Goal: Task Accomplishment & Management: Manage account settings

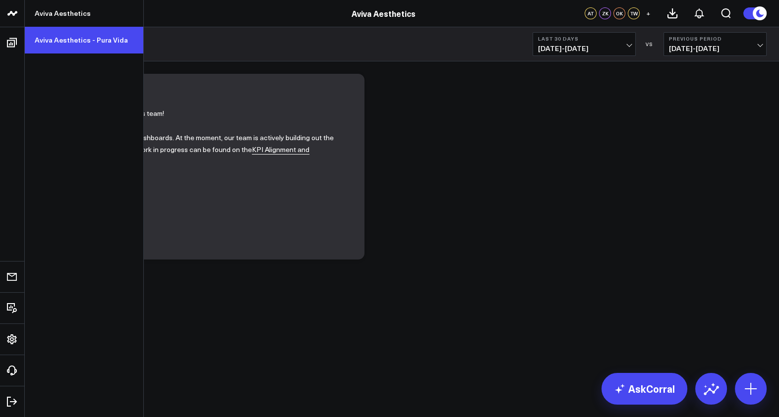
click at [52, 38] on link "Aviva Aesthetics - Pura Vida" at bounding box center [84, 40] width 118 height 27
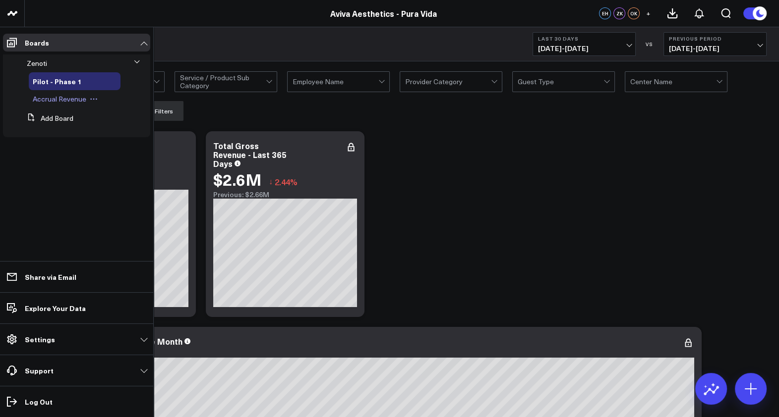
click at [77, 99] on span "Accrual Revenue" at bounding box center [60, 98] width 54 height 9
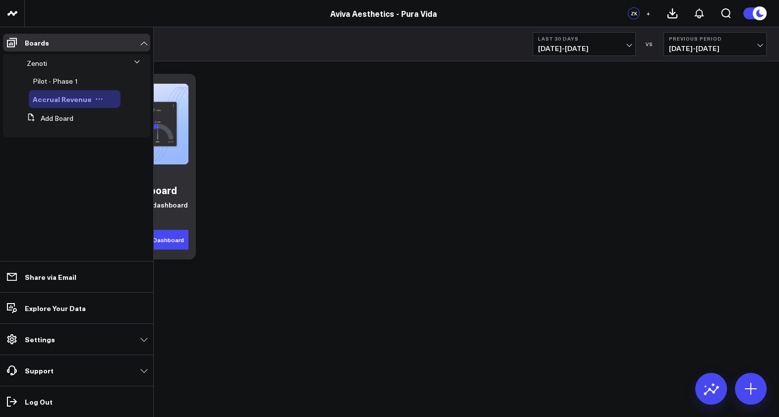
click at [95, 100] on icon at bounding box center [99, 99] width 8 height 8
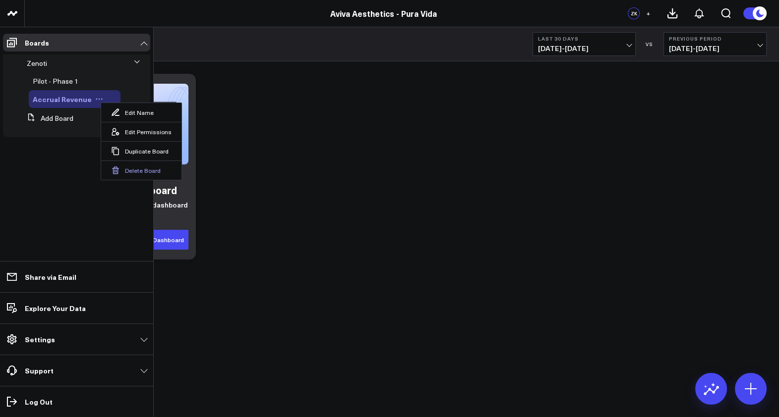
click at [126, 170] on button "Delete Board" at bounding box center [141, 170] width 80 height 19
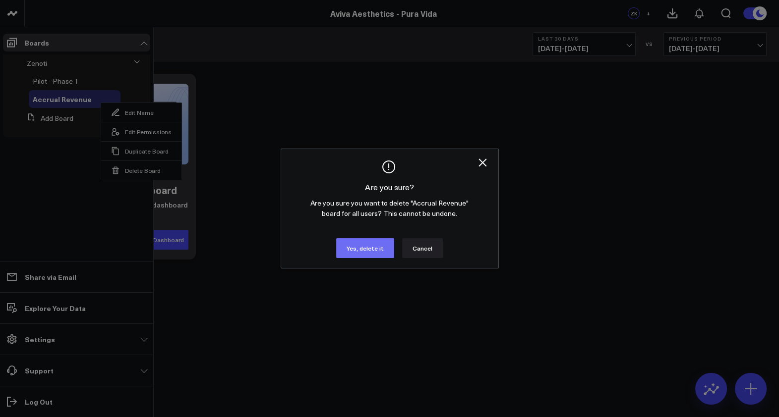
click at [356, 245] on button "Yes, delete it" at bounding box center [365, 248] width 58 height 20
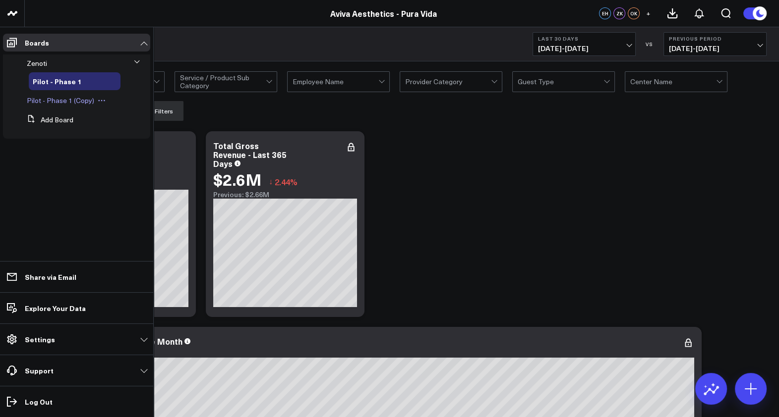
click at [69, 100] on span "Pilot - Phase 1 (Copy)" at bounding box center [60, 100] width 67 height 9
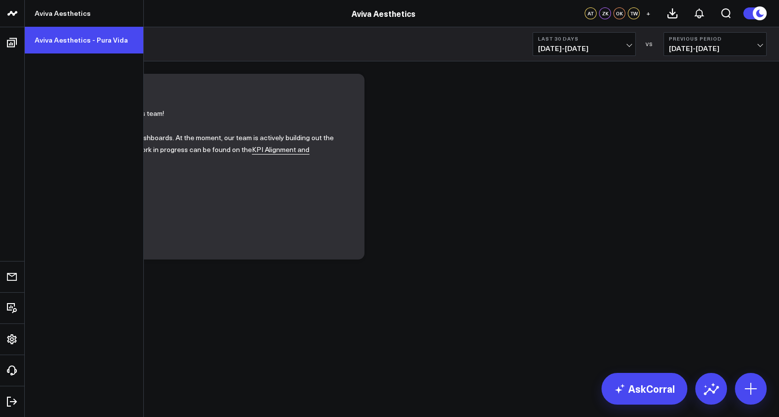
click at [83, 42] on link "Aviva Aesthetics - Pura Vida" at bounding box center [84, 40] width 118 height 27
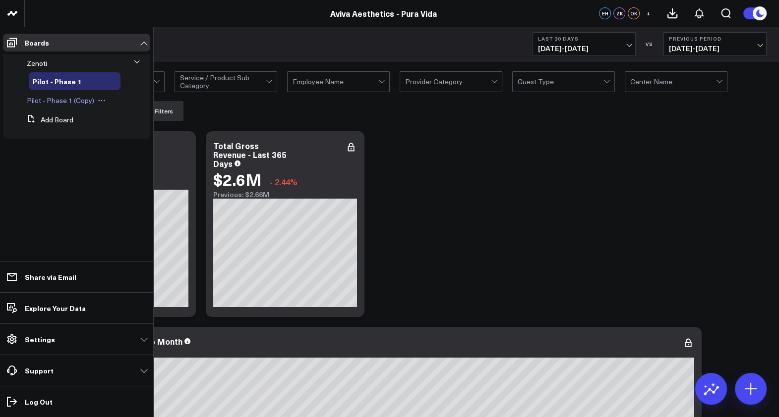
click at [104, 100] on icon at bounding box center [104, 100] width 1 height 1
click at [69, 168] on ul "Boards Zenoti Pilot - Phase 1 Pilot - Phase 1 (Copy) Edit Name Edit Permissions…" at bounding box center [76, 222] width 153 height 390
click at [57, 97] on span "Pilot - Phase 1 (Copy)" at bounding box center [60, 100] width 67 height 9
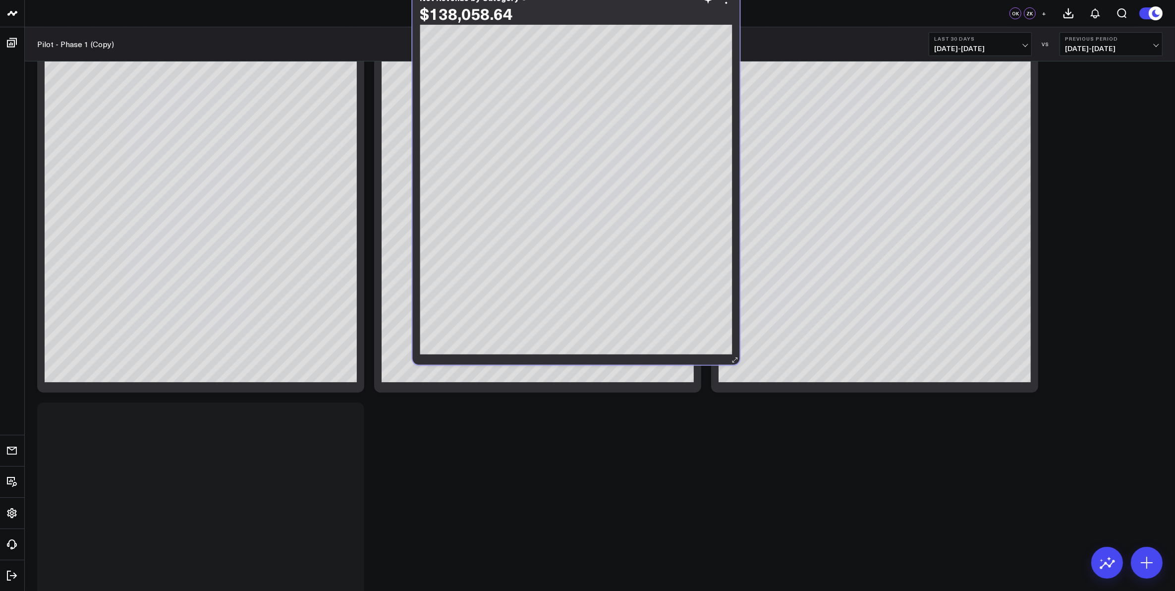
scroll to position [290, 0]
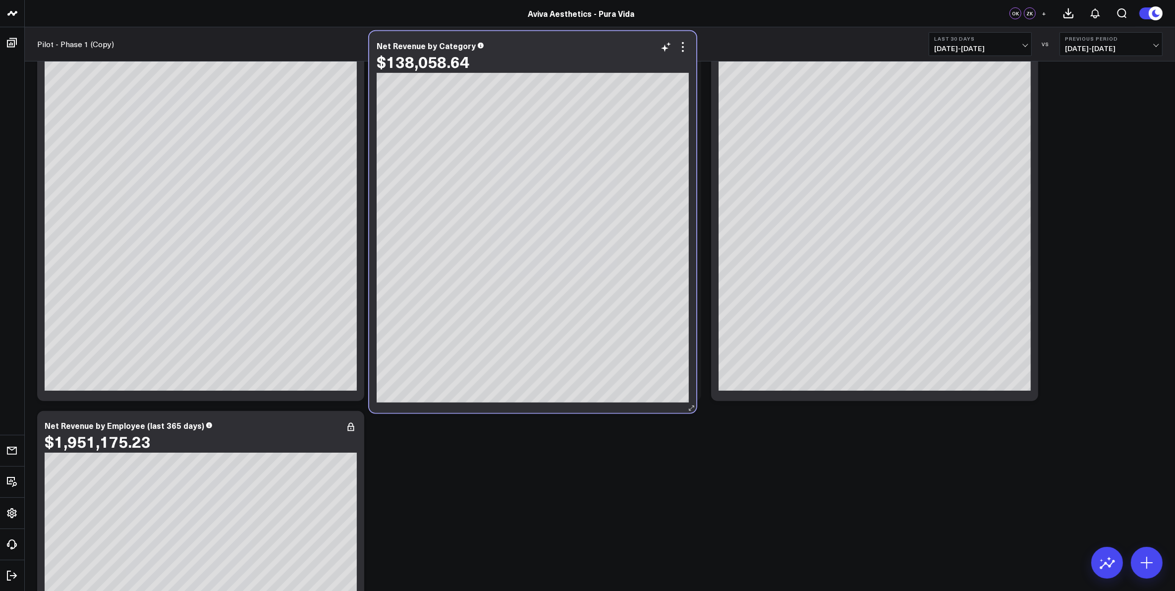
drag, startPoint x: 296, startPoint y: 365, endPoint x: 629, endPoint y: 64, distance: 449.2
click at [629, 64] on div "$138,058.64" at bounding box center [533, 62] width 312 height 18
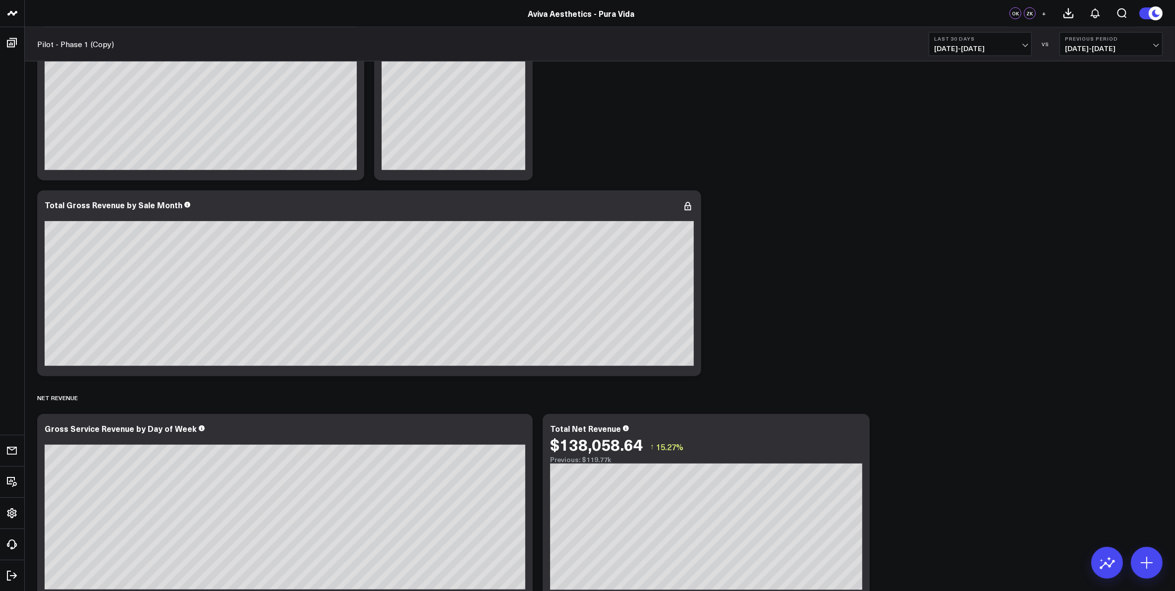
scroll to position [1320, 0]
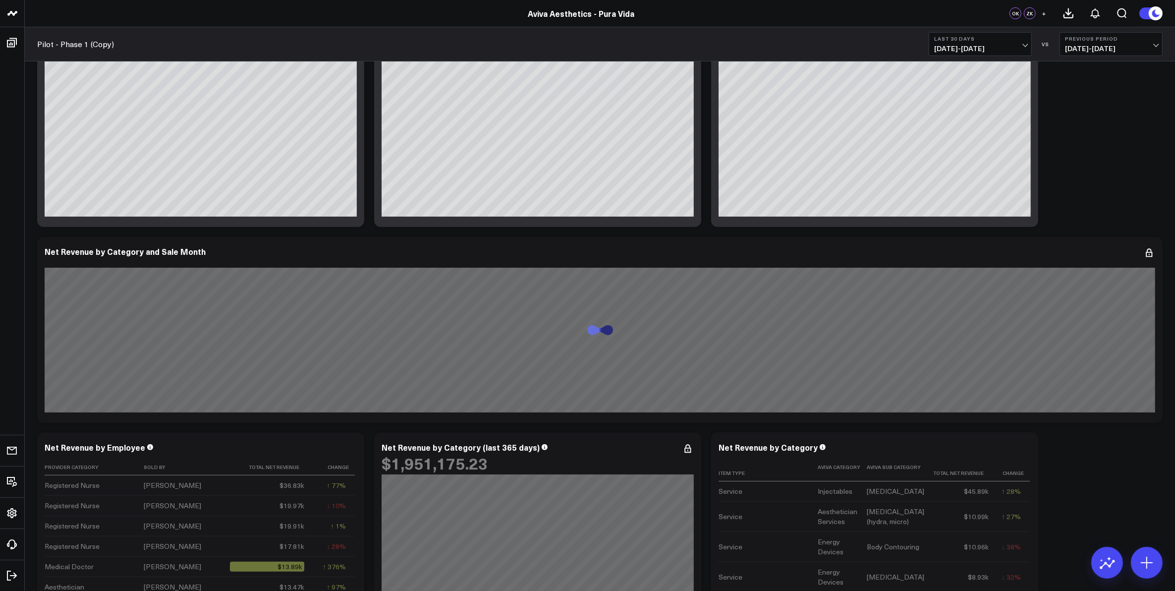
scroll to position [681, 0]
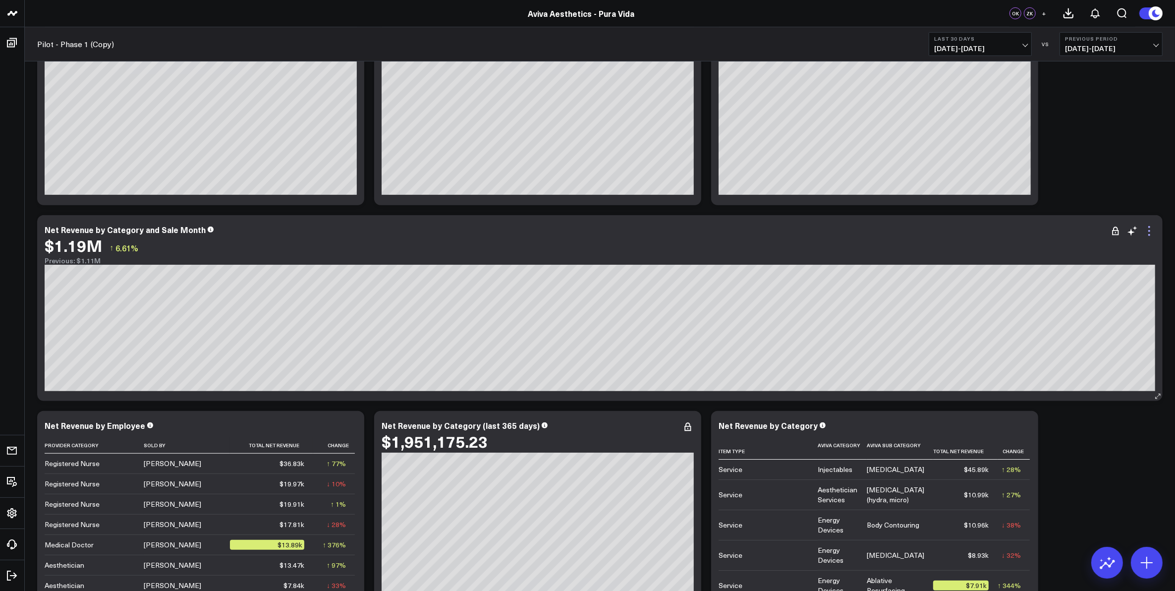
click at [1148, 233] on icon at bounding box center [1149, 231] width 12 height 12
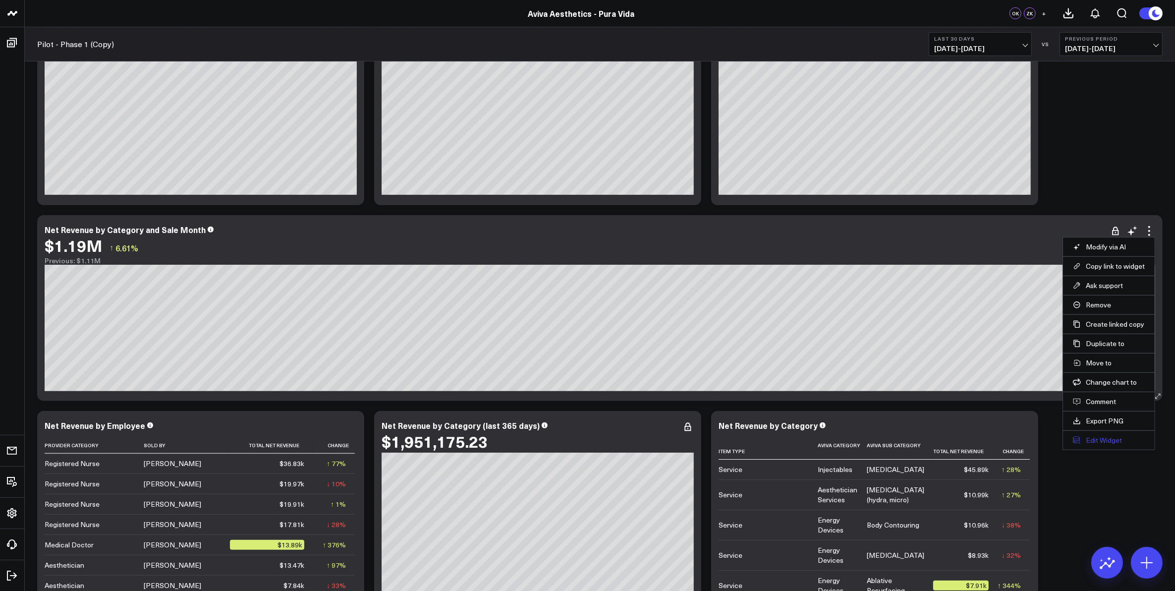
click at [1114, 441] on button "Edit Widget" at bounding box center [1109, 440] width 72 height 9
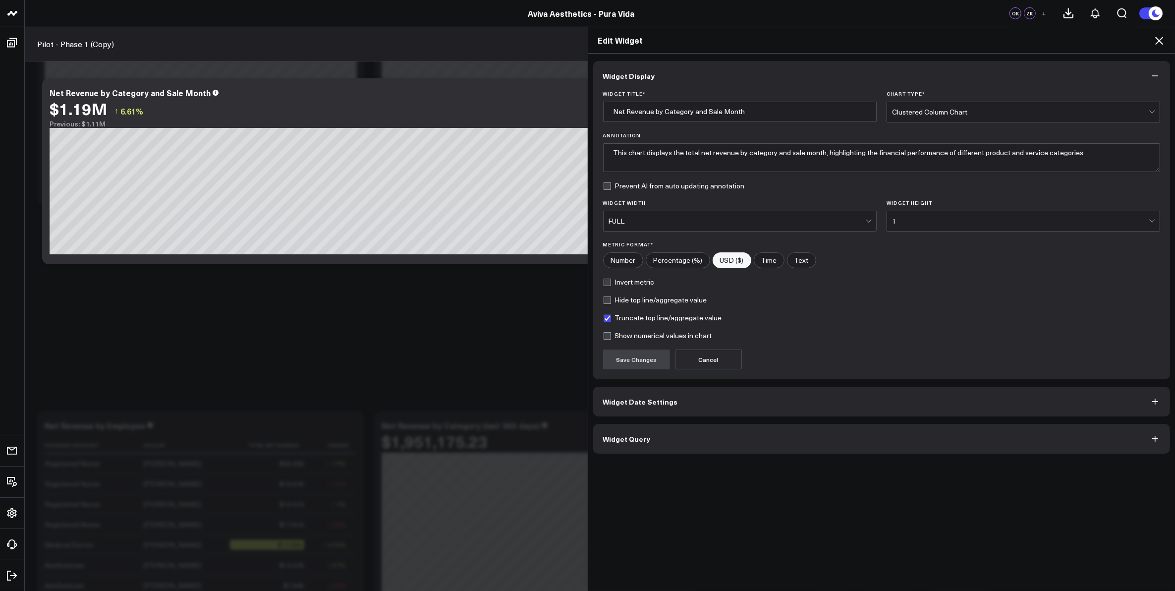
click at [862, 409] on button "Widget Date Settings" at bounding box center [881, 402] width 577 height 30
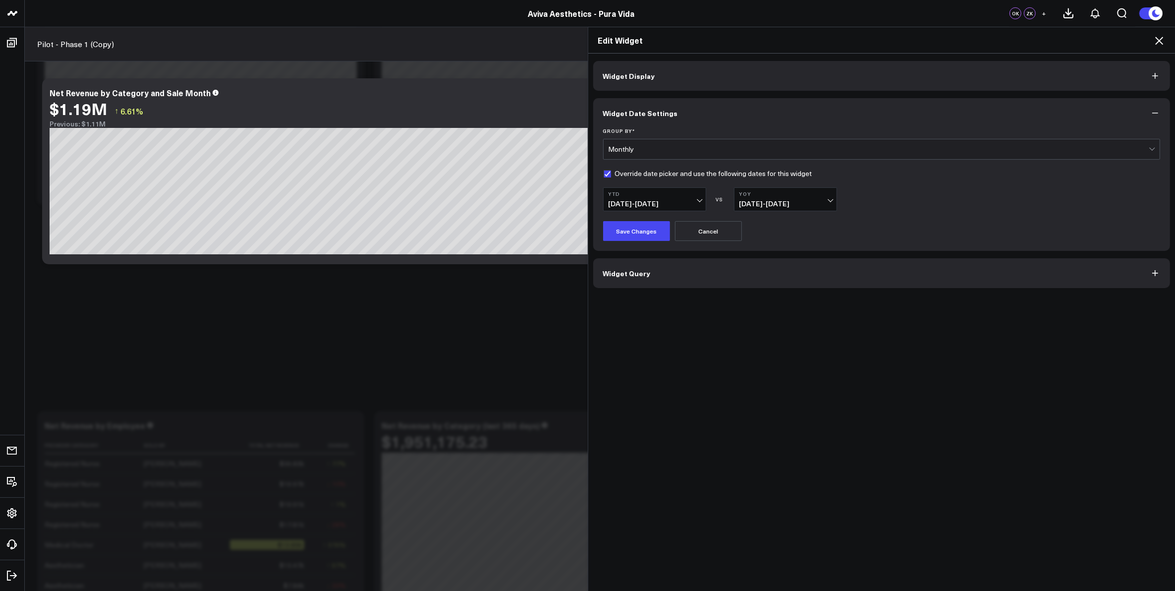
click at [1160, 39] on icon at bounding box center [1159, 41] width 12 height 12
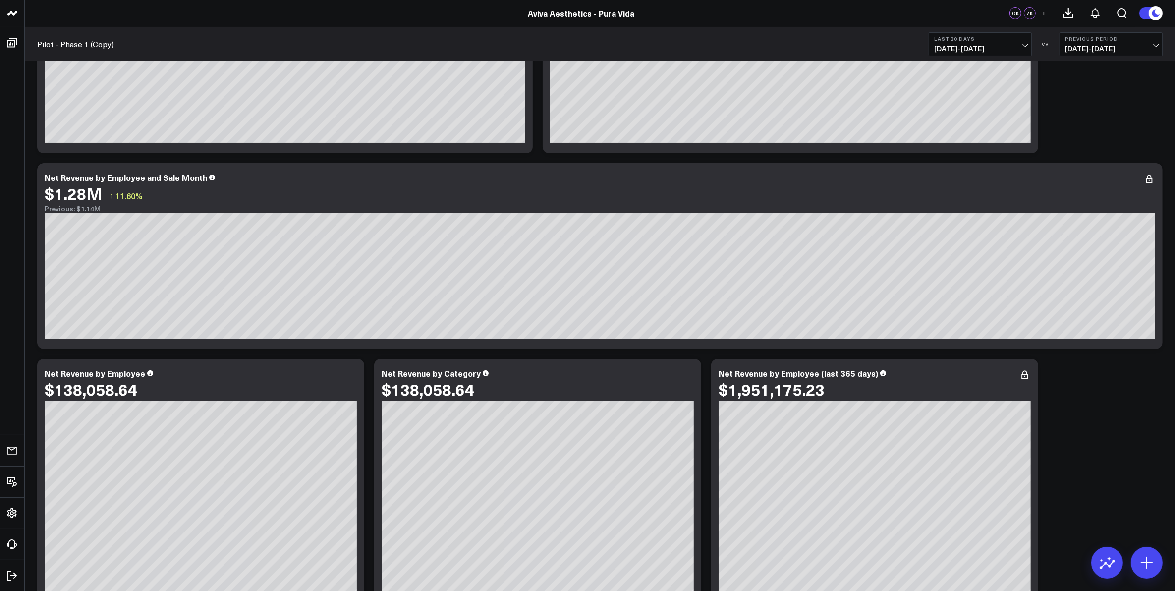
scroll to position [124, 0]
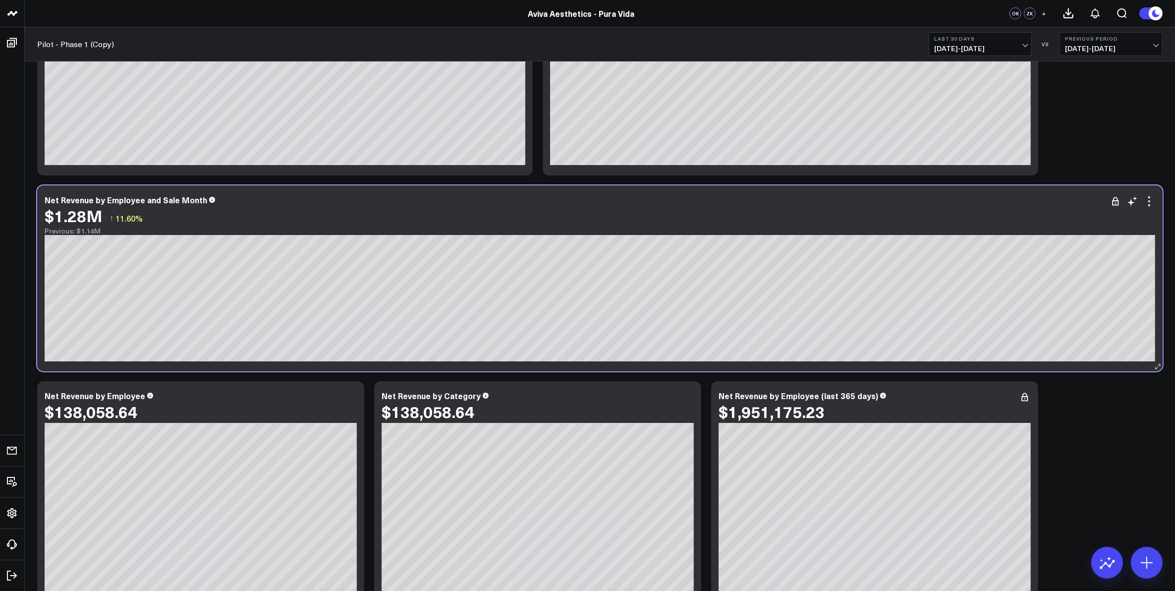
click at [265, 200] on div "Net Revenue by Employee and Sale Month" at bounding box center [600, 199] width 1111 height 9
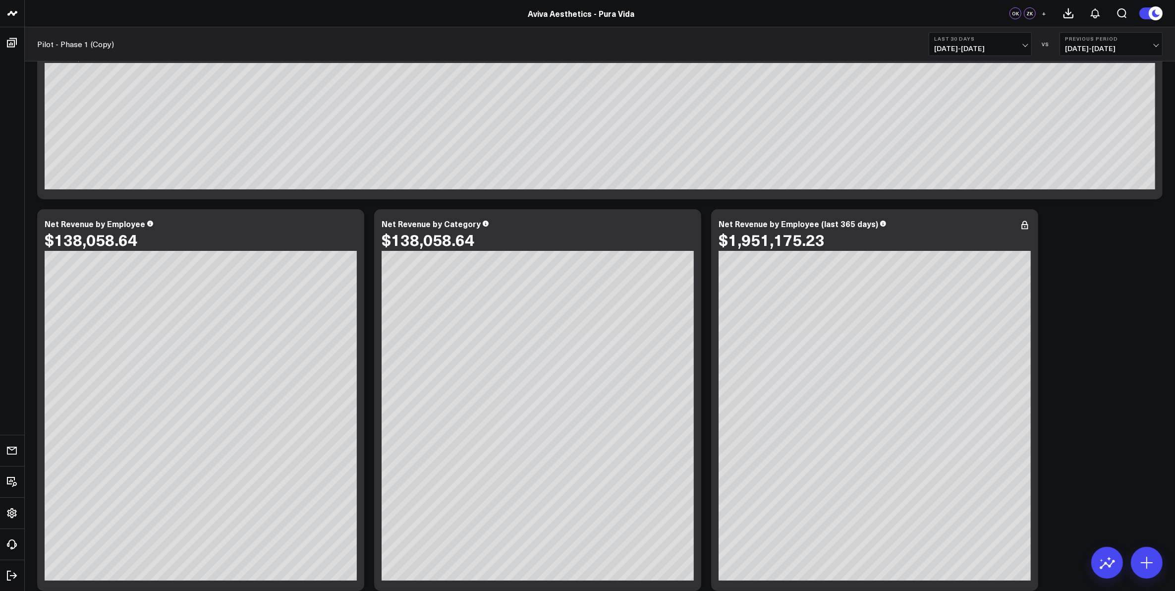
scroll to position [0, 0]
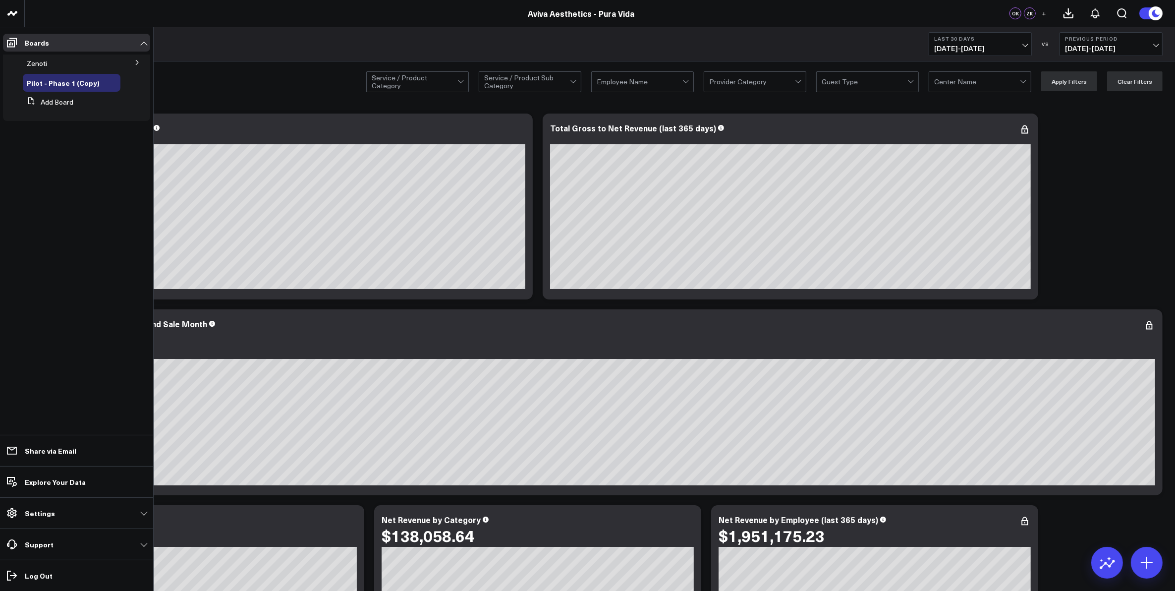
click at [136, 62] on icon at bounding box center [137, 62] width 6 height 6
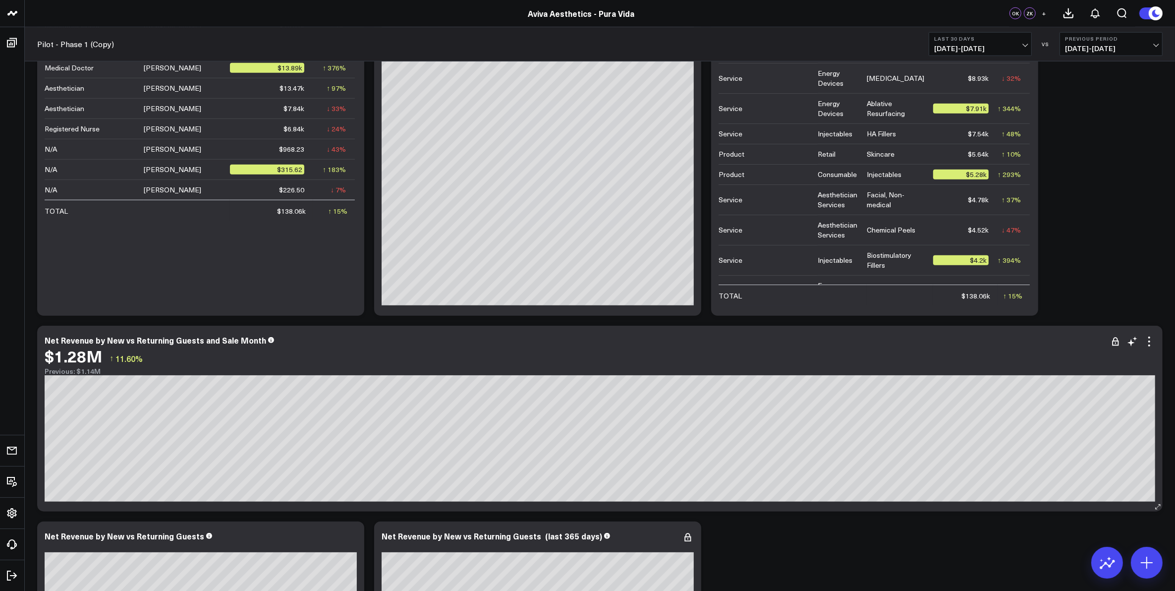
scroll to position [1287, 0]
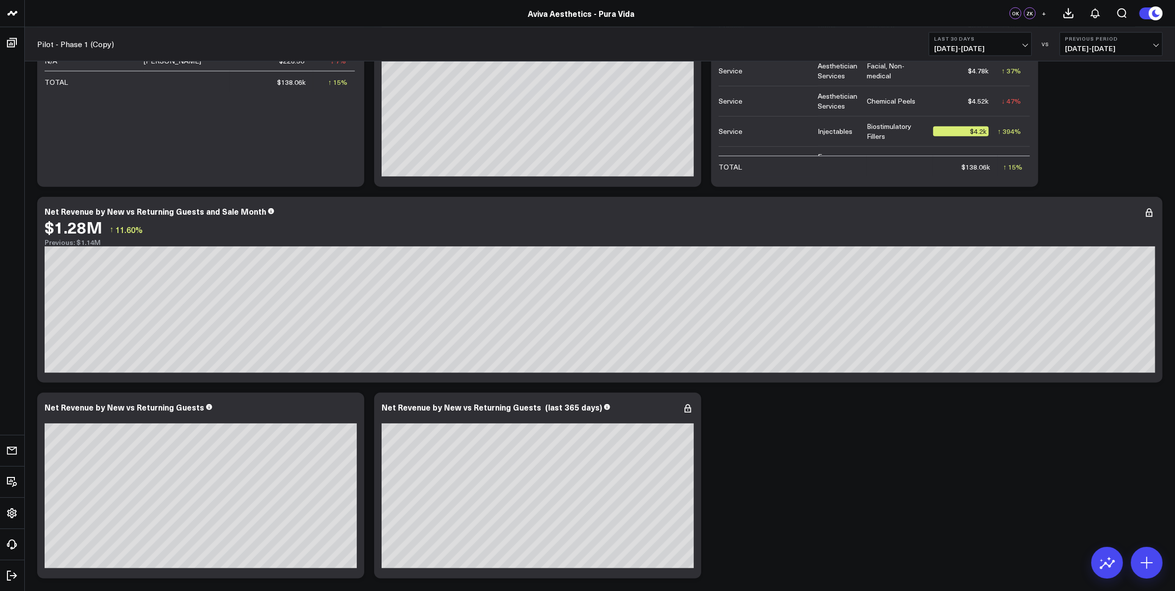
click at [1024, 47] on span "08/13/25 - 09/11/25" at bounding box center [980, 49] width 92 height 8
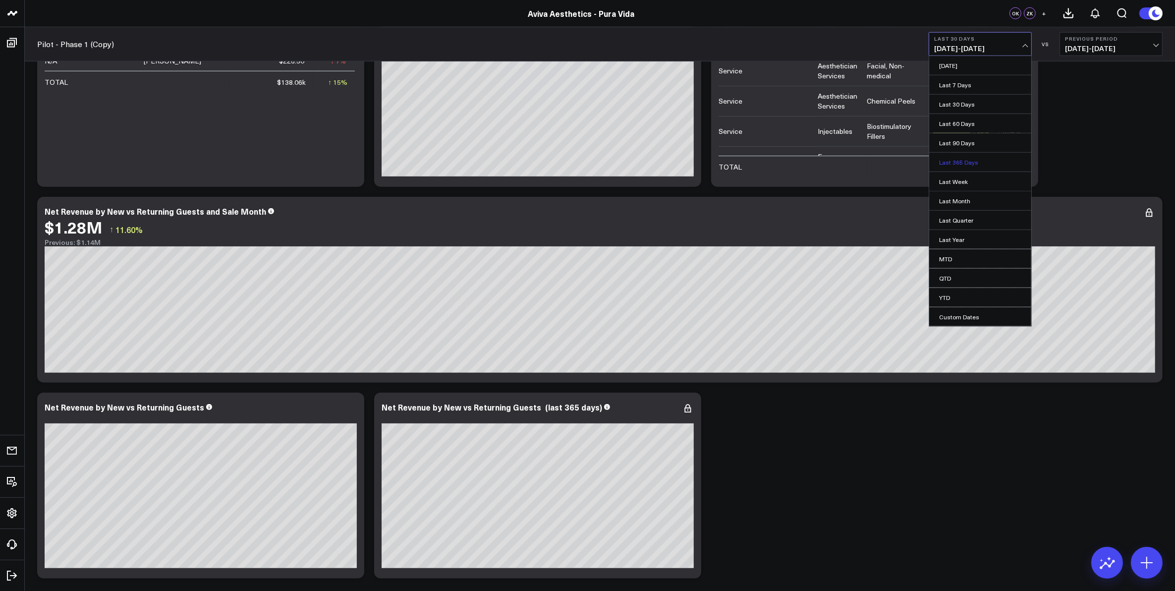
click at [972, 162] on link "Last 365 Days" at bounding box center [980, 162] width 102 height 19
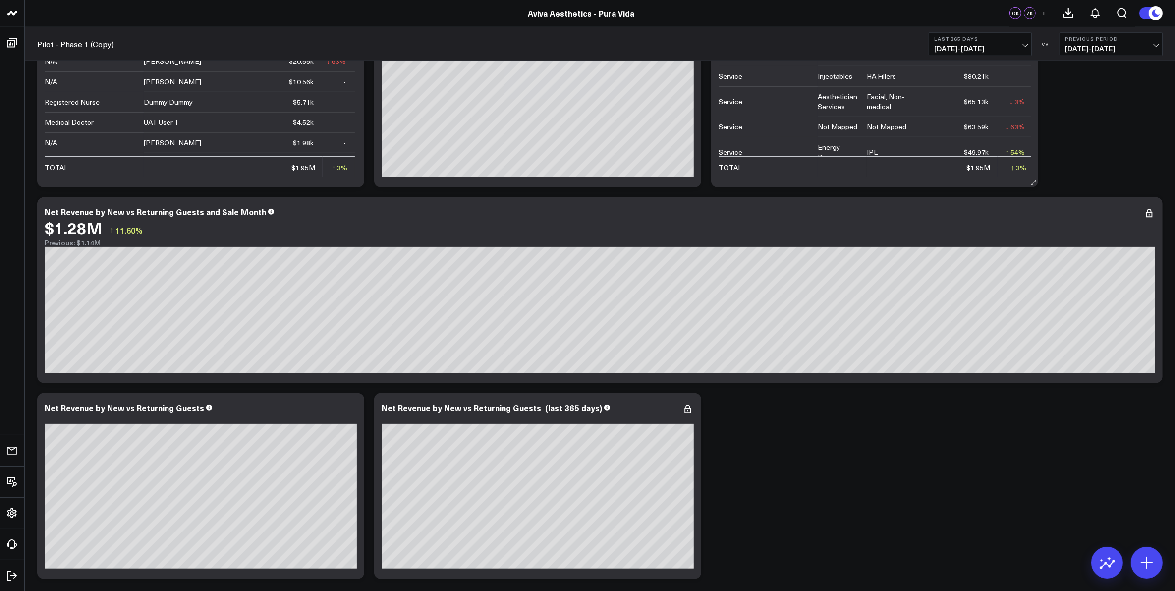
scroll to position [1287, 0]
click at [1144, 564] on icon at bounding box center [1147, 563] width 16 height 16
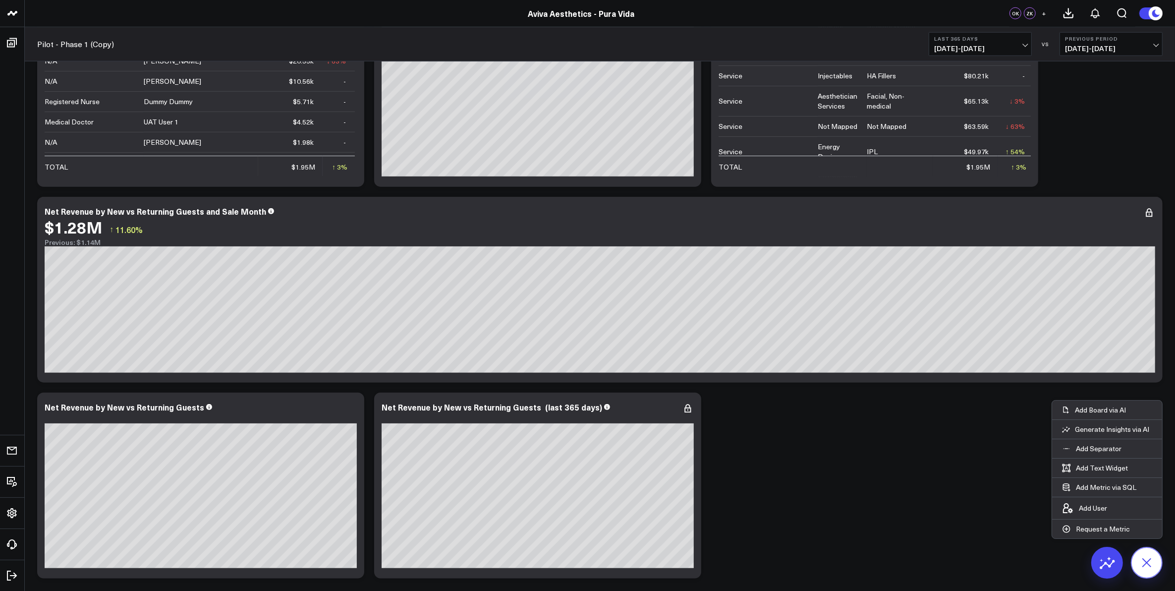
scroll to position [0, 0]
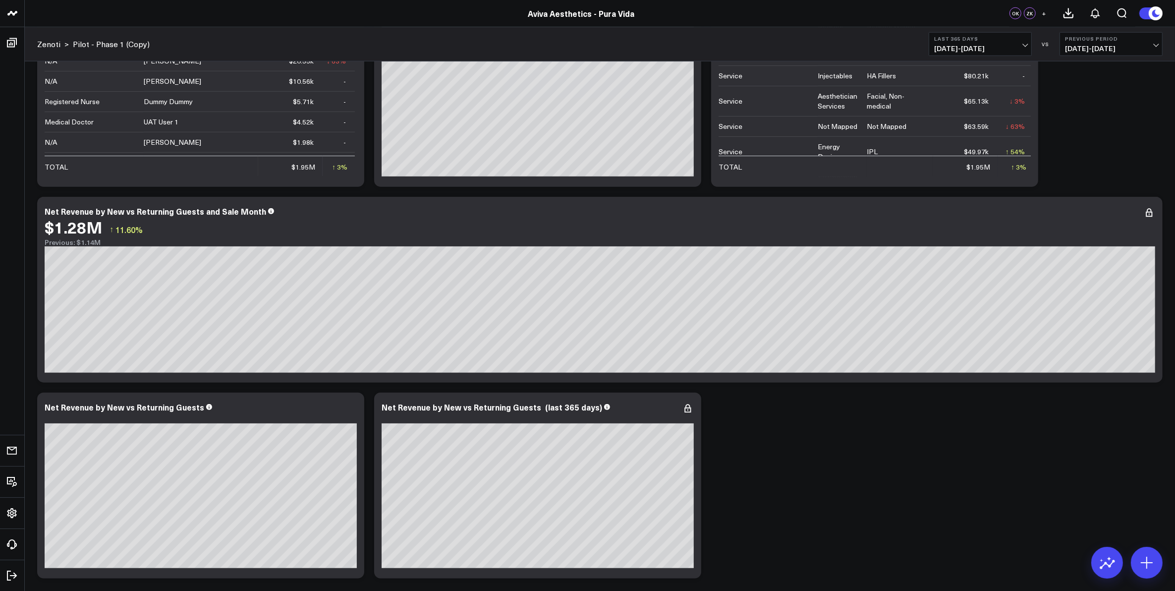
scroll to position [1287, 0]
click at [1160, 561] on button at bounding box center [1147, 563] width 32 height 32
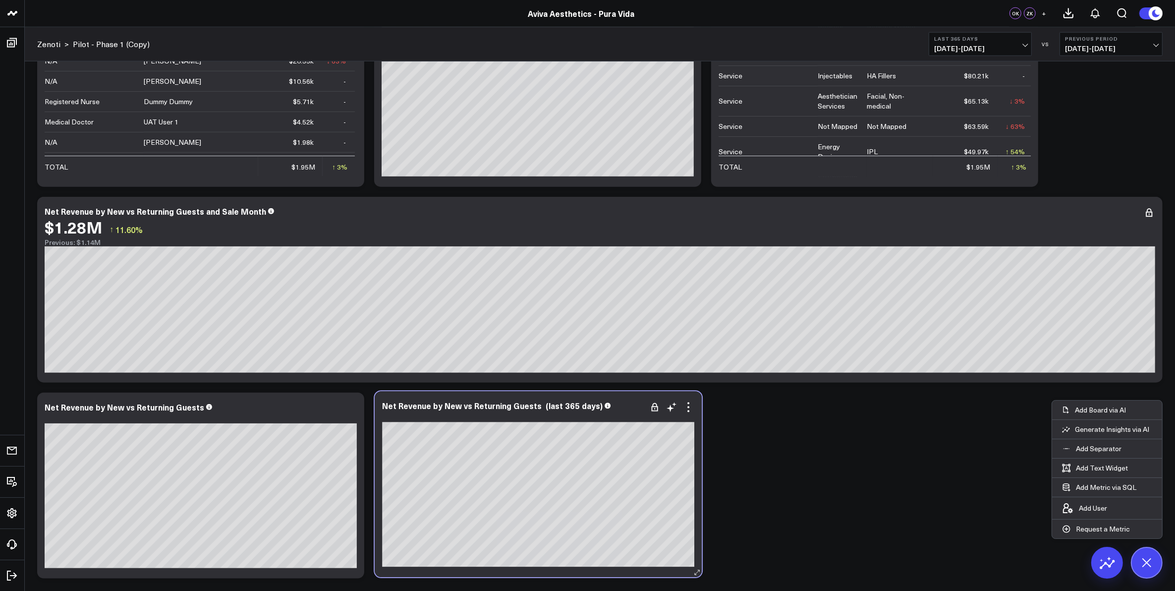
click at [560, 414] on div at bounding box center [538, 416] width 312 height 7
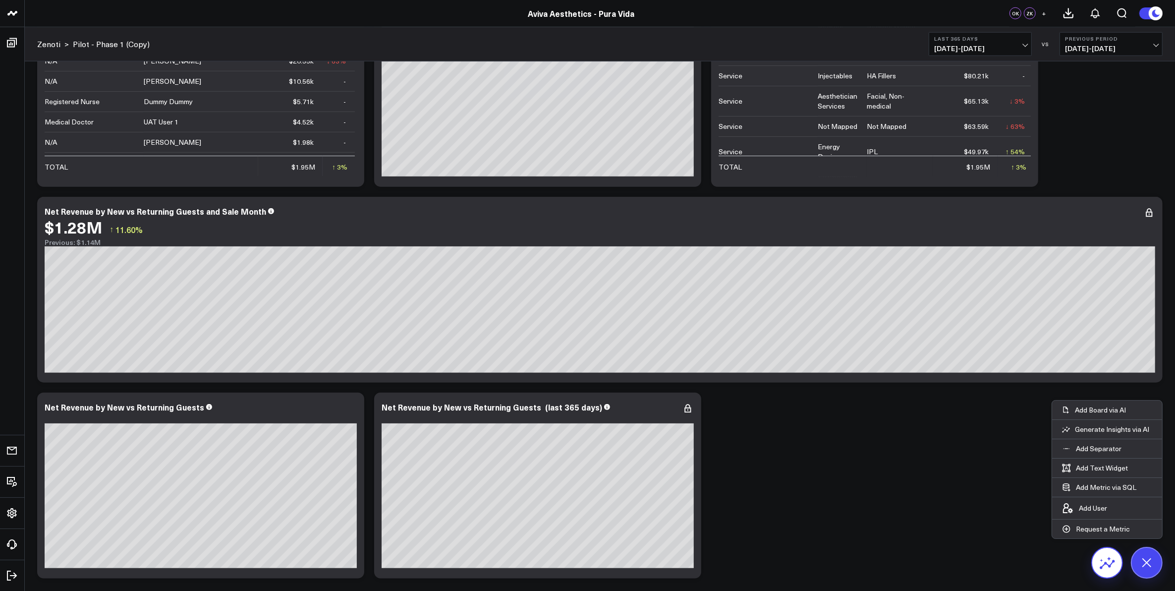
click at [1103, 564] on icon at bounding box center [1107, 563] width 16 height 16
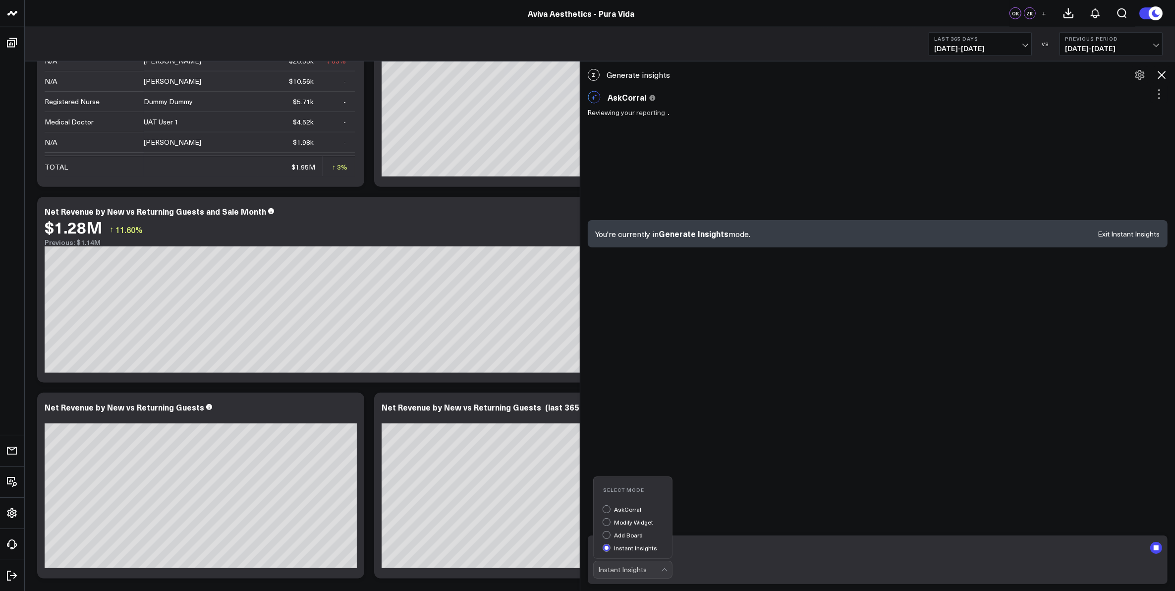
click at [635, 573] on div "Instant Insights" at bounding box center [630, 569] width 62 height 8
click at [630, 509] on div "AskCorral" at bounding box center [637, 510] width 69 height 10
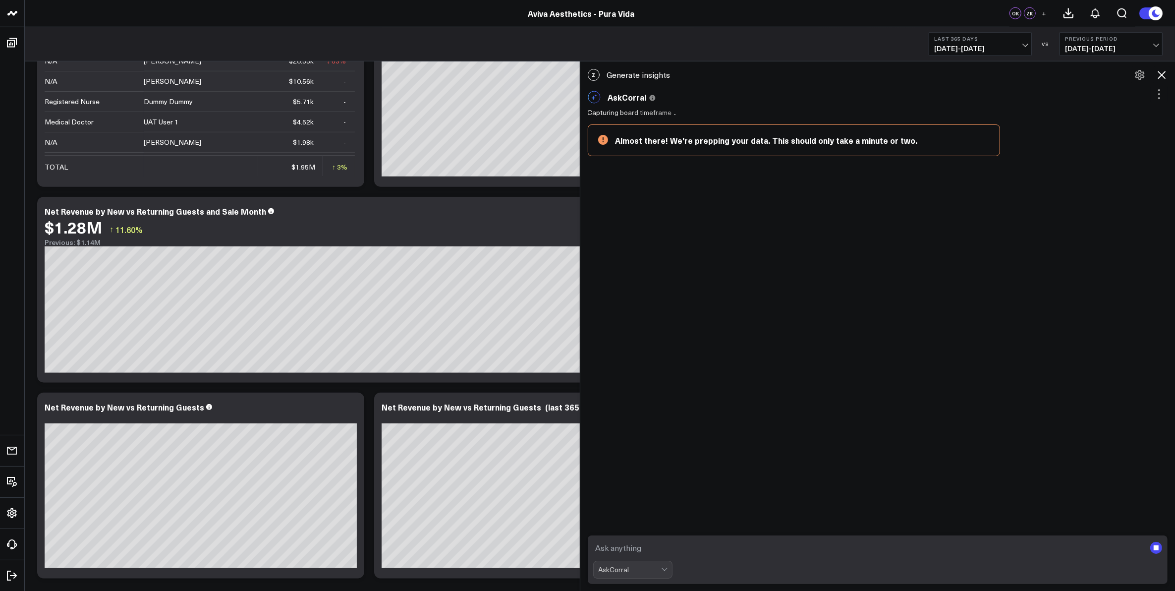
click at [643, 546] on textarea at bounding box center [869, 548] width 553 height 18
click at [1161, 73] on icon at bounding box center [1162, 75] width 8 height 8
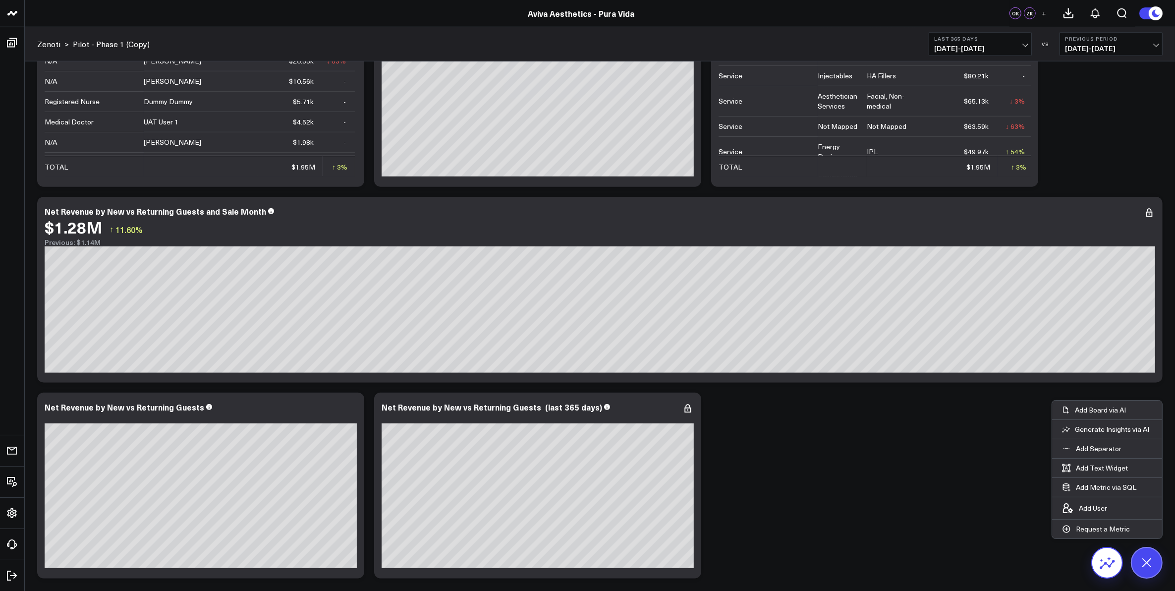
click at [1112, 569] on icon at bounding box center [1107, 563] width 16 height 16
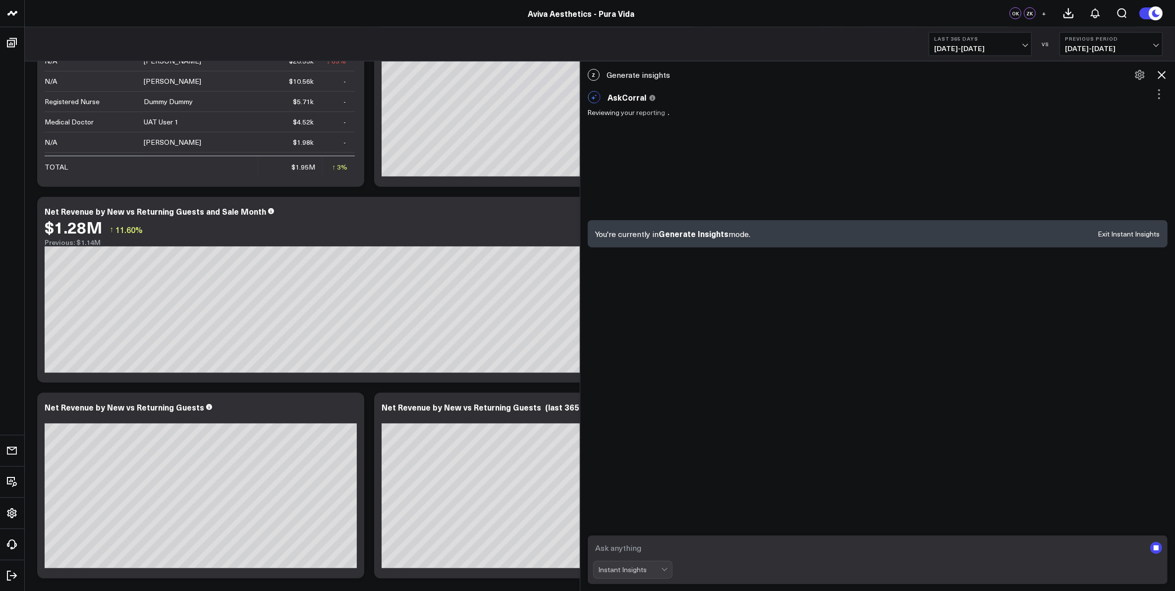
click at [641, 570] on div "Instant Insights" at bounding box center [630, 569] width 62 height 8
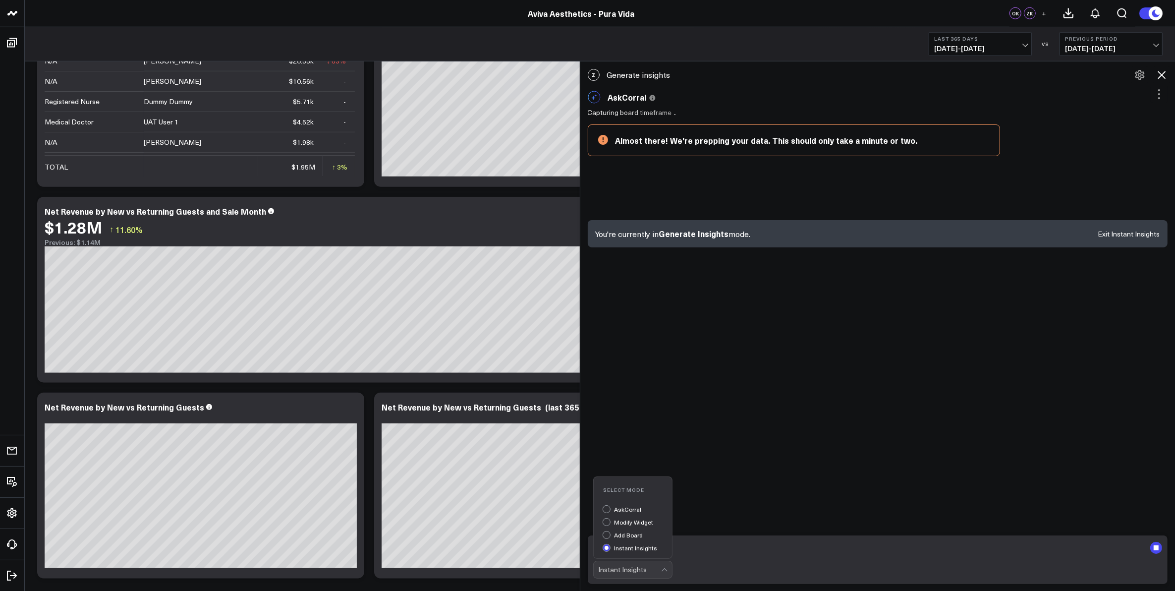
click at [611, 508] on div "AskCorral" at bounding box center [637, 510] width 69 height 10
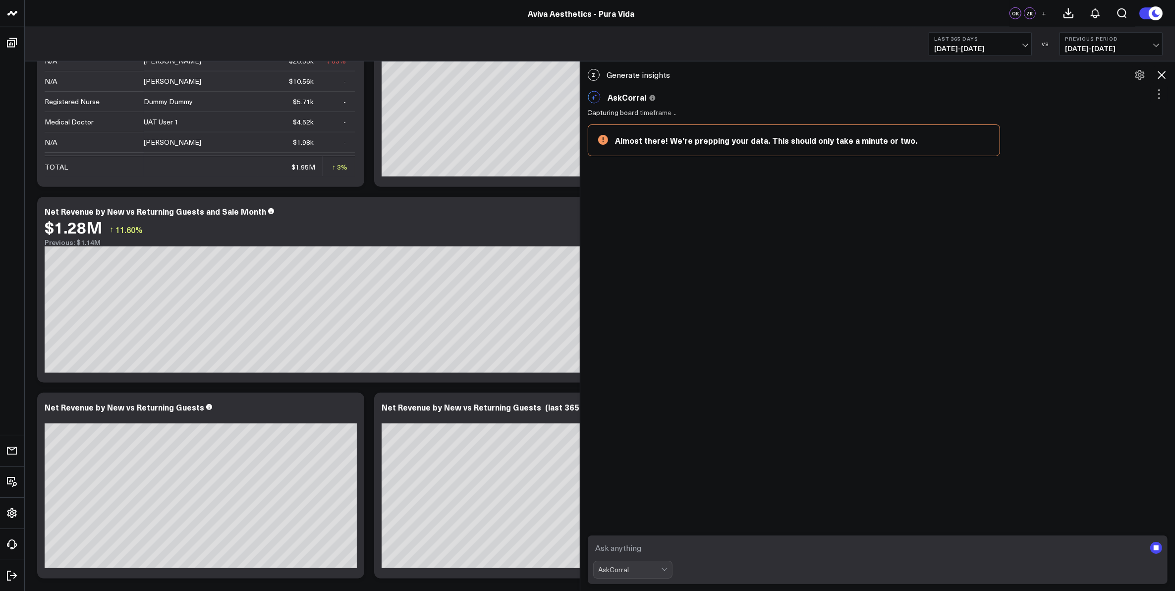
click at [642, 541] on textarea at bounding box center [869, 548] width 553 height 18
type textarea "show me total net charges revenue"
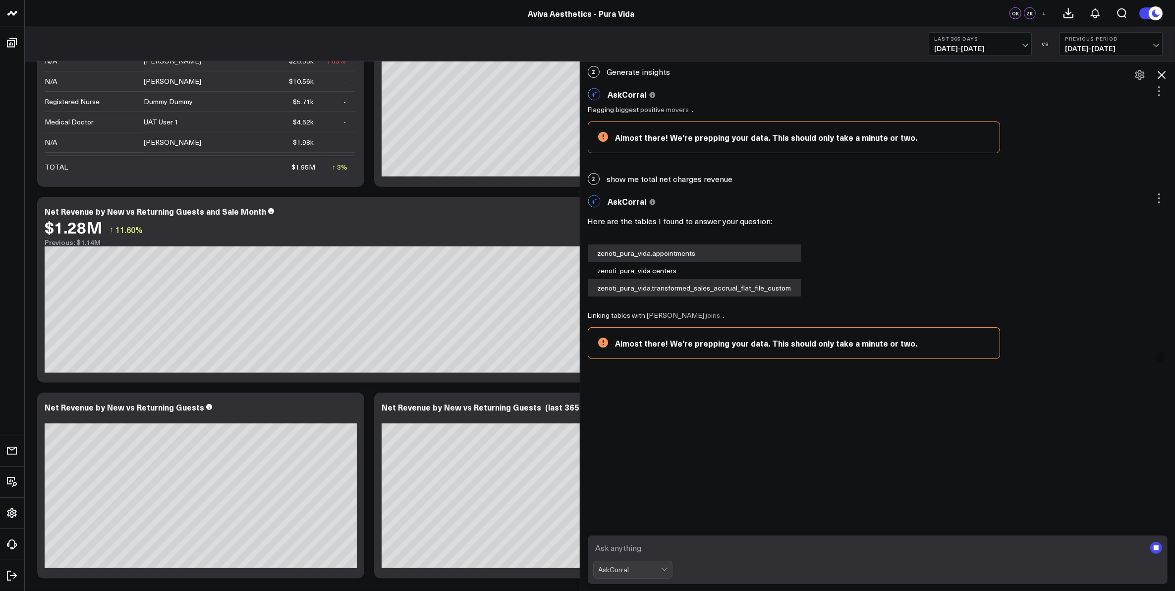
scroll to position [0, 0]
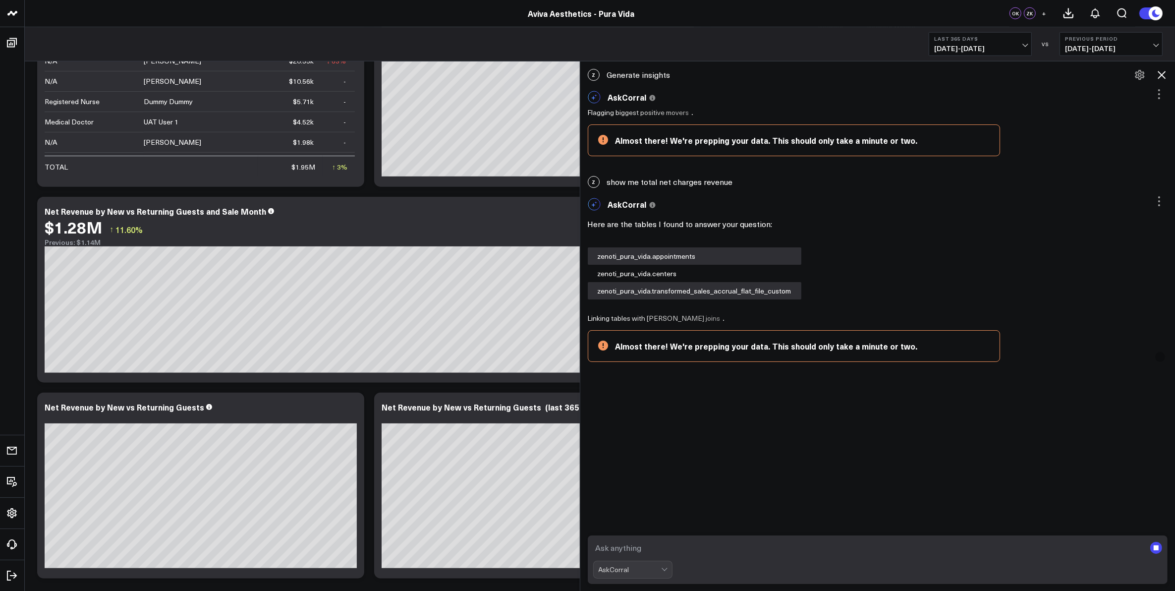
click at [1155, 94] on icon at bounding box center [1159, 94] width 12 height 12
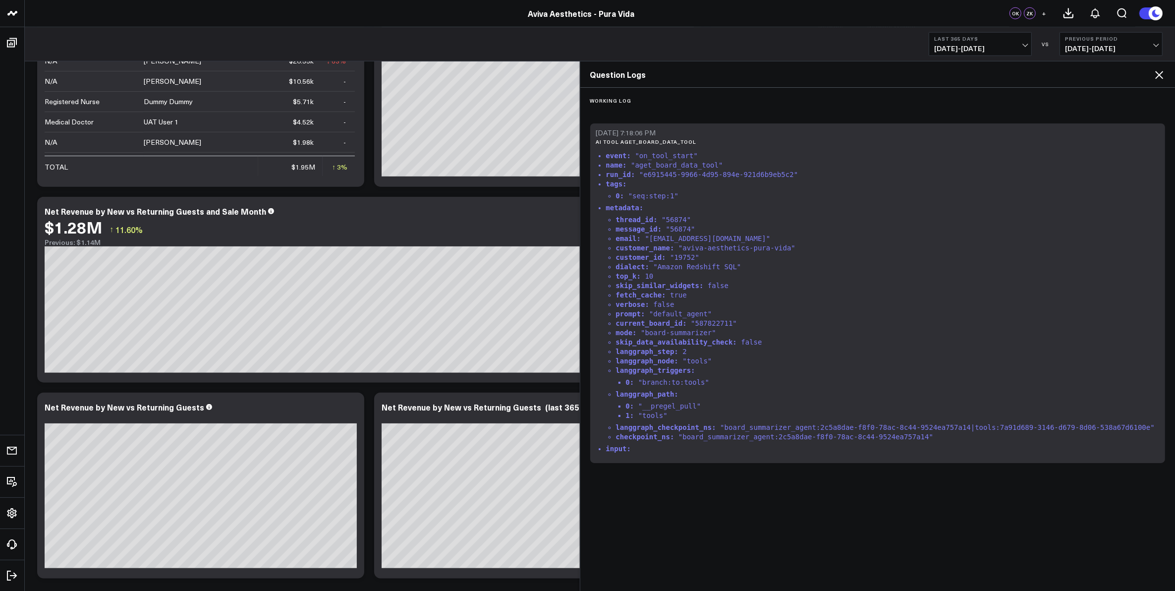
click at [1162, 75] on icon at bounding box center [1159, 75] width 12 height 12
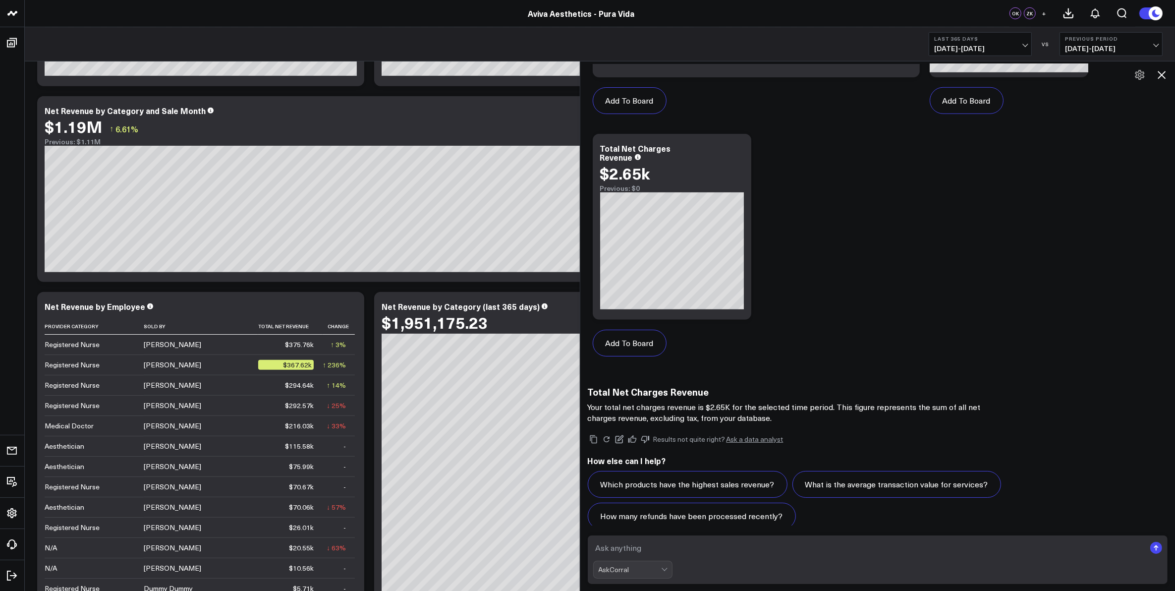
scroll to position [791, 0]
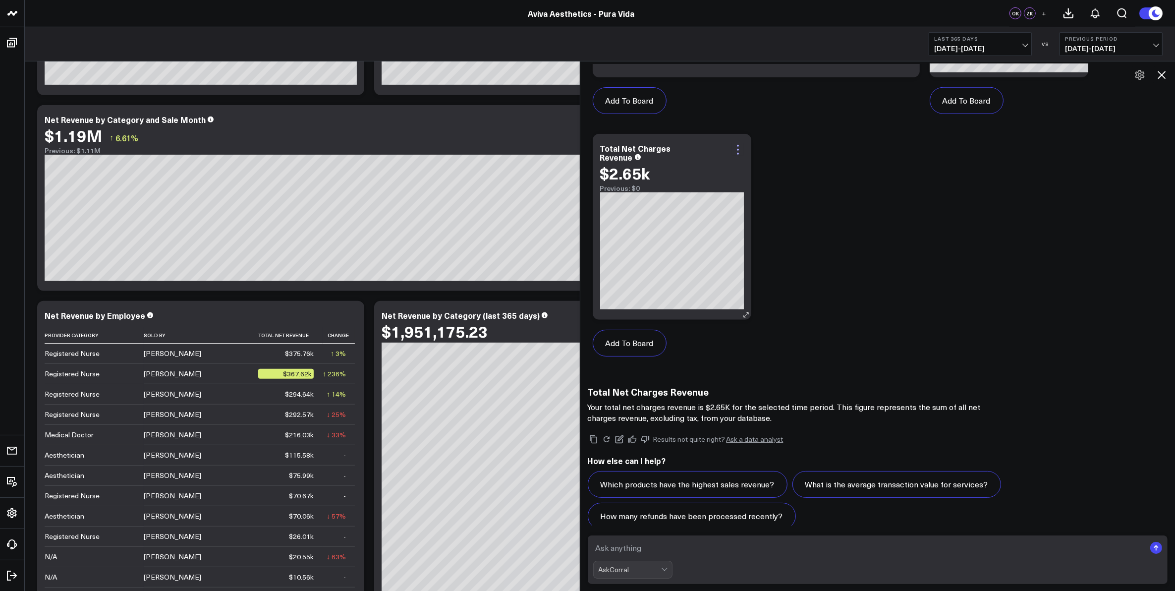
click at [744, 144] on icon at bounding box center [738, 150] width 12 height 12
click at [712, 238] on button "Edit Widget" at bounding box center [699, 242] width 68 height 9
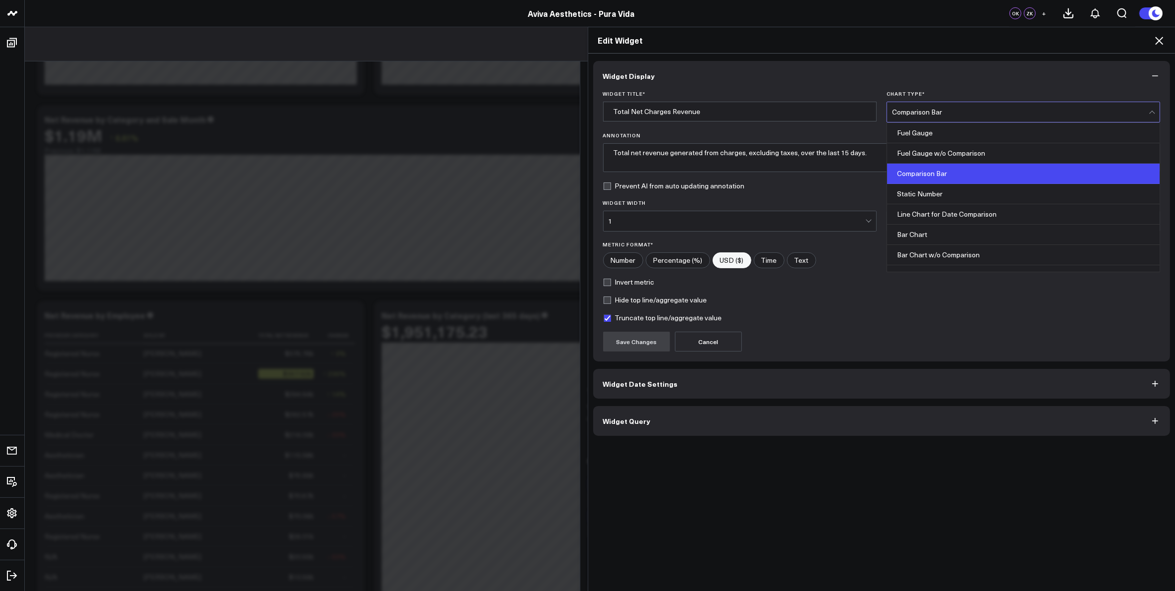
click at [964, 107] on div "Comparison Bar" at bounding box center [1020, 112] width 257 height 20
click at [949, 193] on div "Static Number" at bounding box center [1023, 194] width 273 height 20
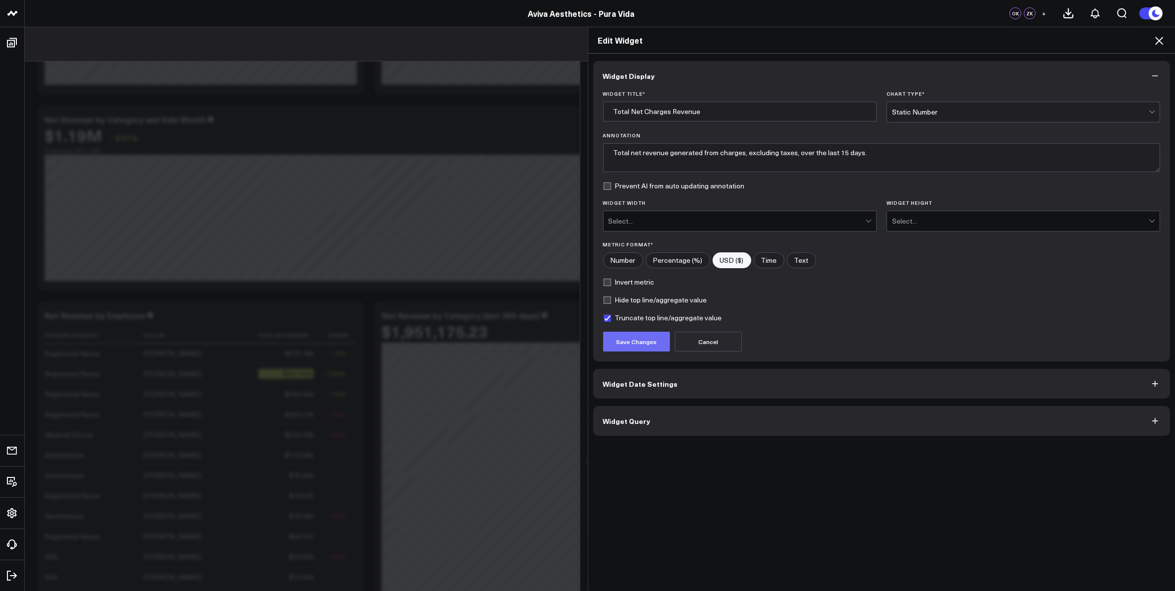
click at [647, 347] on button "Save Changes" at bounding box center [636, 342] width 67 height 20
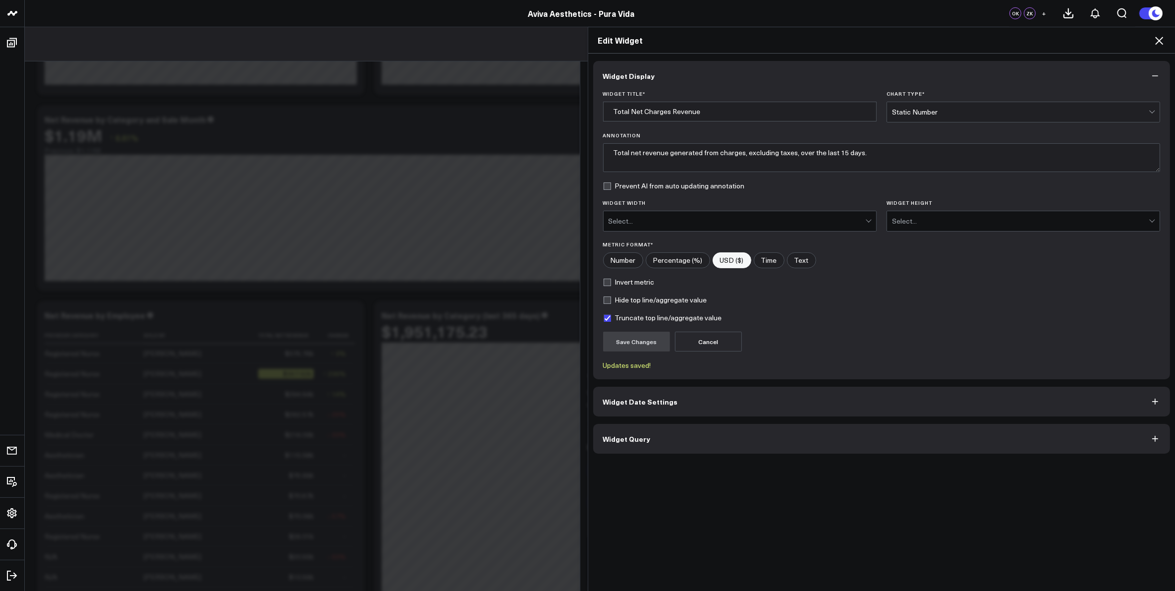
scroll to position [1202, 0]
click at [1161, 37] on icon at bounding box center [1159, 41] width 12 height 12
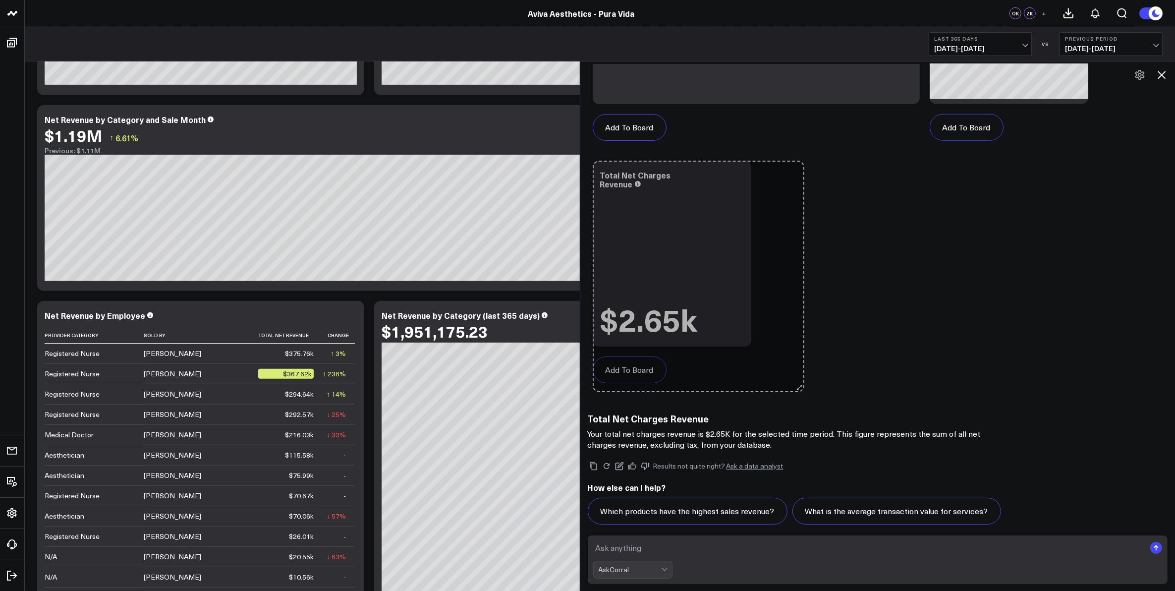
scroll to position [1229, 0]
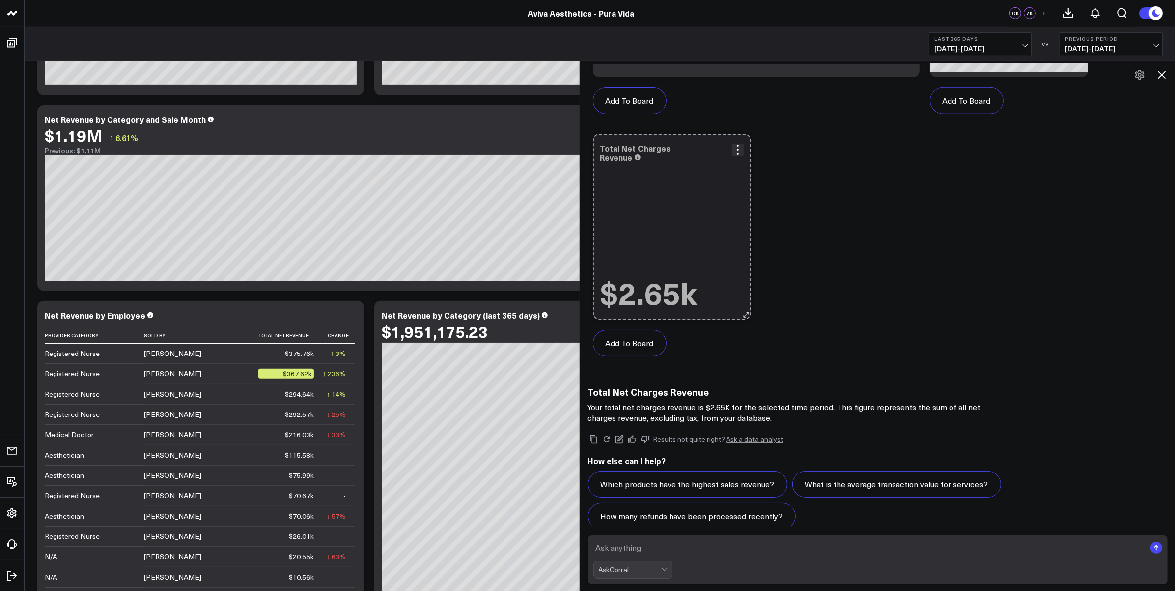
drag, startPoint x: 750, startPoint y: 326, endPoint x: 687, endPoint y: 201, distance: 139.9
click at [687, 201] on div "Total Net Charges Revenue $2.65k So sorry. The query returned no results. Ask a…" at bounding box center [672, 227] width 159 height 186
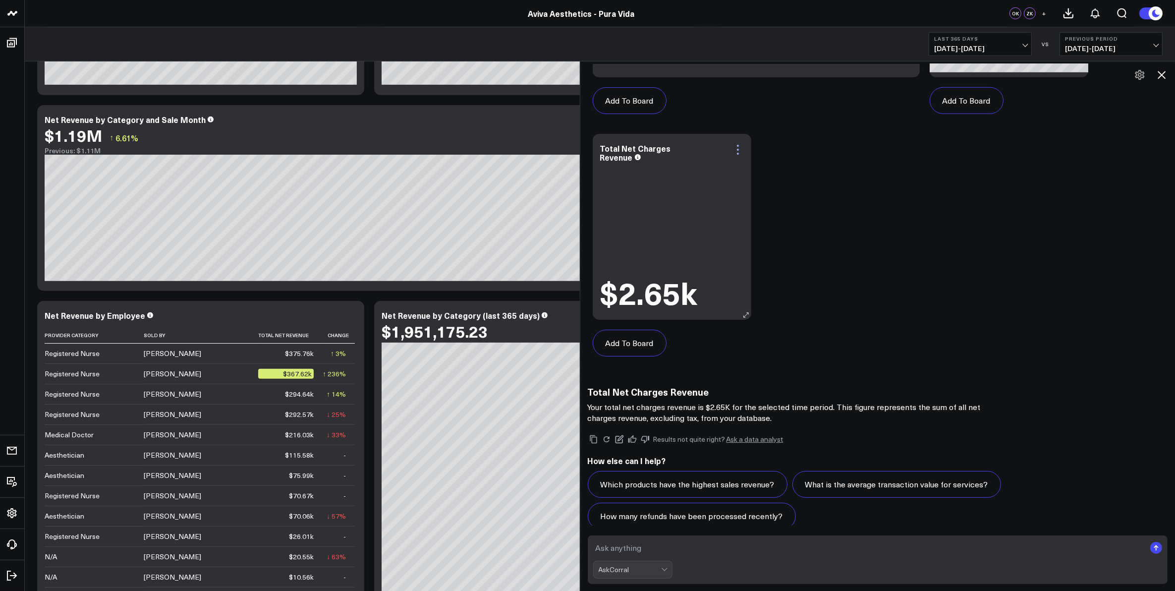
click at [741, 144] on icon at bounding box center [738, 150] width 12 height 12
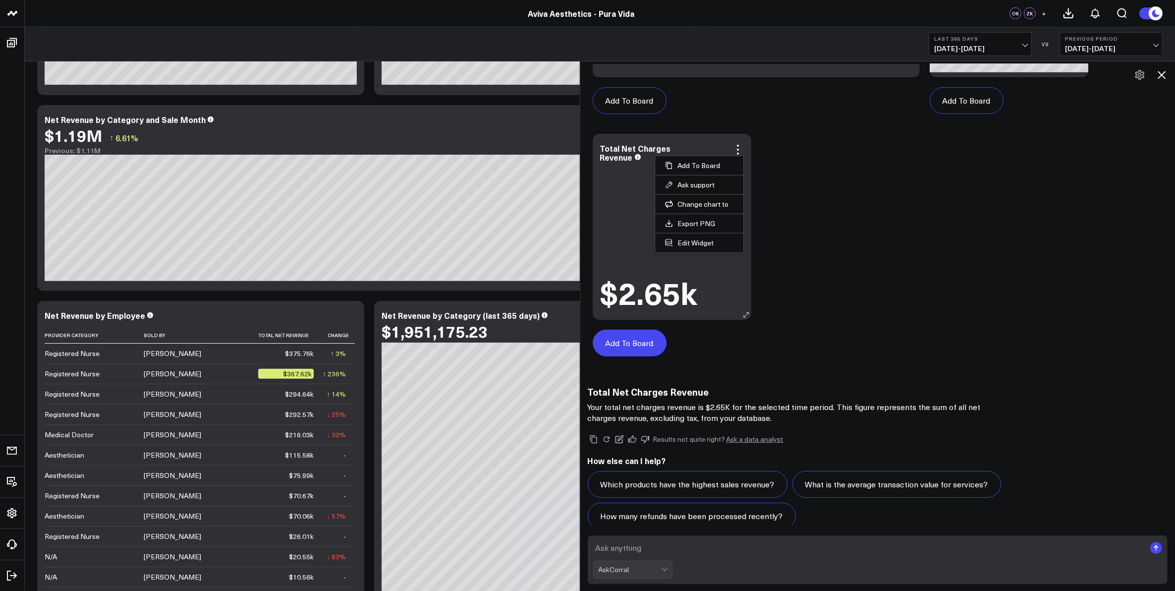
click at [630, 331] on button "Add To Board" at bounding box center [630, 343] width 74 height 27
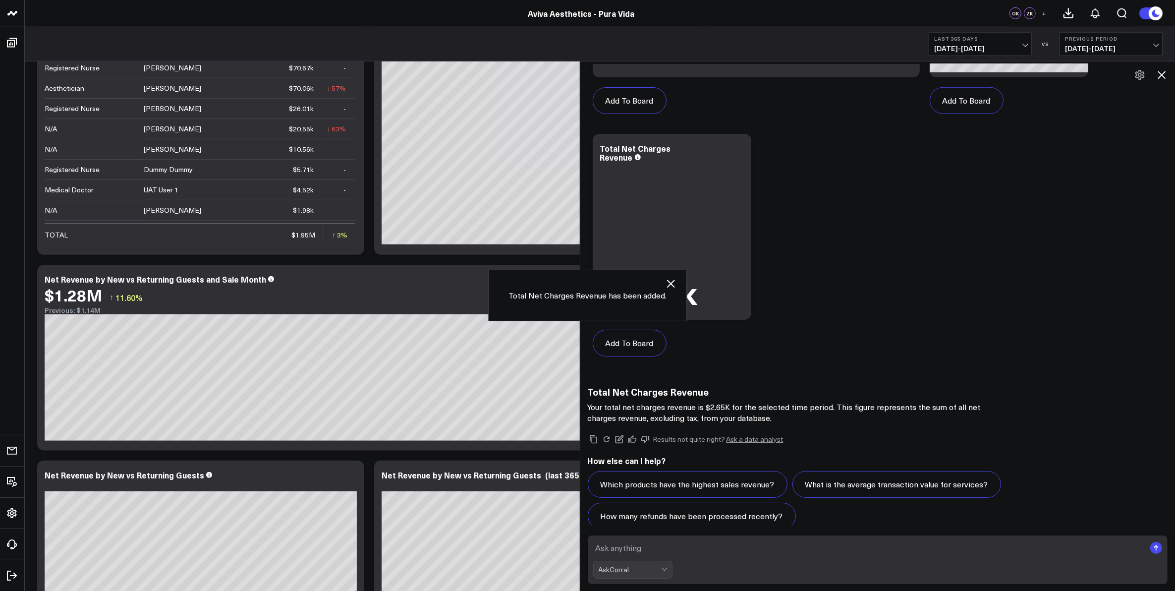
scroll to position [1287, 0]
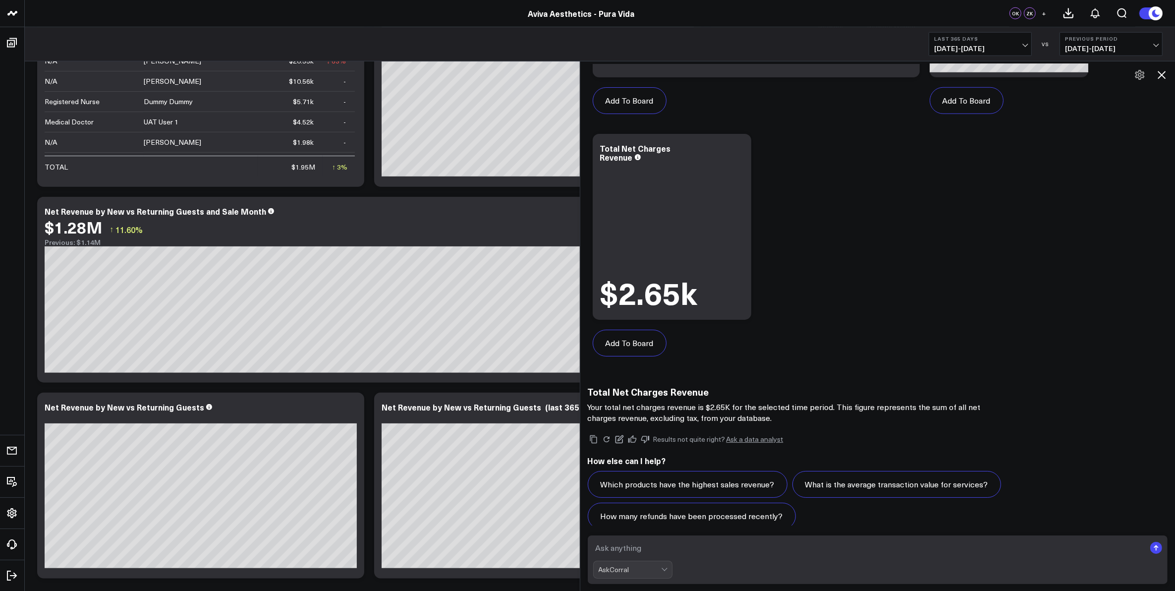
click at [1164, 70] on icon at bounding box center [1162, 75] width 12 height 12
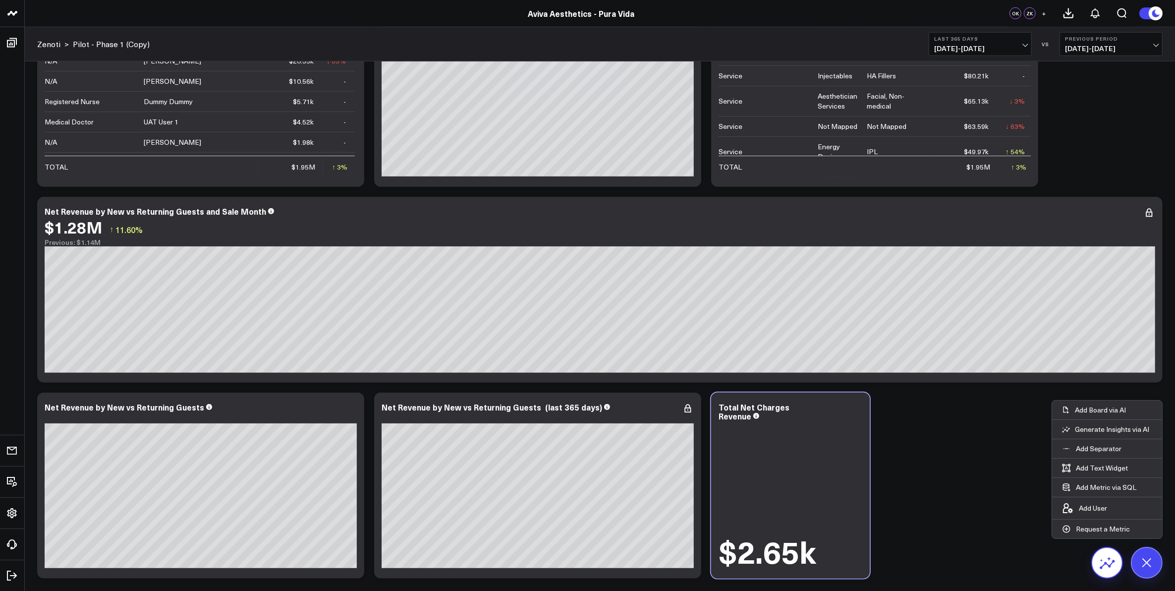
click at [1096, 556] on button at bounding box center [1107, 563] width 32 height 32
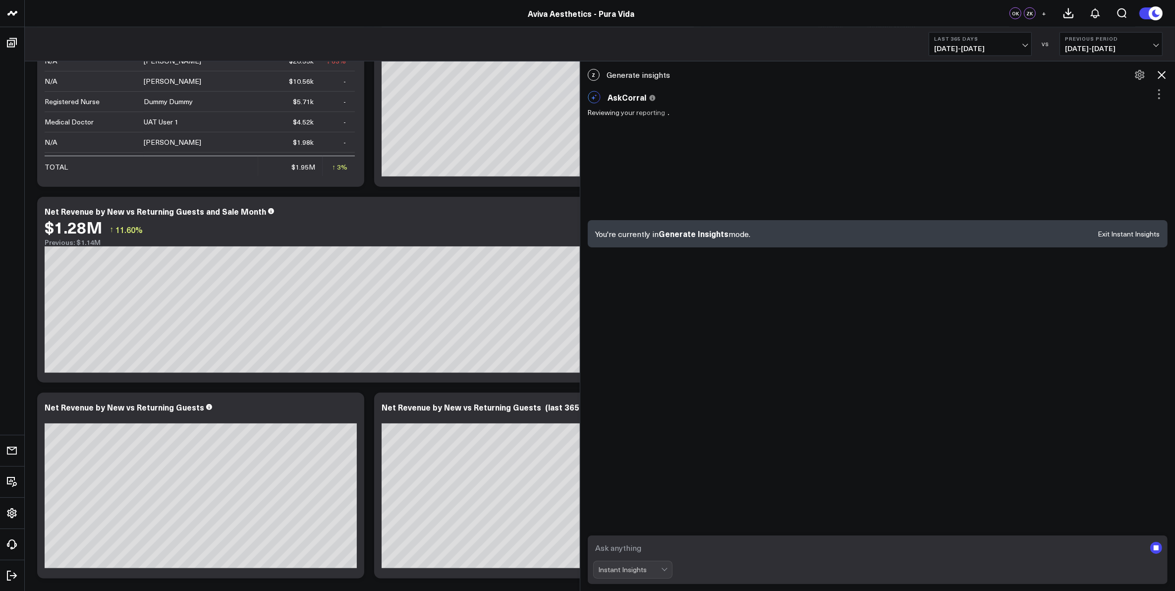
click at [660, 570] on div "Instant Insights" at bounding box center [630, 569] width 62 height 8
click at [643, 509] on div "AskCorral" at bounding box center [637, 510] width 69 height 10
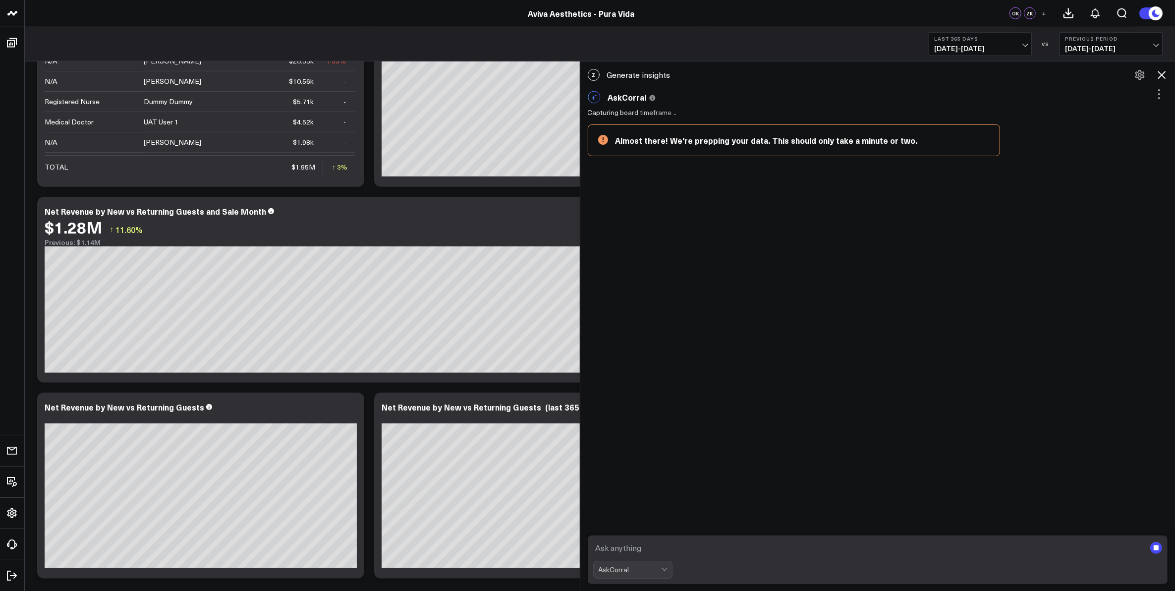
click at [655, 547] on textarea at bounding box center [869, 548] width 553 height 18
type textarea "show me total net service revenue"
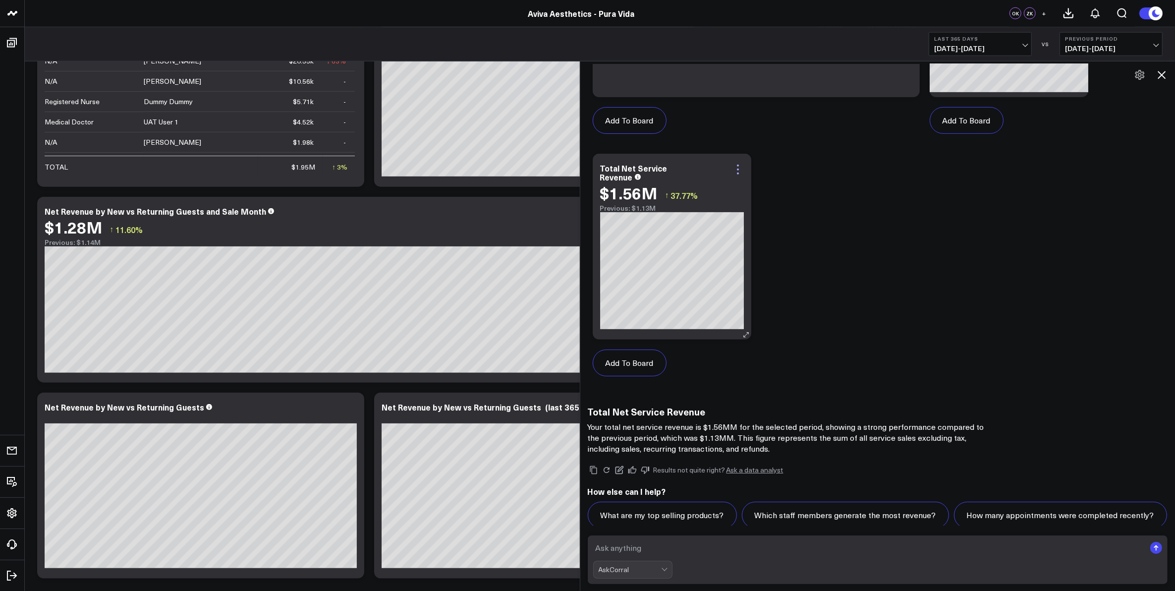
scroll to position [950, 0]
click at [739, 169] on icon at bounding box center [738, 170] width 2 height 2
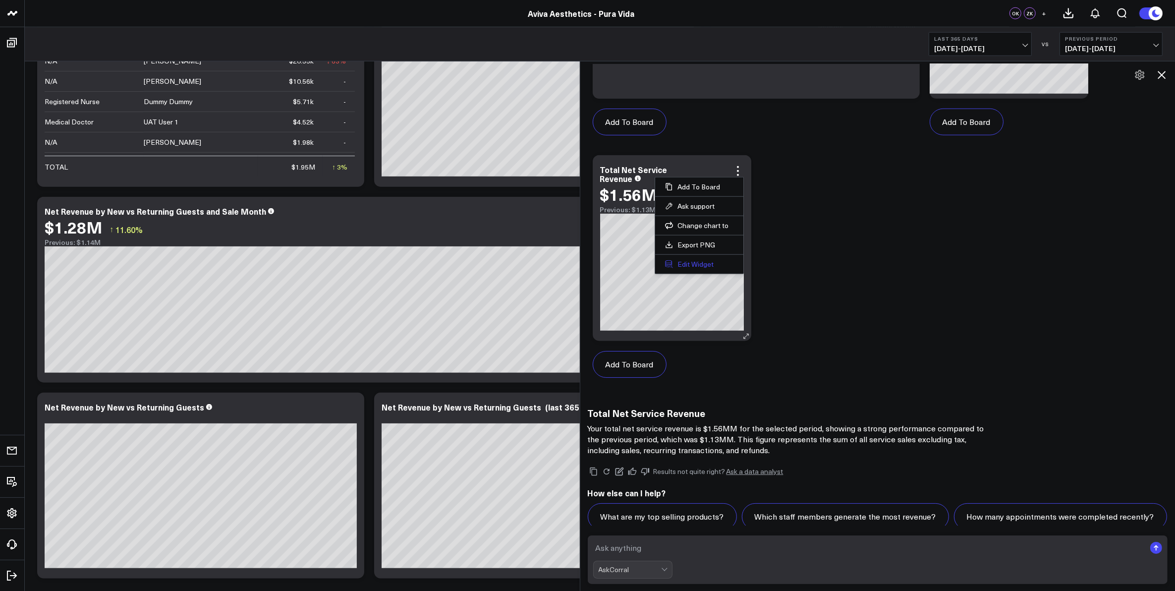
click at [714, 260] on button "Edit Widget" at bounding box center [699, 264] width 68 height 9
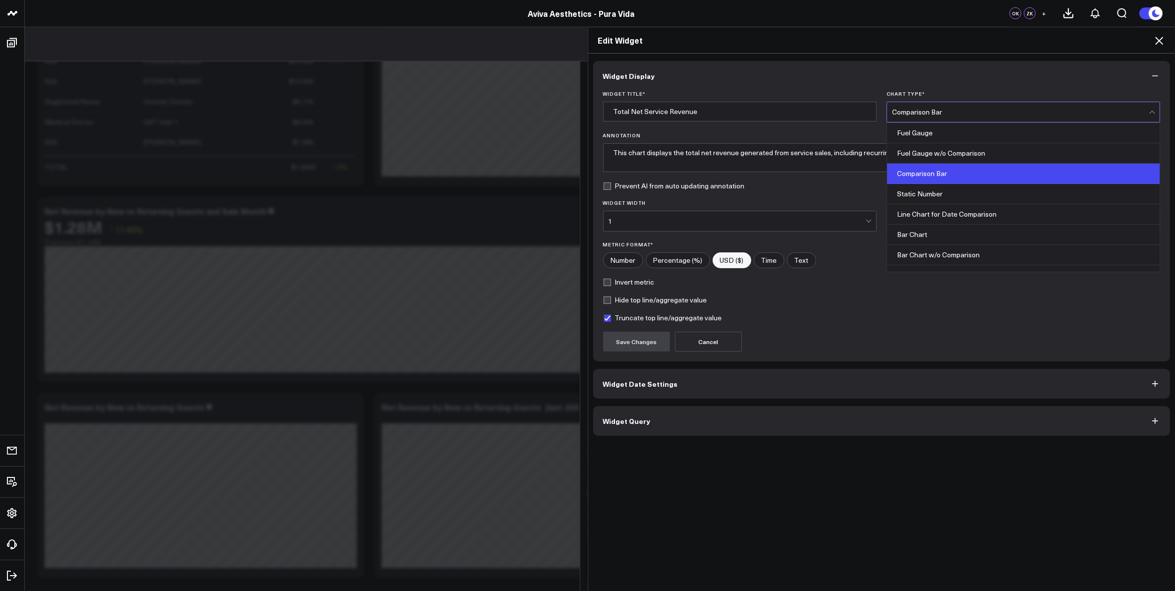
click at [980, 108] on div "Comparison Bar" at bounding box center [1020, 112] width 257 height 8
click at [956, 194] on div "Static Number" at bounding box center [1023, 194] width 273 height 20
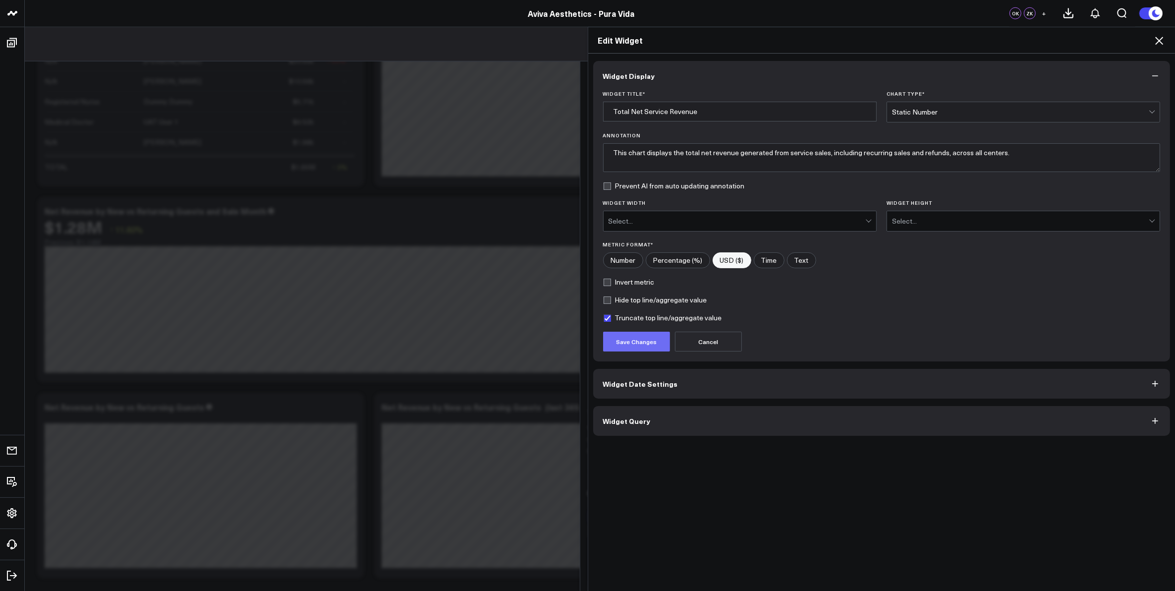
click at [638, 340] on button "Save Changes" at bounding box center [636, 342] width 67 height 20
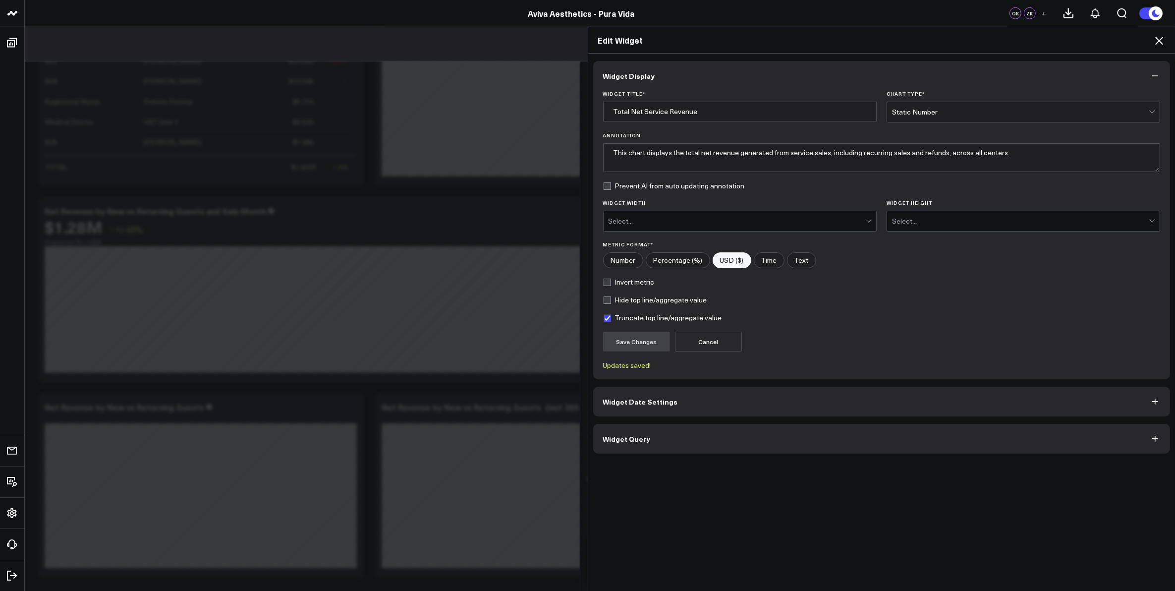
scroll to position [1228, 0]
click at [1163, 40] on icon at bounding box center [1159, 41] width 12 height 12
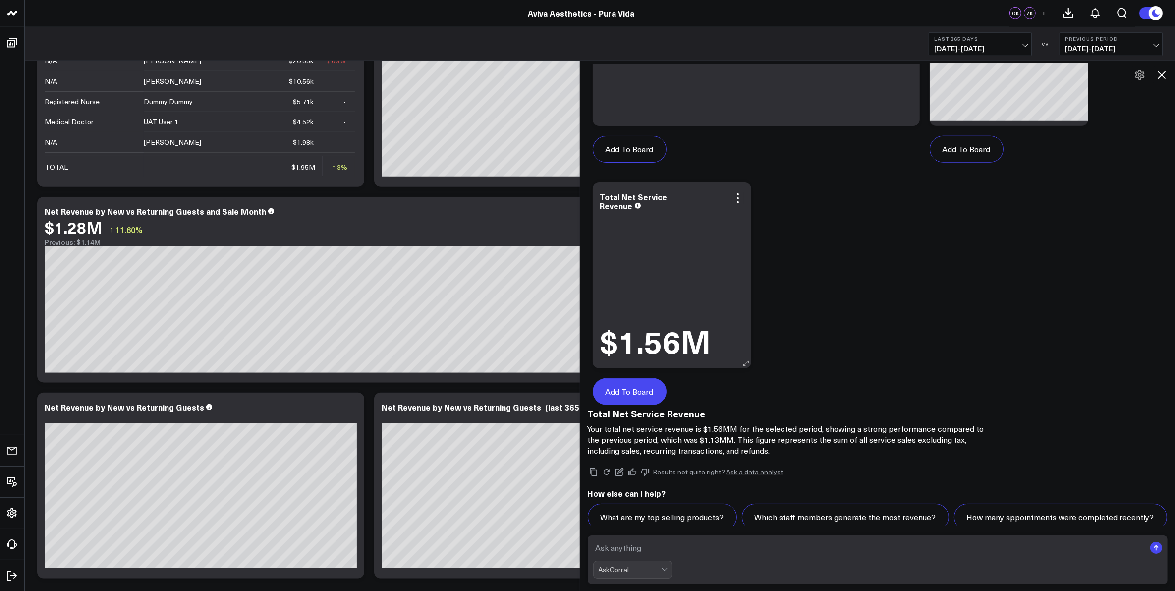
click at [641, 378] on button "Add To Board" at bounding box center [630, 391] width 74 height 27
click at [684, 549] on textarea at bounding box center [869, 548] width 553 height 18
click at [687, 549] on textarea at bounding box center [869, 548] width 553 height 18
type textarea "show me net product revenue"
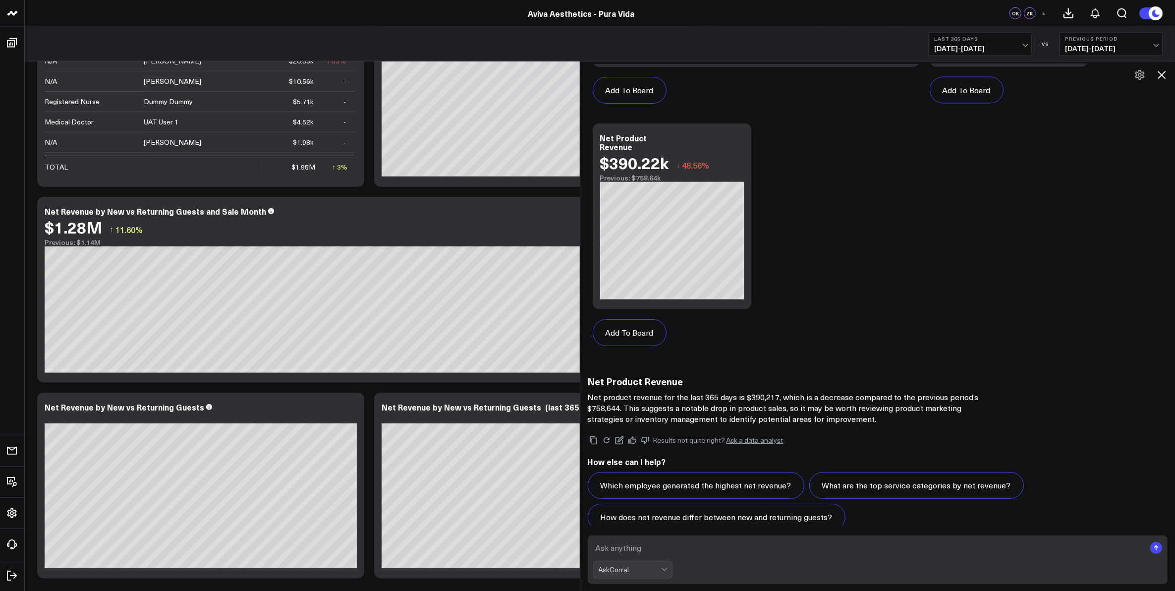
scroll to position [2130, 0]
click at [741, 133] on icon at bounding box center [738, 139] width 12 height 12
click at [701, 227] on button "Edit Widget" at bounding box center [699, 231] width 68 height 9
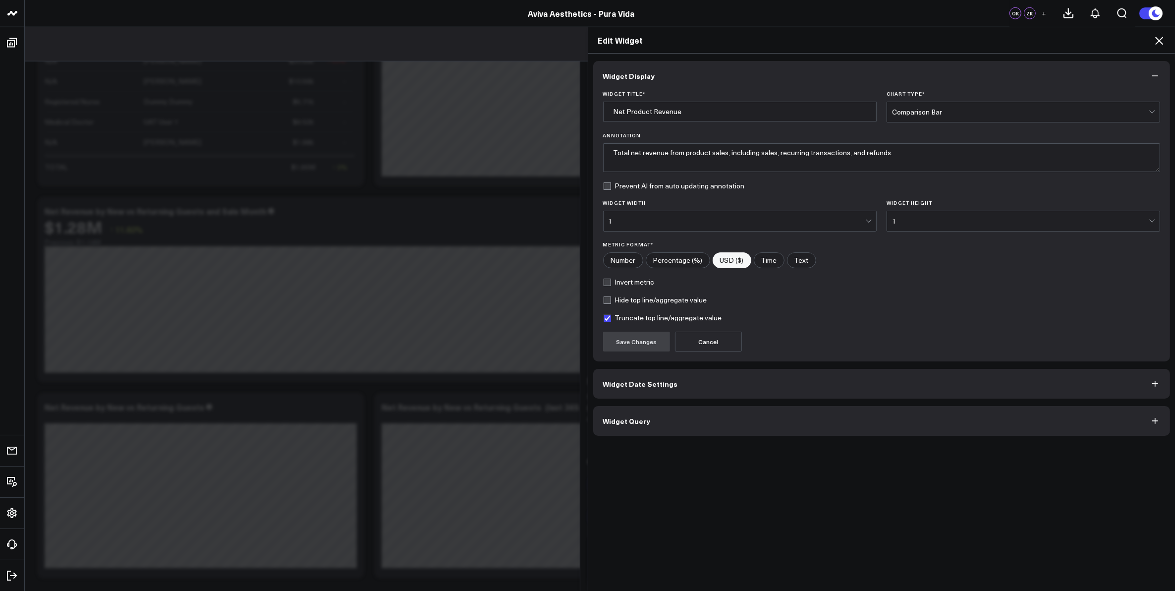
click at [935, 114] on div "Comparison Bar" at bounding box center [1020, 112] width 257 height 8
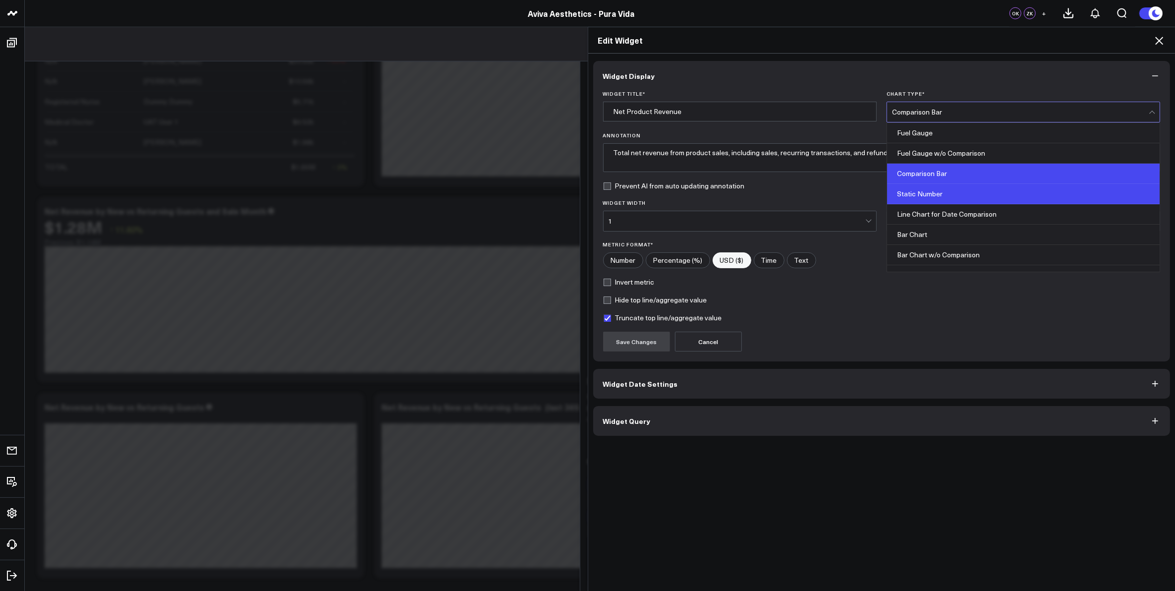
click at [941, 191] on div "Static Number" at bounding box center [1023, 194] width 273 height 20
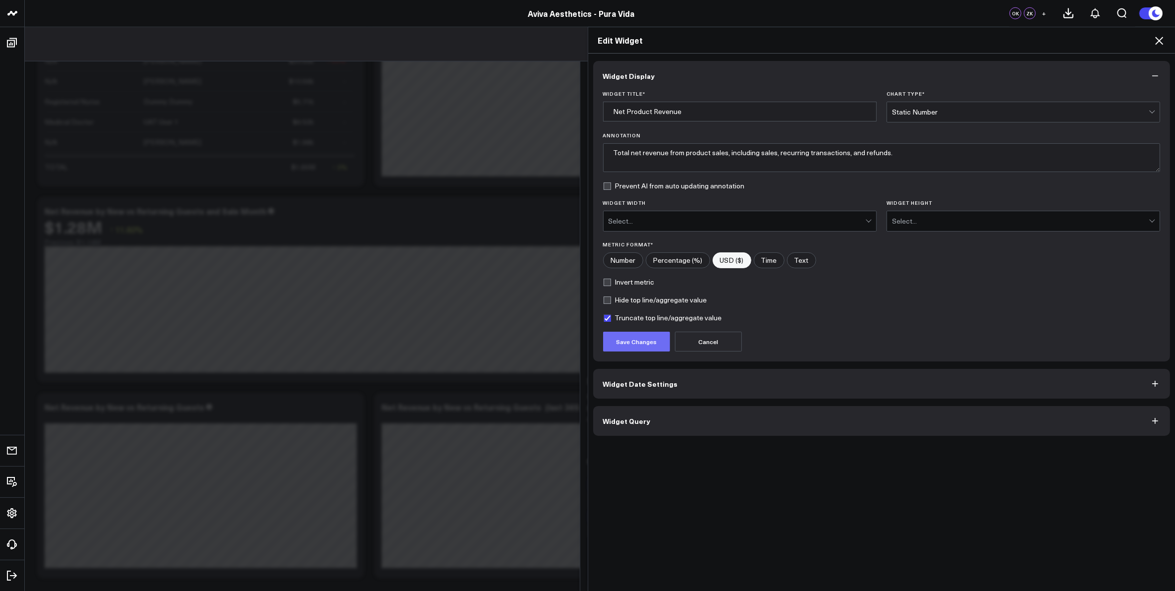
click at [642, 345] on button "Save Changes" at bounding box center [636, 342] width 67 height 20
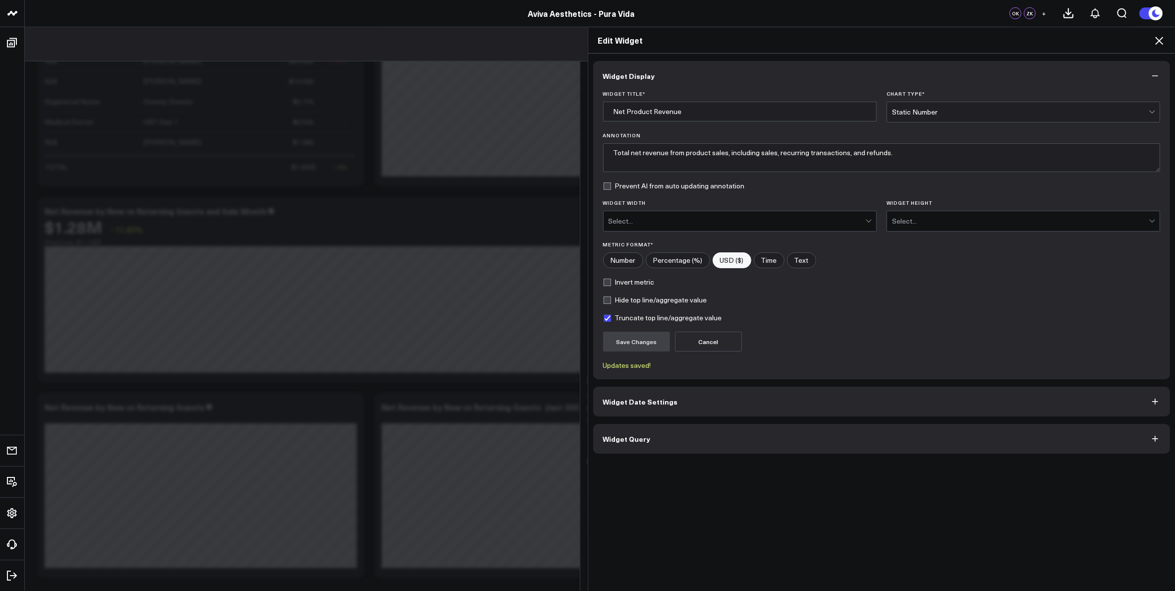
scroll to position [2103, 0]
click at [603, 320] on label "Truncate top line/aggregate value" at bounding box center [662, 318] width 119 height 8
click at [603, 320] on input "Truncate top line/aggregate value" at bounding box center [607, 318] width 8 height 8
checkbox input "false"
click at [623, 342] on button "Save Changes" at bounding box center [636, 342] width 67 height 20
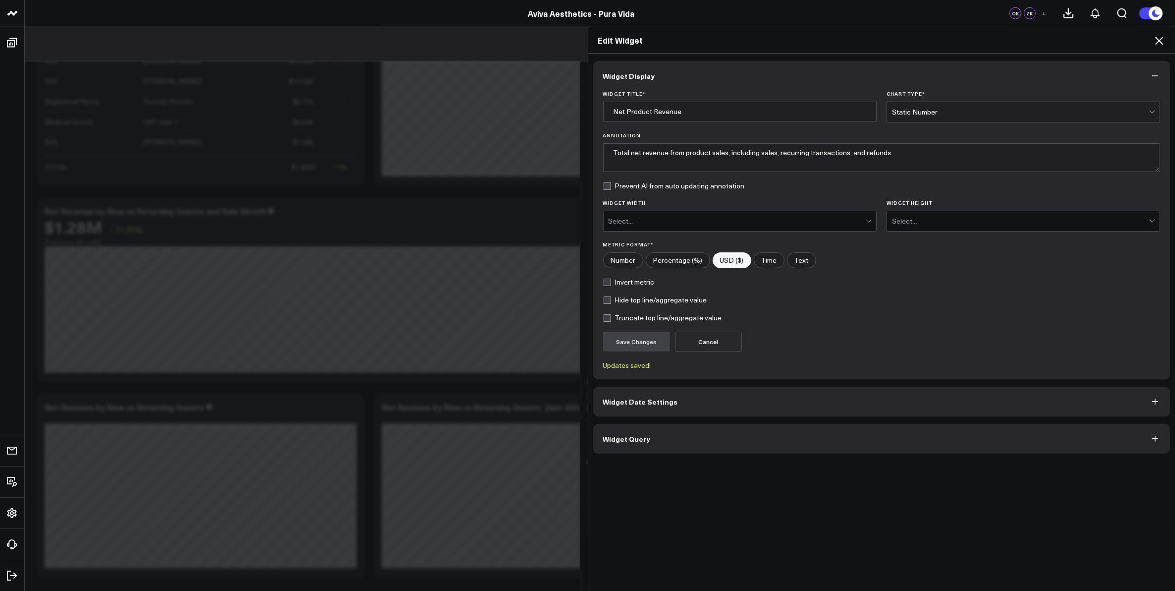
click at [1165, 37] on div "Edit Widget" at bounding box center [881, 40] width 587 height 26
click at [1158, 41] on icon at bounding box center [1159, 41] width 8 height 8
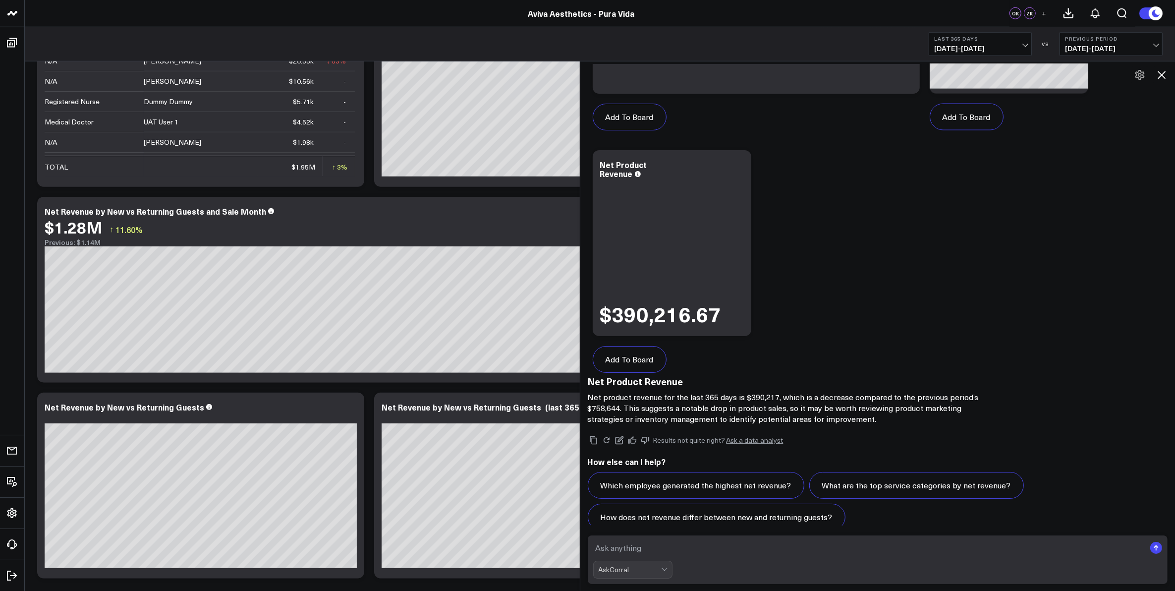
click at [695, 548] on textarea at bounding box center [869, 548] width 553 height 18
type textarea "show me total net revenue"
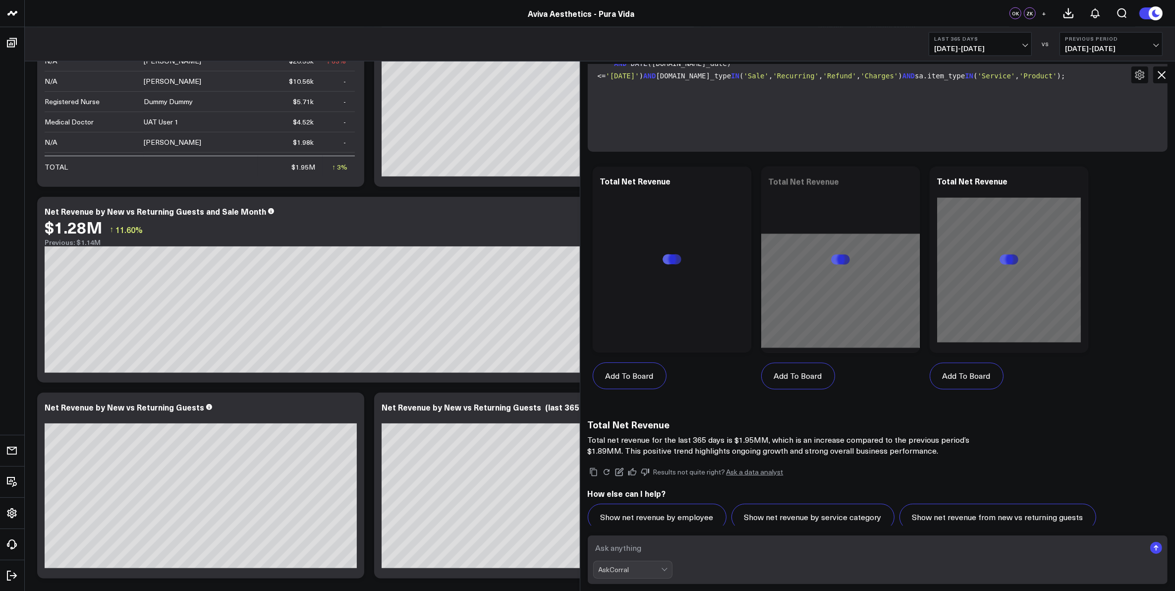
scroll to position [2687, 0]
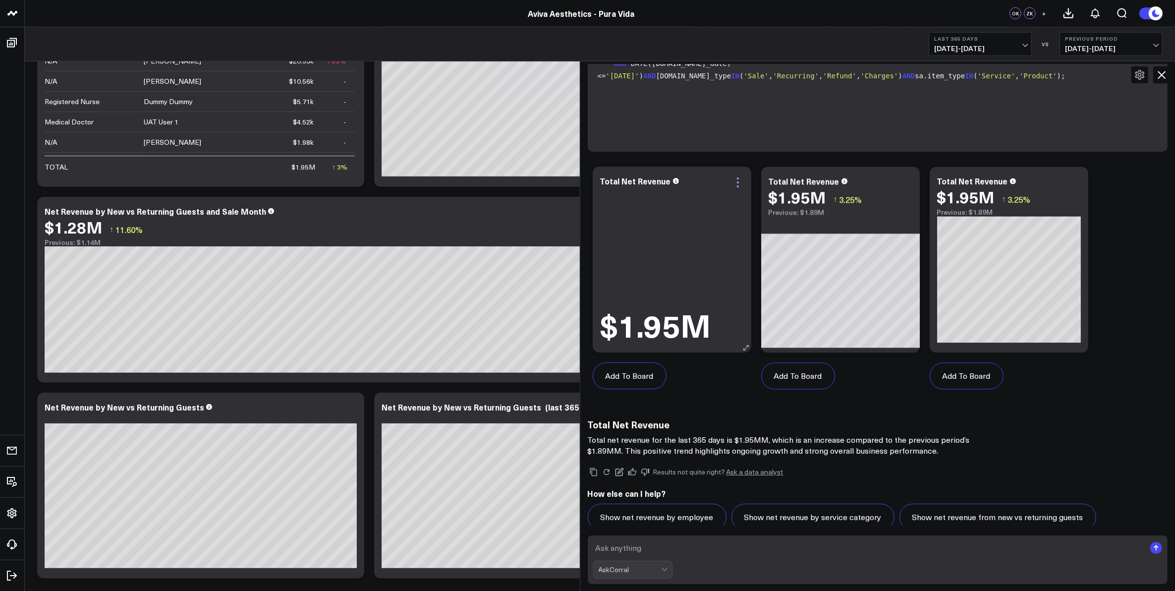
click at [741, 176] on icon at bounding box center [738, 182] width 12 height 12
click at [713, 271] on button "Edit Widget" at bounding box center [699, 275] width 68 height 9
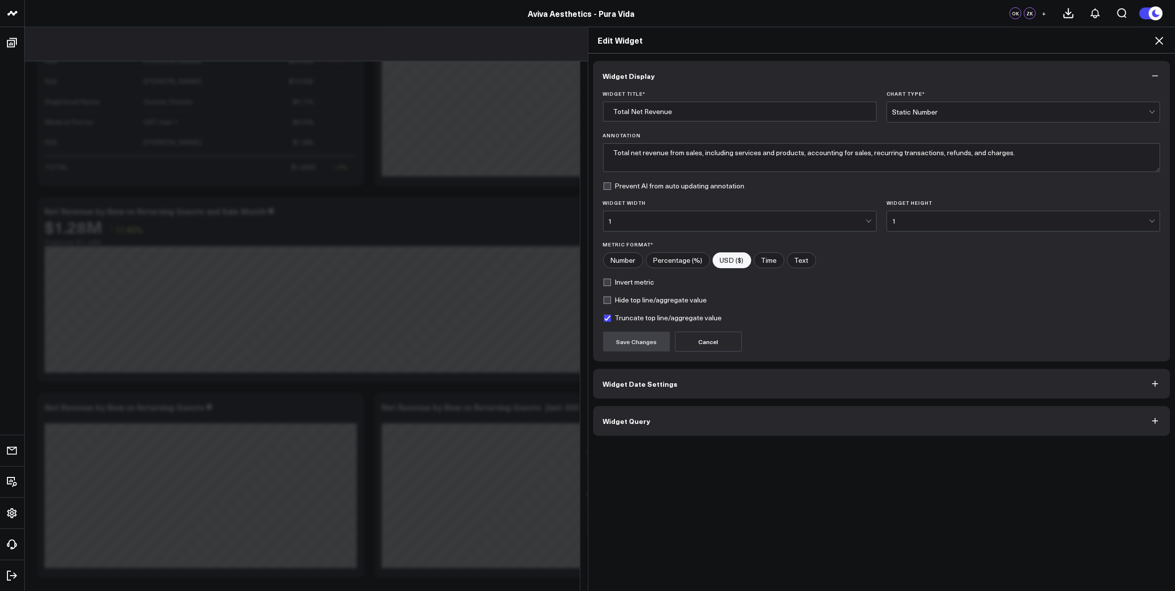
click at [608, 318] on label "Truncate top line/aggregate value" at bounding box center [662, 318] width 119 height 8
click at [608, 318] on input "Truncate top line/aggregate value" at bounding box center [607, 318] width 8 height 8
checkbox input "false"
click at [644, 342] on button "Save Changes" at bounding box center [636, 342] width 67 height 20
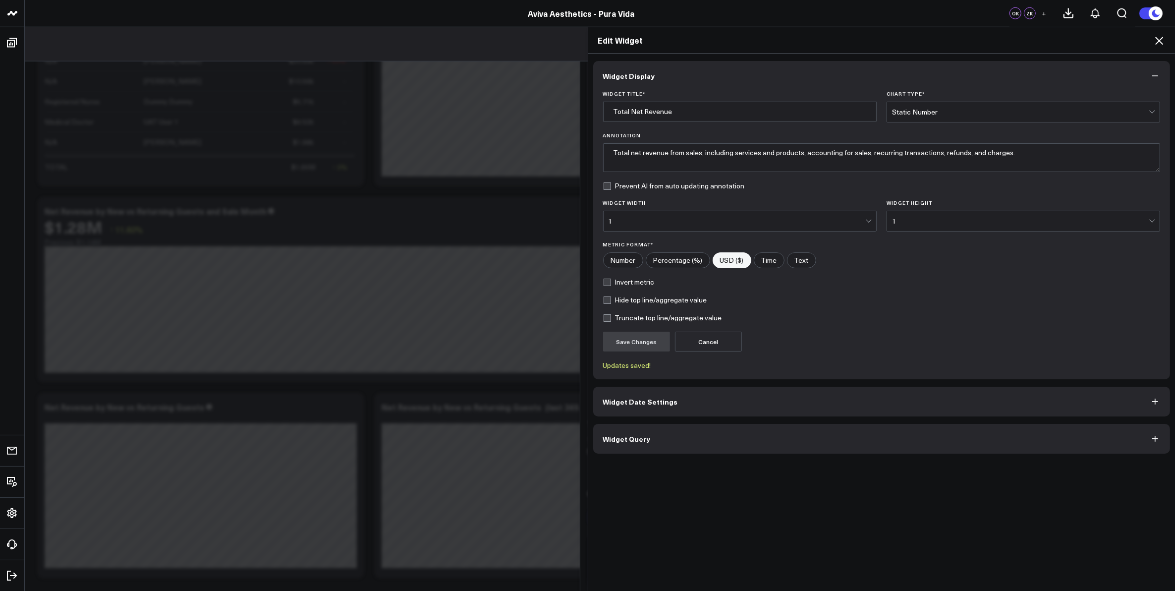
click at [1161, 42] on icon at bounding box center [1159, 41] width 8 height 8
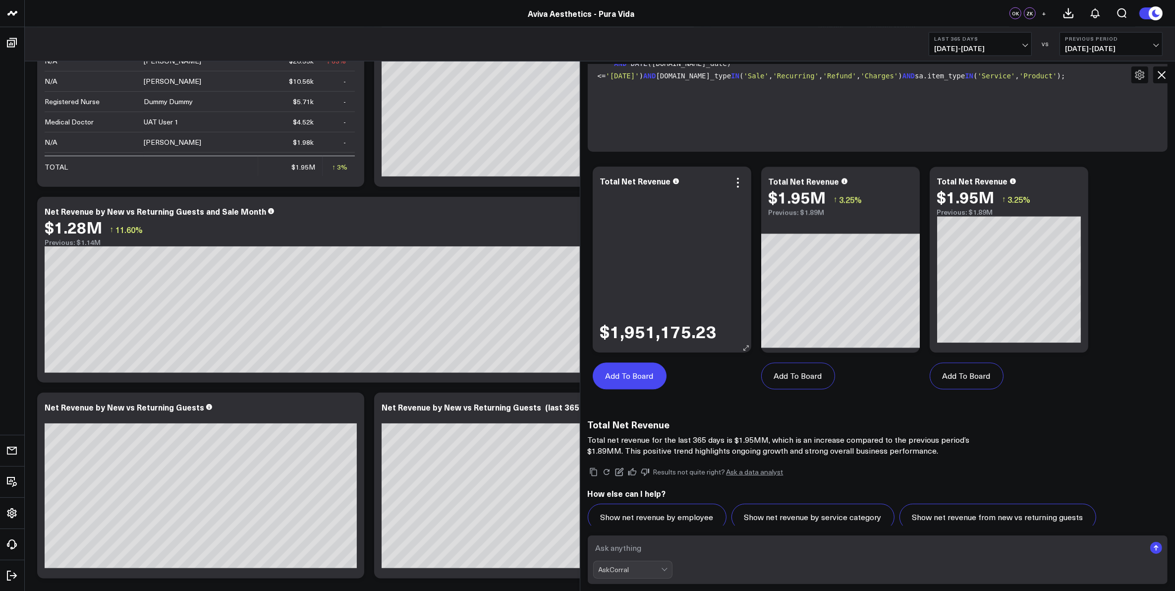
click at [641, 364] on button "Add To Board" at bounding box center [630, 375] width 74 height 27
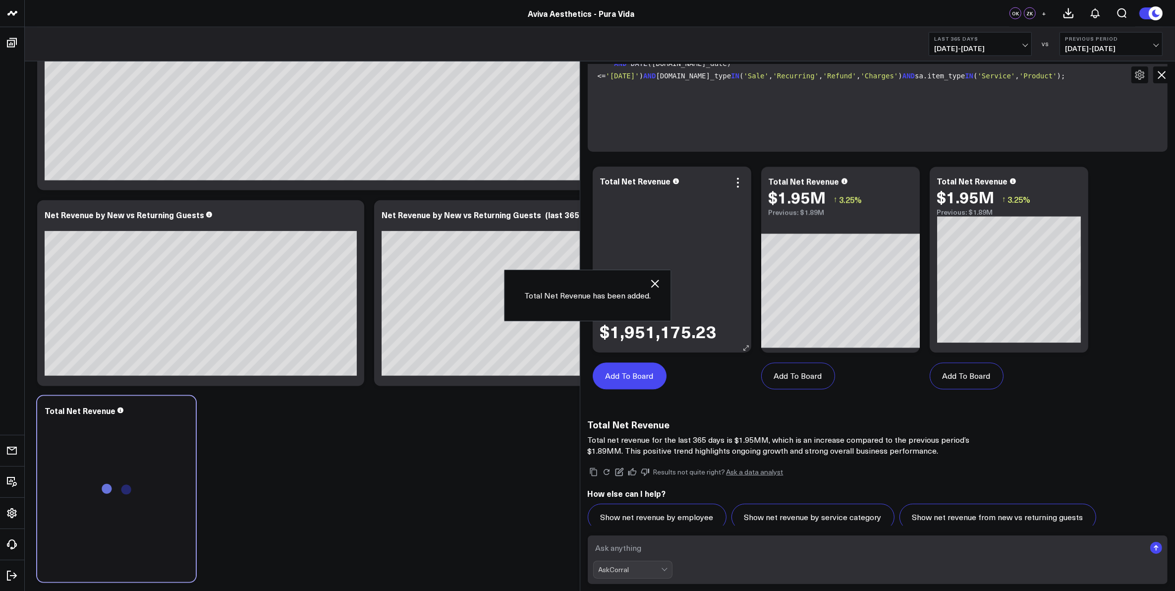
scroll to position [1483, 0]
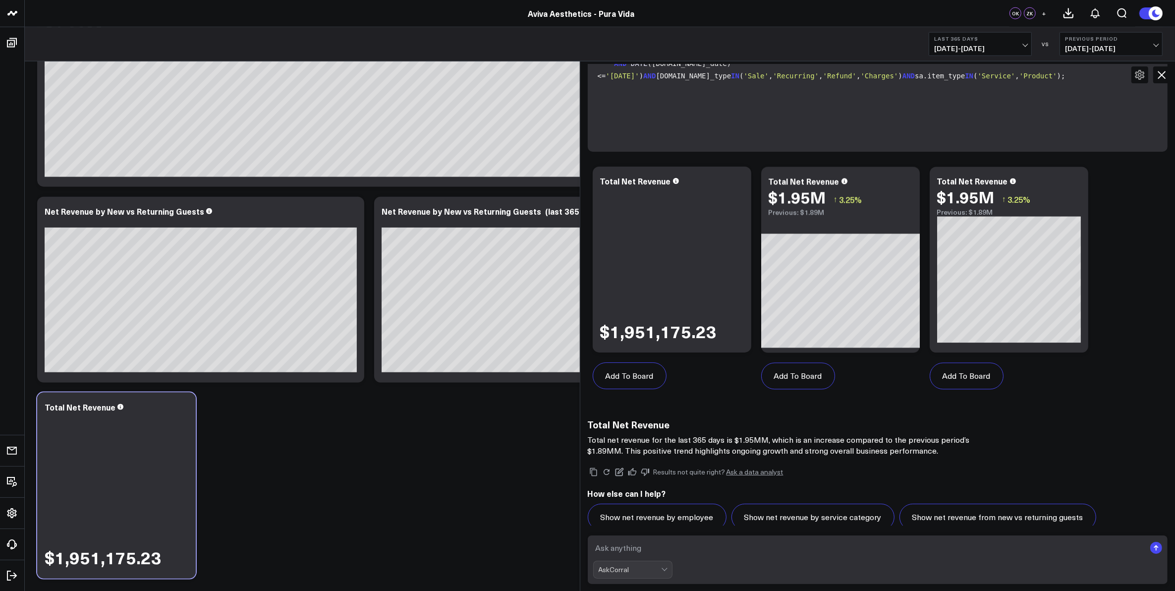
click at [1165, 73] on icon at bounding box center [1162, 75] width 12 height 12
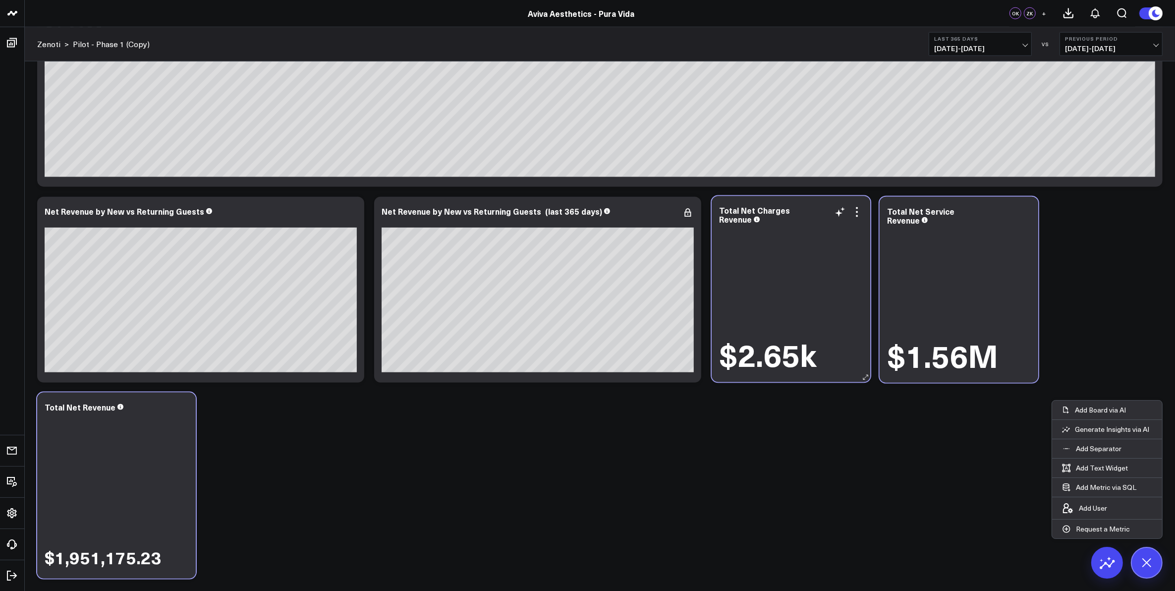
click at [789, 305] on div "$2.65k" at bounding box center [791, 299] width 144 height 146
click at [856, 214] on icon at bounding box center [856, 213] width 12 height 12
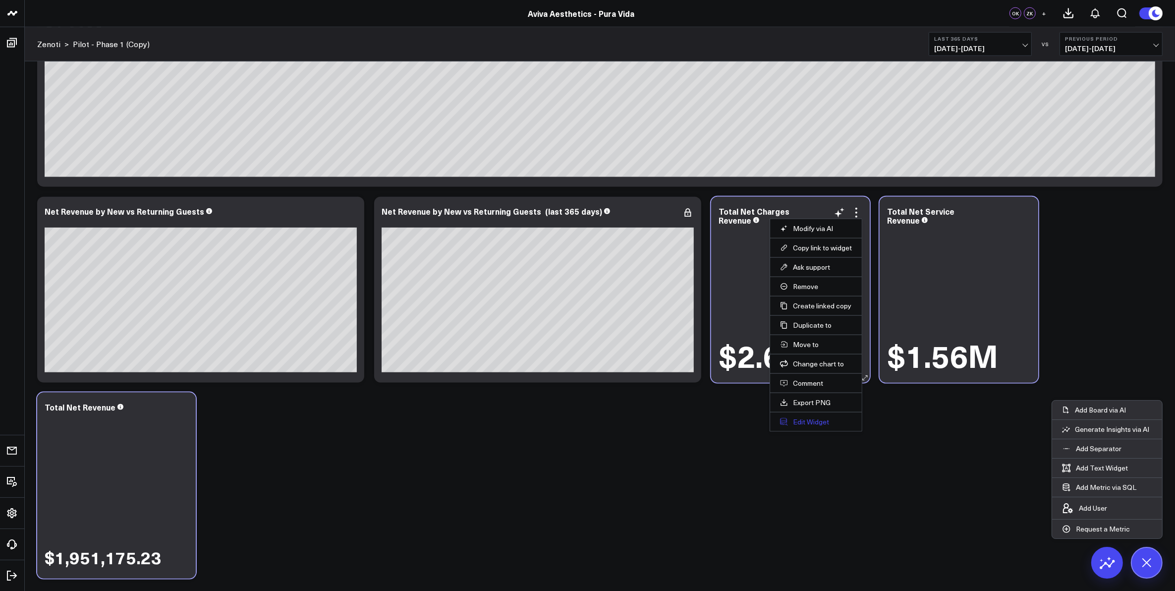
click at [812, 423] on button "Edit Widget" at bounding box center [816, 421] width 72 height 9
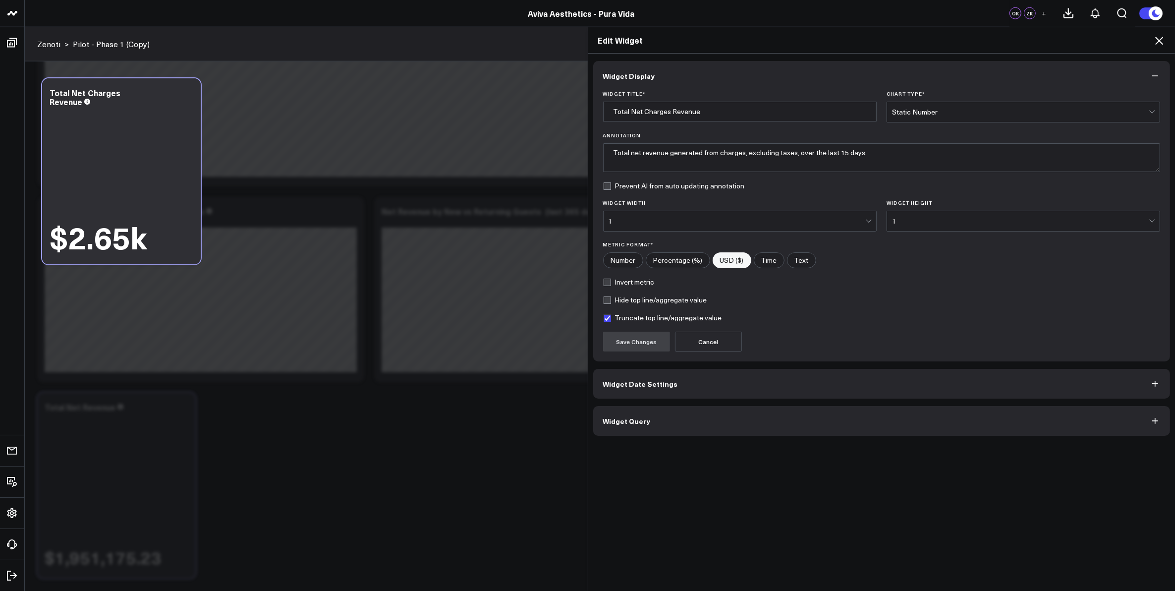
click at [603, 320] on label "Truncate top line/aggregate value" at bounding box center [662, 318] width 119 height 8
click at [603, 320] on input "Truncate top line/aggregate value" at bounding box center [607, 318] width 8 height 8
checkbox input "false"
click at [627, 343] on button "Save Changes" at bounding box center [636, 342] width 67 height 20
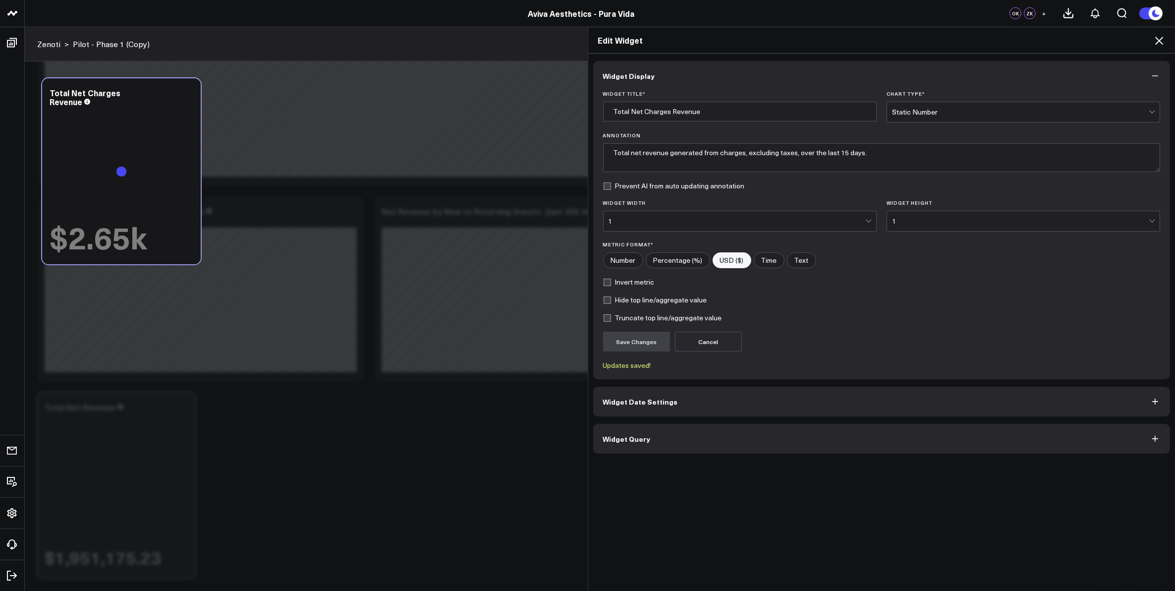
click at [1160, 45] on icon at bounding box center [1159, 41] width 12 height 12
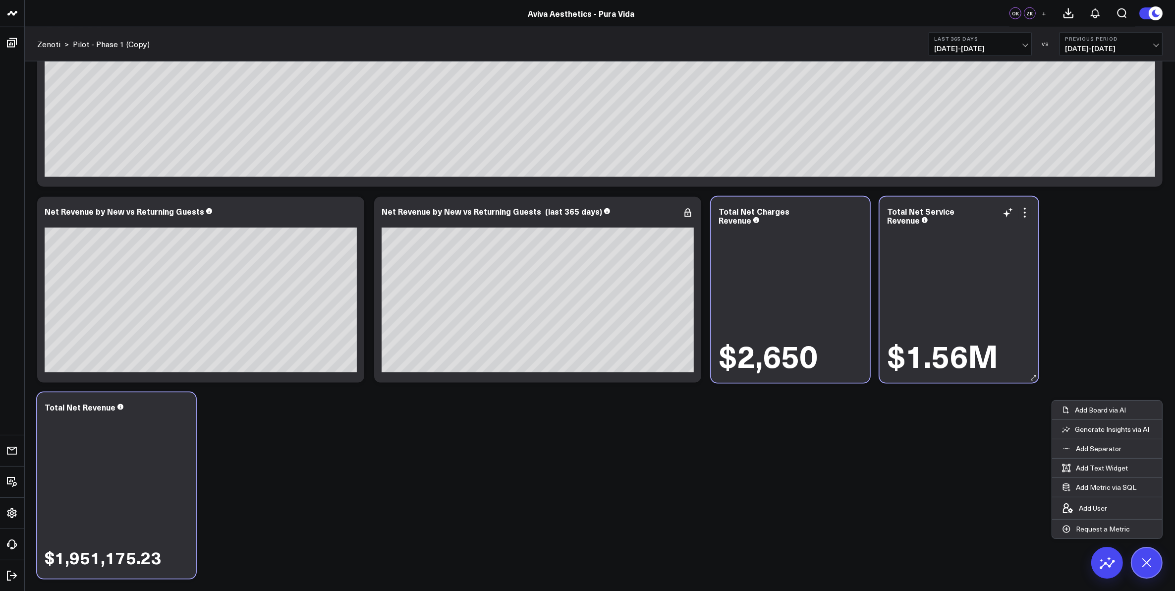
click at [942, 318] on div "$1.56M" at bounding box center [959, 300] width 144 height 146
click at [1027, 217] on icon at bounding box center [1025, 213] width 12 height 12
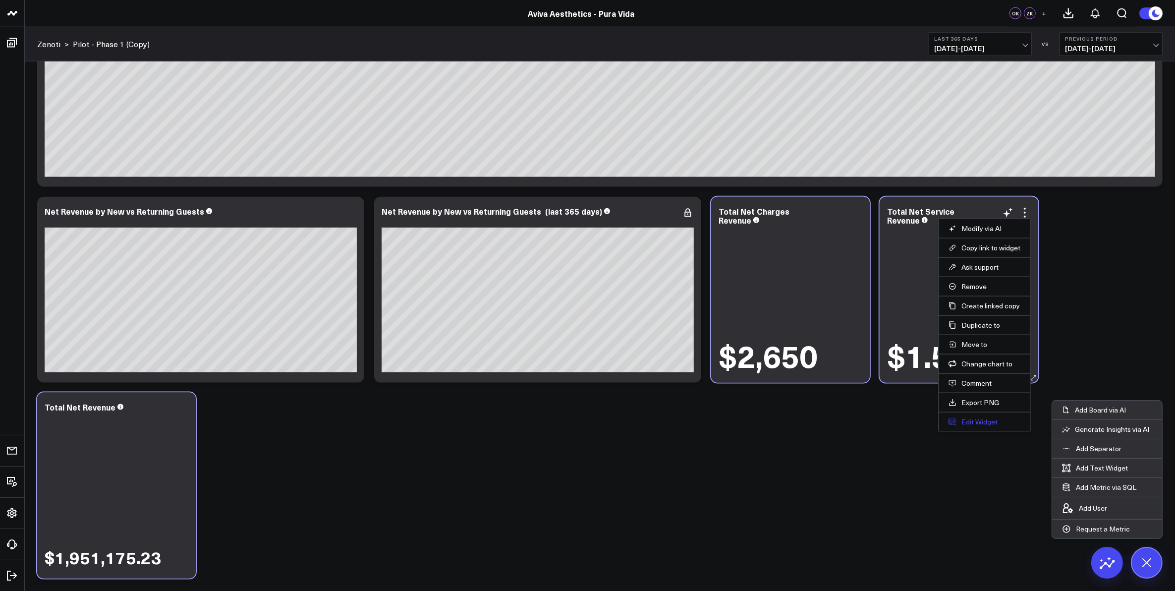
click at [991, 426] on button "Edit Widget" at bounding box center [985, 421] width 72 height 9
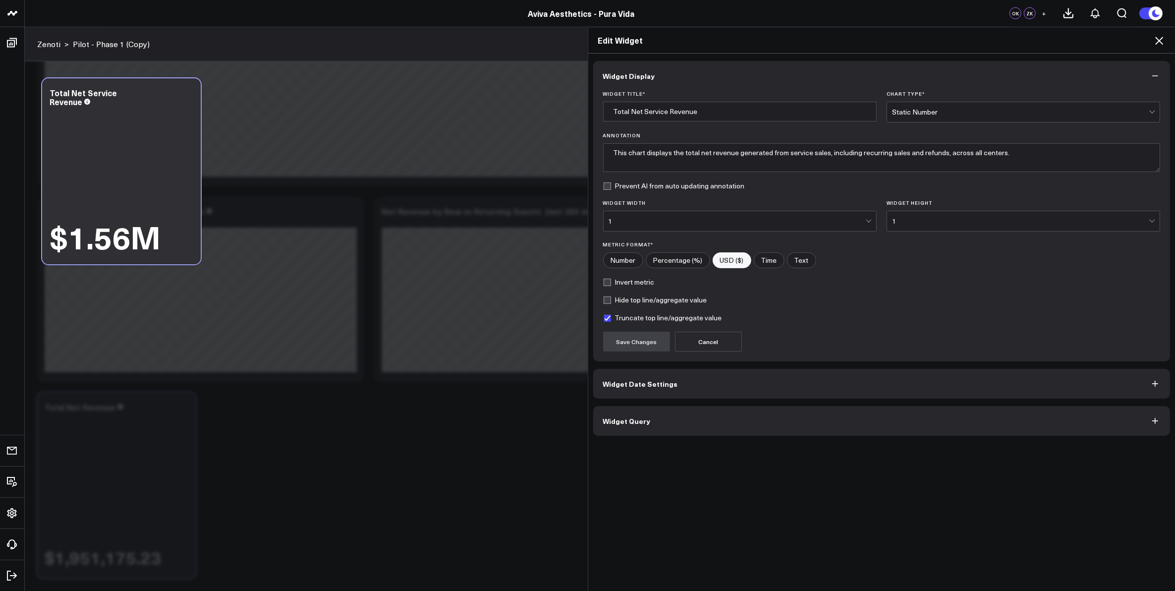
click at [605, 316] on label "Truncate top line/aggregate value" at bounding box center [662, 318] width 119 height 8
click at [605, 316] on input "Truncate top line/aggregate value" at bounding box center [607, 318] width 8 height 8
checkbox input "false"
click at [629, 343] on button "Save Changes" at bounding box center [636, 342] width 67 height 20
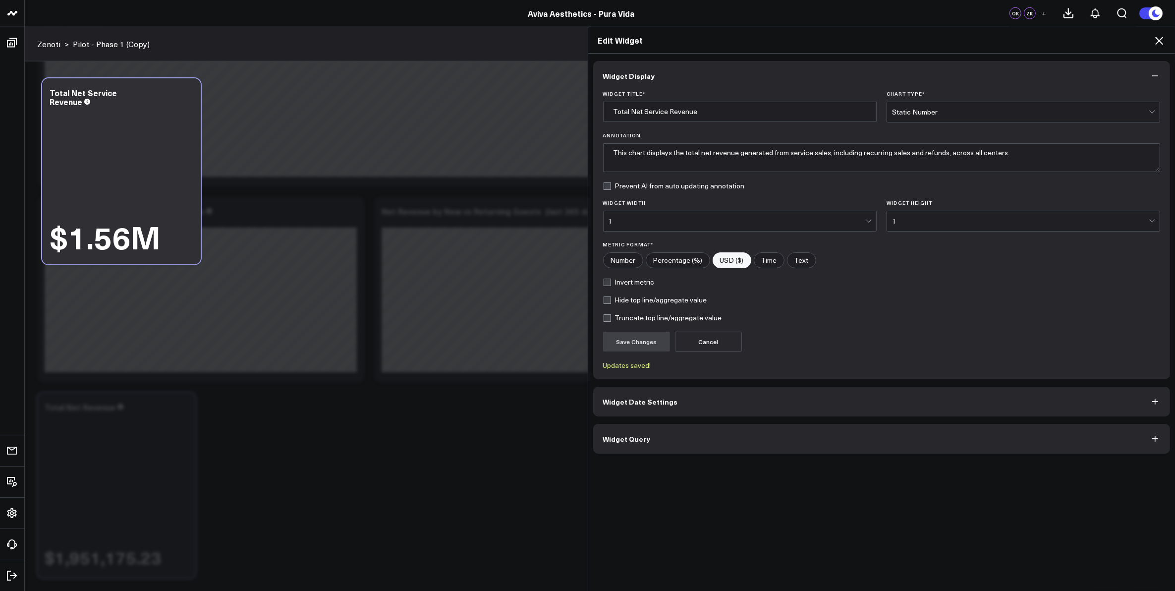
click at [1163, 40] on icon at bounding box center [1159, 41] width 12 height 12
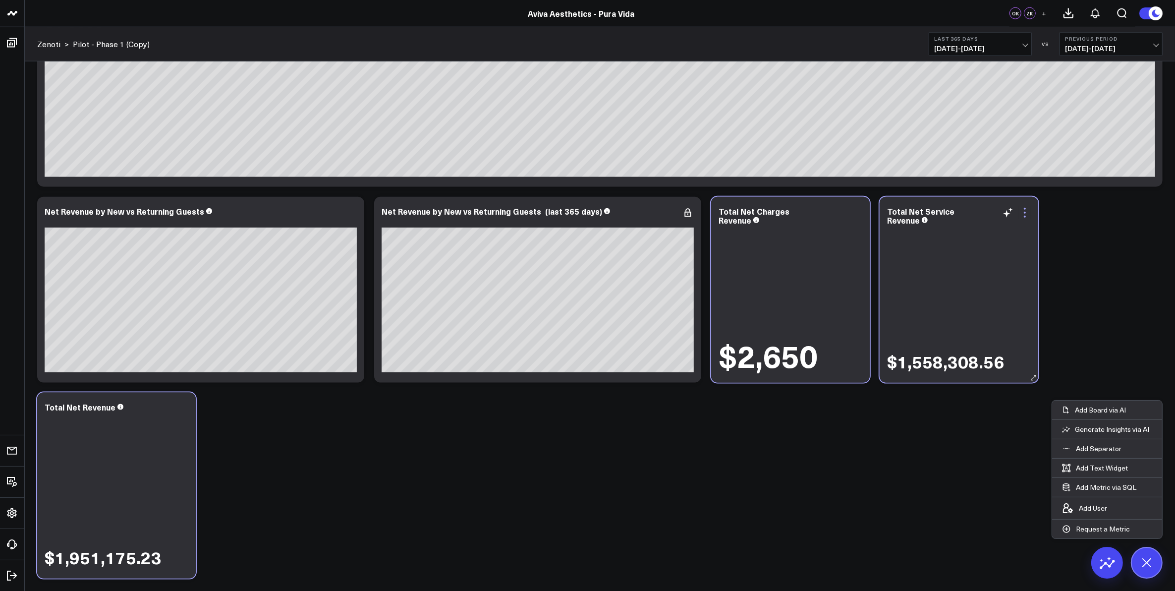
click at [1026, 209] on icon at bounding box center [1025, 213] width 12 height 12
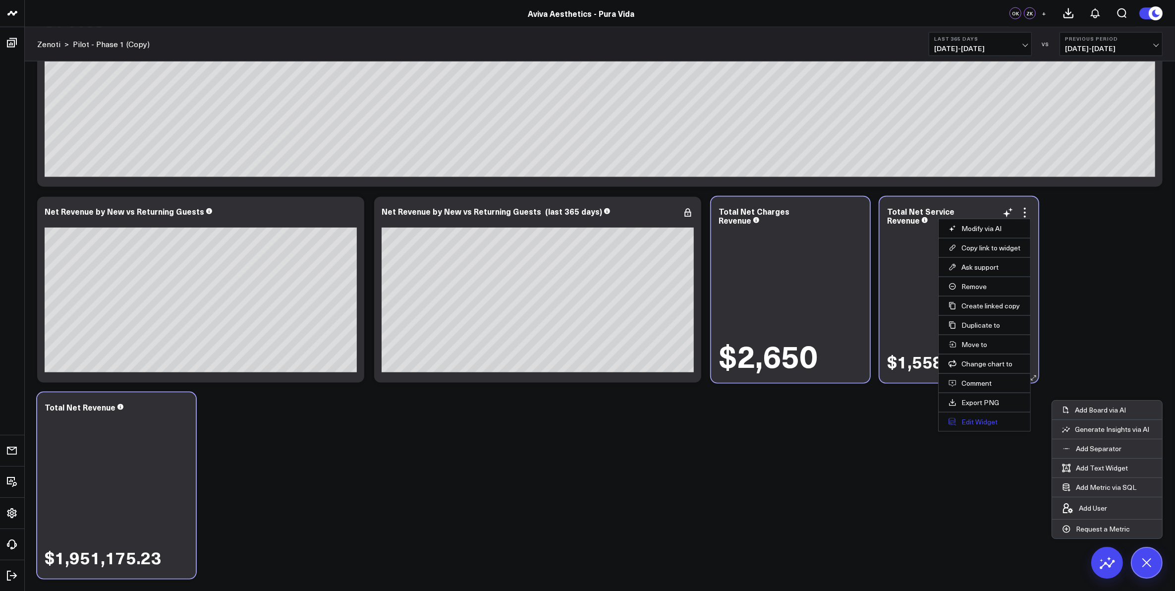
click at [990, 419] on button "Edit Widget" at bounding box center [985, 421] width 72 height 9
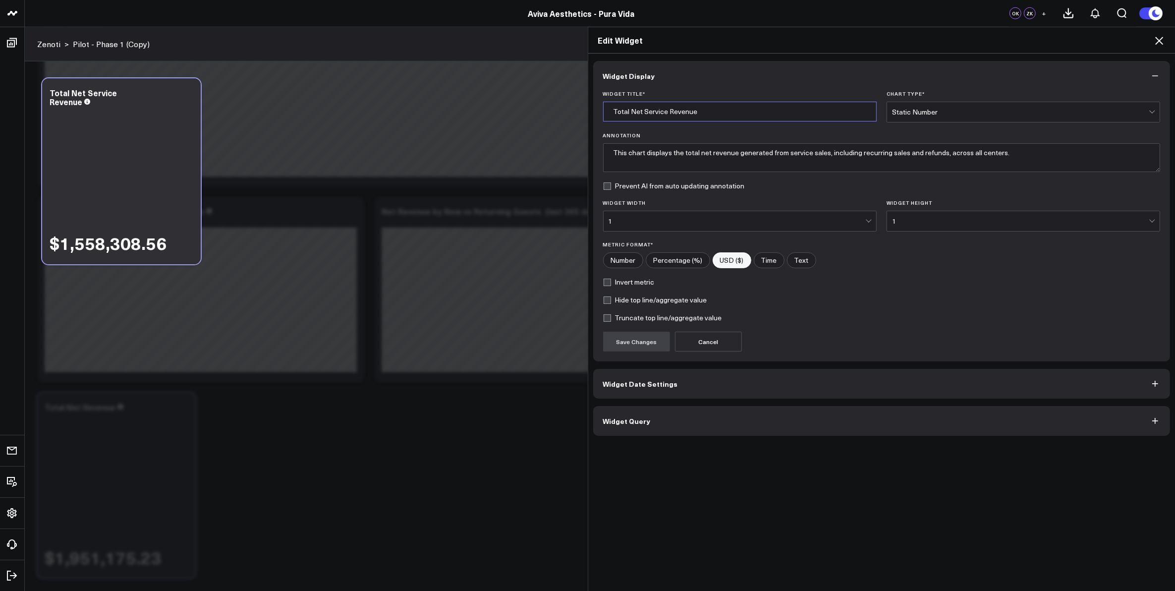
click at [612, 112] on input "Total Net Service Revenue" at bounding box center [740, 112] width 274 height 20
type input "Net Service Revenue"
click at [628, 351] on button "Save Changes" at bounding box center [636, 342] width 67 height 20
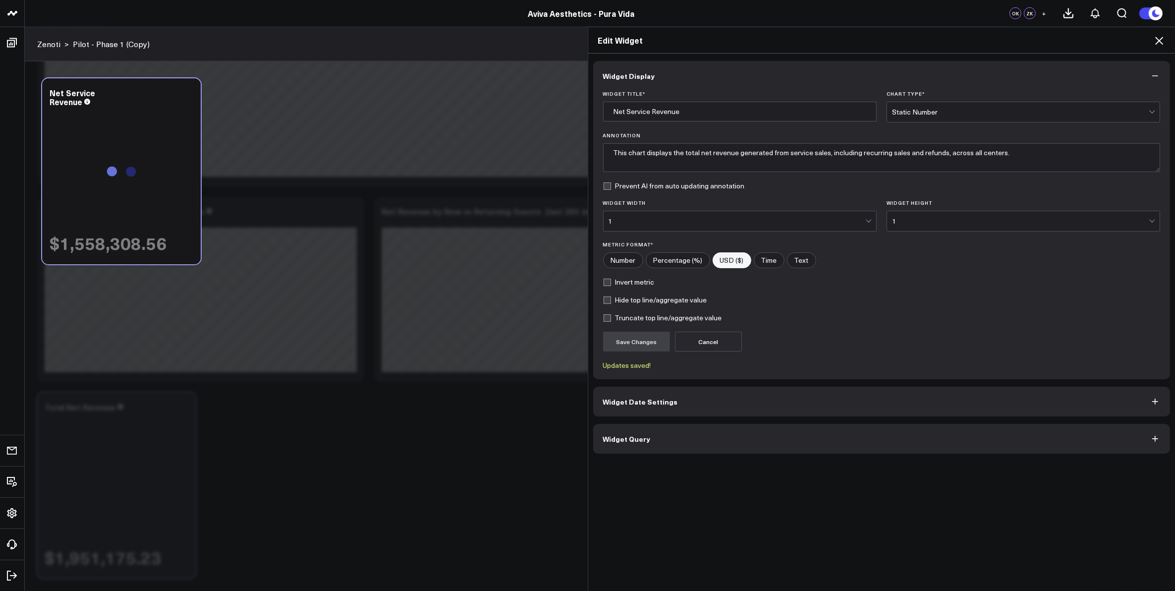
click at [1156, 41] on icon at bounding box center [1159, 41] width 12 height 12
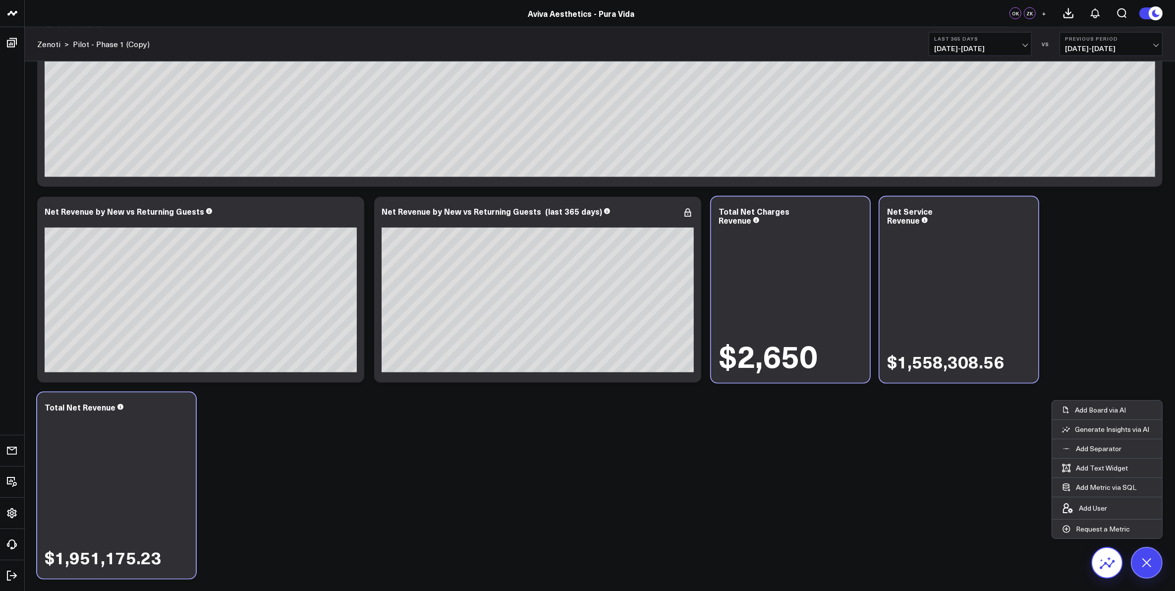
click at [1109, 563] on icon at bounding box center [1107, 563] width 16 height 16
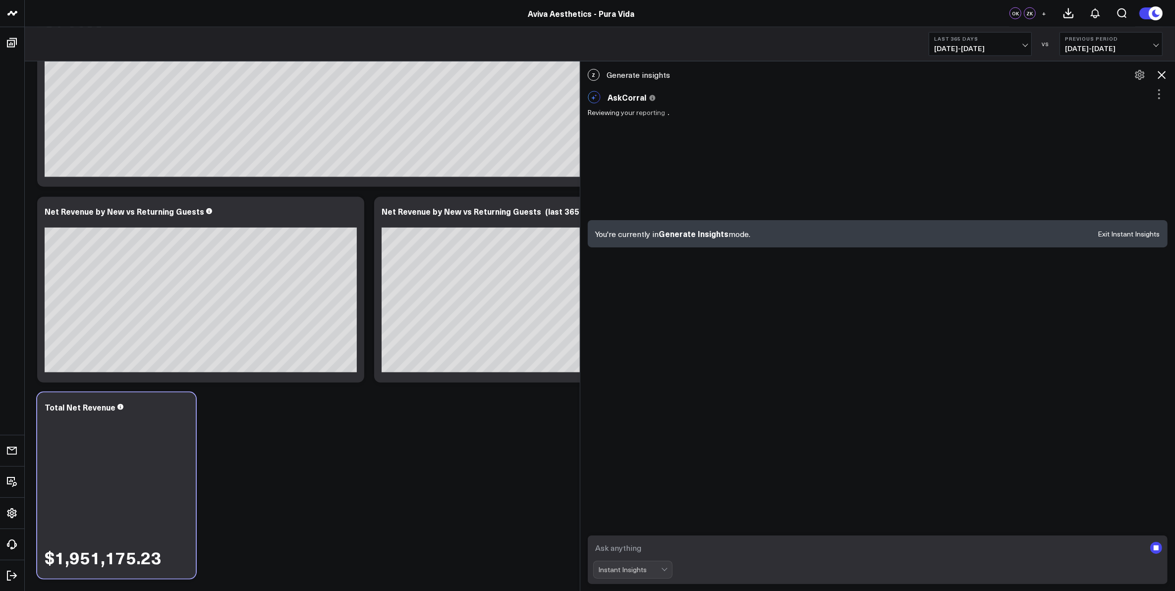
click at [632, 568] on div "Instant Insights" at bounding box center [630, 569] width 62 height 8
click at [629, 509] on div "AskCorral" at bounding box center [637, 510] width 69 height 10
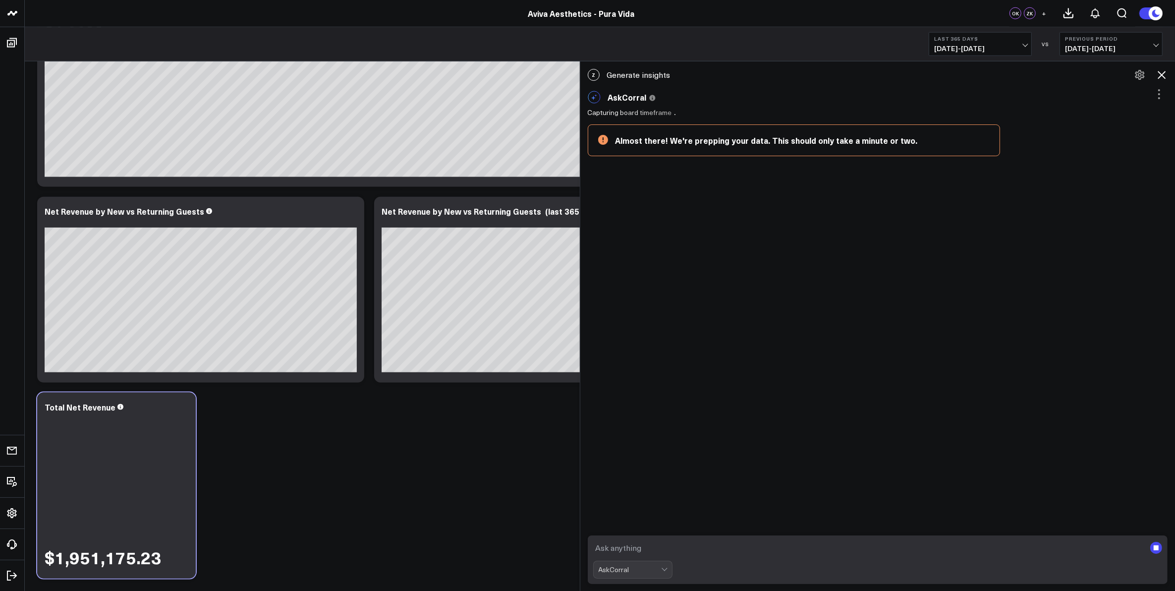
click at [633, 548] on textarea at bounding box center [869, 548] width 553 height 18
type textarea "show me net product revenue"
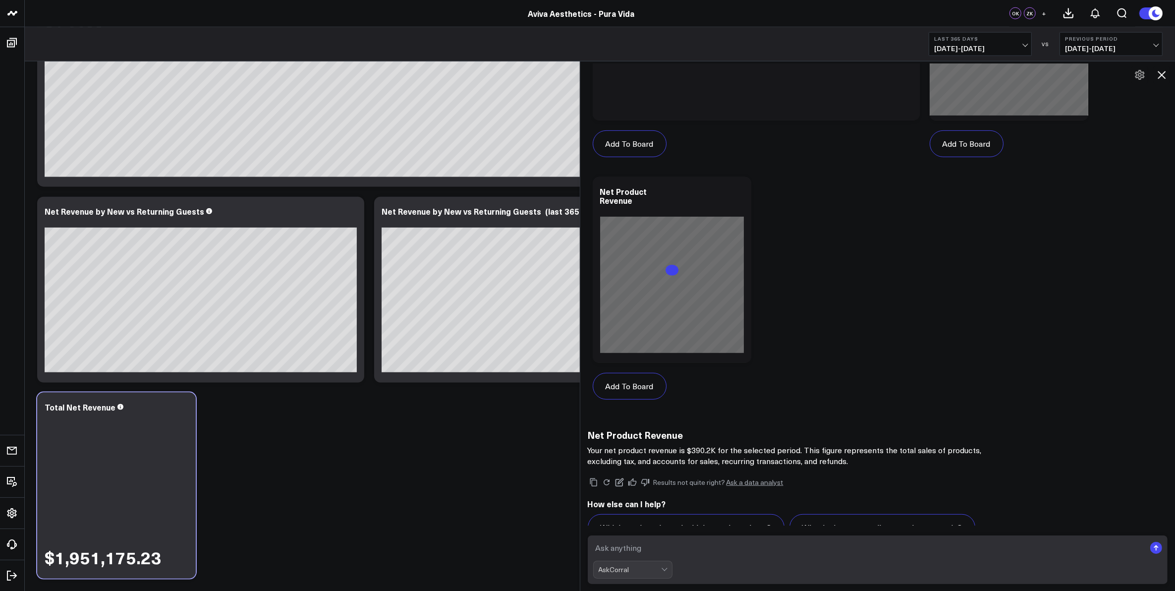
scroll to position [606, 0]
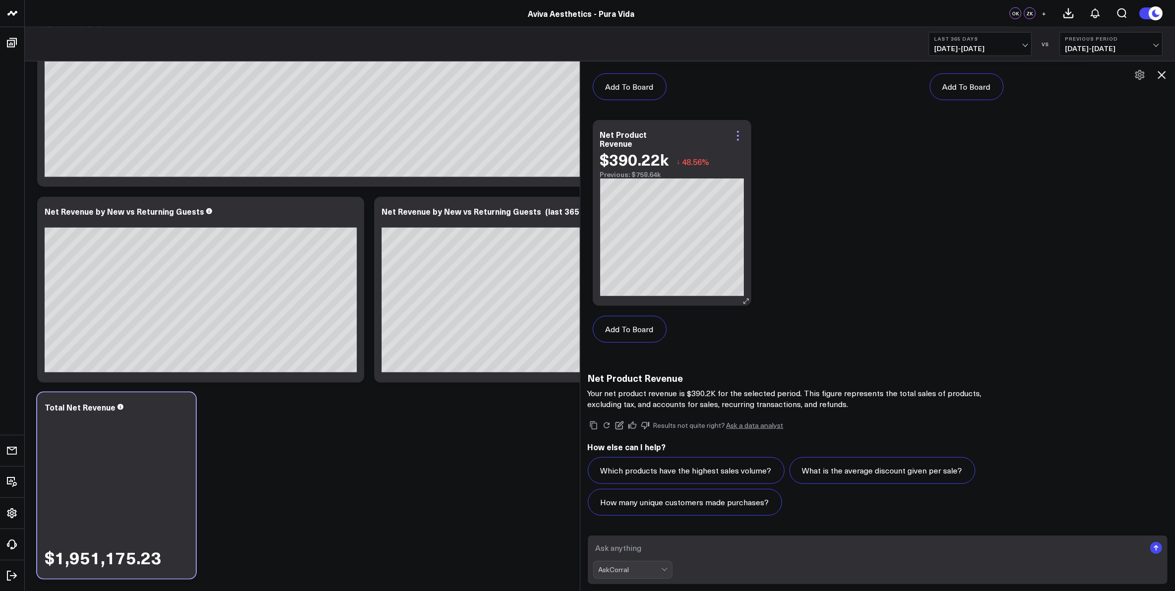
click at [741, 135] on icon at bounding box center [738, 136] width 12 height 12
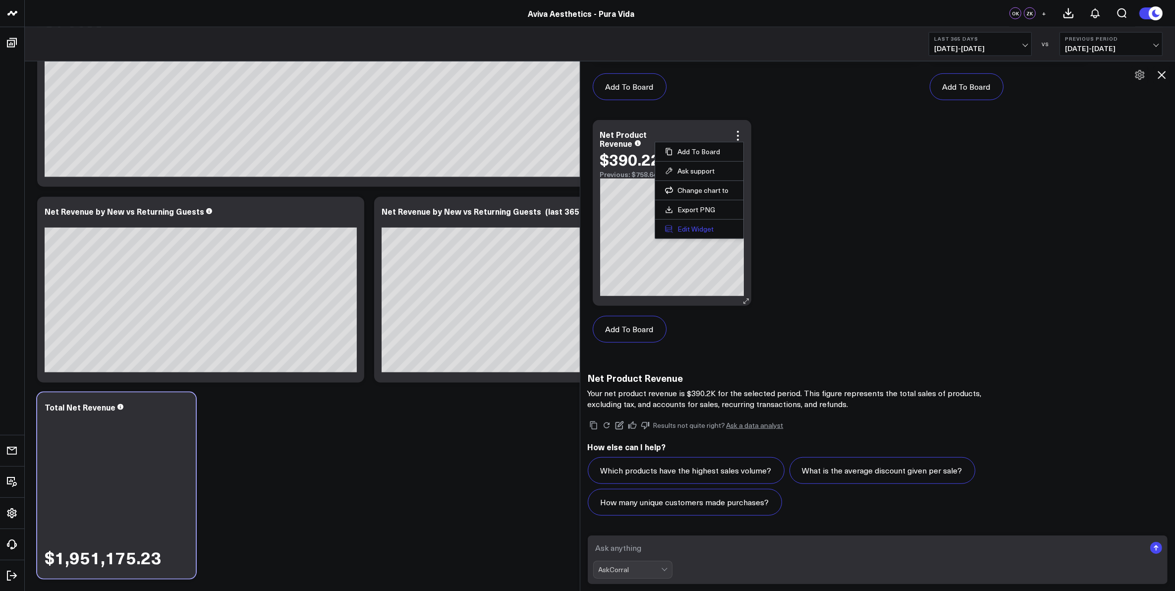
click at [714, 226] on button "Edit Widget" at bounding box center [699, 229] width 68 height 9
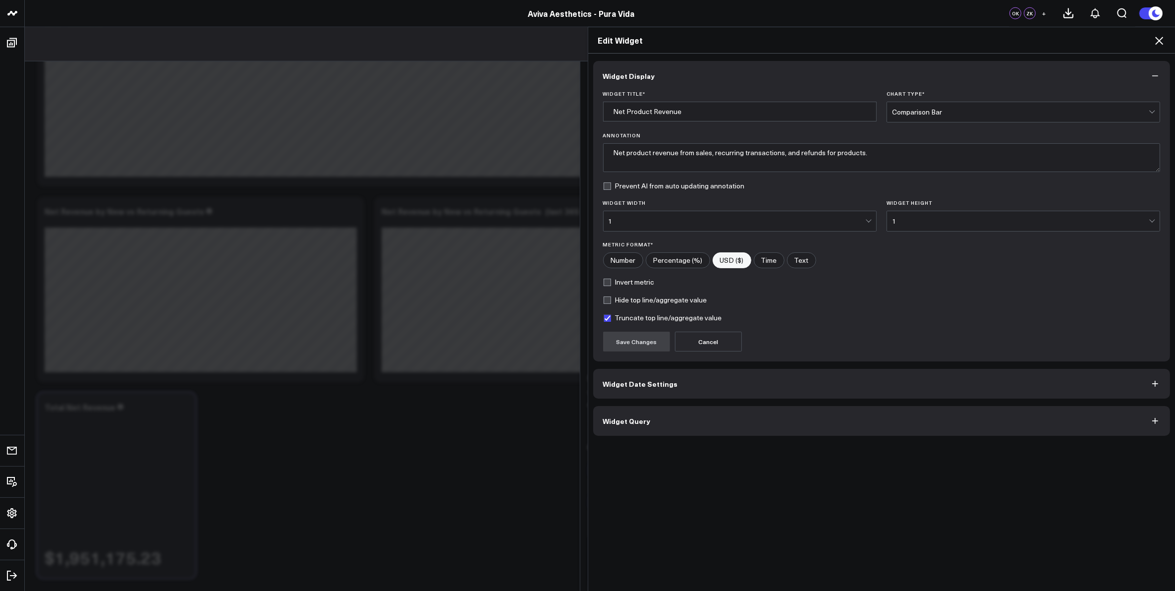
click at [918, 115] on div "Comparison Bar" at bounding box center [1020, 112] width 257 height 8
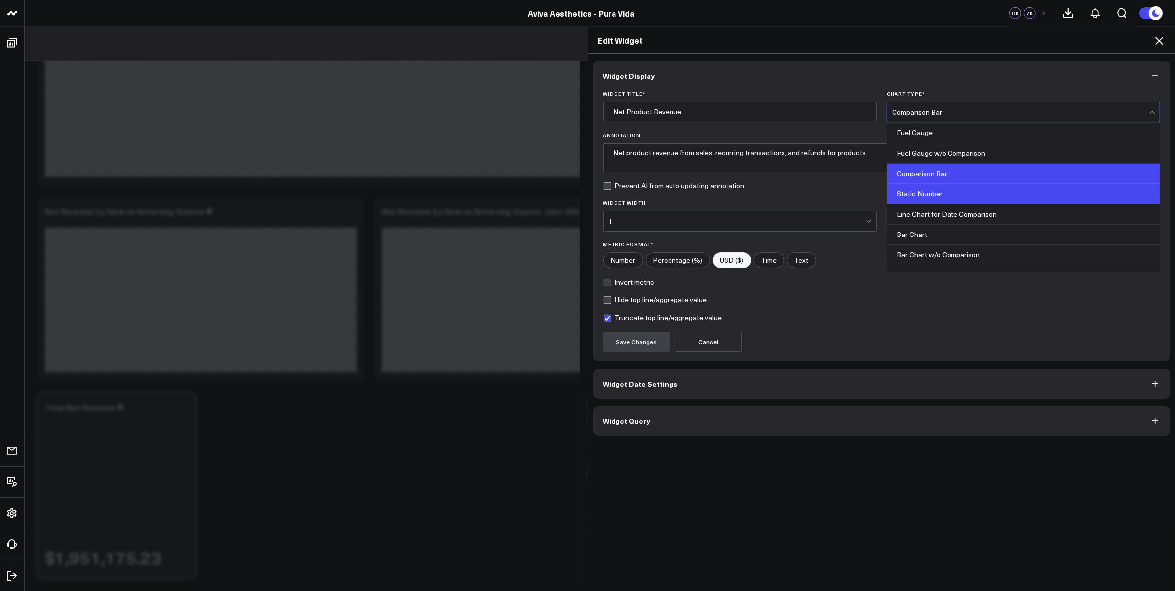
click at [923, 192] on div "Static Number" at bounding box center [1023, 194] width 273 height 20
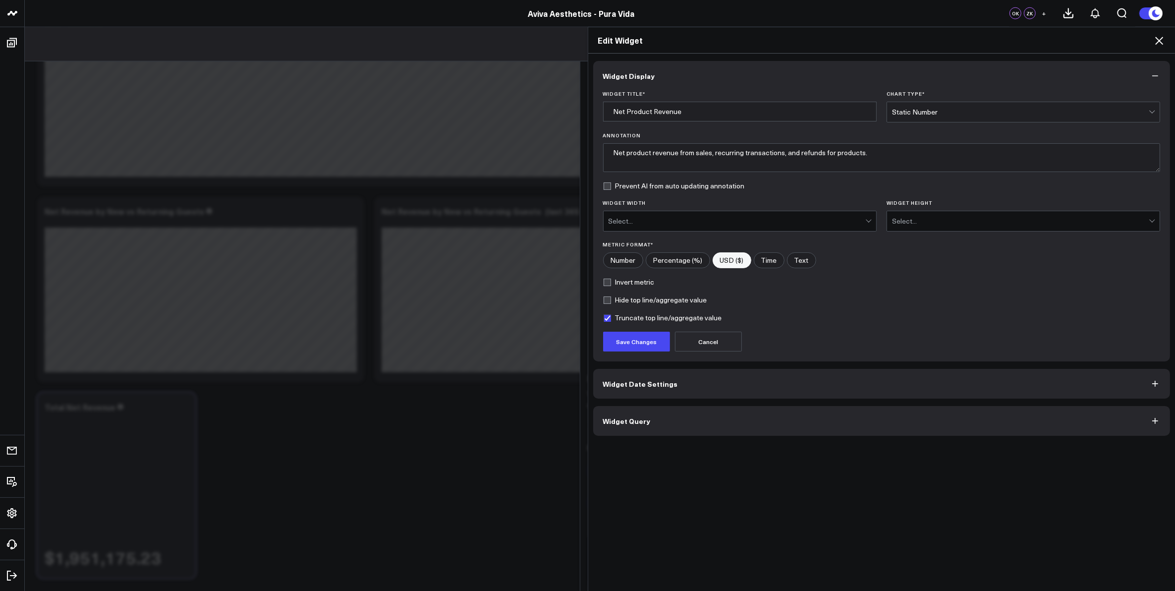
click at [604, 318] on label "Truncate top line/aggregate value" at bounding box center [662, 318] width 119 height 8
click at [604, 318] on input "Truncate top line/aggregate value" at bounding box center [607, 318] width 8 height 8
checkbox input "false"
click at [622, 336] on button "Save Changes" at bounding box center [636, 342] width 67 height 20
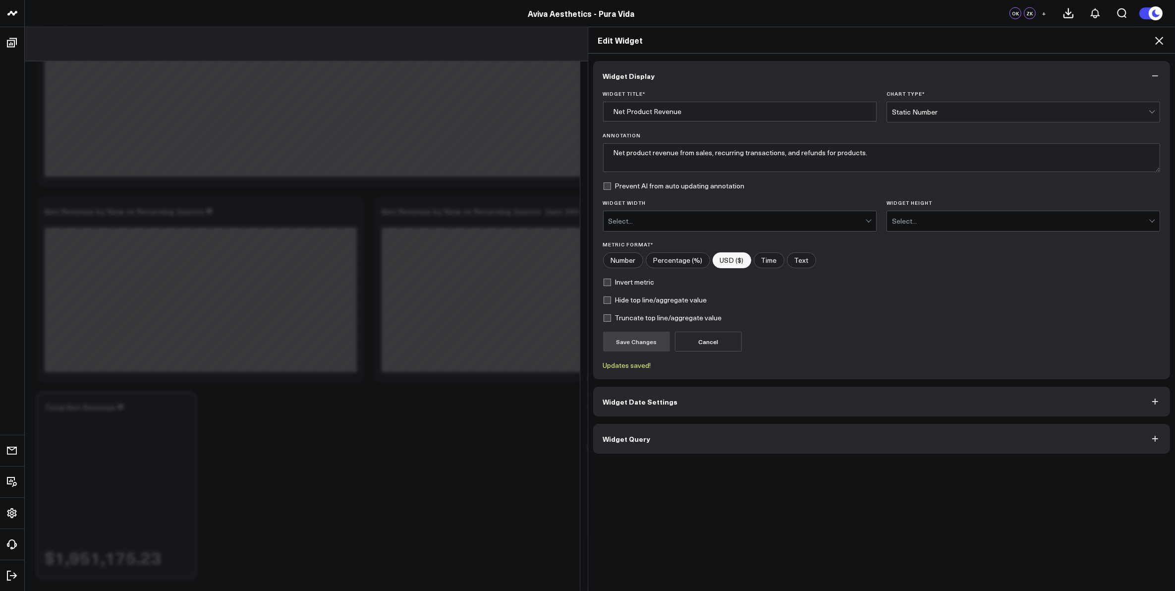
click at [1149, 37] on h2 "Edit Widget" at bounding box center [881, 40] width 567 height 11
click at [1164, 40] on icon at bounding box center [1159, 41] width 12 height 12
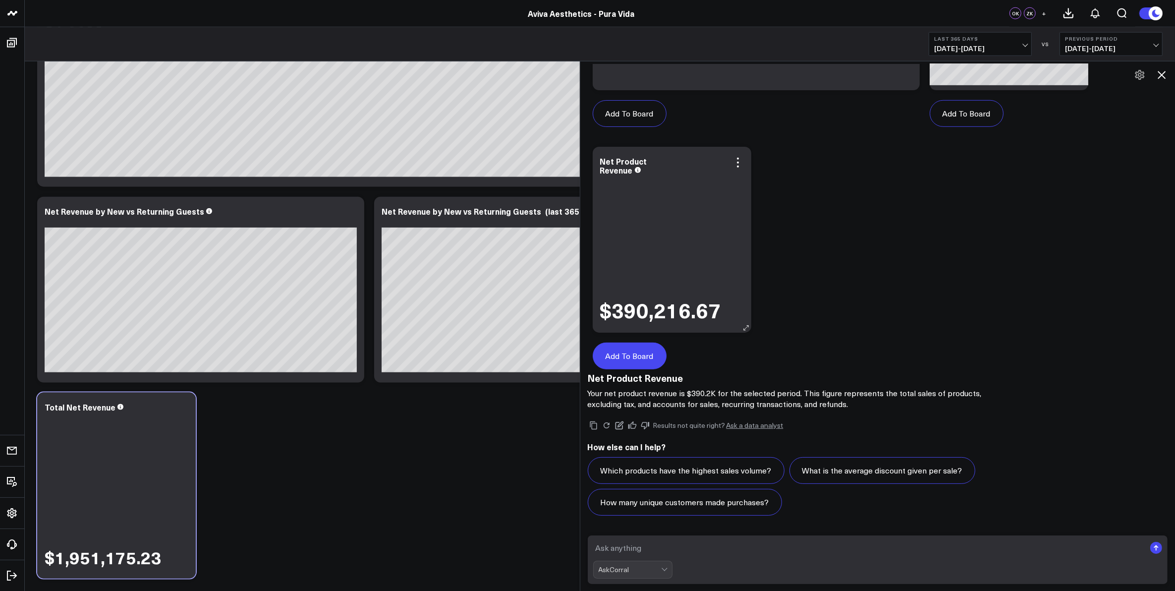
click at [630, 356] on button "Add To Board" at bounding box center [630, 355] width 74 height 27
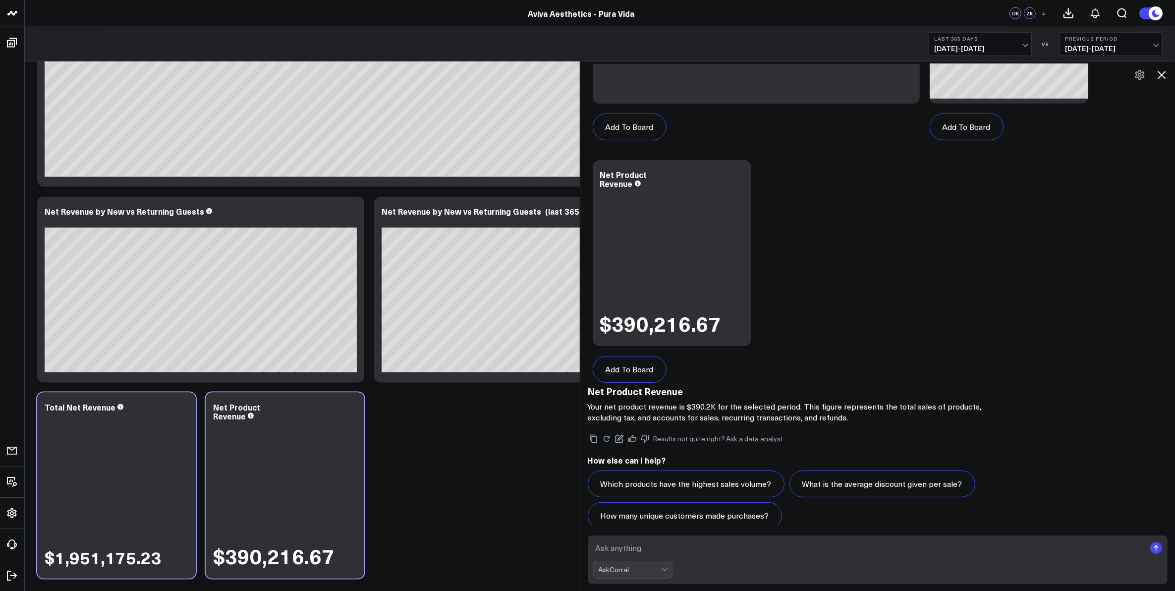
click at [1162, 72] on icon at bounding box center [1162, 75] width 12 height 12
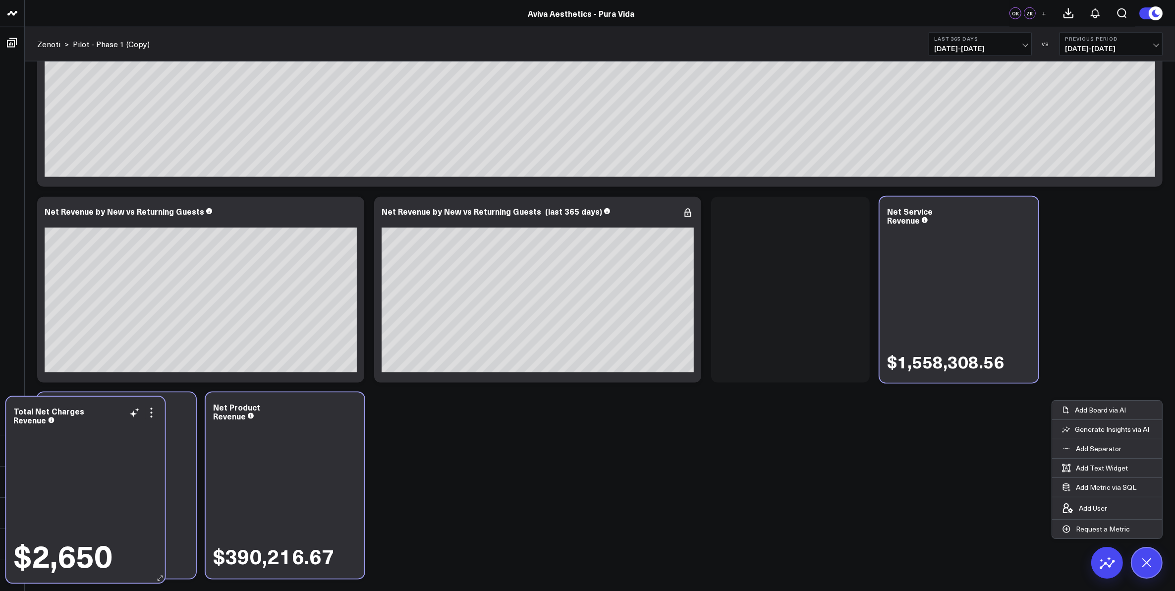
scroll to position [1295, 0]
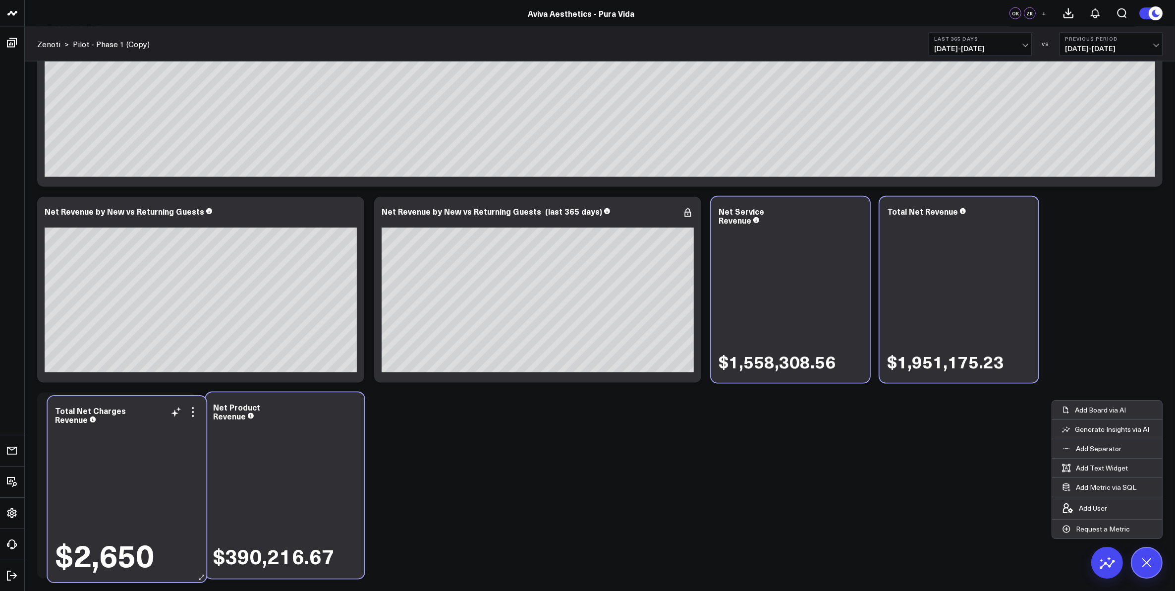
drag, startPoint x: 821, startPoint y: 305, endPoint x: 157, endPoint y: 504, distance: 692.9
click at [157, 504] on div "$2,650" at bounding box center [127, 500] width 144 height 146
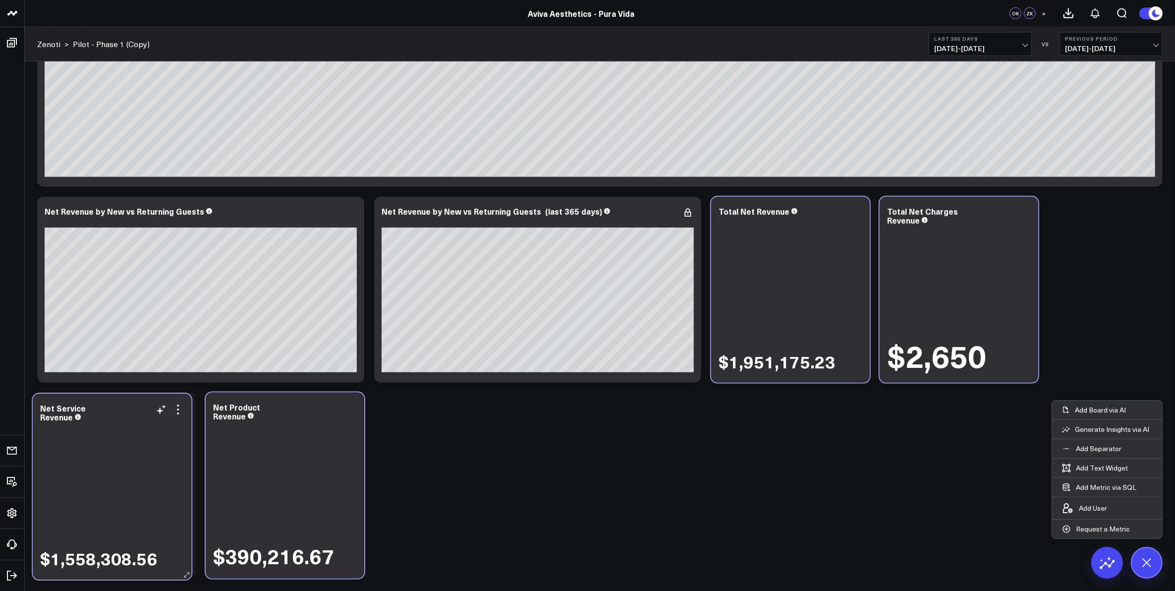
drag, startPoint x: 808, startPoint y: 272, endPoint x: 131, endPoint y: 471, distance: 705.2
click at [129, 469] on div "$1,558,308.56" at bounding box center [112, 497] width 144 height 146
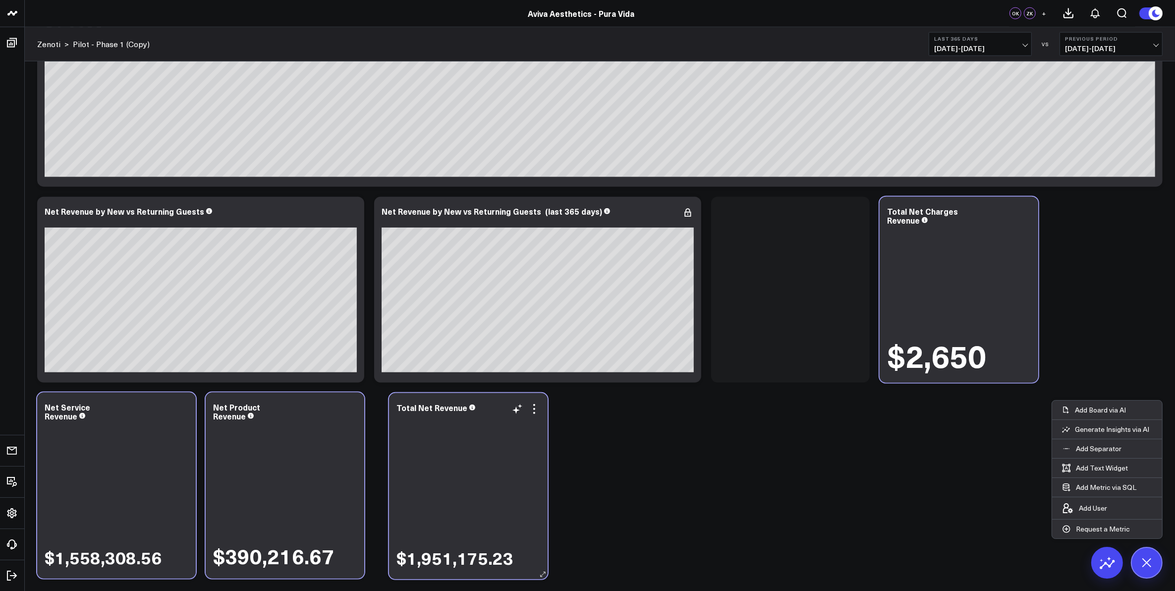
click at [481, 495] on div "$1,951,175.23" at bounding box center [468, 491] width 144 height 155
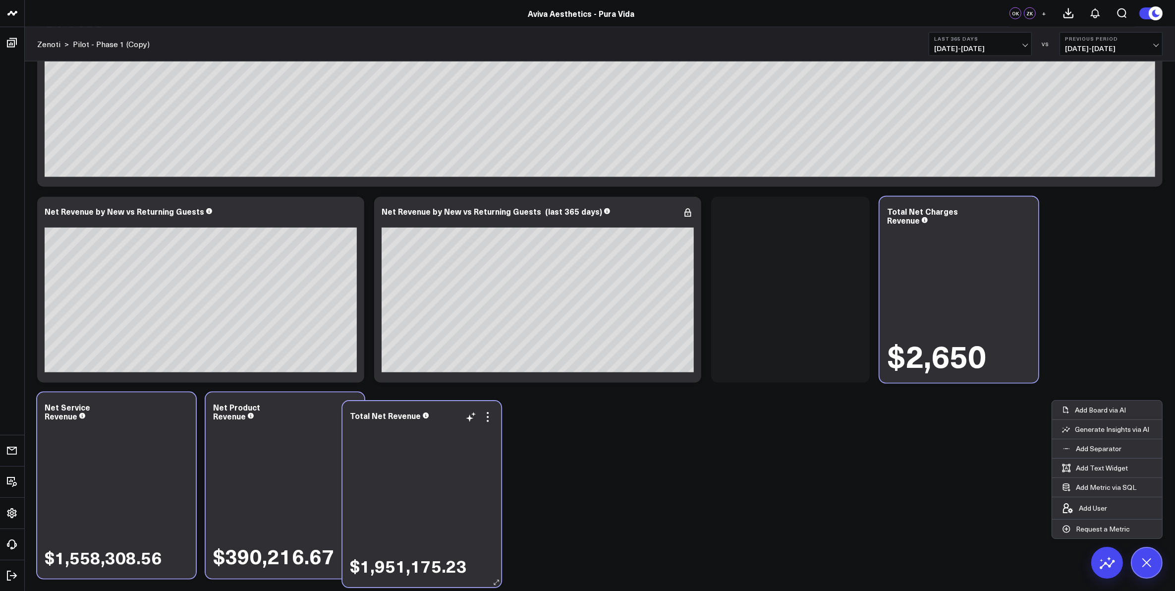
drag, startPoint x: 796, startPoint y: 296, endPoint x: 427, endPoint y: 501, distance: 421.7
click at [427, 501] on div "$1,951,175.23" at bounding box center [422, 500] width 144 height 155
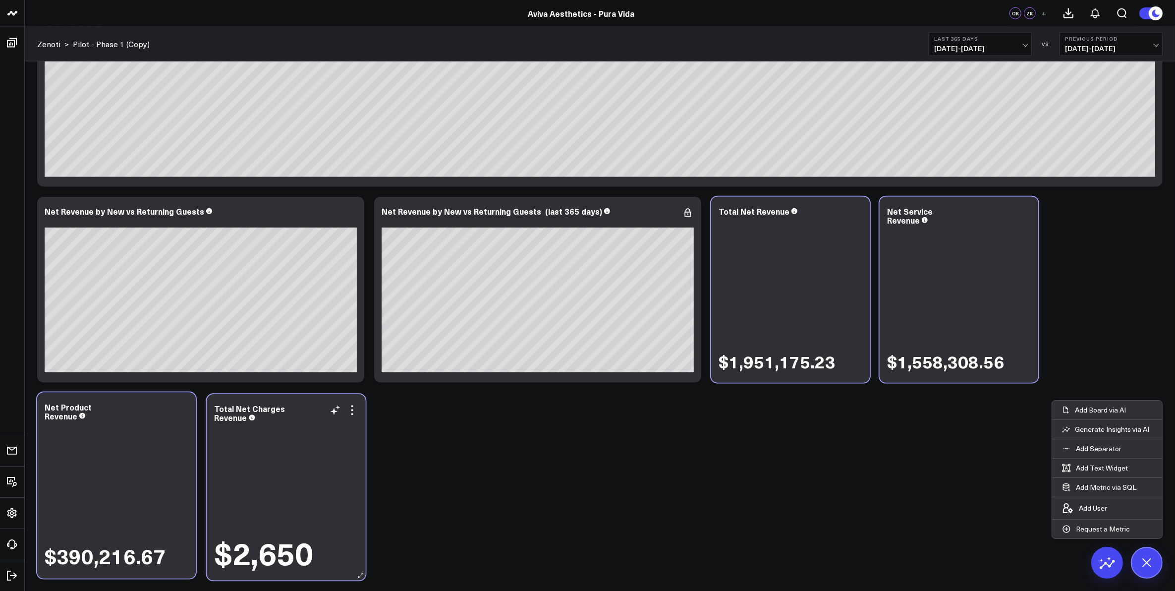
drag, startPoint x: 964, startPoint y: 320, endPoint x: 291, endPoint y: 518, distance: 701.5
click at [291, 518] on div "$2,650" at bounding box center [287, 498] width 144 height 146
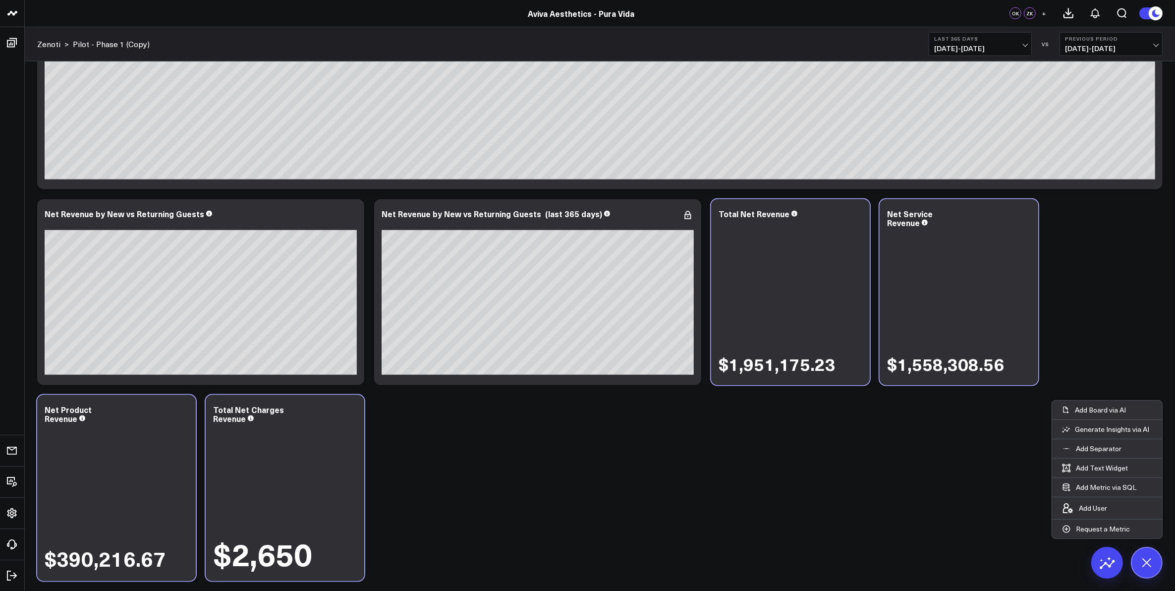
scroll to position [1483, 0]
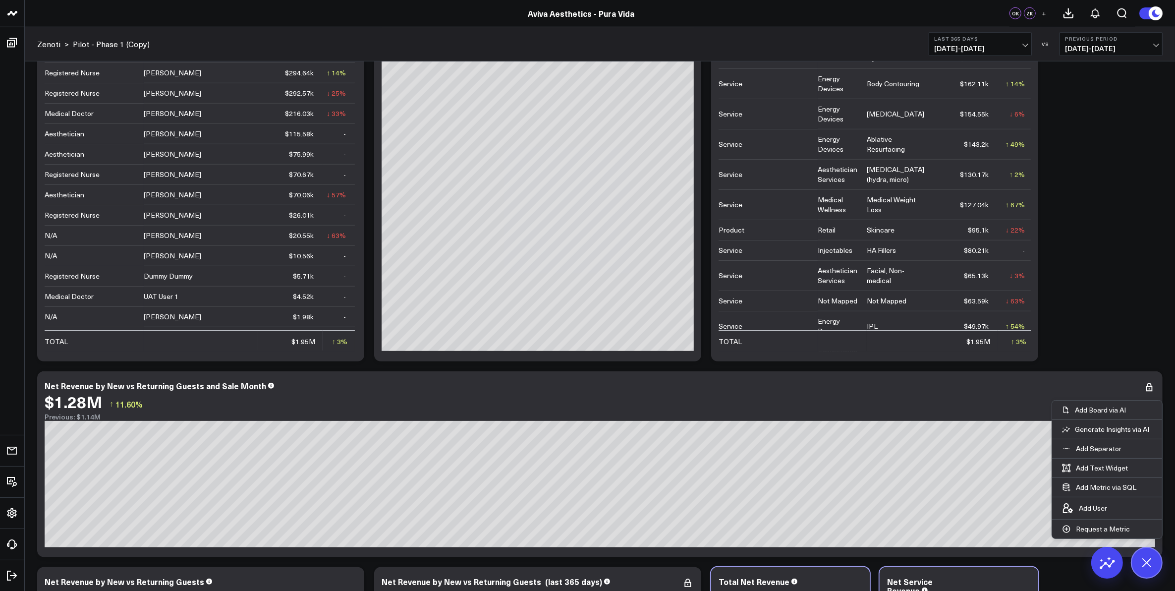
scroll to position [1111, 0]
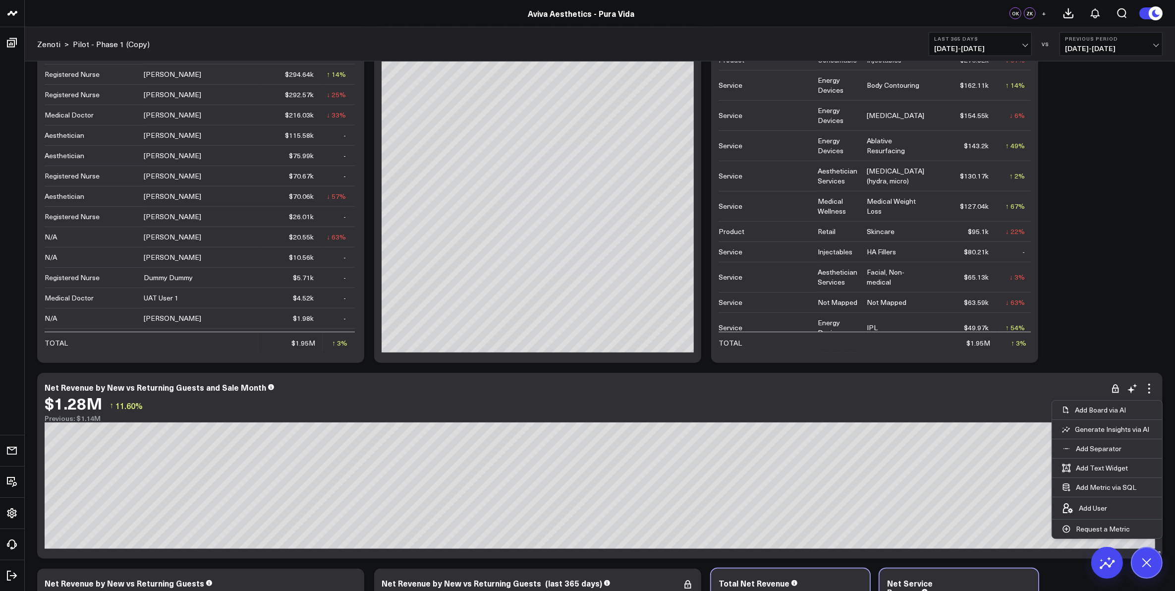
click at [580, 390] on div "Net Revenue by New vs Returning Guests and Sale Month" at bounding box center [600, 387] width 1111 height 9
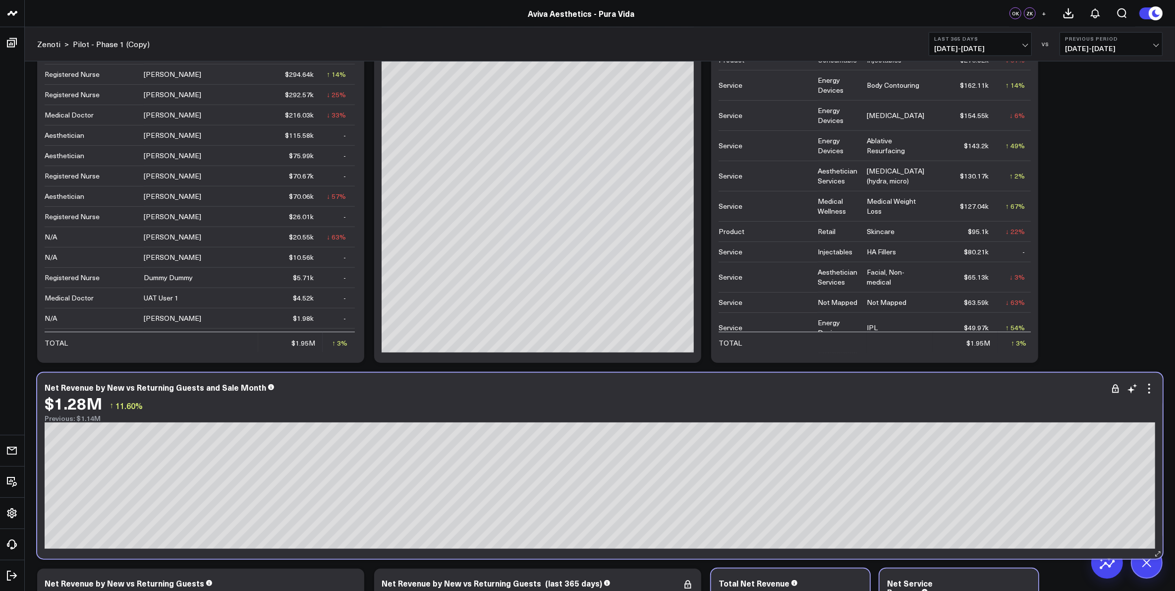
click at [899, 389] on div "Net Revenue by New vs Returning Guests and Sale Month" at bounding box center [600, 387] width 1111 height 9
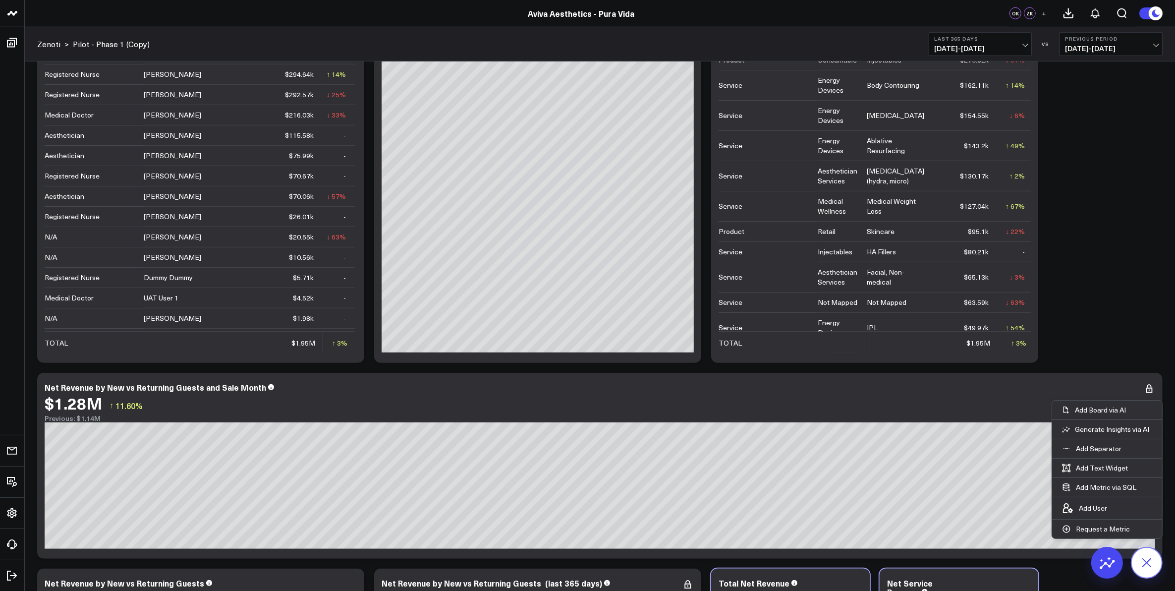
click at [1146, 566] on icon at bounding box center [1146, 562] width 22 height 22
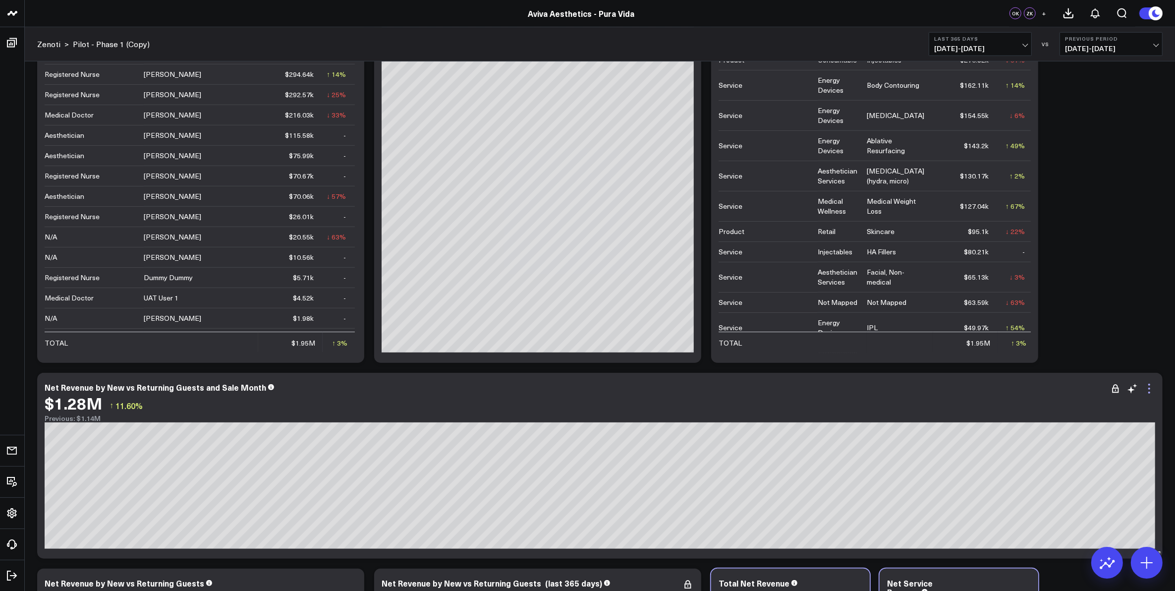
click at [1149, 392] on icon at bounding box center [1149, 393] width 2 height 2
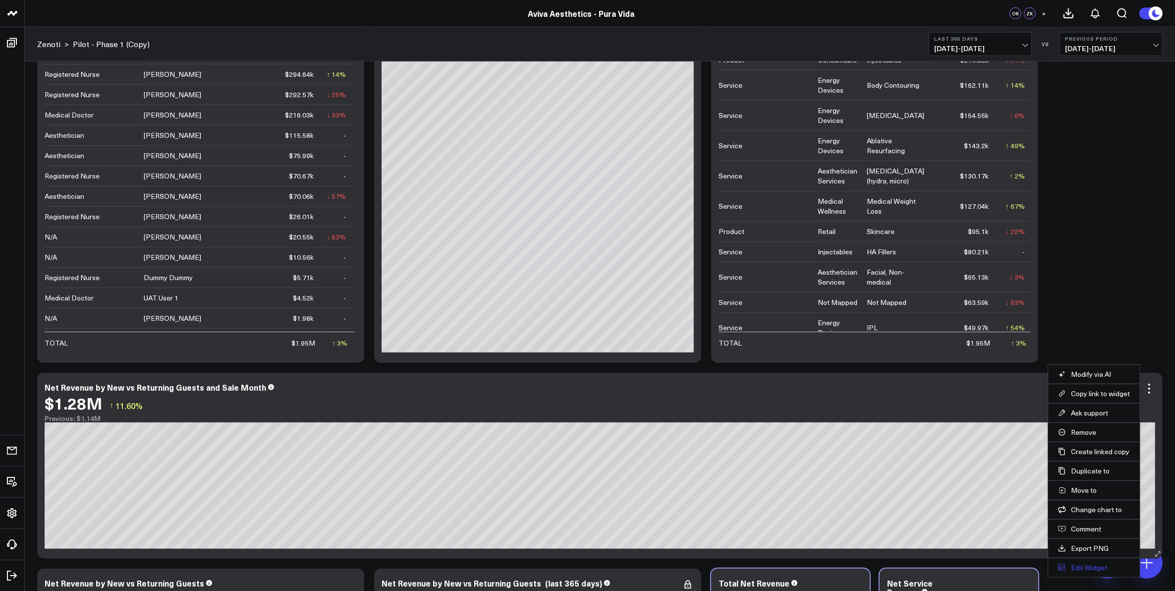
click at [1088, 566] on button "Edit Widget" at bounding box center [1094, 567] width 72 height 9
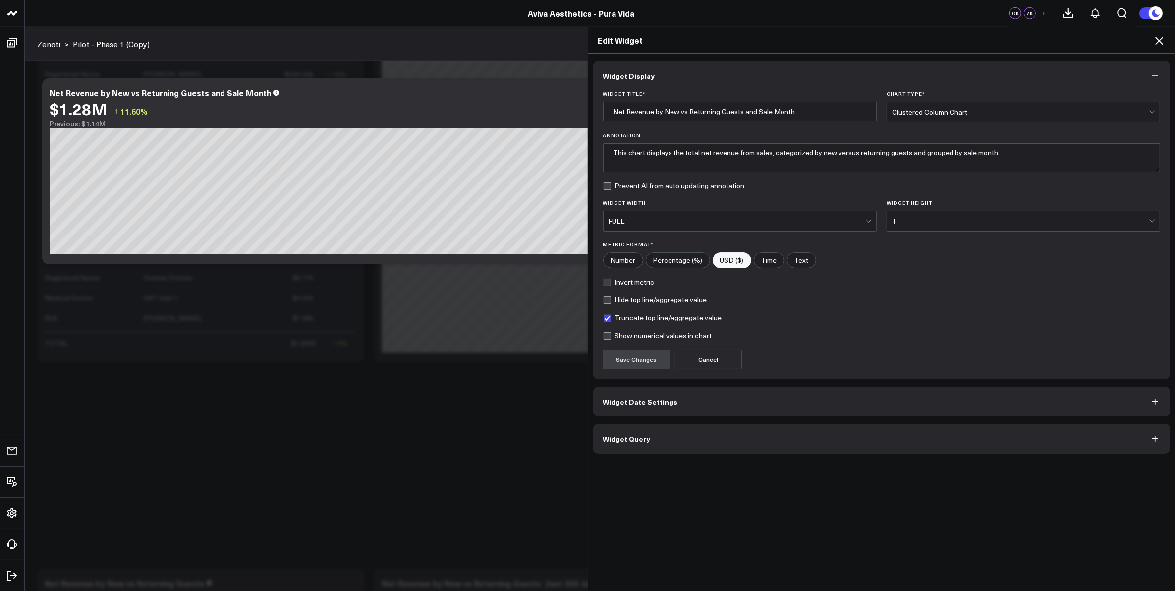
click at [1161, 38] on icon at bounding box center [1159, 41] width 12 height 12
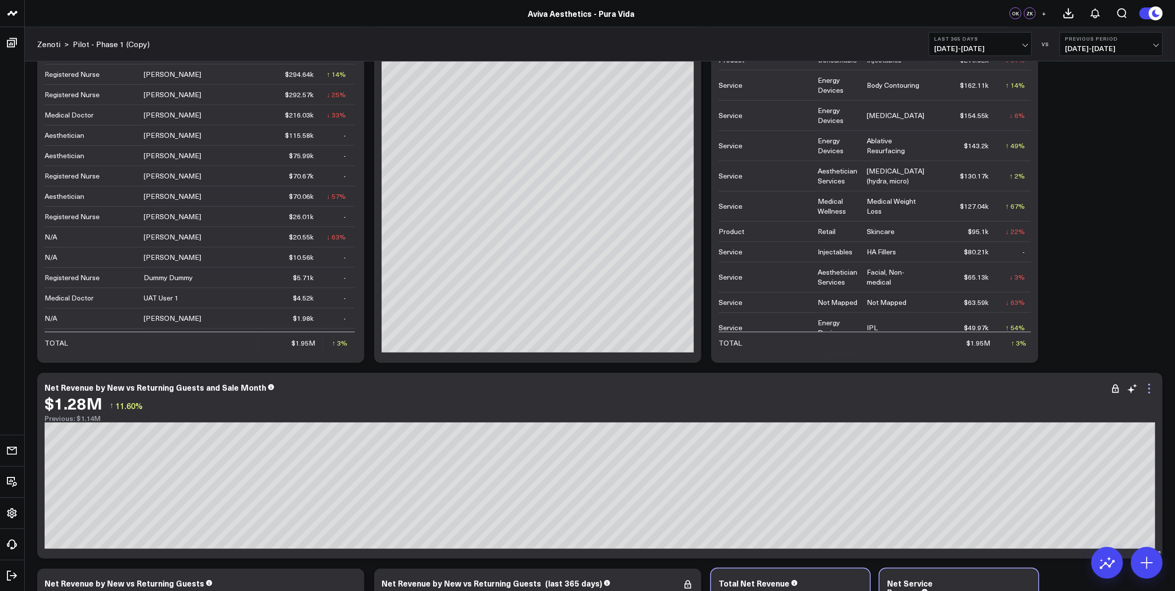
click at [1148, 391] on icon at bounding box center [1149, 389] width 12 height 12
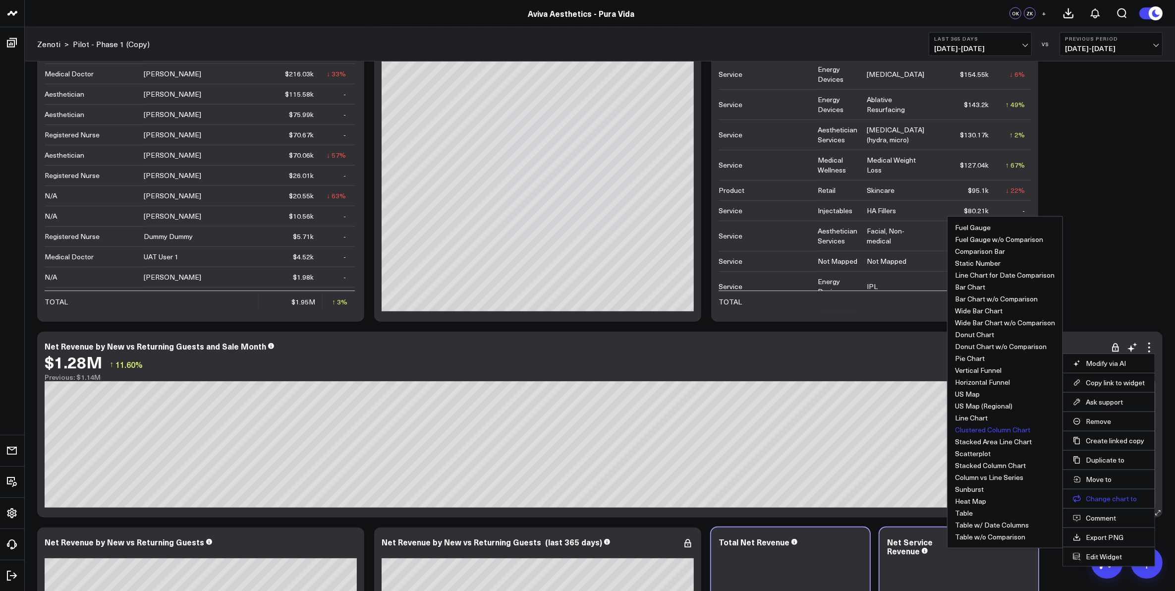
scroll to position [1173, 0]
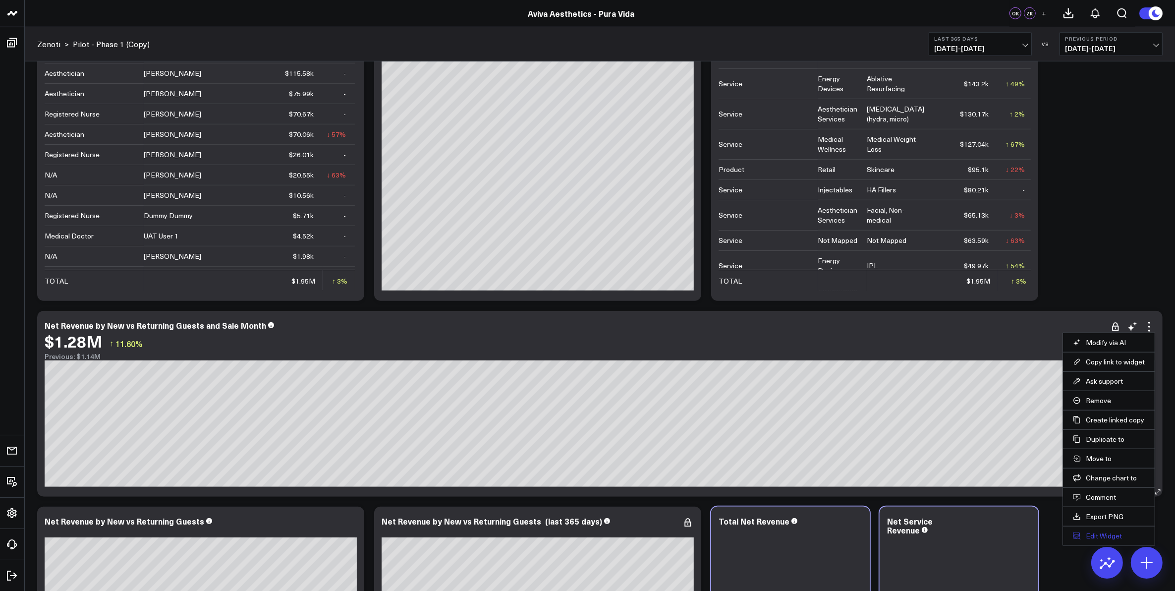
click at [1105, 534] on button "Edit Widget" at bounding box center [1109, 535] width 72 height 9
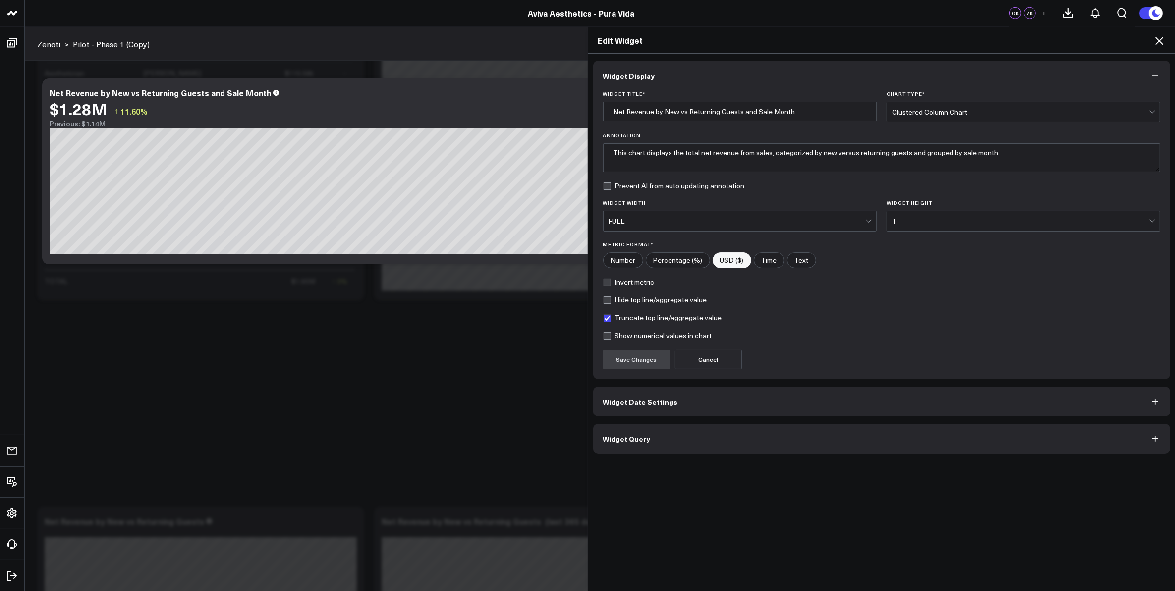
click at [603, 336] on label "Show numerical values in chart" at bounding box center [657, 336] width 109 height 8
click at [603, 336] on input "Show numerical values in chart" at bounding box center [607, 336] width 8 height 8
checkbox input "true"
click at [621, 362] on button "Save Changes" at bounding box center [636, 359] width 67 height 20
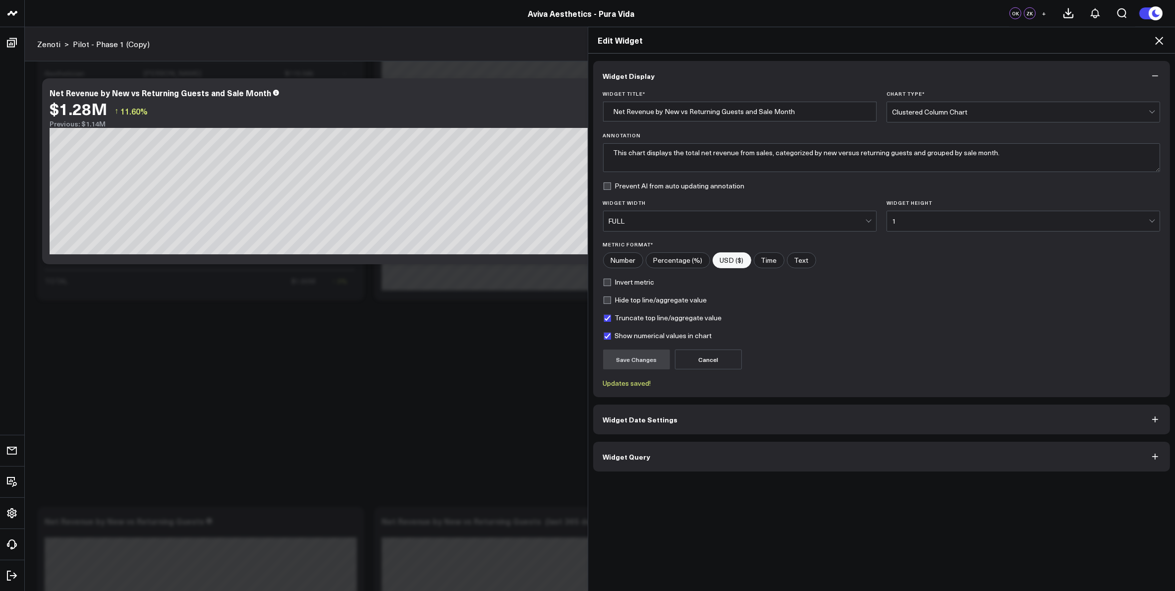
click at [1158, 37] on icon at bounding box center [1159, 41] width 12 height 12
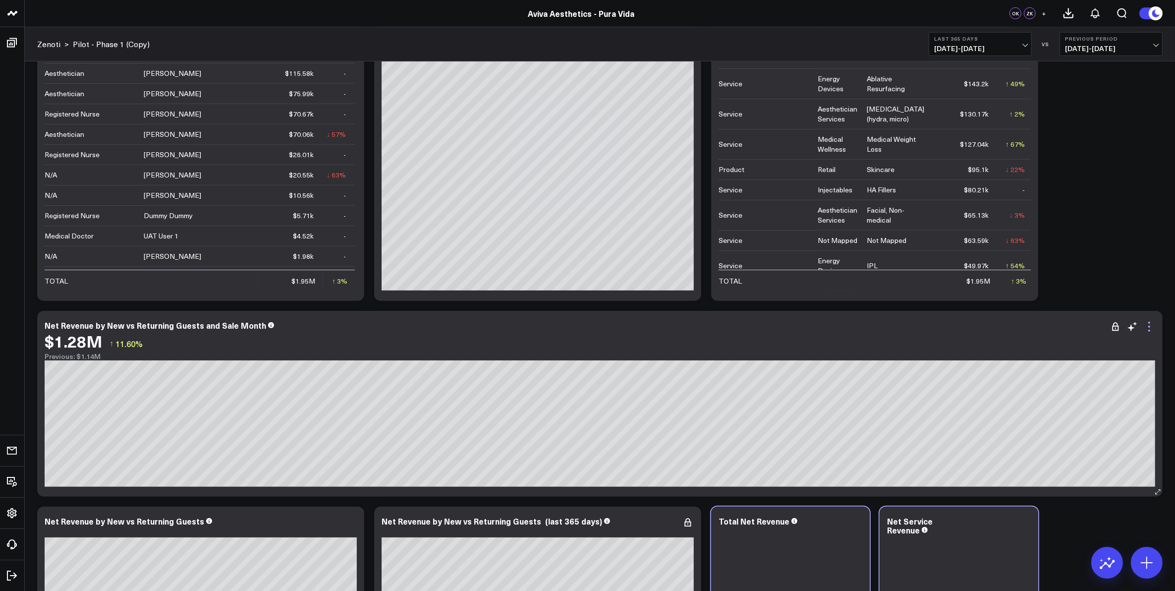
click at [1147, 325] on icon at bounding box center [1149, 327] width 12 height 12
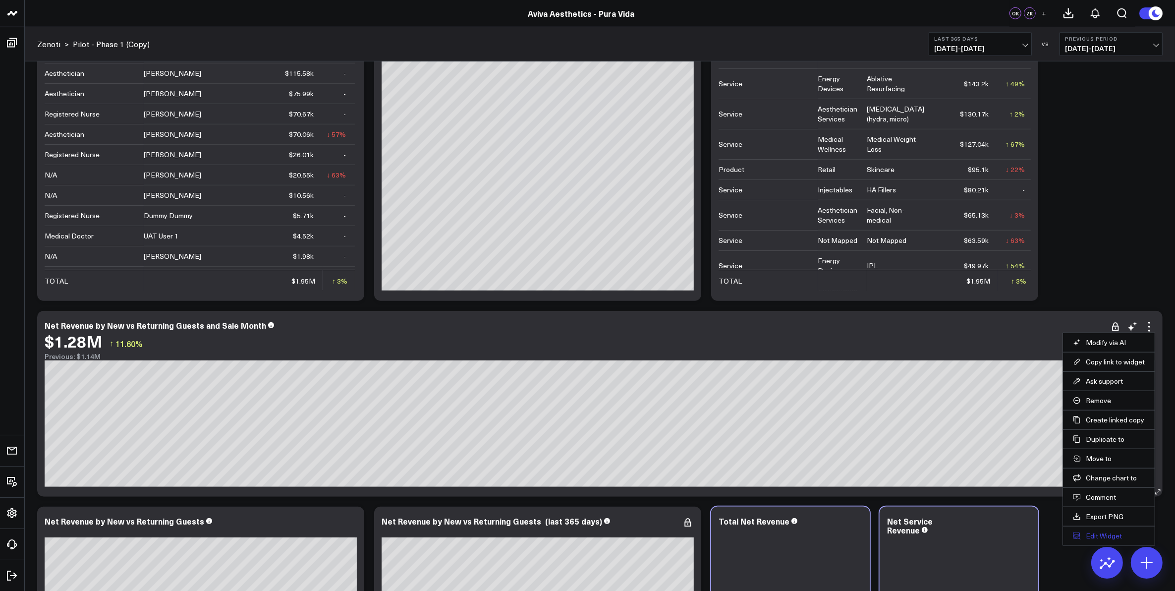
click at [1106, 540] on button "Edit Widget" at bounding box center [1109, 535] width 72 height 9
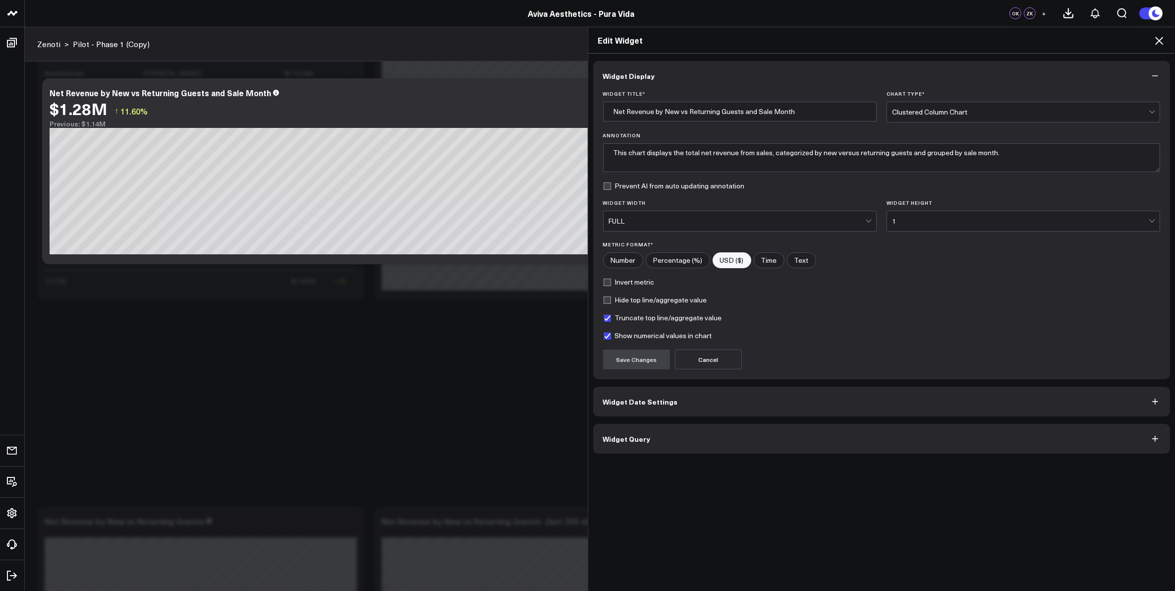
click at [606, 338] on label "Show numerical values in chart" at bounding box center [657, 336] width 109 height 8
click at [606, 338] on input "Show numerical values in chart" at bounding box center [607, 336] width 8 height 8
checkbox input "false"
click at [630, 359] on button "Save Changes" at bounding box center [636, 359] width 67 height 20
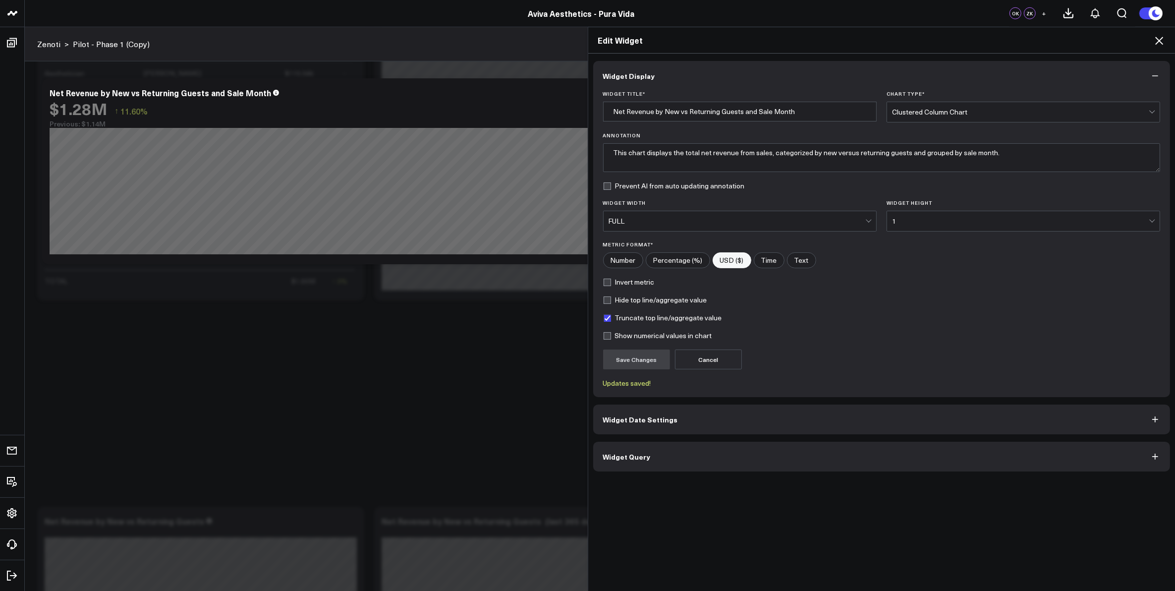
click at [1157, 40] on icon at bounding box center [1159, 41] width 12 height 12
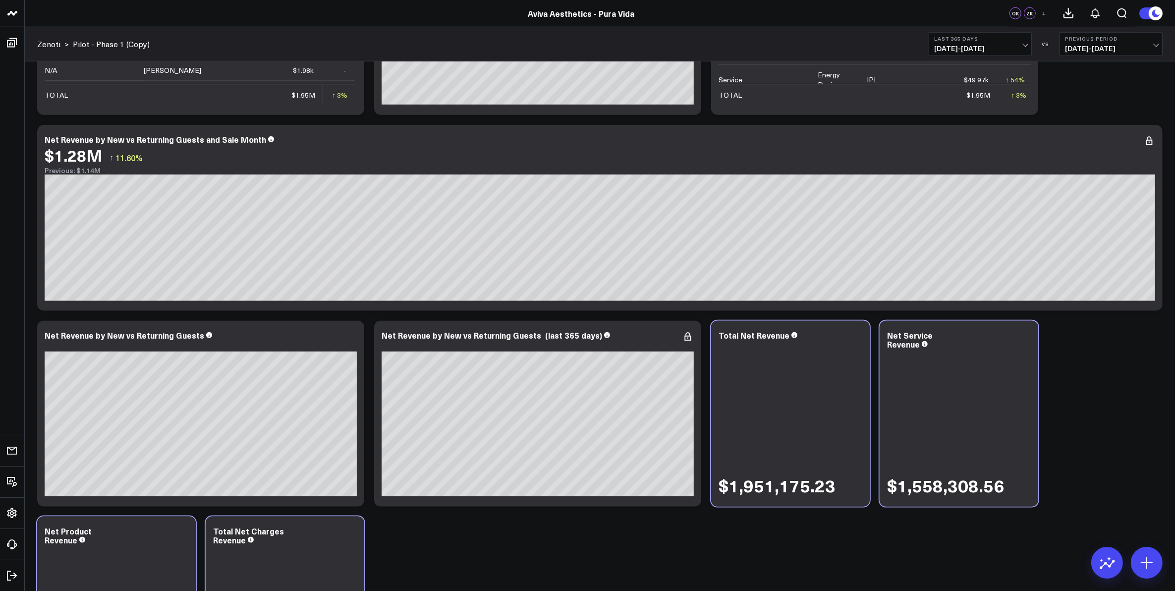
scroll to position [1483, 0]
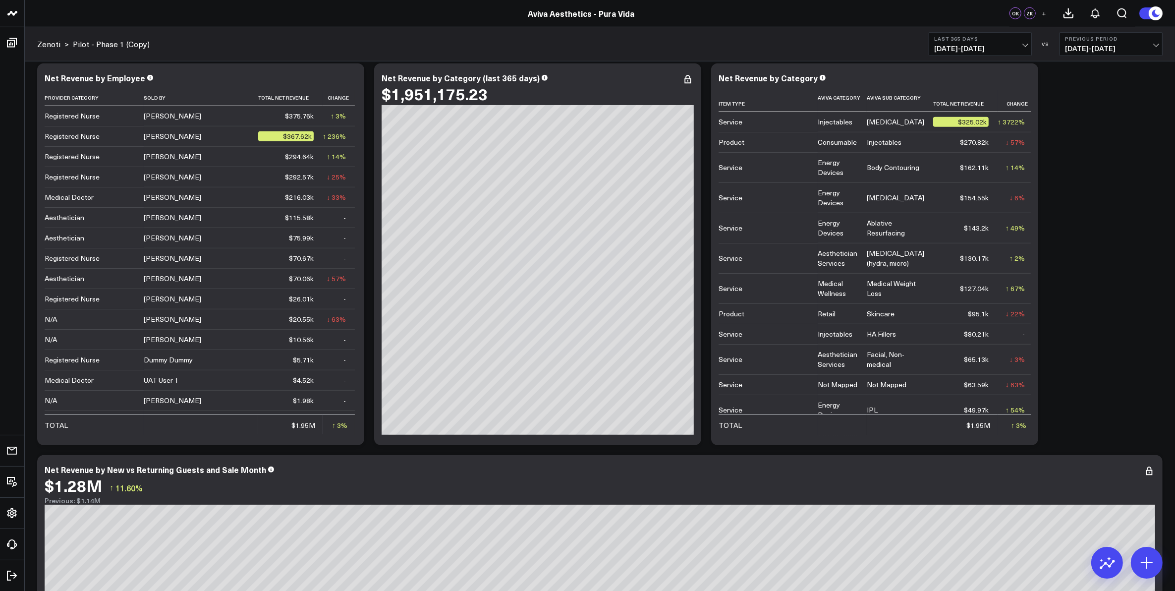
scroll to position [925, 0]
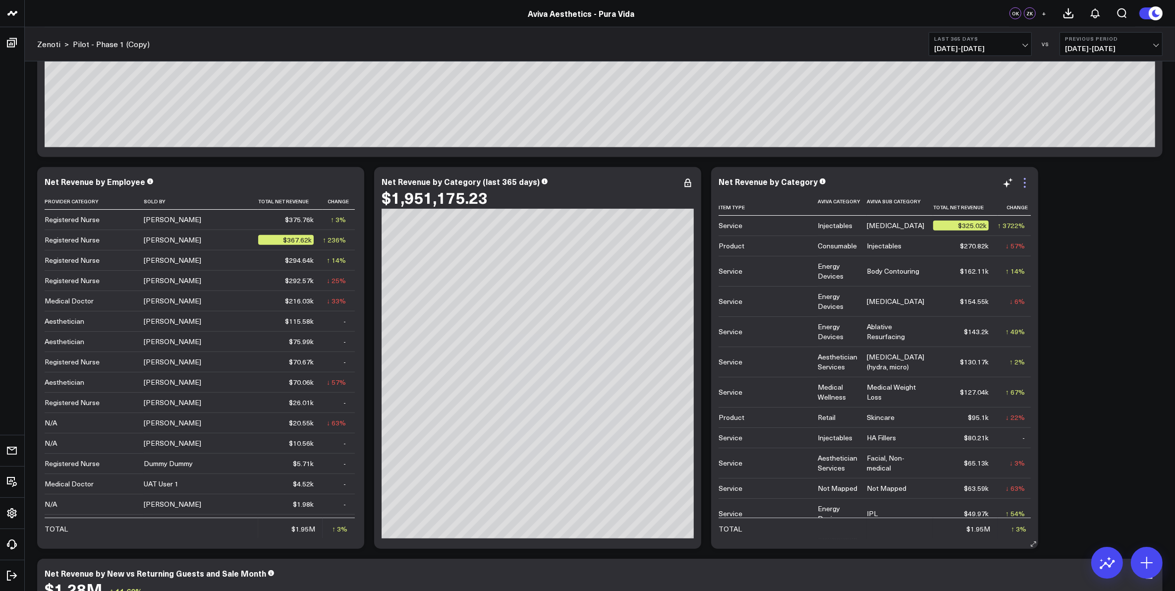
click at [1024, 186] on icon at bounding box center [1025, 183] width 12 height 12
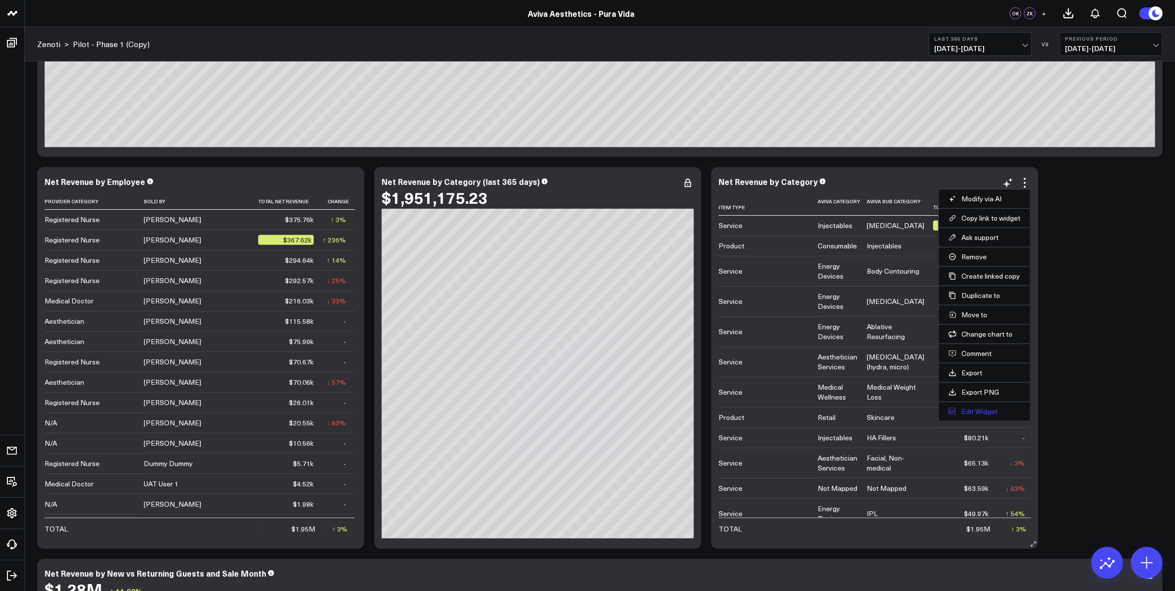
click at [979, 411] on button "Edit Widget" at bounding box center [985, 411] width 72 height 9
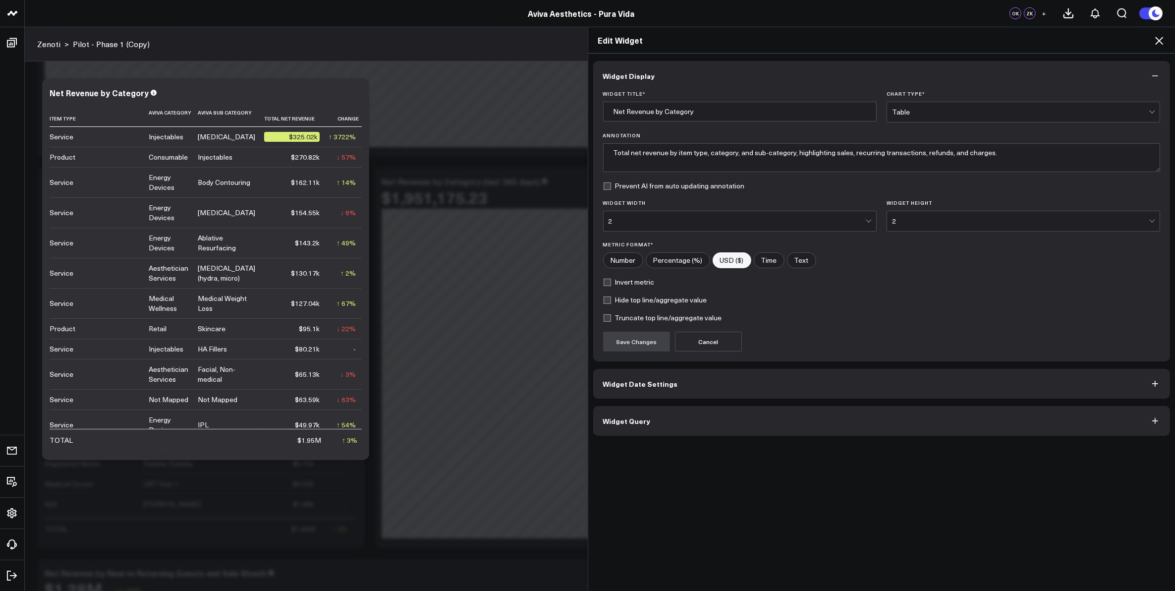
click at [603, 318] on label "Truncate top line/aggregate value" at bounding box center [662, 318] width 119 height 8
click at [603, 318] on input "Truncate top line/aggregate value" at bounding box center [607, 318] width 8 height 8
click at [603, 318] on label "Truncate top line/aggregate value" at bounding box center [662, 318] width 119 height 8
click at [603, 318] on input "Truncate top line/aggregate value" at bounding box center [607, 318] width 8 height 8
click at [603, 321] on label "Truncate top line/aggregate value" at bounding box center [662, 318] width 119 height 8
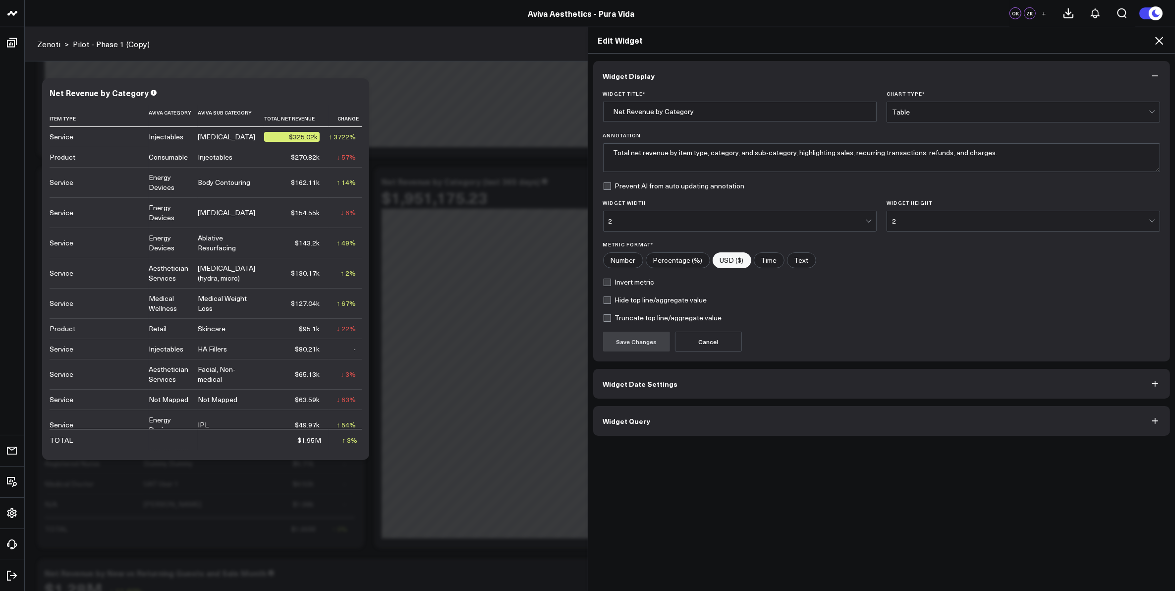
click at [603, 321] on input "Truncate top line/aggregate value" at bounding box center [607, 318] width 8 height 8
click at [615, 339] on button "Save Changes" at bounding box center [636, 342] width 67 height 20
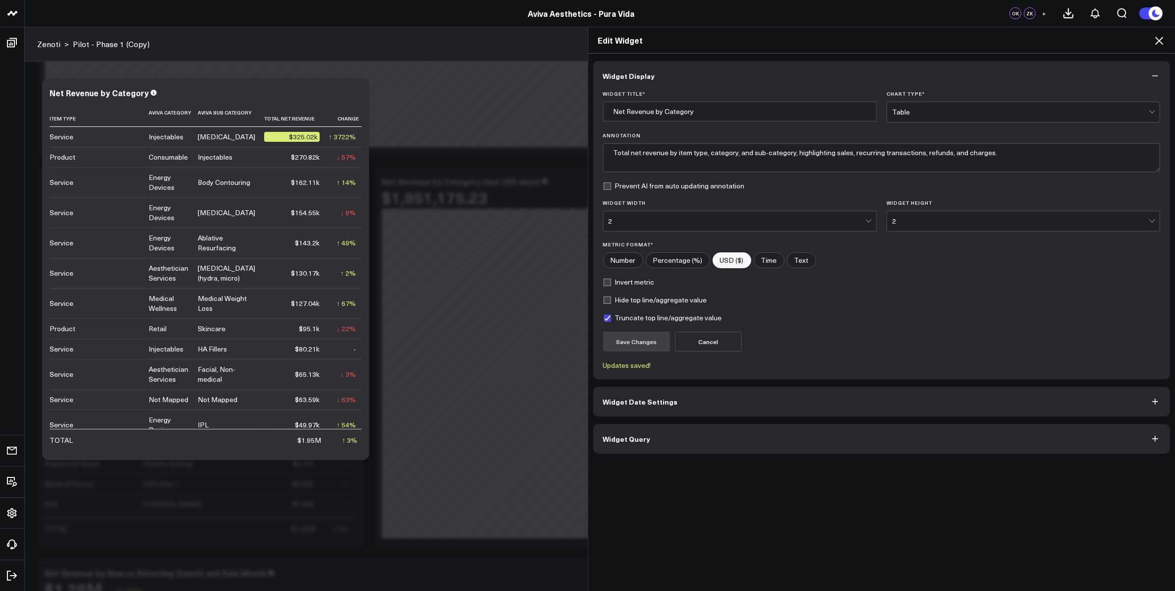
click at [603, 319] on label "Truncate top line/aggregate value" at bounding box center [662, 318] width 119 height 8
click at [603, 319] on input "Truncate top line/aggregate value" at bounding box center [607, 318] width 8 height 8
checkbox input "false"
click at [616, 345] on button "Save Changes" at bounding box center [636, 342] width 67 height 20
click at [470, 271] on div "Edit Widget Widget Display Widget Title * Net Revenue by Category Chart Type * …" at bounding box center [587, 309] width 1175 height 564
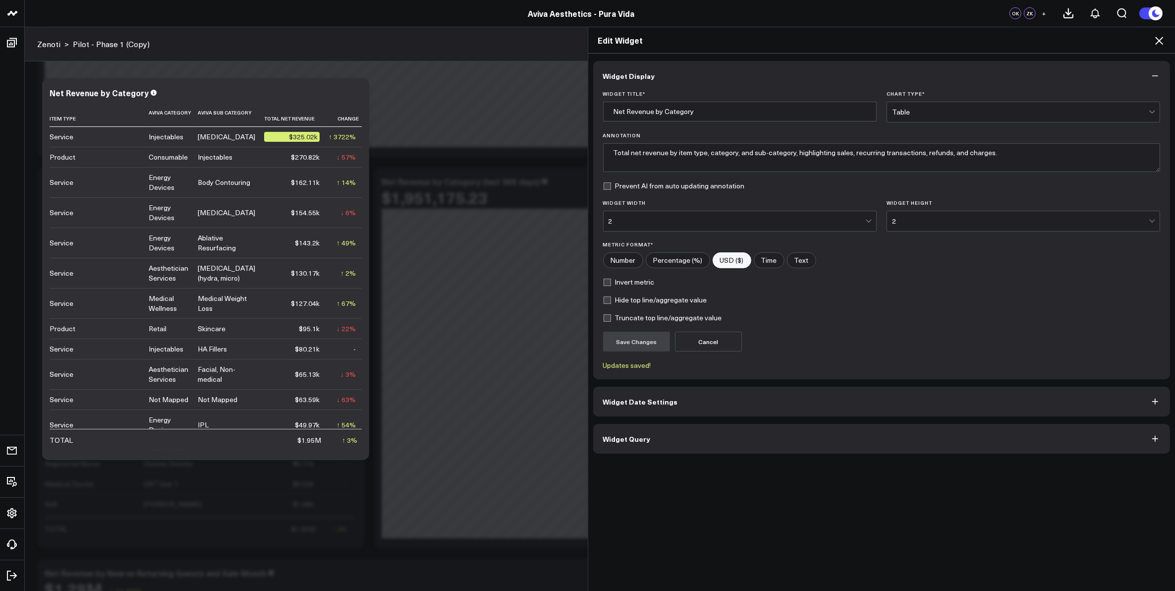
click at [1156, 40] on icon at bounding box center [1159, 41] width 12 height 12
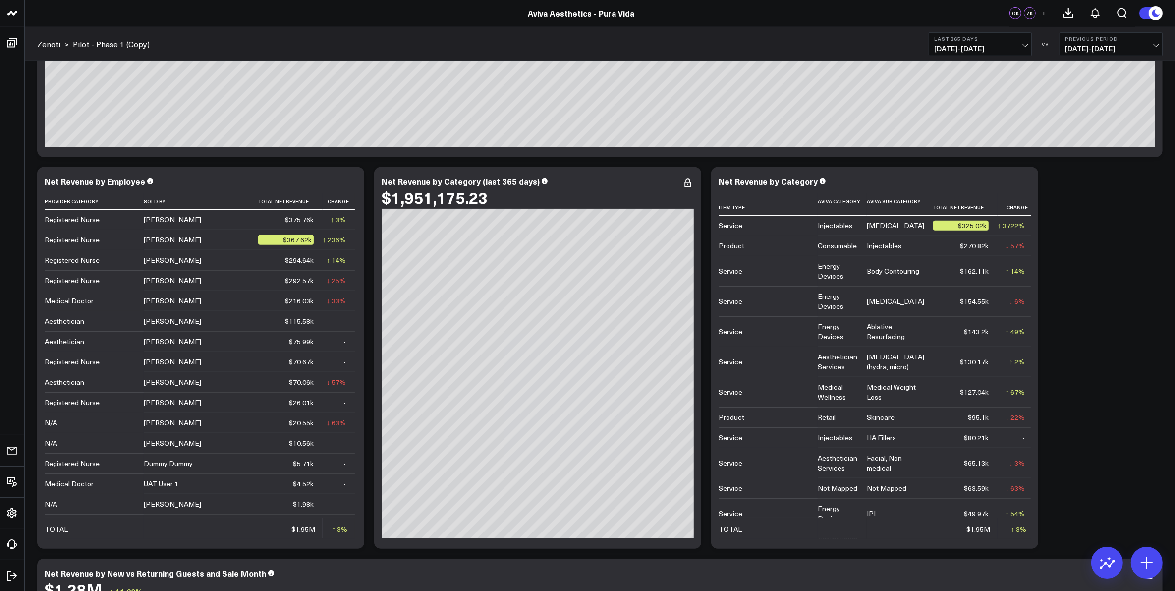
click at [1108, 291] on div "Modify via AI Copy link to widget Ask support Remove Create linked copy Zenoti …" at bounding box center [599, 162] width 1135 height 1958
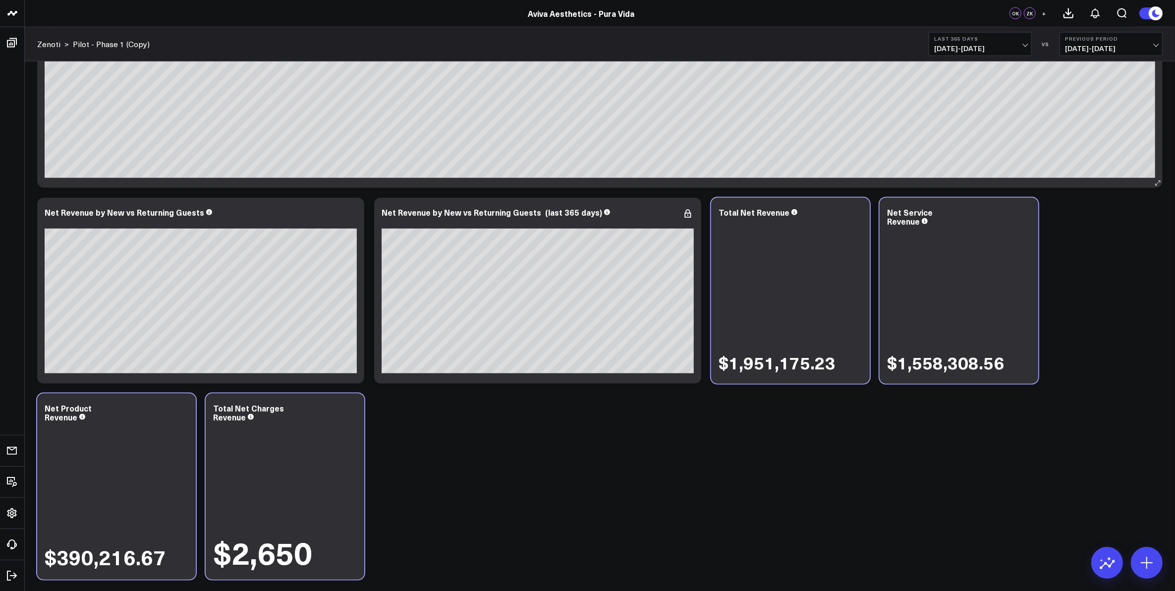
scroll to position [1483, 0]
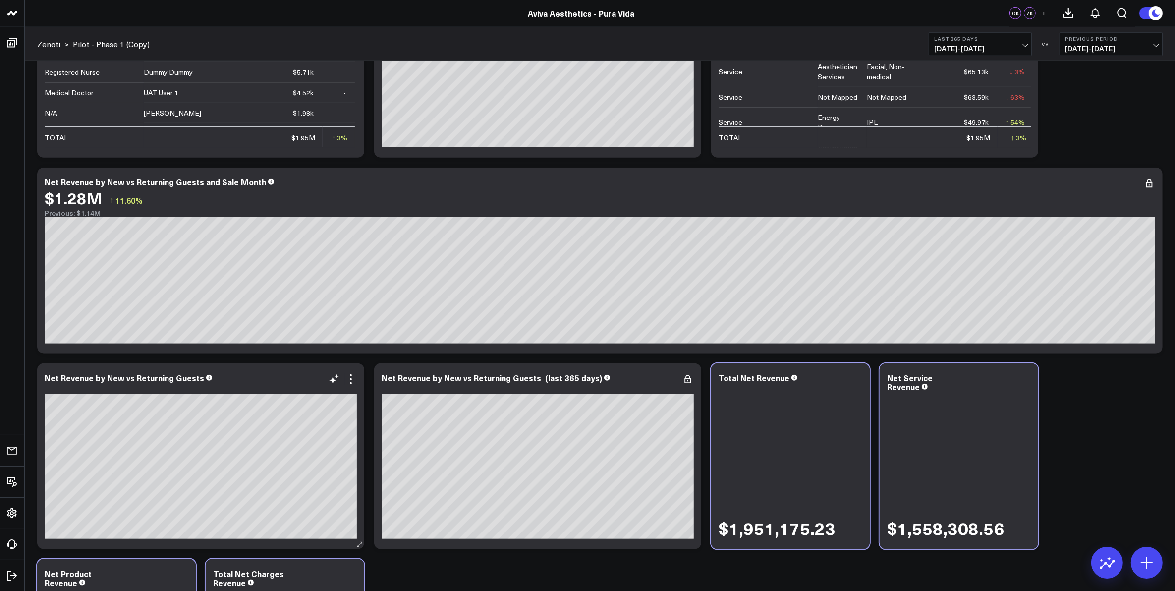
scroll to position [1297, 0]
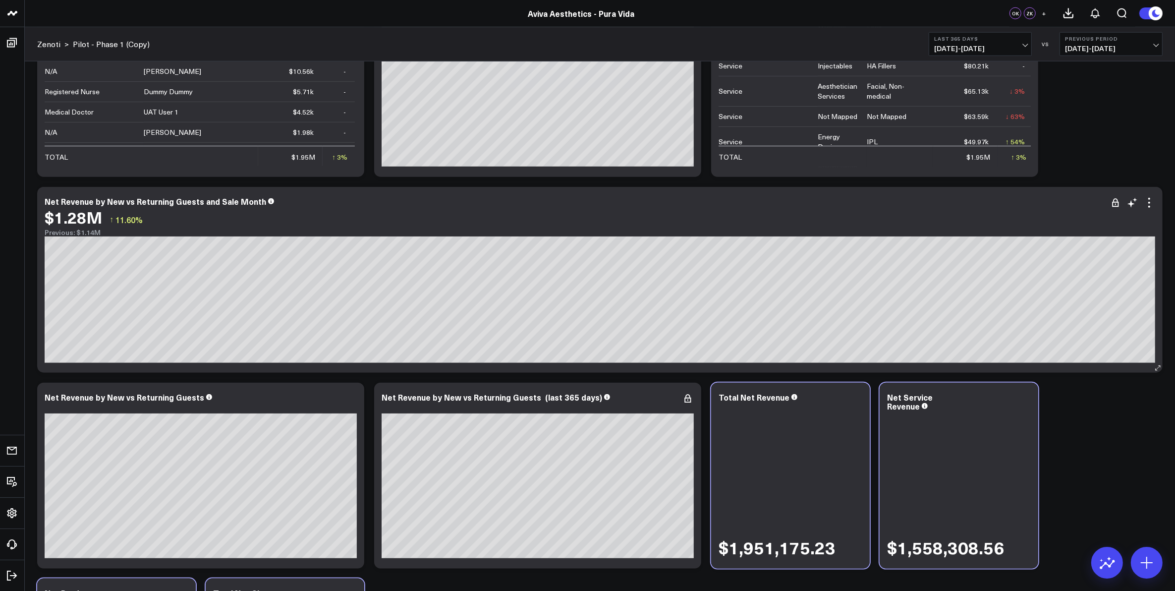
click at [304, 203] on div "Net Revenue by New vs Returning Guests and Sale Month" at bounding box center [600, 201] width 1111 height 9
click at [1150, 201] on icon at bounding box center [1149, 203] width 12 height 12
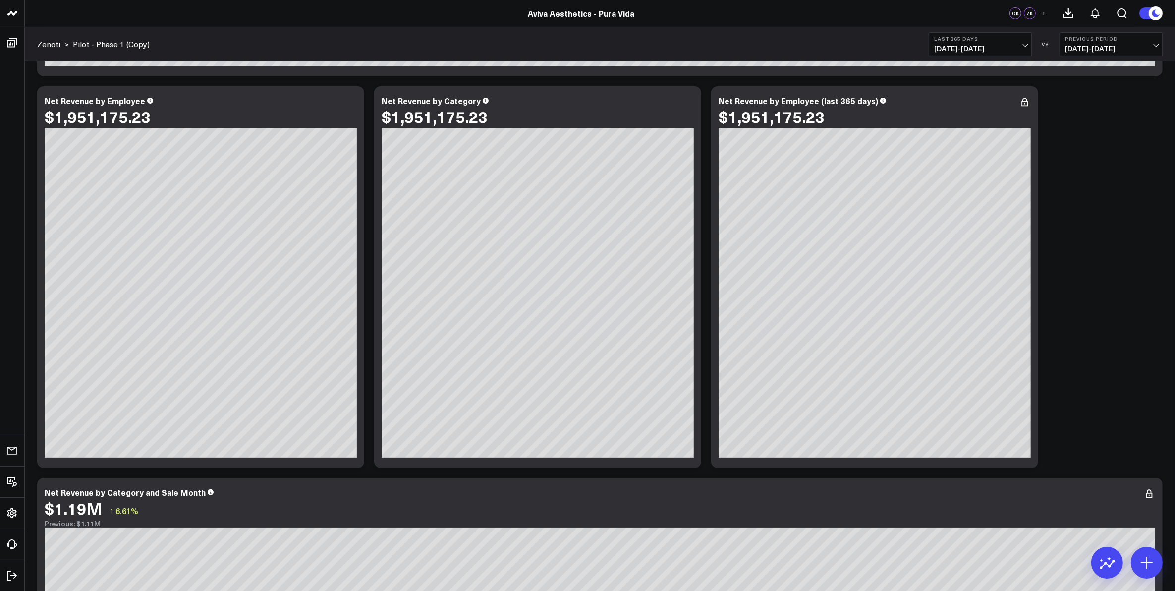
scroll to position [0, 0]
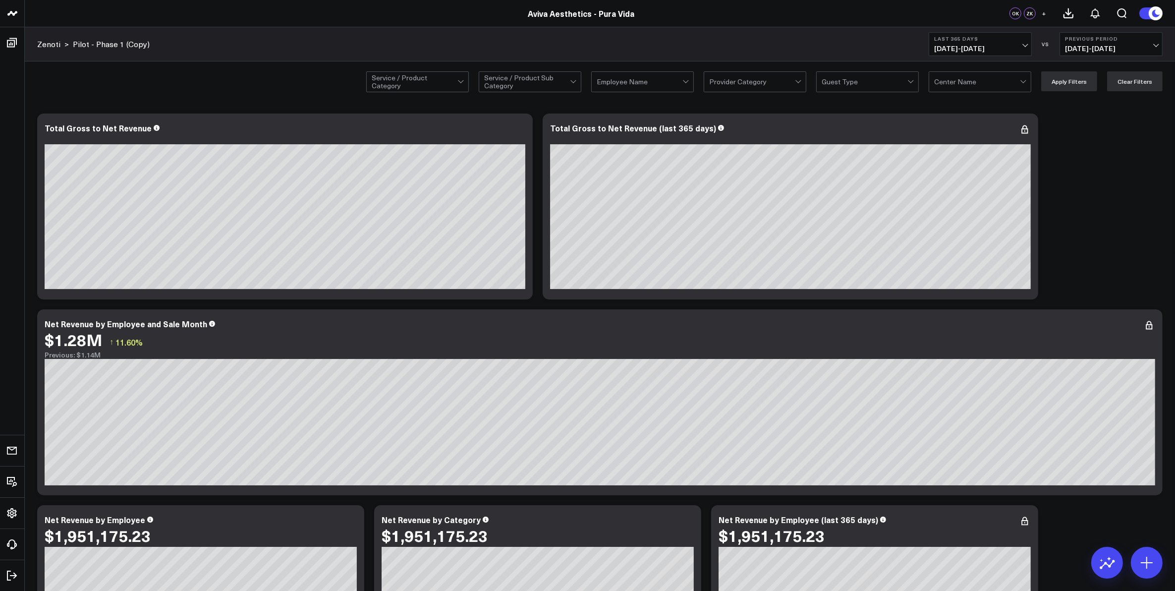
click at [92, 40] on link "Pilot - Phase 1 (Copy)" at bounding box center [111, 44] width 77 height 11
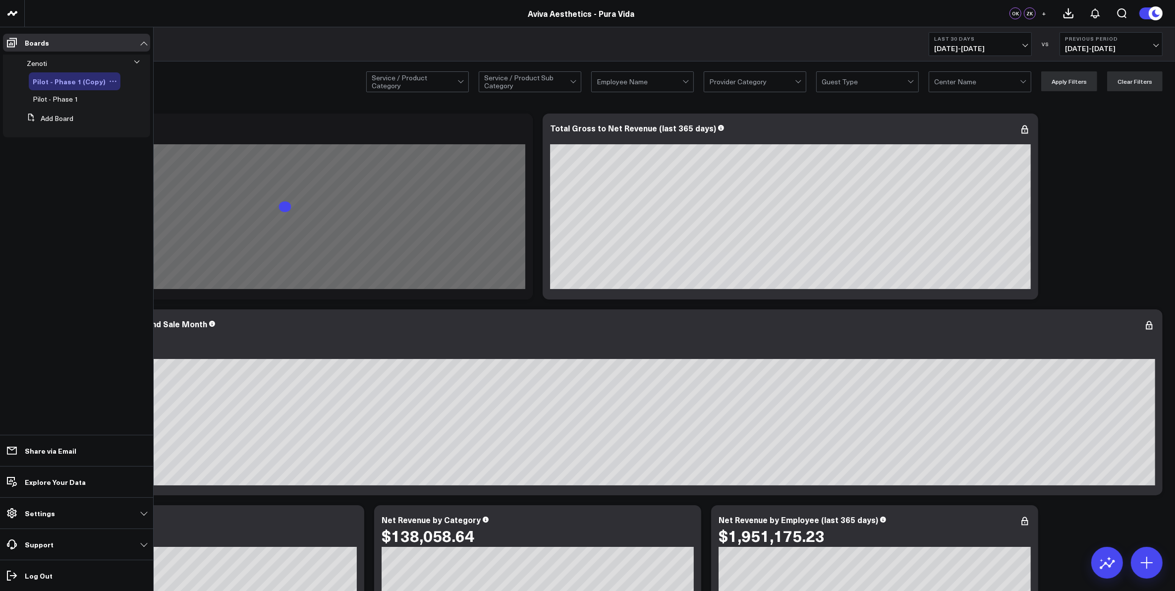
click at [109, 80] on icon at bounding box center [113, 81] width 8 height 8
click at [135, 92] on button "Edit Name" at bounding box center [154, 94] width 80 height 19
click at [97, 82] on div "Pilot - Phase 1 (Copy)" at bounding box center [79, 80] width 92 height 12
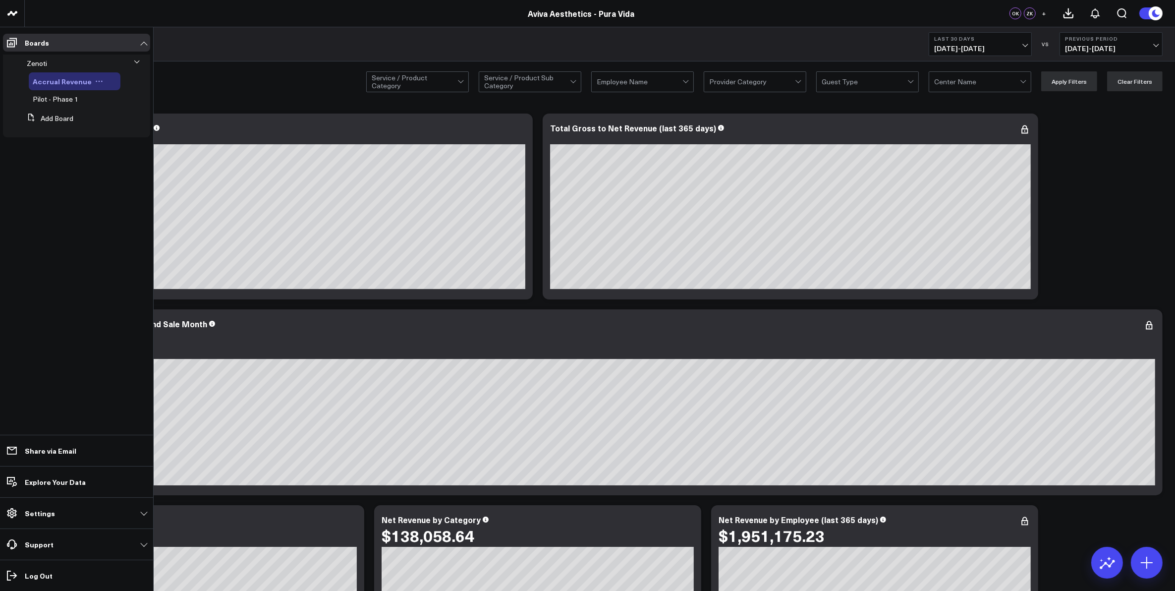
click at [53, 79] on span "Accrual Revenue" at bounding box center [62, 81] width 59 height 10
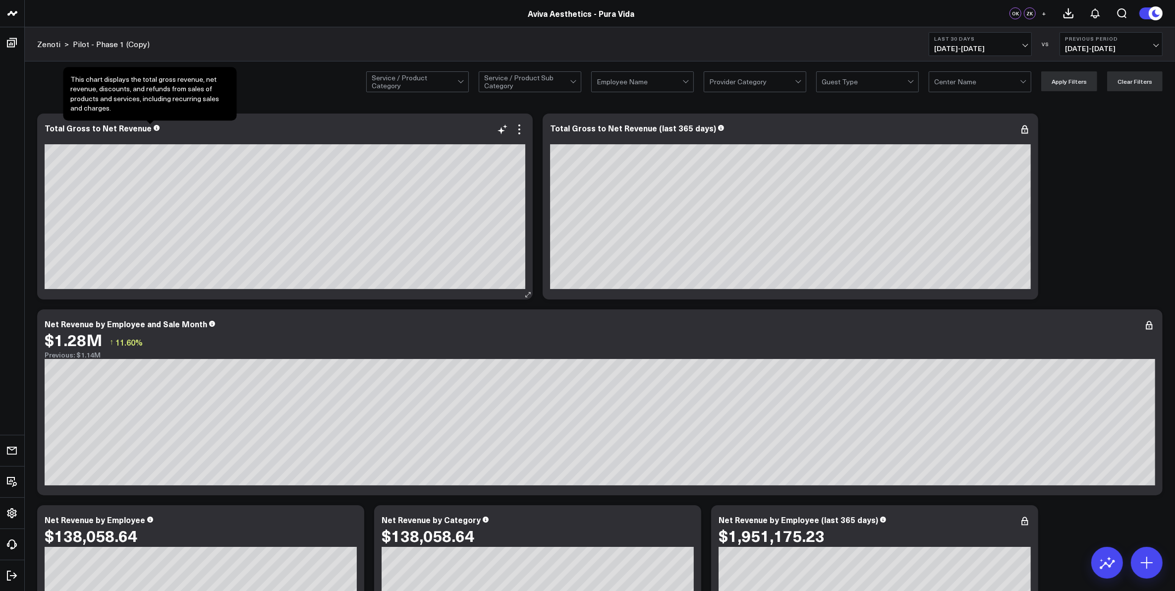
click at [154, 130] on icon at bounding box center [157, 128] width 6 height 6
click at [219, 134] on div "Total Gross to Net Revenue" at bounding box center [285, 133] width 481 height 21
click at [518, 132] on icon at bounding box center [519, 129] width 12 height 12
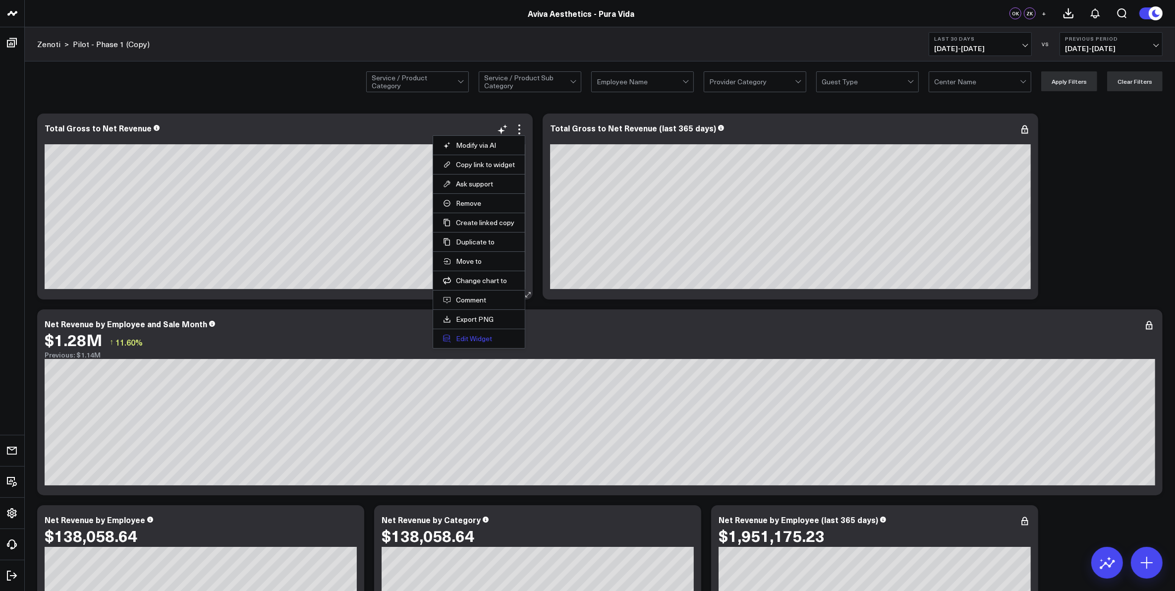
click at [472, 341] on button "Edit Widget" at bounding box center [479, 338] width 72 height 9
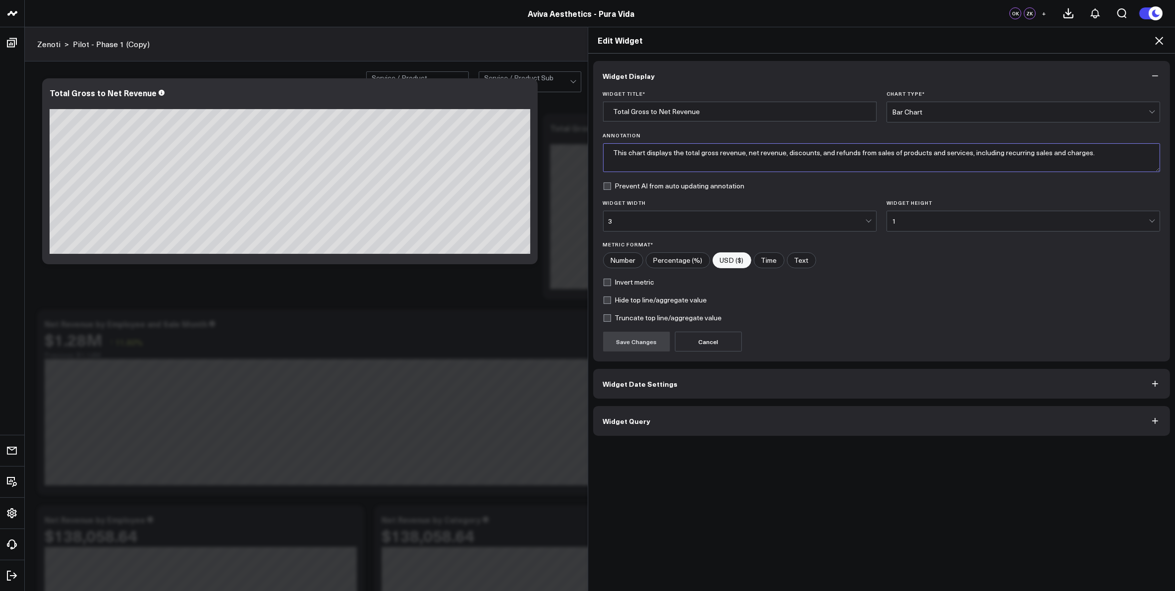
click at [1010, 152] on textarea "This chart displays the total gross revenue, net revenue, discounts, and refund…" at bounding box center [882, 157] width 558 height 29
type textarea "This chart displays the total gross revenue, net revenue, discounts, and refund…"
click at [643, 339] on button "Save Changes" at bounding box center [636, 342] width 67 height 20
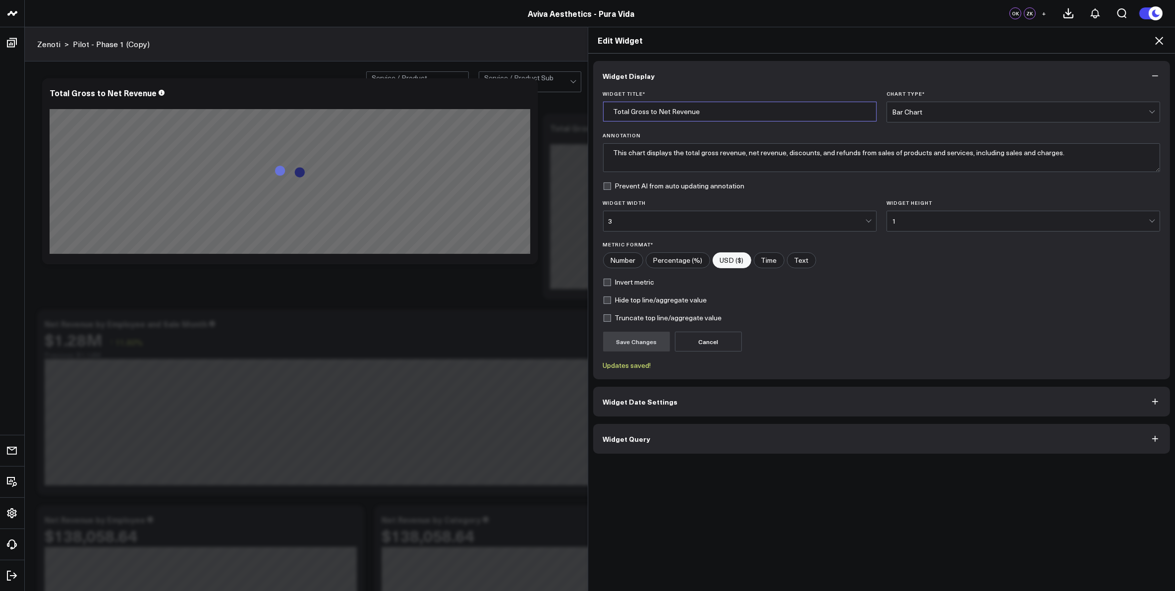
click at [714, 113] on input "Total Gross to Net Revenue" at bounding box center [740, 112] width 274 height 20
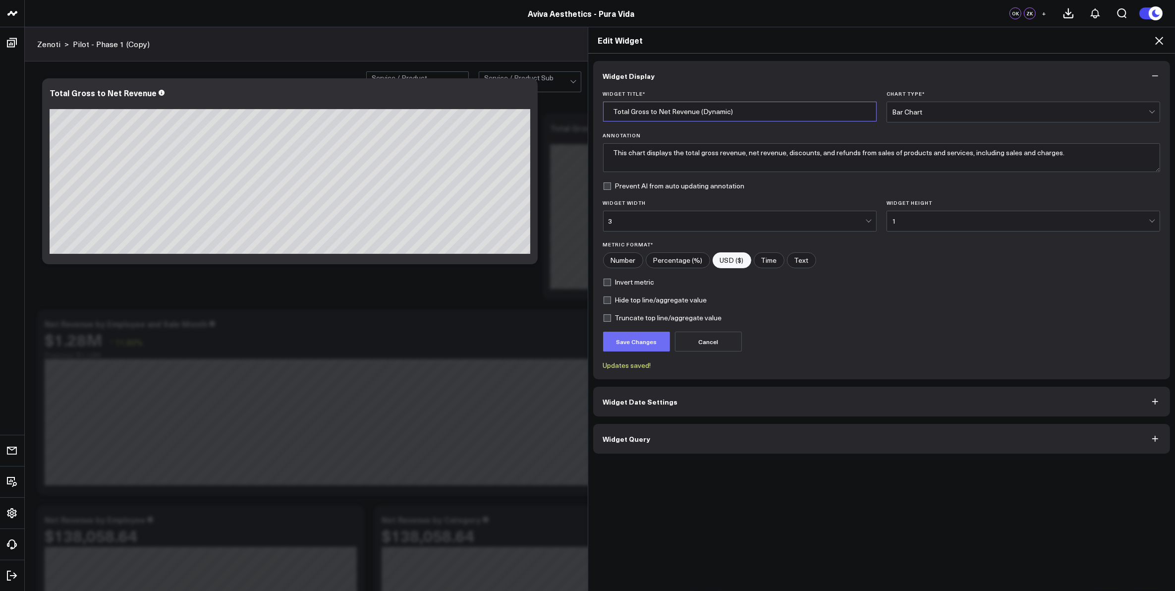
type input "Total Gross to Net Revenue (Dynamic)"
click at [637, 347] on button "Save Changes" at bounding box center [636, 342] width 67 height 20
click at [431, 285] on div "Edit Widget Widget Display Widget Title * Total Gross to Net Revenue (Dynamic) …" at bounding box center [587, 309] width 1175 height 564
click at [1157, 36] on icon at bounding box center [1159, 41] width 12 height 12
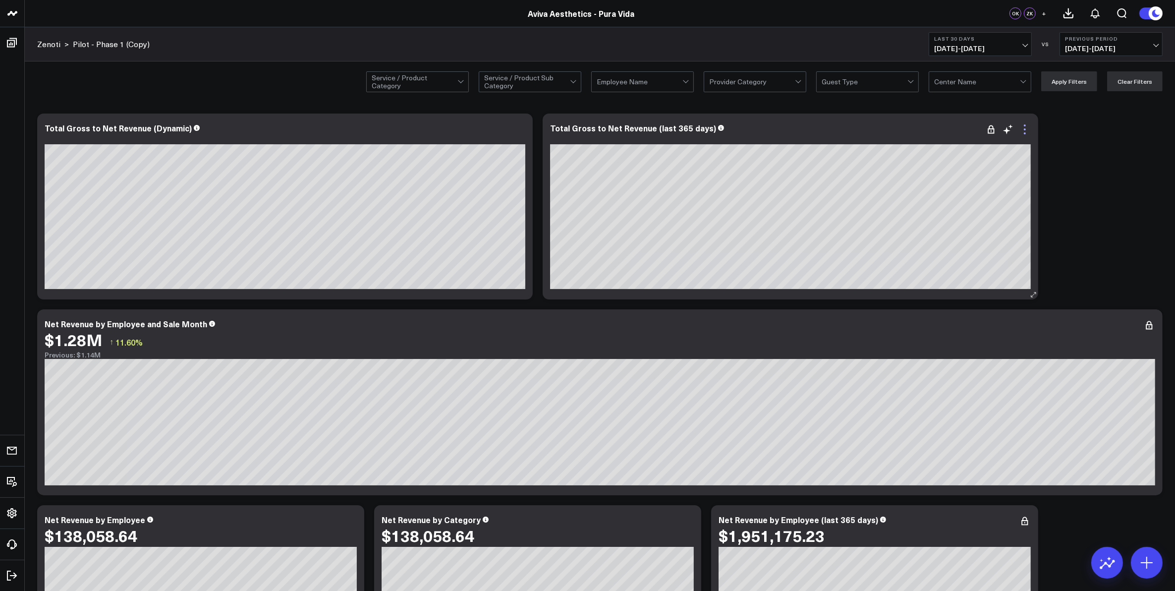
click at [1023, 128] on icon at bounding box center [1025, 129] width 12 height 12
click at [1025, 130] on icon at bounding box center [1025, 129] width 2 height 2
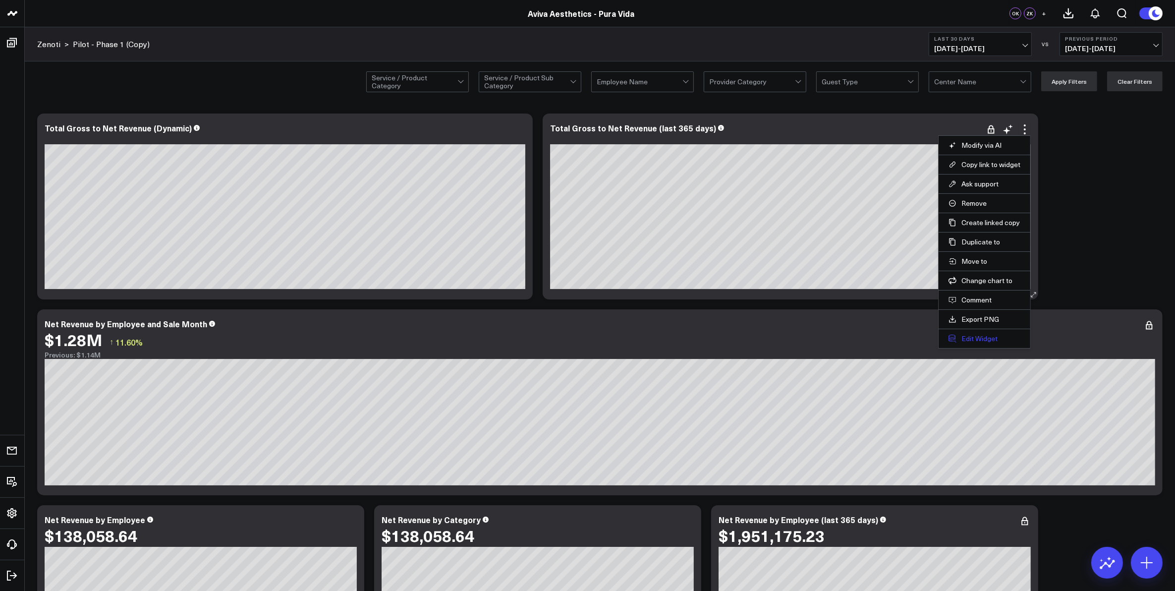
click at [986, 339] on button "Edit Widget" at bounding box center [985, 338] width 72 height 9
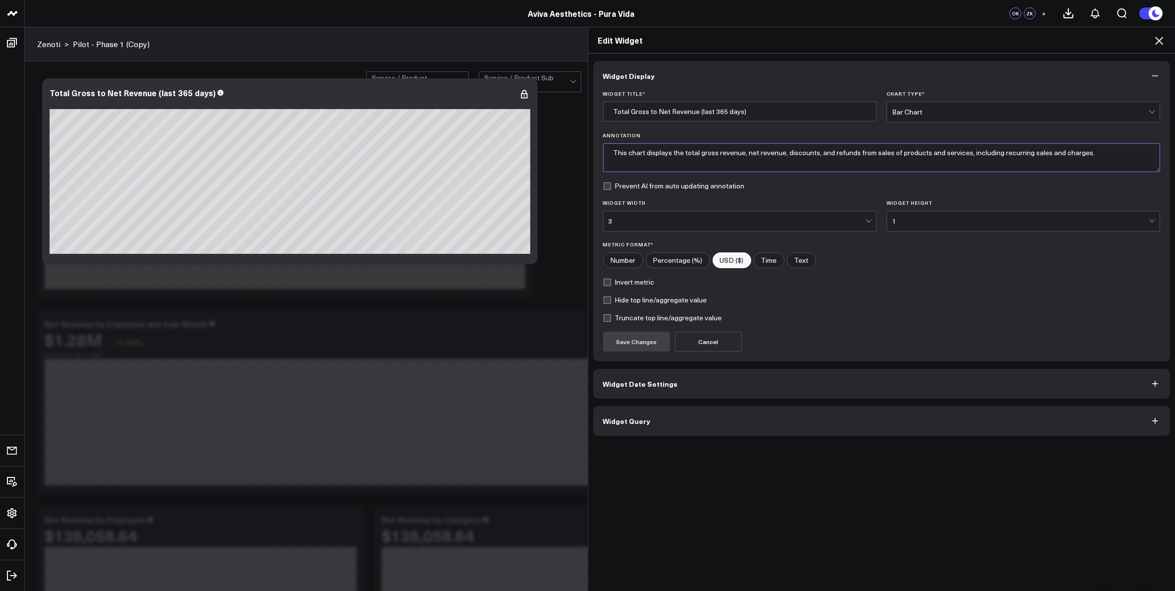
click at [1016, 154] on textarea "This chart displays the total gross revenue, net revenue, discounts, and refund…" at bounding box center [882, 157] width 558 height 29
type textarea "This chart displays the total gross revenue, net revenue, discounts, and refund…"
click at [642, 345] on button "Save Changes" at bounding box center [636, 342] width 67 height 20
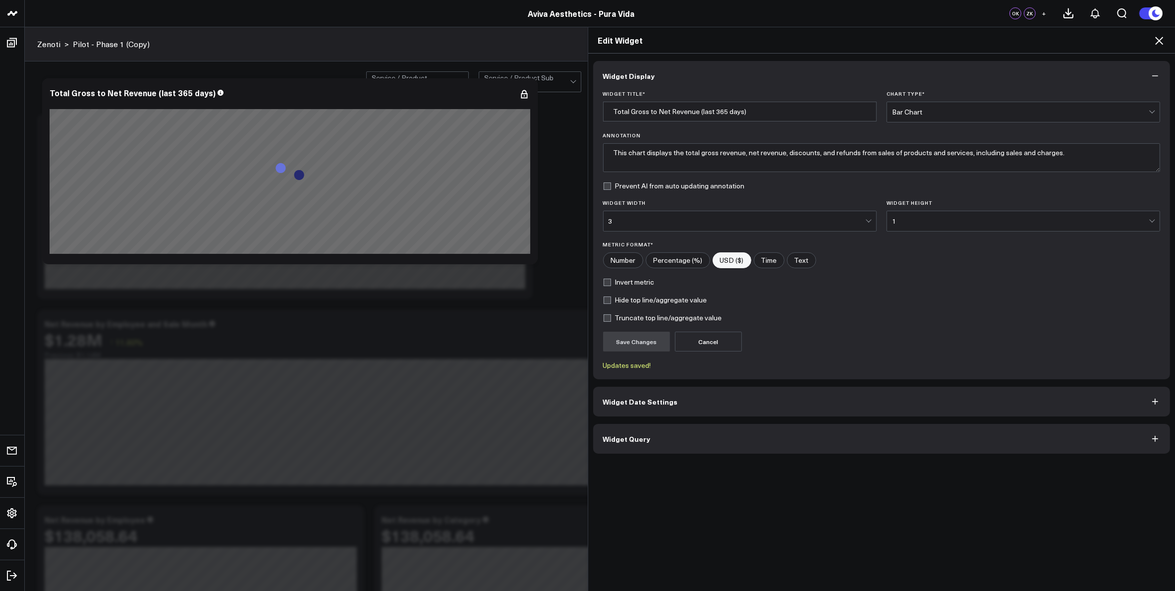
click at [1160, 37] on icon at bounding box center [1159, 41] width 12 height 12
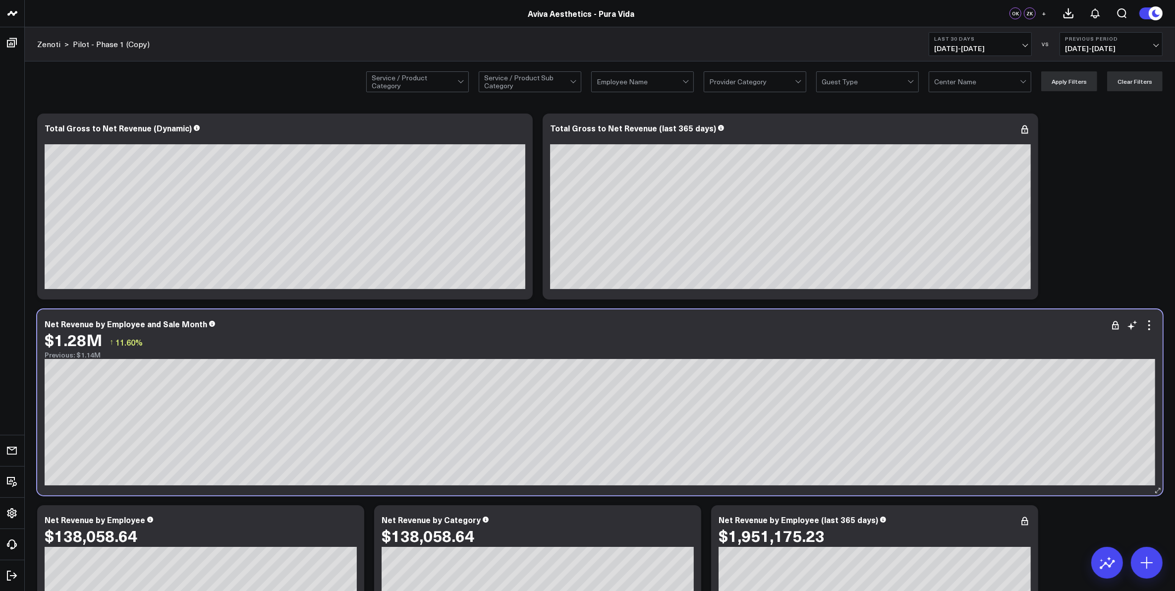
click at [209, 325] on icon at bounding box center [212, 324] width 6 height 6
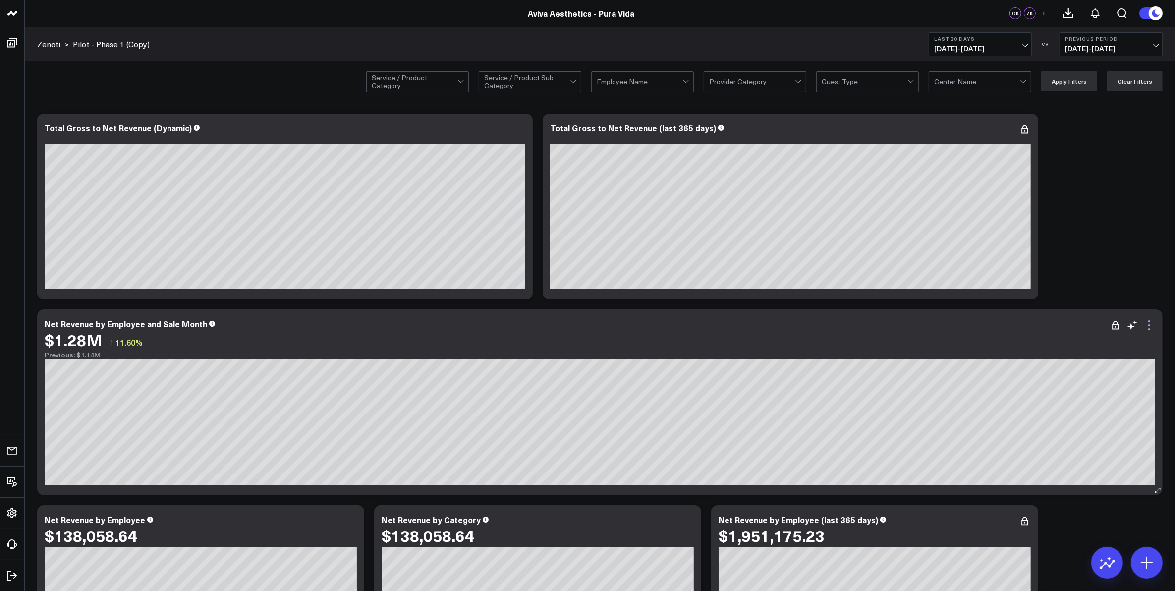
click at [1149, 330] on icon at bounding box center [1149, 329] width 2 height 2
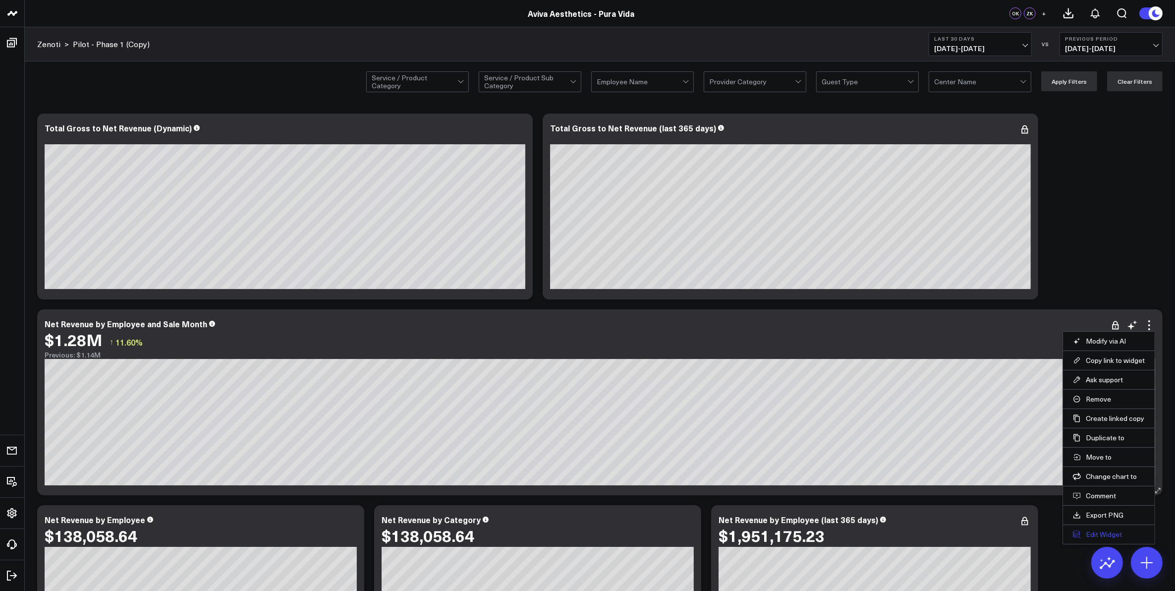
click at [1101, 535] on button "Edit Widget" at bounding box center [1109, 534] width 72 height 9
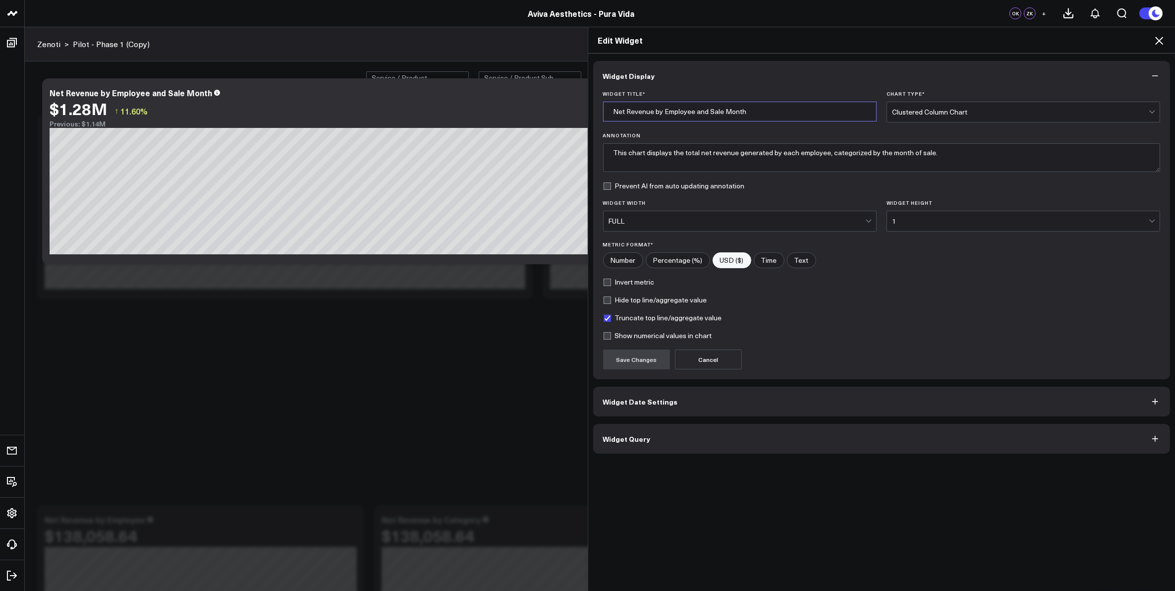
click at [771, 110] on input "Net Revenue by Employee and Sale Month" at bounding box center [740, 112] width 274 height 20
type input "Net Revenue by Employee and Sale Month (YTD)"
click at [629, 362] on button "Save Changes" at bounding box center [636, 359] width 67 height 20
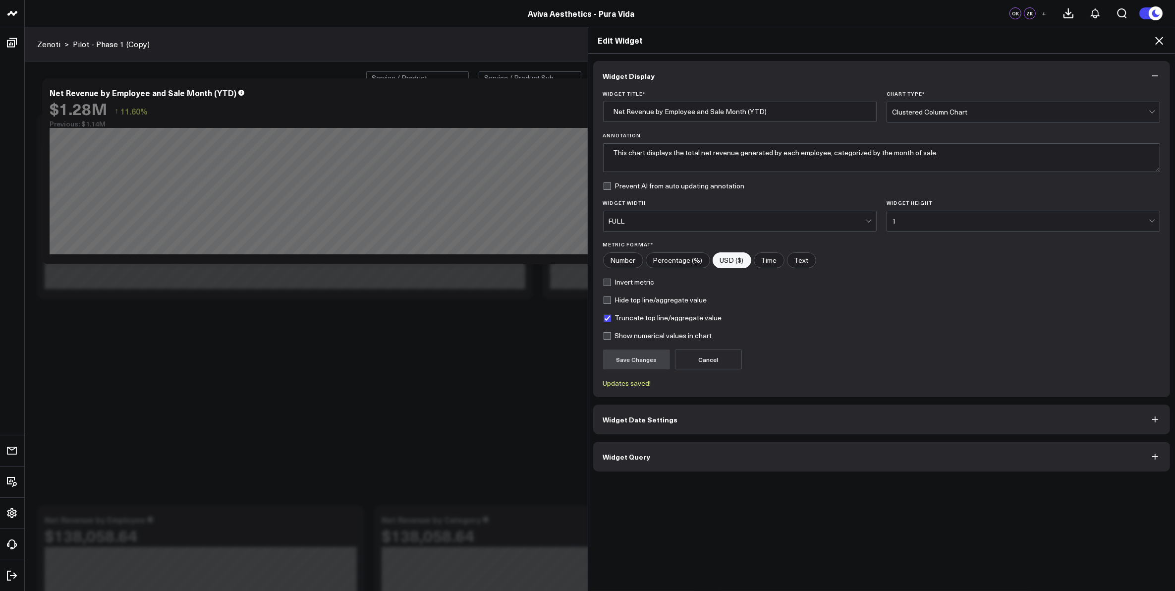
click at [1157, 38] on icon at bounding box center [1159, 41] width 8 height 8
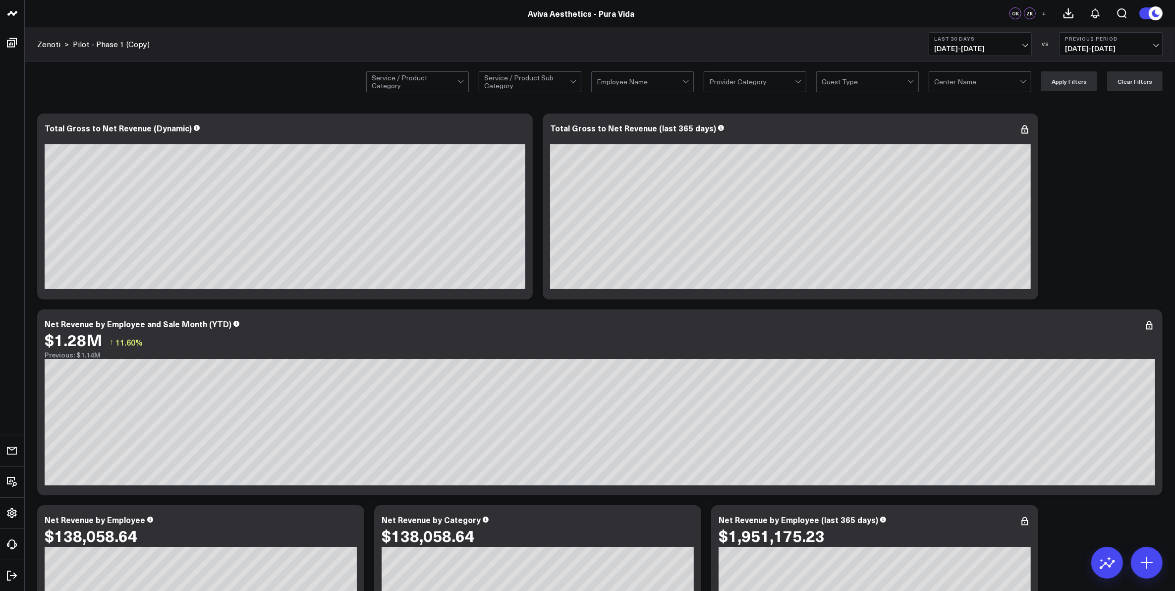
click at [1022, 43] on button "Last 30 Days [DATE] - [DATE]" at bounding box center [980, 44] width 103 height 24
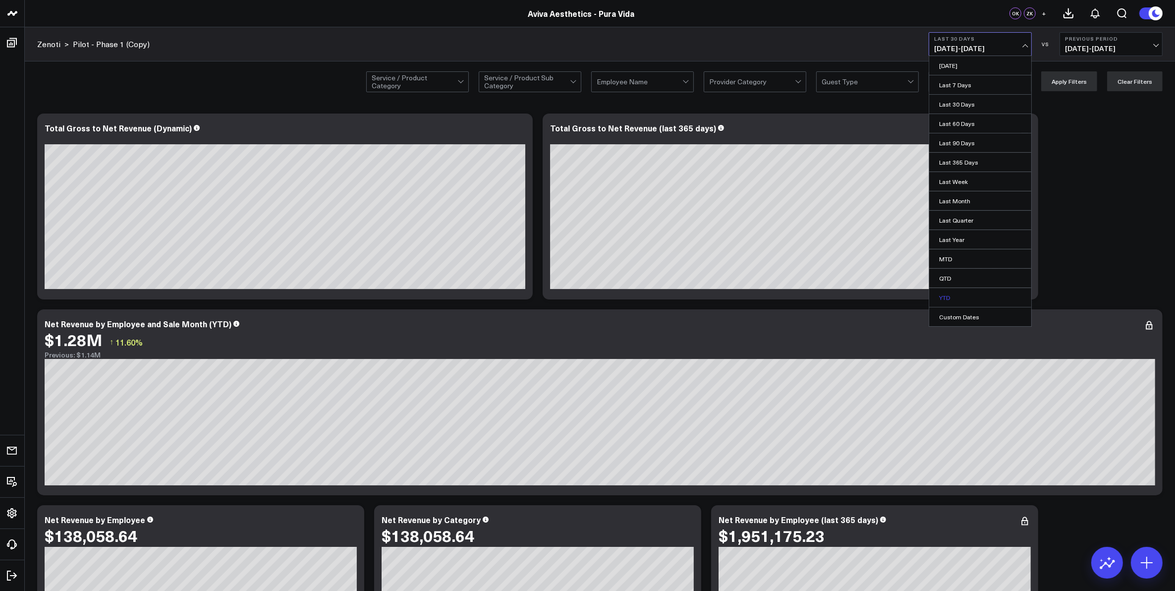
click at [954, 294] on link "YTD" at bounding box center [980, 297] width 102 height 19
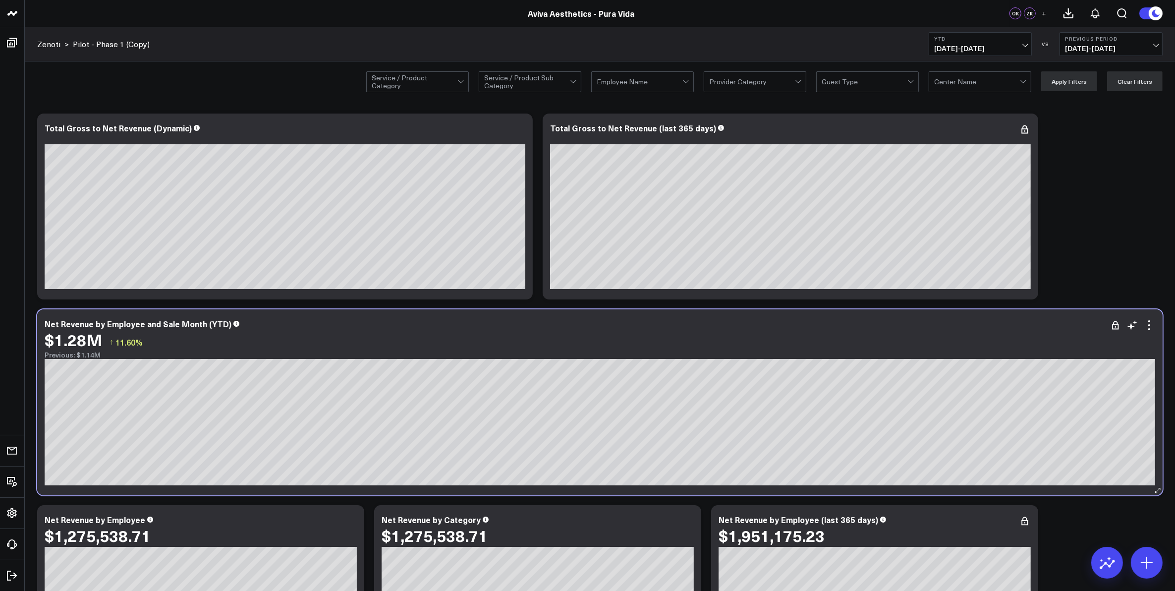
click at [489, 326] on div "Net Revenue by Employee and Sale Month (YTD)" at bounding box center [600, 323] width 1111 height 9
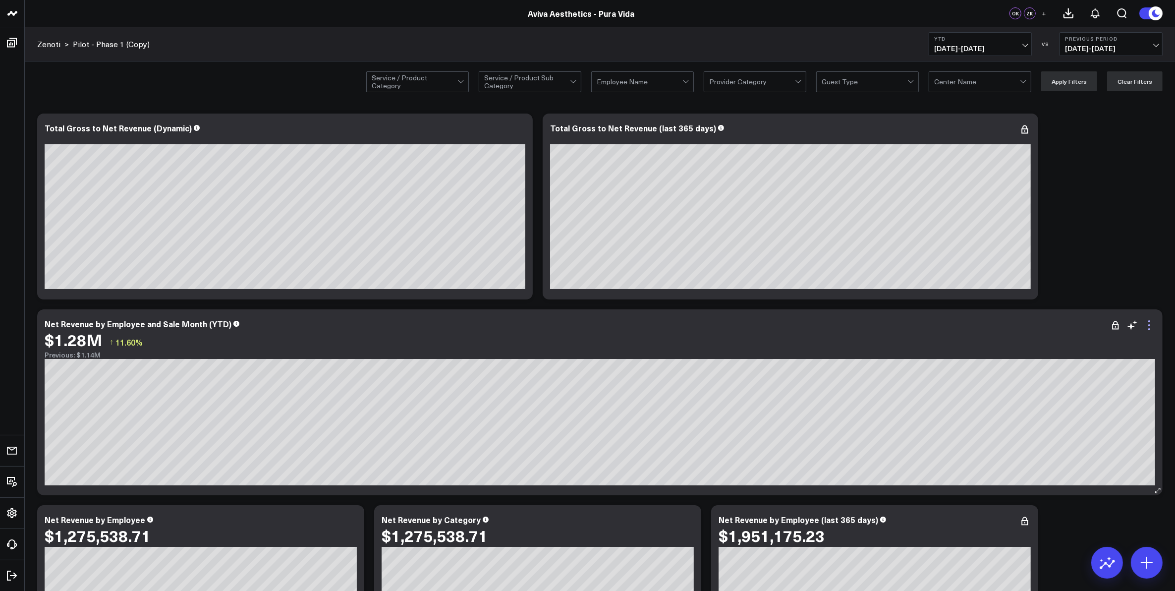
click at [1151, 328] on icon at bounding box center [1149, 325] width 12 height 12
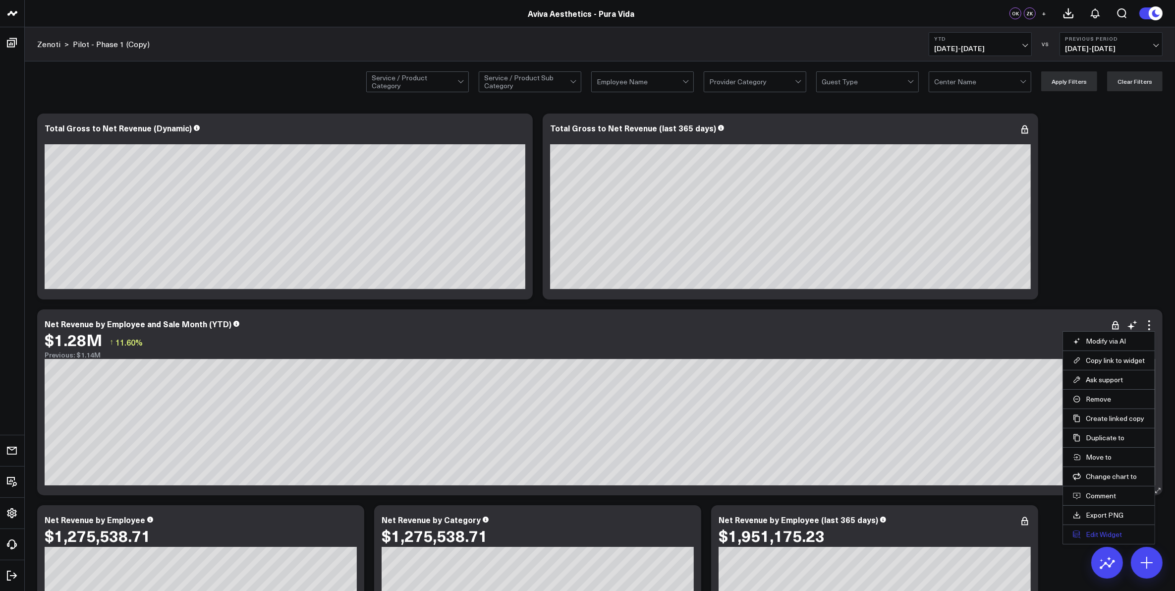
click at [1106, 536] on button "Edit Widget" at bounding box center [1109, 534] width 72 height 9
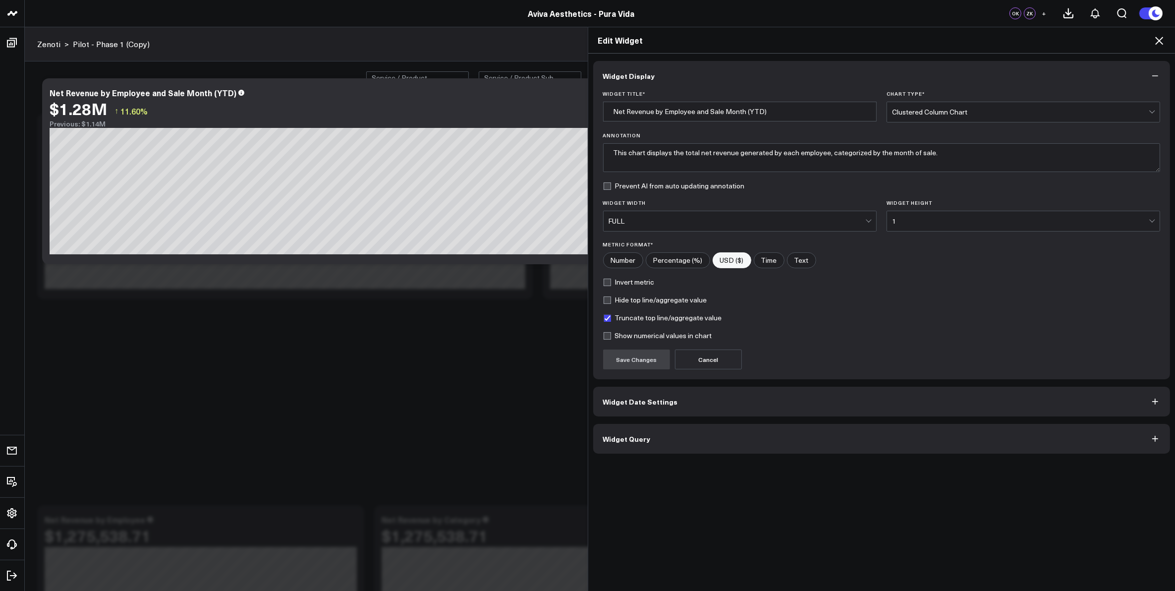
click at [727, 409] on button "Widget Date Settings" at bounding box center [881, 402] width 577 height 30
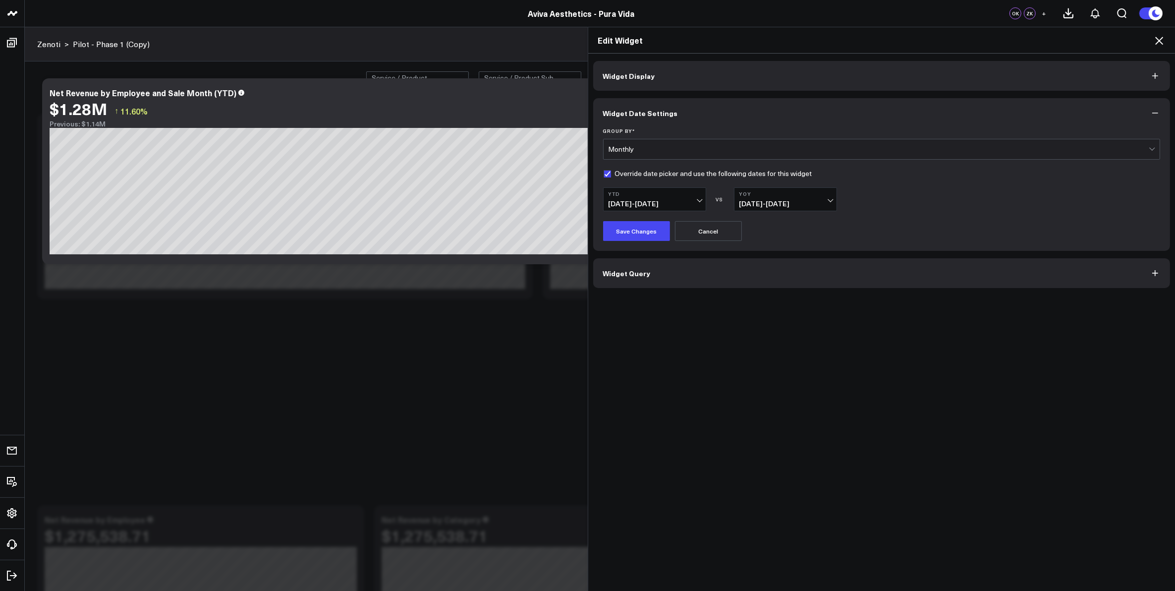
click at [1158, 39] on icon at bounding box center [1159, 41] width 8 height 8
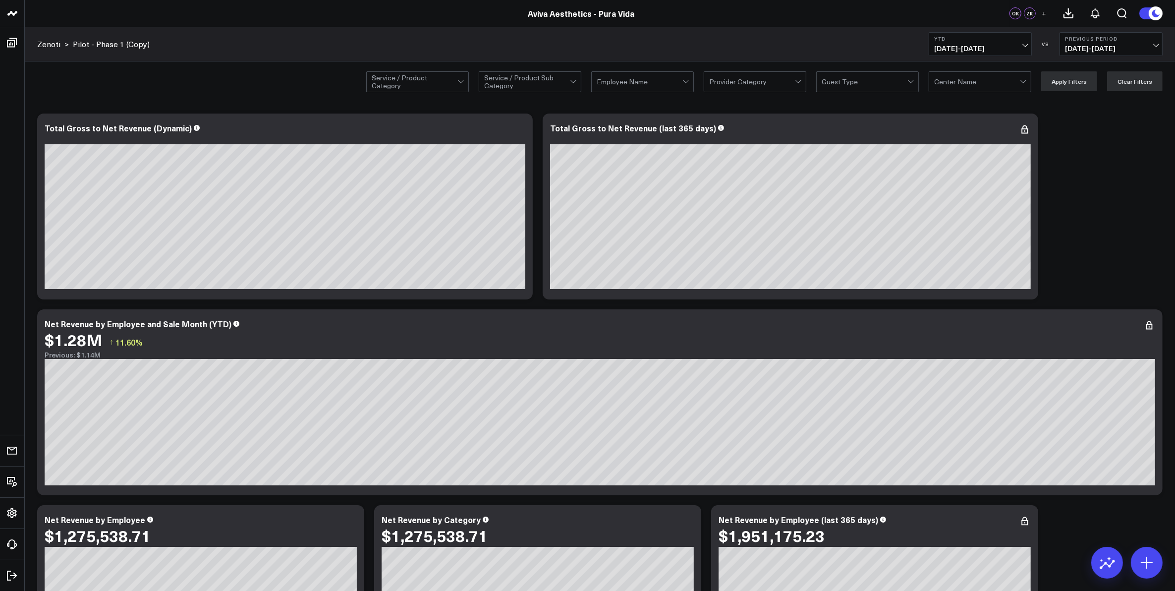
click at [1151, 43] on button "Previous Period 04/22/24 - 12/31/24" at bounding box center [1111, 44] width 103 height 24
click at [1118, 102] on link "YoY" at bounding box center [1111, 104] width 102 height 19
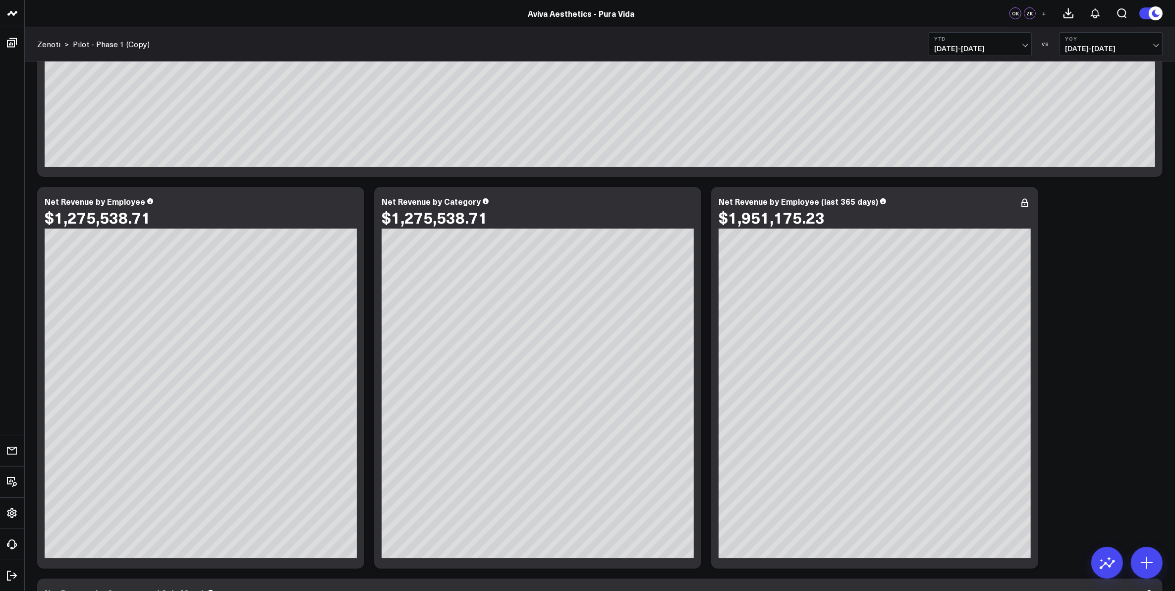
scroll to position [372, 0]
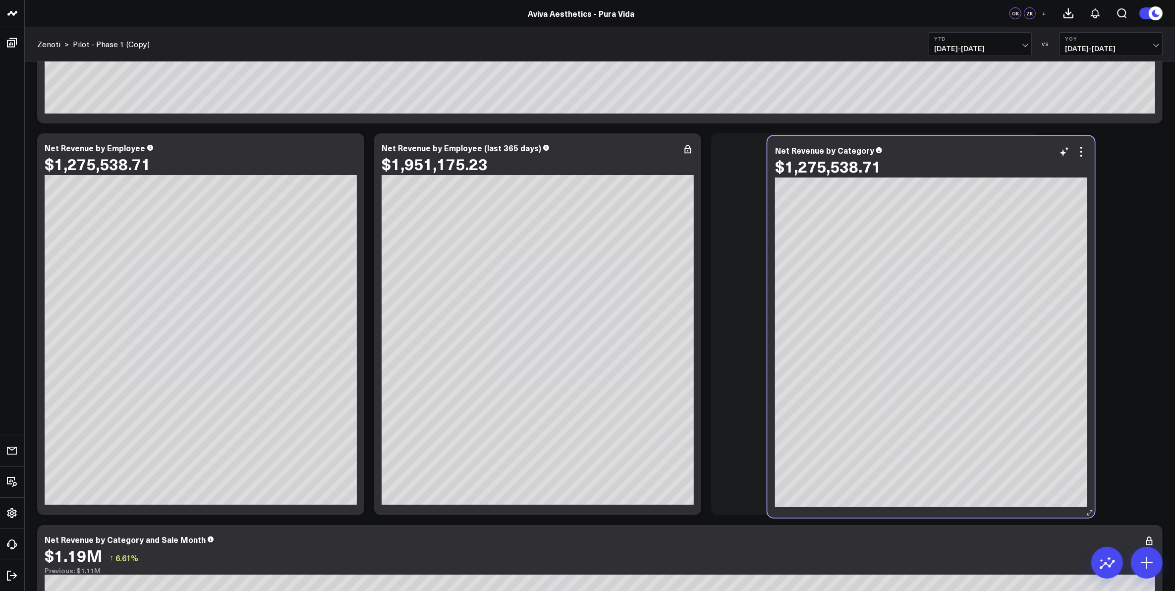
drag, startPoint x: 525, startPoint y: 164, endPoint x: 918, endPoint y: 167, distance: 393.0
click at [918, 167] on div "$1,275,538.71" at bounding box center [931, 166] width 312 height 18
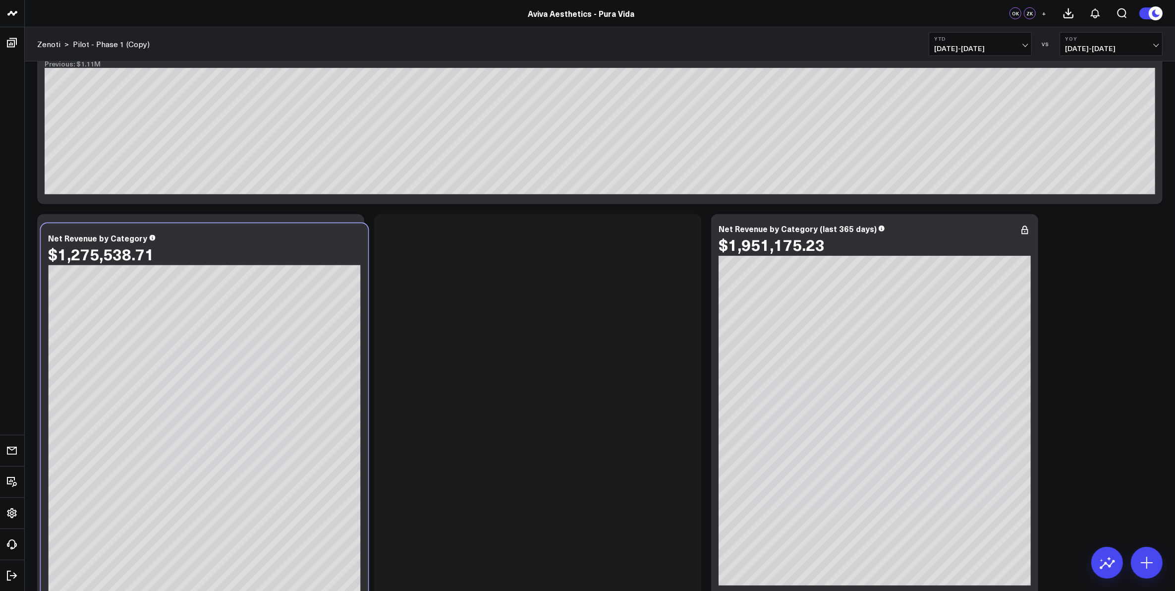
scroll to position [896, 0]
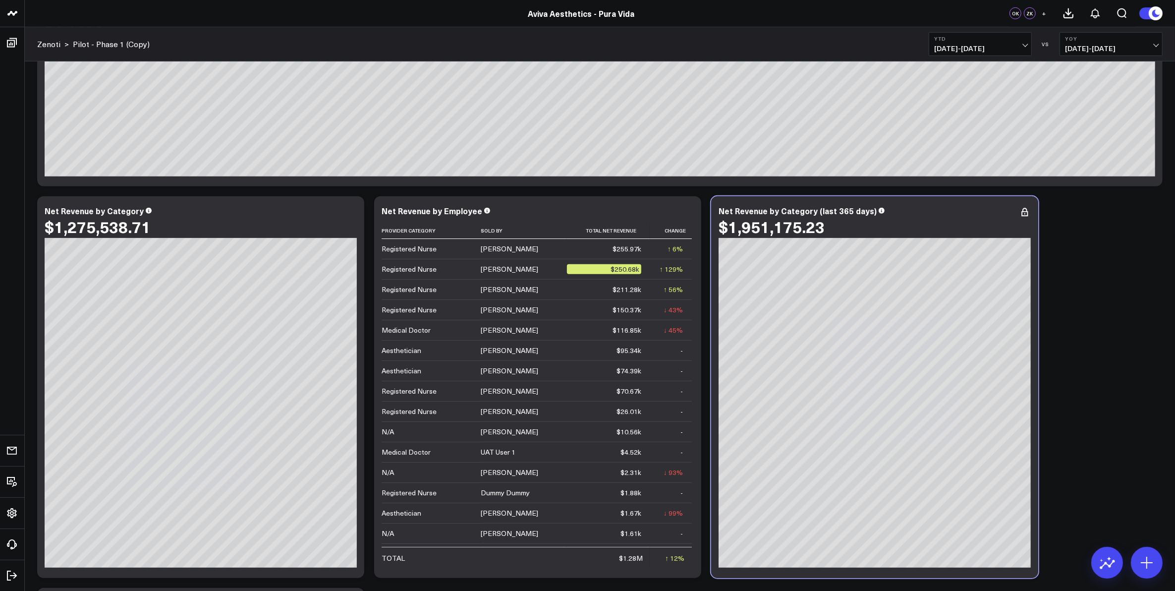
click at [625, 288] on div "Modify via AI Copy link to widget Ask support Remove Create linked copy Zenoti …" at bounding box center [599, 386] width 1135 height 2349
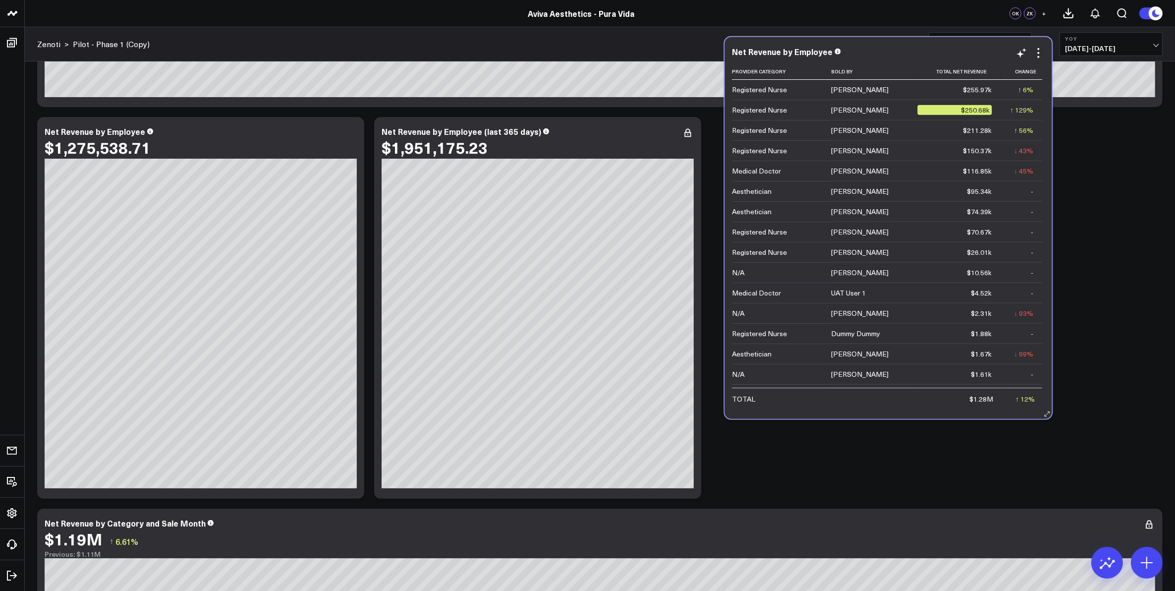
scroll to position [382, 0]
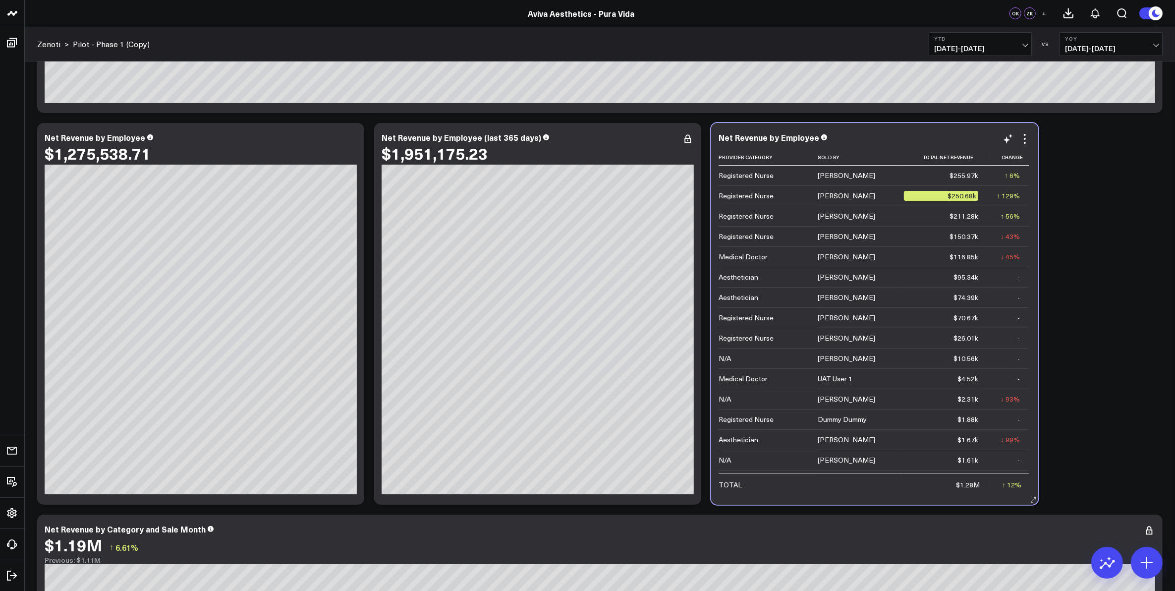
drag, startPoint x: 858, startPoint y: 301, endPoint x: 860, endPoint y: 128, distance: 173.0
click at [860, 128] on div "Net Revenue by Employee Provider Category Sold By Total Net Revenue Change Regi…" at bounding box center [874, 314] width 327 height 382
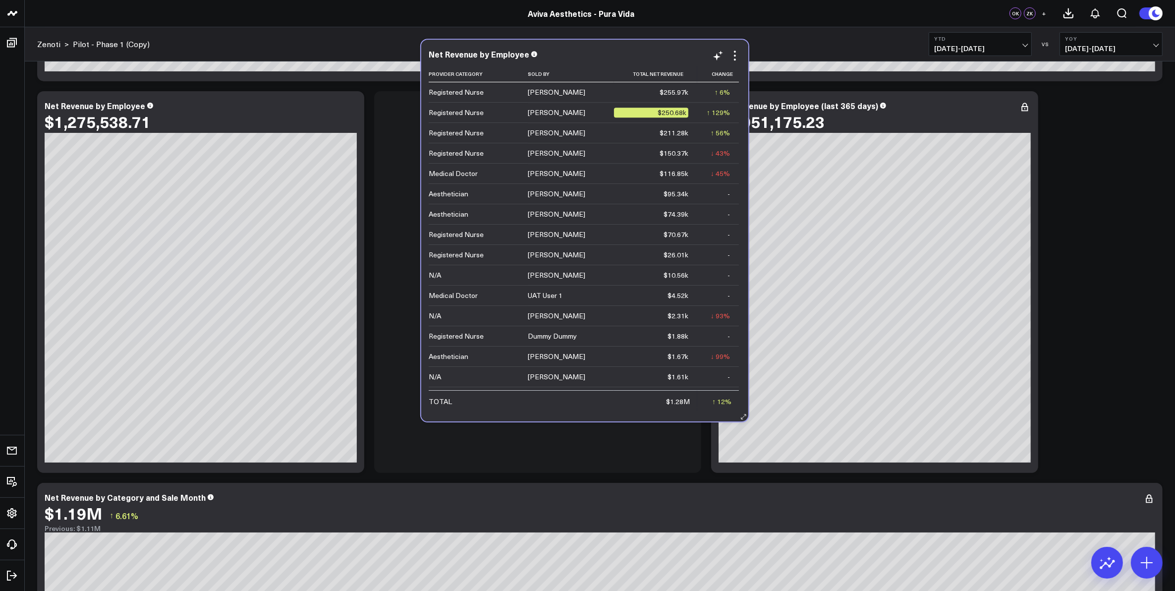
scroll to position [403, 0]
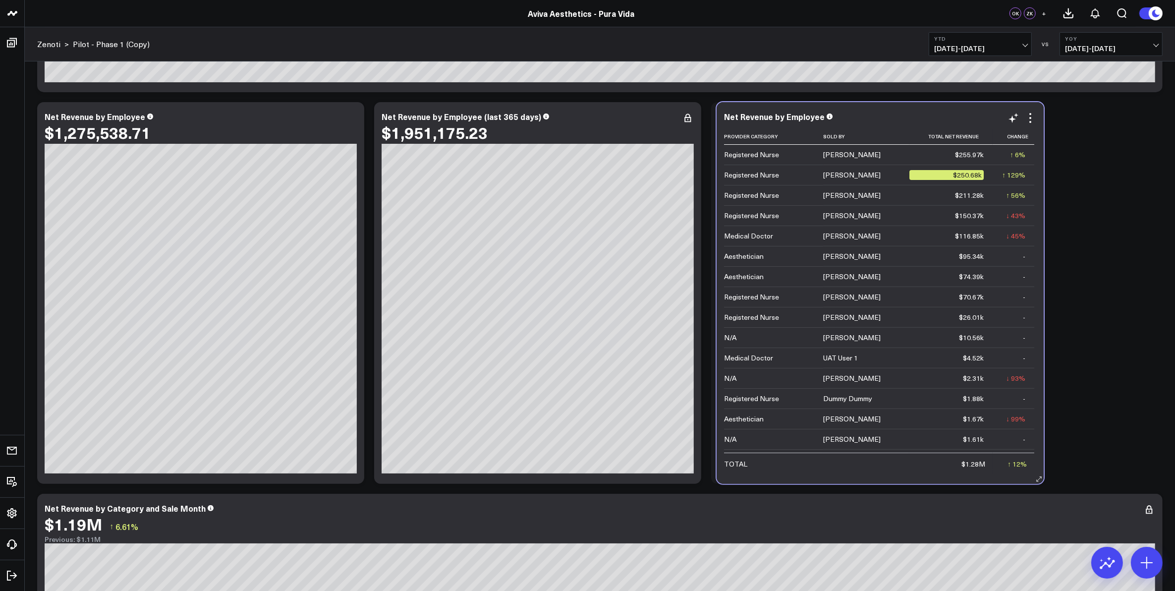
drag, startPoint x: 846, startPoint y: 231, endPoint x: 851, endPoint y: 118, distance: 113.1
click at [851, 118] on div "Net Revenue by Employee" at bounding box center [880, 116] width 312 height 9
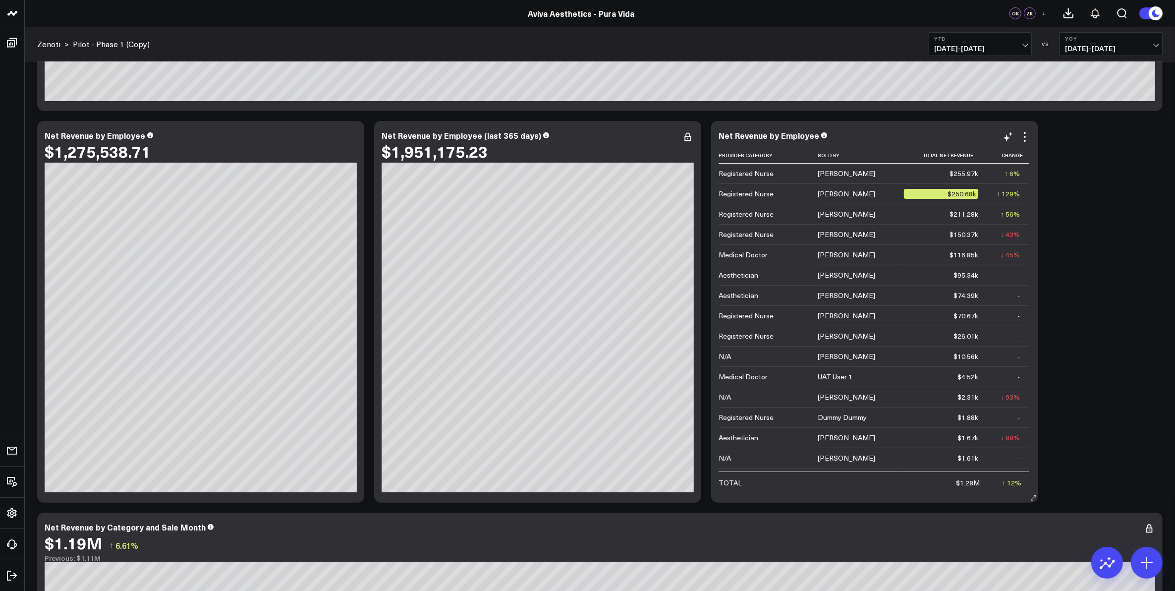
scroll to position [372, 0]
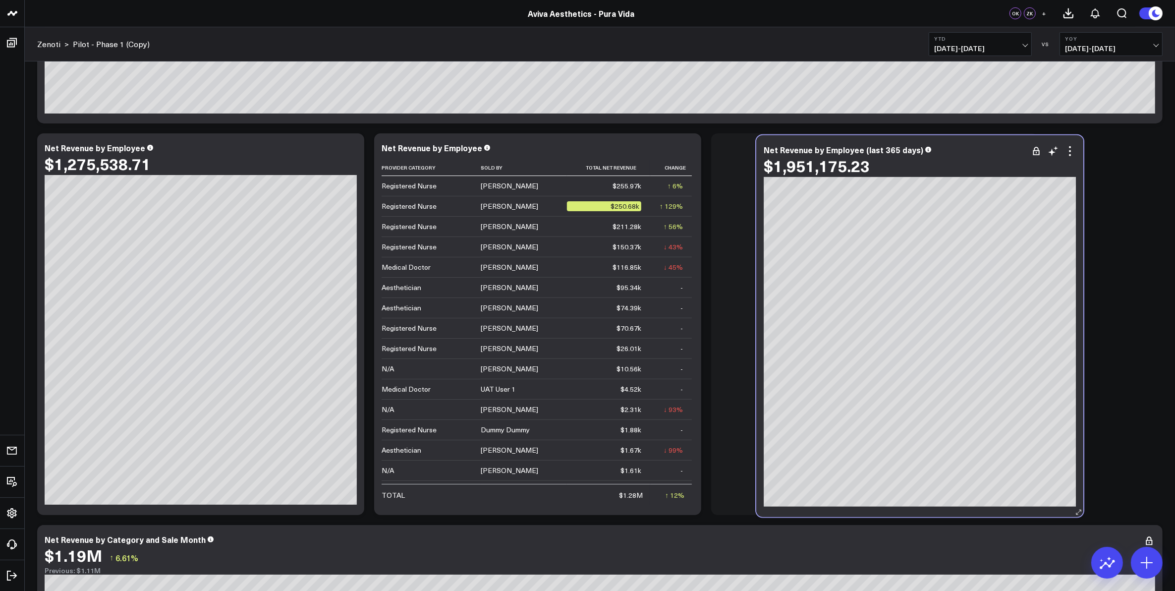
drag, startPoint x: 575, startPoint y: 150, endPoint x: 957, endPoint y: 152, distance: 382.1
click at [957, 152] on div "Net Revenue by Employee (last 365 days)" at bounding box center [920, 149] width 312 height 9
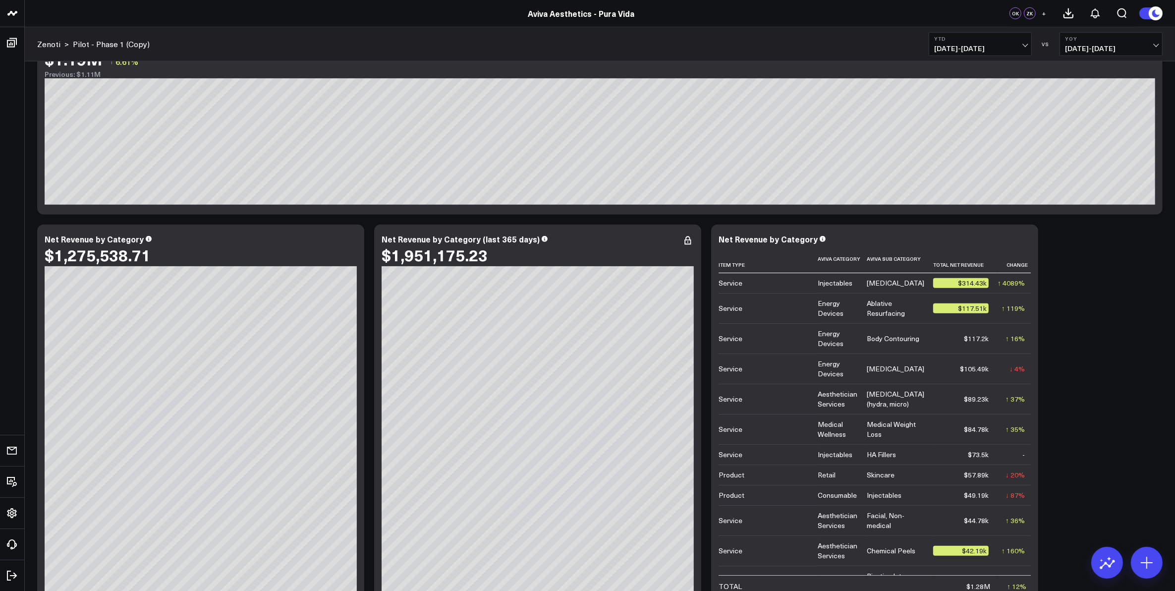
scroll to position [929, 0]
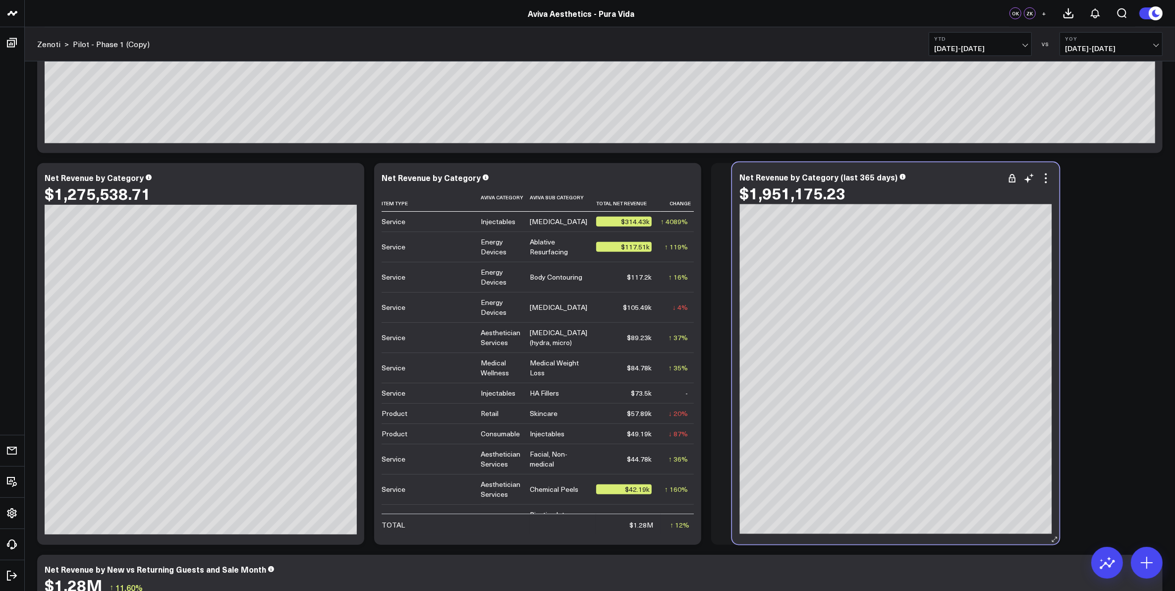
drag, startPoint x: 567, startPoint y: 175, endPoint x: 925, endPoint y: 174, distance: 357.8
click at [925, 174] on div "Net Revenue by Category (last 365 days)" at bounding box center [896, 176] width 312 height 9
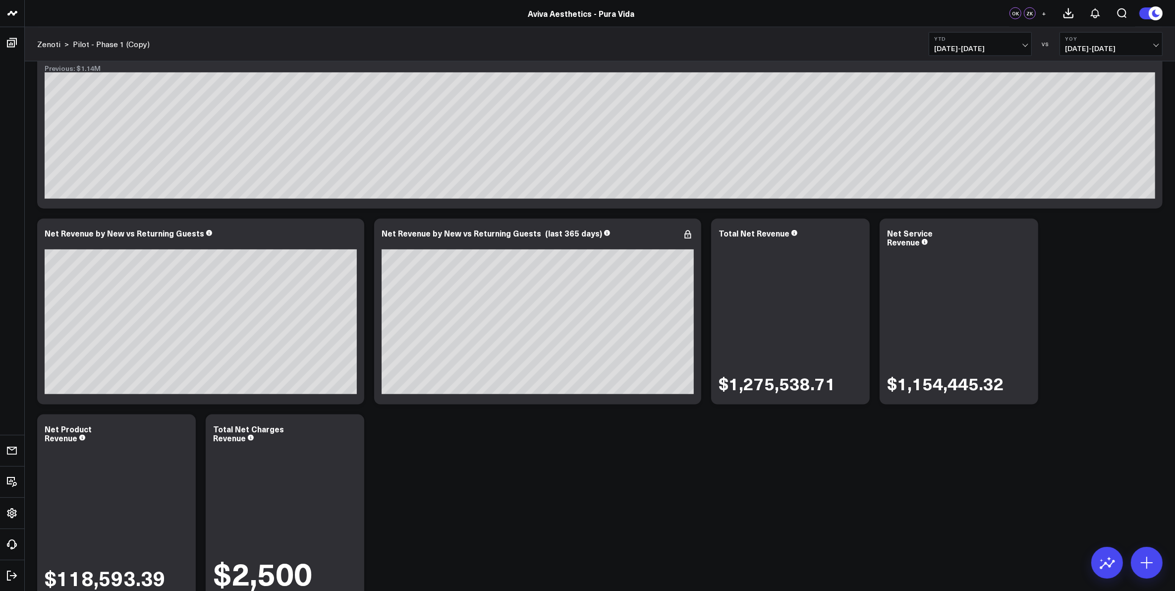
scroll to position [1483, 0]
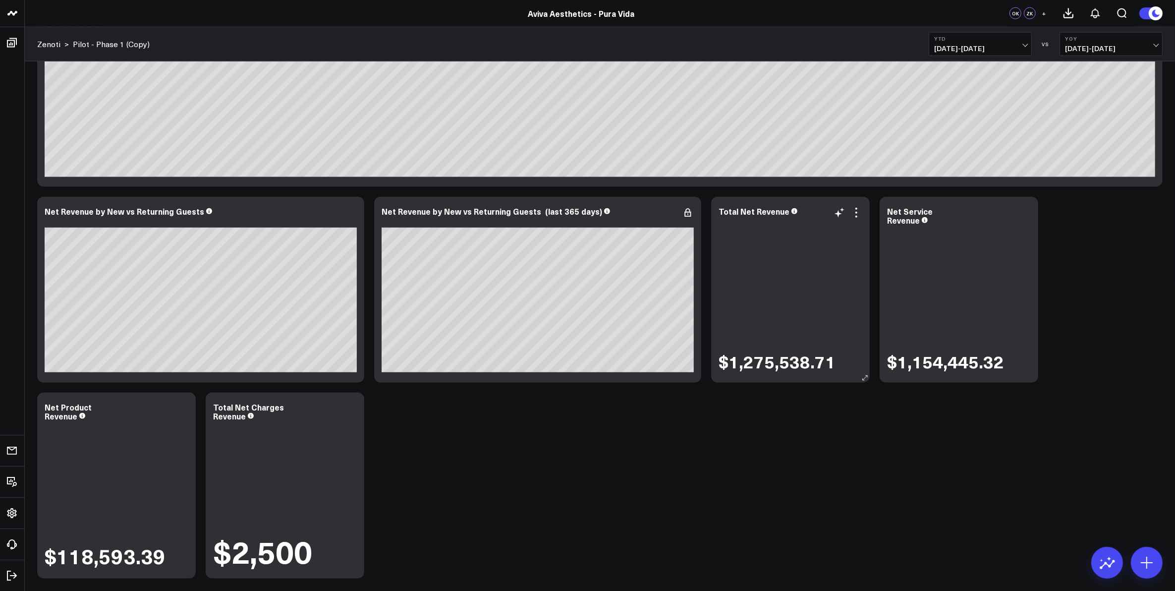
click at [827, 272] on div "$1,275,538.71" at bounding box center [791, 295] width 144 height 155
click at [855, 211] on icon at bounding box center [856, 213] width 12 height 12
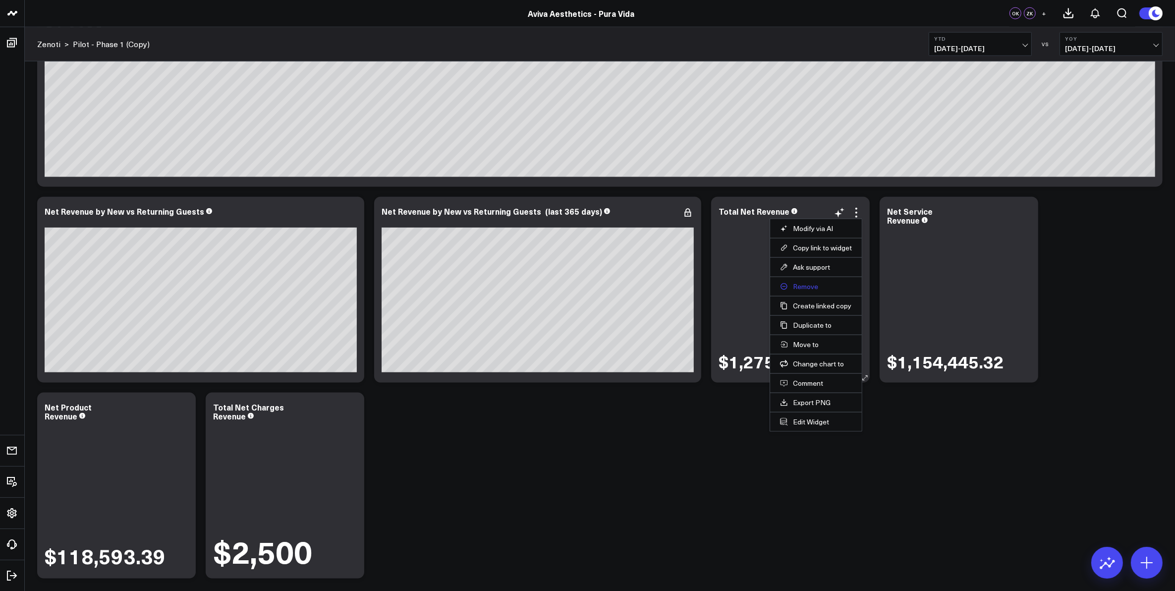
click at [823, 285] on button "Remove" at bounding box center [816, 286] width 72 height 9
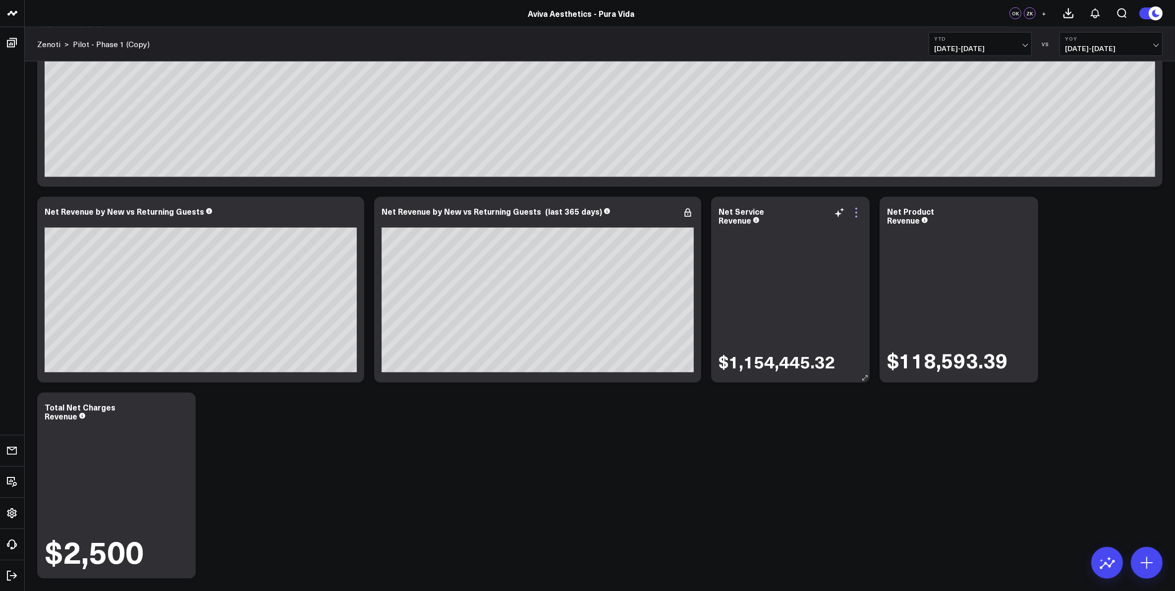
click at [858, 215] on icon at bounding box center [856, 213] width 12 height 12
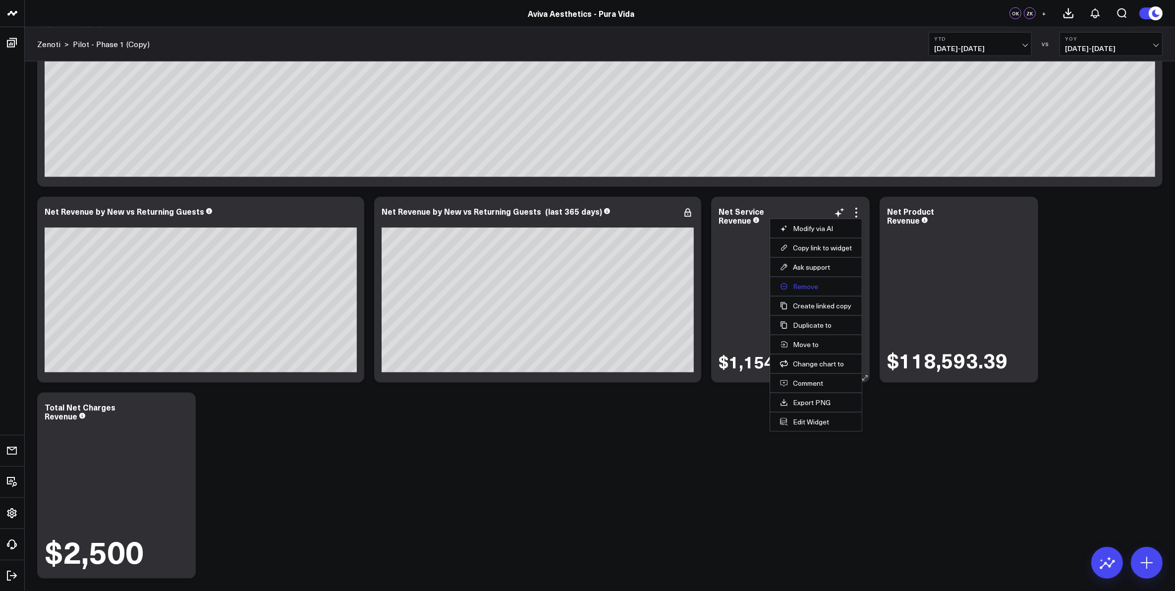
click at [811, 288] on button "Remove" at bounding box center [816, 286] width 72 height 9
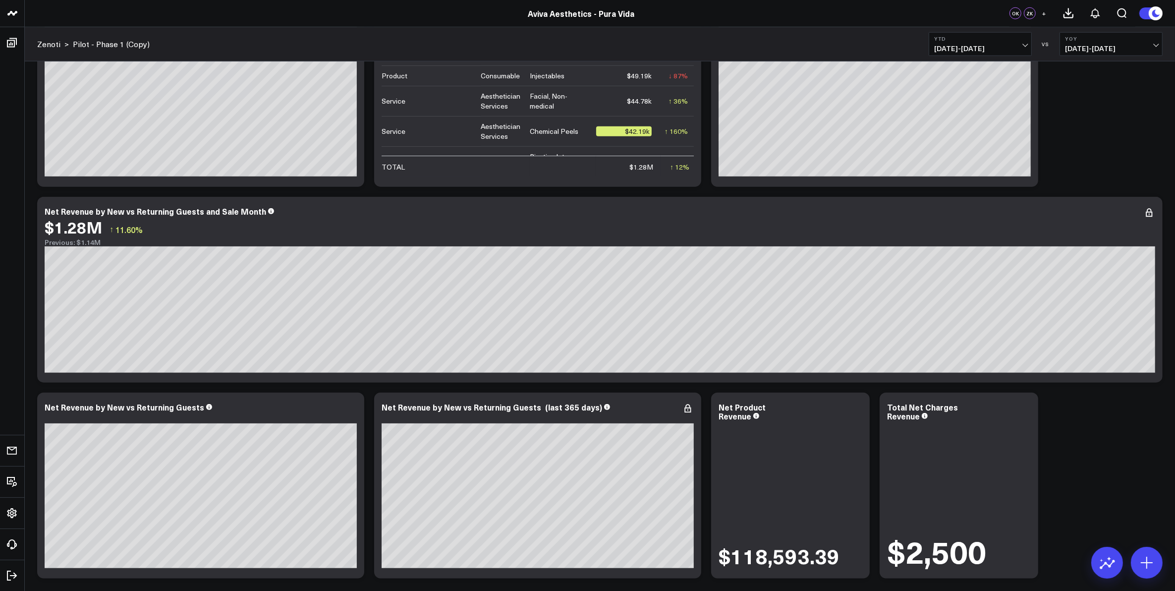
scroll to position [1287, 0]
click at [858, 415] on div "Net Product Revenue" at bounding box center [791, 411] width 144 height 18
click at [856, 409] on icon at bounding box center [856, 408] width 12 height 12
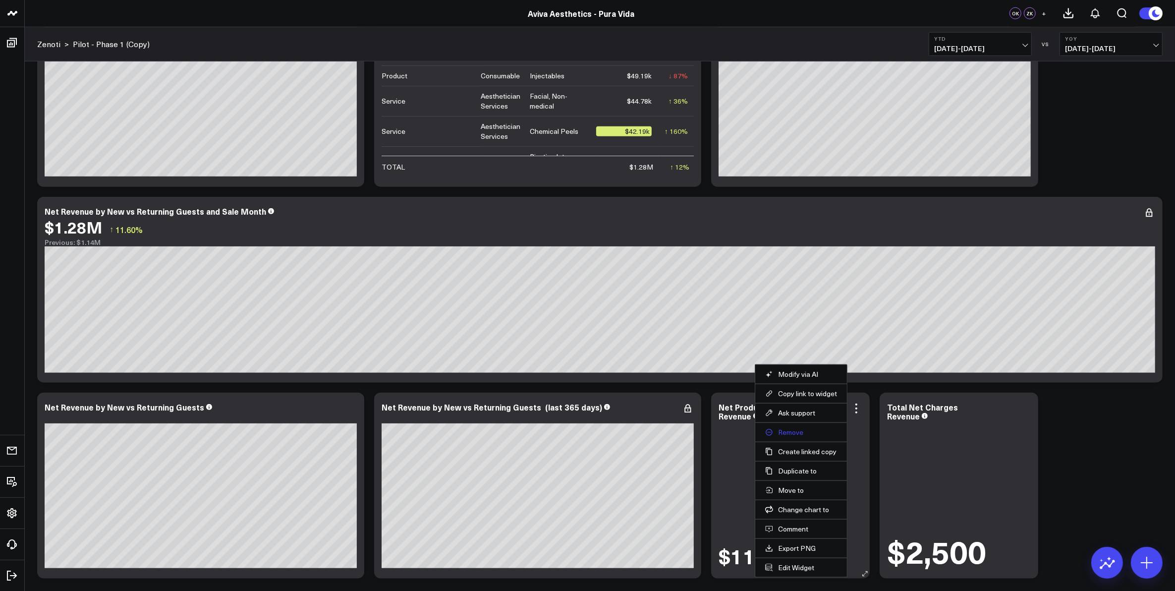
click at [790, 432] on button "Remove" at bounding box center [801, 432] width 72 height 9
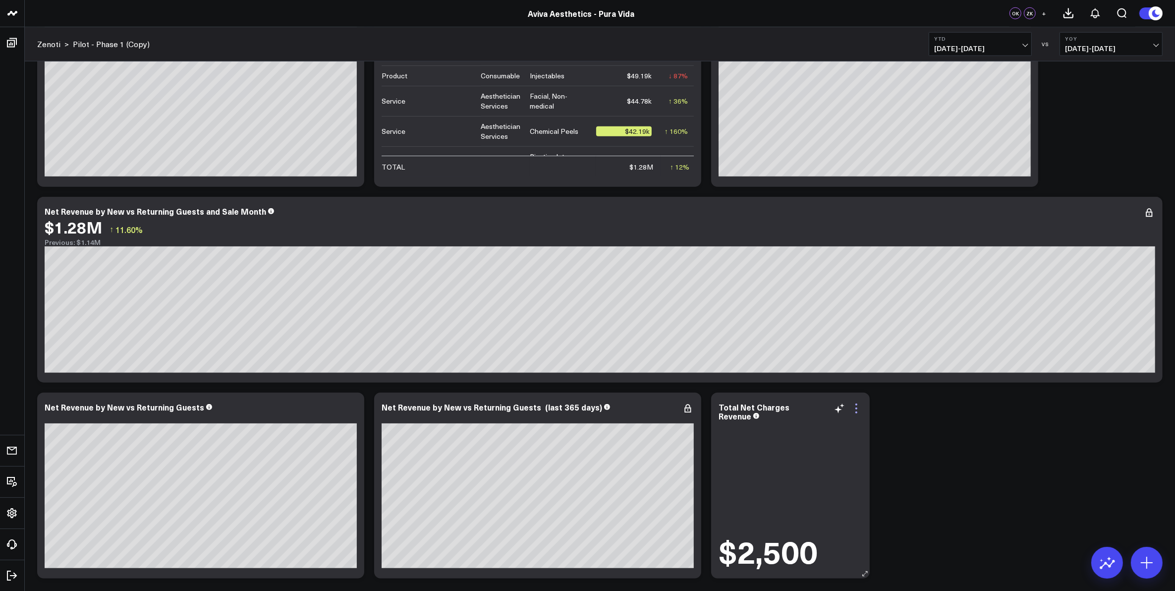
click at [855, 409] on icon at bounding box center [856, 408] width 2 height 2
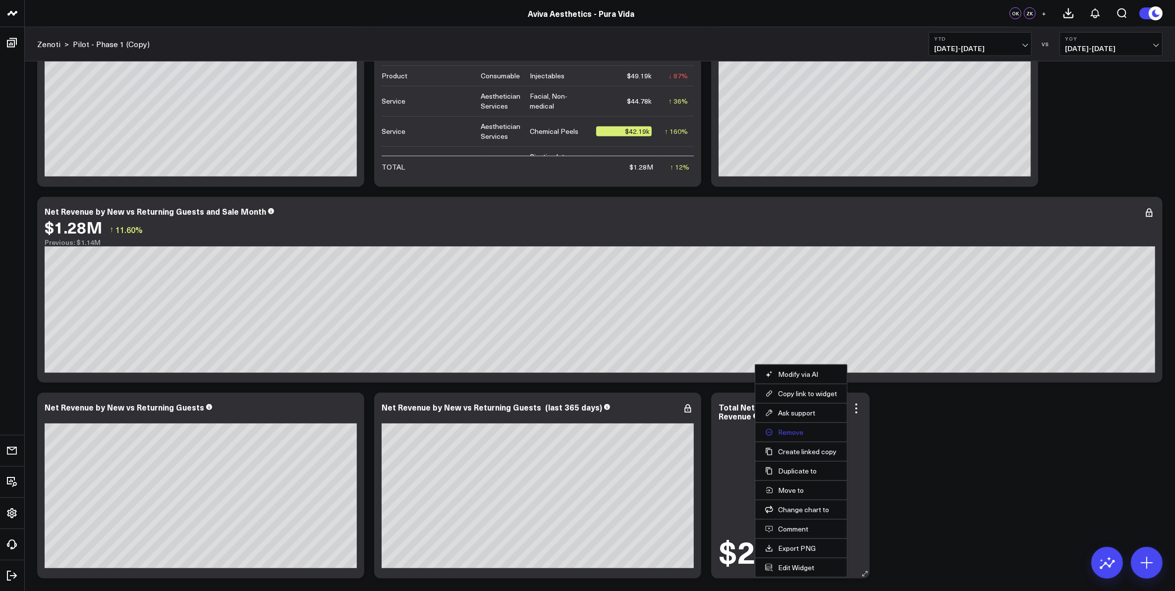
click at [795, 434] on button "Remove" at bounding box center [801, 432] width 72 height 9
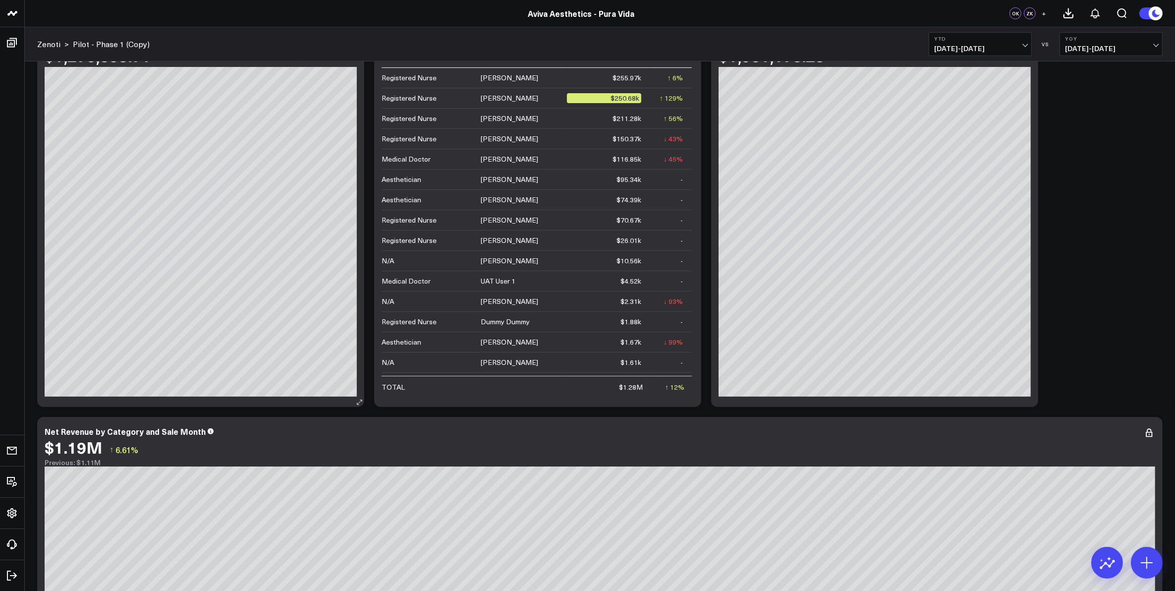
scroll to position [558, 0]
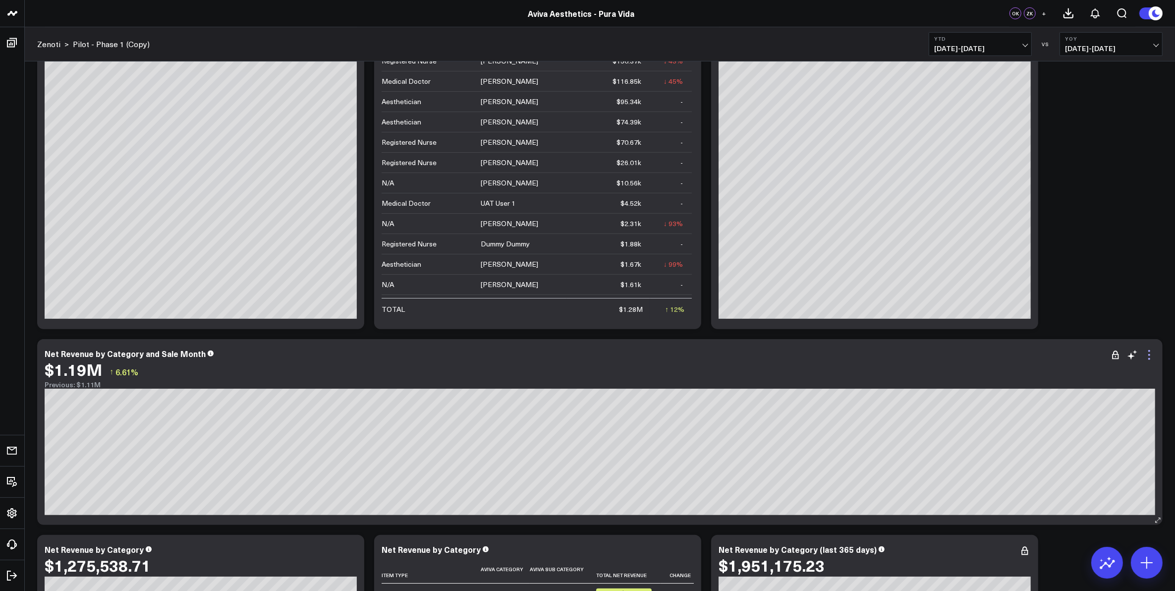
click at [1150, 355] on icon at bounding box center [1149, 355] width 12 height 12
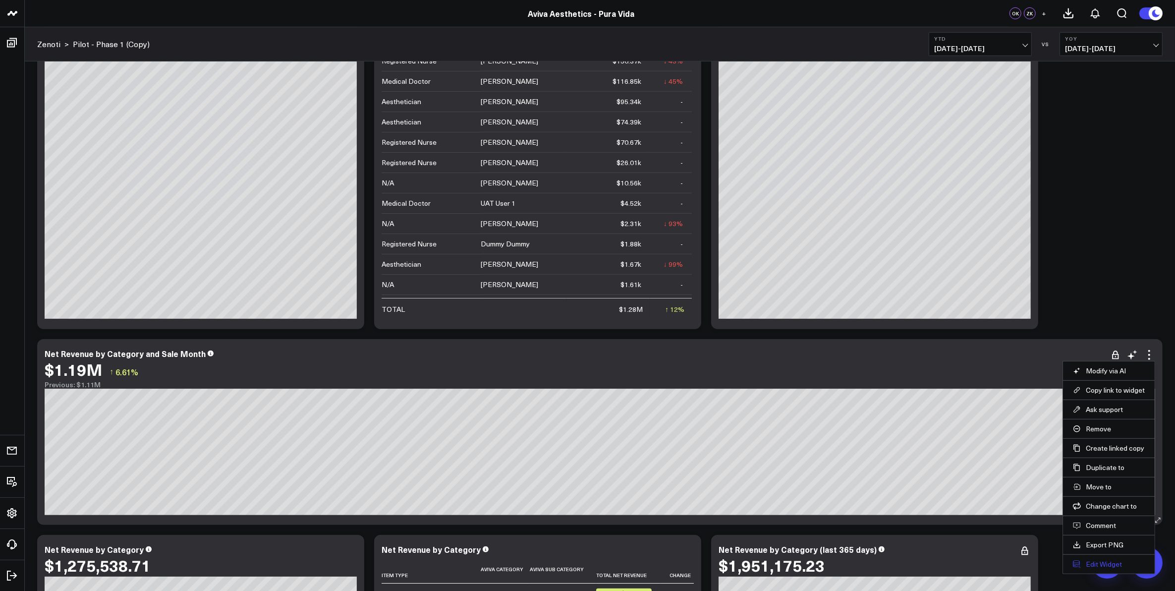
click at [1113, 567] on button "Edit Widget" at bounding box center [1109, 564] width 72 height 9
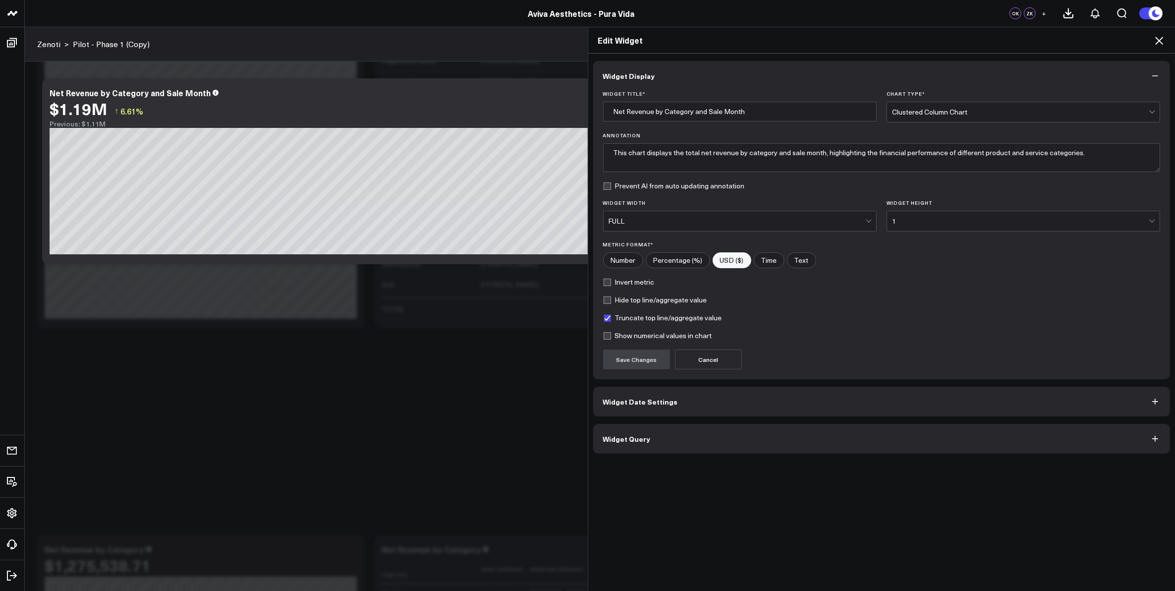
click at [682, 402] on button "Widget Date Settings" at bounding box center [881, 402] width 577 height 30
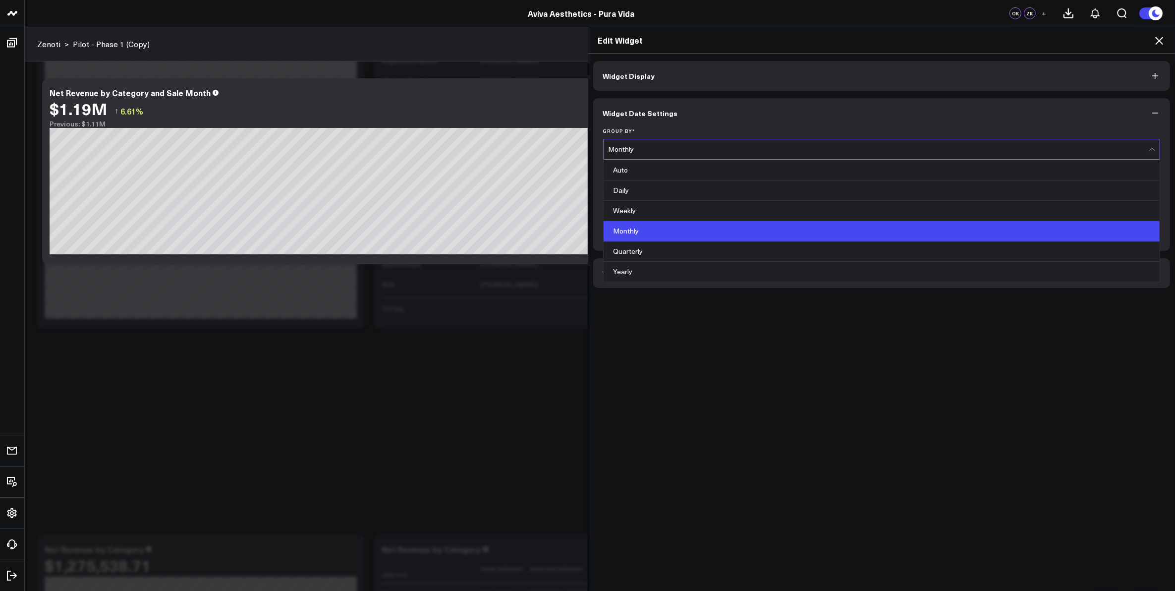
click at [831, 146] on div "Monthly" at bounding box center [879, 149] width 541 height 8
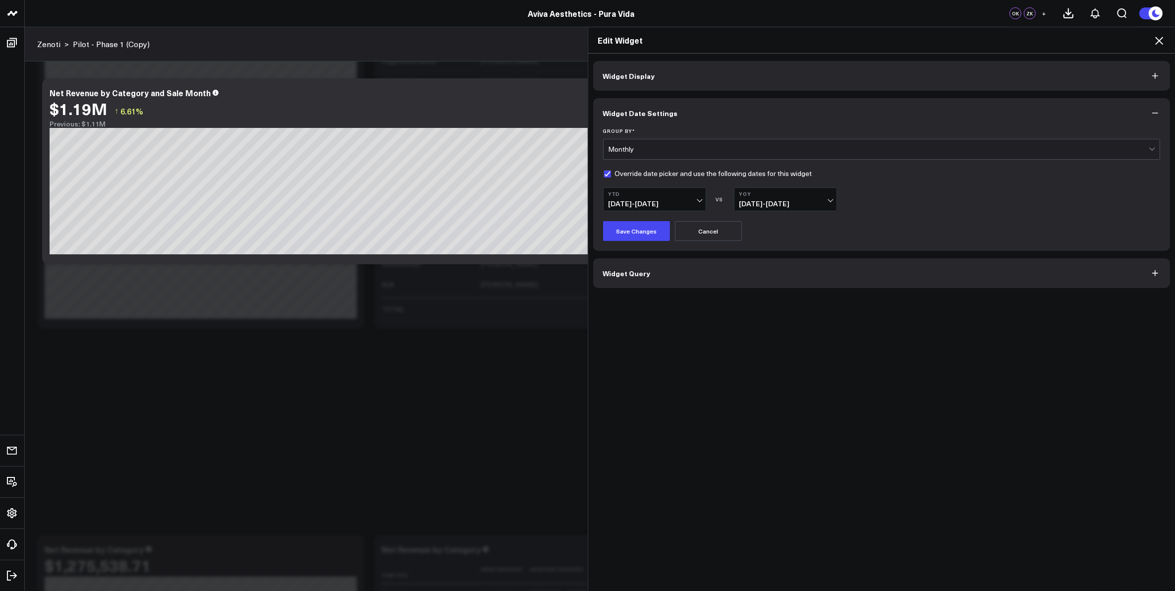
click at [831, 146] on div "Monthly" at bounding box center [879, 149] width 541 height 8
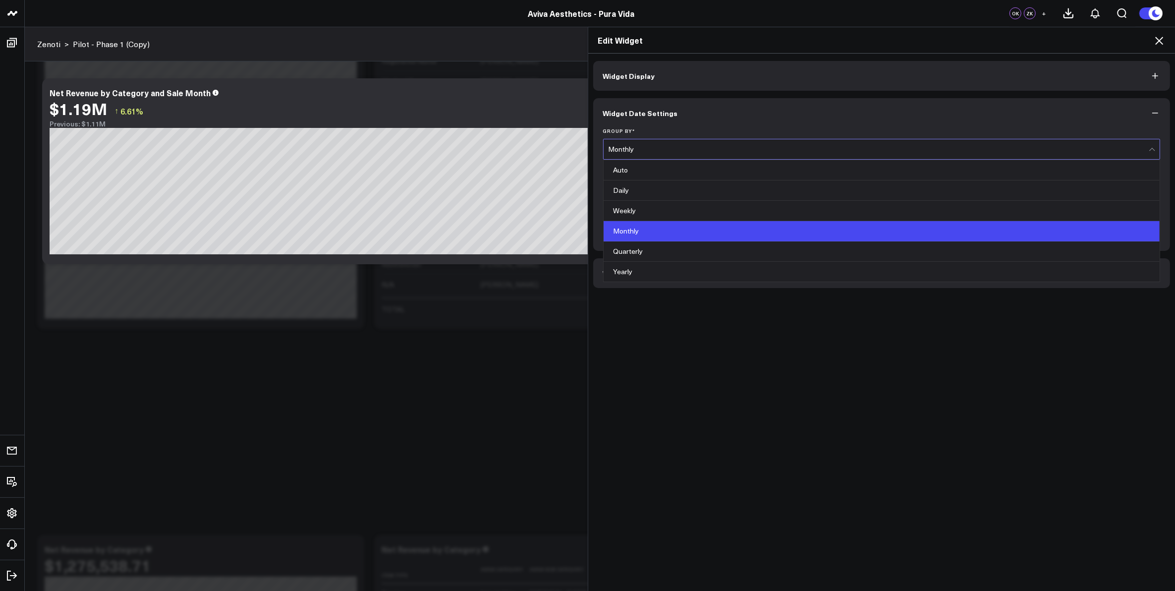
click at [831, 146] on div "Monthly" at bounding box center [879, 149] width 541 height 8
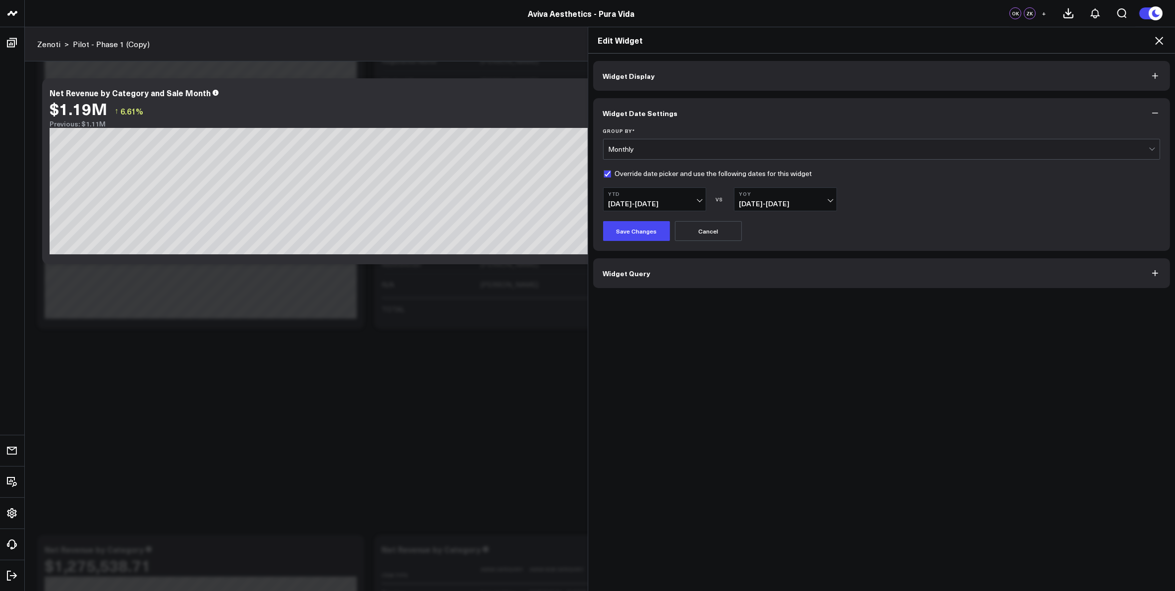
click at [1155, 38] on icon at bounding box center [1159, 41] width 12 height 12
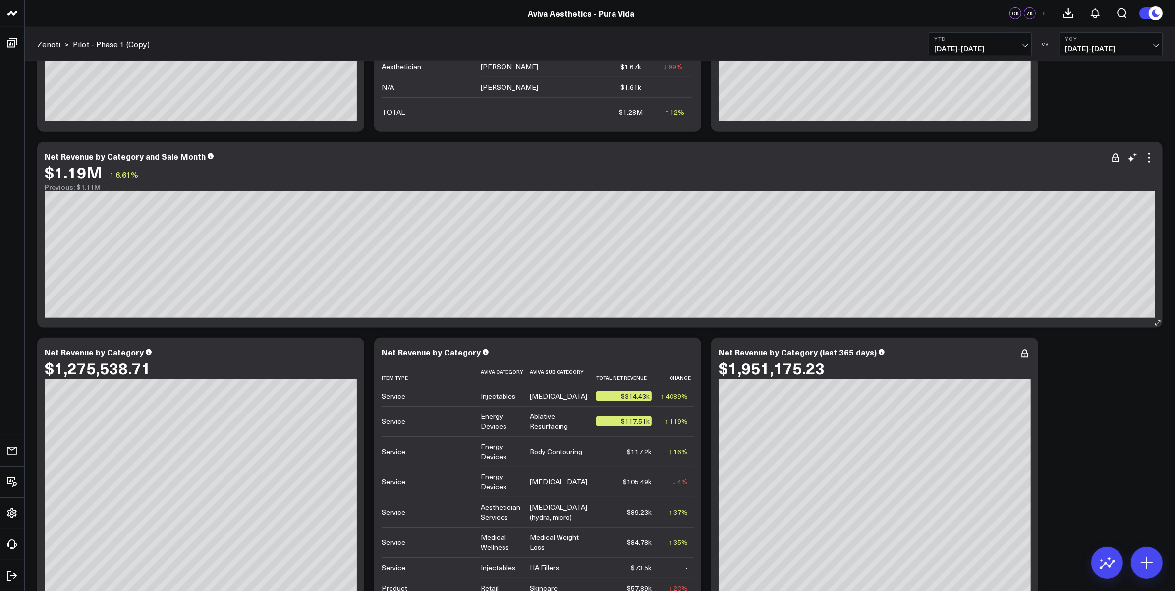
scroll to position [743, 0]
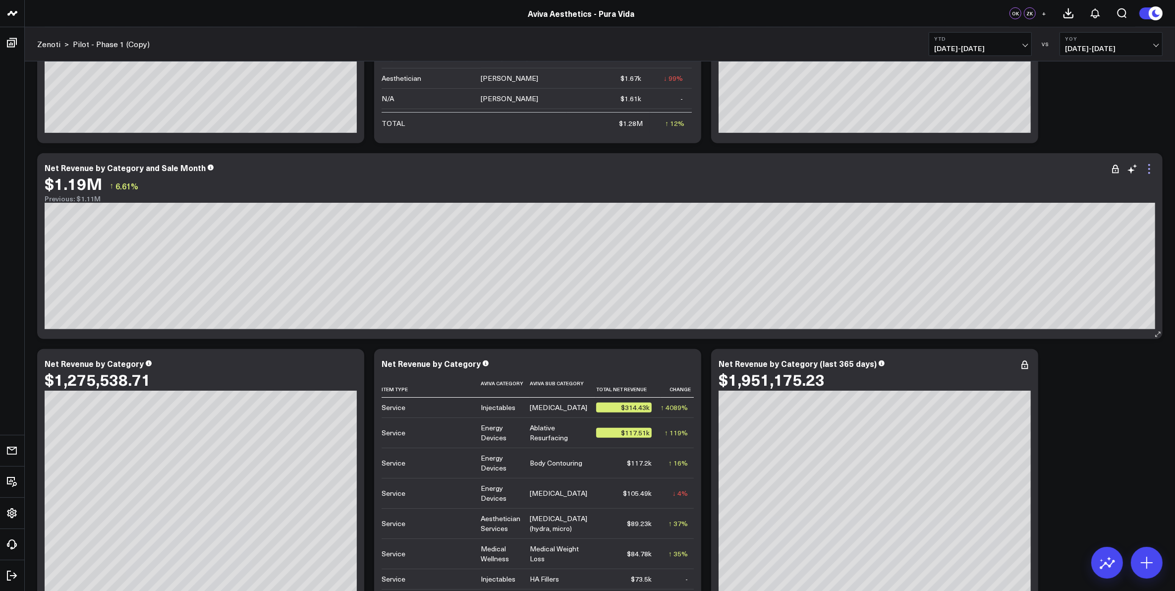
click at [1151, 167] on icon at bounding box center [1149, 169] width 12 height 12
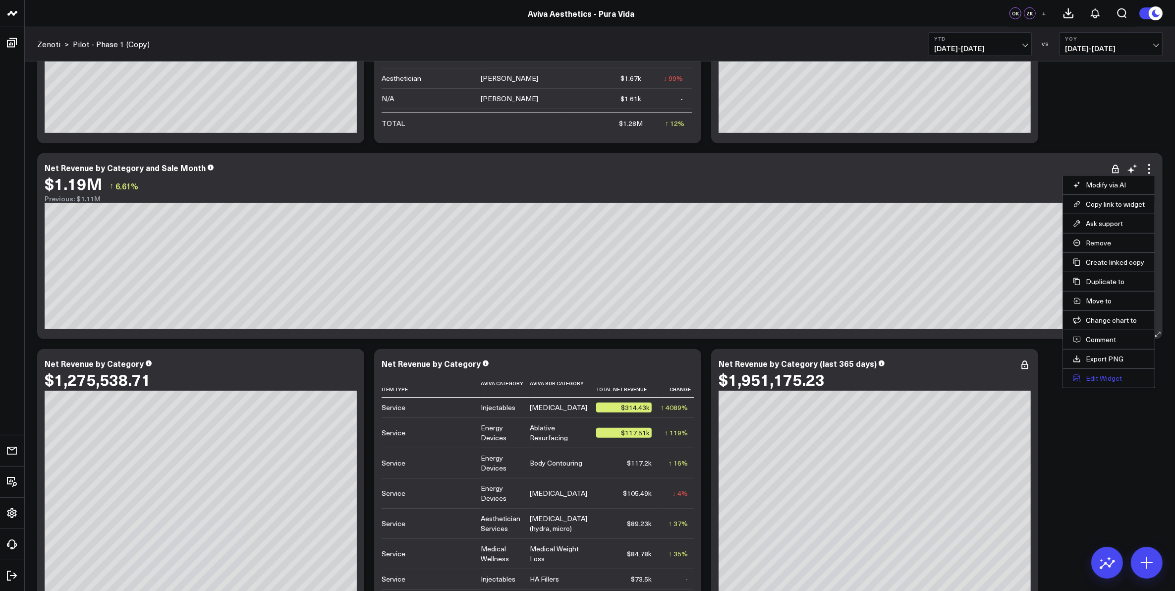
click at [1113, 376] on button "Edit Widget" at bounding box center [1109, 378] width 72 height 9
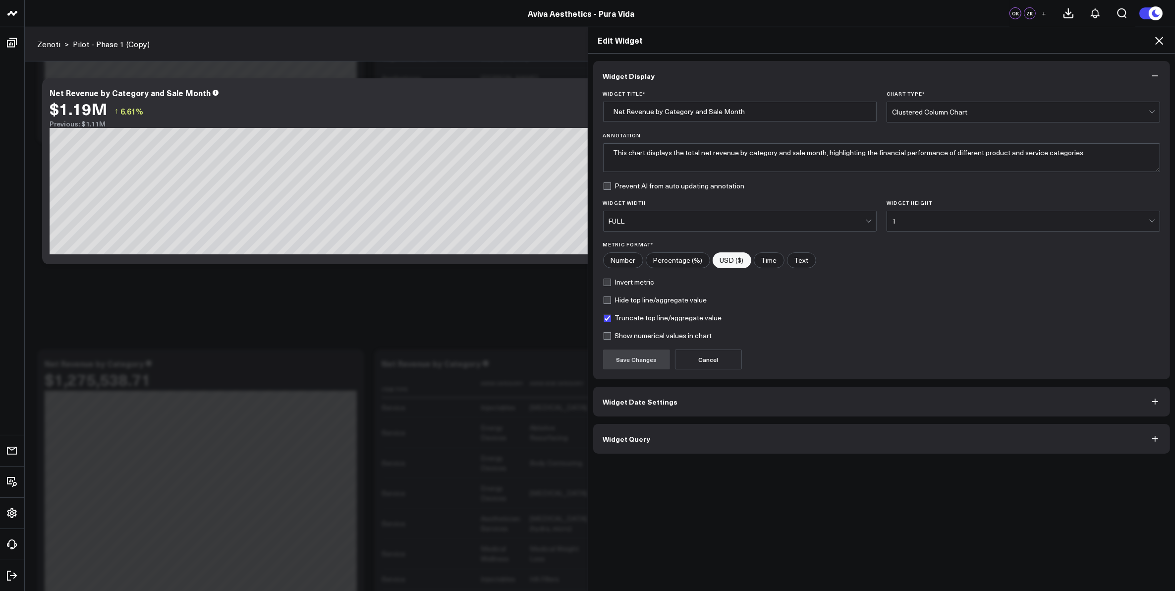
click at [765, 444] on button "Widget Query" at bounding box center [881, 439] width 577 height 30
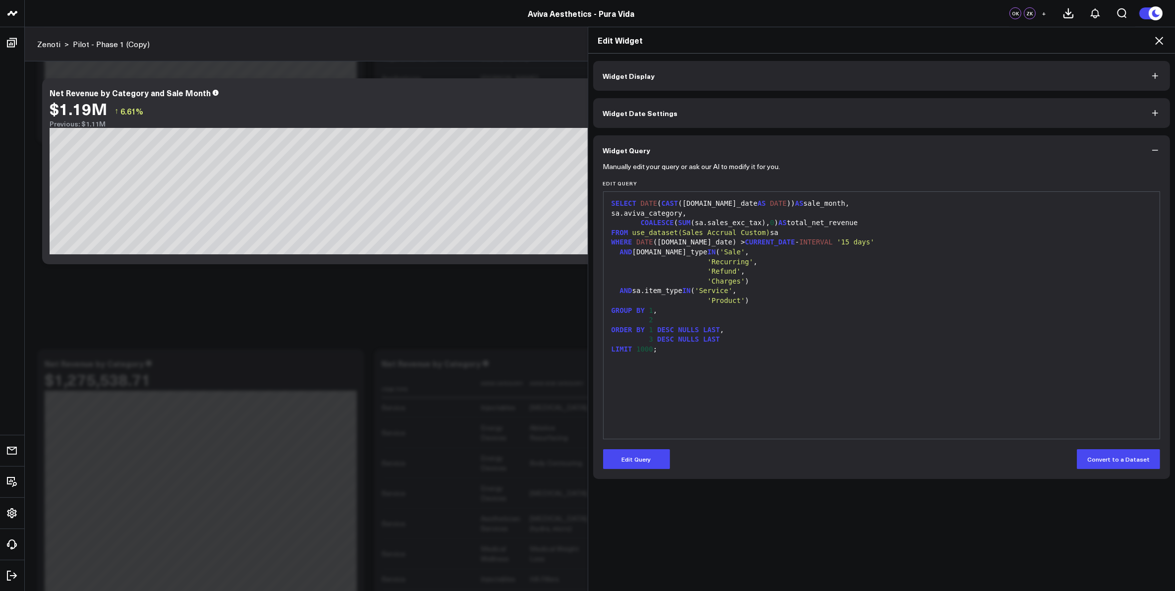
click at [1165, 40] on icon at bounding box center [1159, 41] width 12 height 12
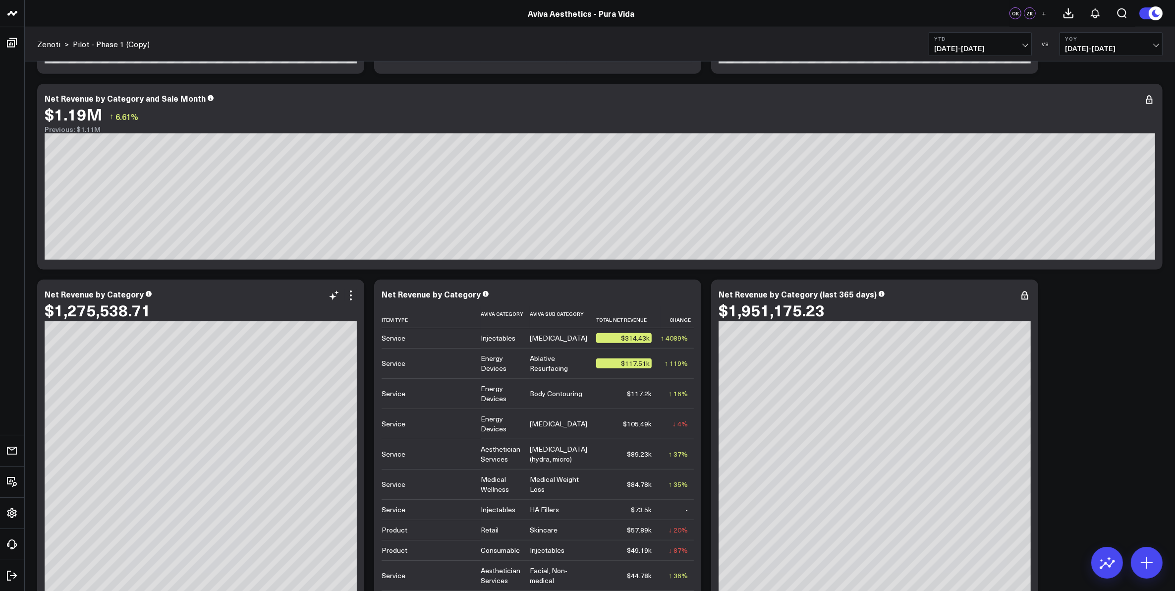
scroll to position [791, 0]
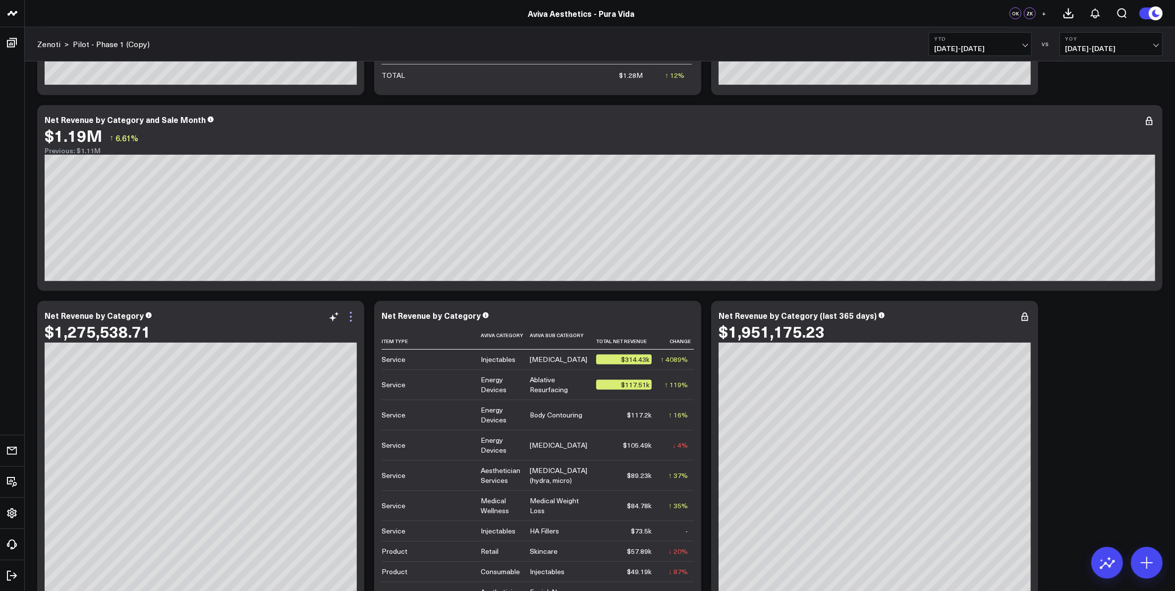
click at [352, 321] on icon at bounding box center [351, 317] width 12 height 12
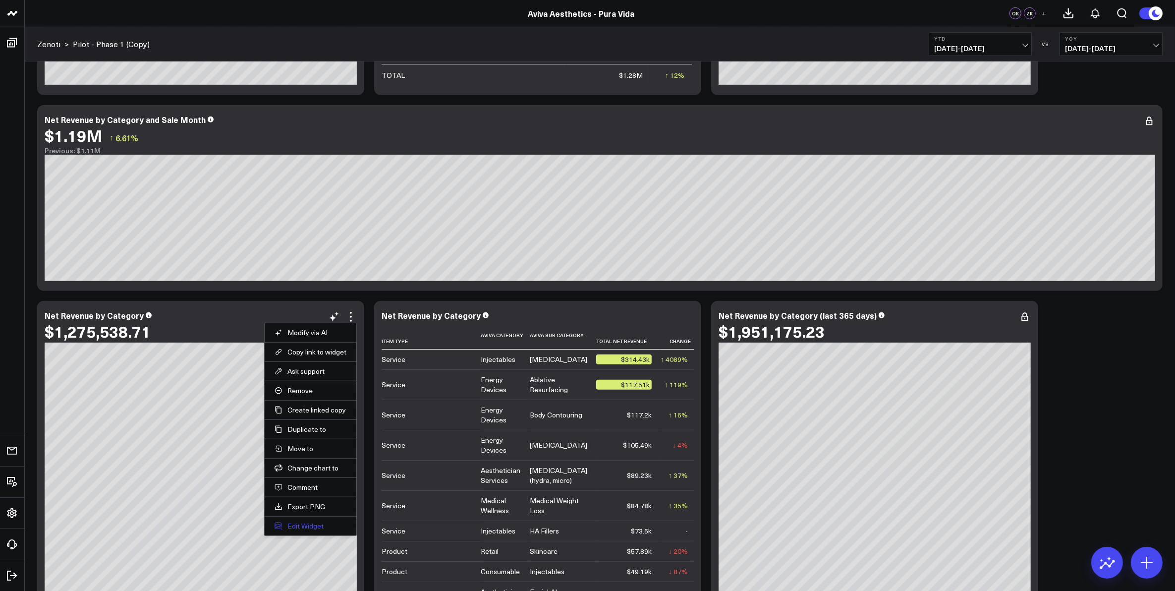
click at [308, 530] on button "Edit Widget" at bounding box center [311, 525] width 72 height 9
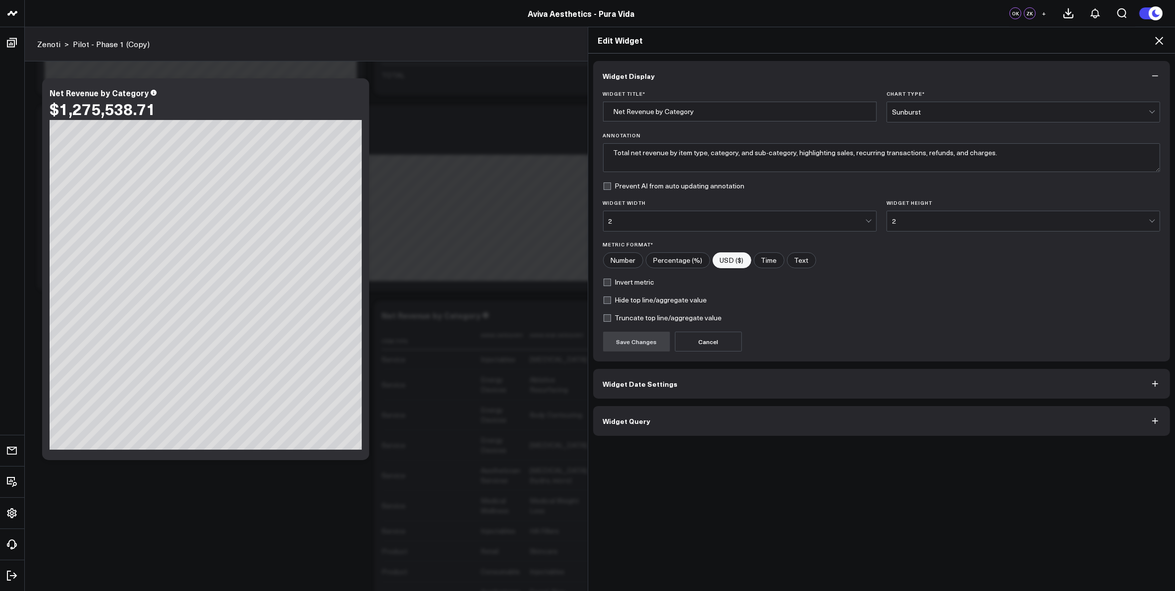
click at [670, 423] on button "Widget Query" at bounding box center [881, 421] width 577 height 30
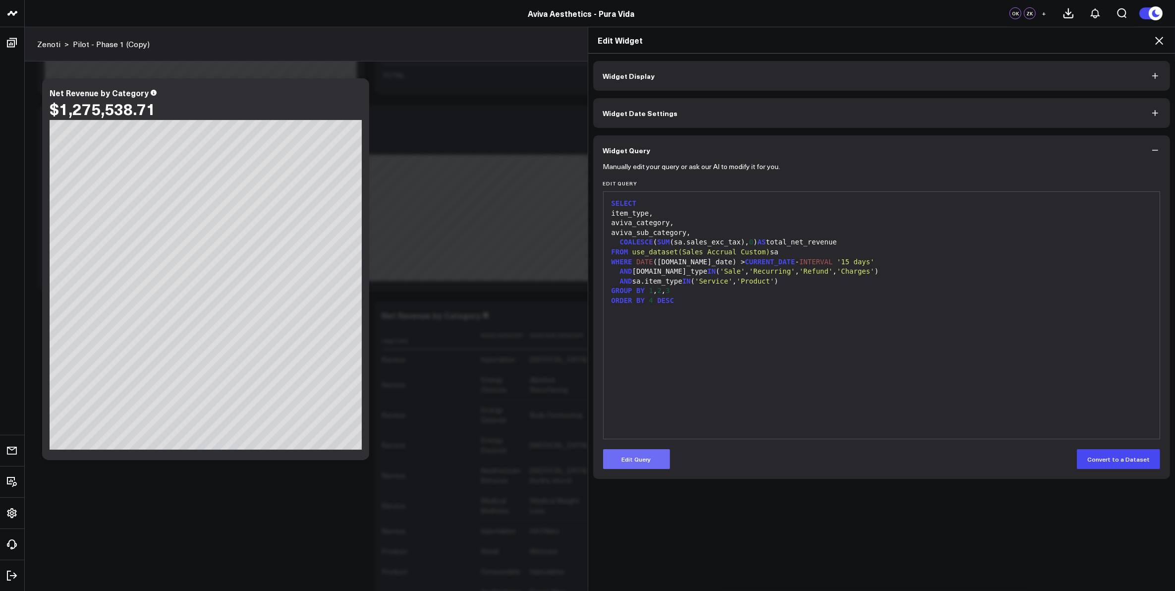
click at [658, 459] on button "Edit Query" at bounding box center [636, 459] width 67 height 20
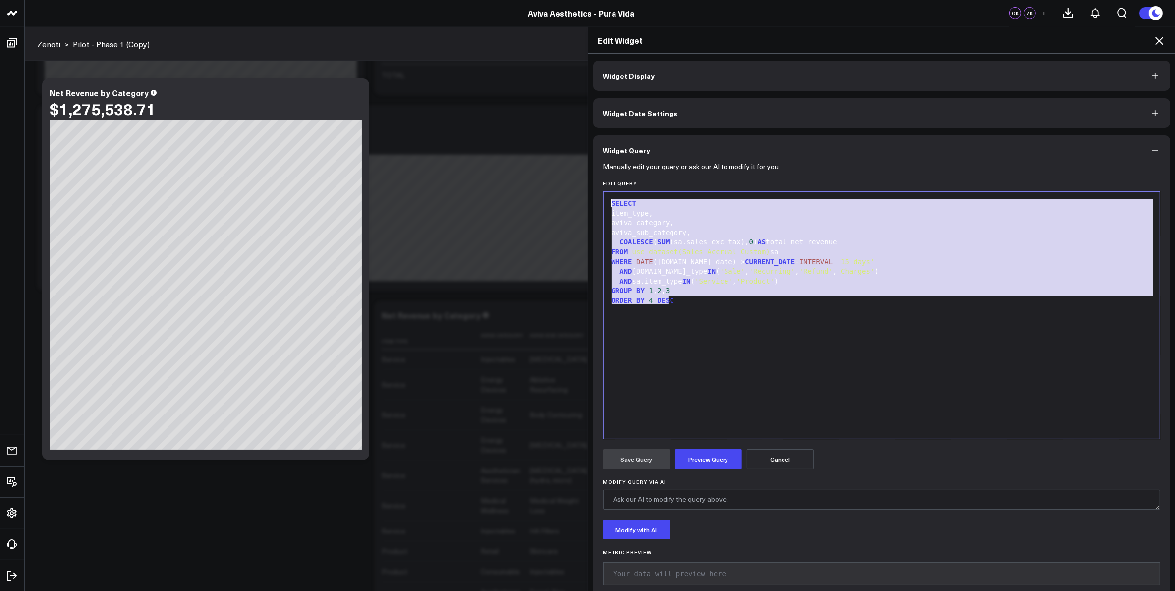
drag, startPoint x: 670, startPoint y: 298, endPoint x: 598, endPoint y: 192, distance: 128.2
click at [603, 192] on div "99 1 2 3 4 5 6 7 8 9 10 11 12 › ⌄ SELECT item_type, aviva_category, aviva_sub_c…" at bounding box center [882, 315] width 558 height 248
copy div "SELECT item_type, aviva_category, aviva_sub_category, COALESCE ( SUM (sa.sales_…"
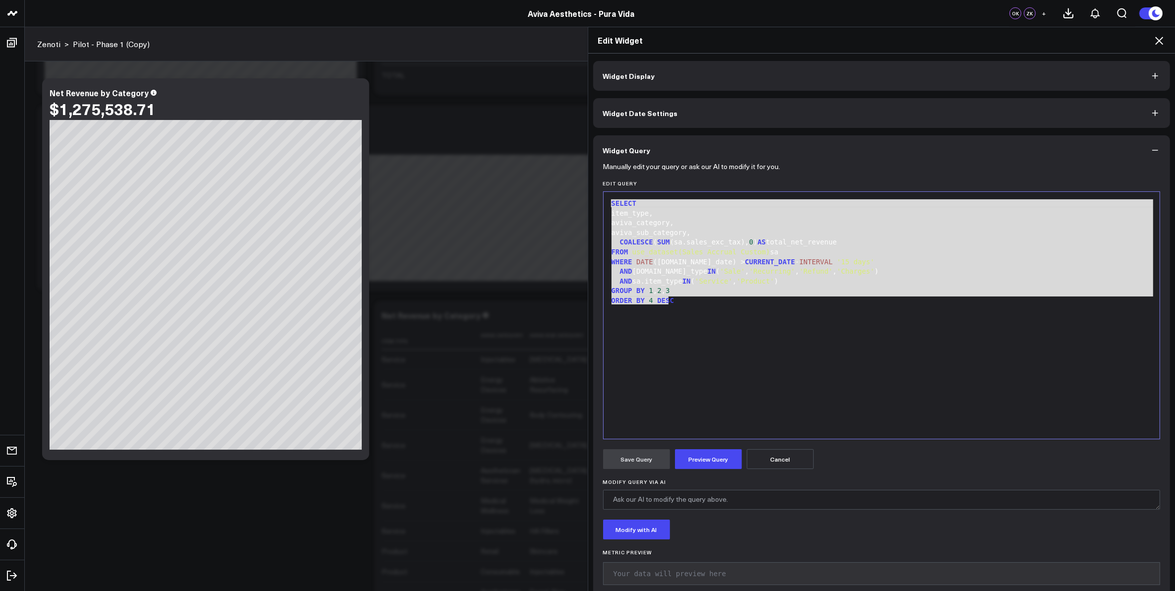
click at [801, 457] on button "Cancel" at bounding box center [780, 459] width 67 height 20
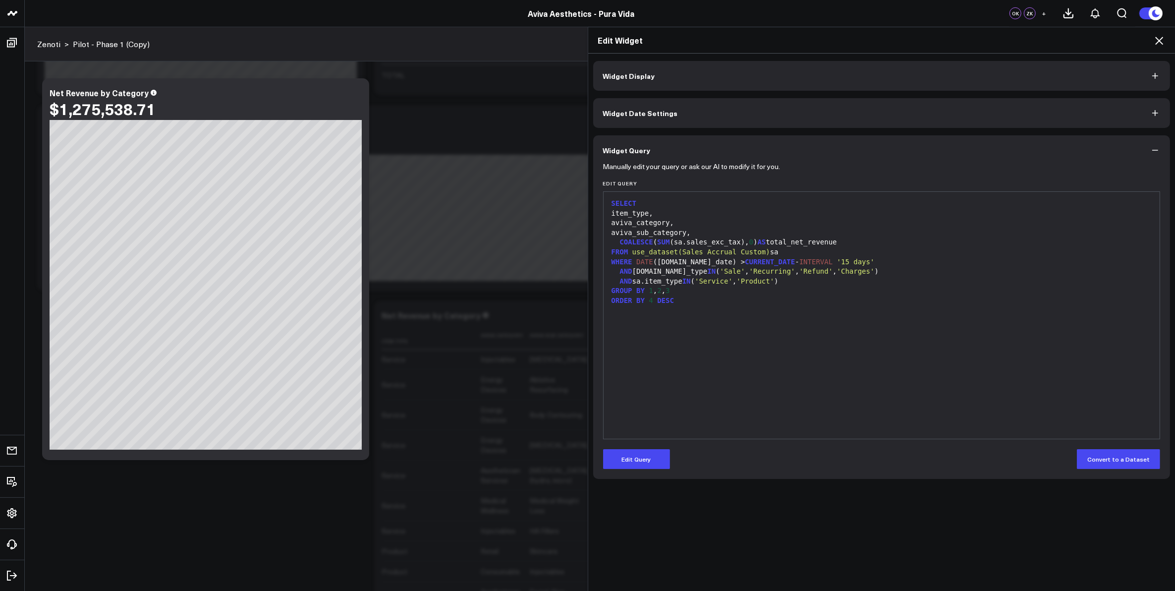
click at [1160, 37] on icon at bounding box center [1159, 41] width 12 height 12
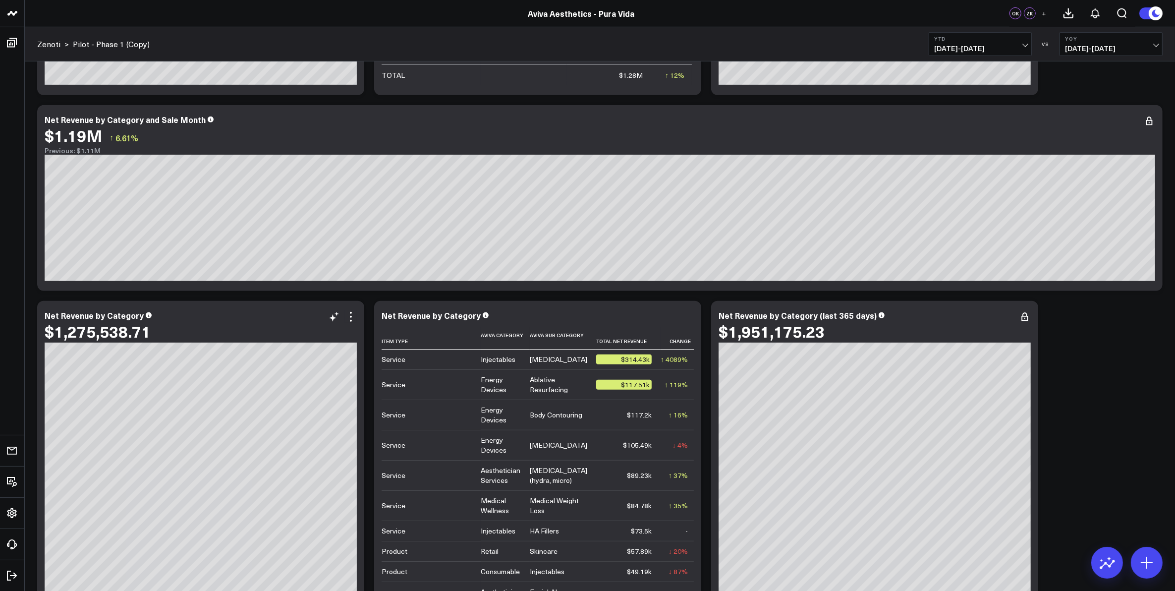
scroll to position [730, 0]
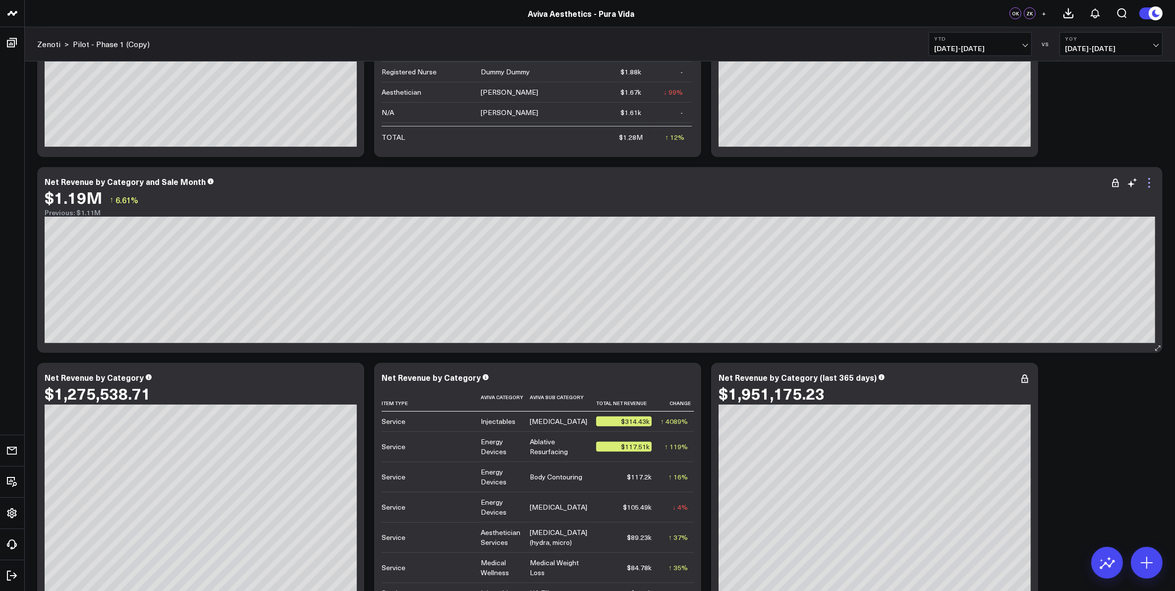
click at [1151, 184] on icon at bounding box center [1149, 183] width 12 height 12
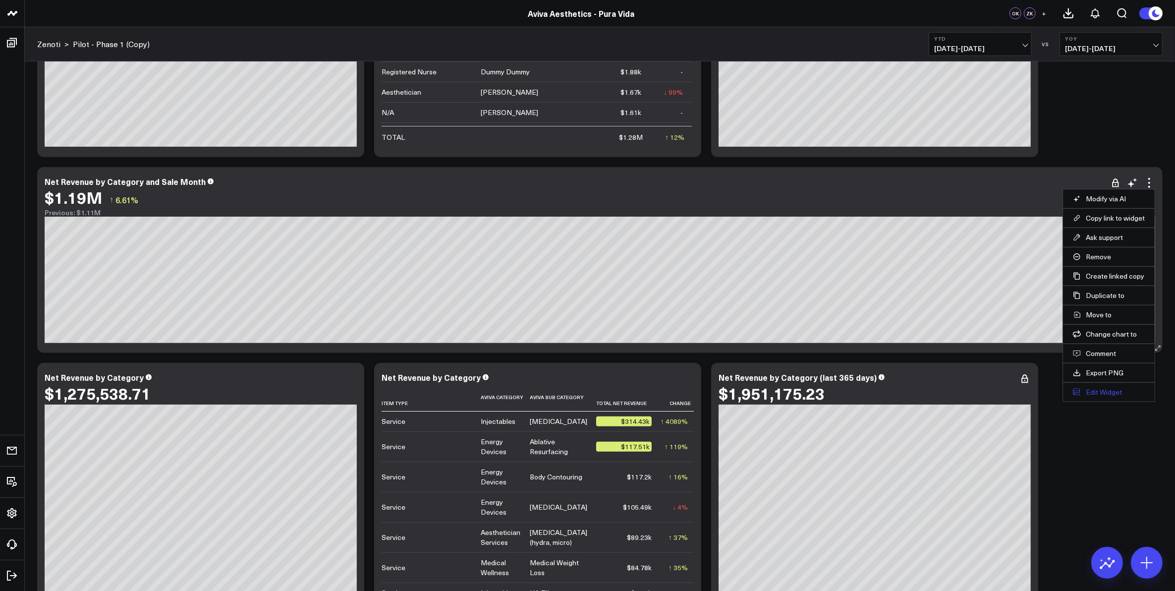
click at [1098, 394] on button "Edit Widget" at bounding box center [1109, 392] width 72 height 9
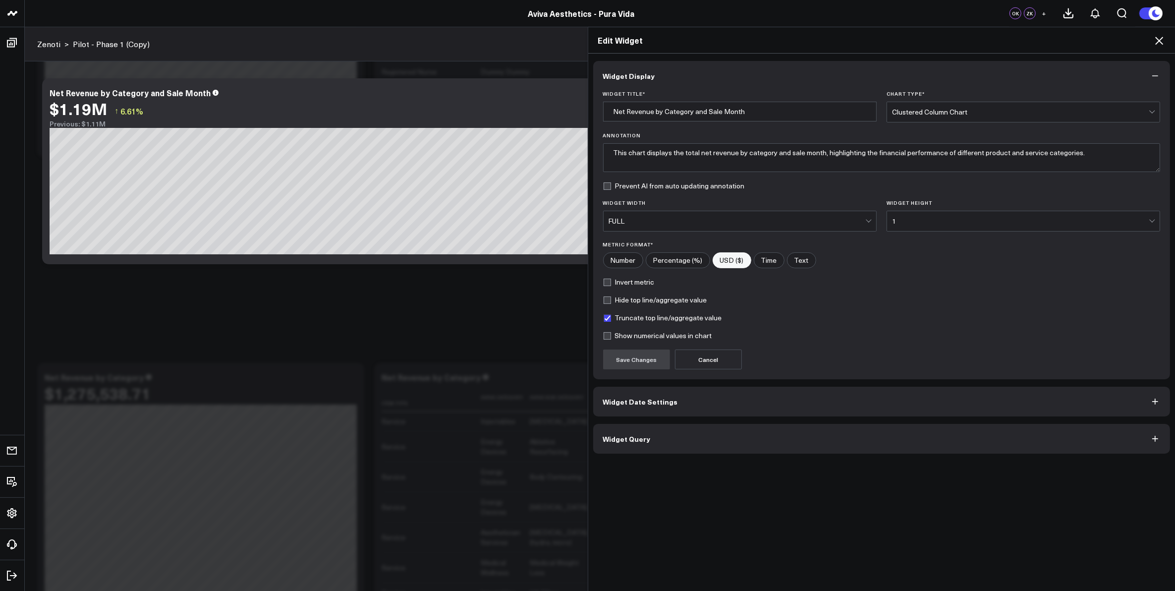
click at [643, 440] on button "Widget Query" at bounding box center [881, 439] width 577 height 30
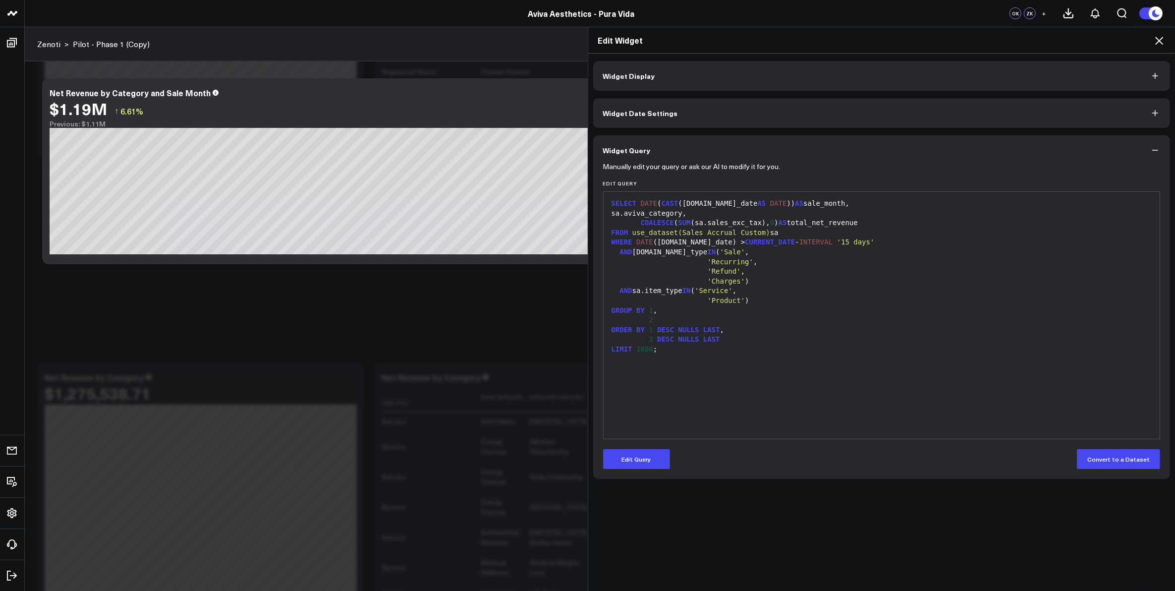
click at [655, 350] on div "LIMIT 1000 ;" at bounding box center [882, 349] width 547 height 10
click at [645, 462] on button "Edit Query" at bounding box center [636, 459] width 67 height 20
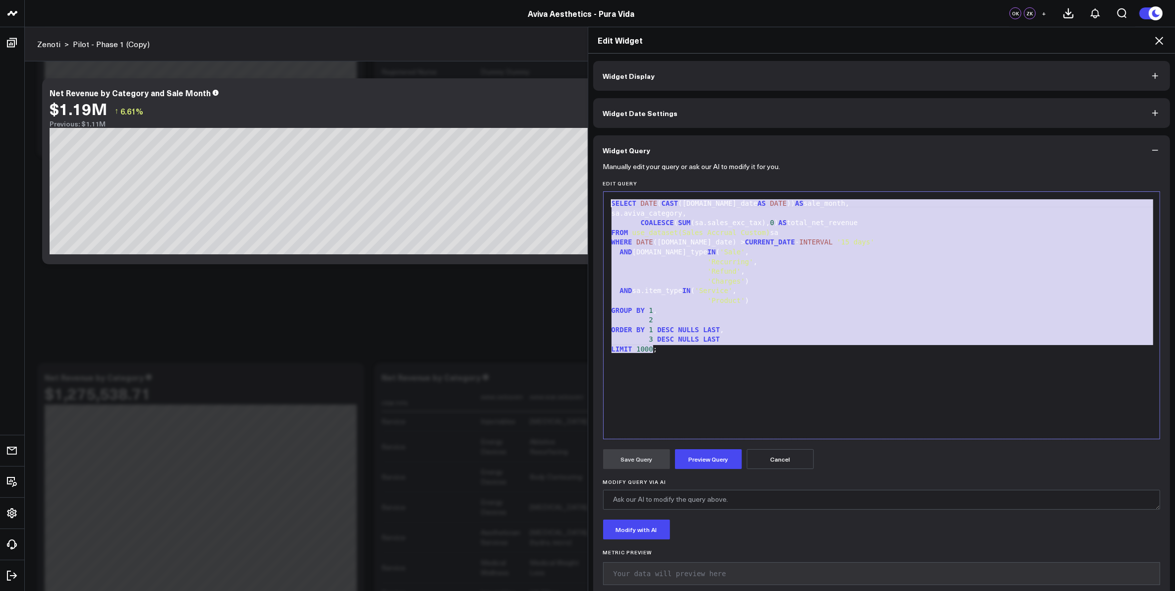
drag, startPoint x: 658, startPoint y: 346, endPoint x: 601, endPoint y: 198, distance: 158.5
click at [603, 198] on div "99 1 2 3 4 5 6 7 8 9 10 11 12 13 14 15 16 › ⌄ SELECT DATE ( CAST (sa.sale_date …" at bounding box center [882, 315] width 558 height 248
copy div "SELECT DATE ( CAST (sa.sale_date AS DATE )) AS sale_month, sa.aviva_category, C…"
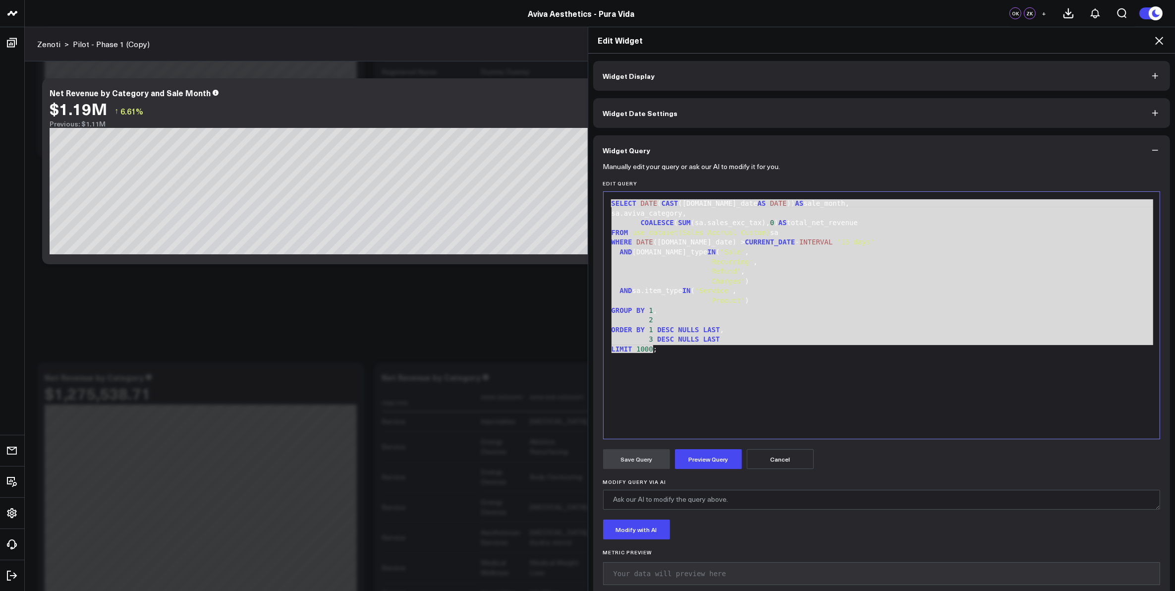
click at [797, 454] on button "Cancel" at bounding box center [780, 459] width 67 height 20
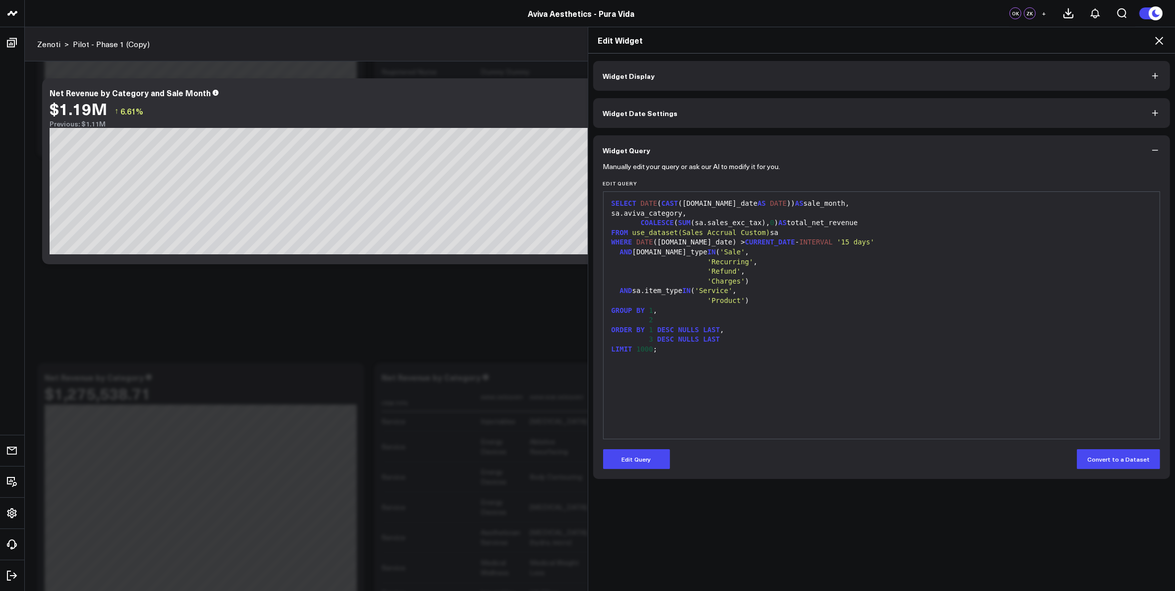
click at [1158, 40] on icon at bounding box center [1159, 41] width 8 height 8
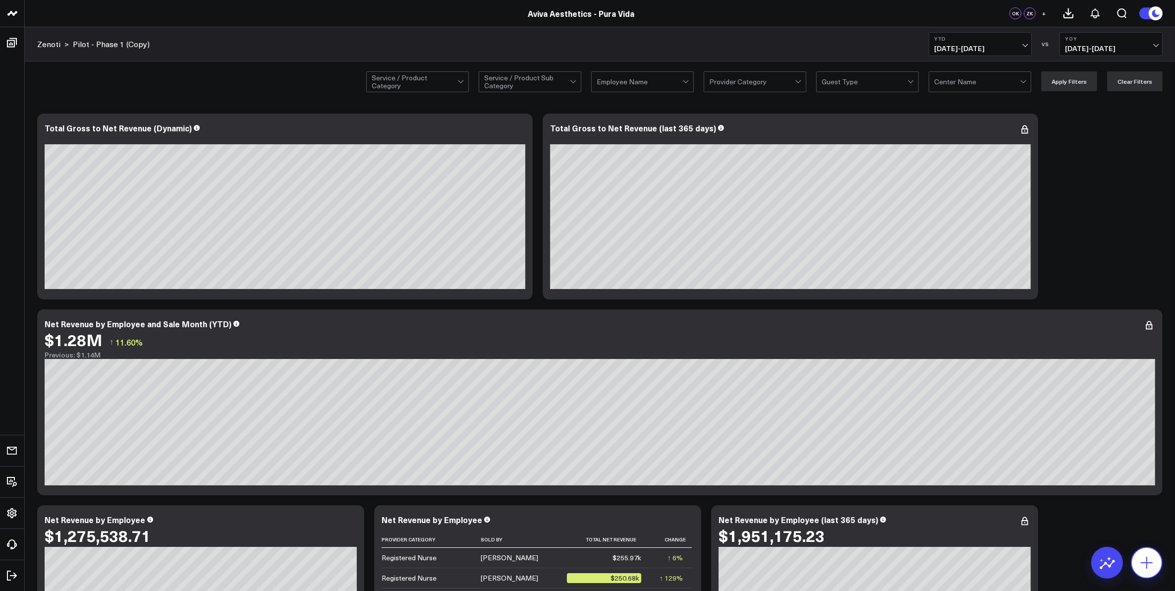
click at [1152, 559] on icon at bounding box center [1147, 563] width 16 height 16
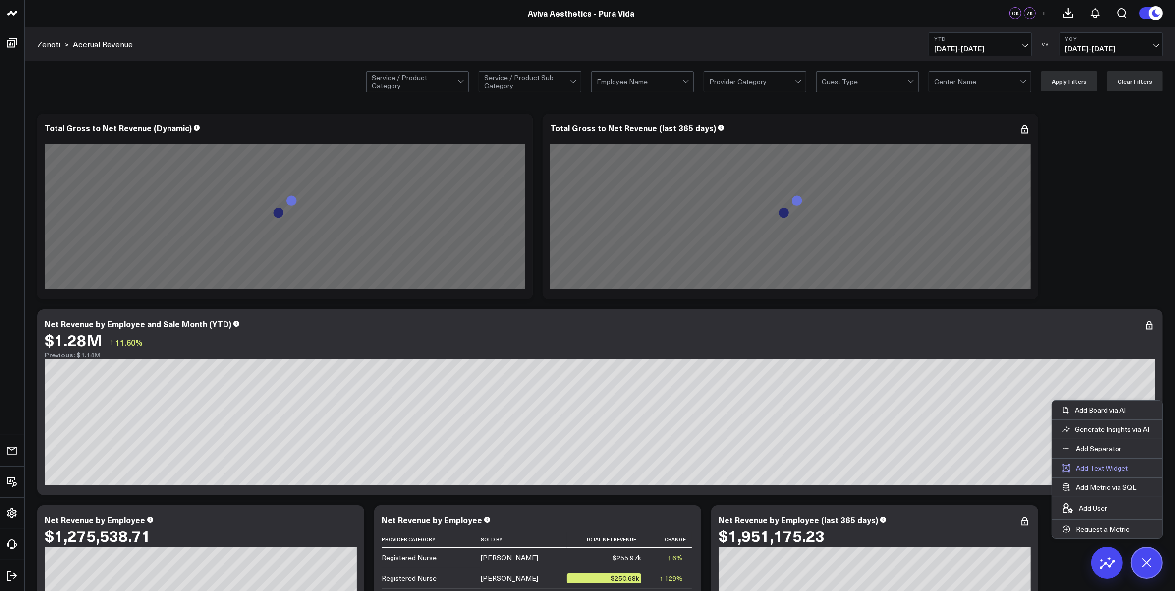
click at [1092, 463] on button "Add Text Widget" at bounding box center [1095, 467] width 86 height 19
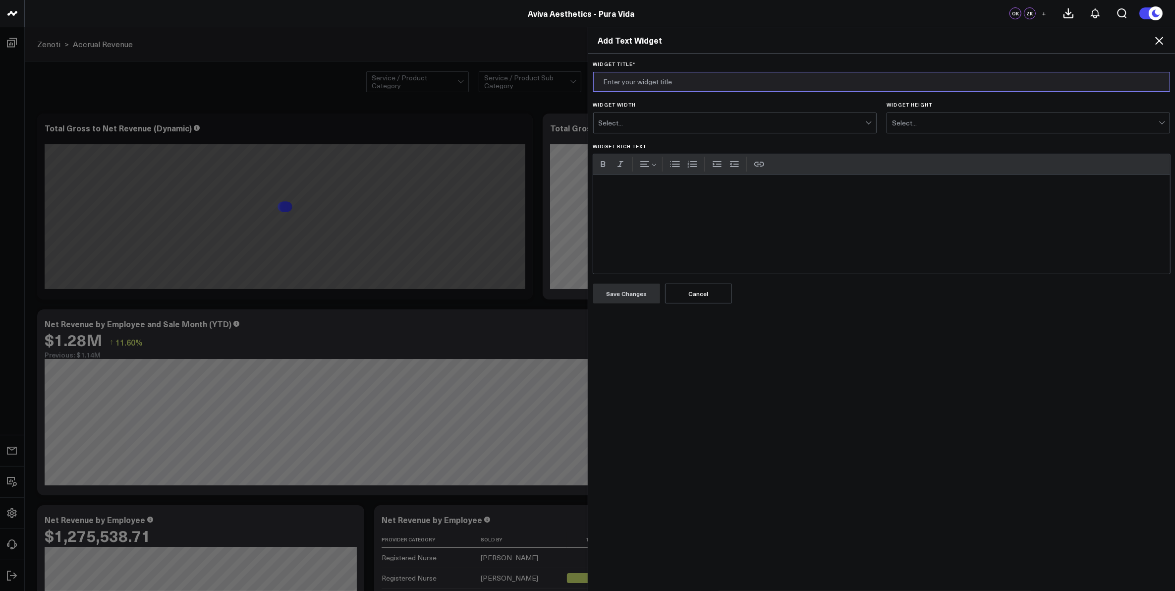
click at [644, 81] on input "Widget Title *" at bounding box center [881, 82] width 577 height 20
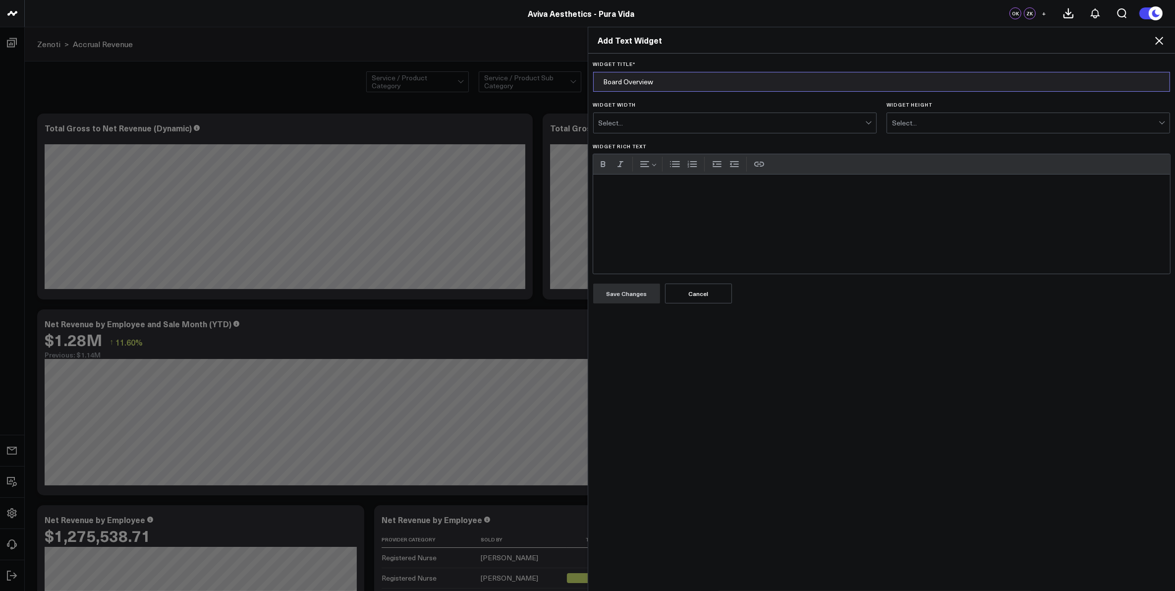
type input "Board Overview"
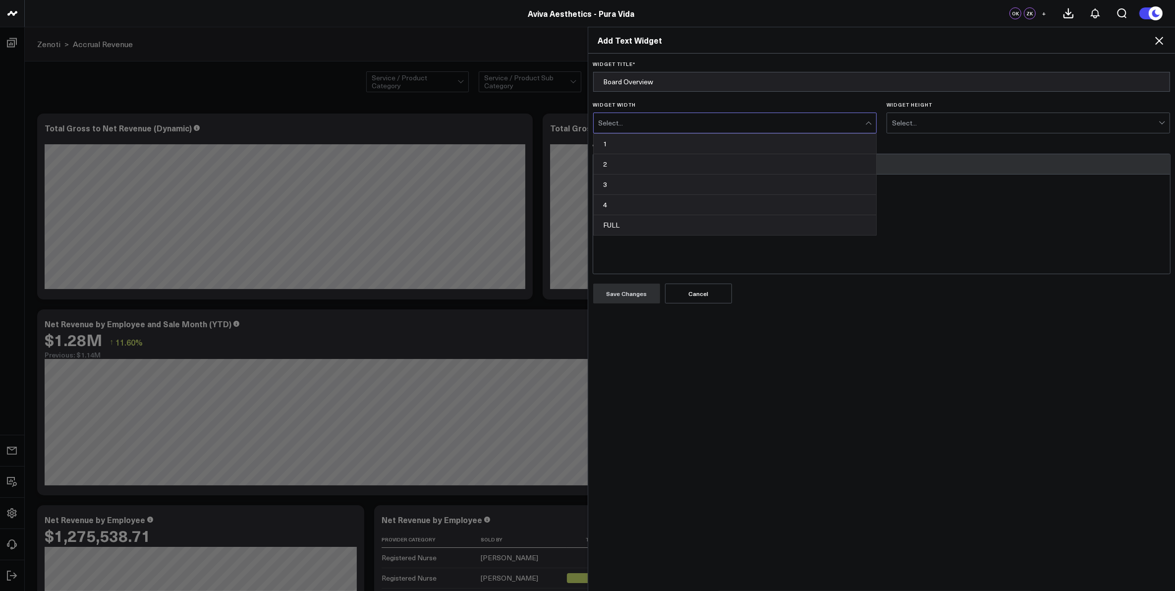
click at [818, 127] on div "Select..." at bounding box center [732, 123] width 267 height 20
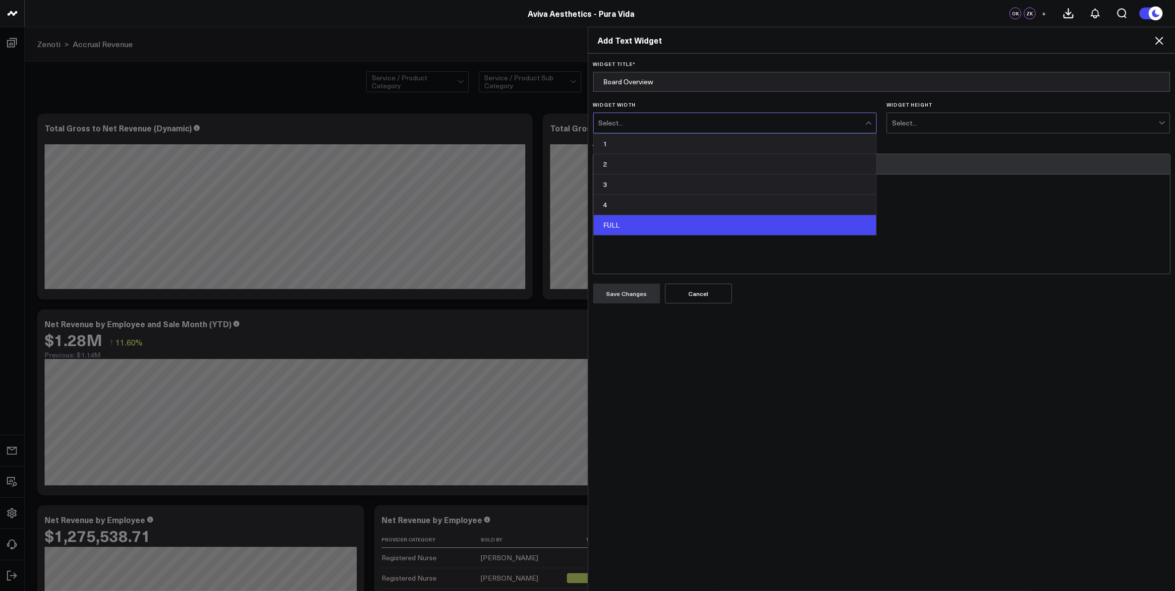
click at [789, 225] on div "FULL" at bounding box center [735, 225] width 283 height 20
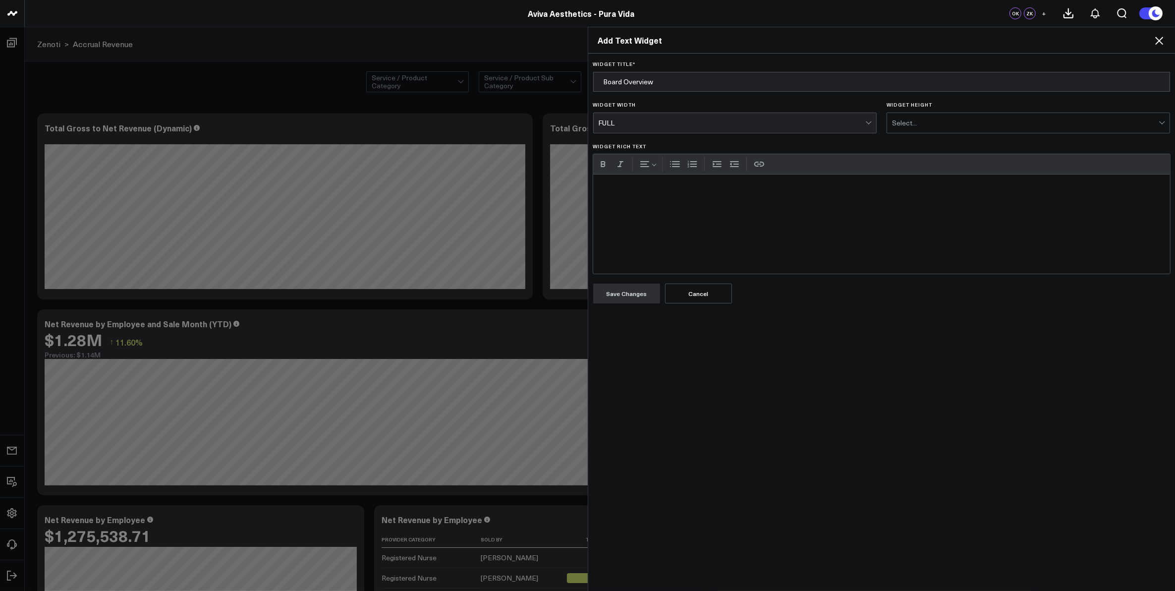
click at [915, 124] on div "Select..." at bounding box center [1025, 123] width 267 height 8
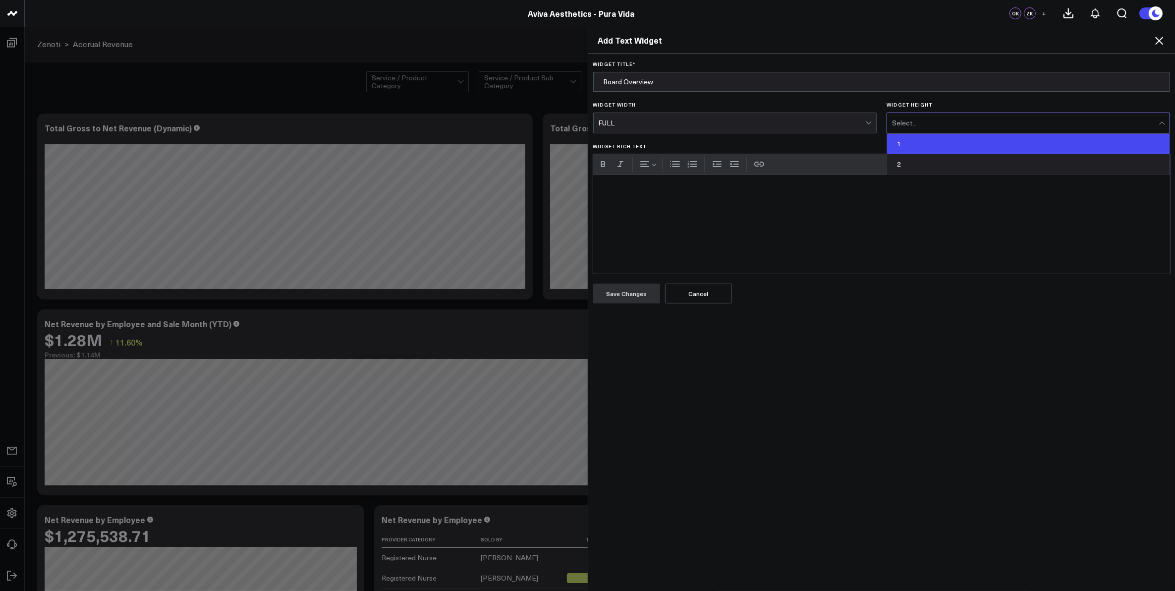
click at [920, 140] on div "1" at bounding box center [1028, 144] width 283 height 20
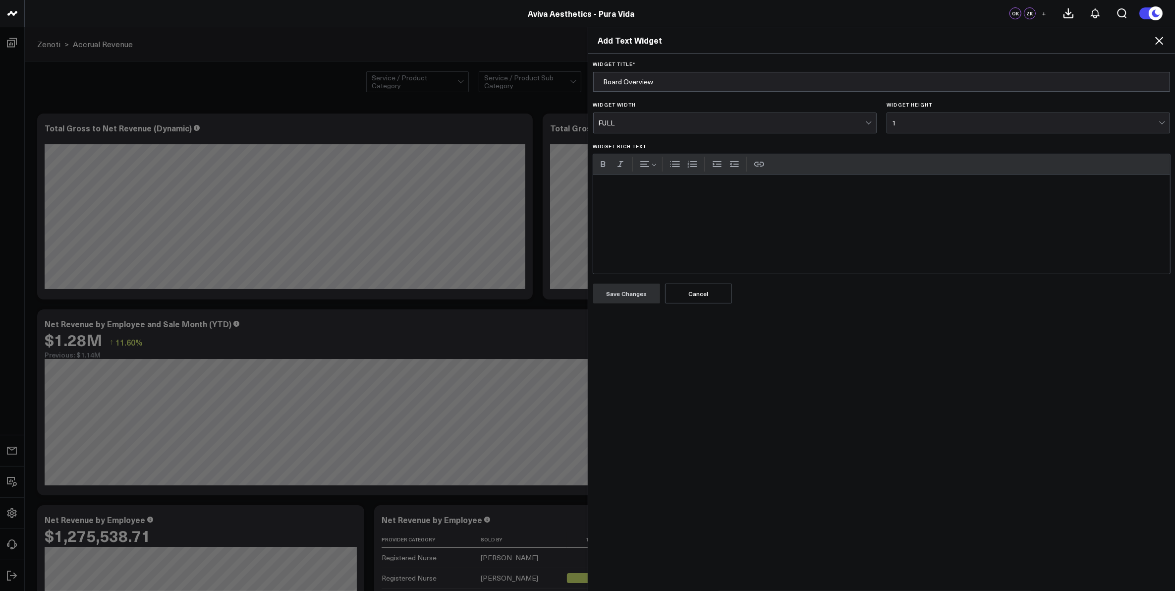
click at [903, 214] on div "Widget Rich Text" at bounding box center [881, 223] width 577 height 99
click at [913, 189] on div "The following board provides breakdowns of service, product, and charge revenue…" at bounding box center [881, 223] width 577 height 99
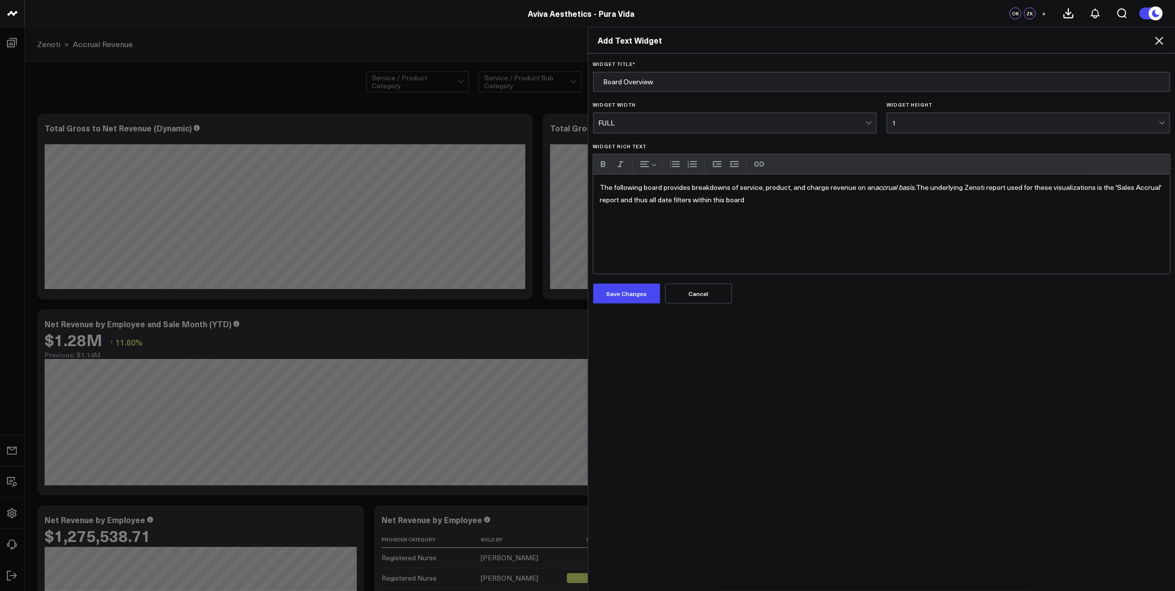
click at [757, 204] on div "The following board provides breakdowns of service, product, and charge revenue…" at bounding box center [881, 223] width 577 height 99
drag, startPoint x: 782, startPoint y: 200, endPoint x: 811, endPoint y: 199, distance: 29.7
click at [811, 199] on b "Sale Date" at bounding box center [802, 200] width 31 height 10
click at [618, 162] on button "Italic" at bounding box center [620, 164] width 15 height 15
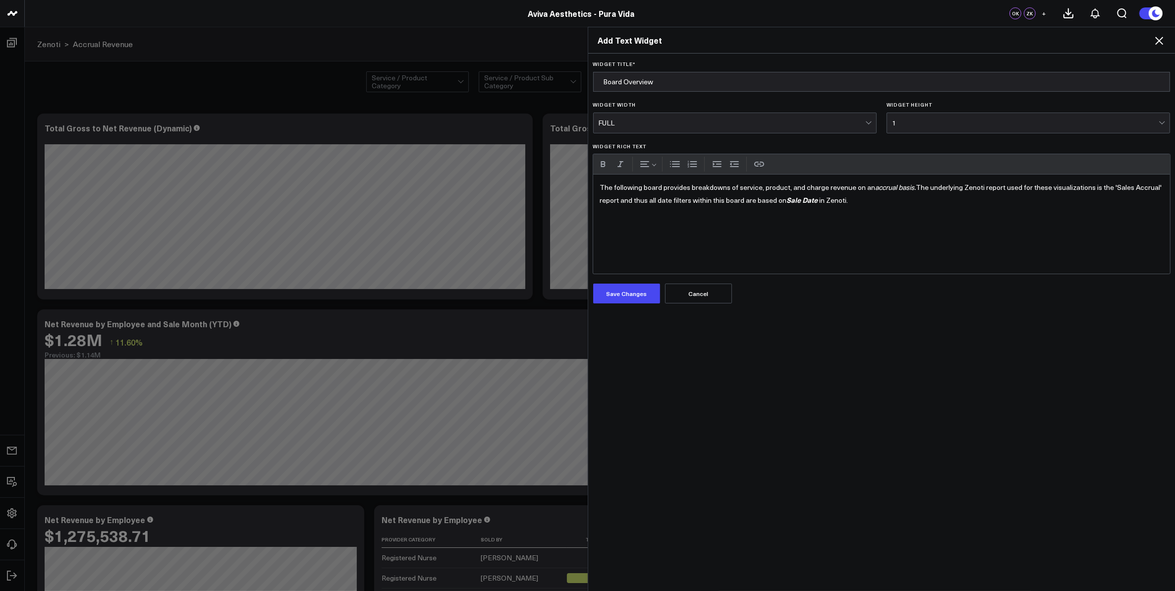
click at [907, 205] on div "The following board provides breakdowns of service, product, and charge revenue…" at bounding box center [881, 223] width 577 height 99
drag, startPoint x: 870, startPoint y: 189, endPoint x: 909, endPoint y: 189, distance: 39.6
click at [909, 189] on icon "accrual basis." at bounding box center [896, 186] width 41 height 9
click at [602, 165] on button "Bold" at bounding box center [603, 164] width 15 height 15
click at [884, 201] on div "The following board provides breakdowns of service, product, and charge revenue…" at bounding box center [881, 223] width 577 height 99
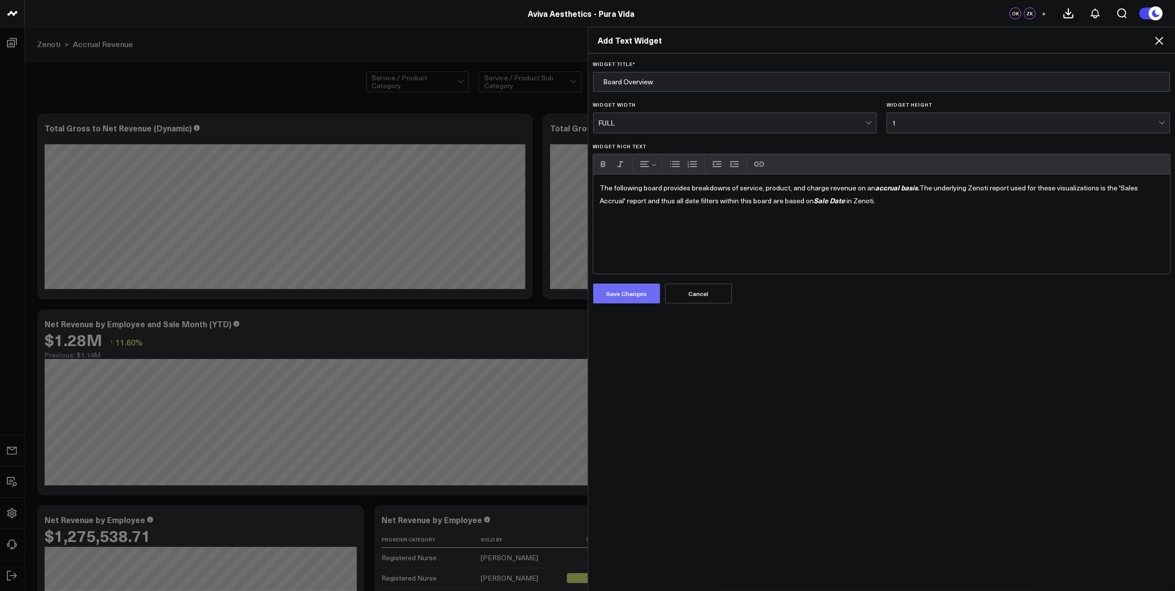
click at [621, 289] on button "Save Changes" at bounding box center [626, 293] width 67 height 20
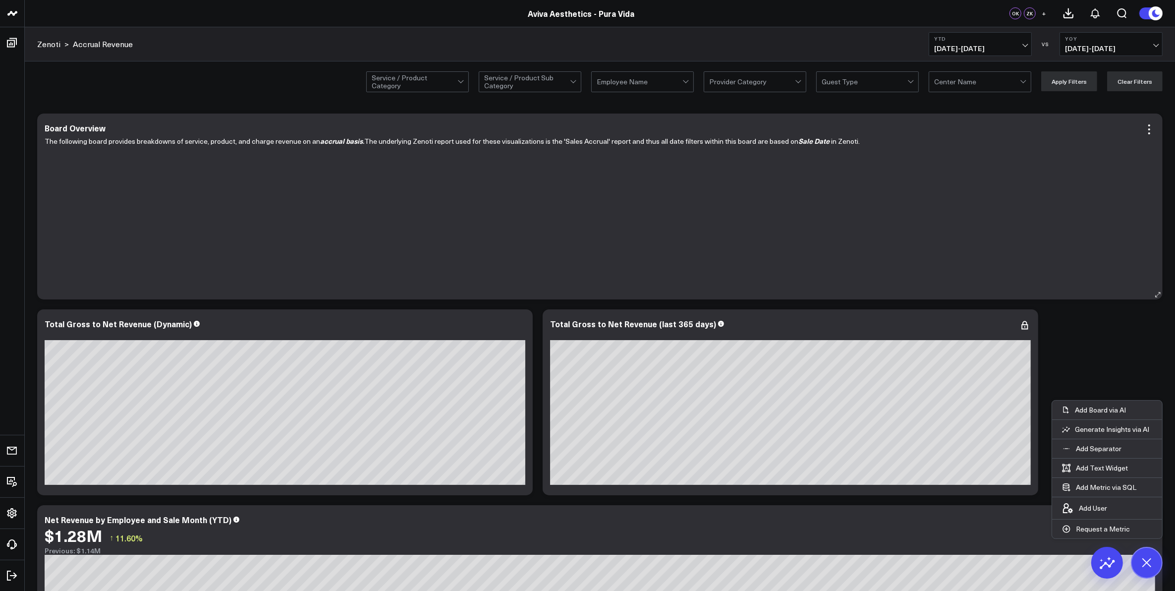
click at [505, 166] on div "The following board provides breakdowns of service, product, and charge revenue…" at bounding box center [600, 212] width 1111 height 155
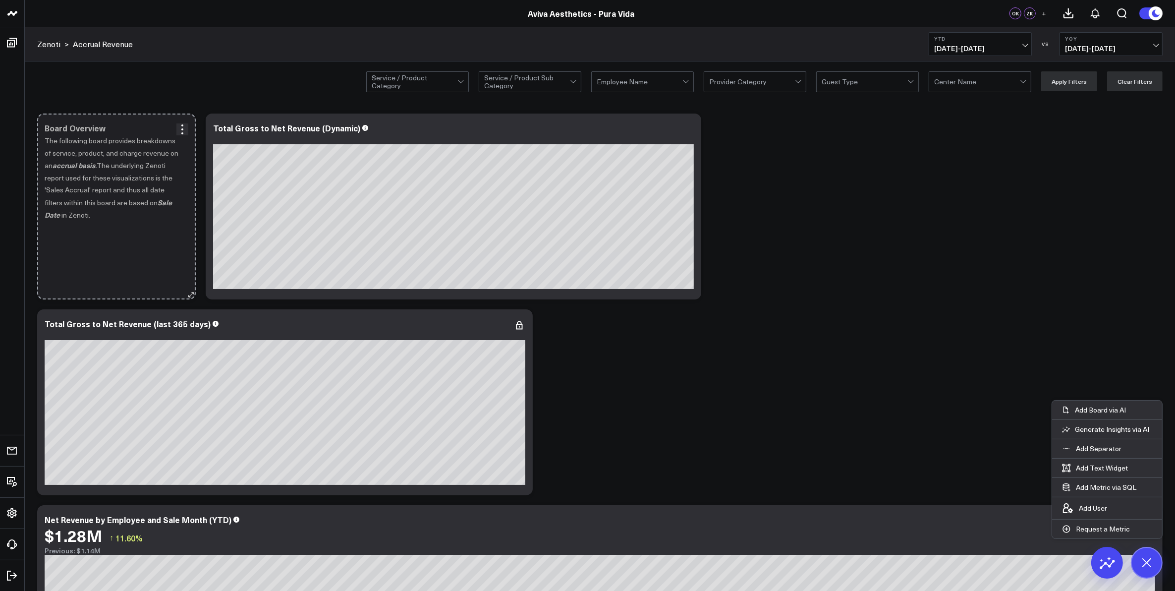
drag, startPoint x: 1160, startPoint y: 296, endPoint x: 55, endPoint y: 211, distance: 1109.0
click at [55, 211] on div "Board Overview The following board provides breakdowns of service, product, and…" at bounding box center [116, 206] width 159 height 186
drag, startPoint x: 187, startPoint y: 294, endPoint x: 165, endPoint y: 188, distance: 108.0
click at [165, 188] on div "Board Overview The following board provides breakdowns of service, product, and…" at bounding box center [116, 206] width 159 height 186
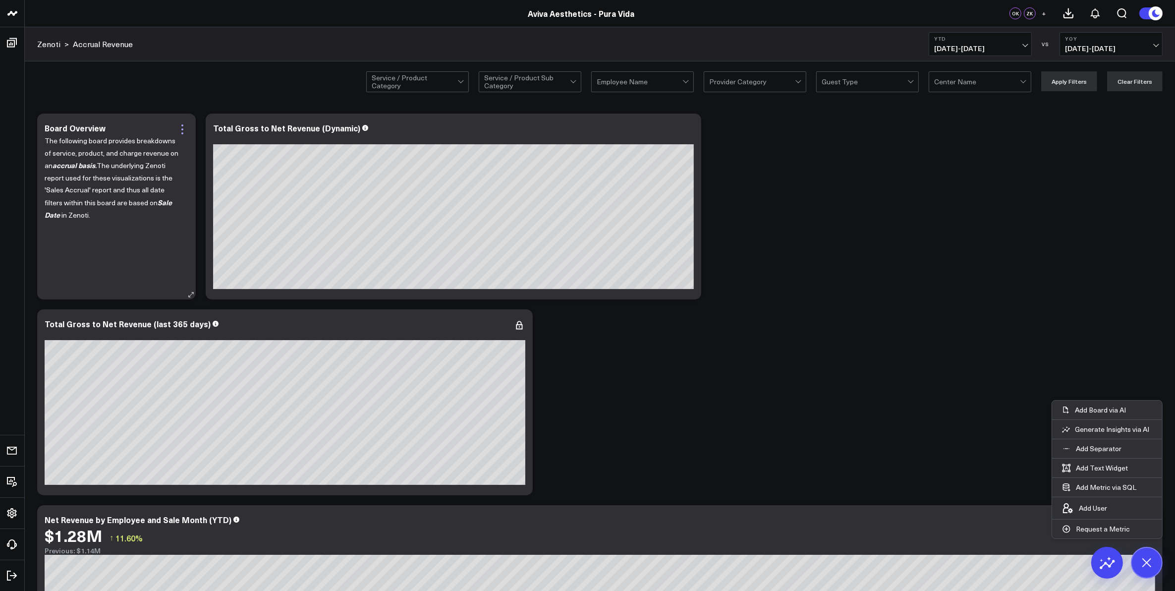
click at [182, 129] on icon at bounding box center [182, 129] width 2 height 2
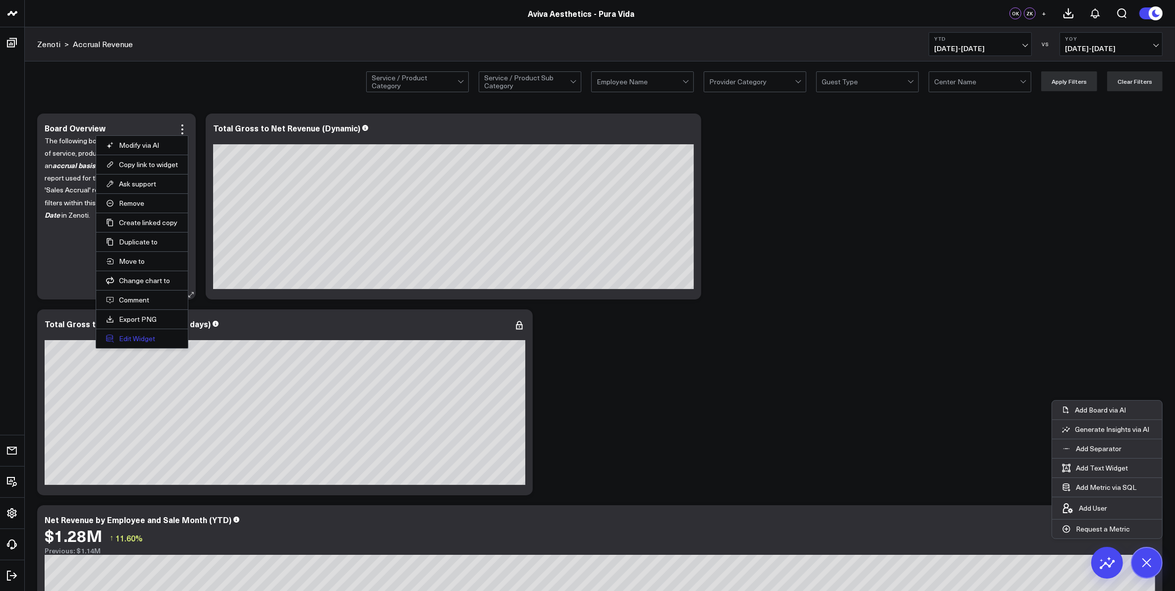
click at [142, 340] on button "Edit Widget" at bounding box center [142, 338] width 72 height 9
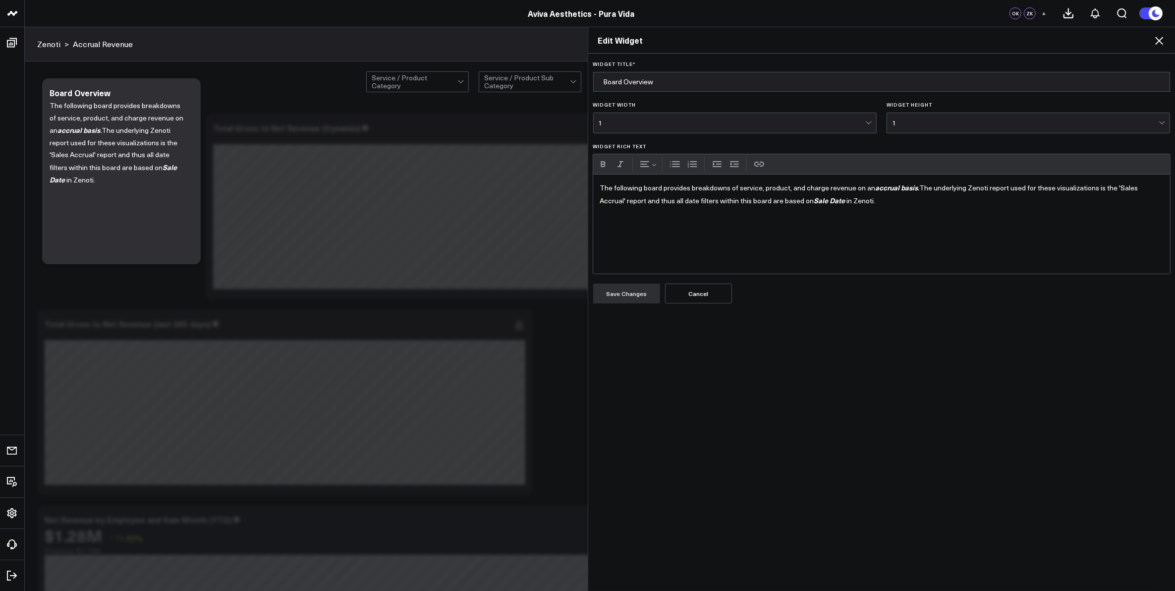
click at [999, 124] on div "1" at bounding box center [1025, 123] width 267 height 8
click at [908, 111] on div "Widget Height 1" at bounding box center [1028, 118] width 283 height 32
click at [863, 202] on p "The following board provides breakdowns of service, product, and charge revenue…" at bounding box center [882, 193] width 564 height 25
click at [876, 201] on p "The following board provides breakdowns of service, product, and charge revenue…" at bounding box center [882, 193] width 564 height 25
click at [861, 119] on div "1" at bounding box center [732, 123] width 267 height 8
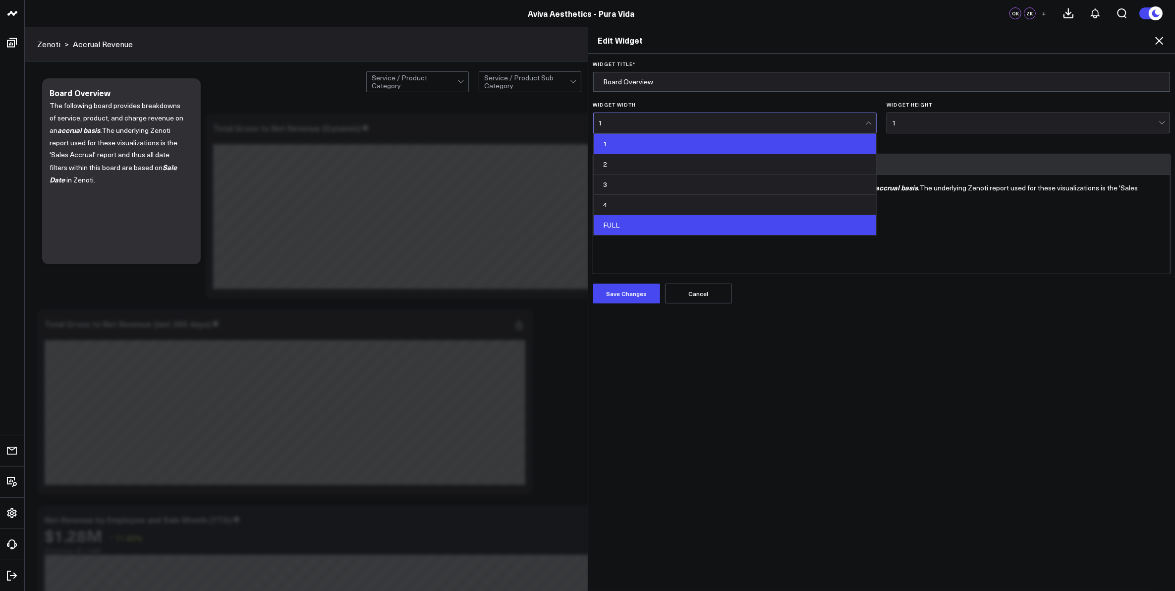
click at [816, 221] on div "FULL" at bounding box center [735, 225] width 283 height 20
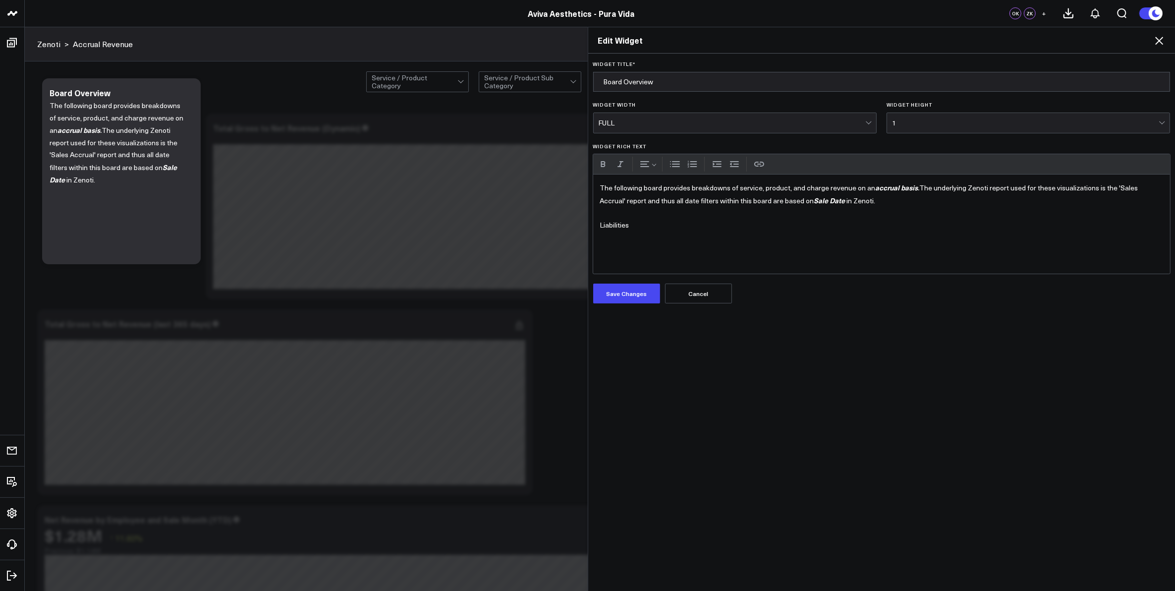
click at [683, 230] on p "Liabilities" at bounding box center [882, 225] width 564 height 12
click at [595, 227] on div "The following board provides breakdowns of service, product, and charge revenue…" at bounding box center [881, 223] width 577 height 99
click at [994, 223] on p "Since revenue is being examined on an accrual basis, liabilities (e.g., members…" at bounding box center [882, 225] width 564 height 12
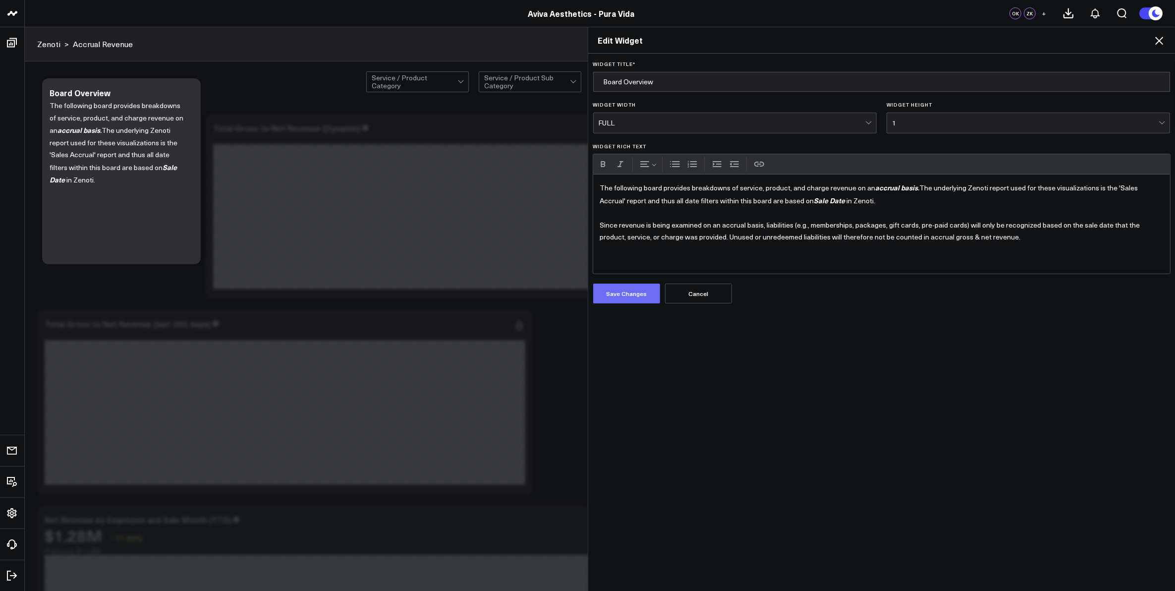
click at [633, 286] on button "Save Changes" at bounding box center [626, 293] width 67 height 20
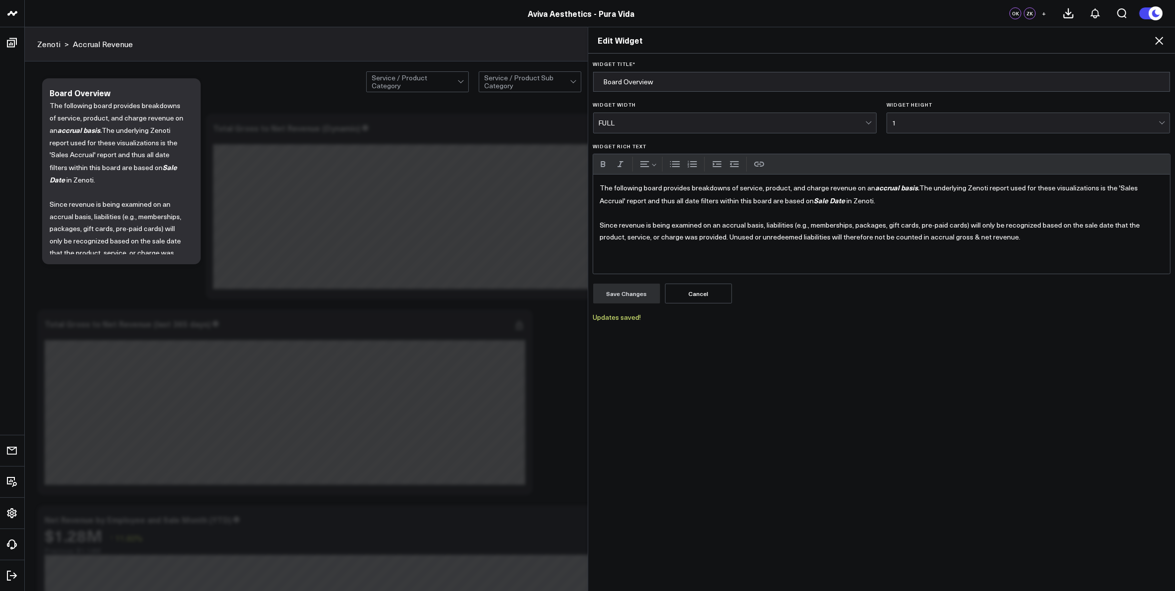
click at [1160, 36] on icon at bounding box center [1159, 41] width 12 height 12
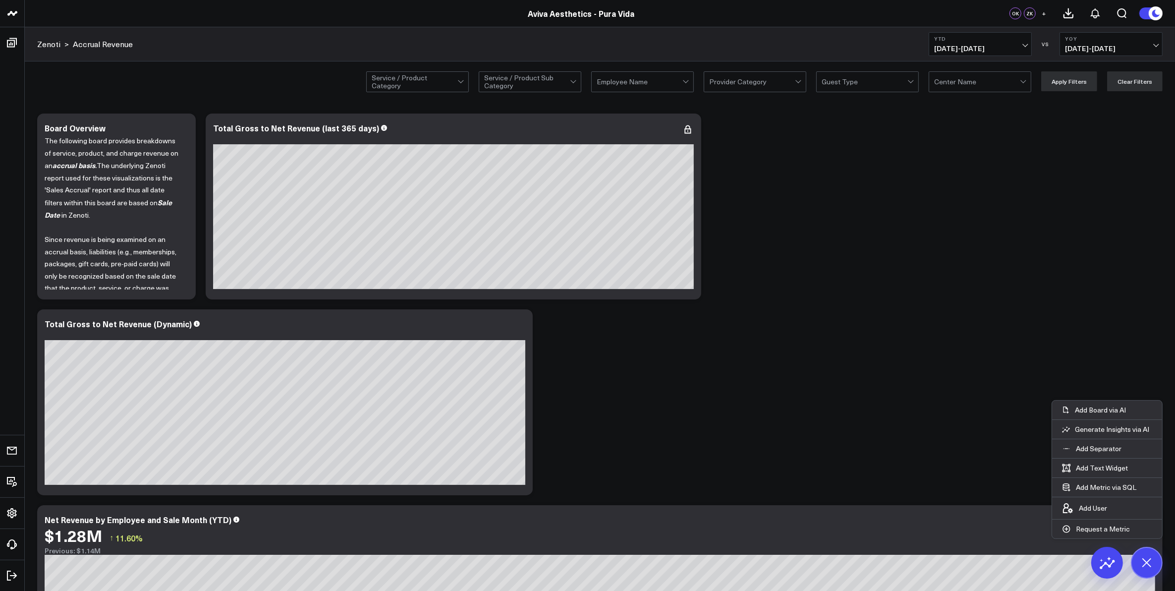
drag, startPoint x: 162, startPoint y: 215, endPoint x: 161, endPoint y: 232, distance: 17.4
click at [161, 215] on p "The following board provides breakdowns of service, product, and charge revenue…" at bounding box center [113, 178] width 136 height 87
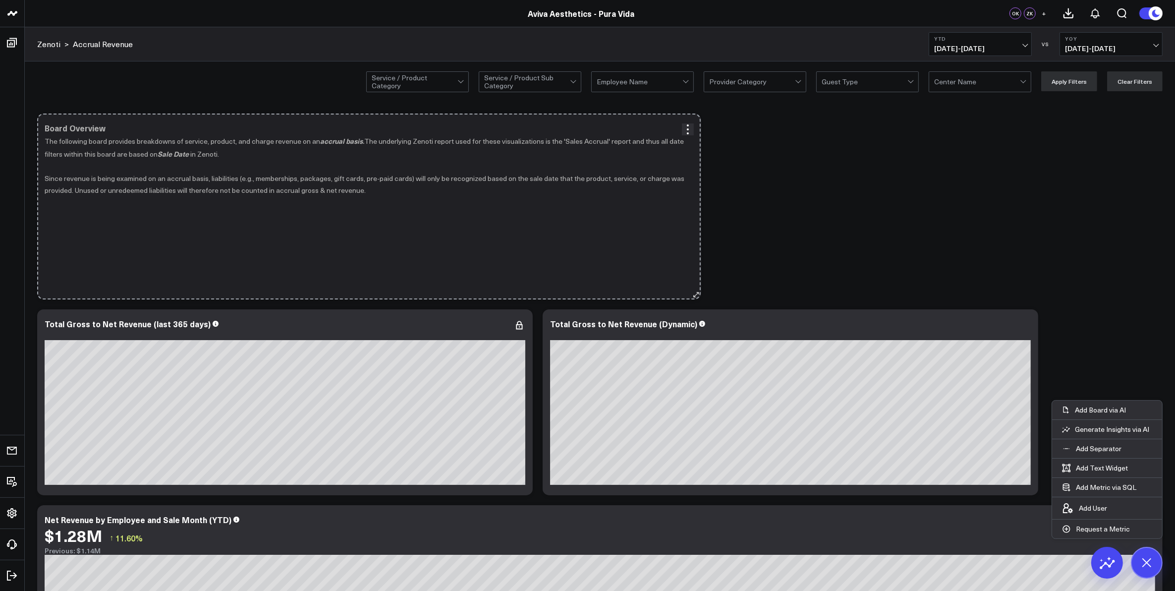
drag, startPoint x: 191, startPoint y: 295, endPoint x: 696, endPoint y: 274, distance: 505.5
click at [696, 274] on div "Board Overview The following board provides breakdowns of service, product, and…" at bounding box center [369, 206] width 664 height 186
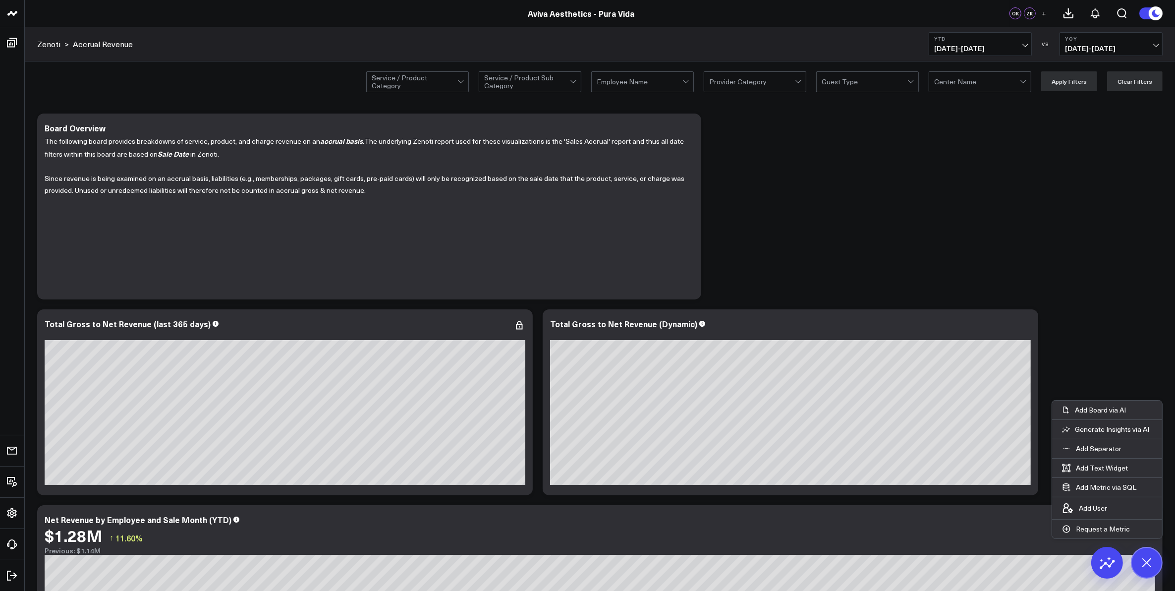
click at [1093, 452] on p "Add Separator" at bounding box center [1099, 448] width 46 height 9
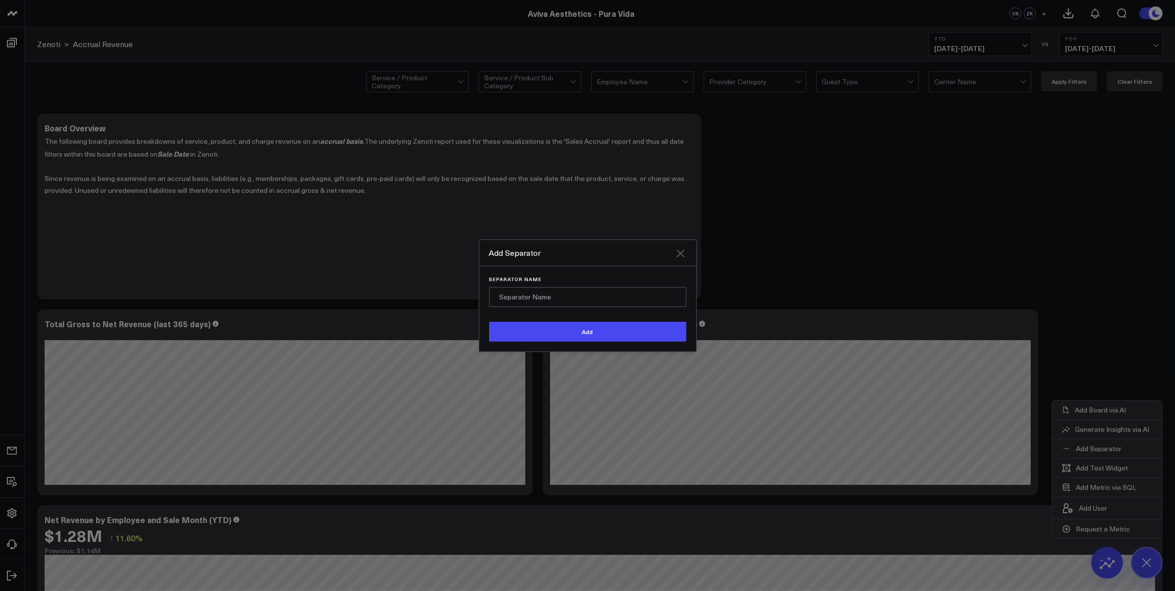
click at [678, 253] on icon "Close" at bounding box center [681, 253] width 12 height 12
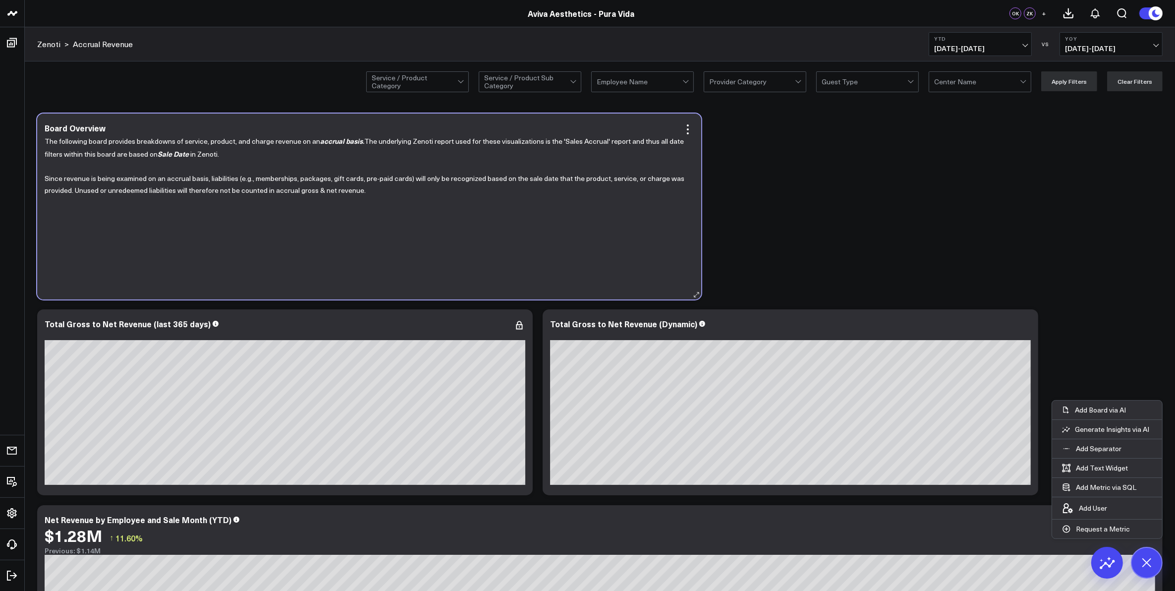
click at [664, 280] on div "The following board provides breakdowns of service, product, and charge revenue…" at bounding box center [369, 212] width 649 height 155
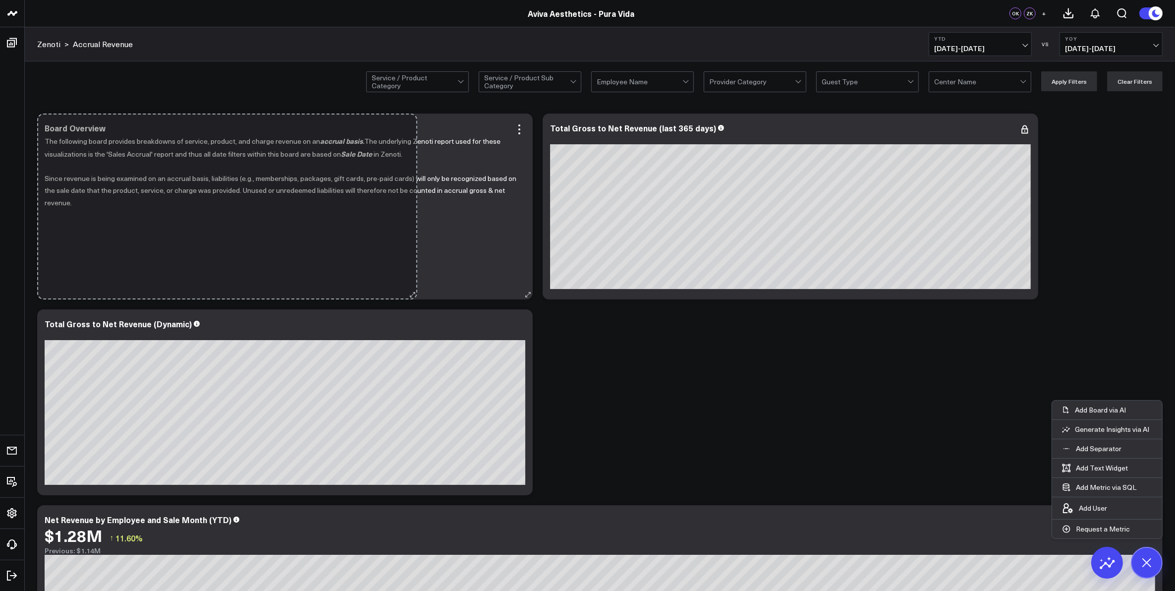
drag, startPoint x: 696, startPoint y: 298, endPoint x: 412, endPoint y: 291, distance: 284.1
click at [412, 291] on div "Board Overview The following board provides breakdowns of service, product, and…" at bounding box center [285, 206] width 496 height 186
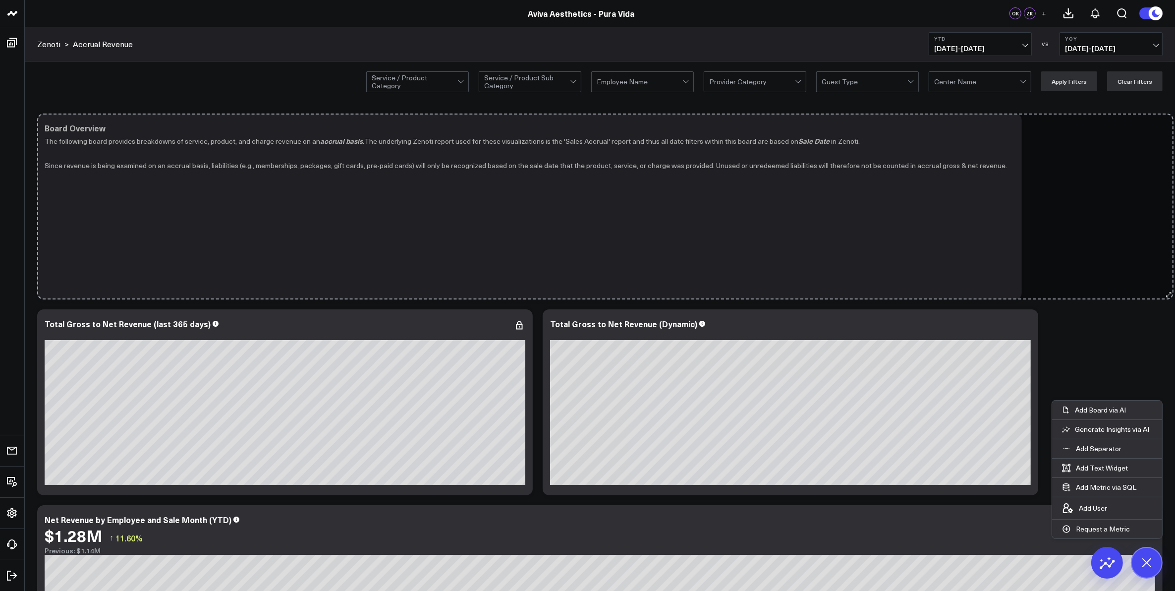
drag, startPoint x: 528, startPoint y: 296, endPoint x: 1169, endPoint y: 294, distance: 640.8
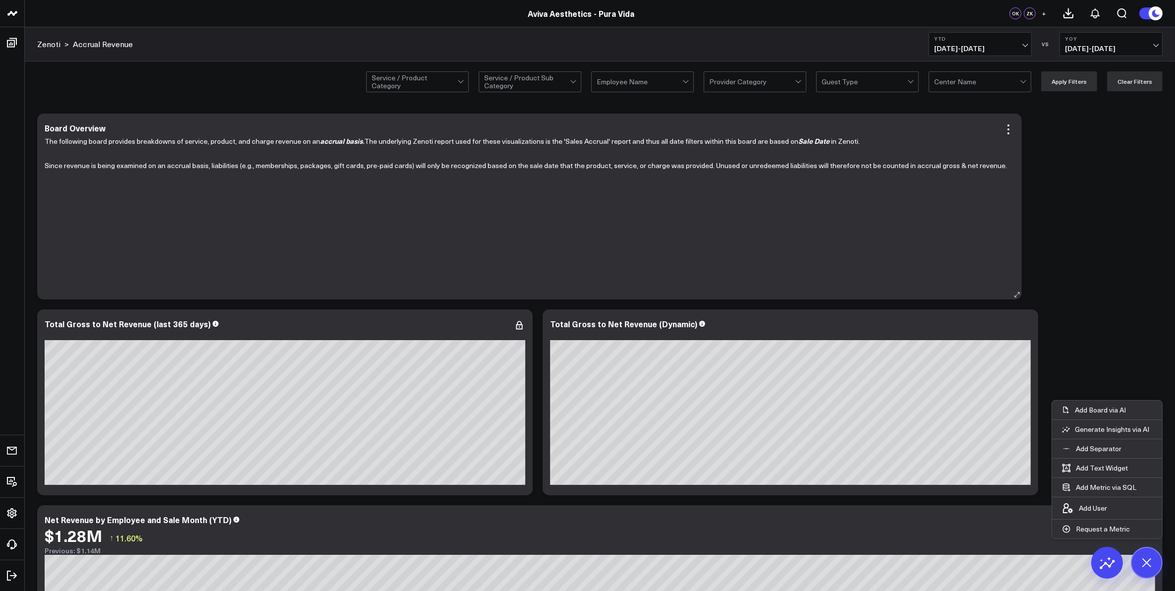
click at [886, 262] on div "The following board provides breakdowns of service, product, and charge revenue…" at bounding box center [530, 212] width 970 height 155
click at [1008, 130] on icon at bounding box center [1009, 129] width 2 height 2
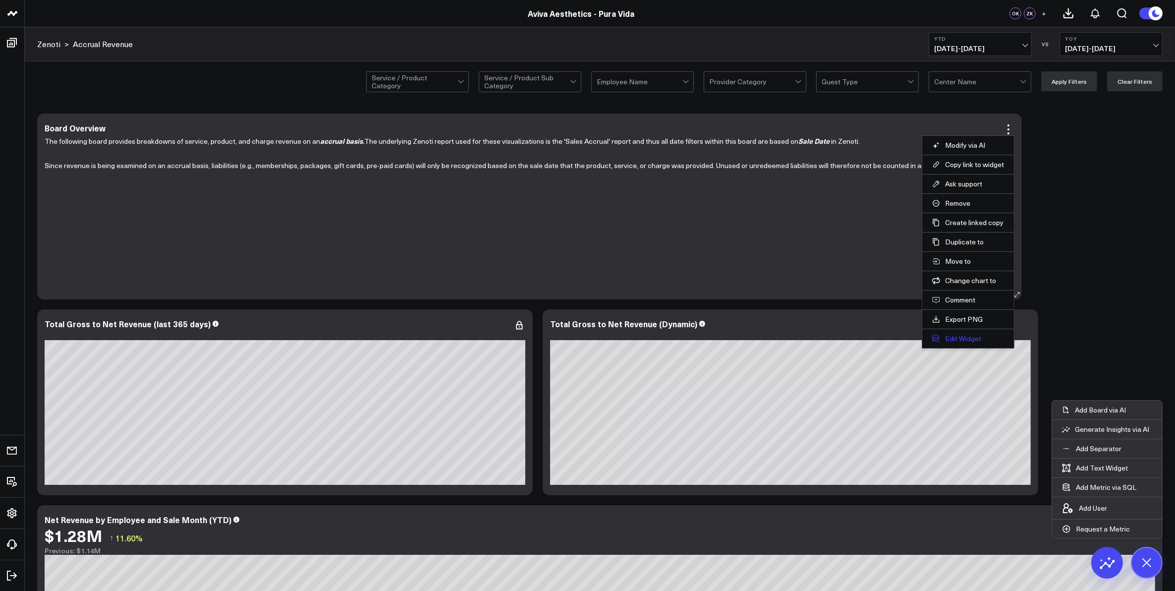
click at [958, 342] on button "Edit Widget" at bounding box center [968, 338] width 72 height 9
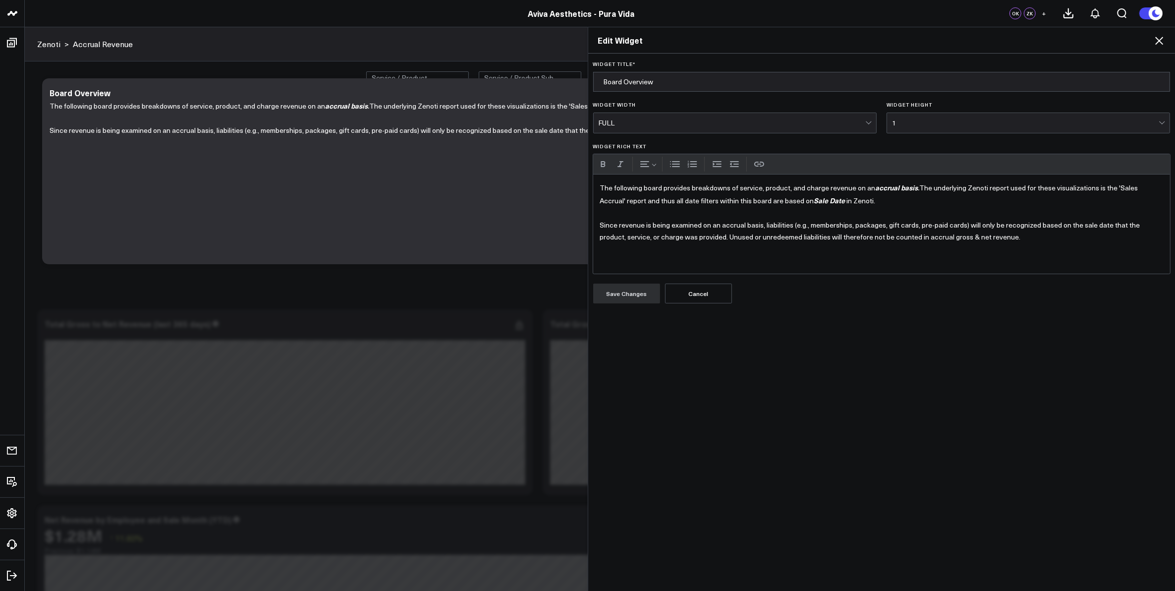
click at [926, 120] on div "1" at bounding box center [1025, 123] width 267 height 8
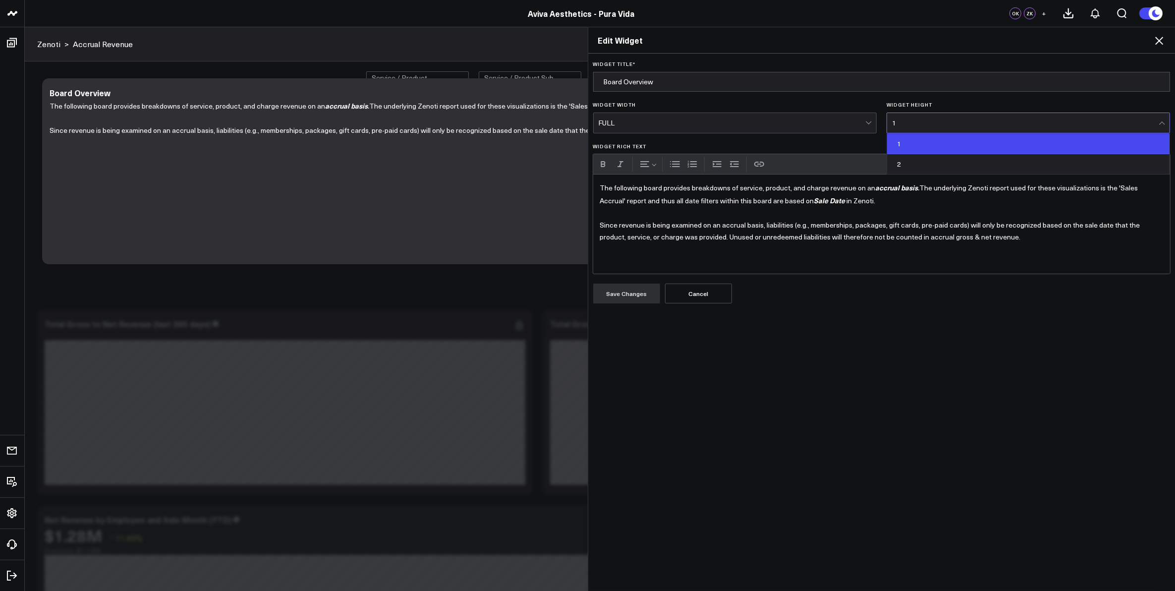
click at [914, 144] on div "1" at bounding box center [1028, 144] width 283 height 20
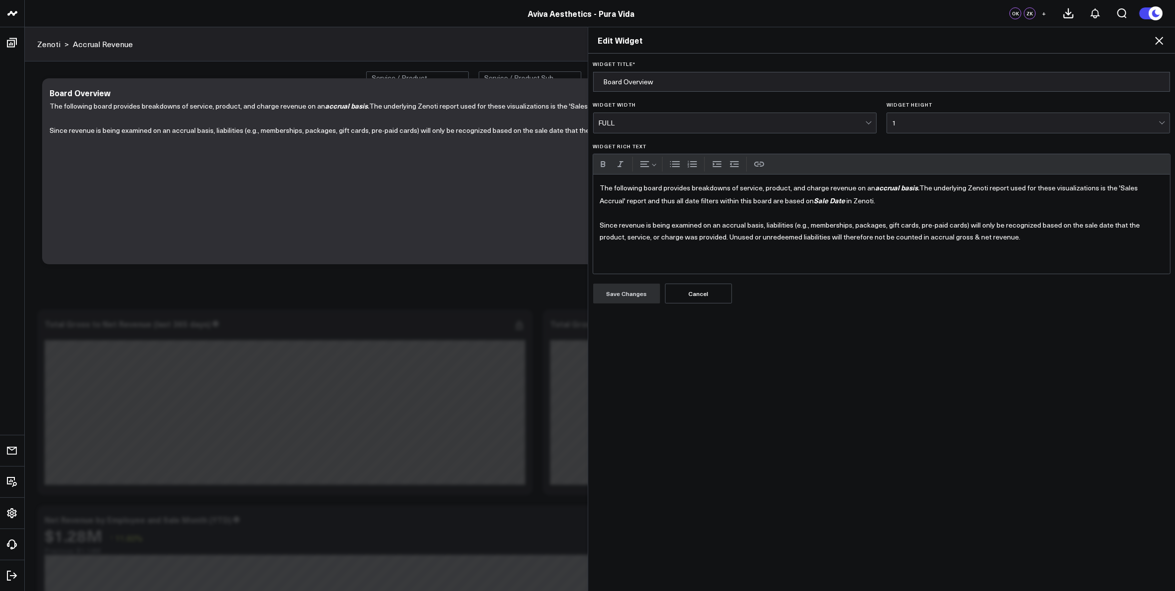
click at [1163, 38] on icon at bounding box center [1159, 41] width 8 height 8
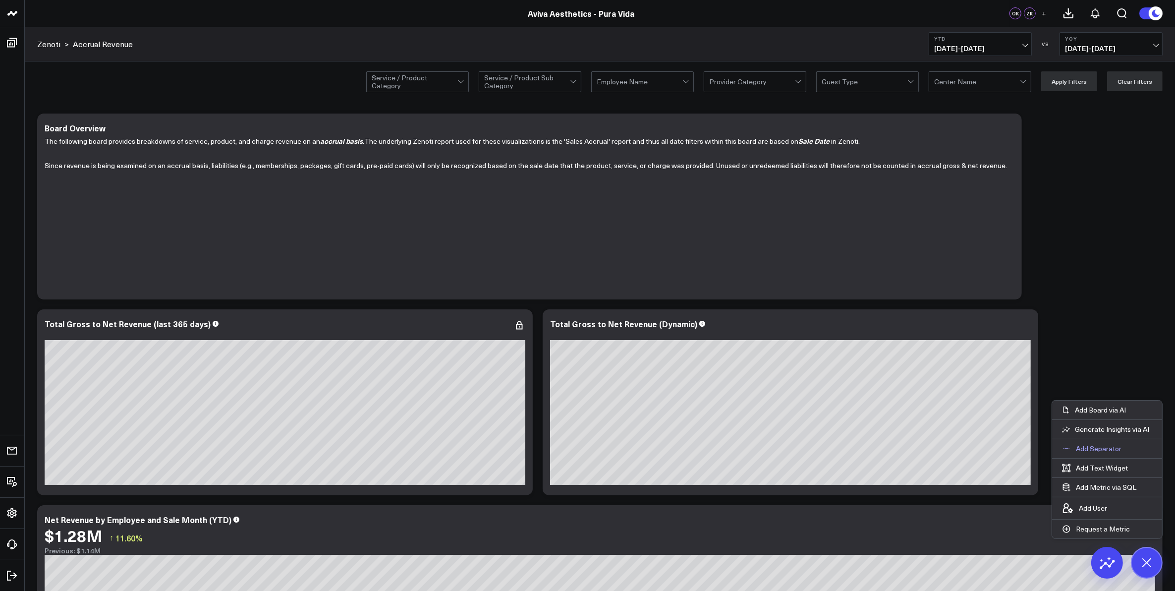
click at [1096, 446] on p "Add Separator" at bounding box center [1099, 448] width 46 height 9
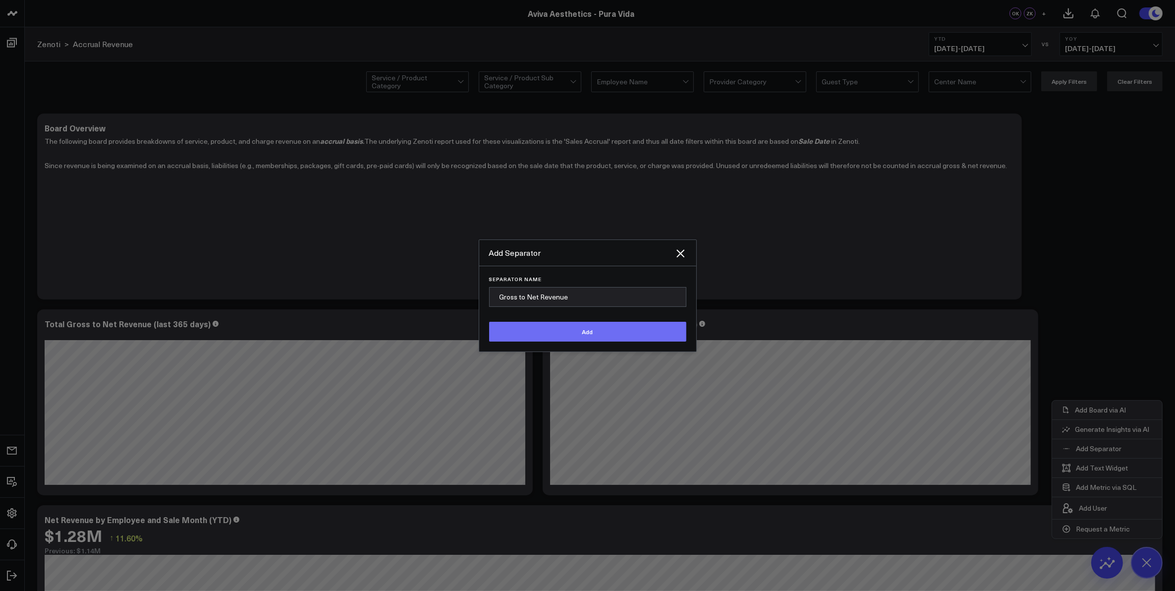
type input "Gross to Net Revenue"
click at [575, 333] on button "Add" at bounding box center [587, 332] width 197 height 20
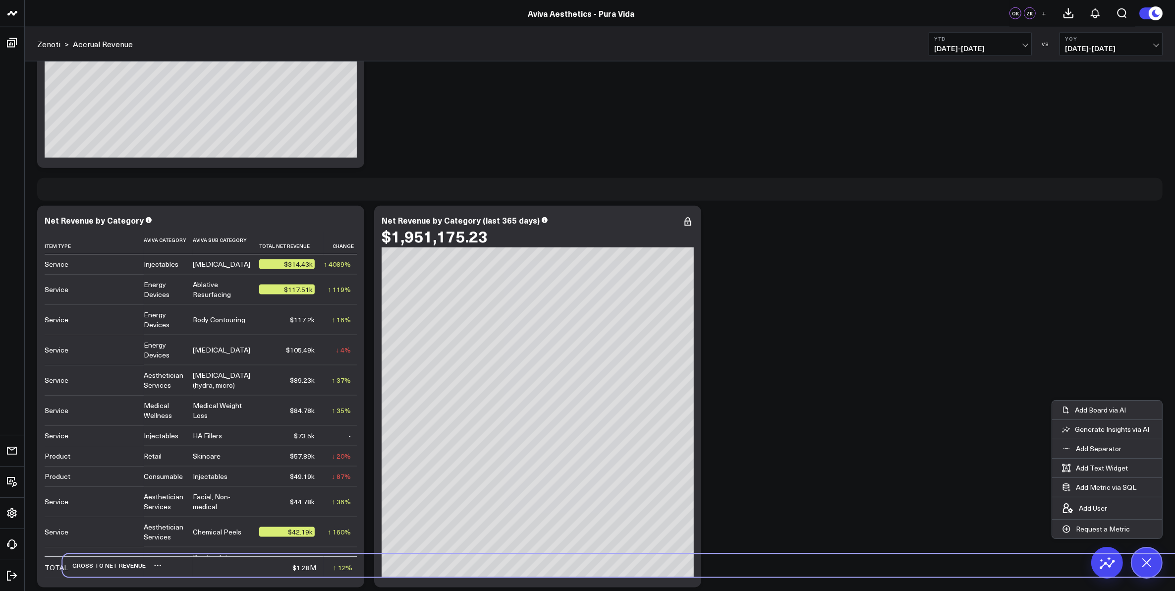
scroll to position [1511, 0]
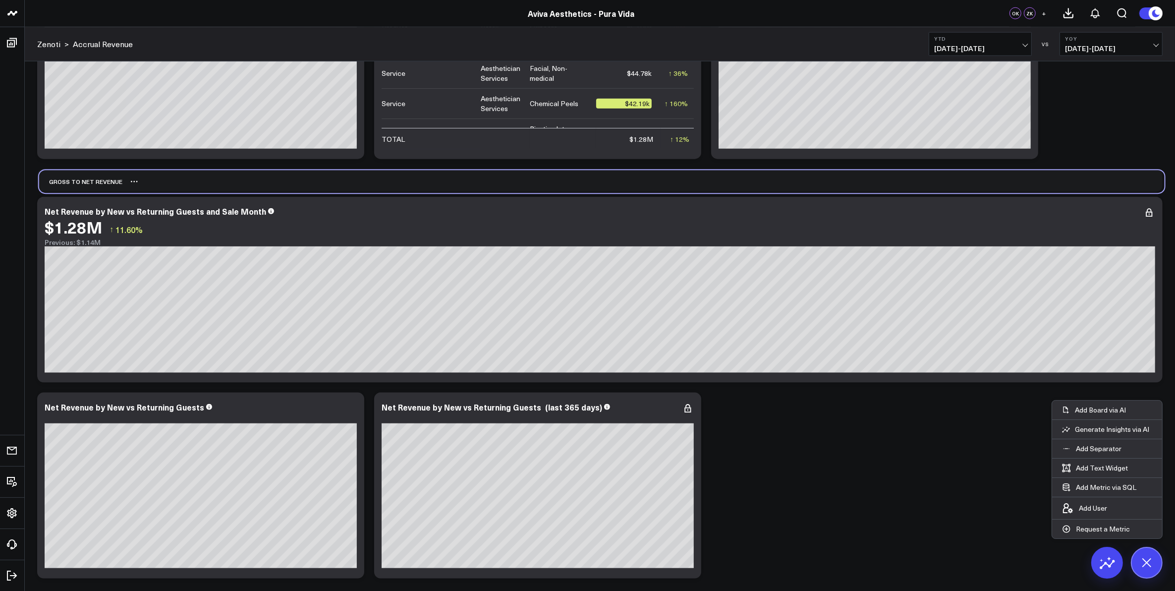
drag, startPoint x: 65, startPoint y: 571, endPoint x: 67, endPoint y: 183, distance: 388.1
click at [67, 183] on div "Gross to Net Revenue" at bounding box center [80, 181] width 83 height 23
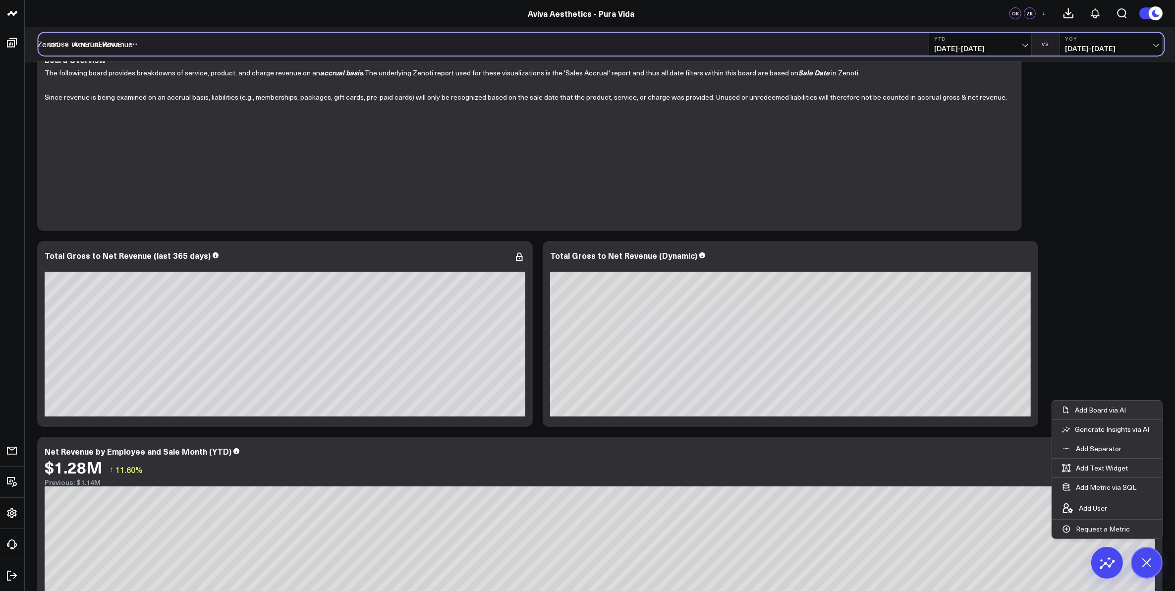
scroll to position [65, 0]
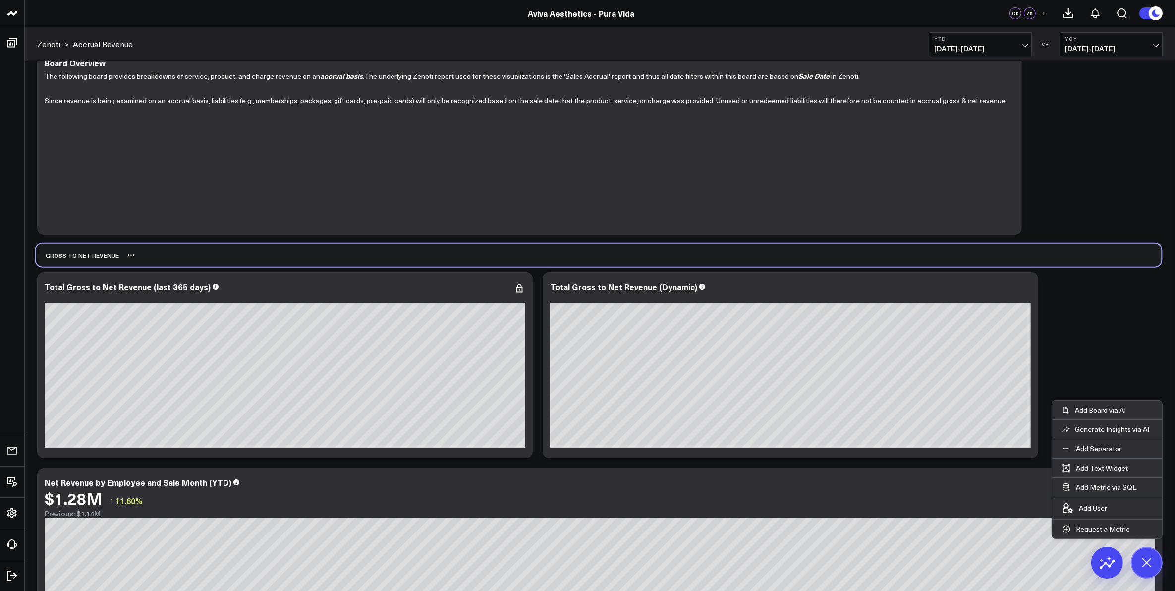
drag, startPoint x: 83, startPoint y: 367, endPoint x: 82, endPoint y: 256, distance: 111.5
click at [82, 256] on div "Gross to Net Revenue" at bounding box center [77, 255] width 83 height 23
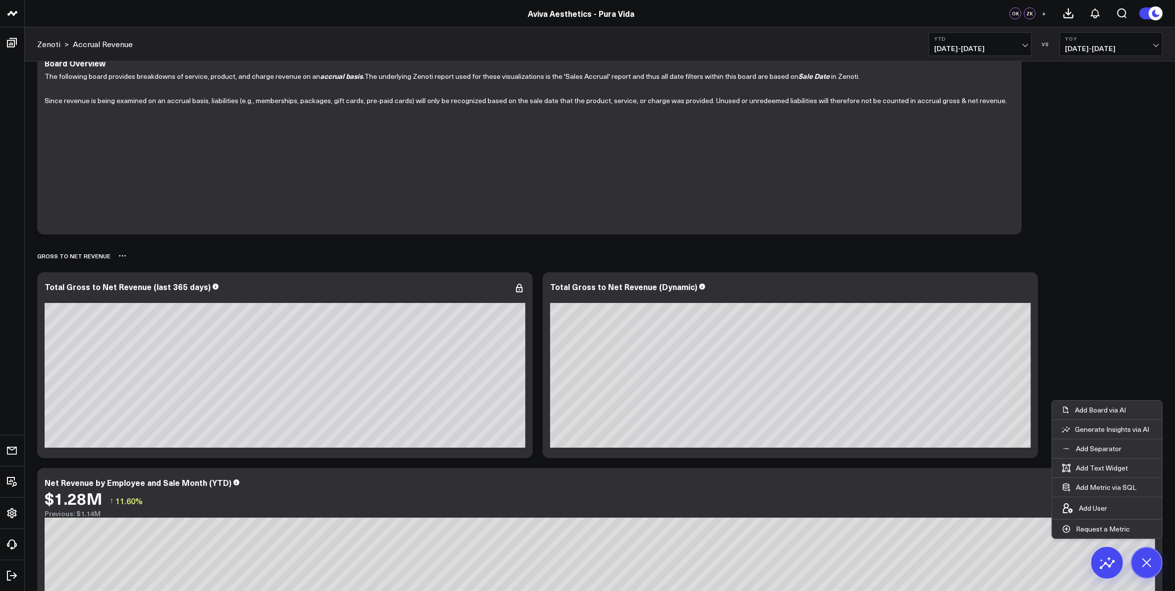
click at [120, 258] on icon at bounding box center [122, 256] width 8 height 8
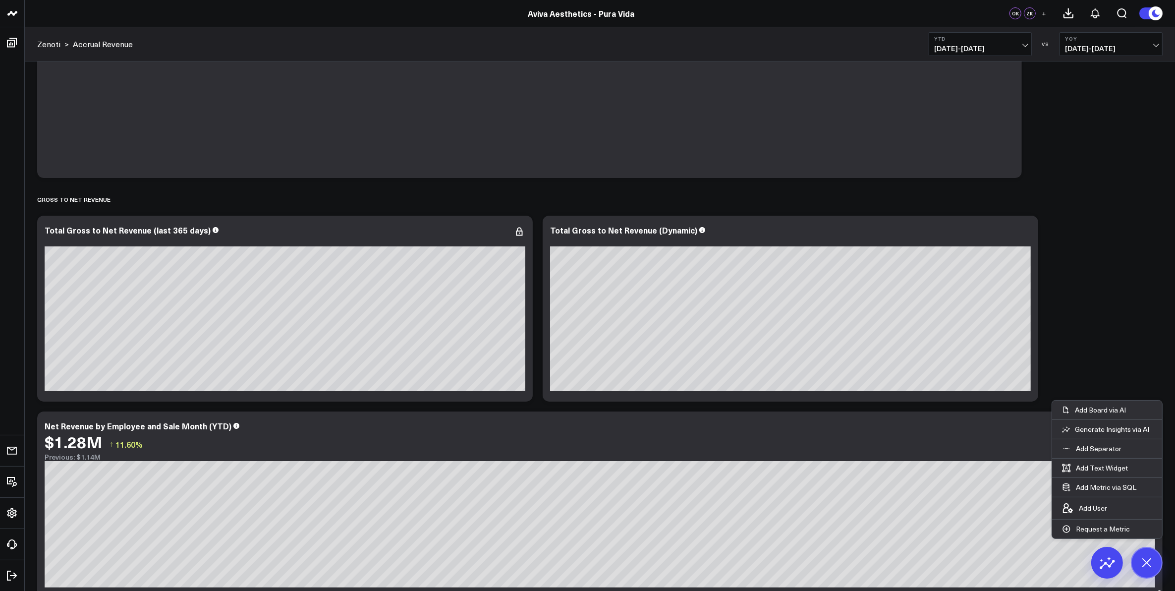
scroll to position [124, 0]
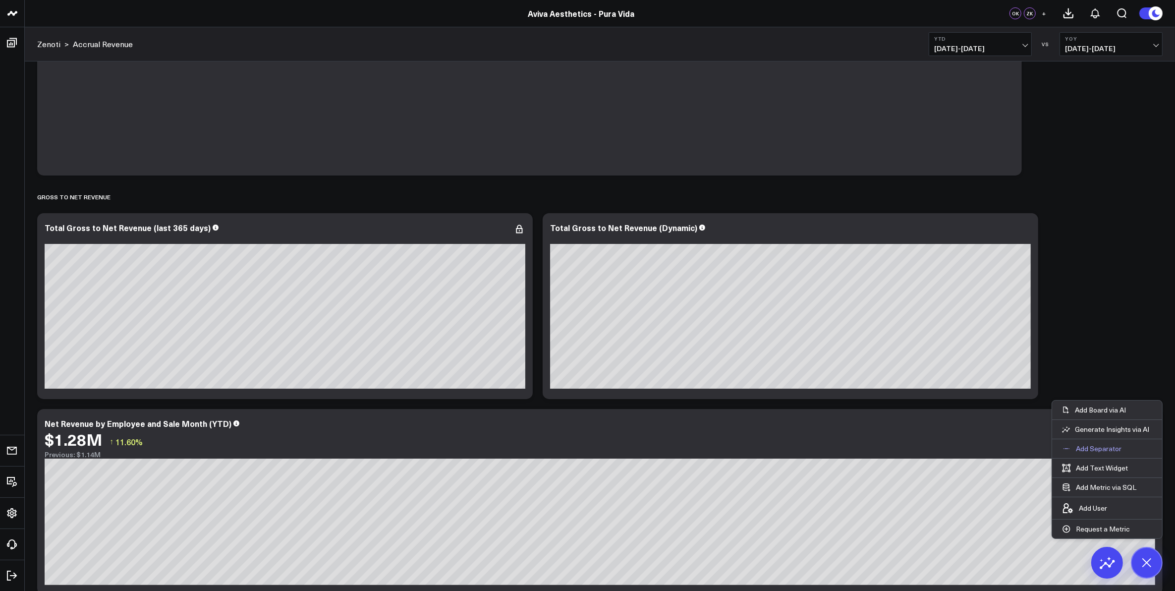
click at [1099, 447] on p "Add Separator" at bounding box center [1099, 448] width 46 height 9
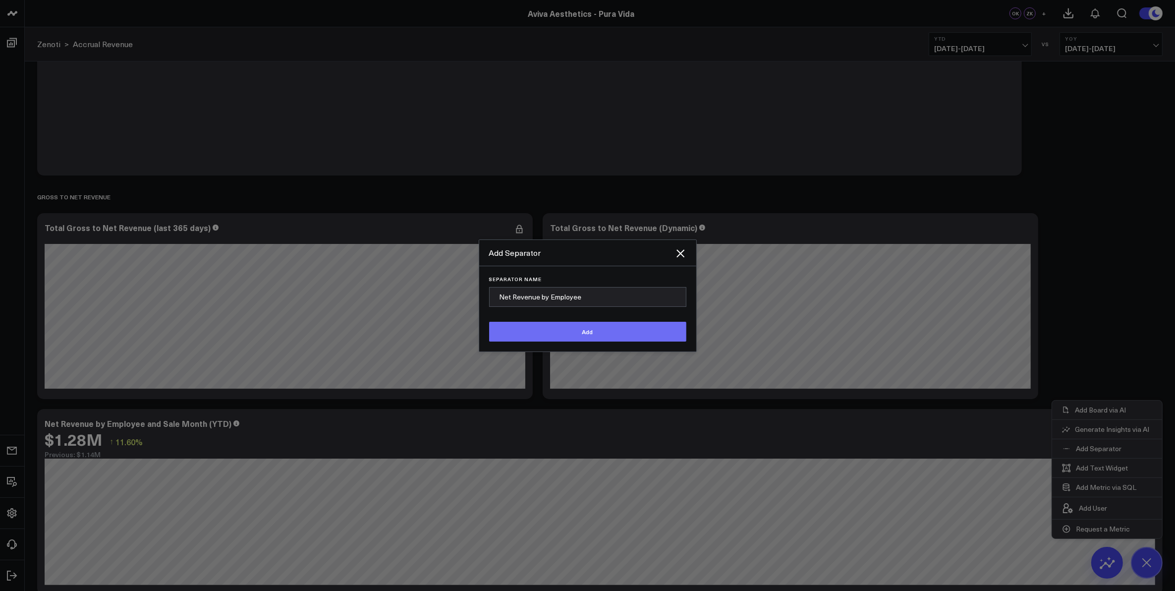
type input "Net Revenue by Employee"
click at [596, 336] on button "Add" at bounding box center [587, 332] width 197 height 20
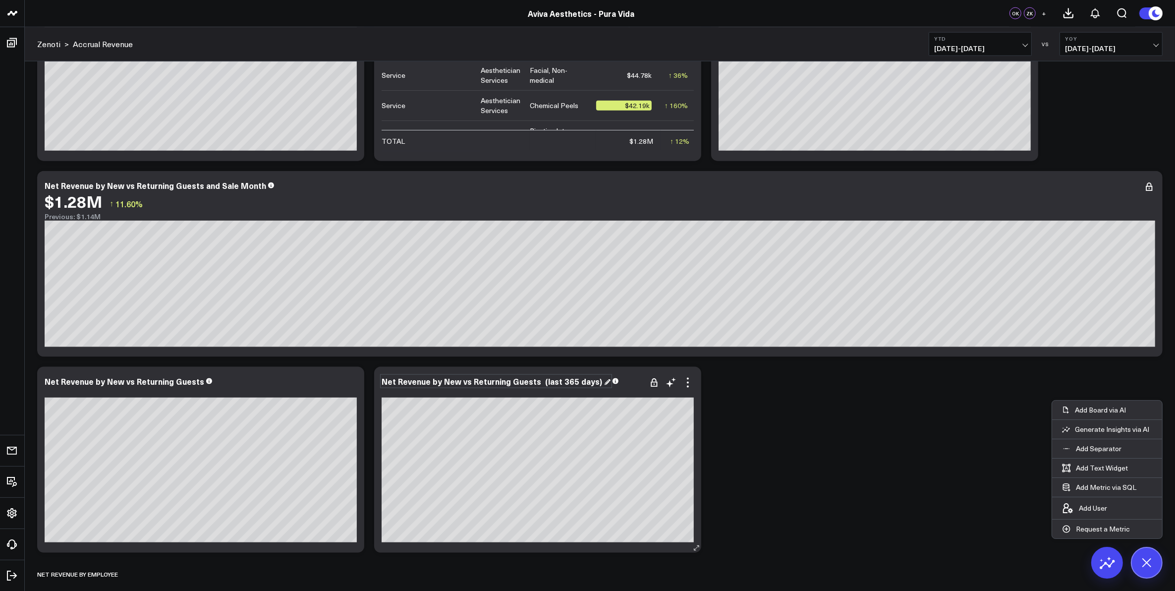
scroll to position [1538, 0]
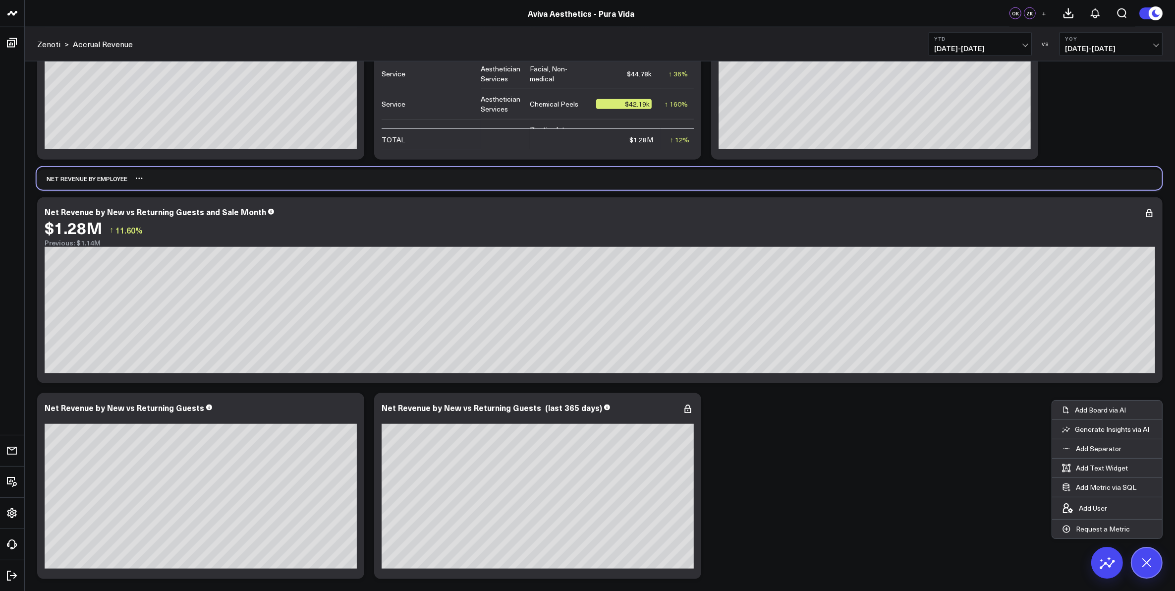
drag, startPoint x: 108, startPoint y: 575, endPoint x: 108, endPoint y: 181, distance: 394.0
click at [108, 181] on div "Net Revenue by Employee" at bounding box center [82, 178] width 91 height 23
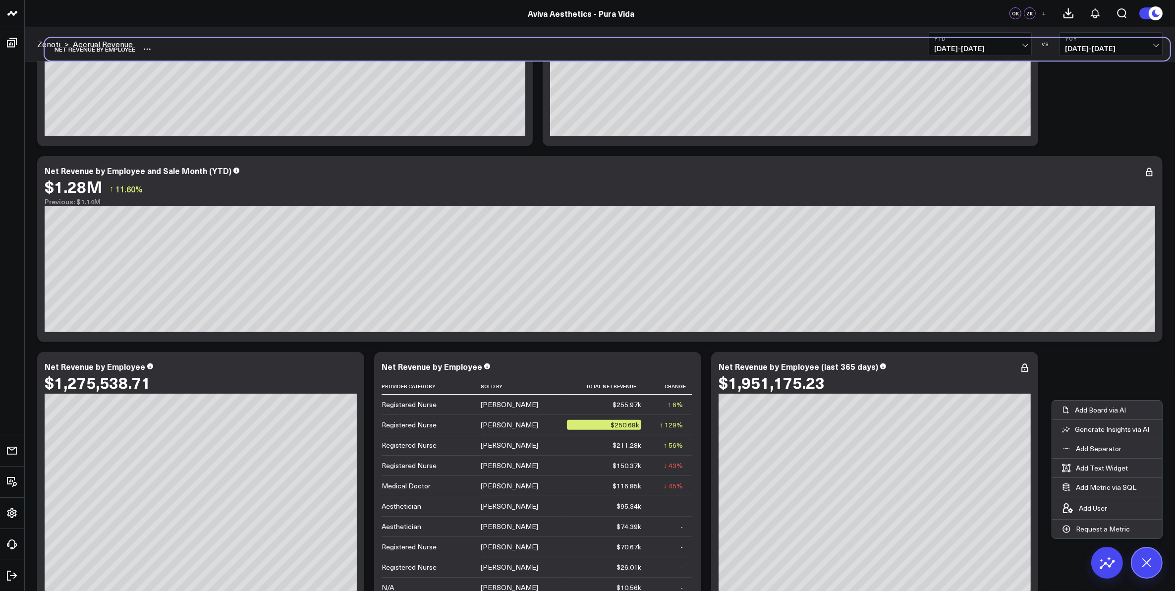
scroll to position [373, 0]
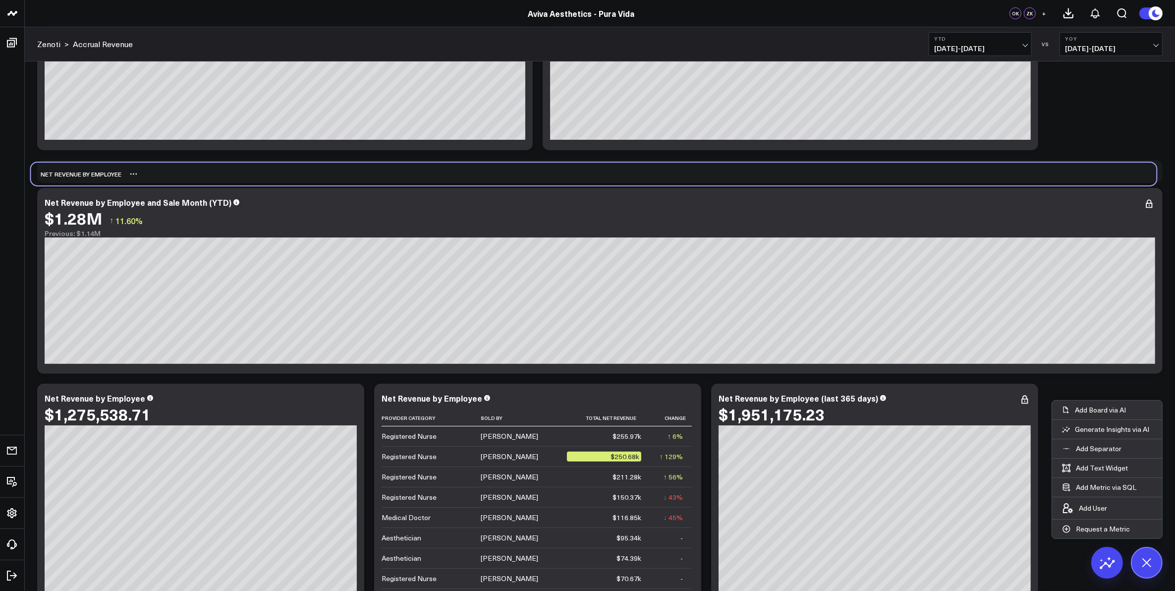
drag, startPoint x: 86, startPoint y: 365, endPoint x: 81, endPoint y: 169, distance: 196.3
click at [81, 169] on div "Net Revenue by Employee" at bounding box center [76, 174] width 91 height 23
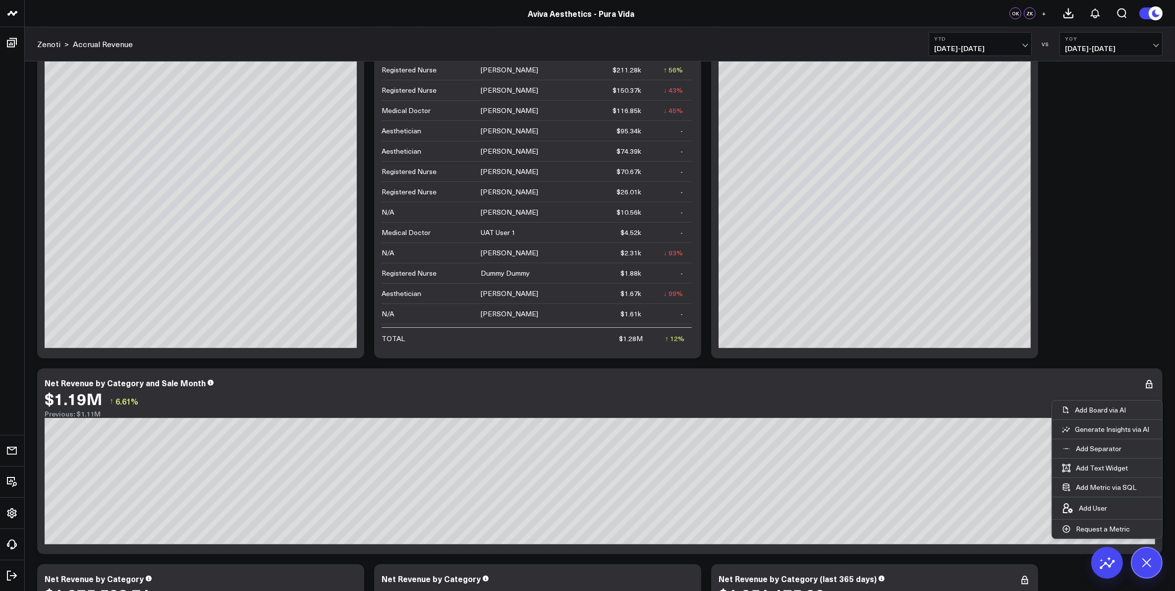
scroll to position [805, 0]
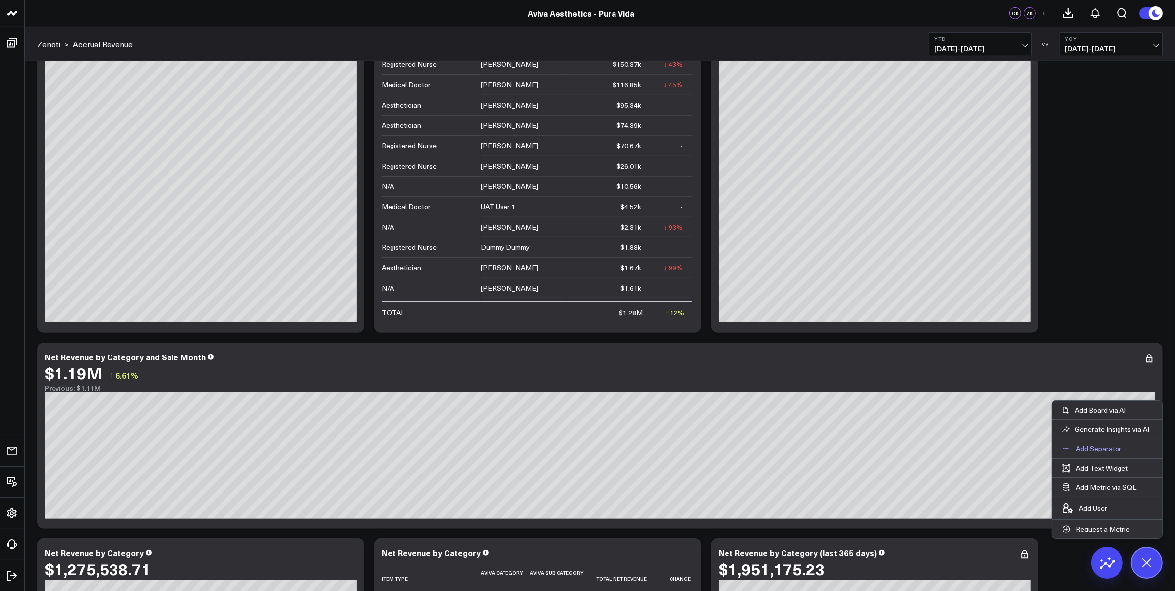
click at [1100, 450] on p "Add Separator" at bounding box center [1099, 448] width 46 height 9
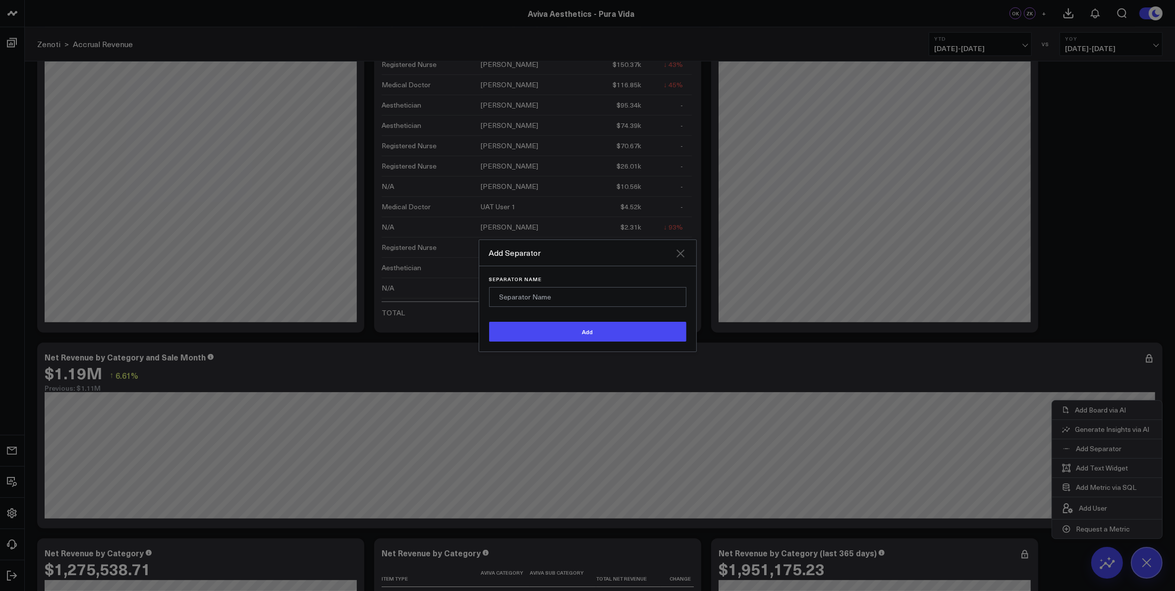
click at [677, 251] on icon "Close" at bounding box center [681, 253] width 12 height 12
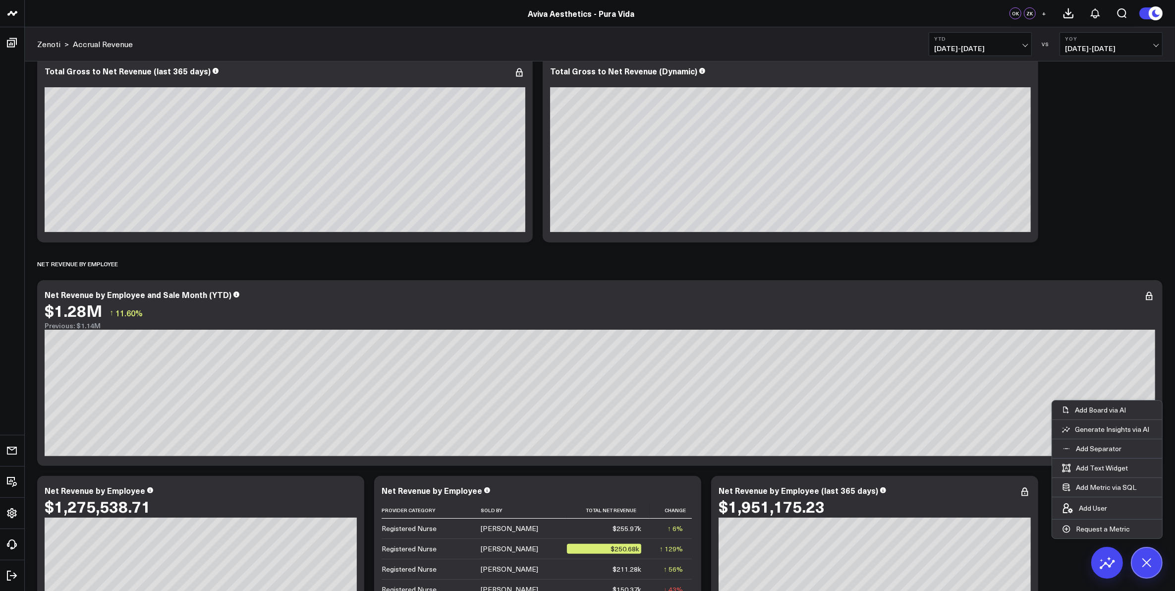
scroll to position [310, 0]
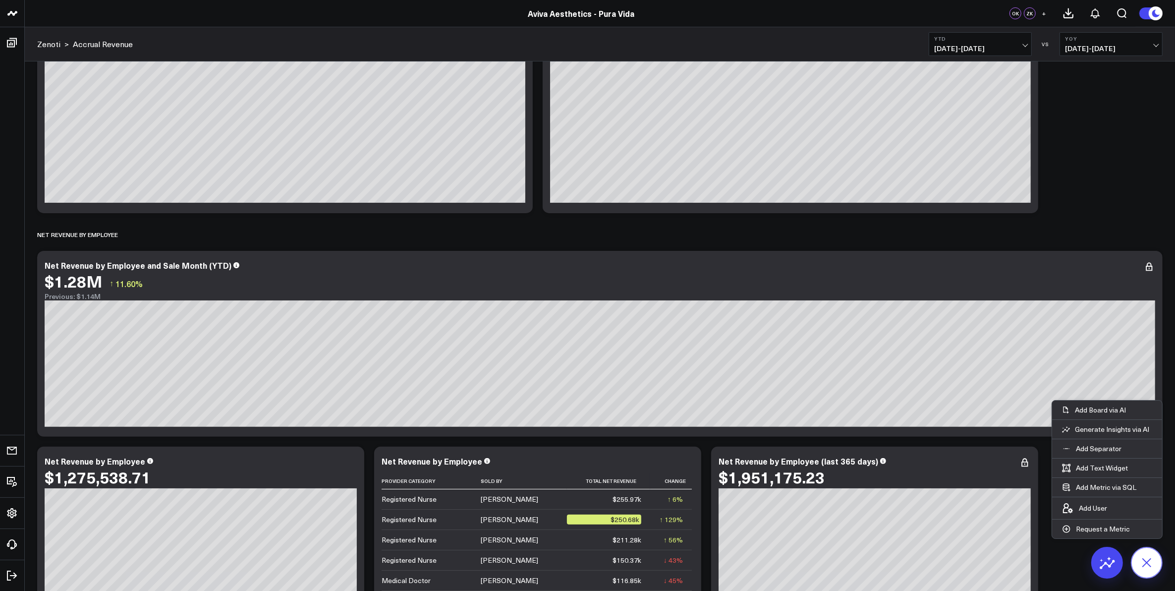
click at [1151, 560] on icon at bounding box center [1146, 562] width 22 height 22
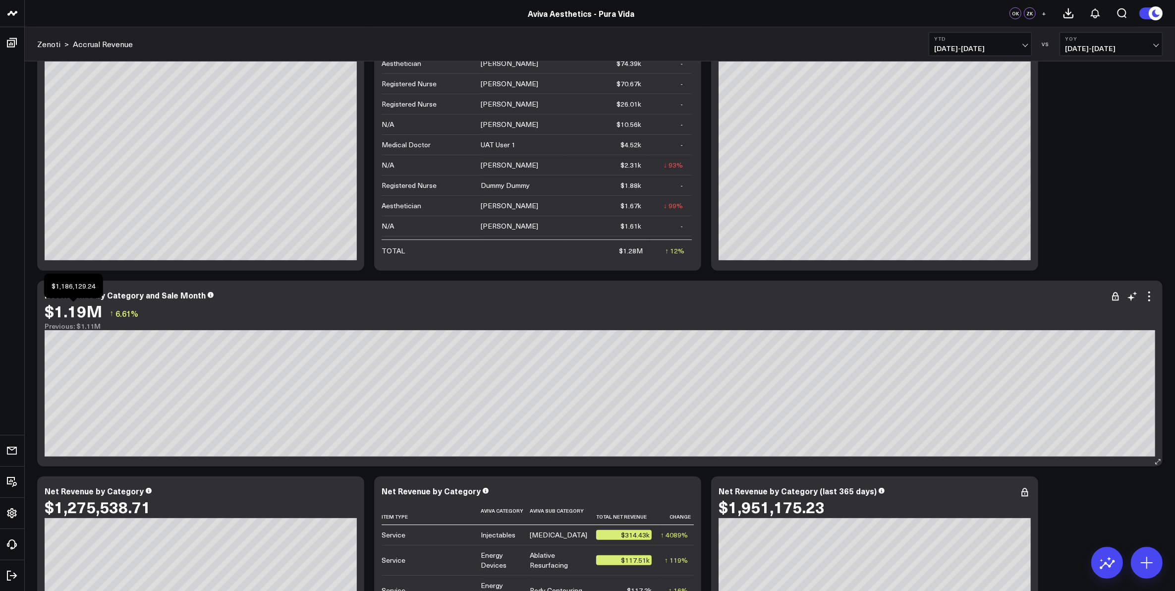
scroll to position [929, 0]
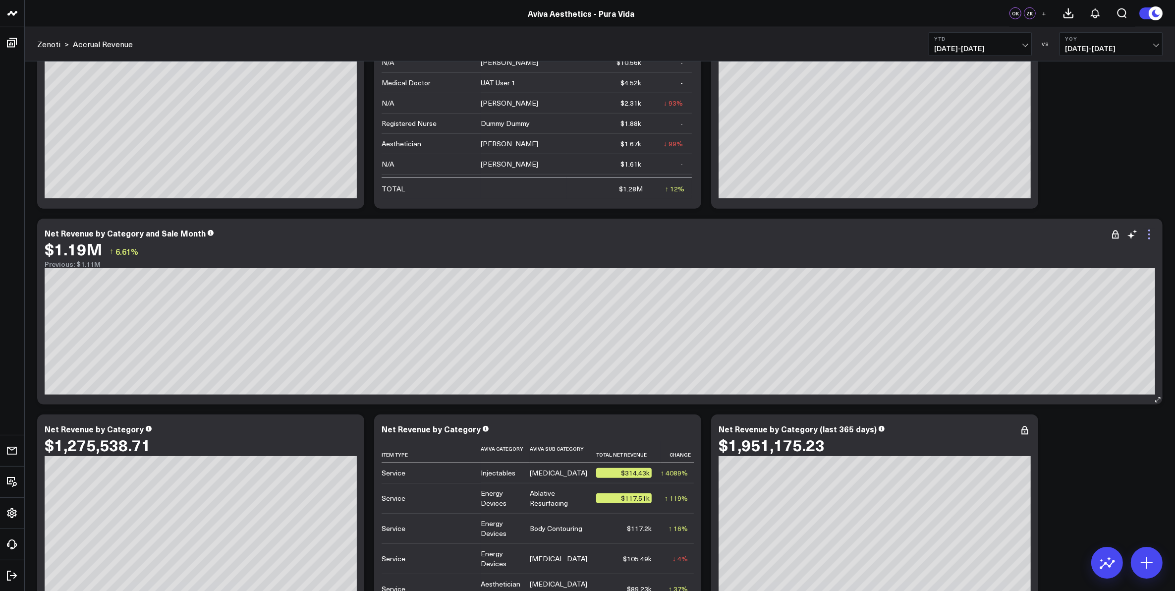
click at [1150, 234] on icon at bounding box center [1149, 234] width 2 height 2
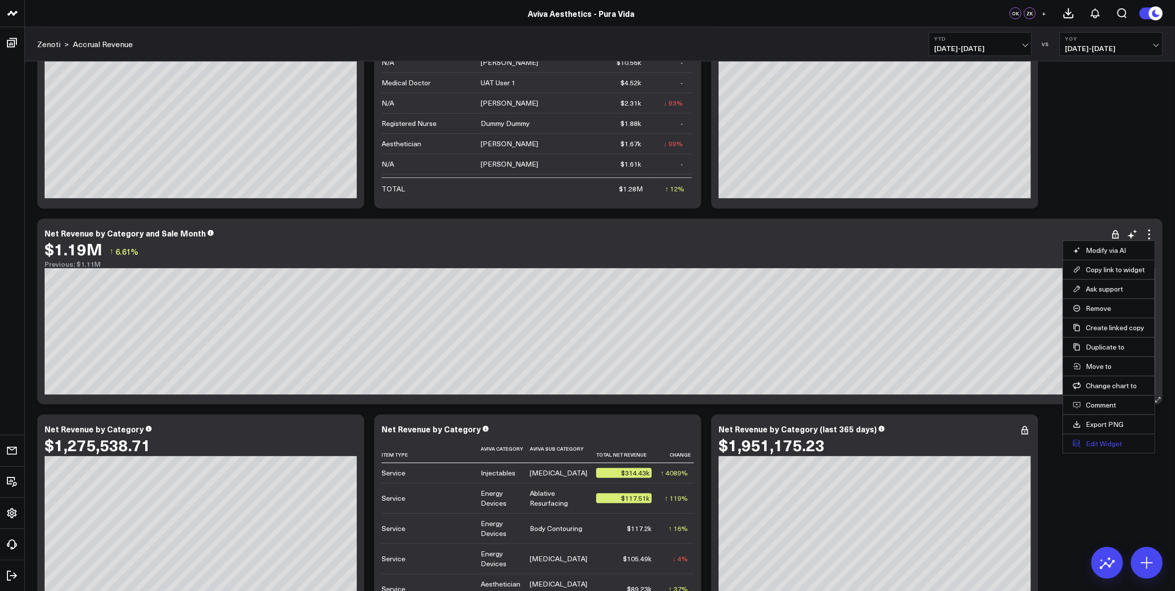
click at [1116, 445] on button "Edit Widget" at bounding box center [1109, 443] width 72 height 9
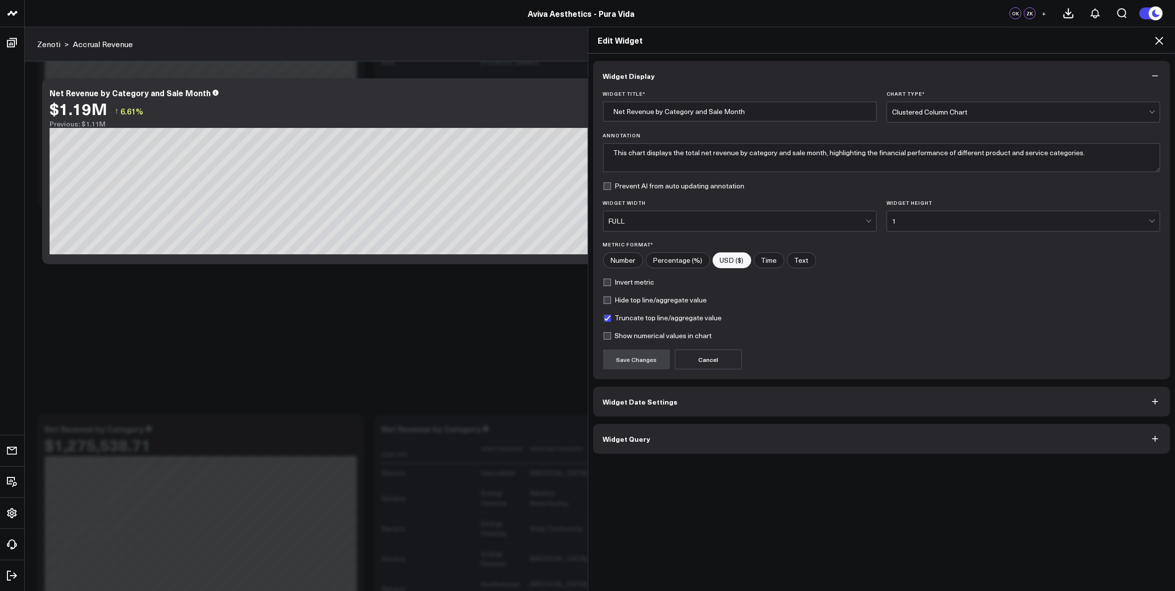
click at [668, 400] on button "Widget Date Settings" at bounding box center [881, 402] width 577 height 30
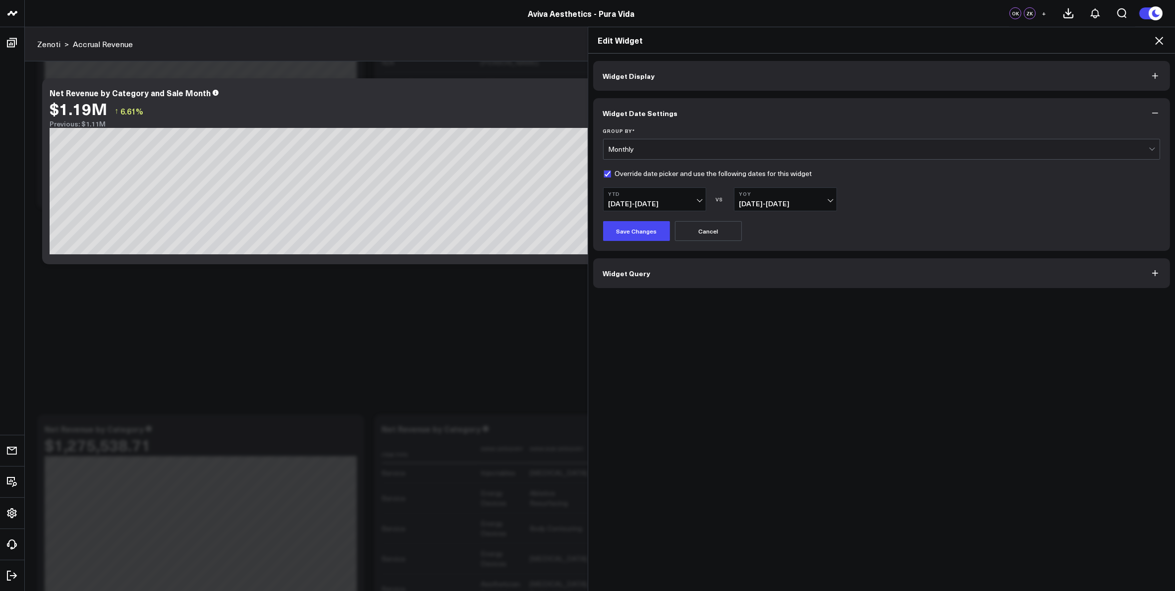
click at [1159, 40] on icon at bounding box center [1159, 41] width 8 height 8
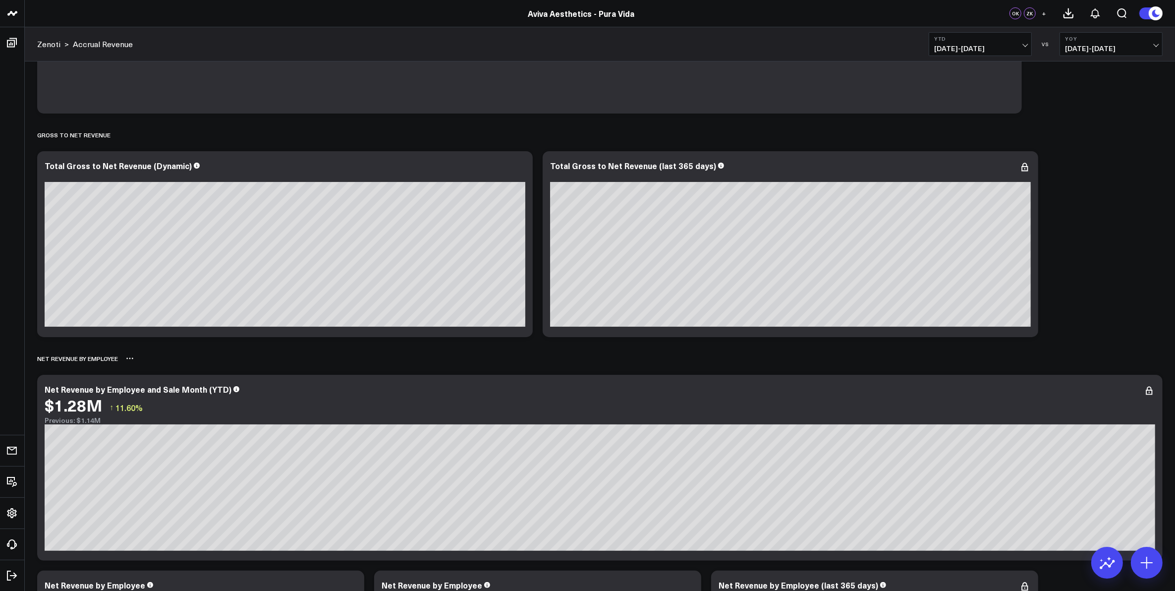
scroll to position [248, 0]
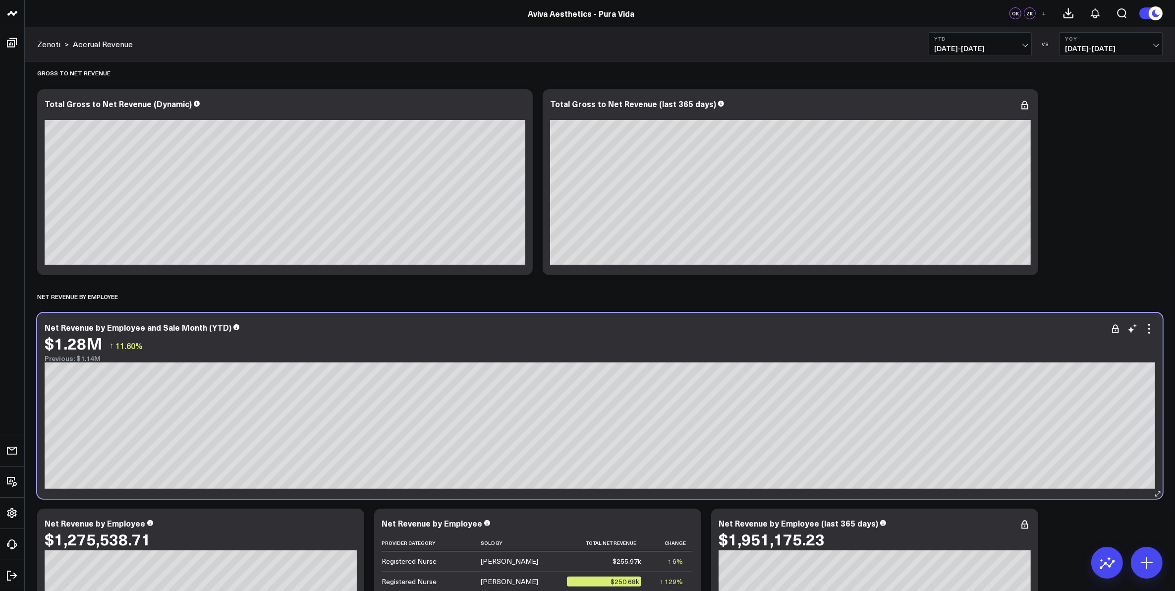
click at [177, 353] on div "$1.28M ↑ 11.60% Previous: $1.14M" at bounding box center [600, 348] width 1111 height 28
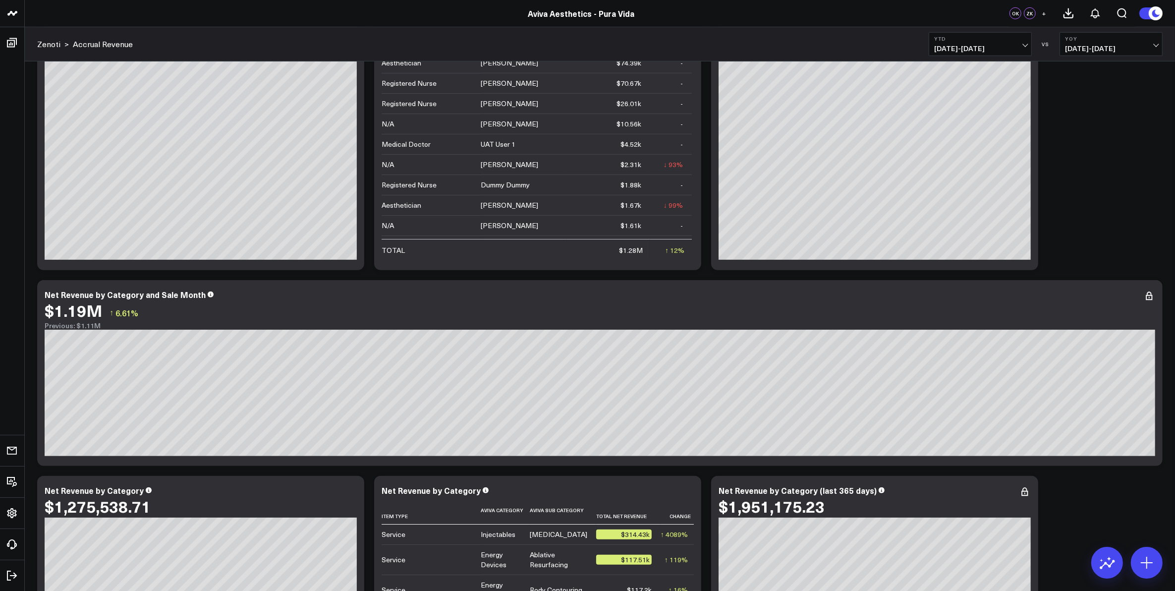
scroll to position [929, 0]
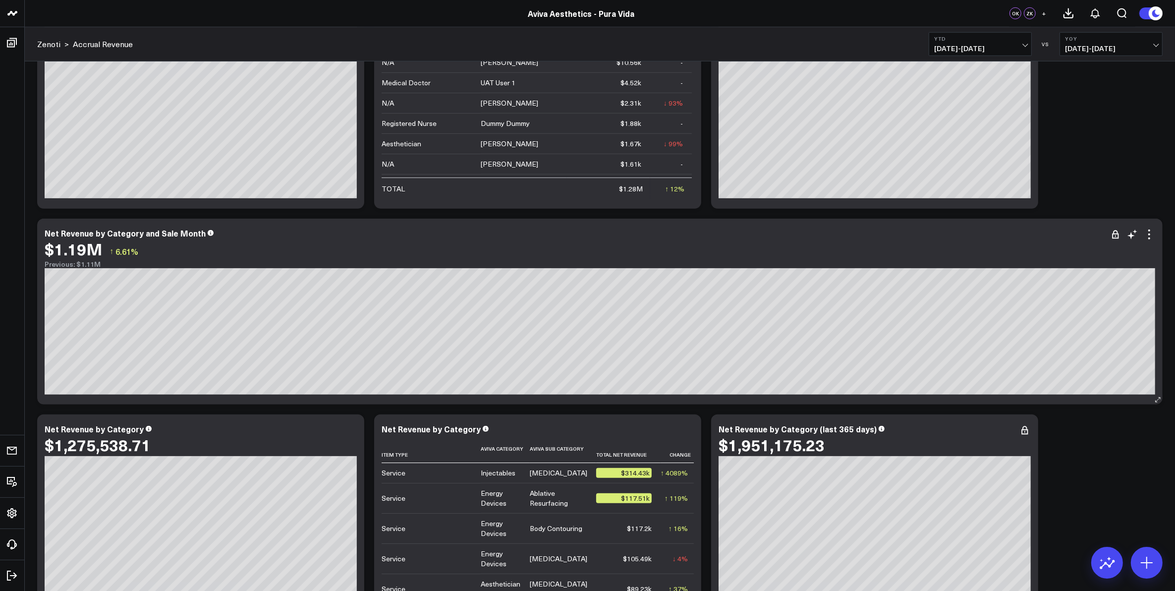
click at [295, 233] on div "Net Revenue by Category and Sale Month" at bounding box center [600, 232] width 1111 height 9
click at [1148, 234] on icon at bounding box center [1149, 234] width 12 height 12
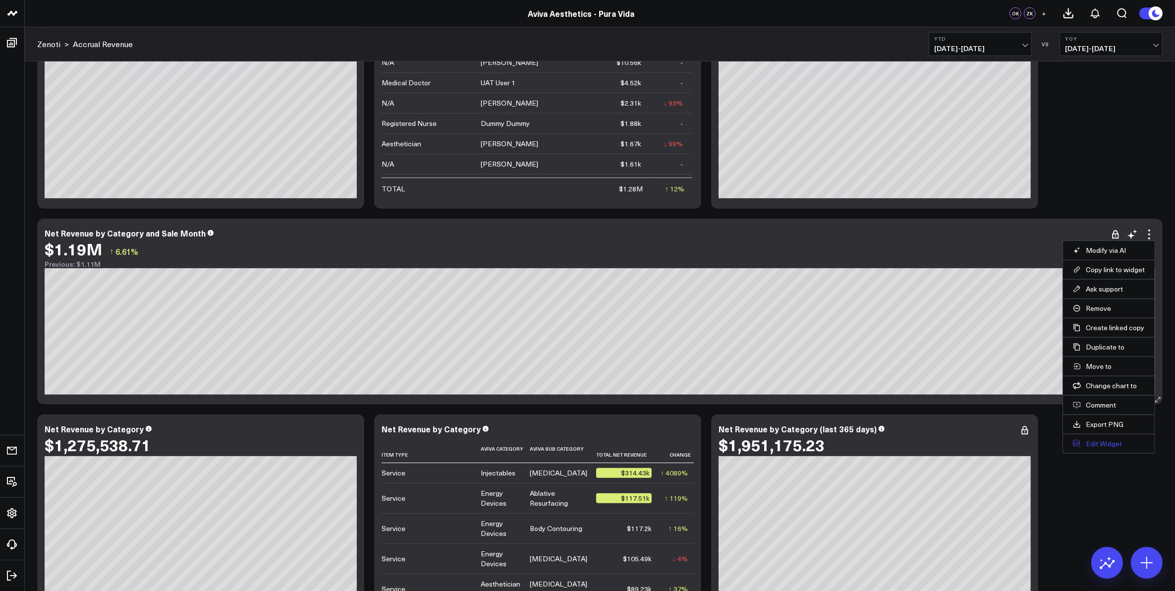
click at [1114, 444] on button "Edit Widget" at bounding box center [1109, 443] width 72 height 9
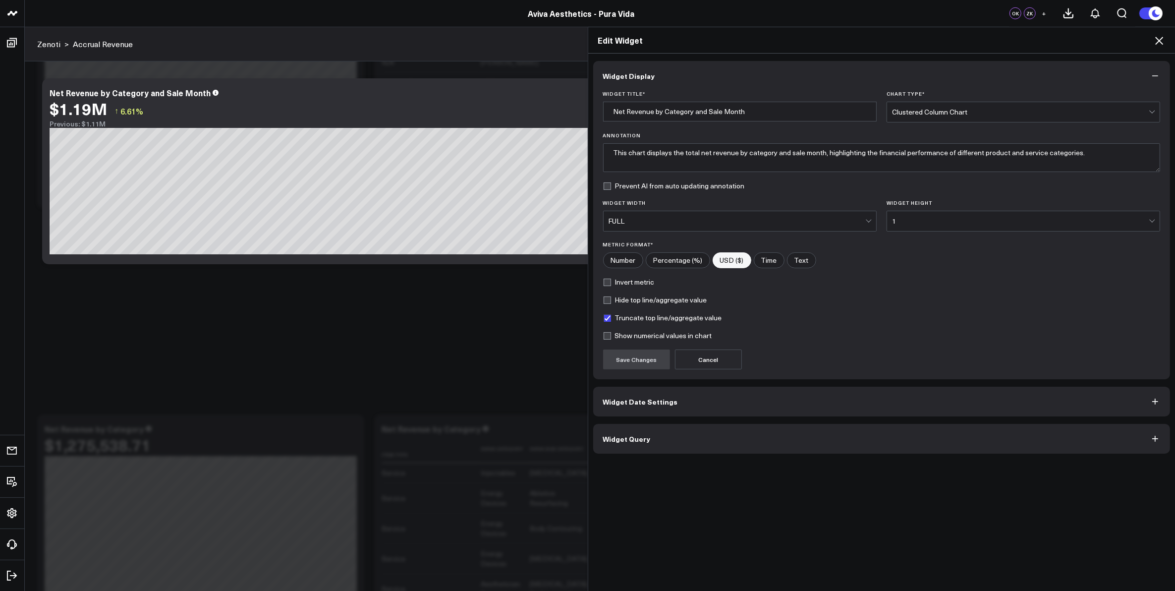
click at [715, 406] on button "Widget Date Settings" at bounding box center [881, 402] width 577 height 30
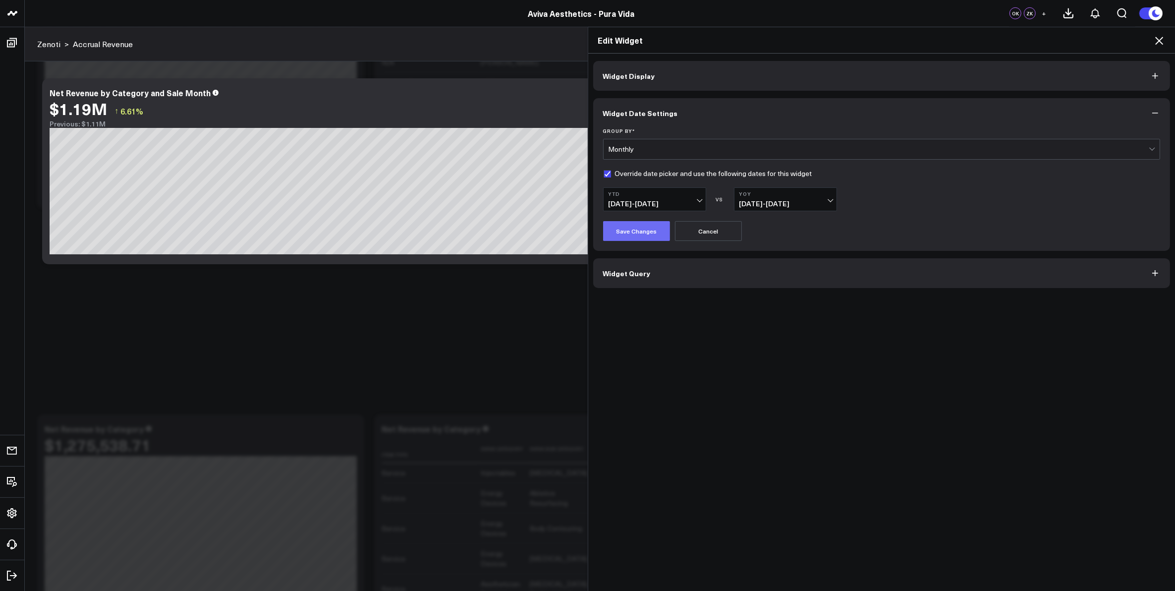
click at [639, 238] on button "Save Changes" at bounding box center [636, 231] width 67 height 20
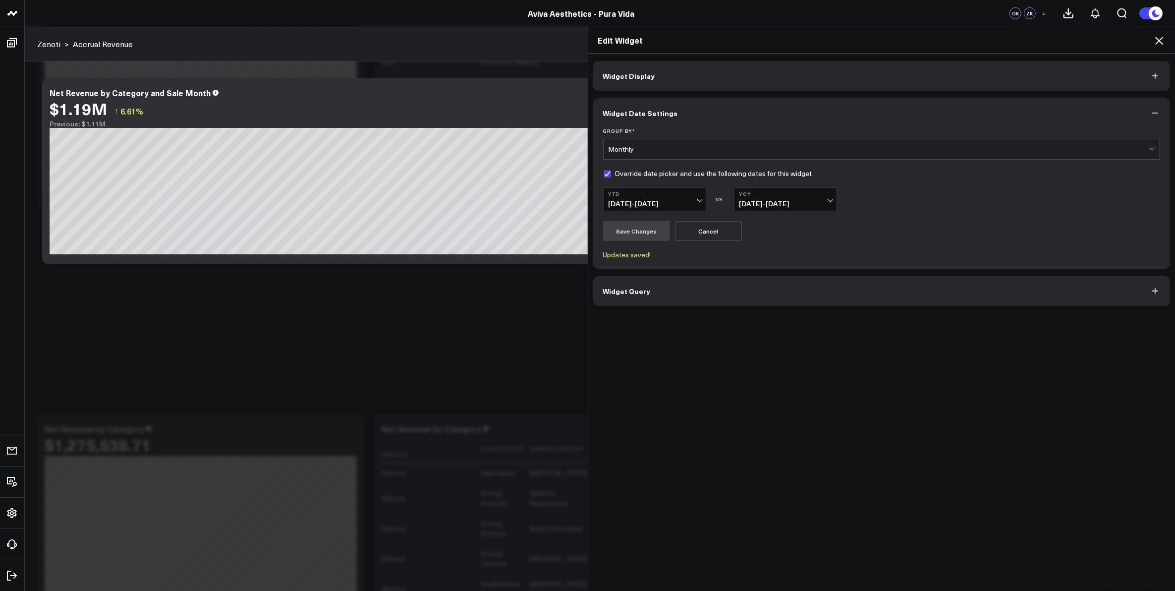
click at [1163, 38] on icon at bounding box center [1159, 41] width 12 height 12
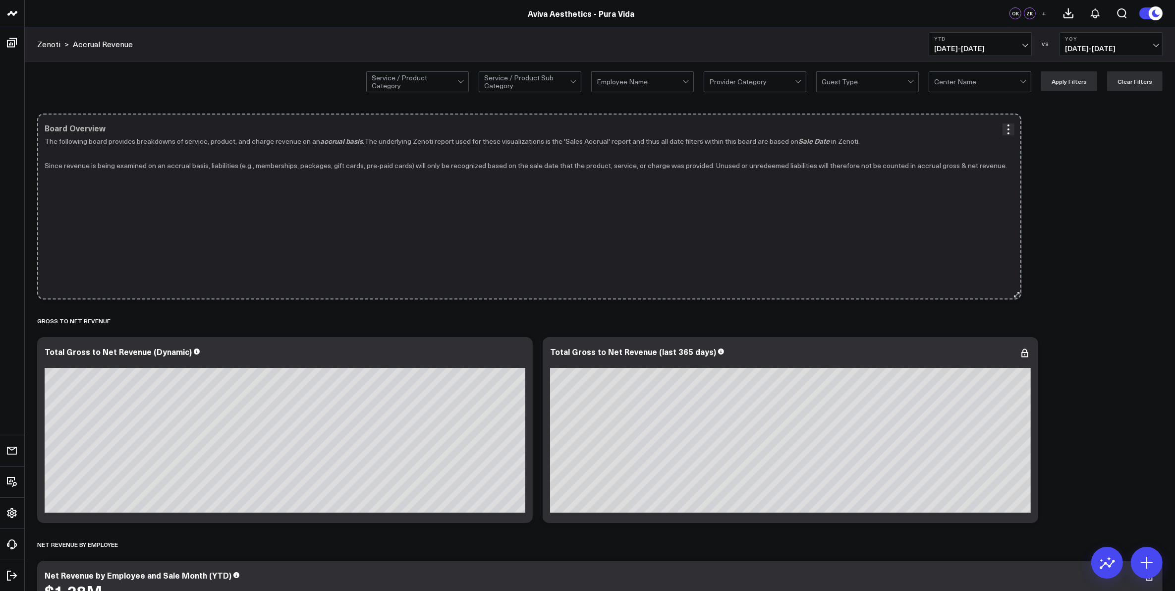
drag, startPoint x: 1012, startPoint y: 295, endPoint x: 1016, endPoint y: 202, distance: 93.8
click at [1016, 202] on div "Board Overview The following board provides breakdowns of service, product, and…" at bounding box center [529, 206] width 985 height 186
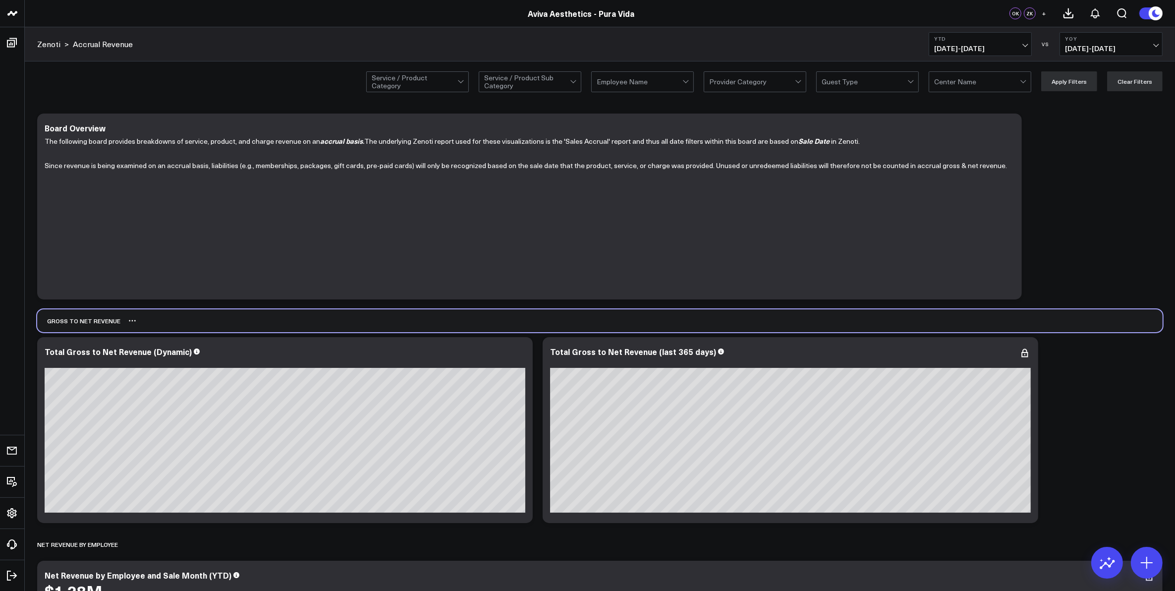
click at [523, 321] on div "Gross to Net Revenue" at bounding box center [600, 320] width 1126 height 23
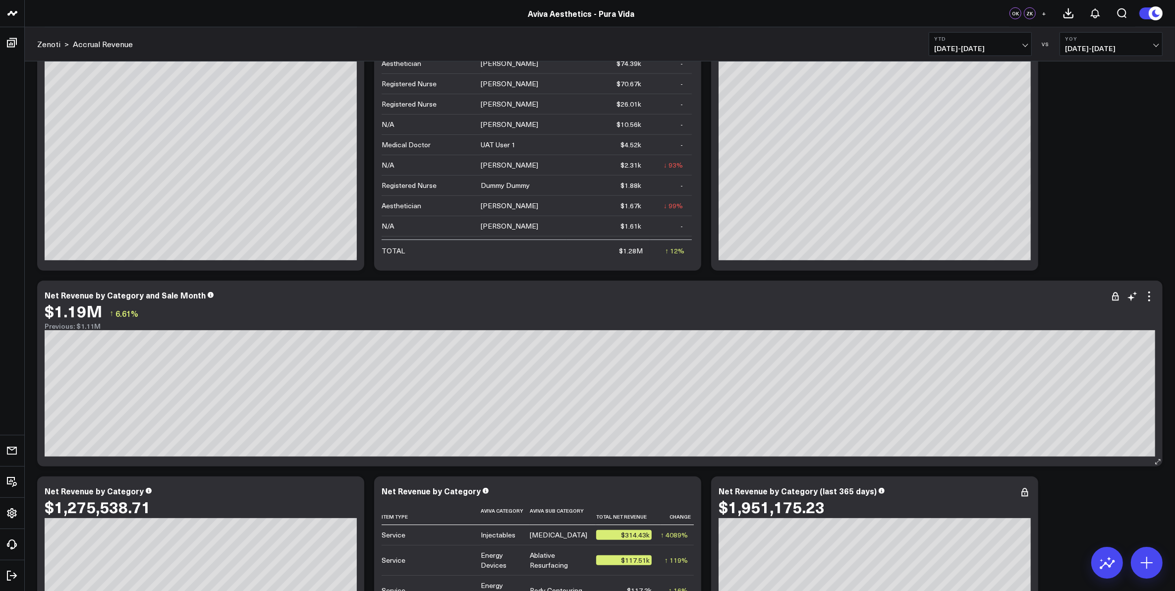
scroll to position [929, 0]
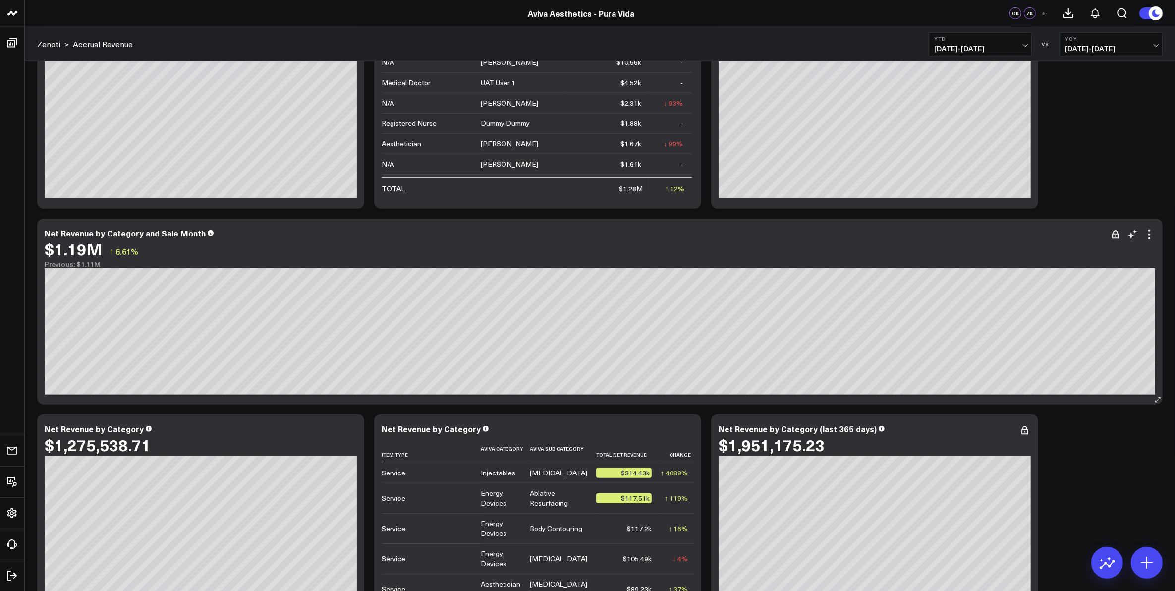
click at [310, 234] on div "Net Revenue by Category and Sale Month" at bounding box center [600, 232] width 1111 height 9
click at [1019, 46] on span "[DATE] - [DATE]" at bounding box center [980, 49] width 92 height 8
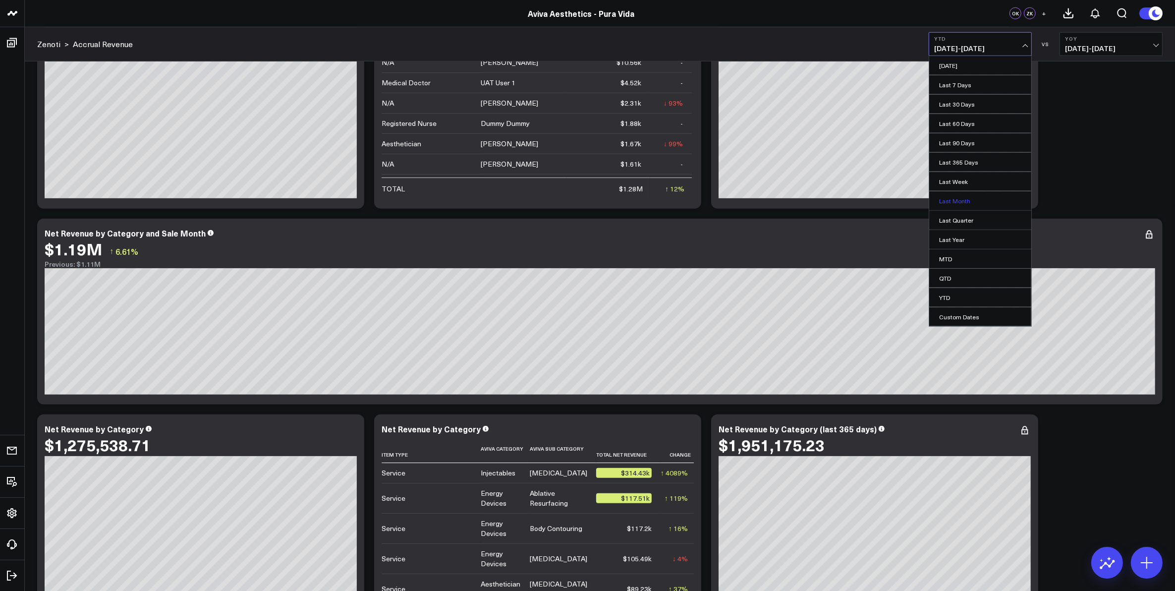
click at [969, 204] on link "Last Month" at bounding box center [980, 200] width 102 height 19
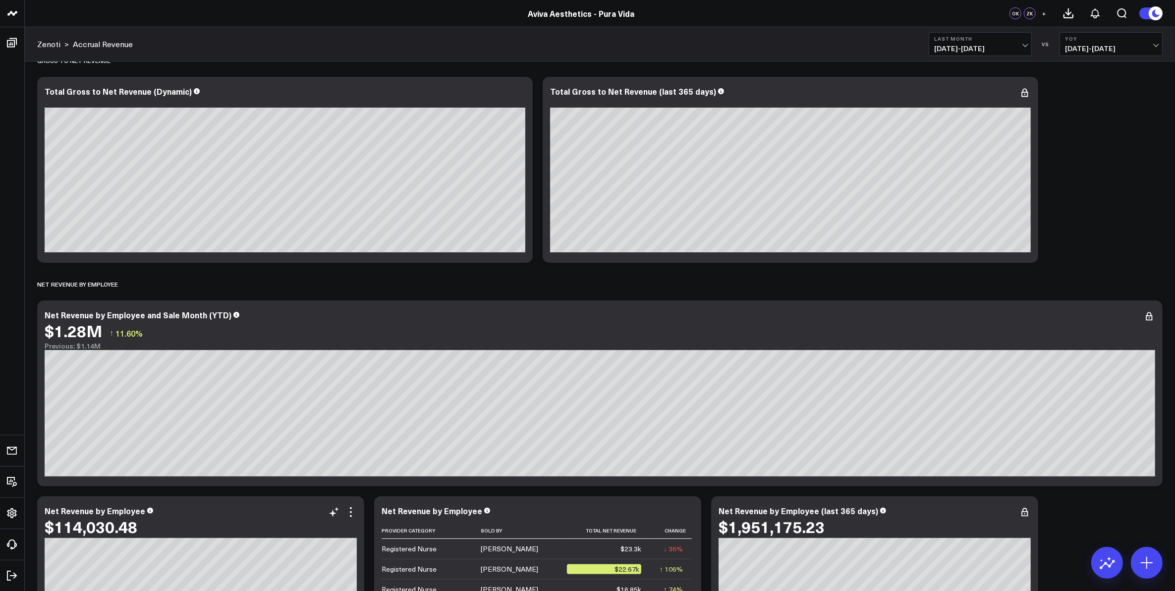
scroll to position [248, 0]
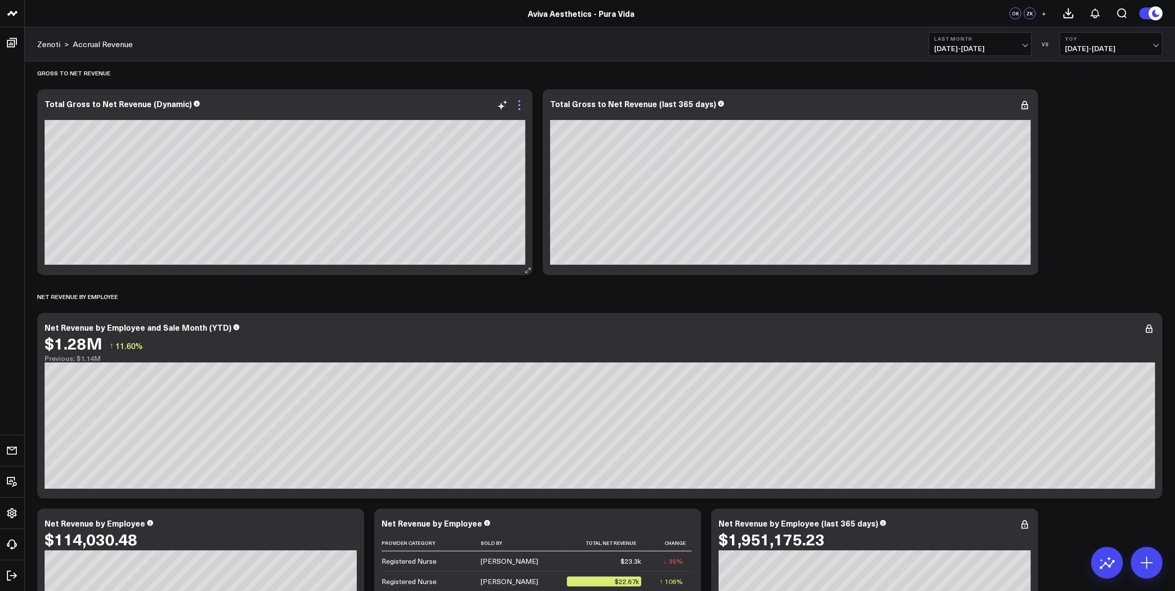
click at [520, 108] on icon at bounding box center [519, 105] width 12 height 12
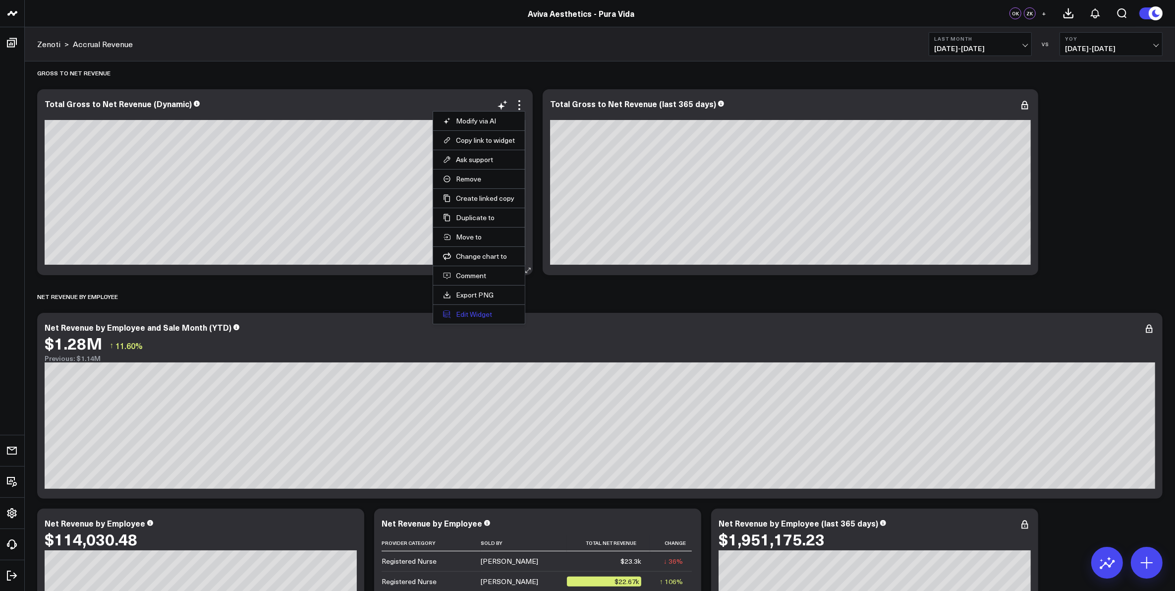
click at [494, 311] on button "Edit Widget" at bounding box center [479, 314] width 72 height 9
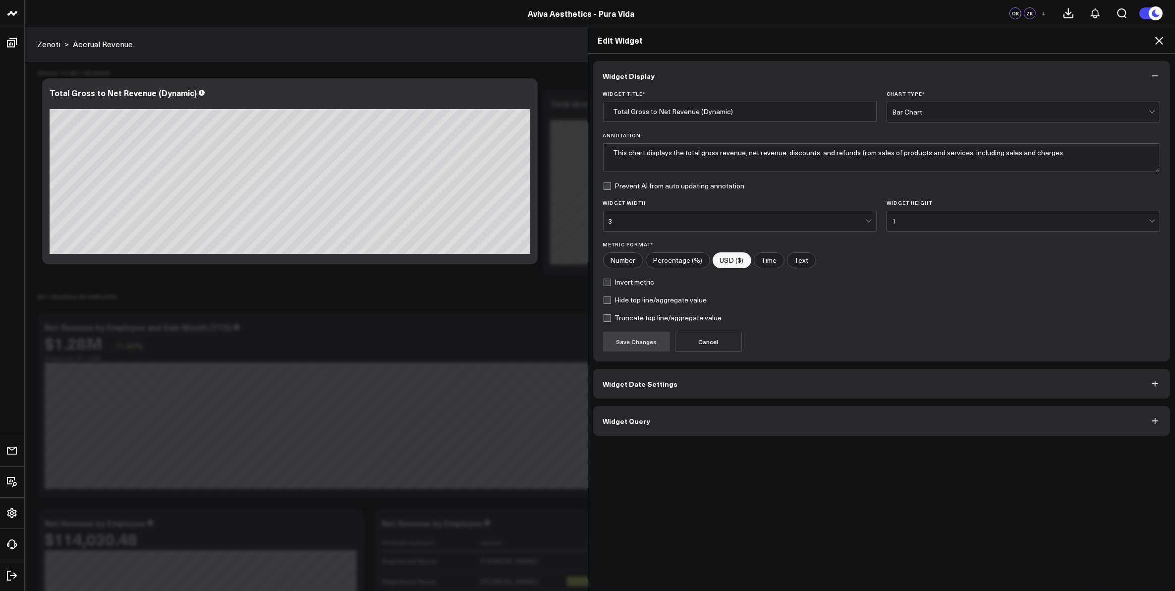
click at [603, 318] on label "Truncate top line/aggregate value" at bounding box center [662, 318] width 119 height 8
click at [603, 318] on input "Truncate top line/aggregate value" at bounding box center [607, 318] width 8 height 8
click at [603, 321] on label "Truncate top line/aggregate value" at bounding box center [662, 318] width 119 height 8
click at [603, 321] on input "Truncate top line/aggregate value" at bounding box center [607, 318] width 8 height 8
checkbox input "false"
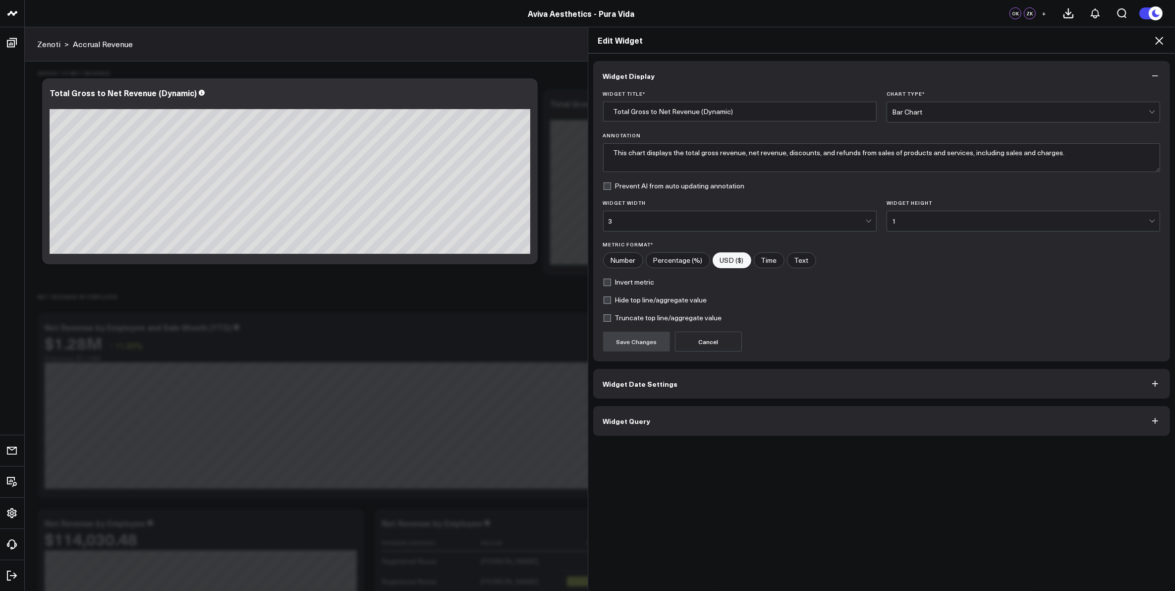
click at [1163, 40] on icon at bounding box center [1159, 41] width 12 height 12
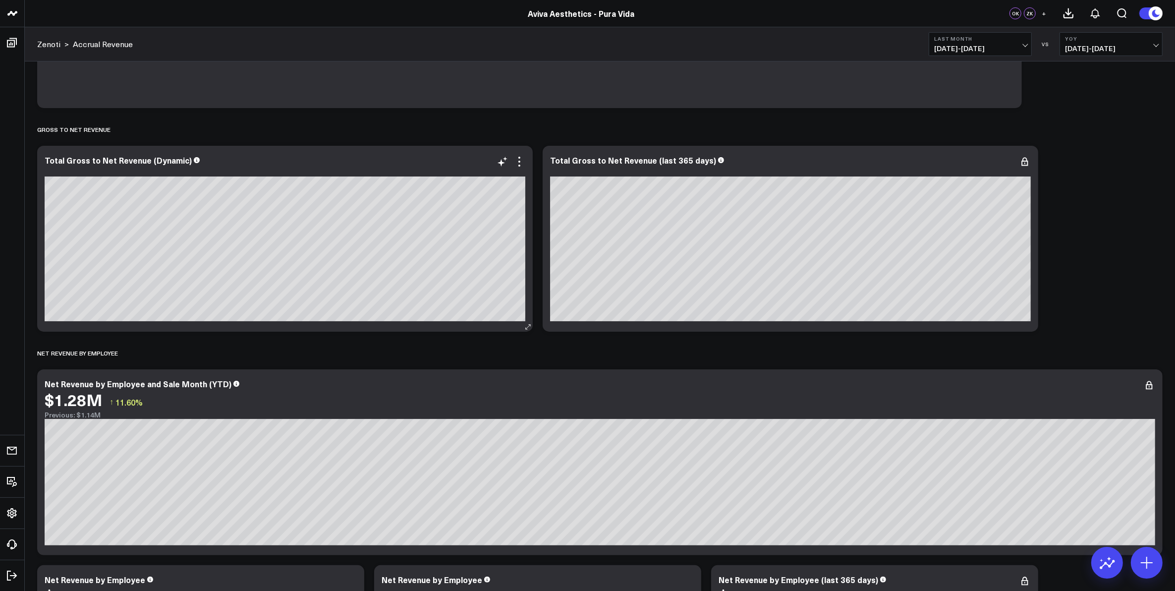
scroll to position [186, 0]
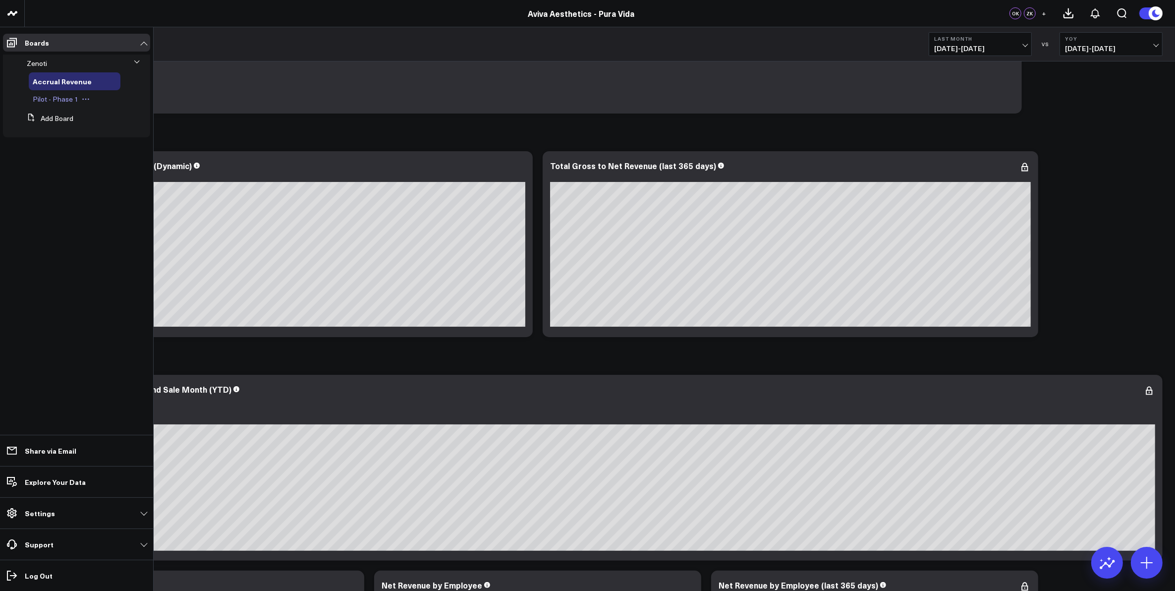
click at [59, 102] on span "Pilot - Phase 1" at bounding box center [56, 98] width 46 height 9
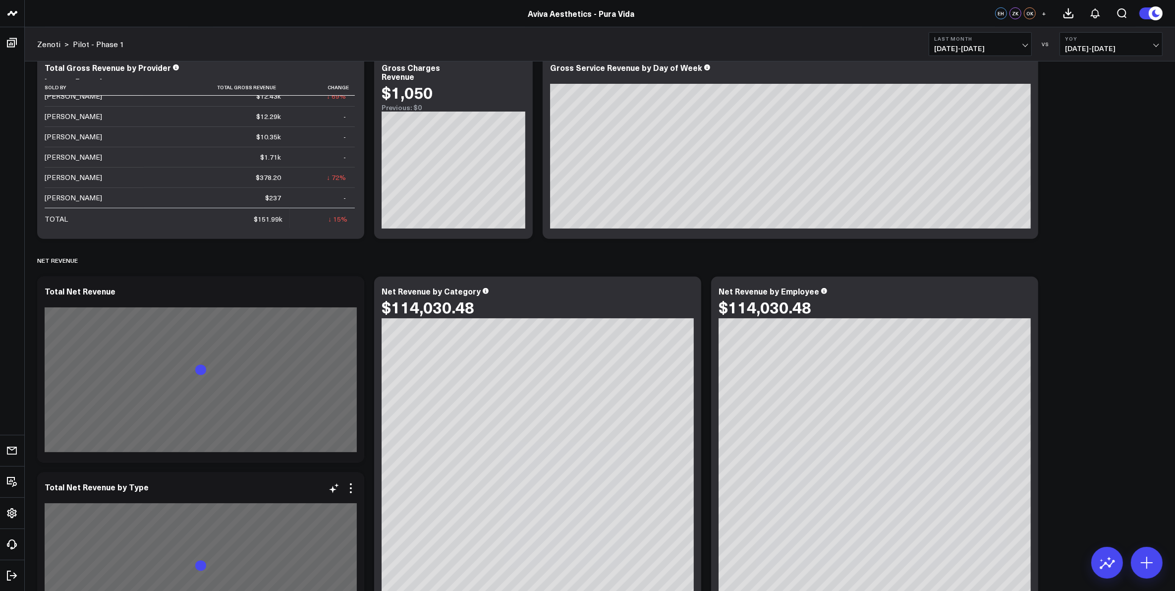
scroll to position [558, 0]
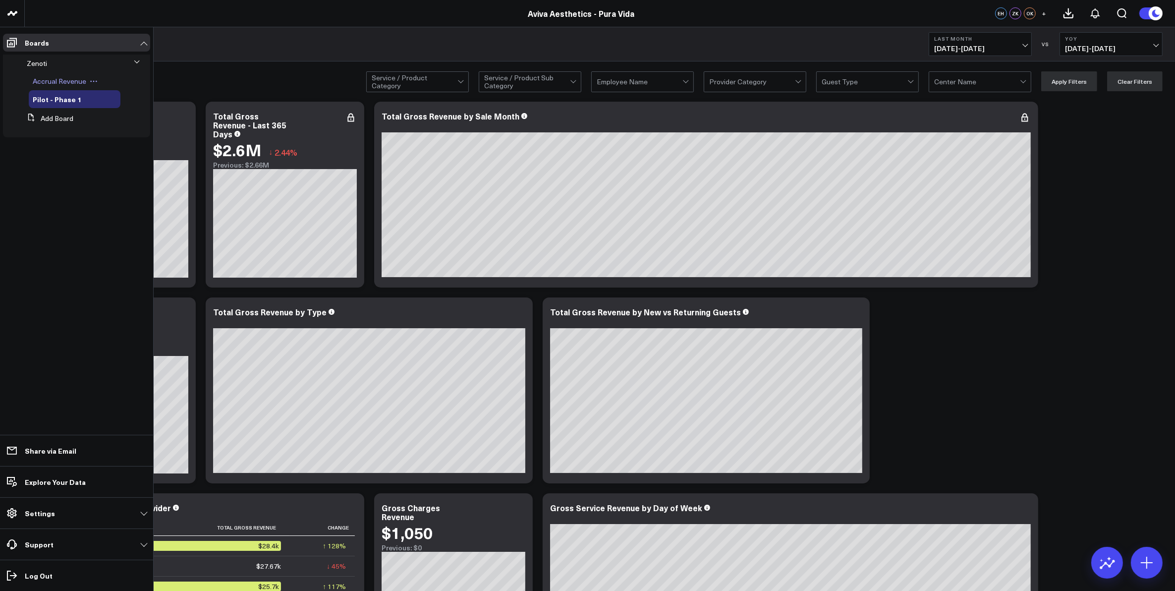
click at [53, 81] on span "Accrual Revenue" at bounding box center [60, 80] width 54 height 9
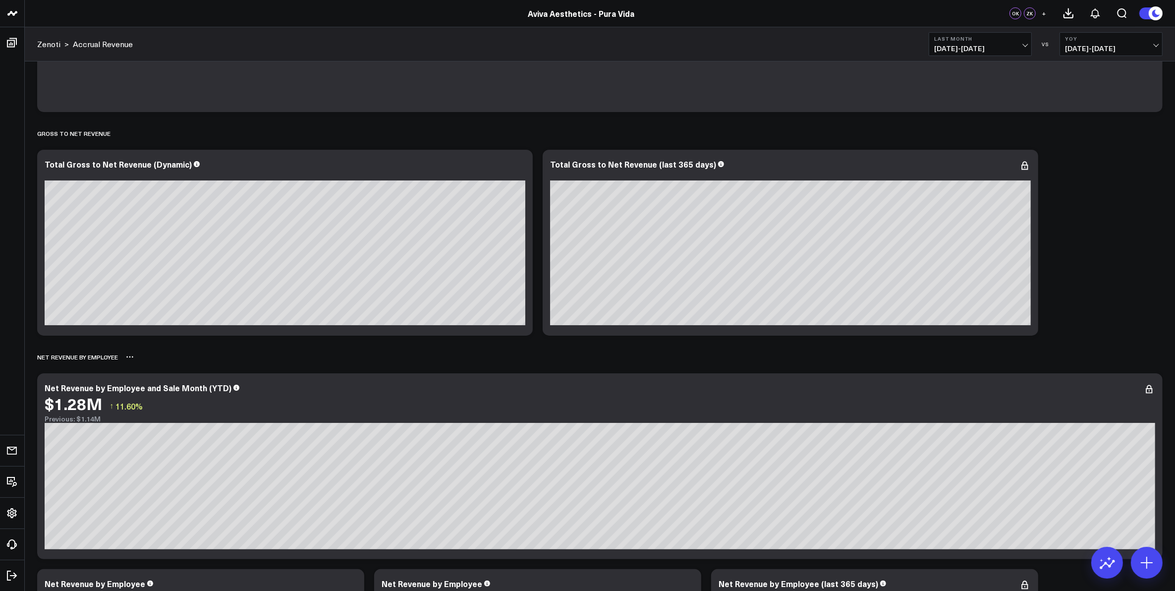
scroll to position [186, 0]
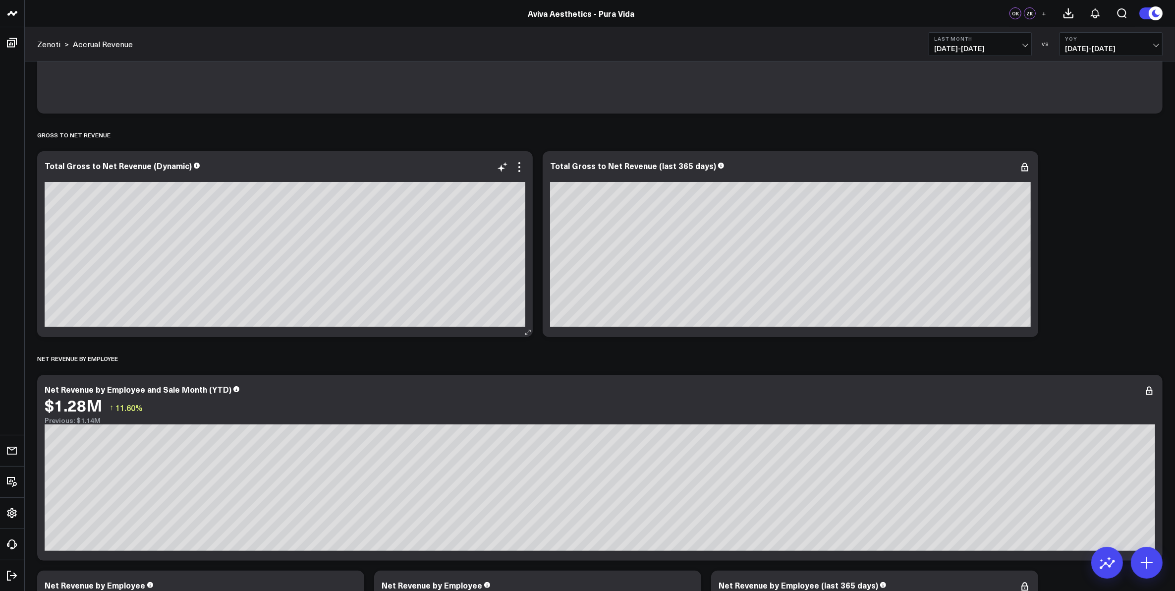
click at [255, 171] on div "Total Gross to Net Revenue (Dynamic)" at bounding box center [285, 171] width 481 height 21
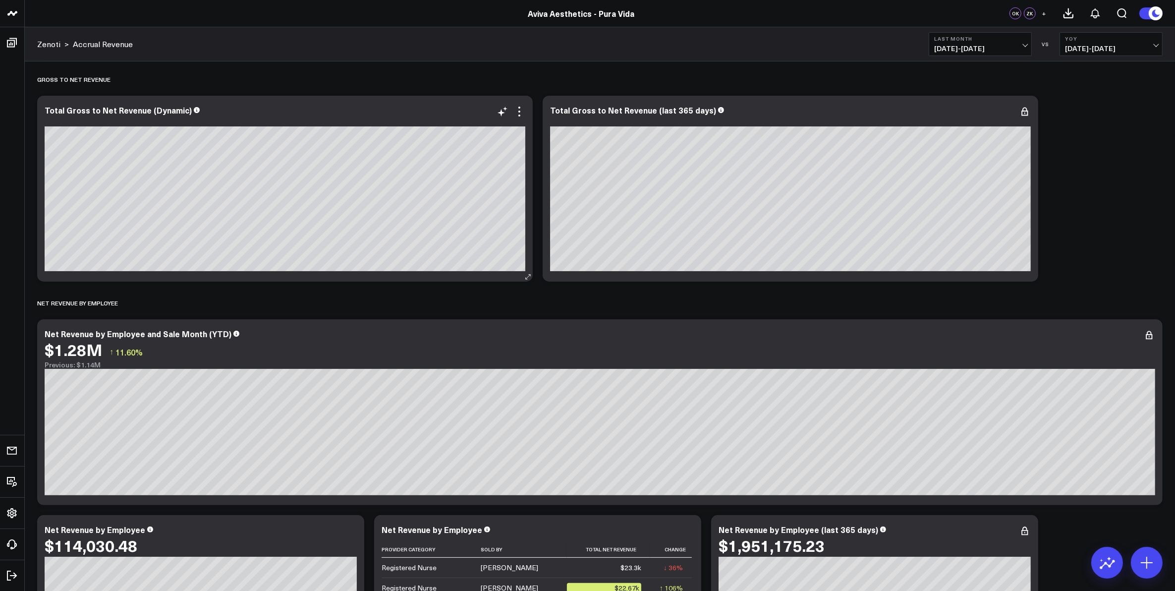
scroll to position [248, 0]
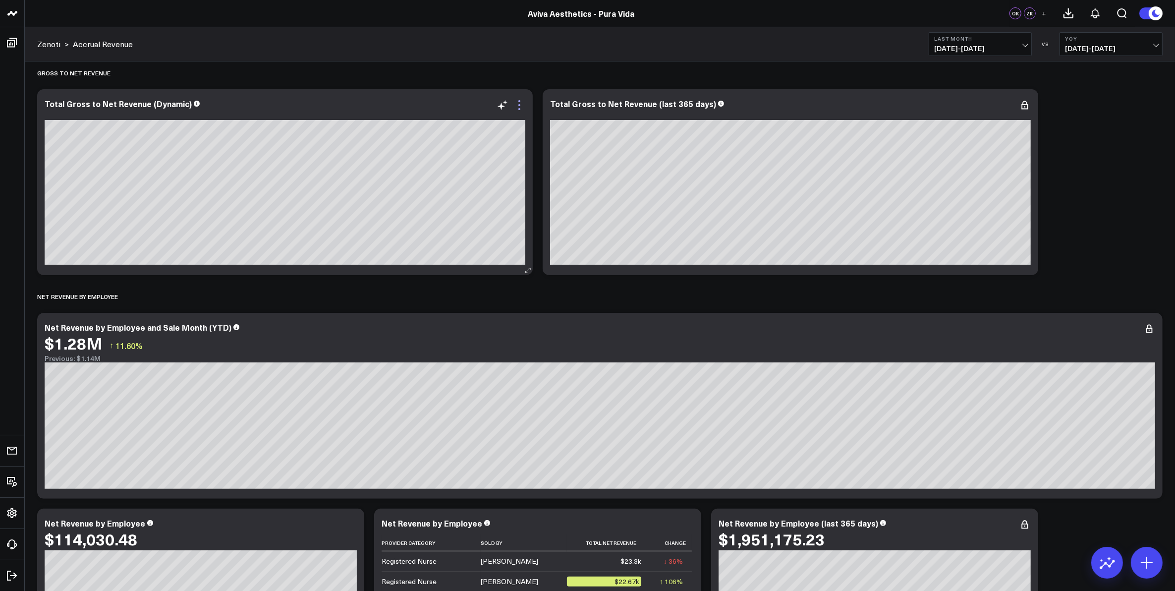
click at [518, 108] on icon at bounding box center [519, 105] width 12 height 12
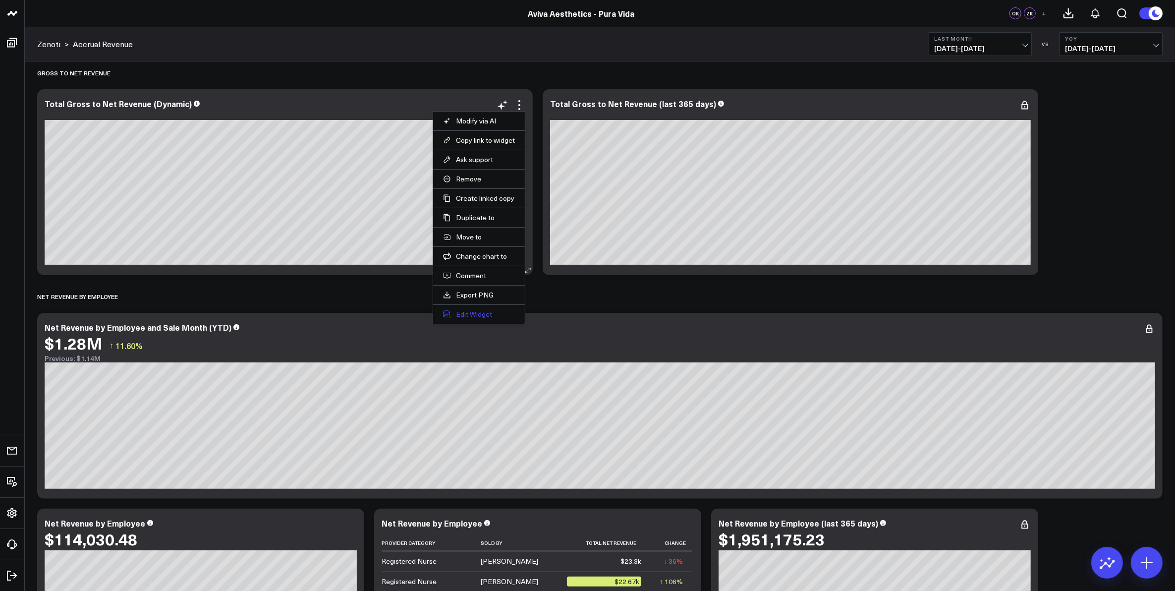
click at [481, 315] on button "Edit Widget" at bounding box center [479, 314] width 72 height 9
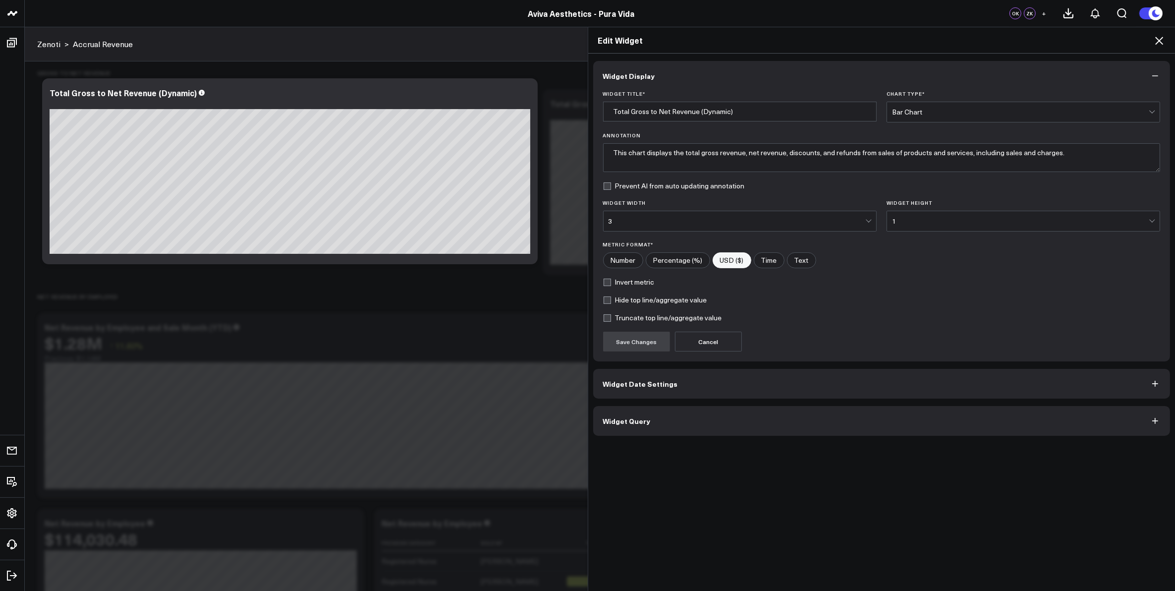
click at [734, 424] on button "Widget Query" at bounding box center [881, 421] width 577 height 30
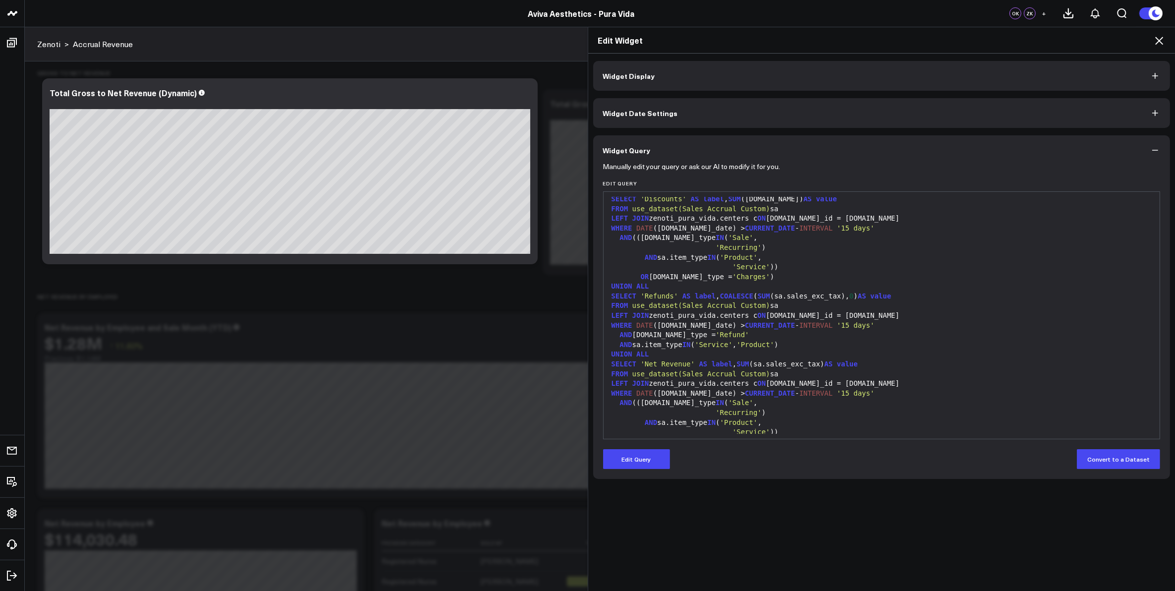
scroll to position [117, 0]
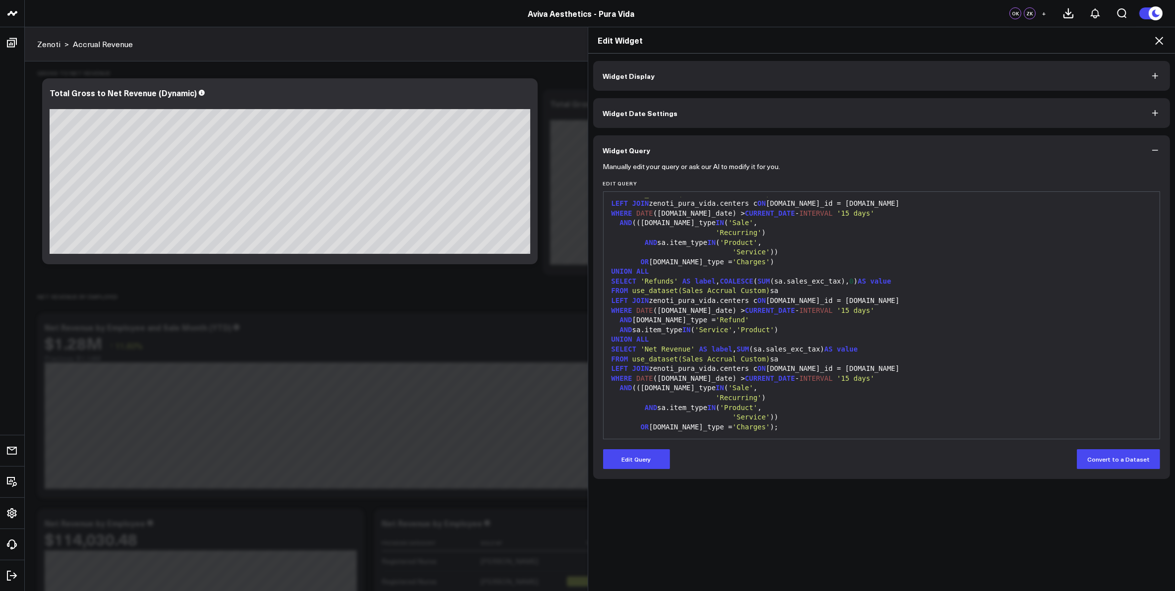
click at [1158, 36] on icon at bounding box center [1159, 41] width 12 height 12
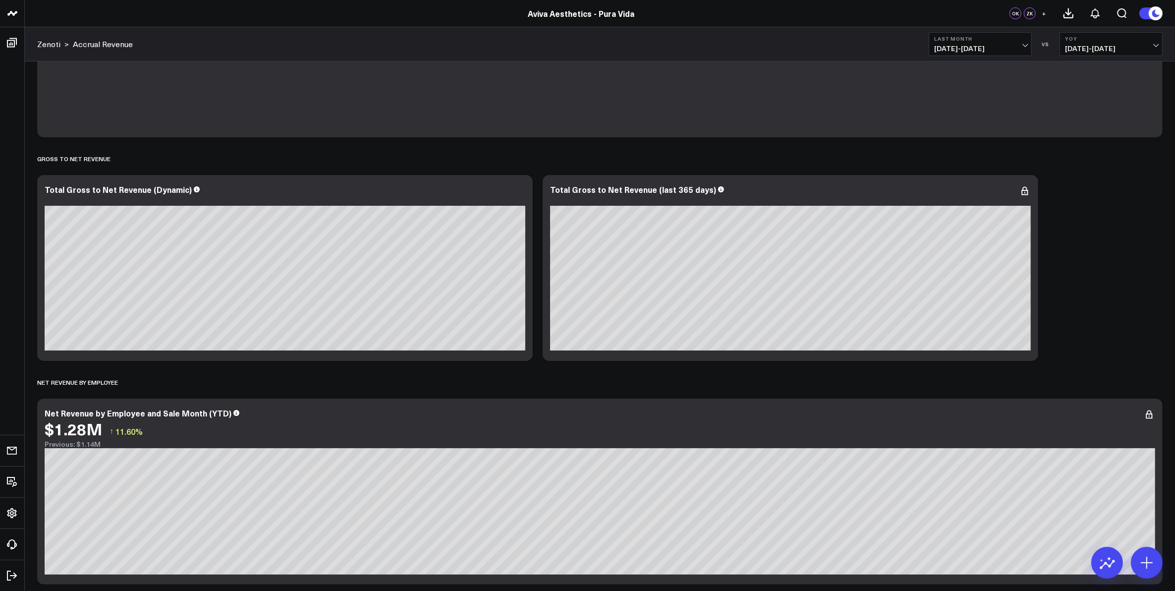
scroll to position [186, 0]
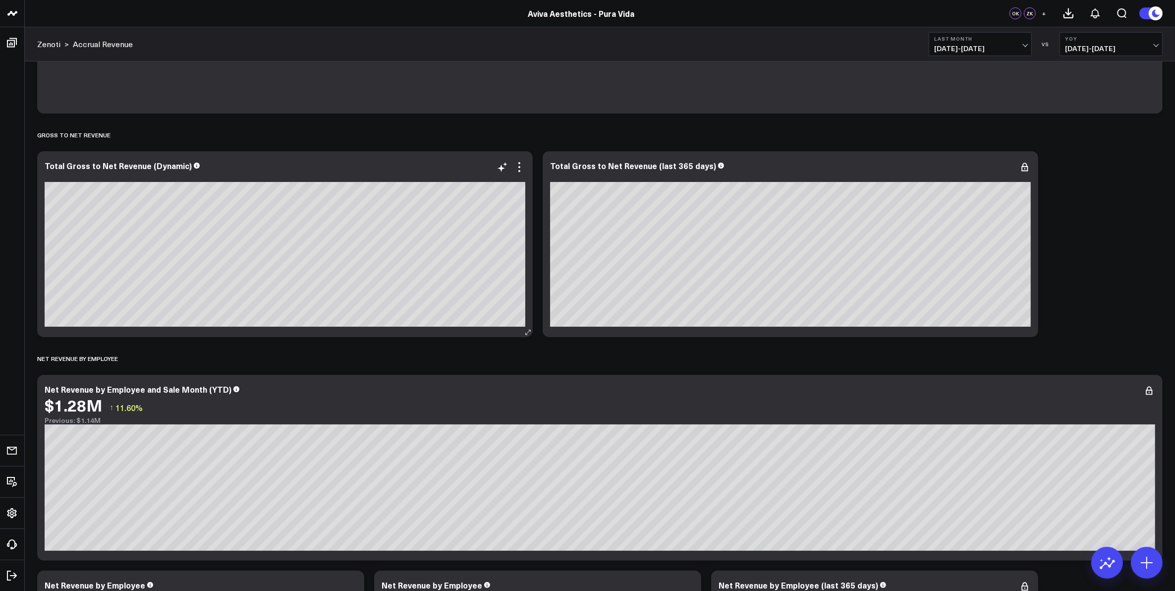
click at [415, 331] on div "Total Gross to Net Revenue (Dynamic)" at bounding box center [285, 244] width 496 height 186
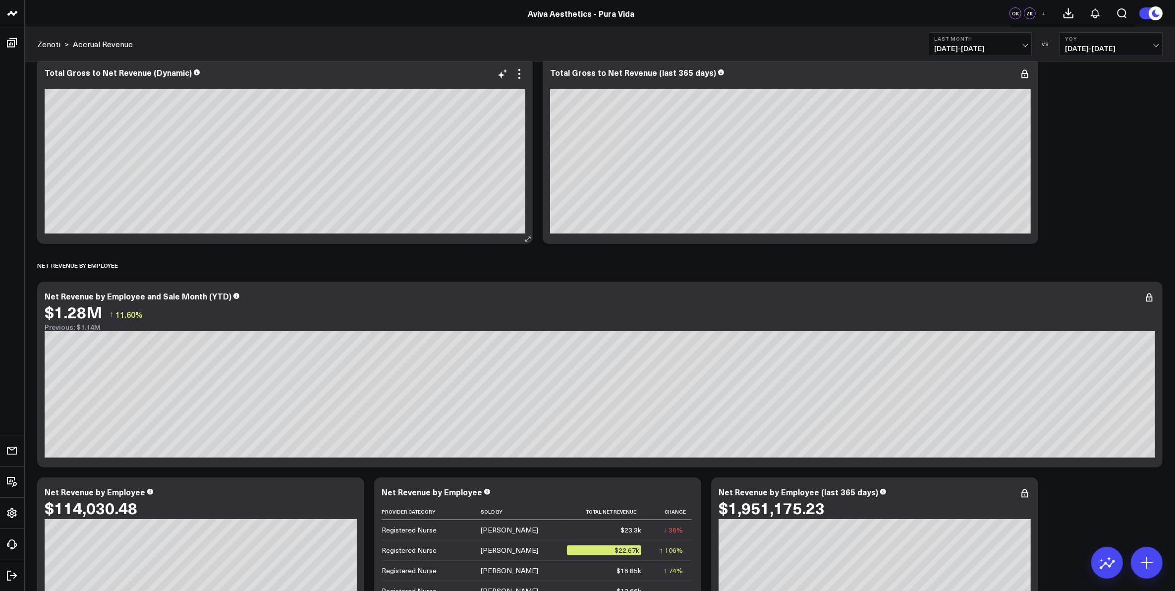
scroll to position [310, 0]
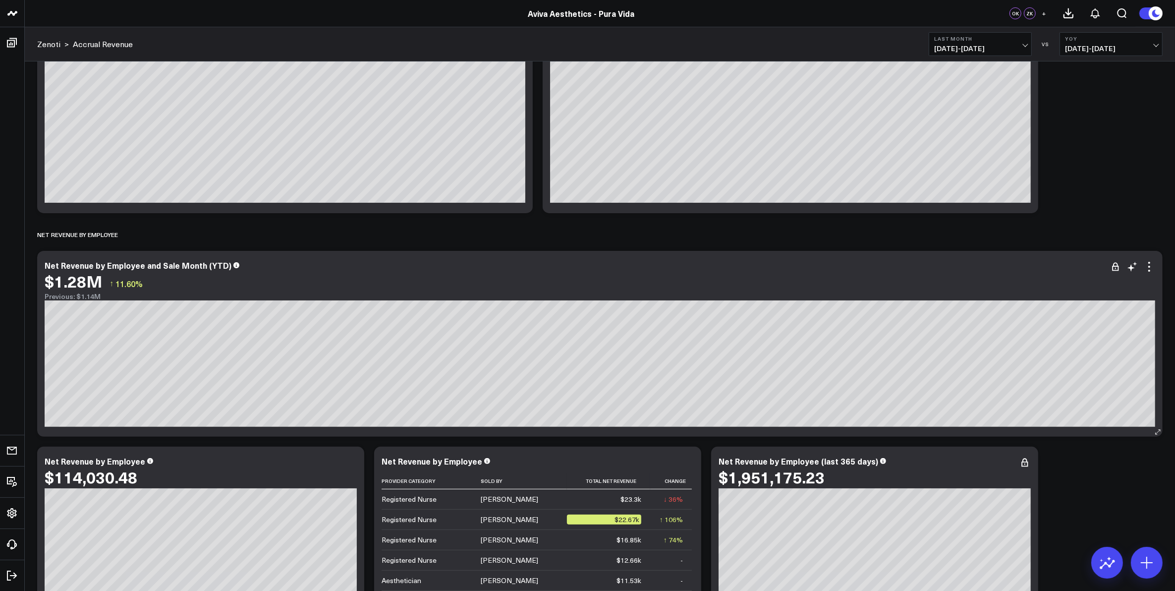
click at [449, 282] on div "$1.28M ↑ 11.60%" at bounding box center [600, 281] width 1111 height 18
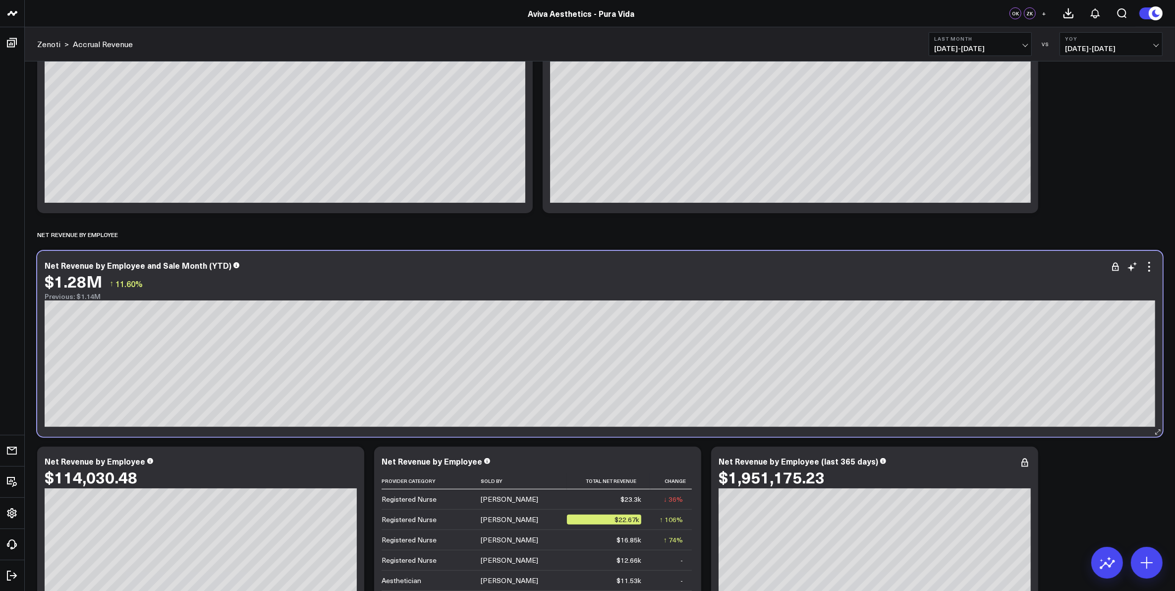
click at [449, 282] on div "$1.28M ↑ 11.60%" at bounding box center [600, 281] width 1111 height 18
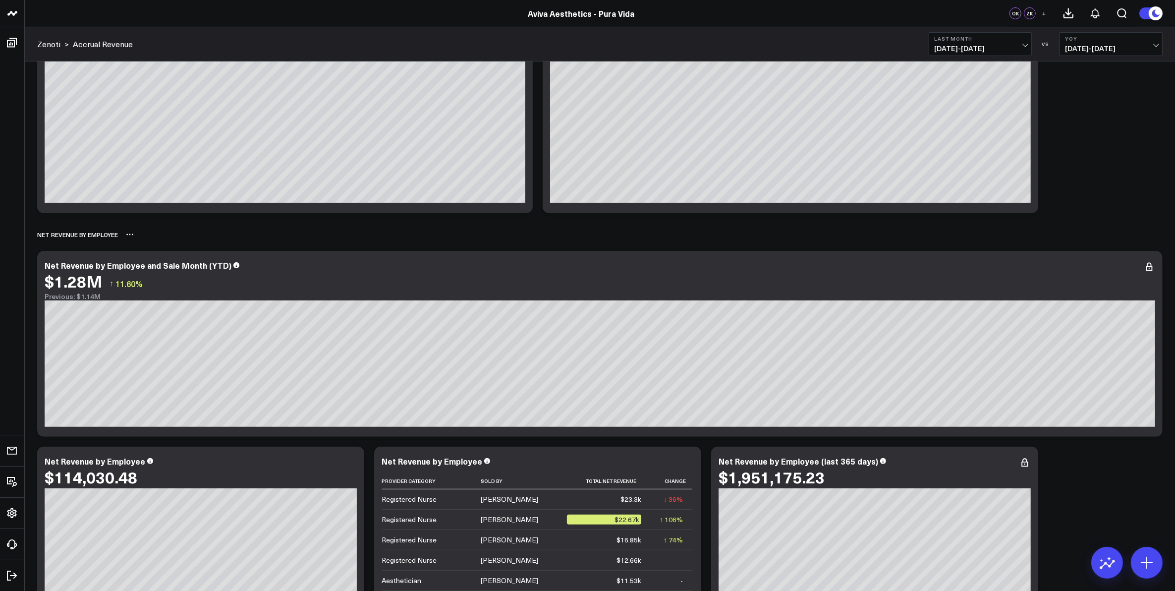
scroll to position [0, 0]
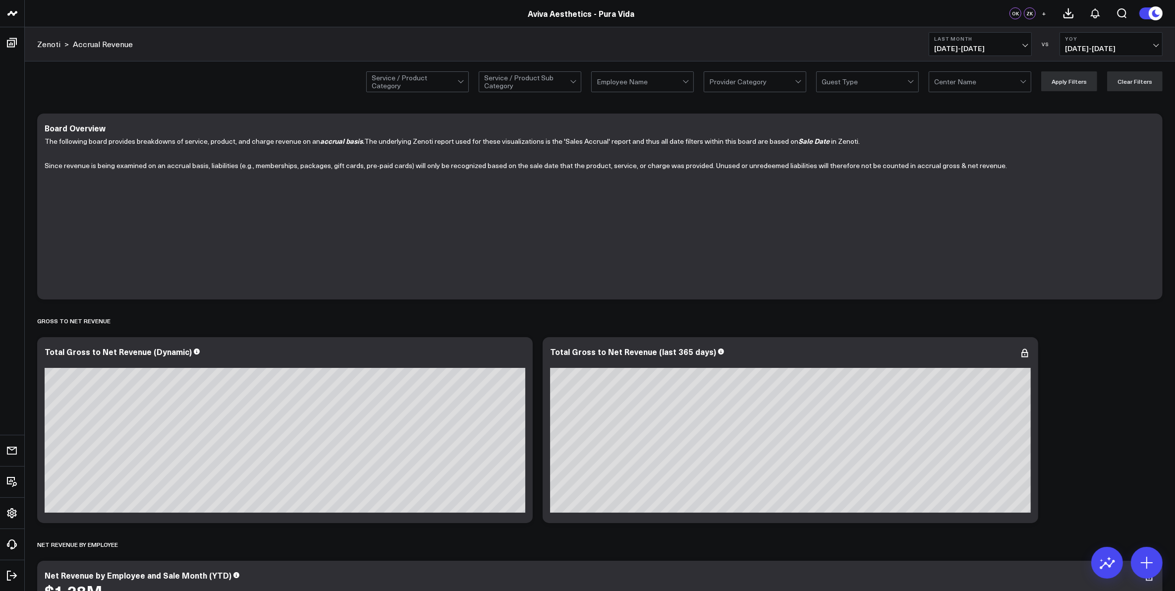
click at [1021, 42] on button "Last Month [DATE] - [DATE]" at bounding box center [980, 44] width 103 height 24
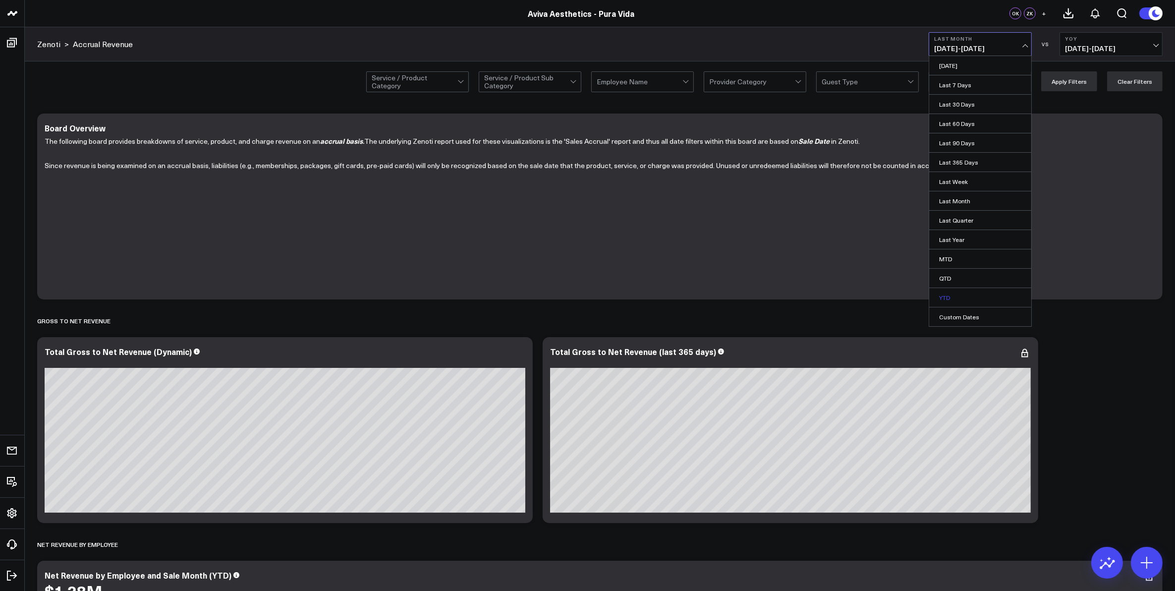
click at [966, 302] on link "YTD" at bounding box center [980, 297] width 102 height 19
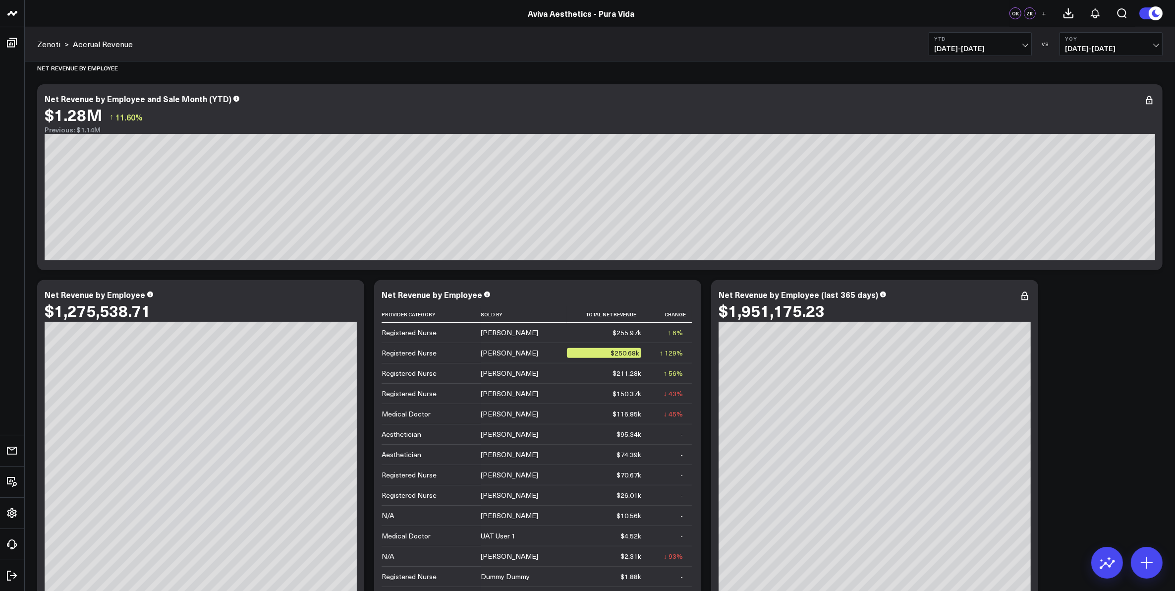
scroll to position [434, 0]
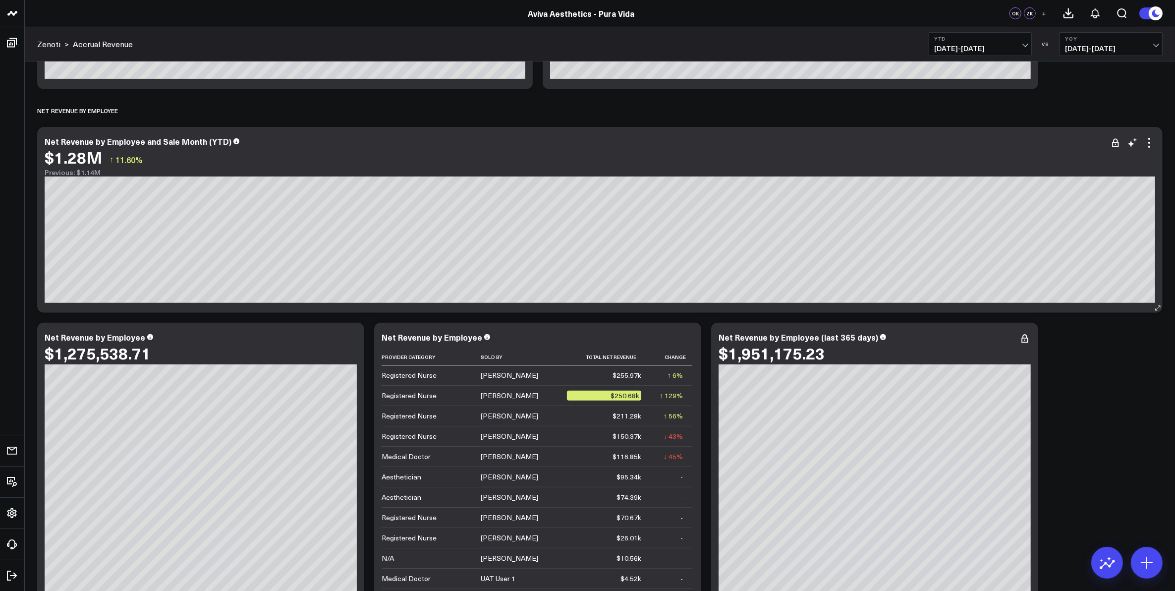
click at [326, 139] on div "Net Revenue by Employee and Sale Month (YTD)" at bounding box center [600, 141] width 1111 height 9
click at [1149, 146] on icon at bounding box center [1149, 143] width 12 height 12
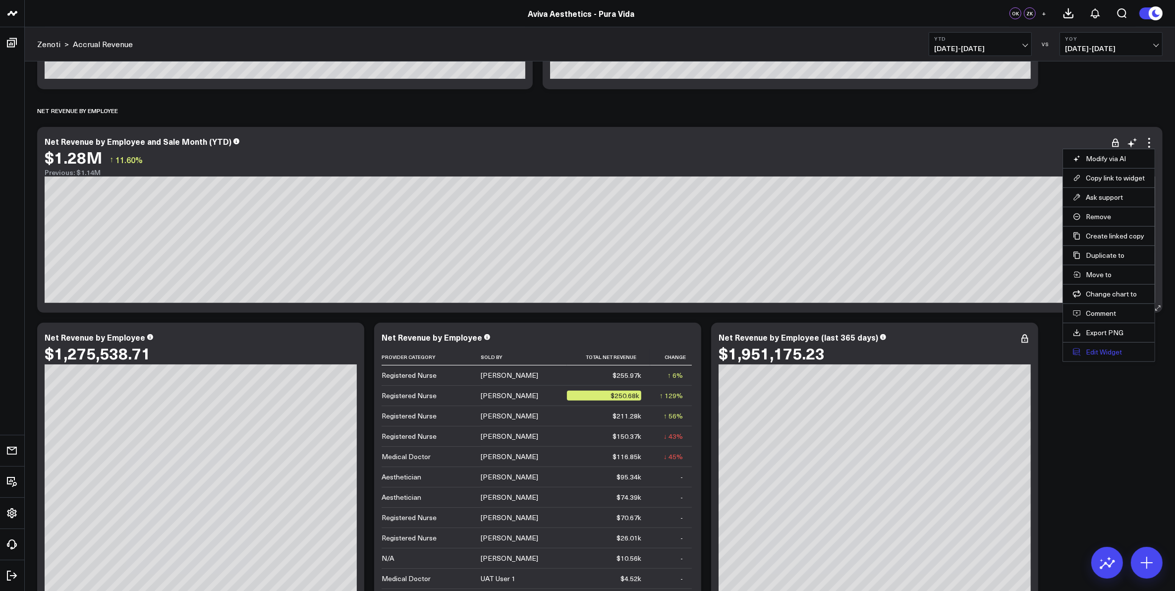
click at [1098, 353] on button "Edit Widget" at bounding box center [1109, 351] width 72 height 9
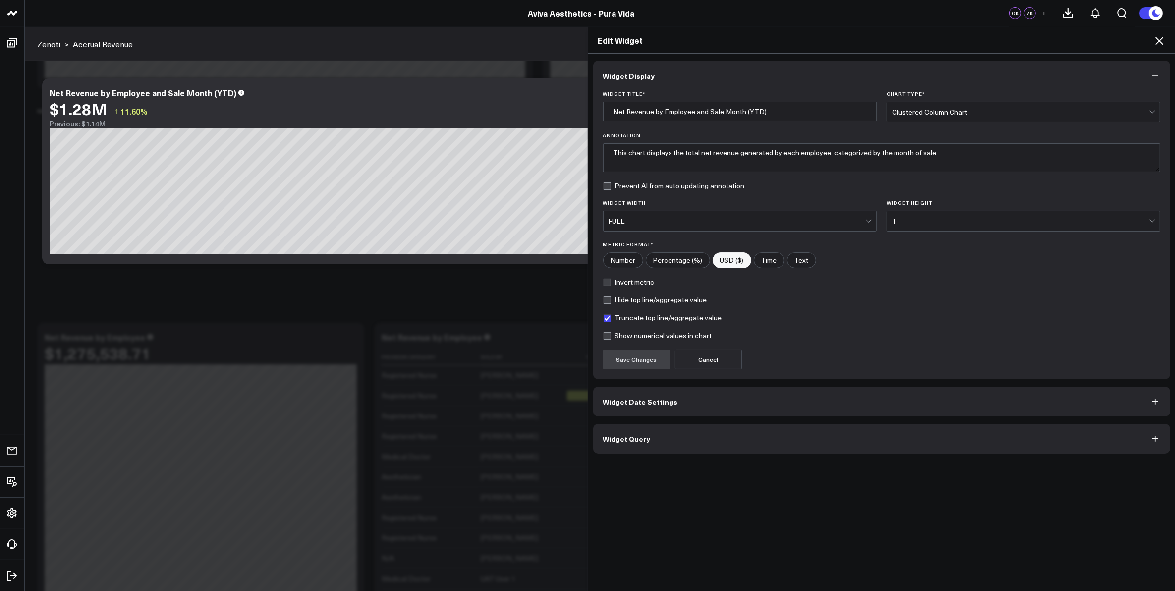
click at [641, 430] on button "Widget Query" at bounding box center [881, 439] width 577 height 30
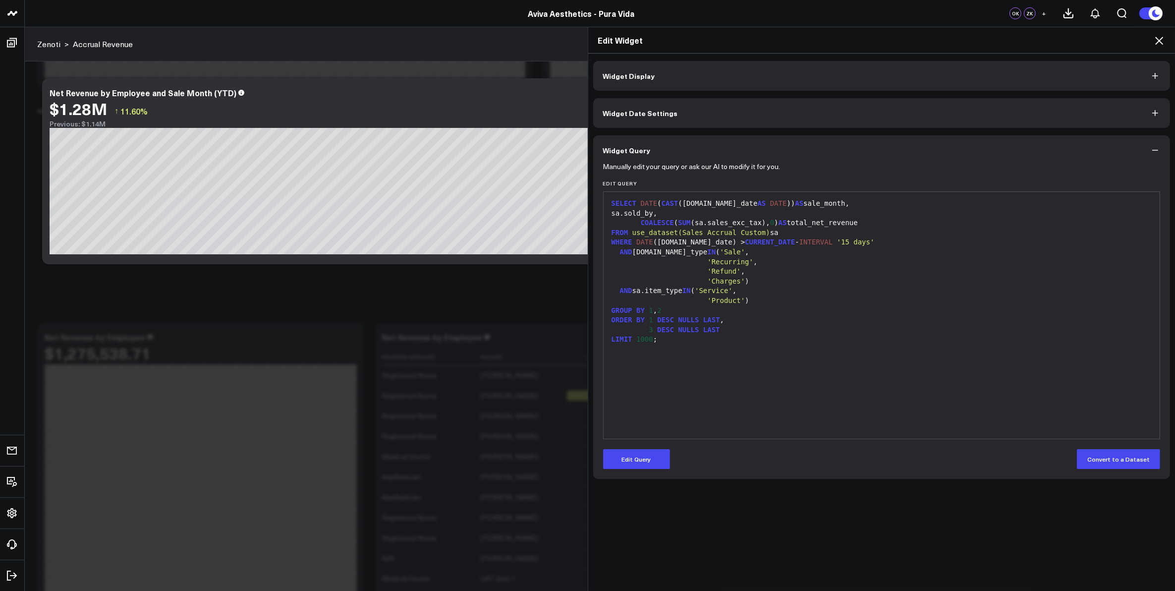
click at [1158, 37] on icon at bounding box center [1159, 41] width 12 height 12
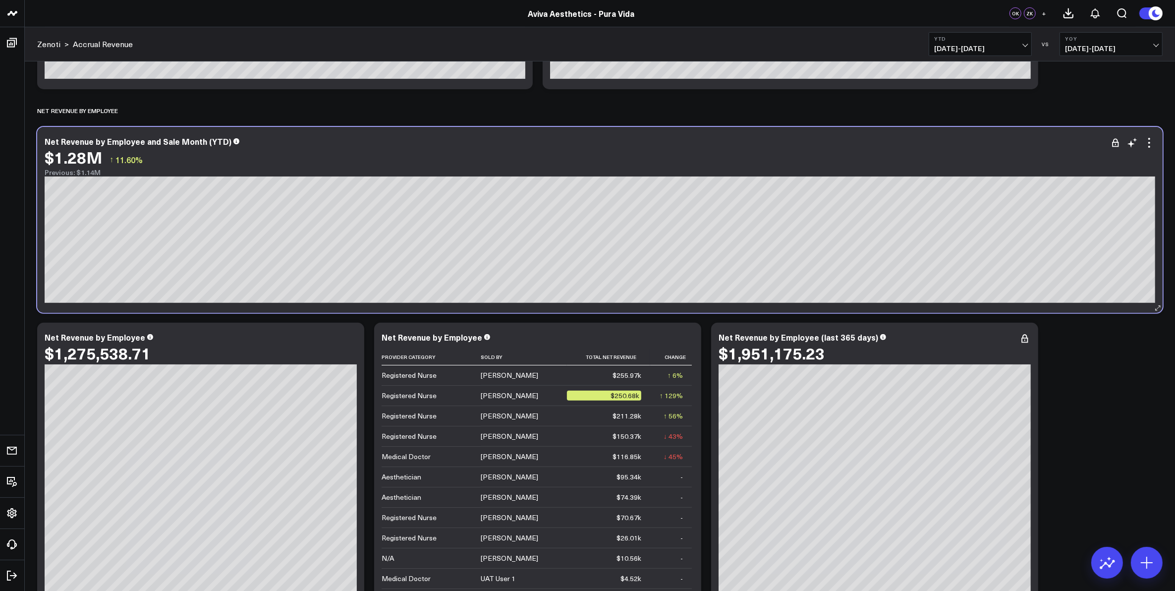
click at [625, 144] on div "Net Revenue by Employee and Sale Month (YTD)" at bounding box center [600, 141] width 1111 height 9
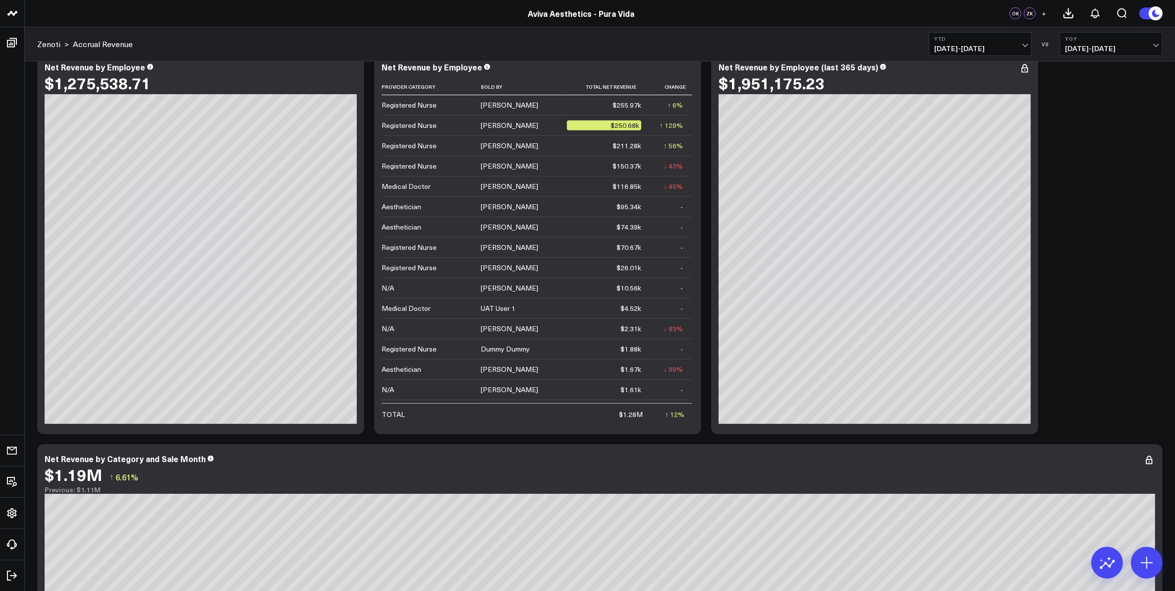
scroll to position [743, 0]
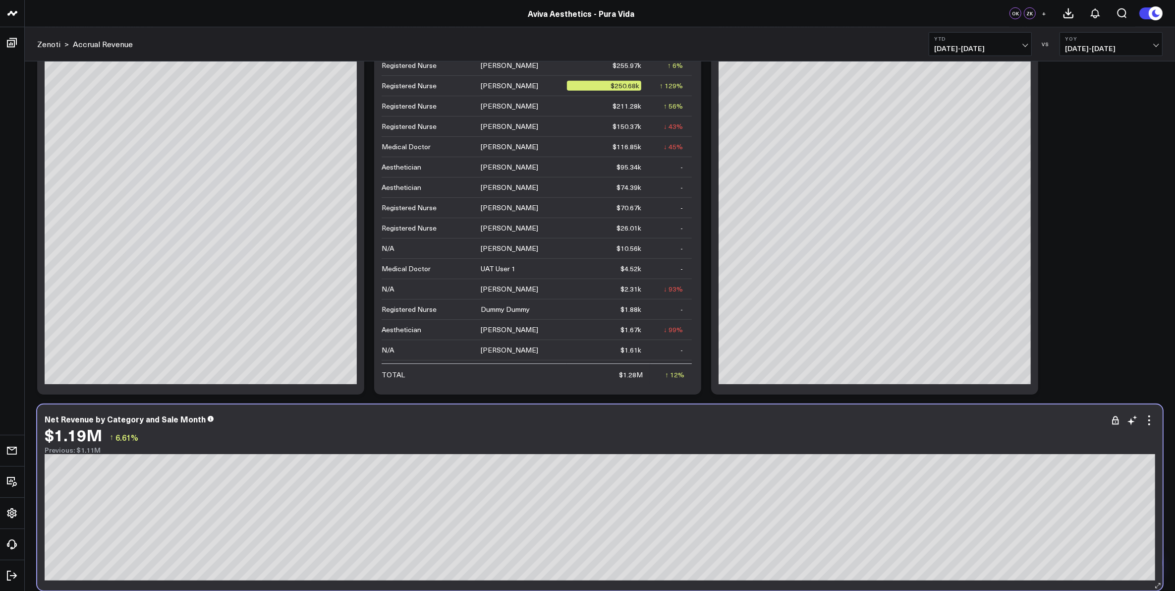
click at [320, 416] on div "Net Revenue by Category and Sale Month" at bounding box center [600, 418] width 1111 height 9
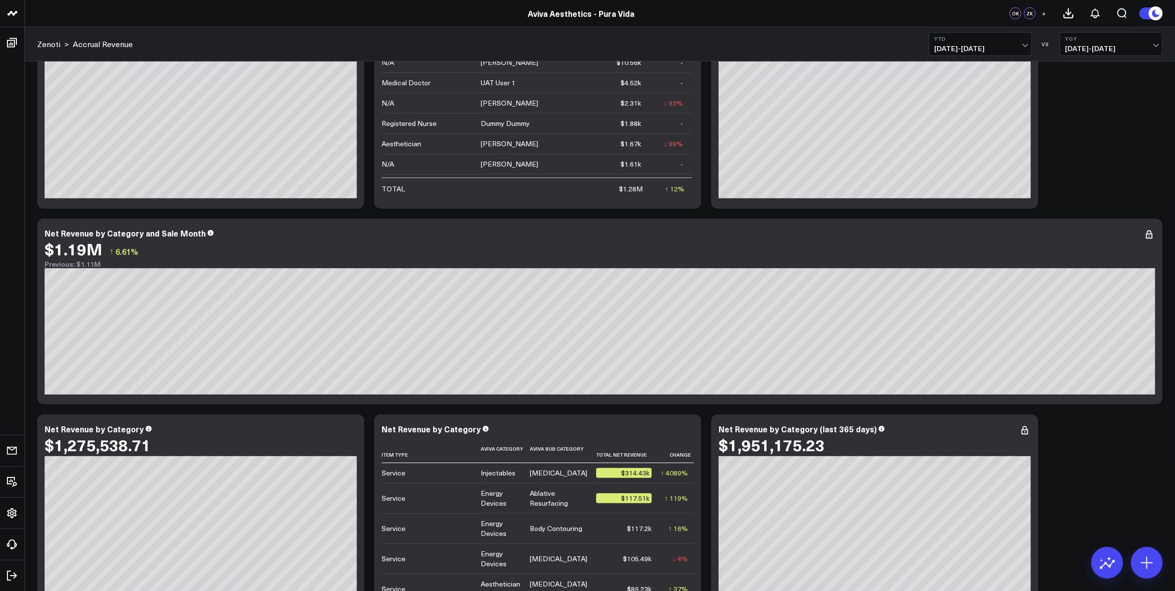
scroll to position [1053, 0]
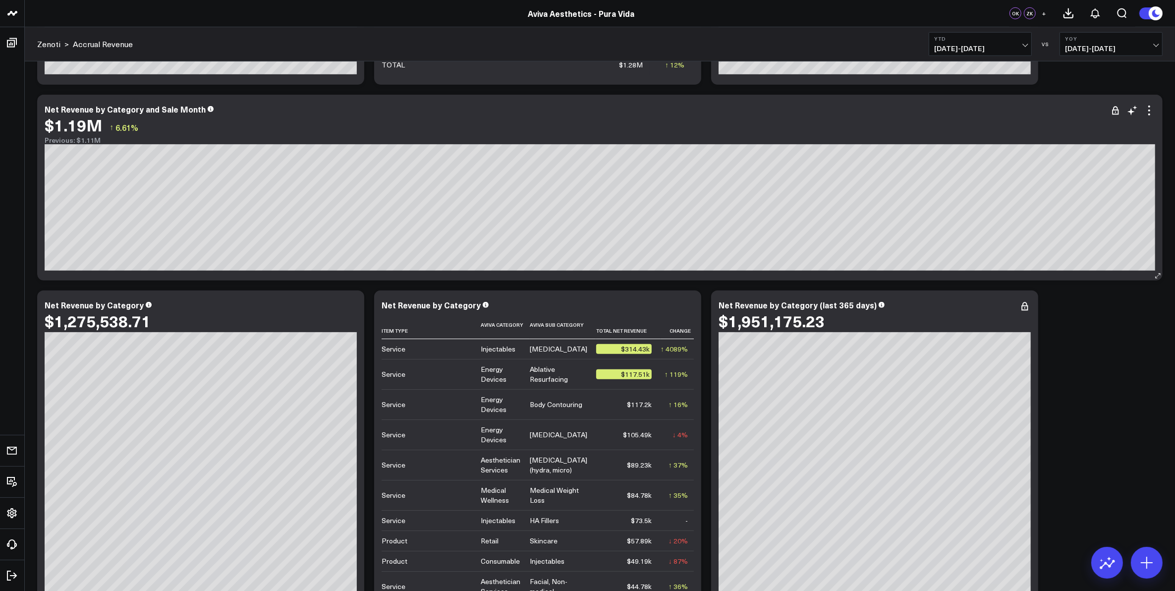
click at [217, 131] on div "$1.19M ↑ 6.61%" at bounding box center [600, 125] width 1111 height 18
click at [1145, 564] on icon at bounding box center [1147, 563] width 16 height 16
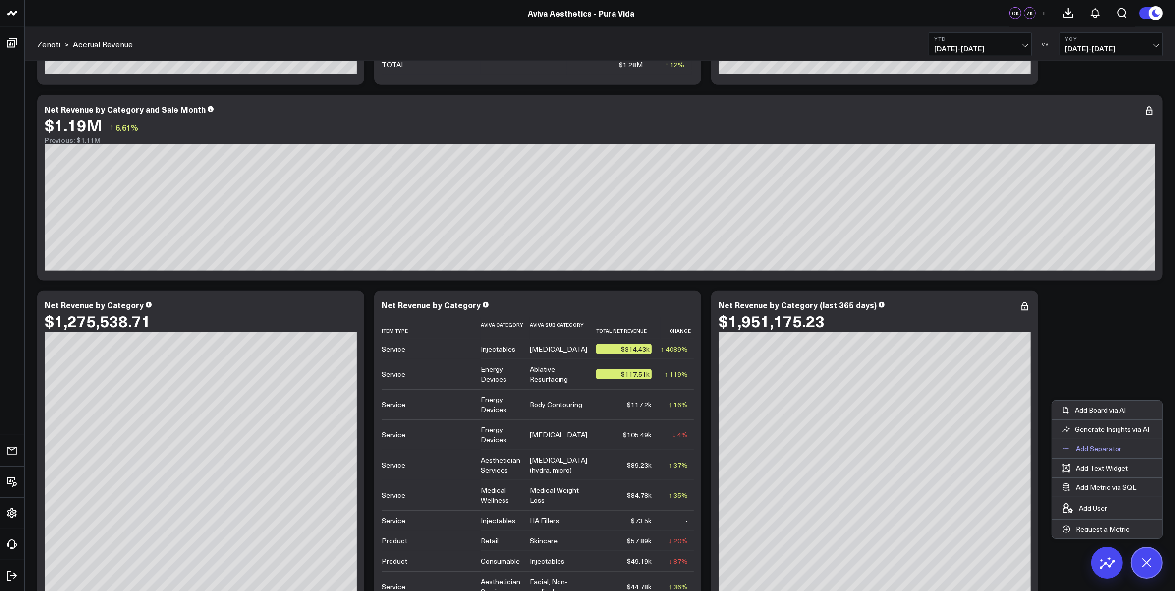
click at [1101, 448] on p "Add Separator" at bounding box center [1099, 448] width 46 height 9
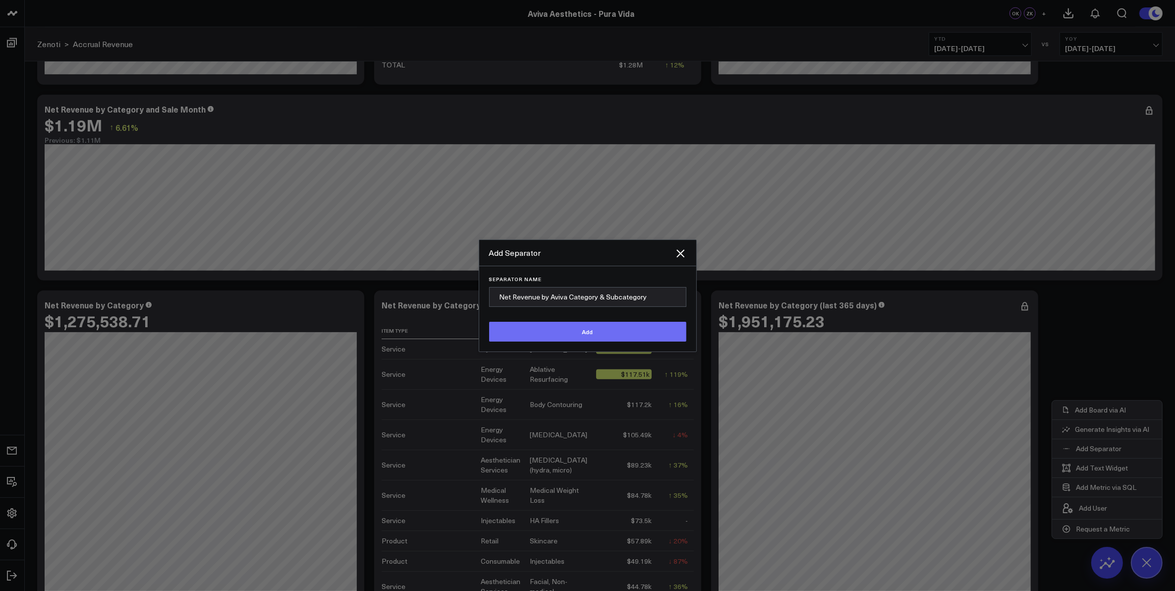
type input "Net Revenue by Aviva Category & Subcategory"
click at [639, 333] on button "Add" at bounding box center [587, 332] width 197 height 20
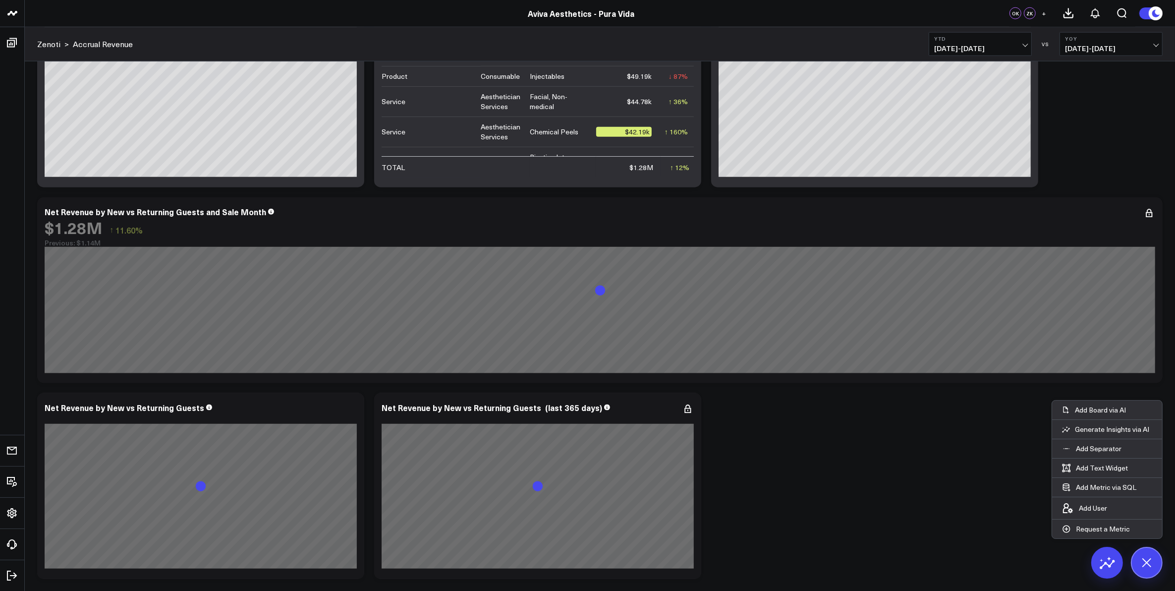
scroll to position [1566, 0]
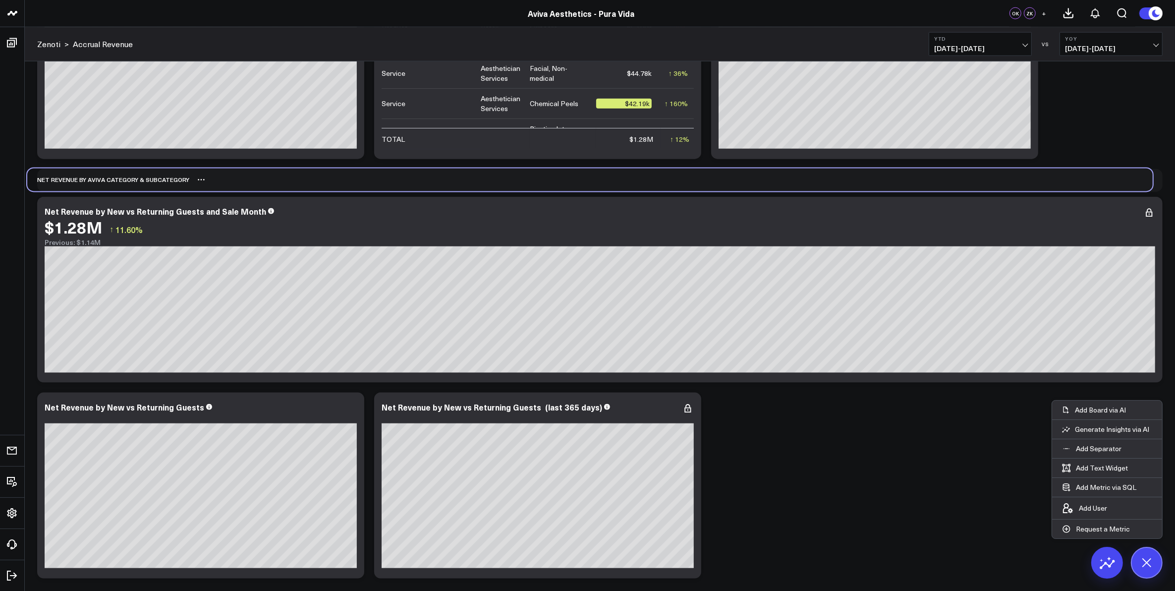
drag, startPoint x: 165, startPoint y: 573, endPoint x: 155, endPoint y: 181, distance: 392.2
click at [155, 181] on div "Net Revenue by Aviva Category & Subcategory" at bounding box center [108, 180] width 162 height 23
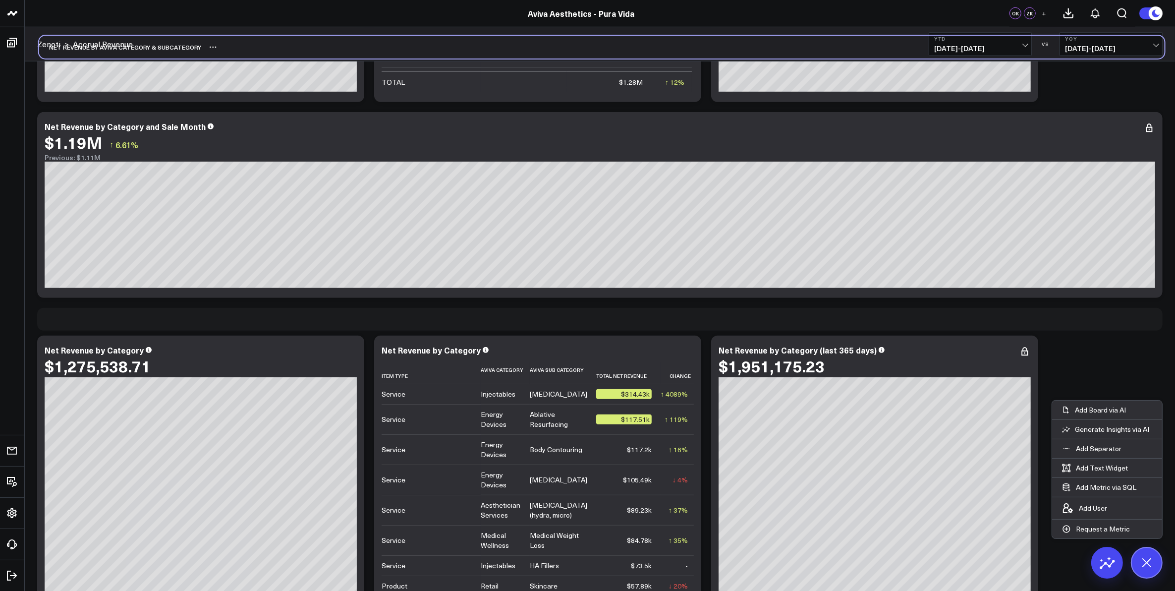
scroll to position [1034, 0]
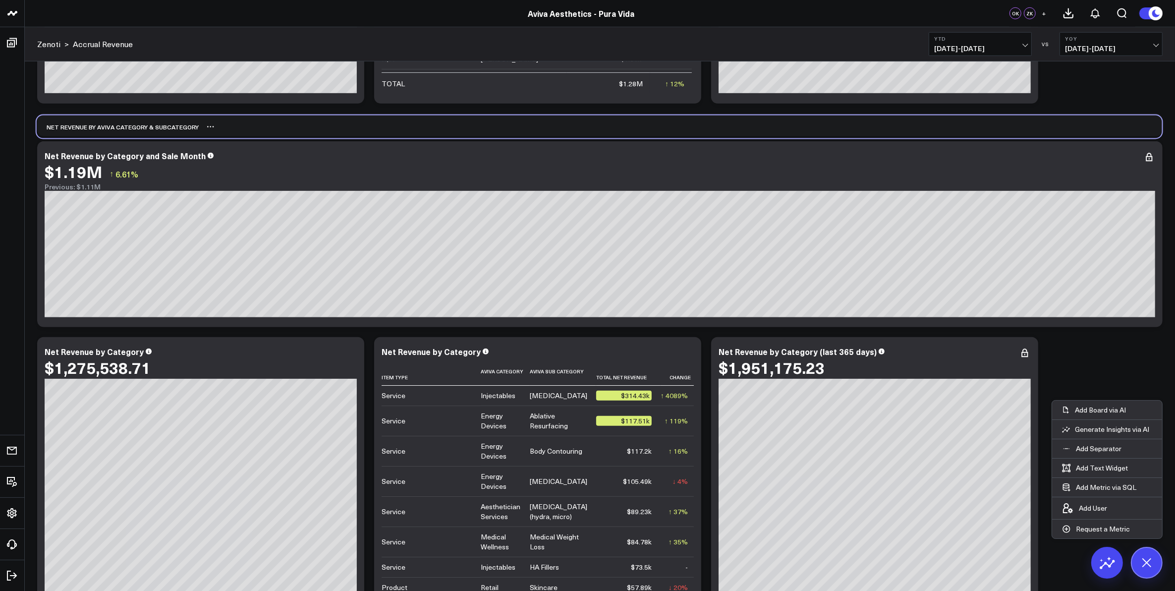
drag, startPoint x: 165, startPoint y: 431, endPoint x: 164, endPoint y: 127, distance: 303.8
click at [164, 127] on div "Net Revenue by Aviva Category & Subcategory" at bounding box center [118, 126] width 162 height 23
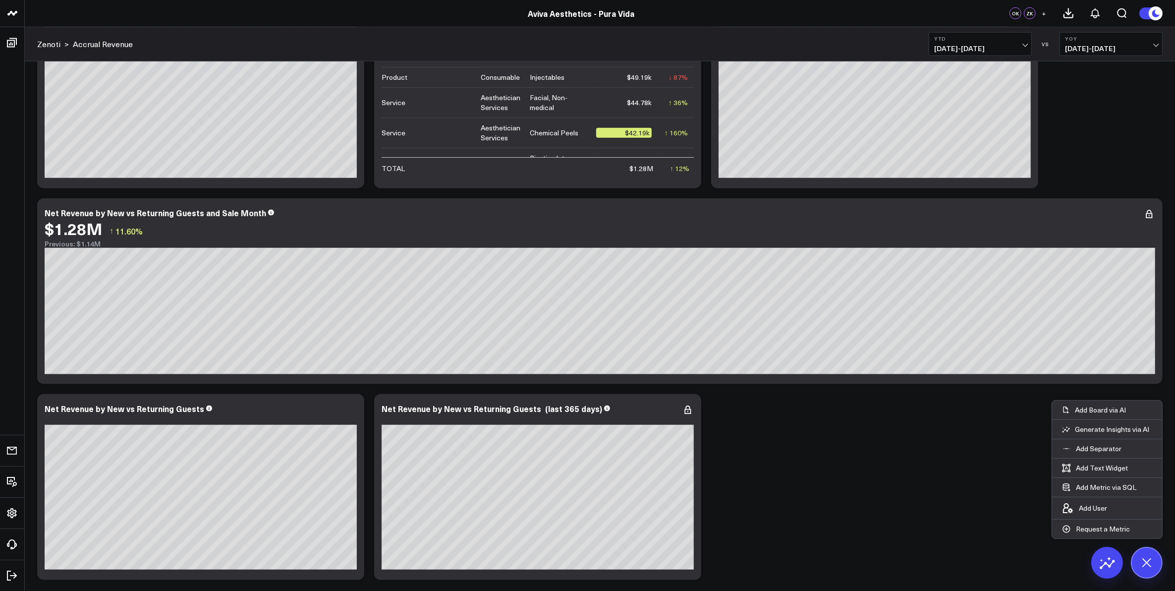
scroll to position [1566, 0]
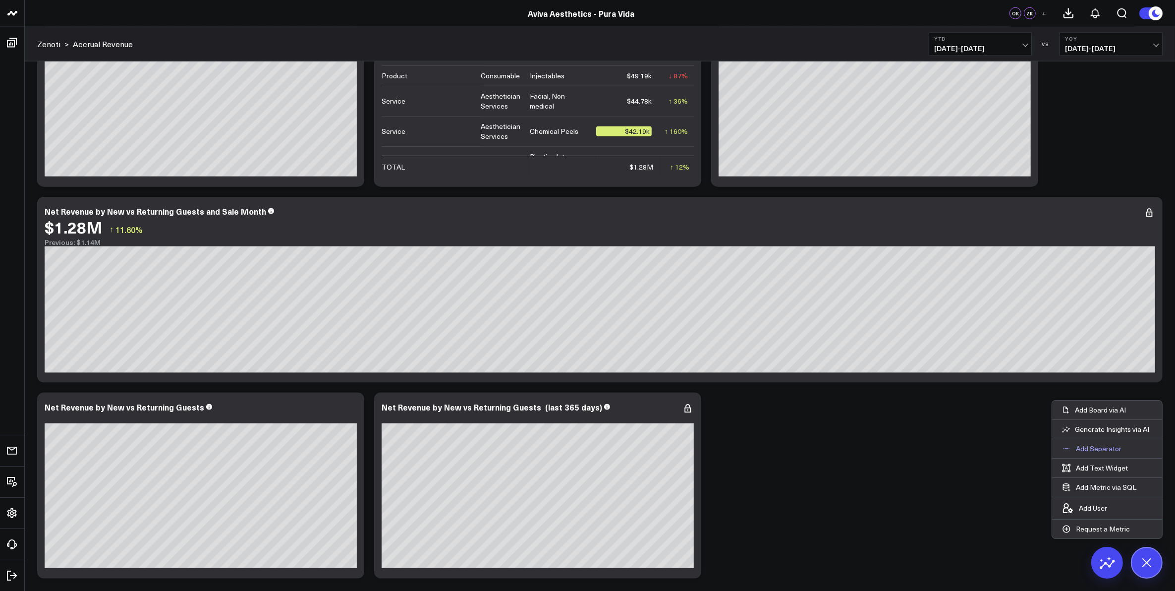
click at [1101, 451] on p "Add Separator" at bounding box center [1099, 448] width 46 height 9
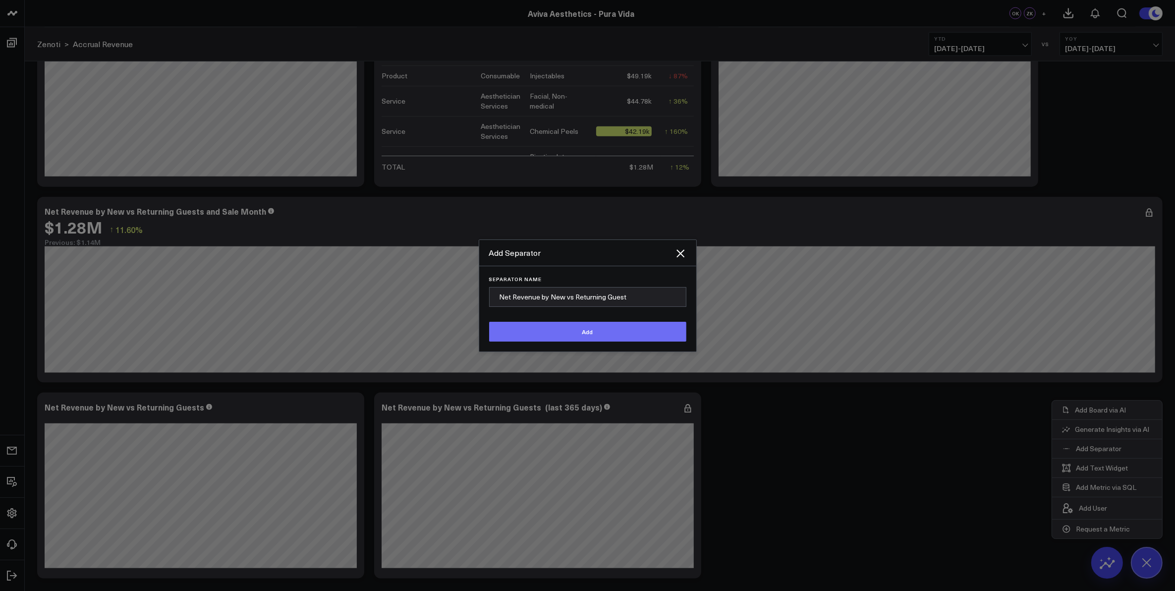
type input "Net Revenue by New vs Returning Guest"
click at [585, 331] on button "Add" at bounding box center [587, 332] width 197 height 20
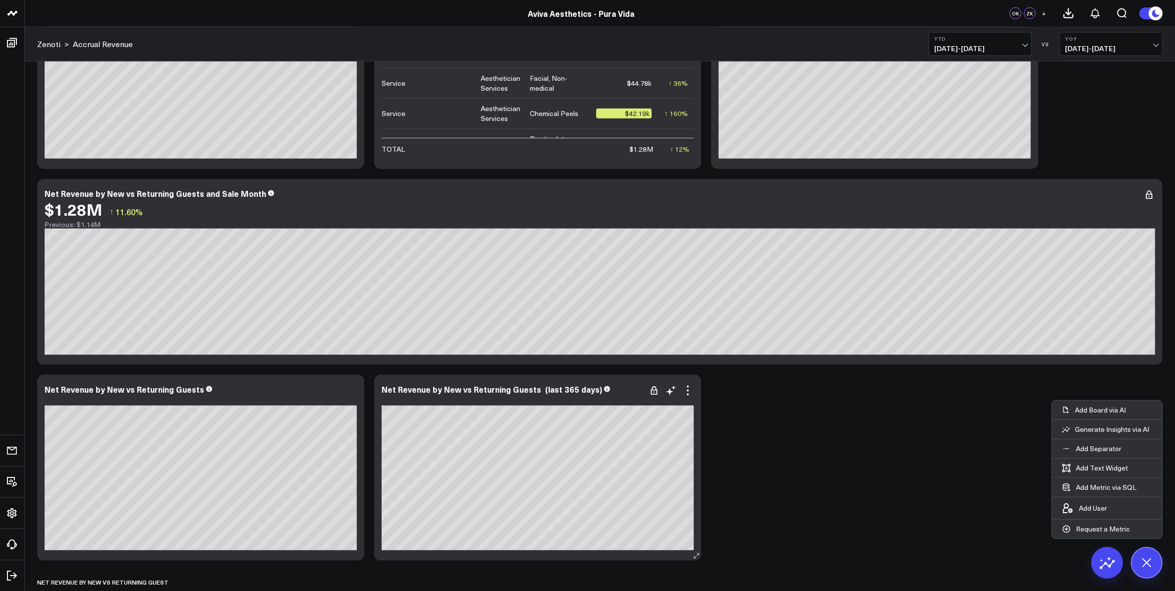
scroll to position [1594, 0]
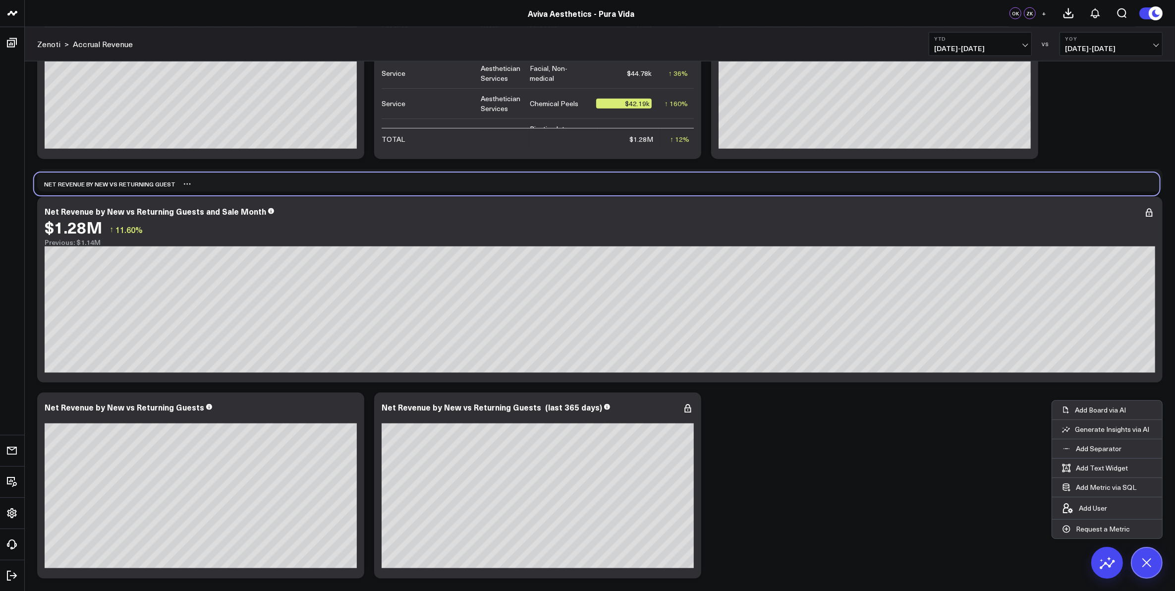
drag, startPoint x: 93, startPoint y: 573, endPoint x: 90, endPoint y: 185, distance: 388.1
click at [90, 185] on div "Net Revenue by New vs Returning Guest" at bounding box center [104, 184] width 141 height 23
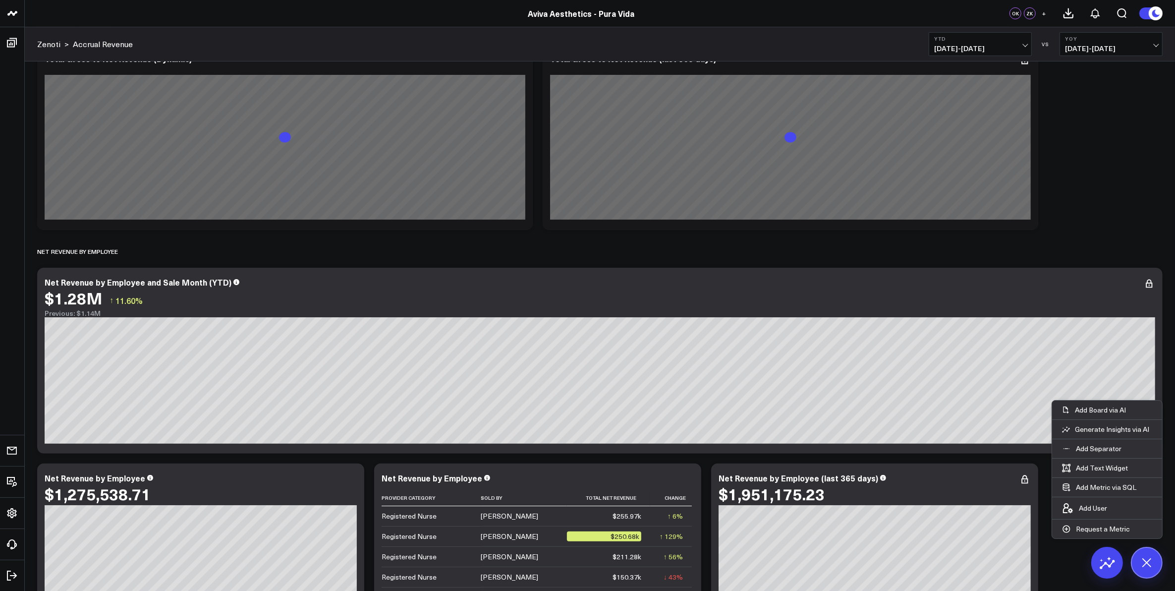
scroll to position [0, 0]
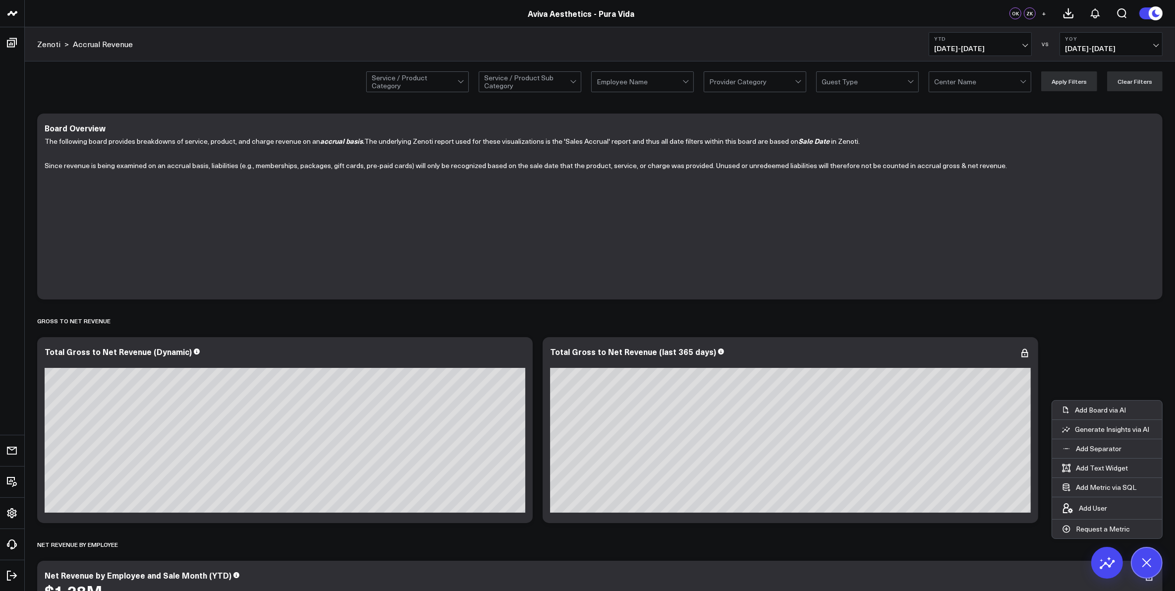
click at [915, 78] on div at bounding box center [911, 82] width 8 height 20
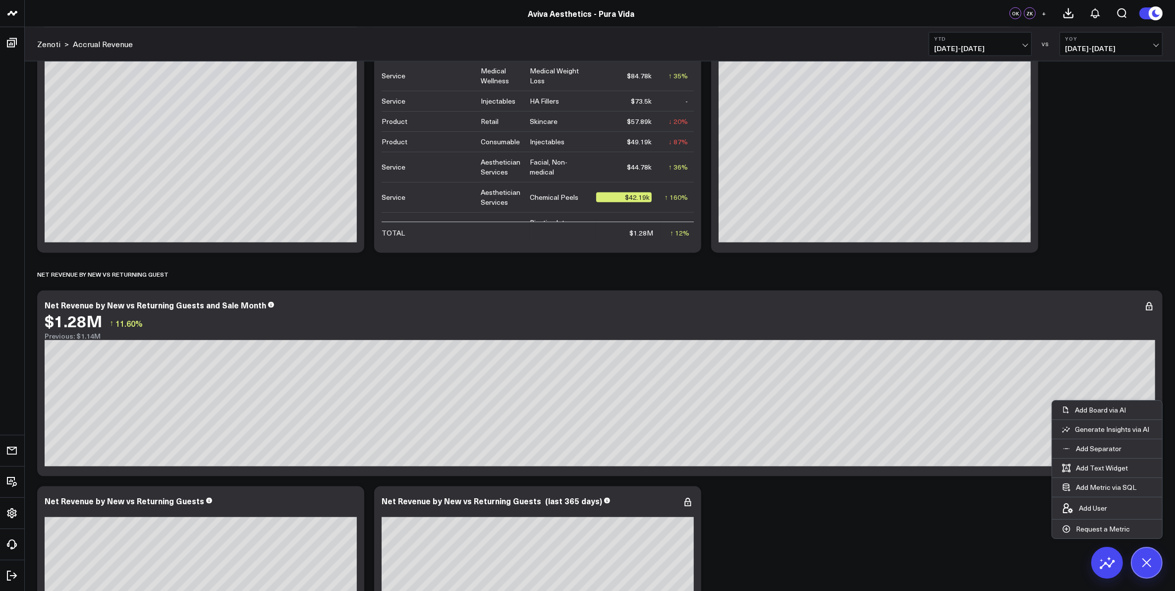
scroll to position [1594, 0]
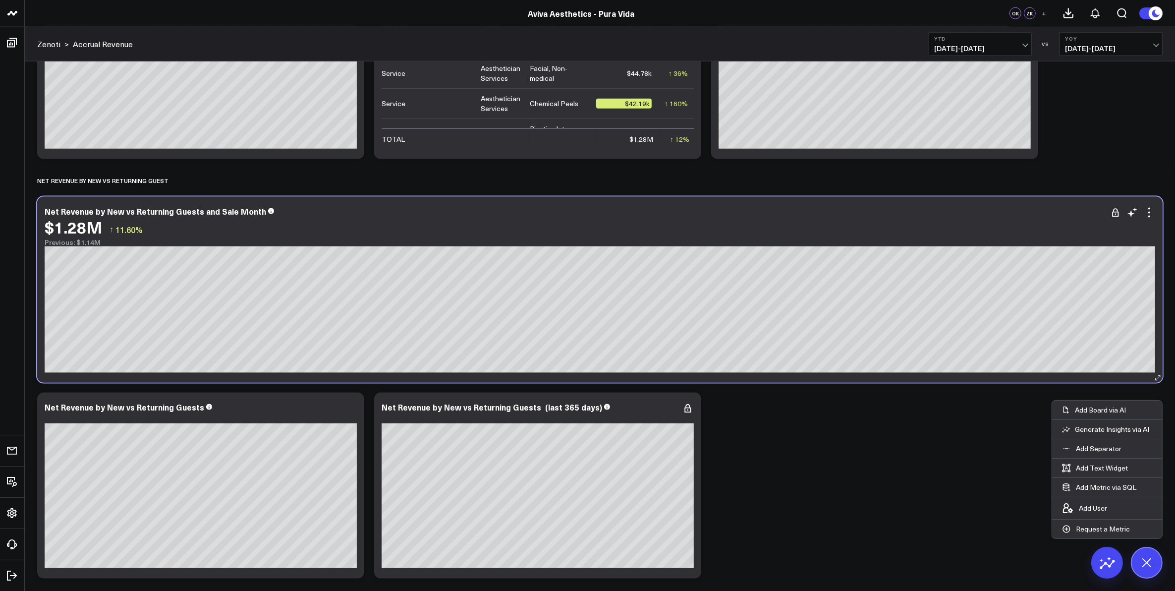
click at [387, 216] on div "Net Revenue by New vs Returning Guests and Sale Month $1.28M ↑ 11.60% Previous:…" at bounding box center [600, 227] width 1111 height 40
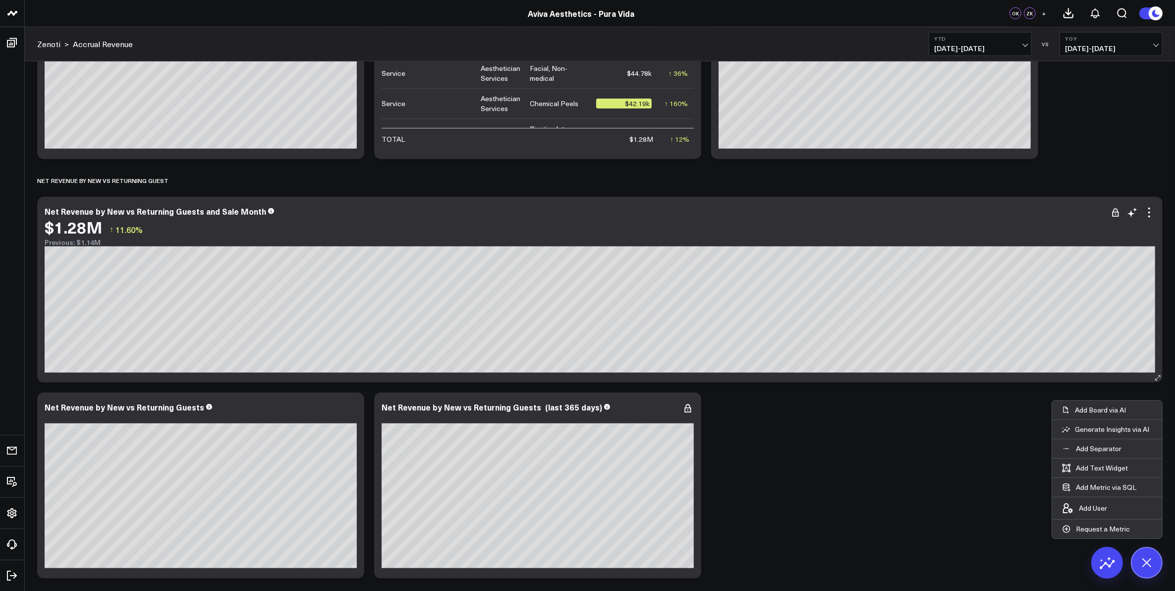
click at [313, 217] on div "Net Revenue by New vs Returning Guests and Sale Month $1.28M ↑ 11.60% Previous:…" at bounding box center [600, 227] width 1111 height 40
click at [313, 214] on div "Net Revenue by New vs Returning Guests and Sale Month" at bounding box center [600, 211] width 1111 height 9
click at [345, 219] on div "$1.28M ↑ 11.60%" at bounding box center [600, 227] width 1111 height 18
click at [1146, 213] on icon at bounding box center [1149, 213] width 12 height 12
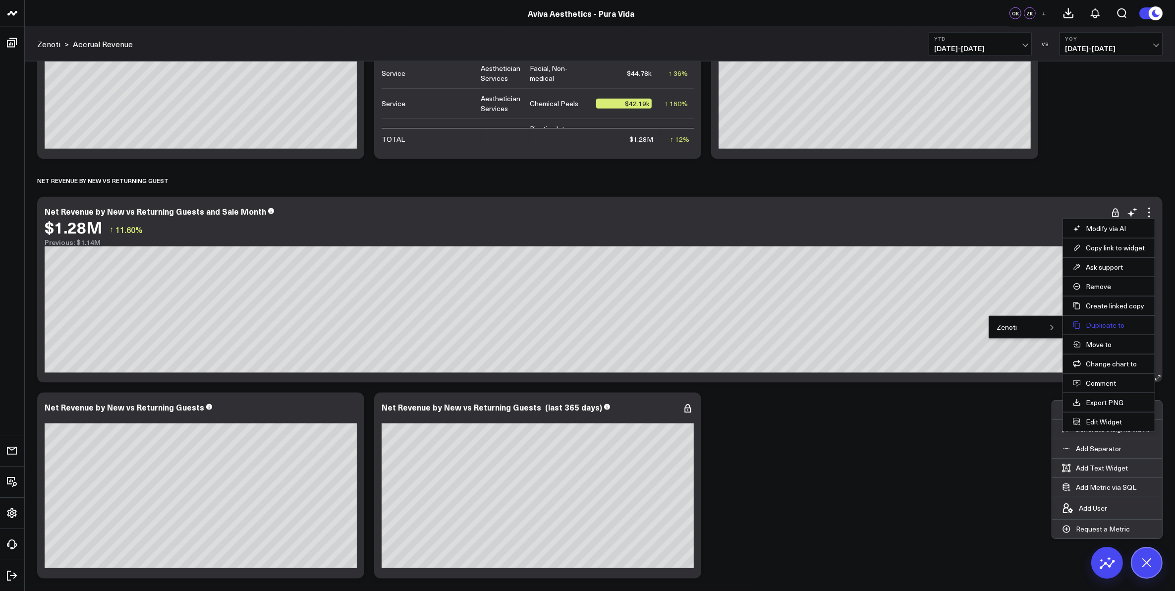
click at [1103, 326] on button "Duplicate to" at bounding box center [1109, 325] width 72 height 9
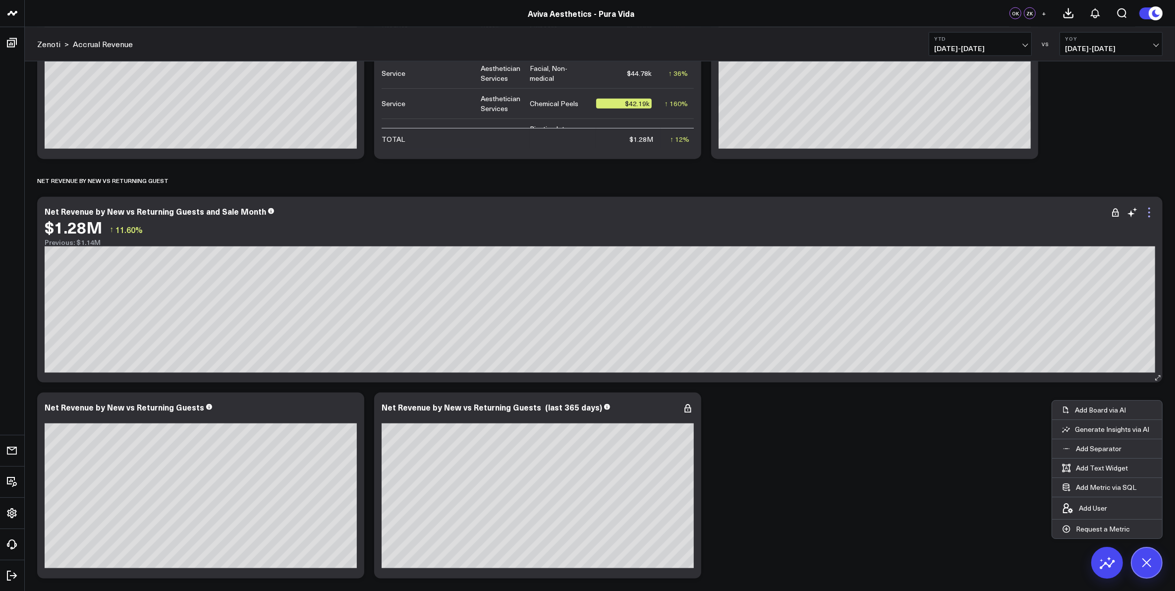
click at [1148, 214] on icon at bounding box center [1149, 213] width 12 height 12
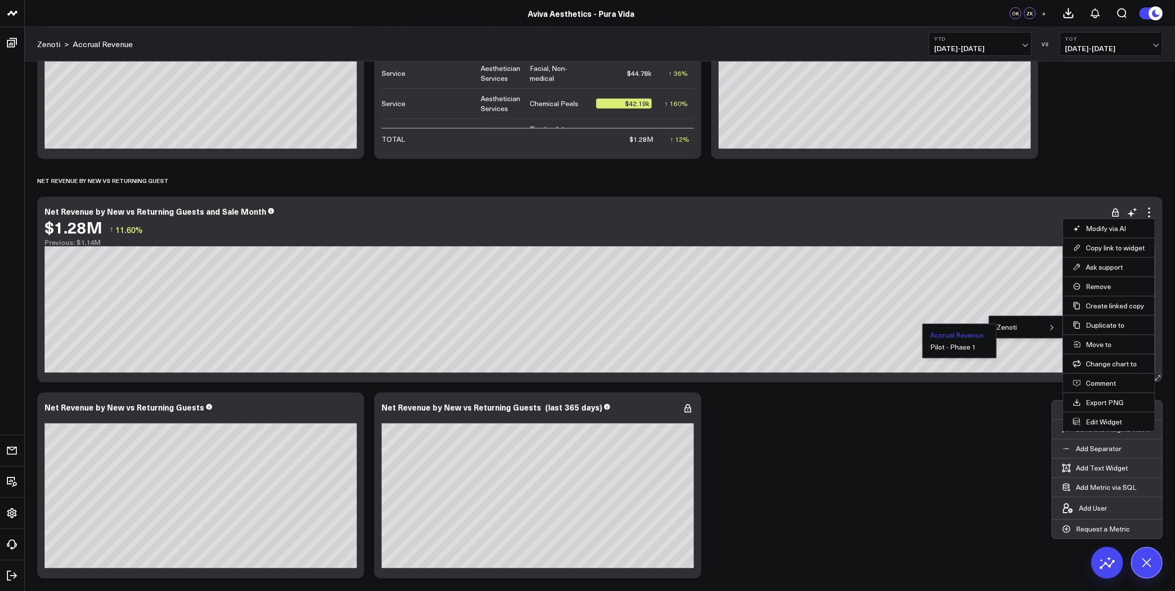
click at [970, 335] on button "Accrual Revenue" at bounding box center [957, 335] width 54 height 7
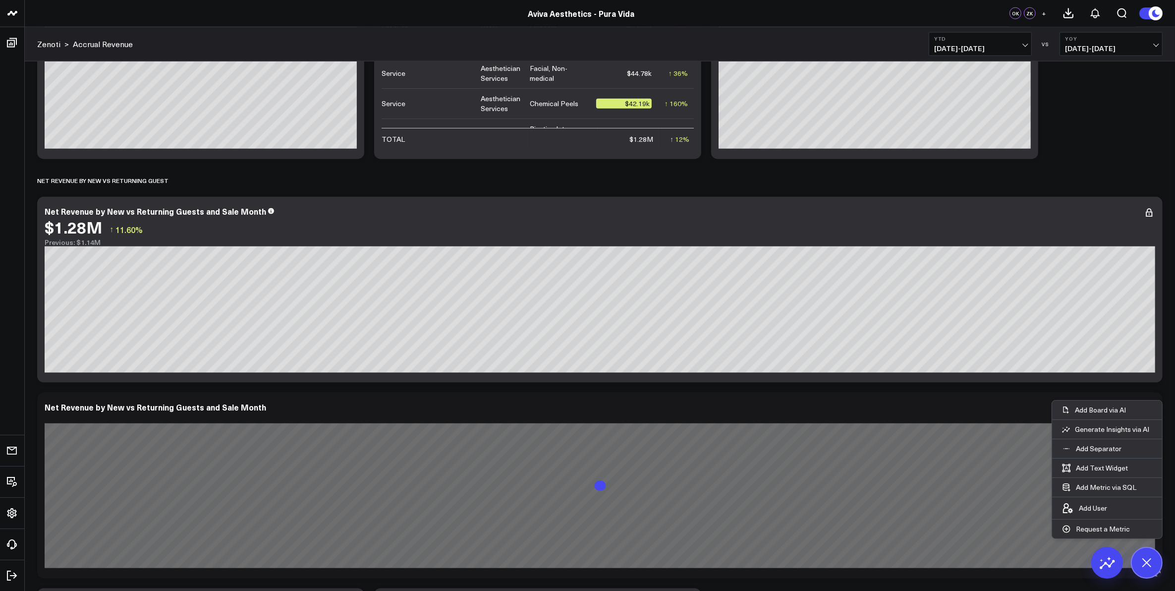
scroll to position [1790, 0]
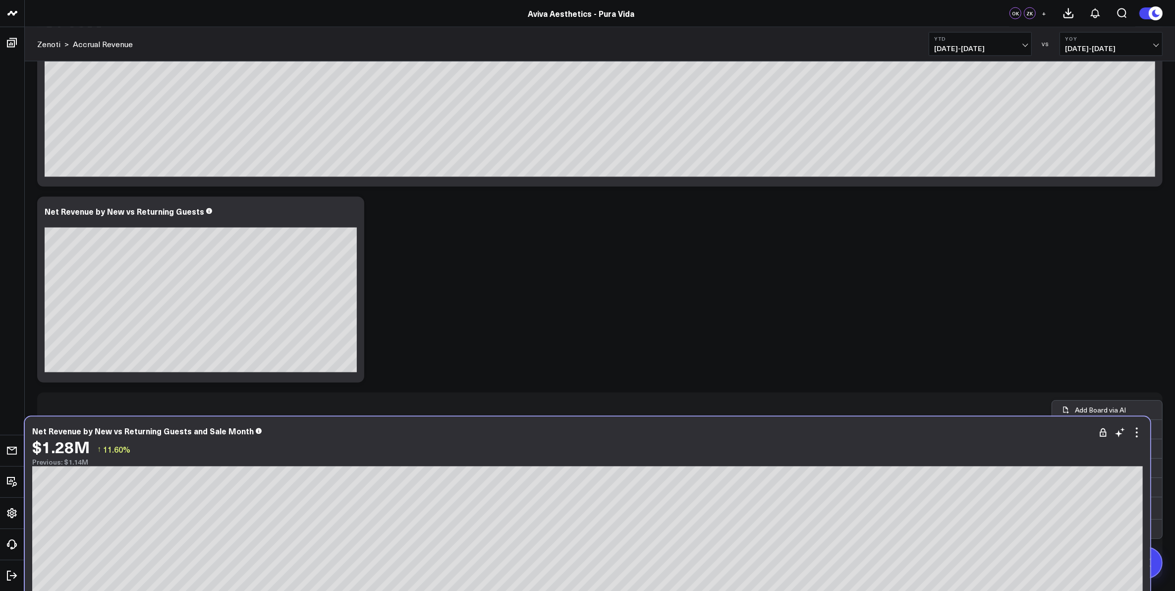
drag, startPoint x: 427, startPoint y: 212, endPoint x: 414, endPoint y: 429, distance: 217.9
click at [414, 430] on div "Net Revenue by New vs Returning Guests and Sale Month" at bounding box center [587, 431] width 1111 height 9
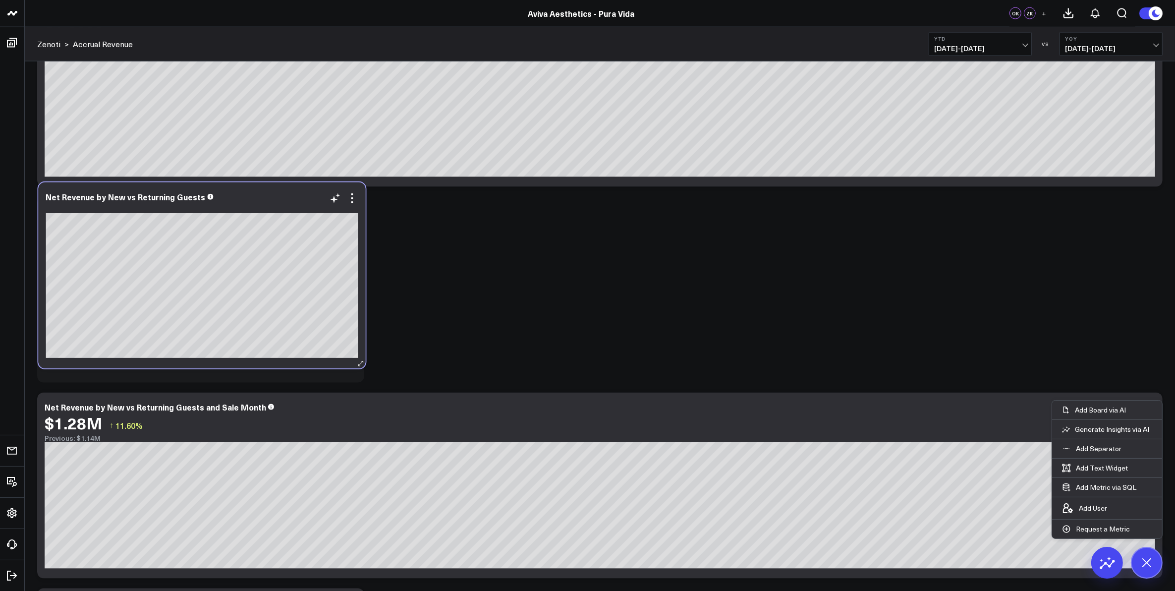
drag, startPoint x: 236, startPoint y: 226, endPoint x: 245, endPoint y: 200, distance: 28.4
click at [245, 200] on div "Net Revenue by New vs Returning Guests" at bounding box center [202, 196] width 312 height 9
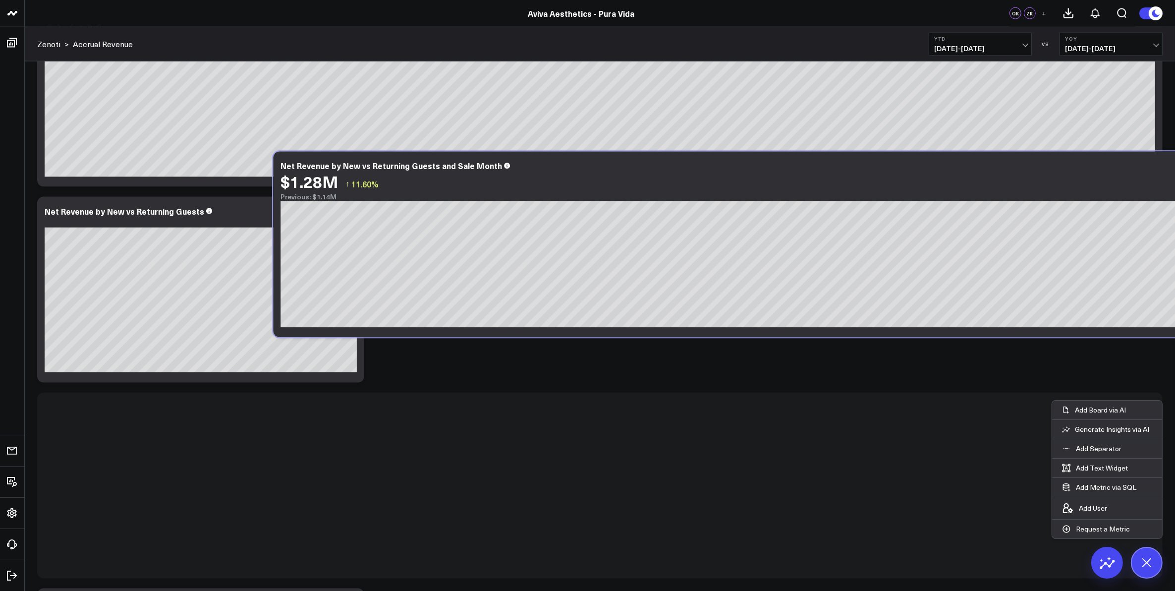
scroll to position [1976, 0]
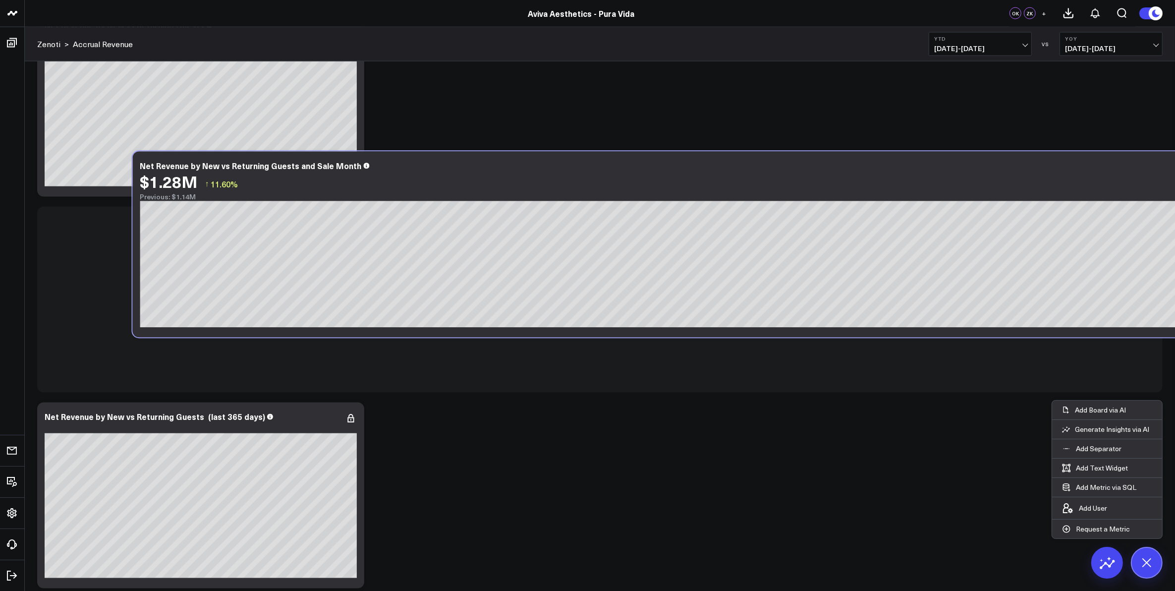
drag, startPoint x: 502, startPoint y: 164, endPoint x: 318, endPoint y: 369, distance: 275.9
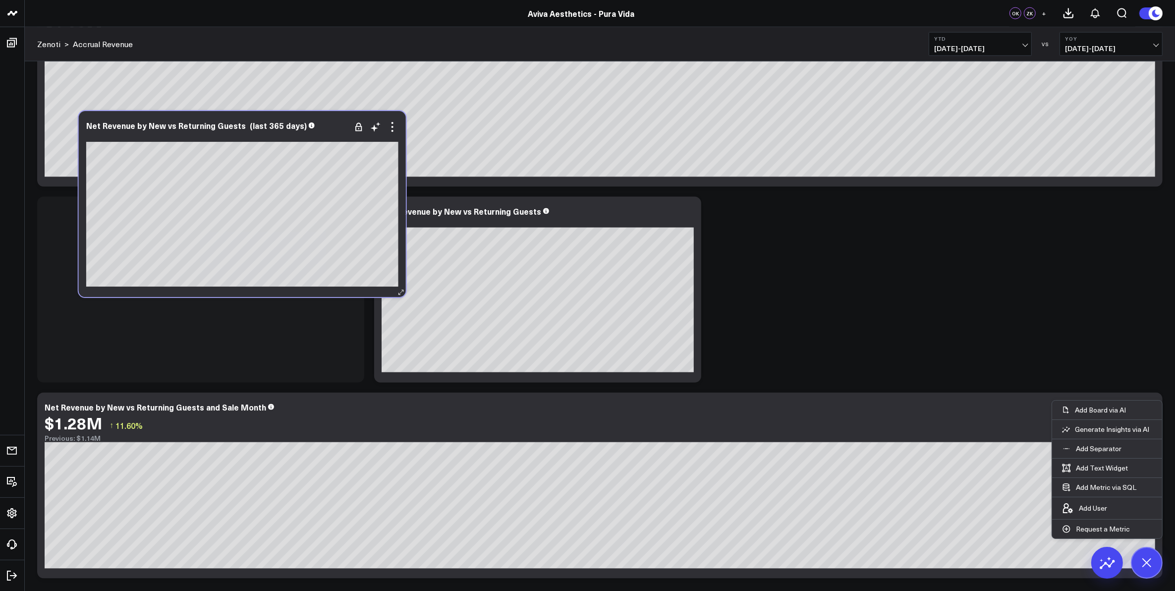
scroll to position [1790, 0]
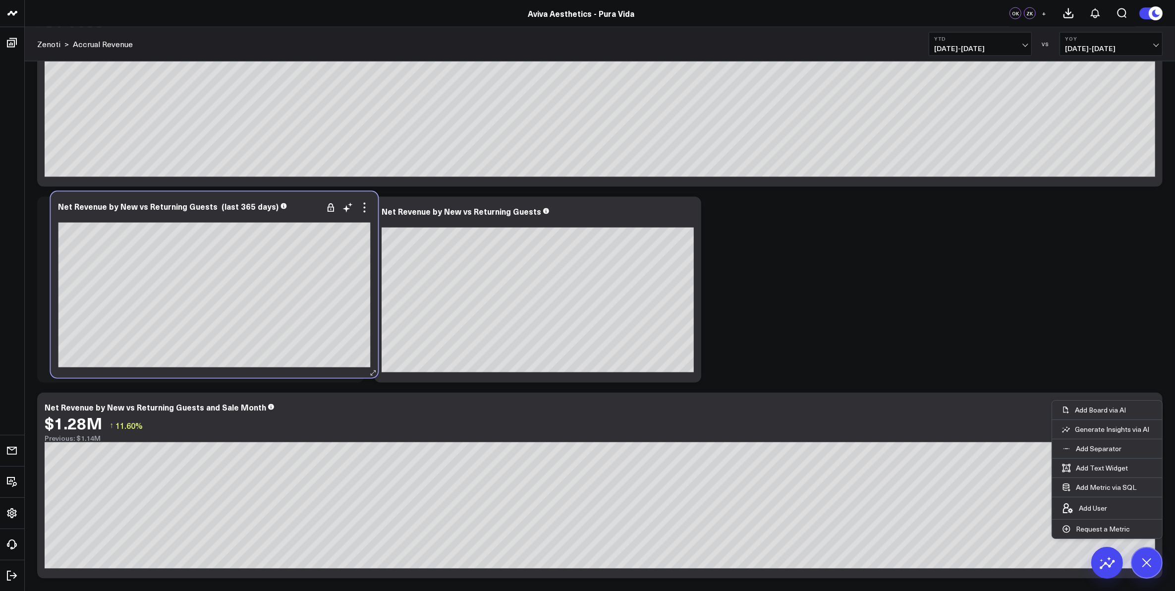
drag, startPoint x: 202, startPoint y: 415, endPoint x: 216, endPoint y: 214, distance: 201.2
click at [216, 214] on div at bounding box center [214, 216] width 312 height 7
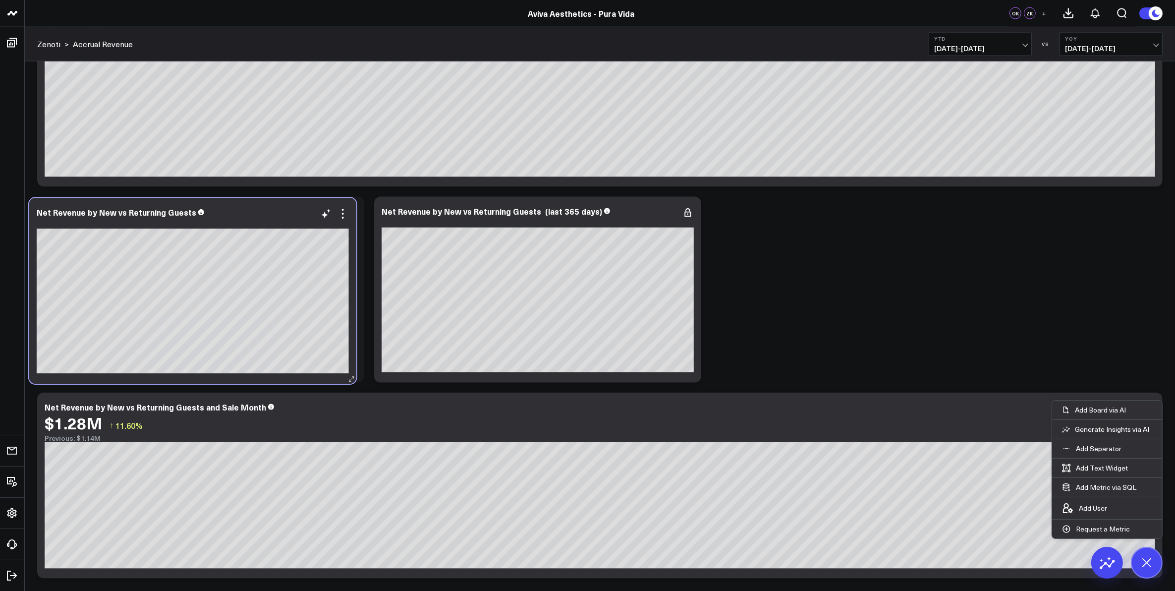
drag, startPoint x: 506, startPoint y: 226, endPoint x: 160, endPoint y: 227, distance: 345.4
click at [160, 227] on div at bounding box center [193, 224] width 312 height 9
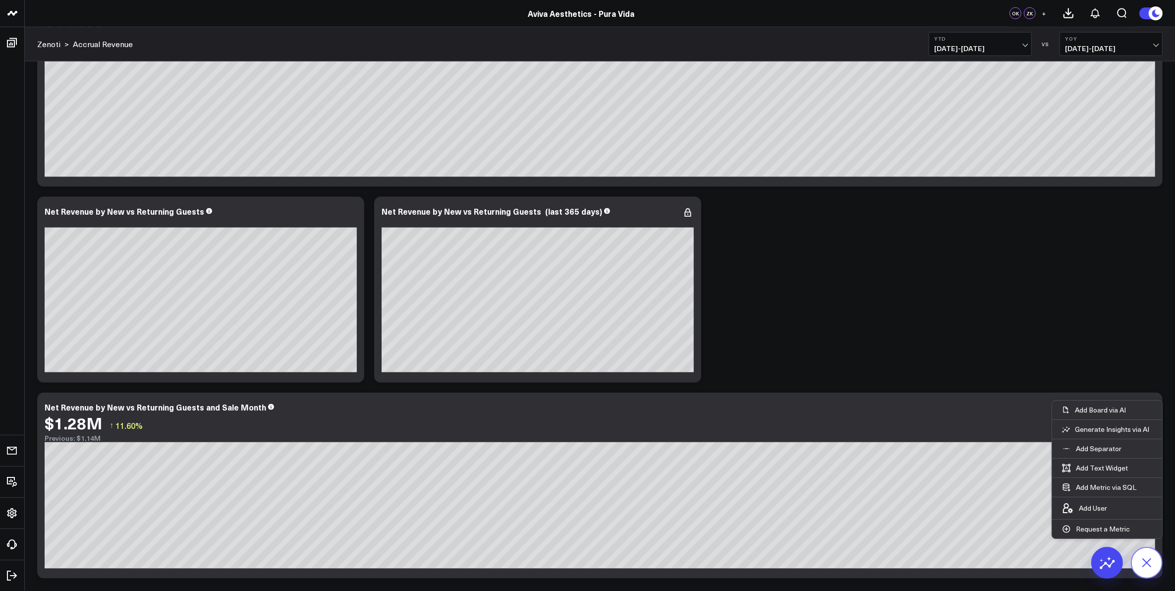
click at [1148, 565] on icon at bounding box center [1146, 562] width 22 height 22
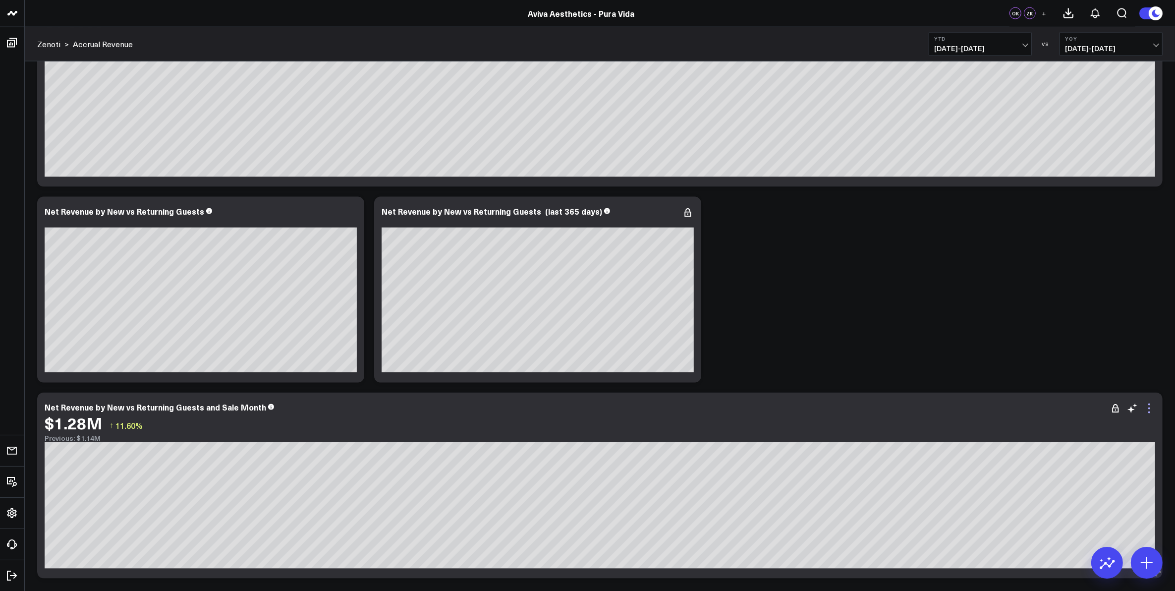
click at [1149, 410] on icon at bounding box center [1149, 408] width 12 height 12
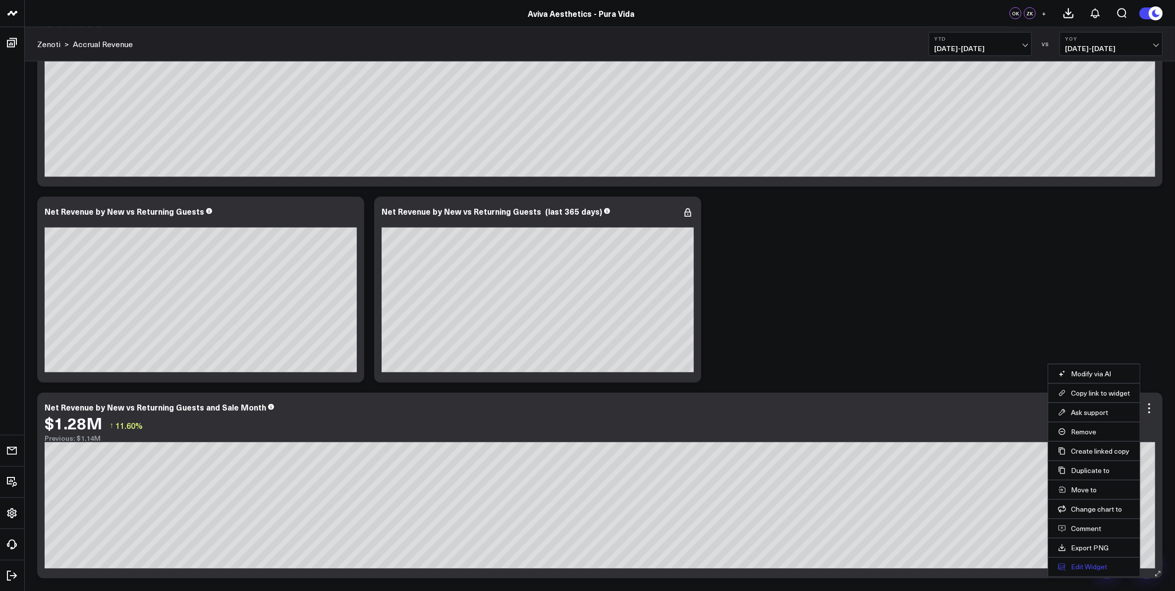
click at [1086, 566] on button "Edit Widget" at bounding box center [1094, 567] width 72 height 9
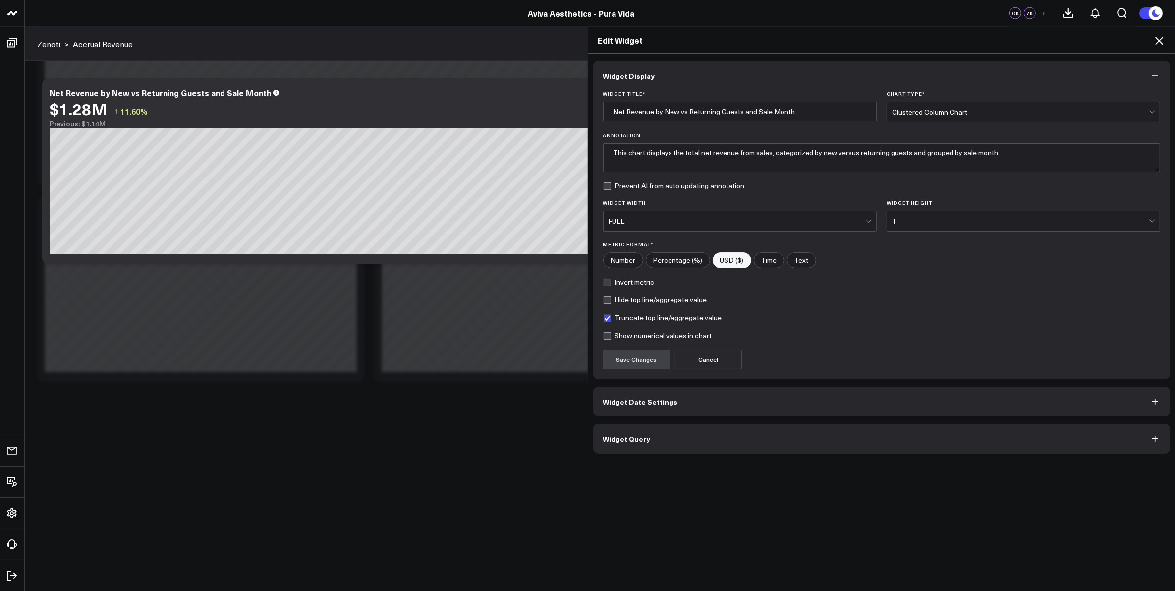
click at [741, 444] on button "Widget Query" at bounding box center [881, 439] width 577 height 30
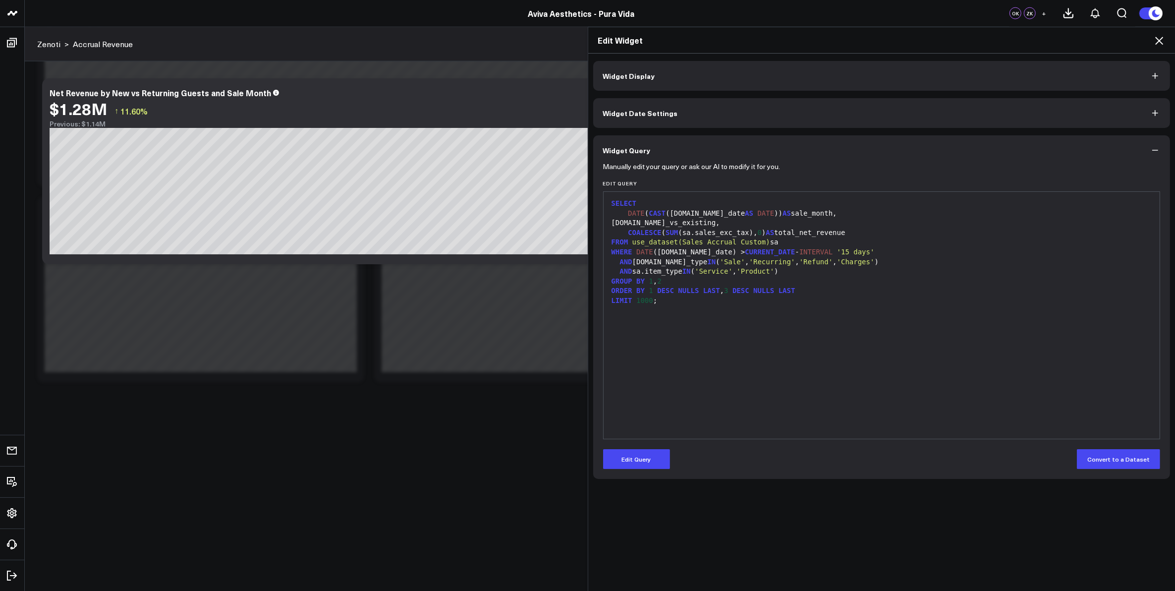
click at [1161, 40] on icon at bounding box center [1159, 41] width 12 height 12
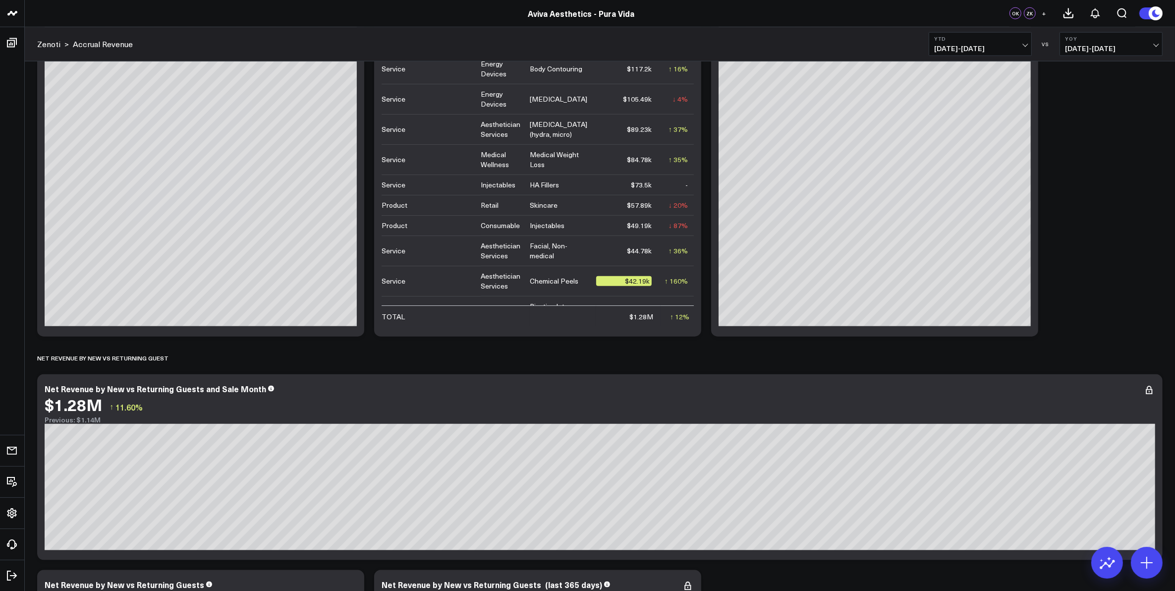
scroll to position [1552, 0]
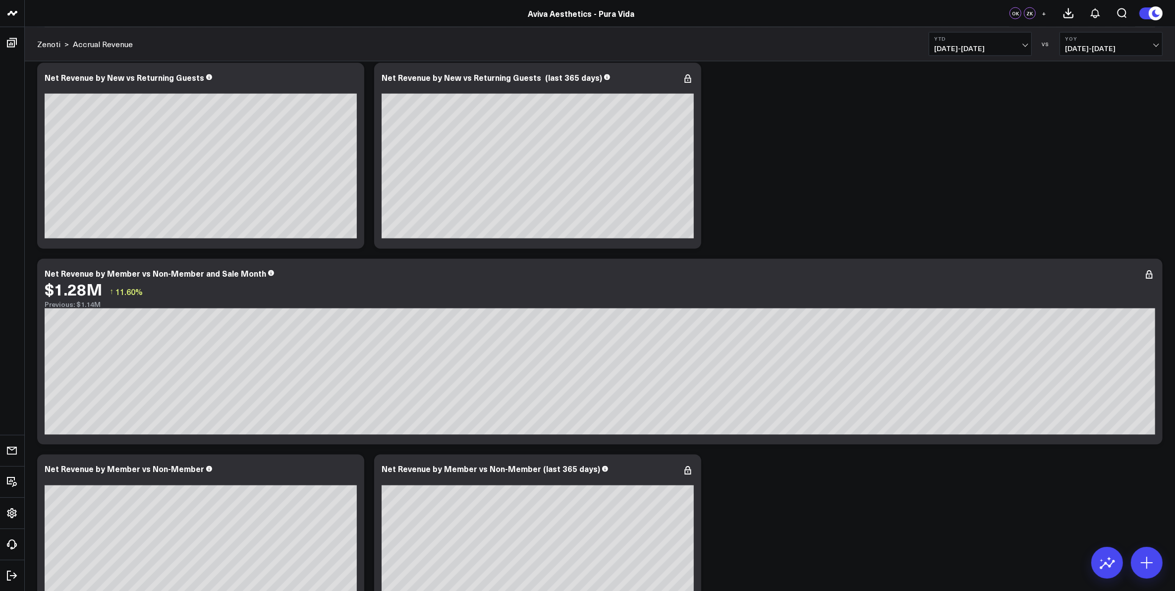
scroll to position [1985, 0]
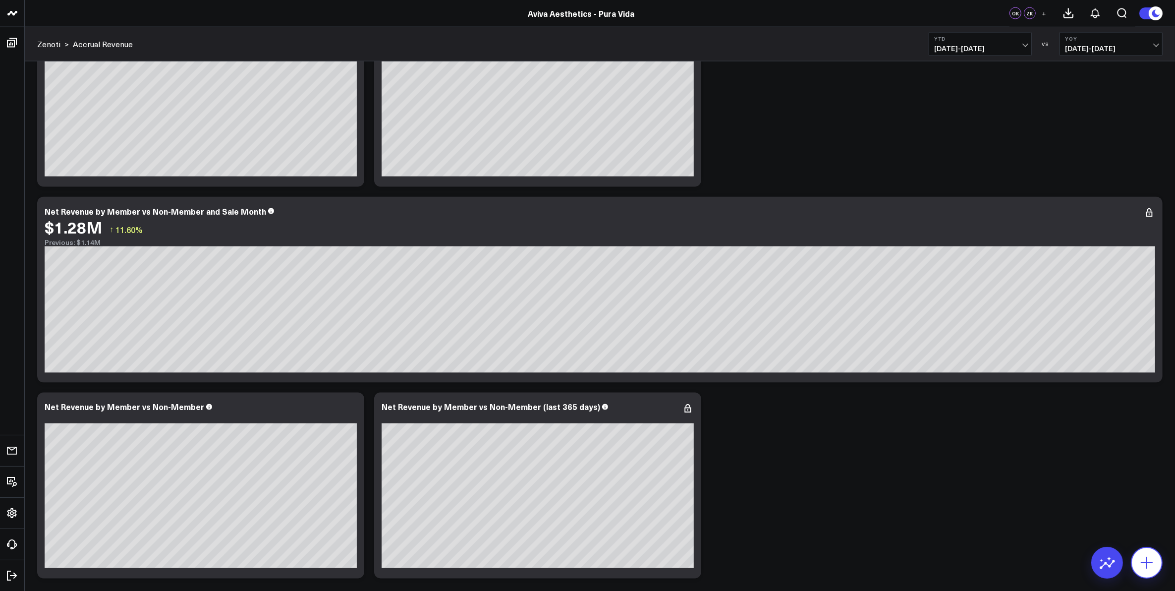
click at [1155, 557] on icon at bounding box center [1147, 563] width 16 height 16
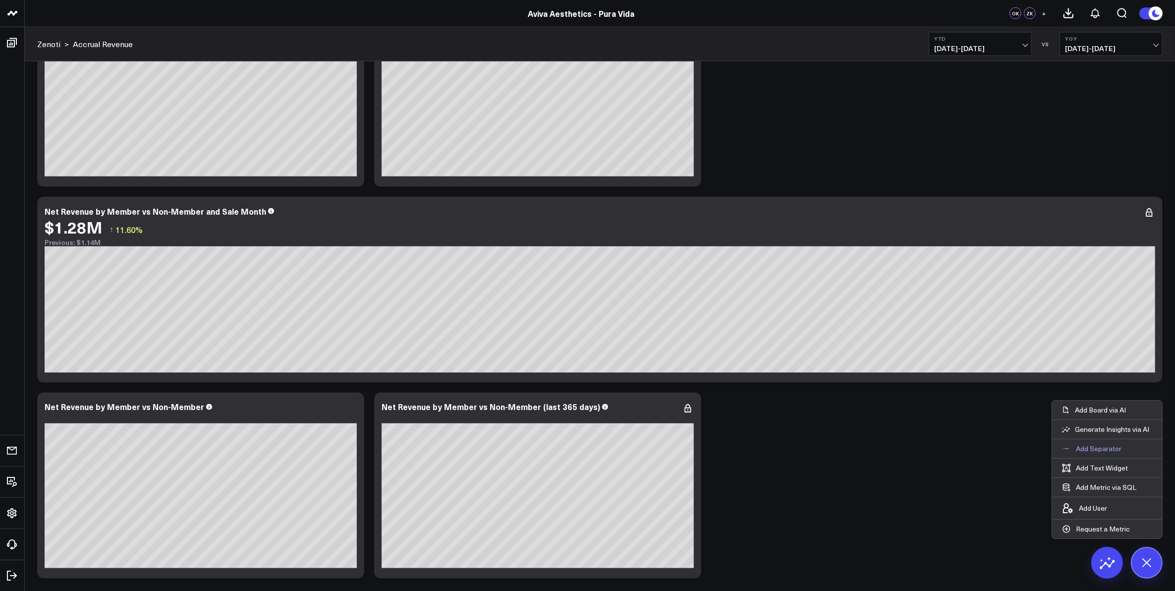
click at [1098, 447] on p "Add Separator" at bounding box center [1099, 448] width 46 height 9
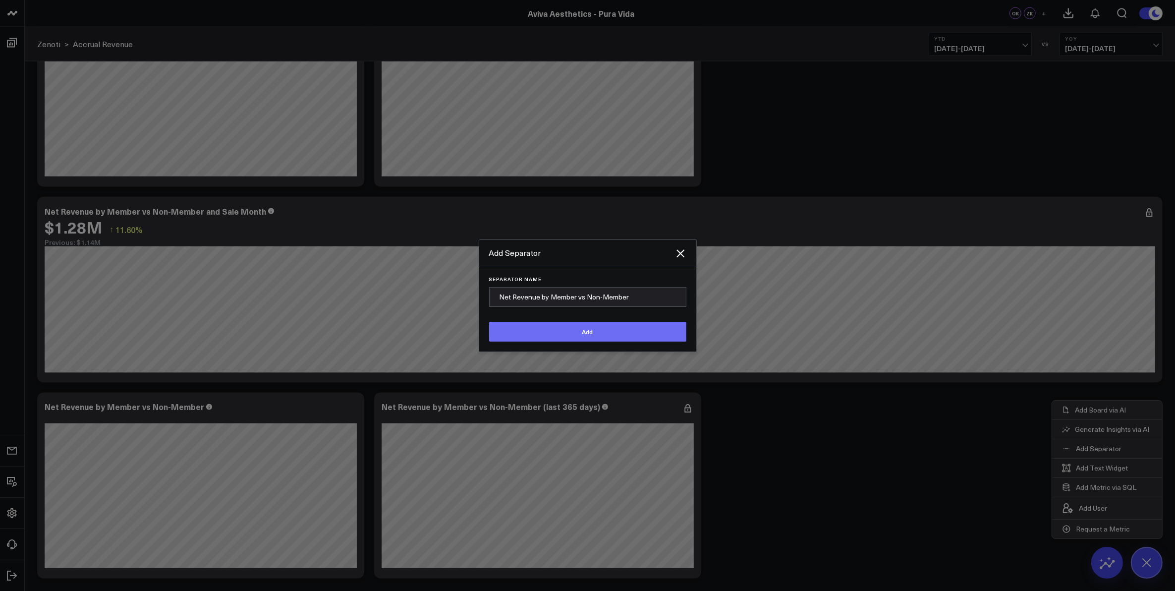
type input "Net Revenue by Member vs Non-Member"
click at [584, 331] on button "Add" at bounding box center [587, 332] width 197 height 20
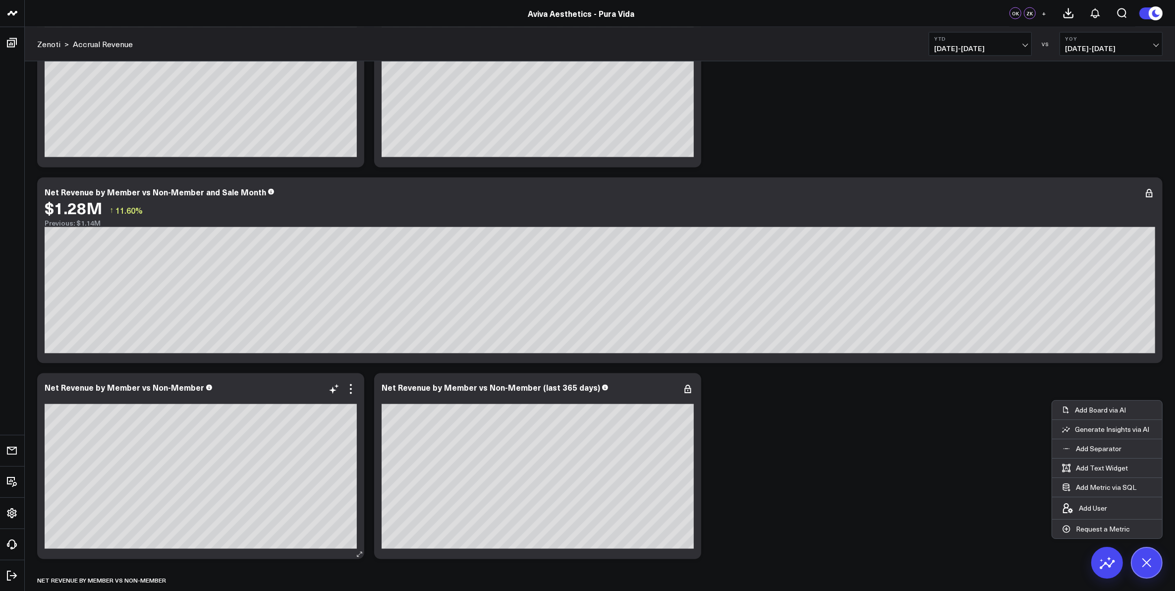
scroll to position [2013, 0]
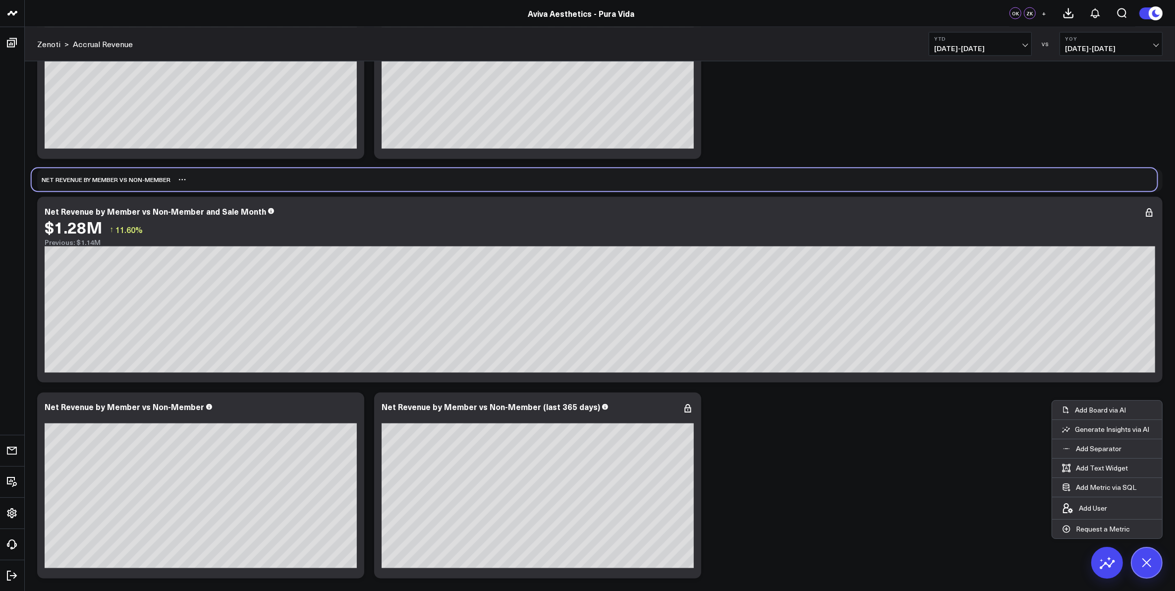
drag, startPoint x: 152, startPoint y: 573, endPoint x: 146, endPoint y: 181, distance: 392.1
click at [146, 181] on div "Net Revenue by Member vs Non-Member" at bounding box center [101, 180] width 139 height 23
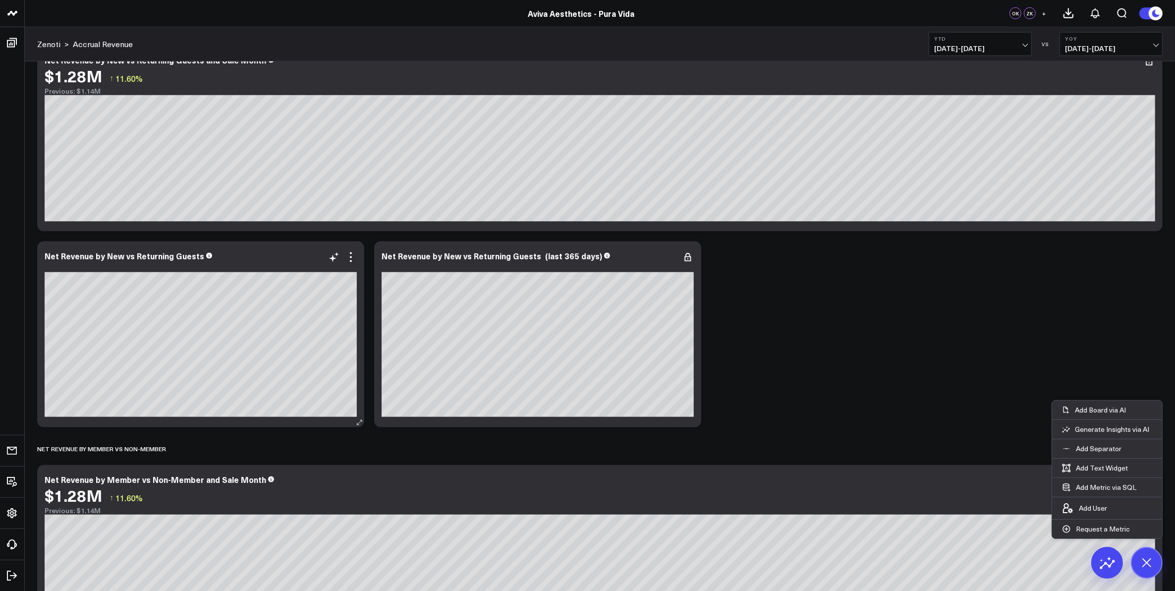
scroll to position [1641, 0]
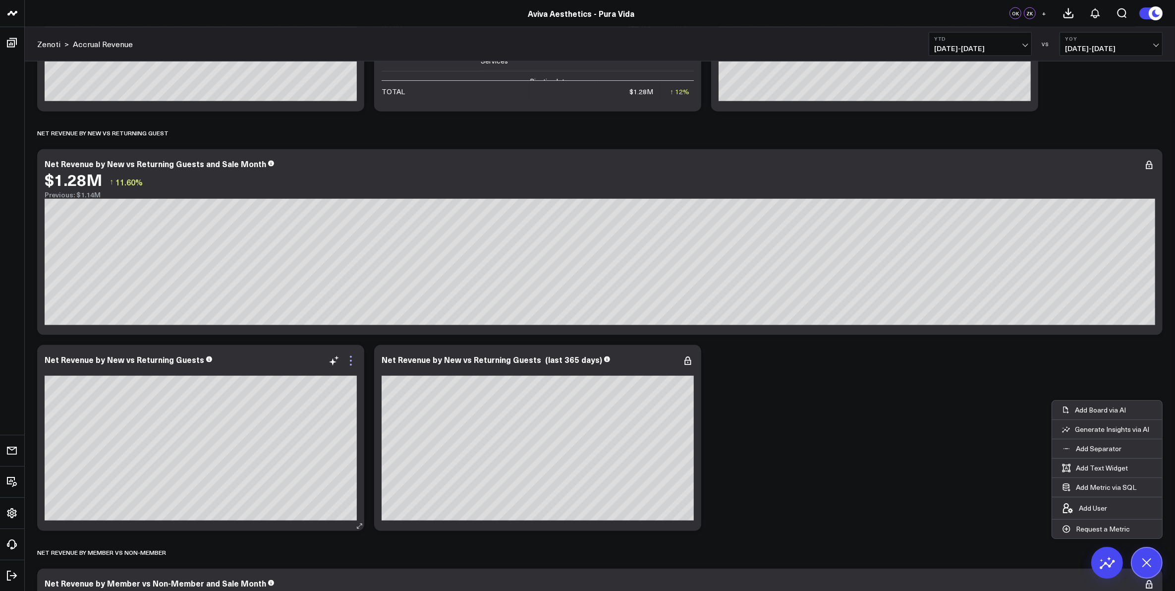
click at [349, 363] on icon at bounding box center [351, 361] width 12 height 12
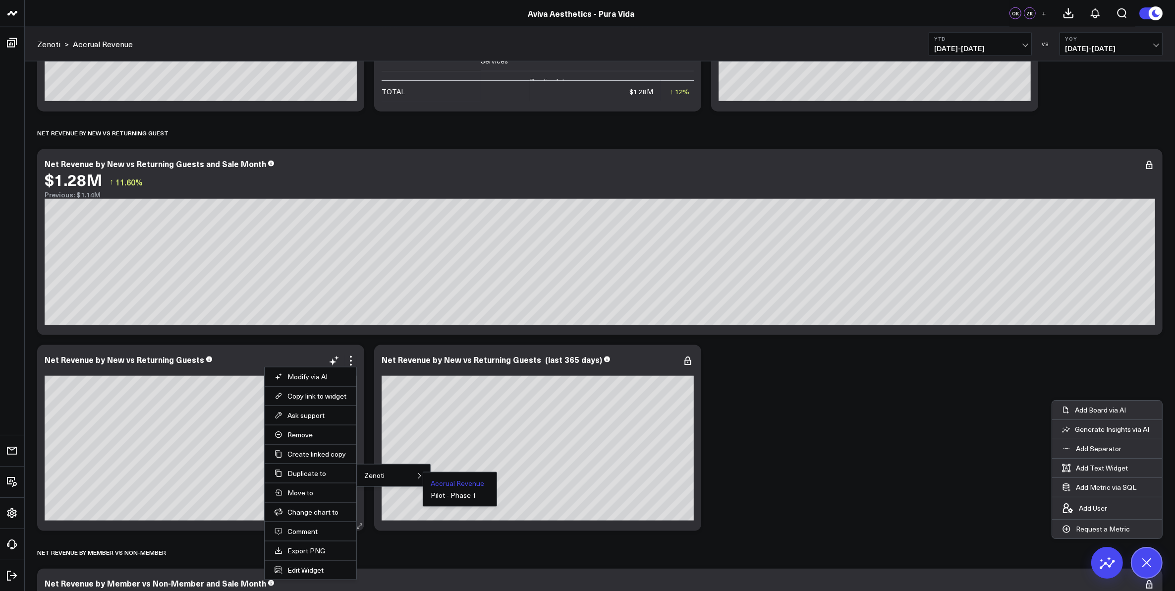
click at [454, 486] on button "Accrual Revenue" at bounding box center [458, 483] width 54 height 7
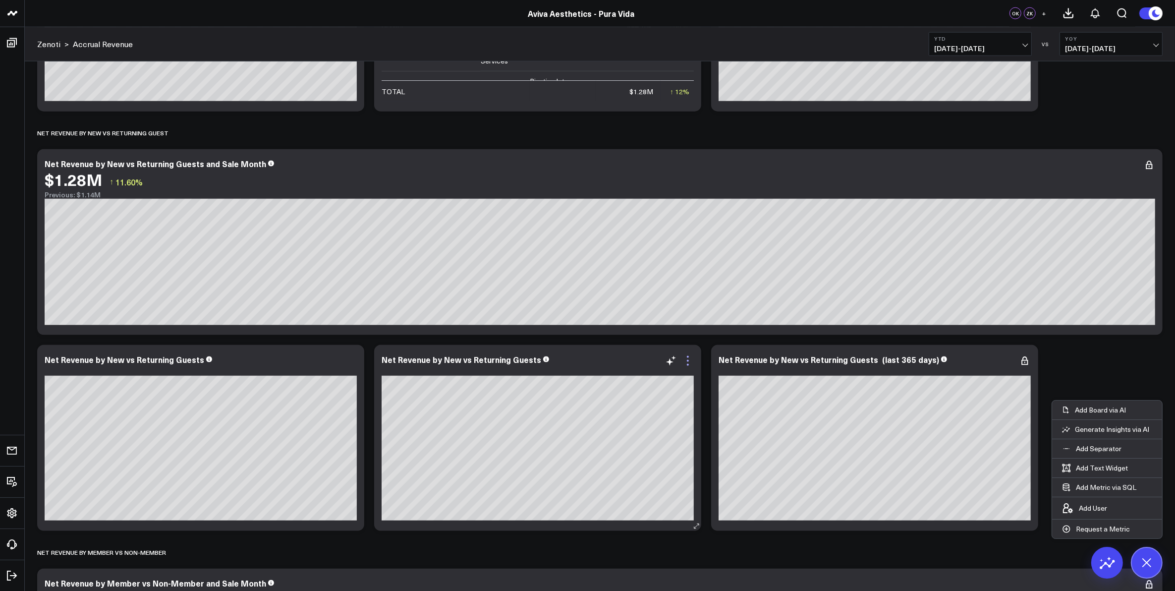
click at [688, 362] on icon at bounding box center [688, 361] width 2 height 2
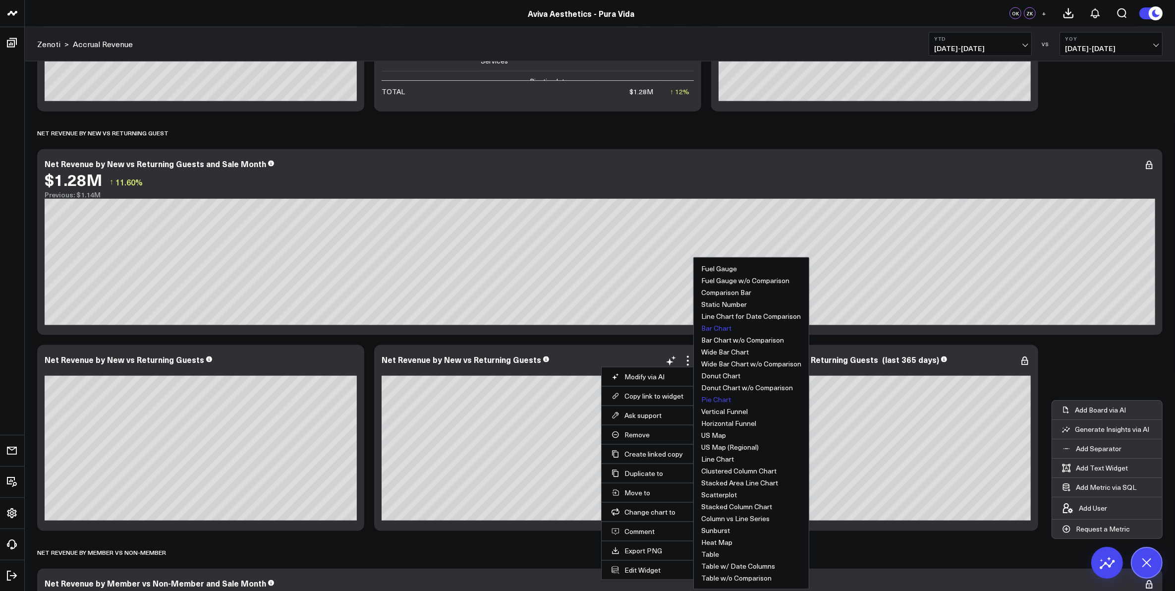
click at [723, 403] on button "Pie Chart" at bounding box center [716, 399] width 30 height 7
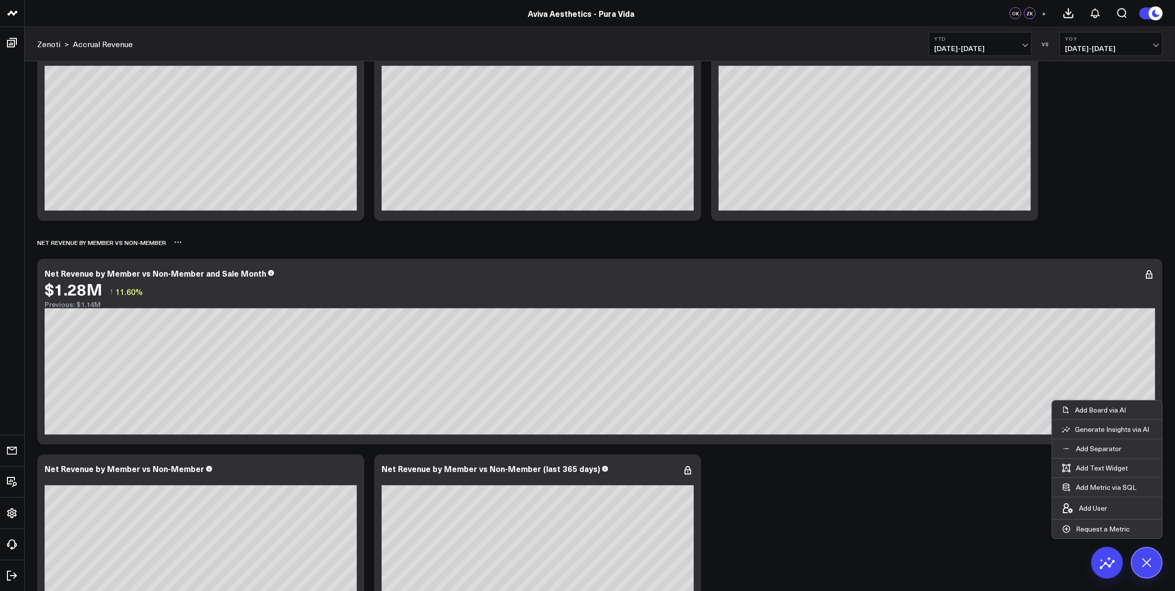
scroll to position [2013, 0]
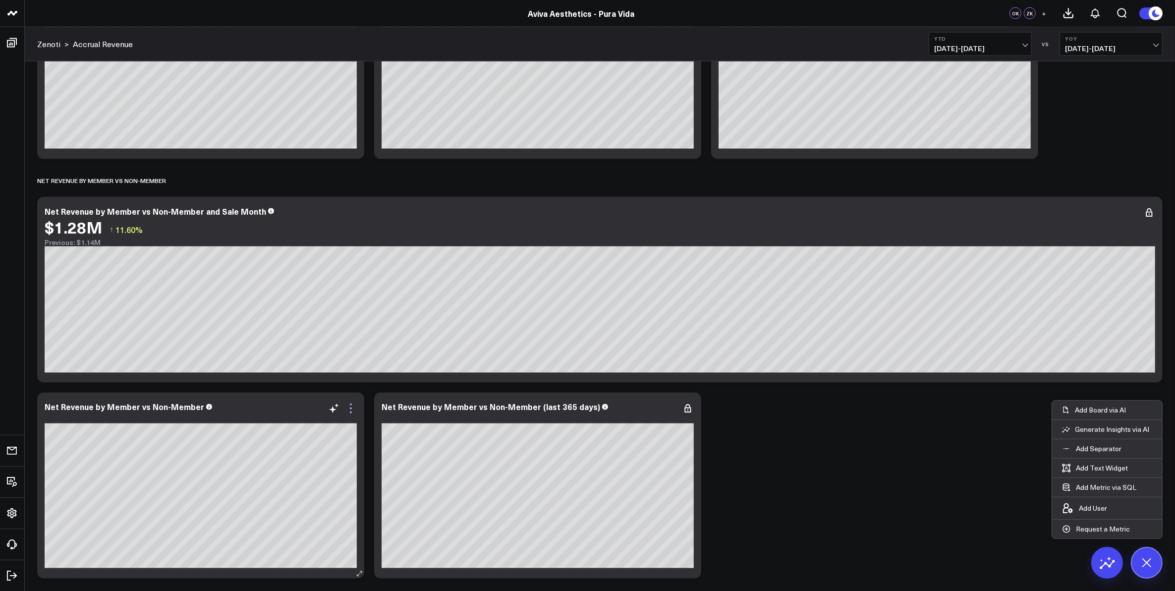
click at [350, 410] on icon at bounding box center [351, 408] width 12 height 12
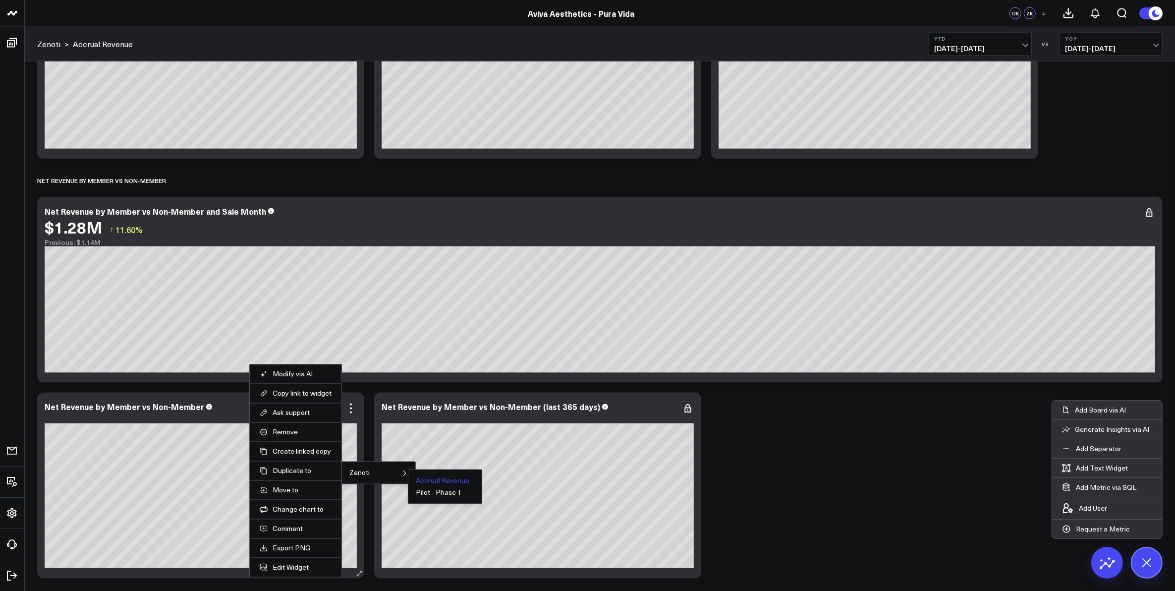
click at [434, 484] on button "Accrual Revenue" at bounding box center [443, 480] width 54 height 7
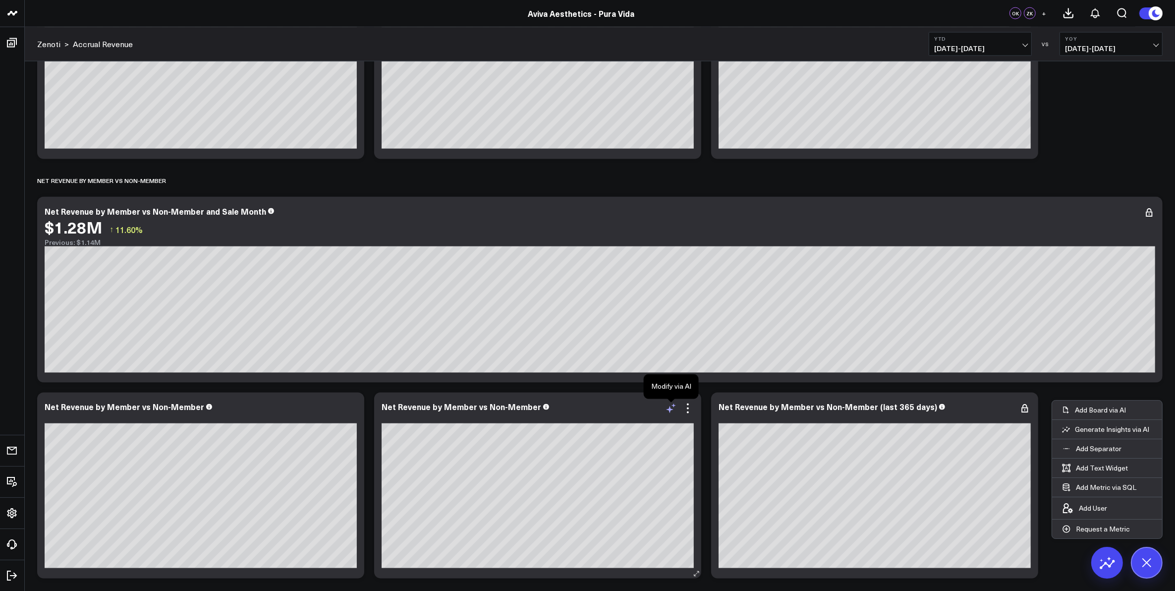
click at [673, 410] on icon at bounding box center [671, 408] width 12 height 12
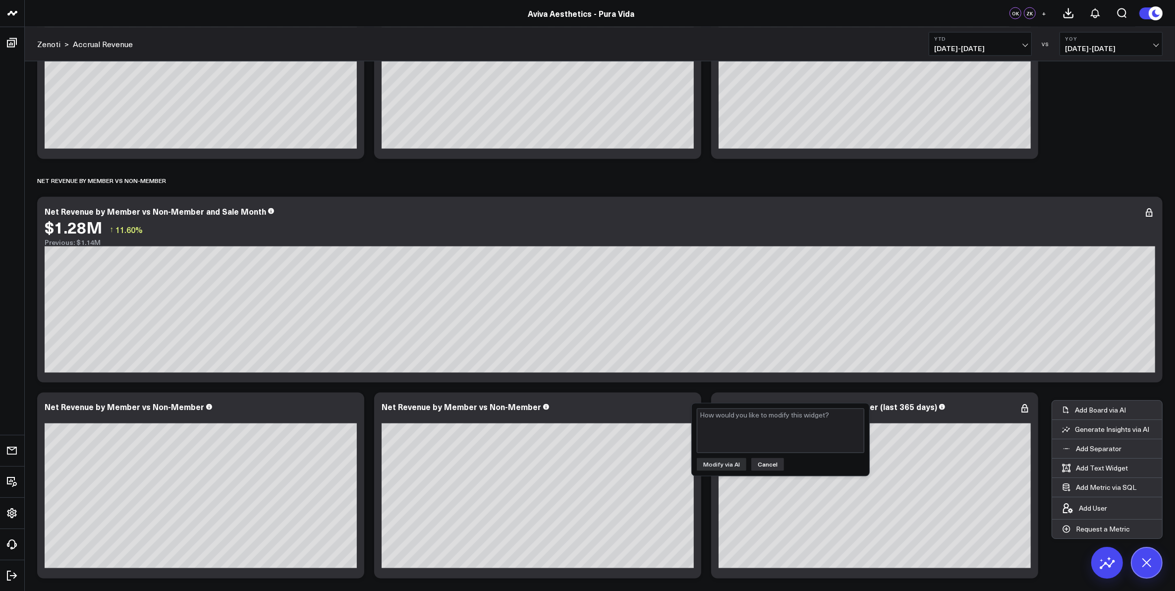
click at [766, 468] on button "Cancel" at bounding box center [767, 464] width 33 height 13
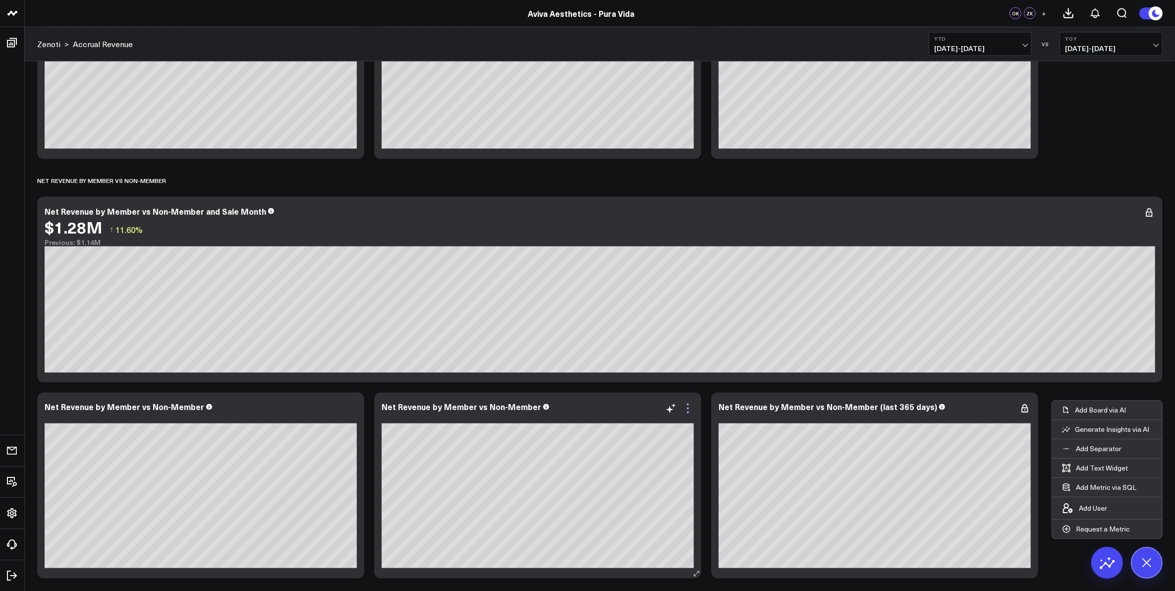
click at [687, 407] on icon at bounding box center [688, 408] width 12 height 12
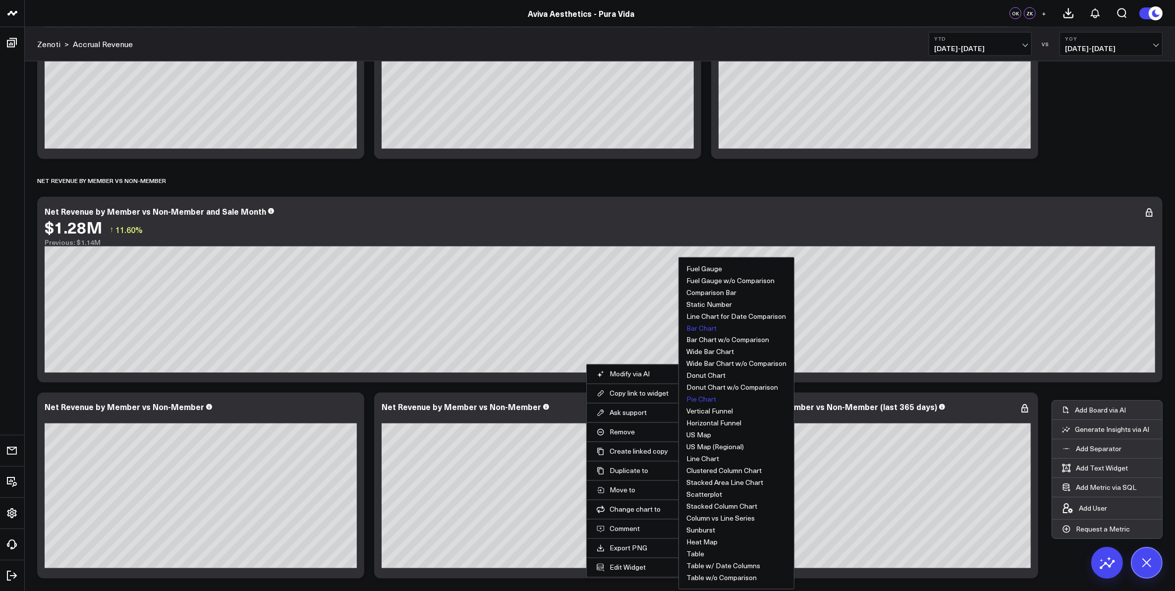
click at [705, 400] on button "Pie Chart" at bounding box center [701, 399] width 30 height 7
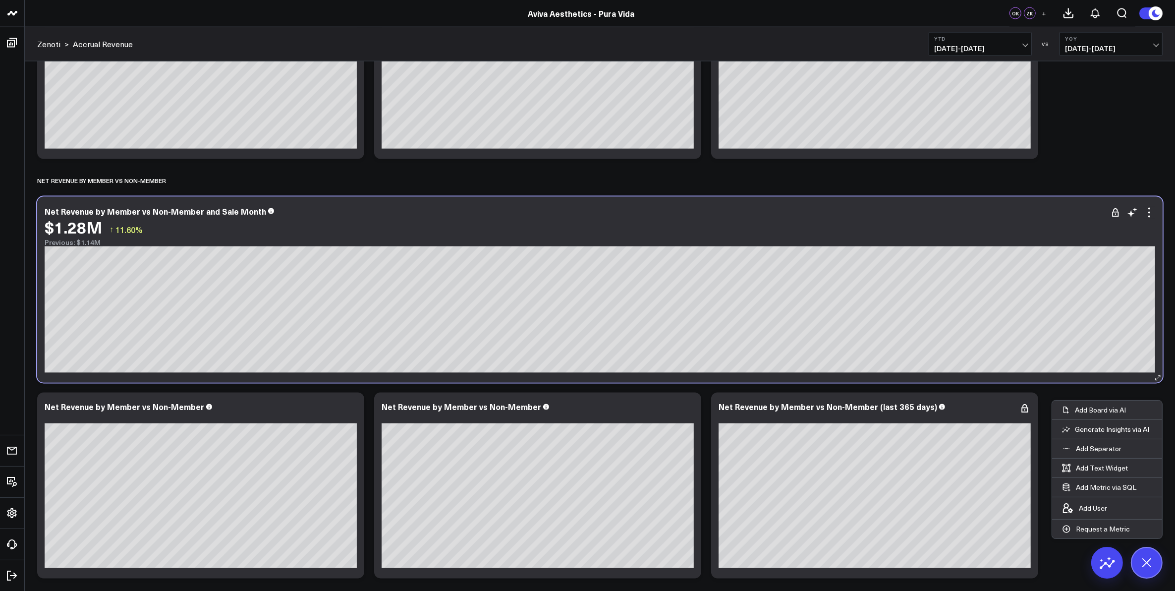
click at [586, 211] on div "Net Revenue by Member vs Non-Member and Sale Month" at bounding box center [600, 211] width 1111 height 9
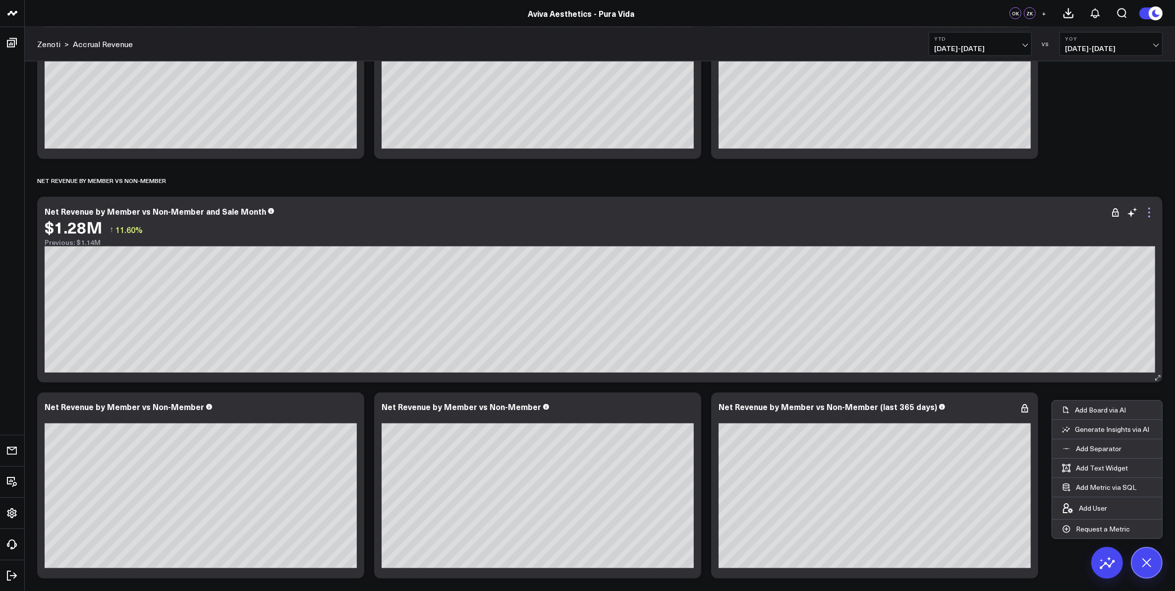
click at [1149, 212] on icon at bounding box center [1149, 213] width 2 height 2
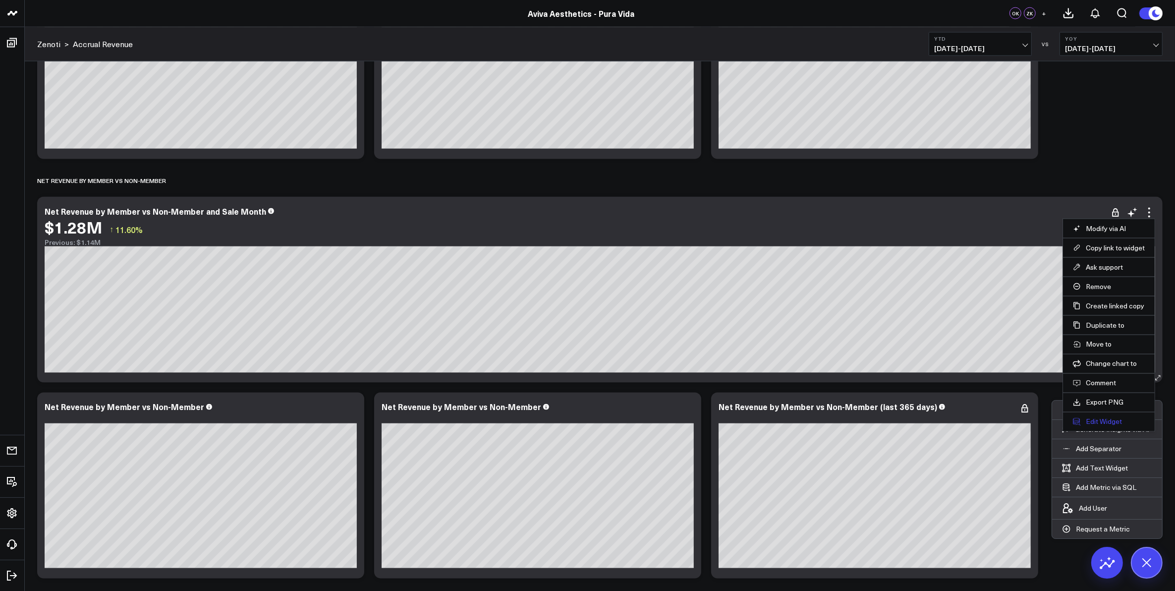
click at [1113, 425] on button "Edit Widget" at bounding box center [1109, 421] width 72 height 9
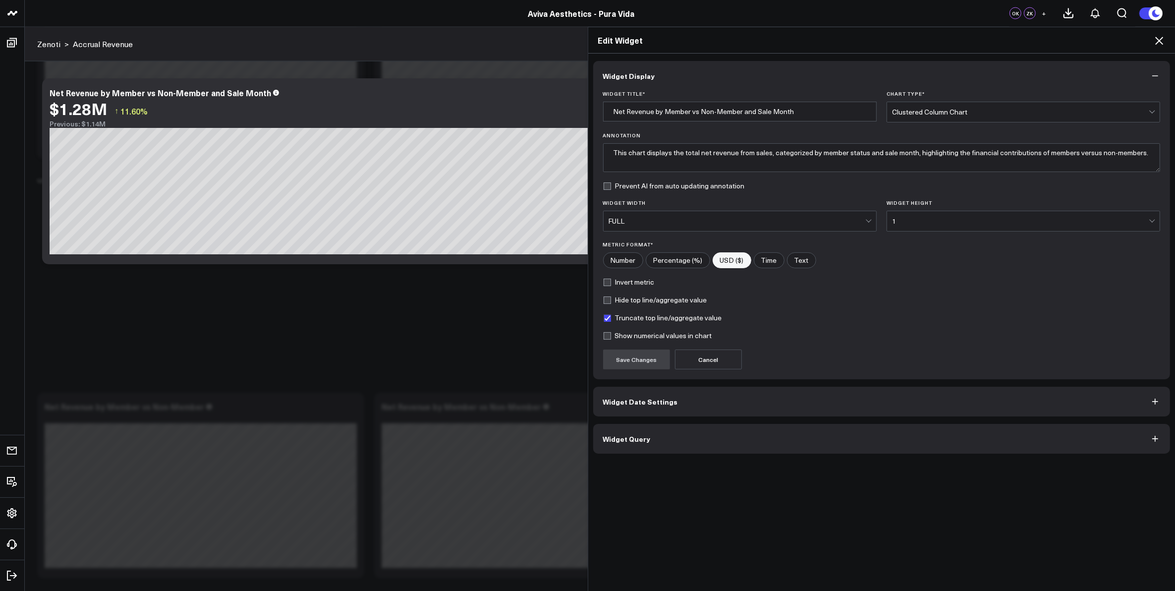
click at [707, 438] on button "Widget Query" at bounding box center [881, 439] width 577 height 30
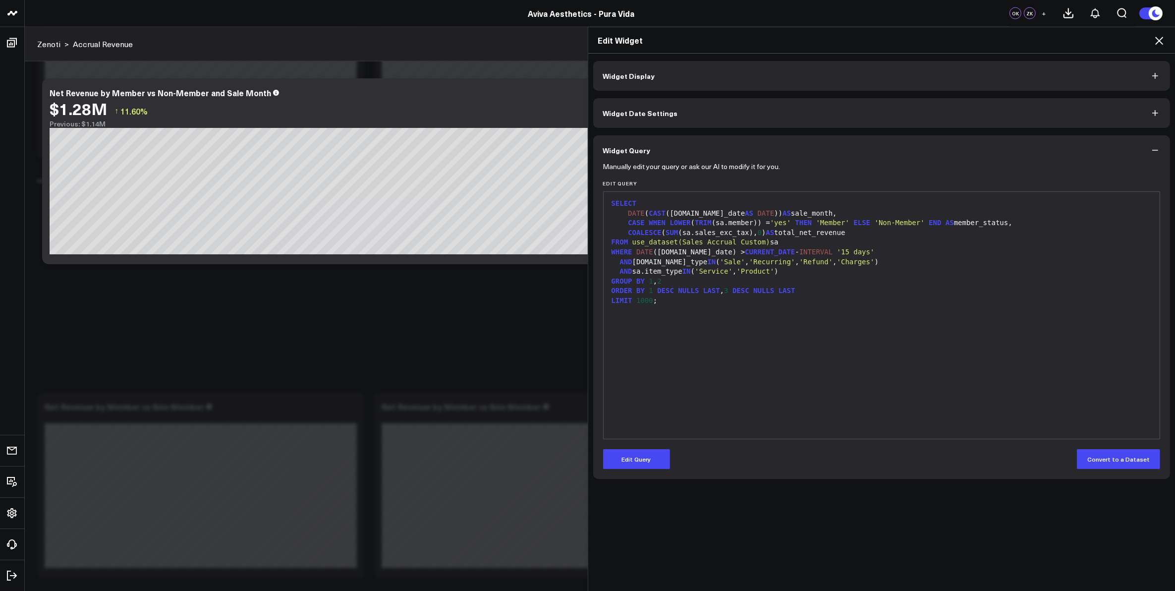
click at [1153, 39] on icon at bounding box center [1159, 41] width 12 height 12
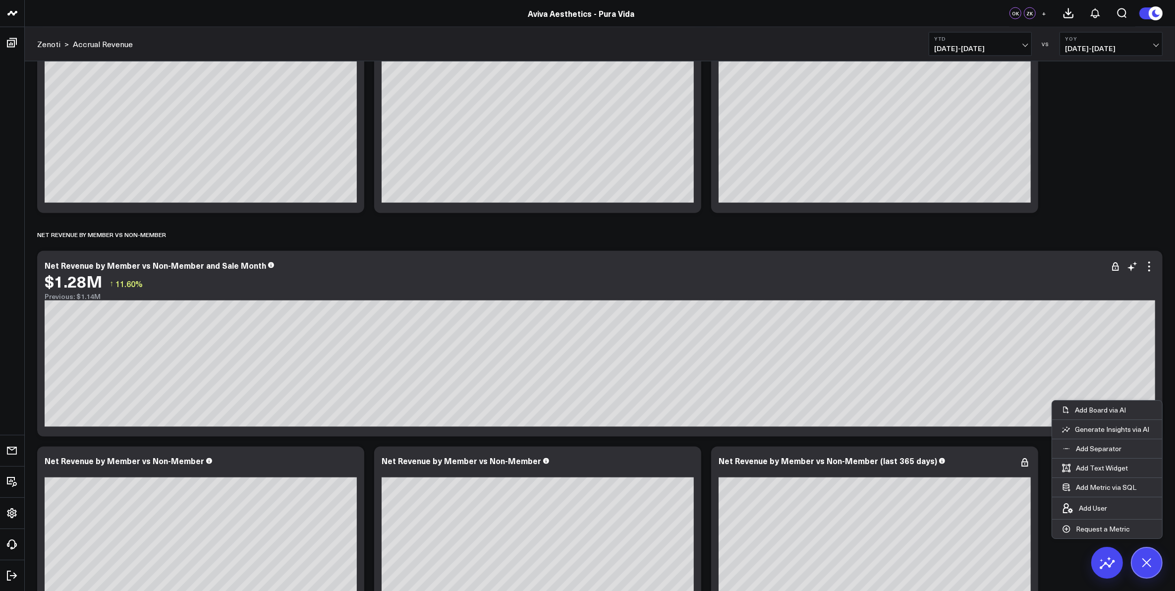
scroll to position [2013, 0]
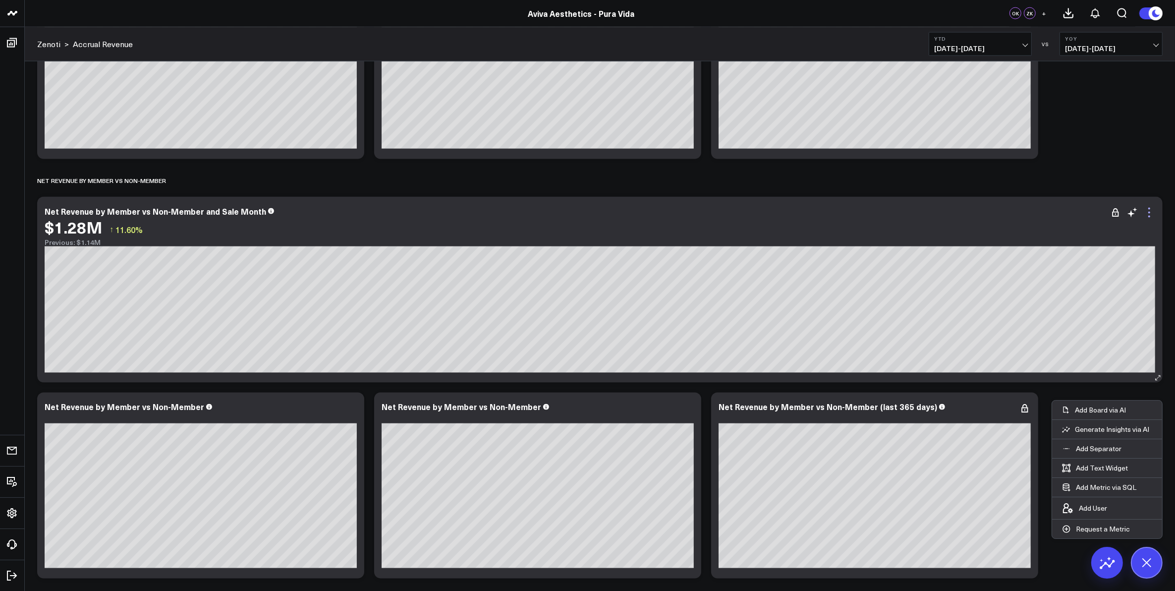
click at [1150, 214] on icon at bounding box center [1149, 213] width 12 height 12
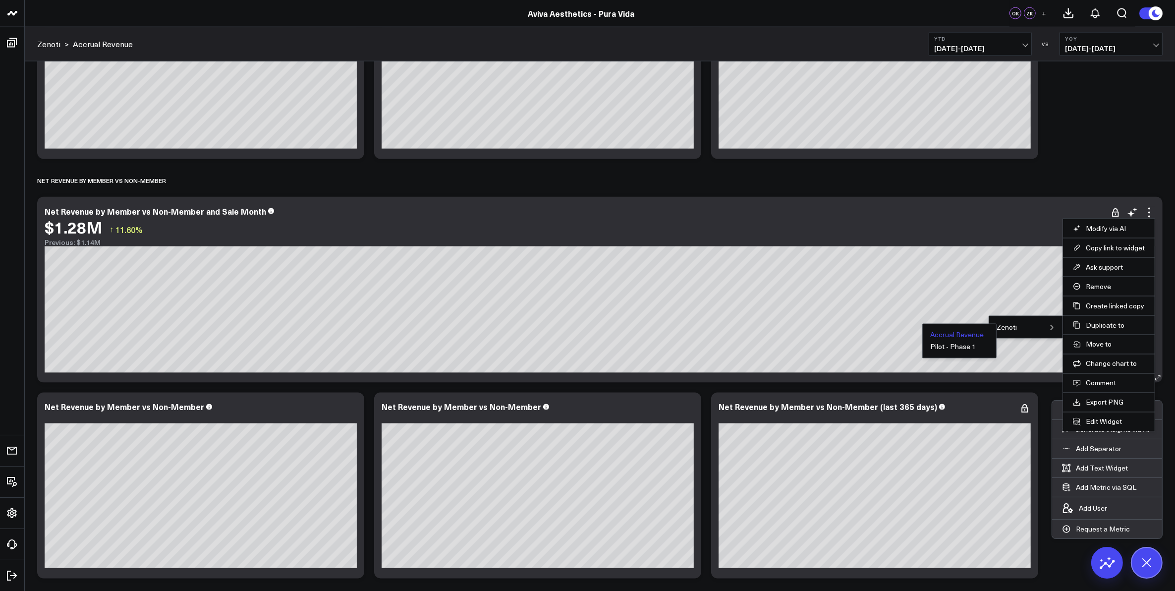
click at [962, 337] on button "Accrual Revenue" at bounding box center [957, 335] width 54 height 7
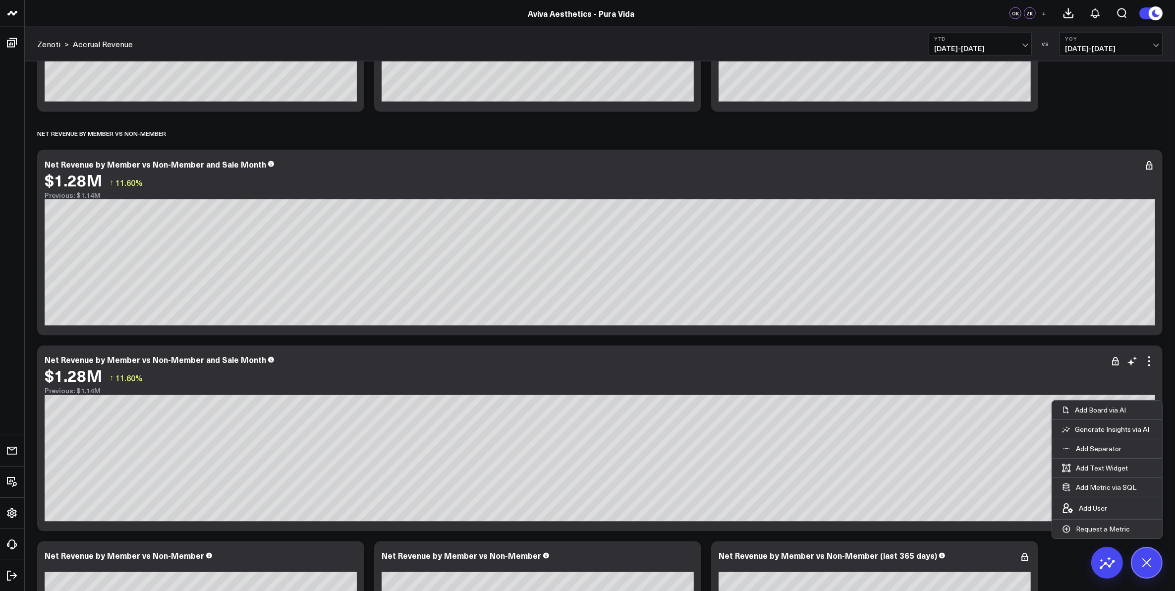
scroll to position [2209, 0]
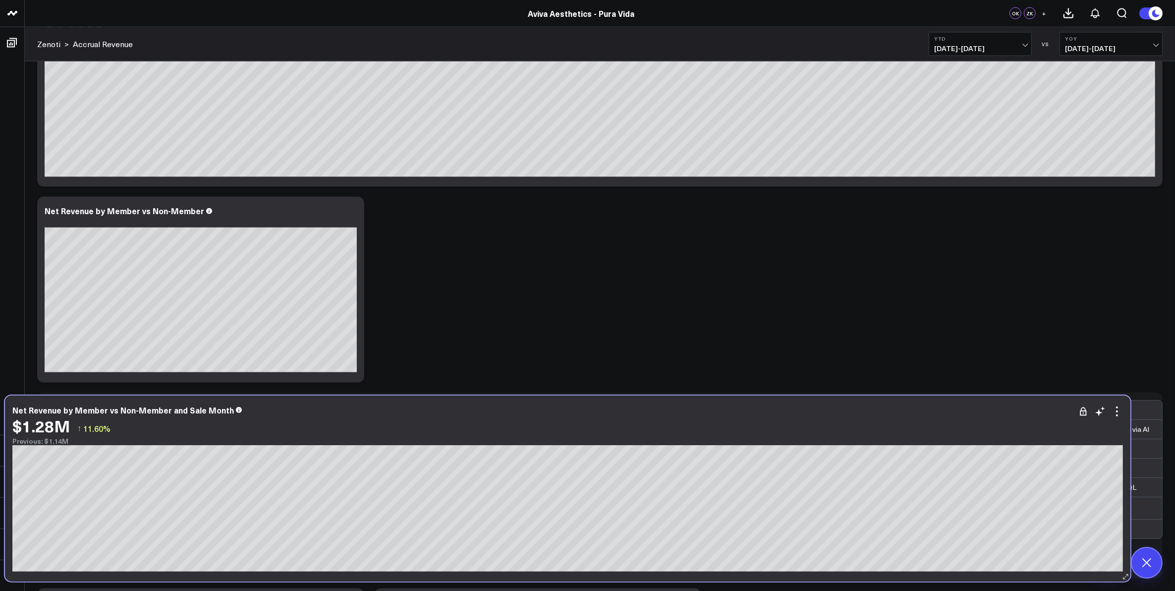
drag, startPoint x: 453, startPoint y: 209, endPoint x: 421, endPoint y: 408, distance: 201.3
click at [421, 408] on div "Net Revenue by Member vs Non-Member and Sale Month" at bounding box center [567, 409] width 1111 height 9
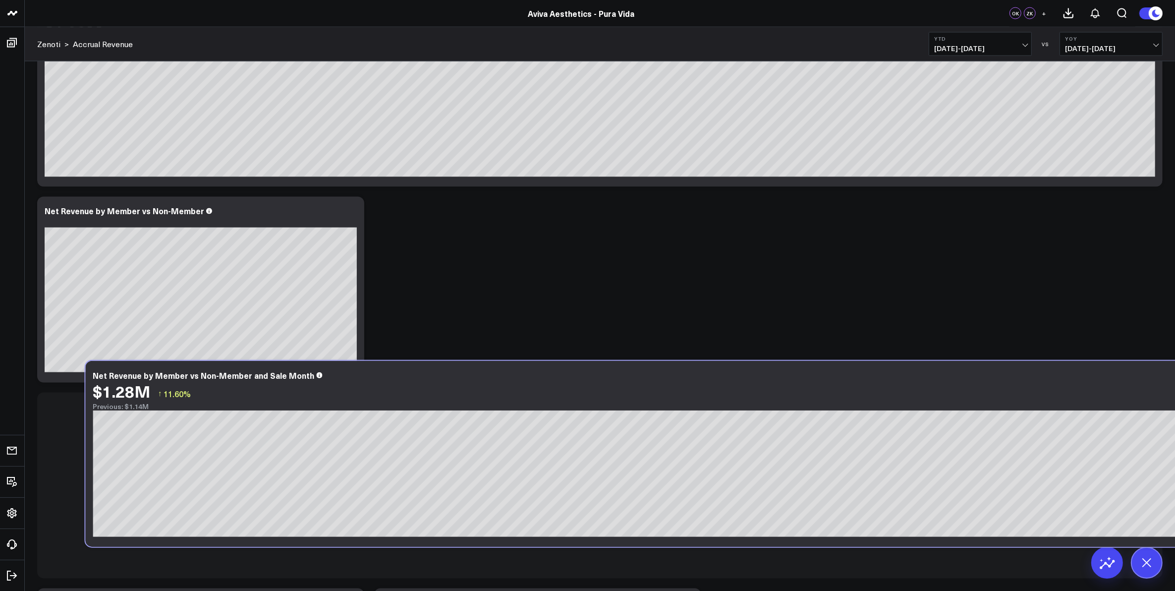
scroll to position [2395, 0]
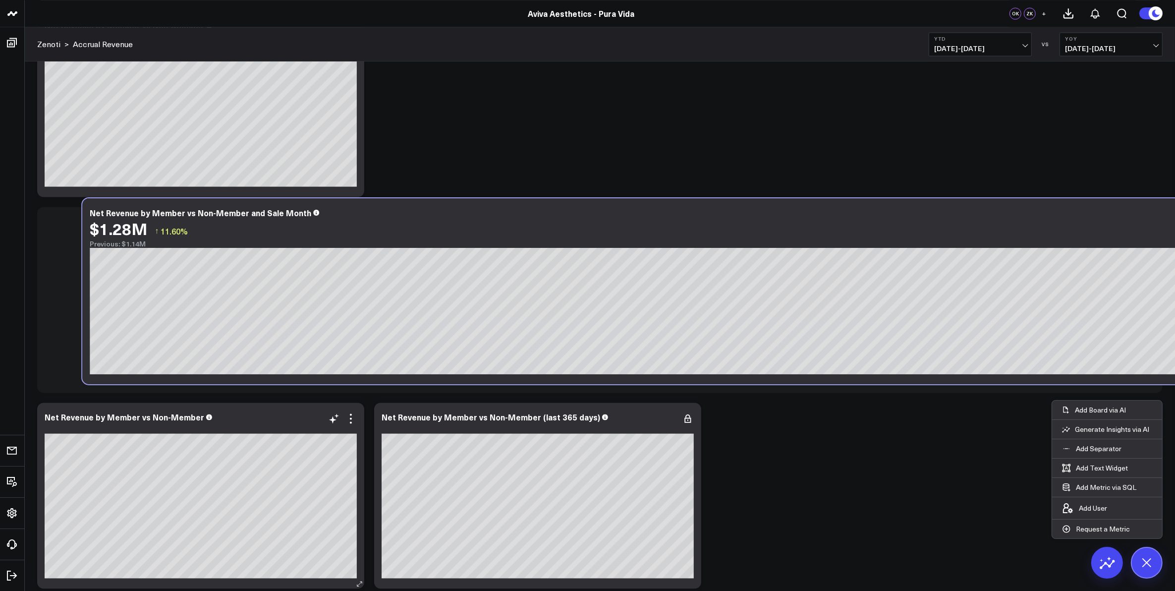
drag, startPoint x: 255, startPoint y: 414, endPoint x: 291, endPoint y: 413, distance: 35.7
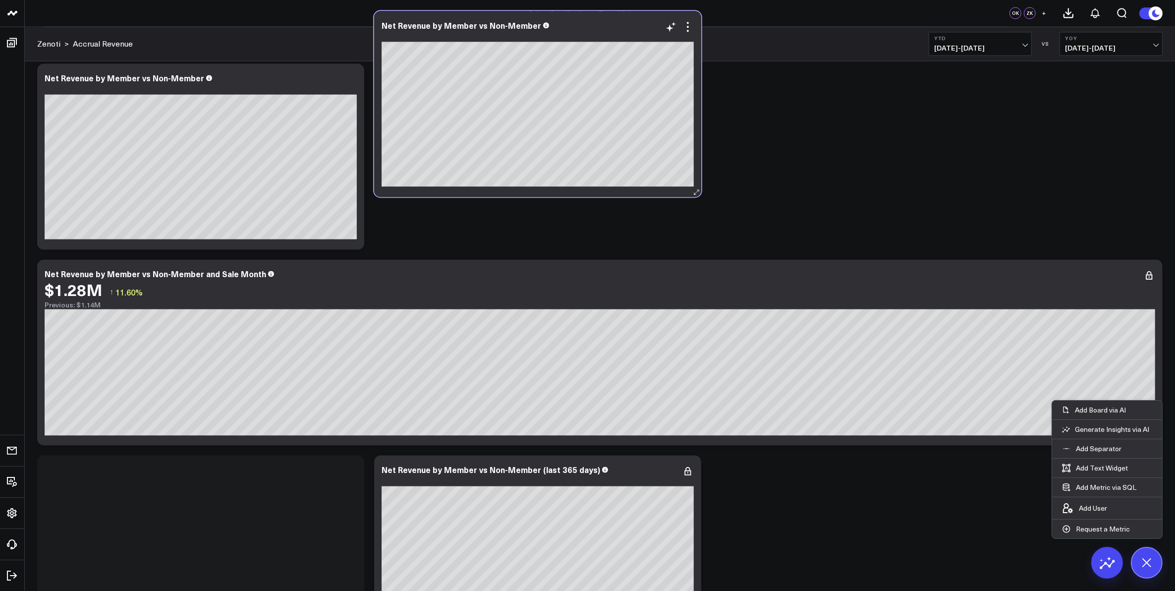
scroll to position [2322, 0]
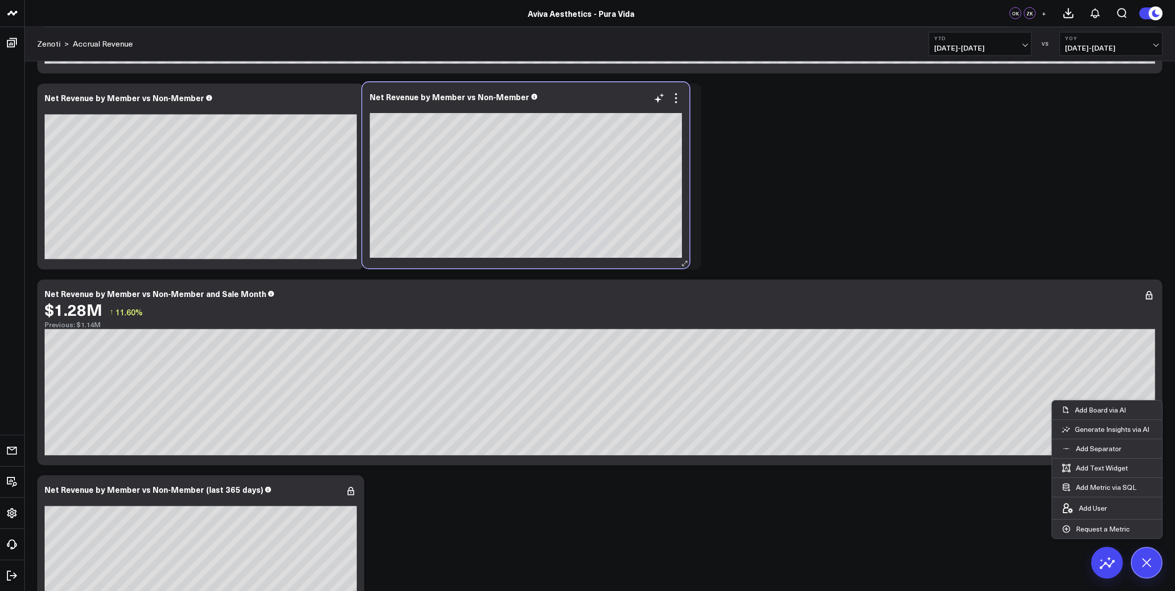
drag, startPoint x: 234, startPoint y: 422, endPoint x: 559, endPoint y: 98, distance: 458.4
click at [559, 98] on div "Net Revenue by Member vs Non-Member" at bounding box center [526, 103] width 312 height 21
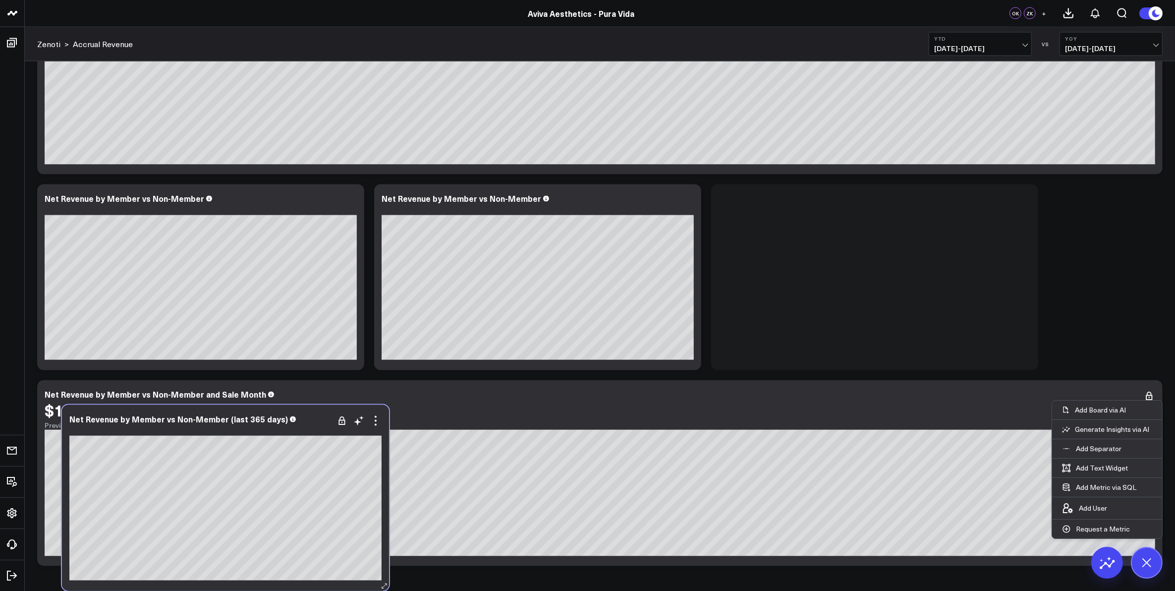
scroll to position [2209, 0]
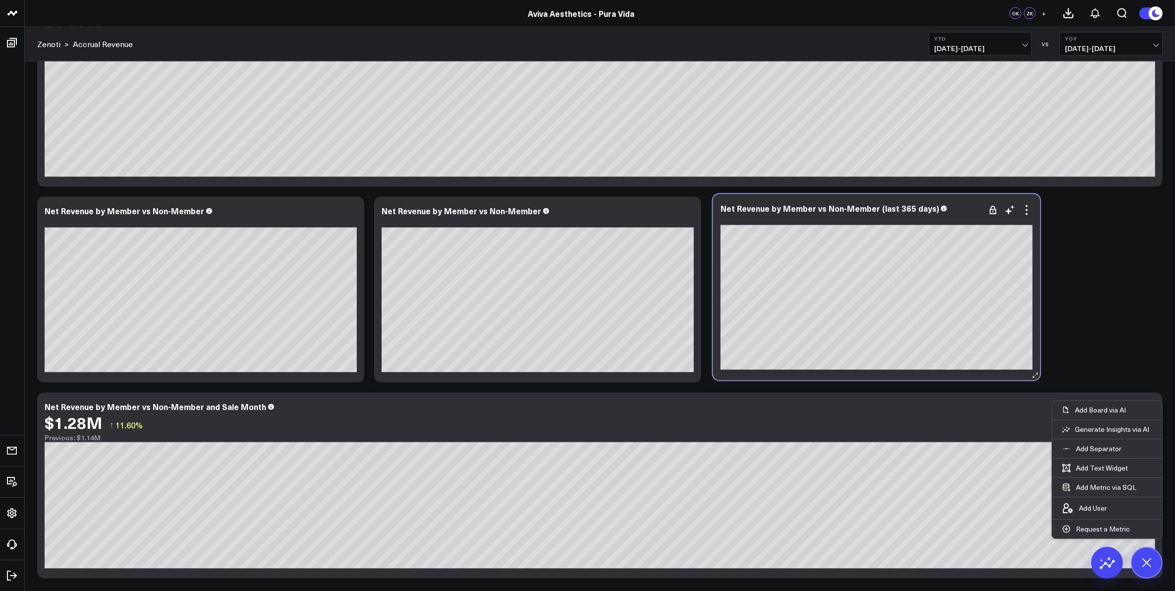
drag, startPoint x: 216, startPoint y: 263, endPoint x: 876, endPoint y: 216, distance: 661.8
click at [876, 216] on div at bounding box center [877, 219] width 312 height 7
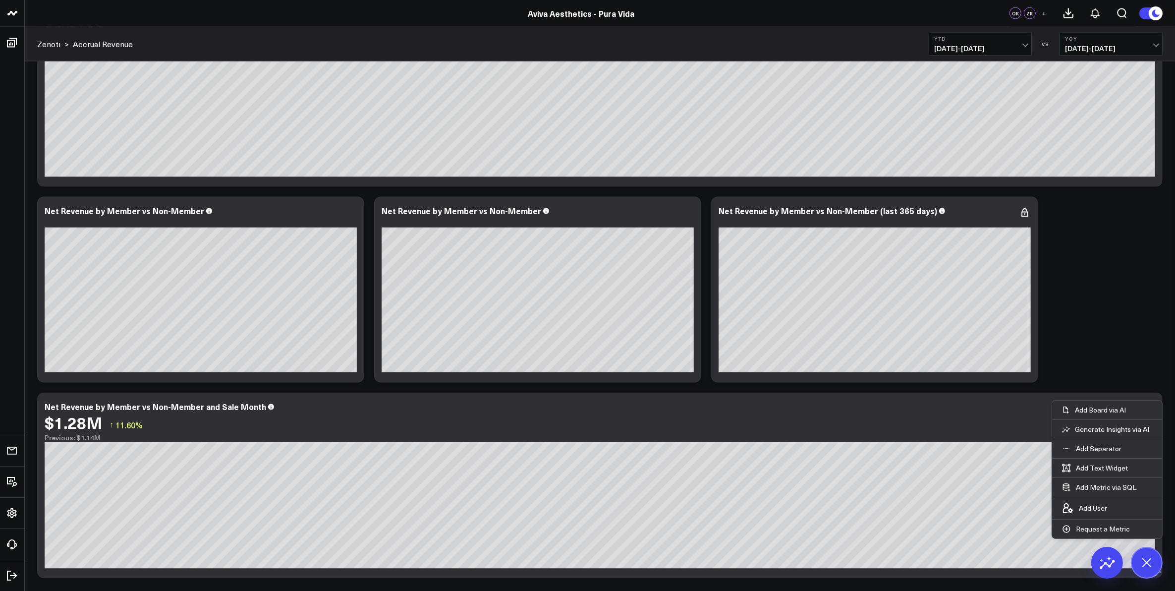
click at [288, 424] on div "$1.28M ↑ 11.60%" at bounding box center [600, 423] width 1111 height 18
click at [1146, 560] on icon at bounding box center [1146, 562] width 22 height 22
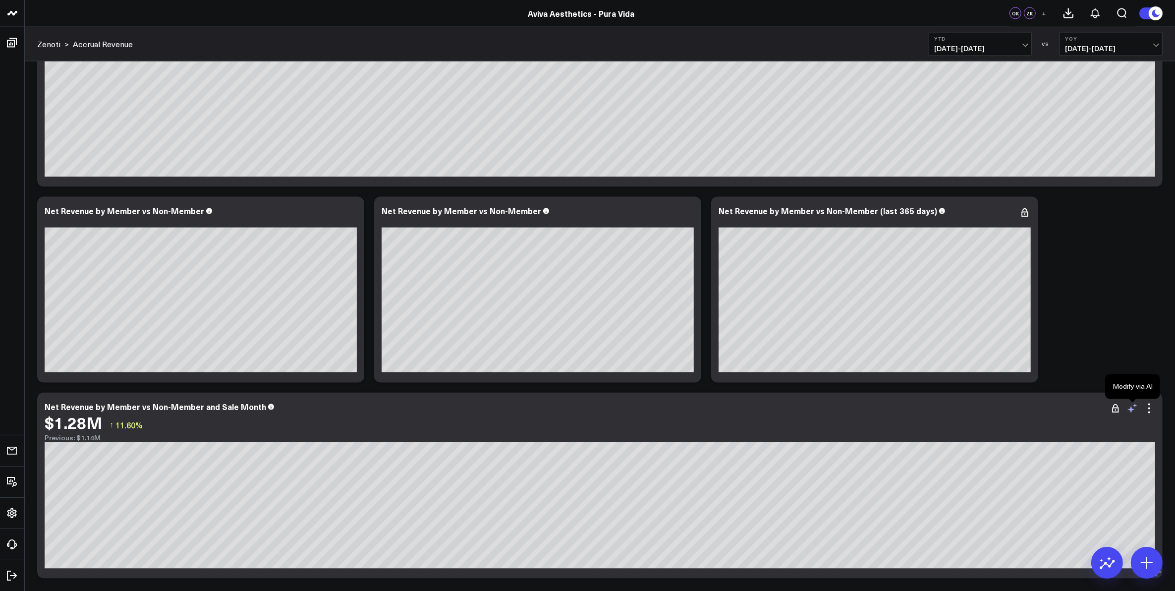
click at [1133, 410] on icon at bounding box center [1131, 409] width 7 height 7
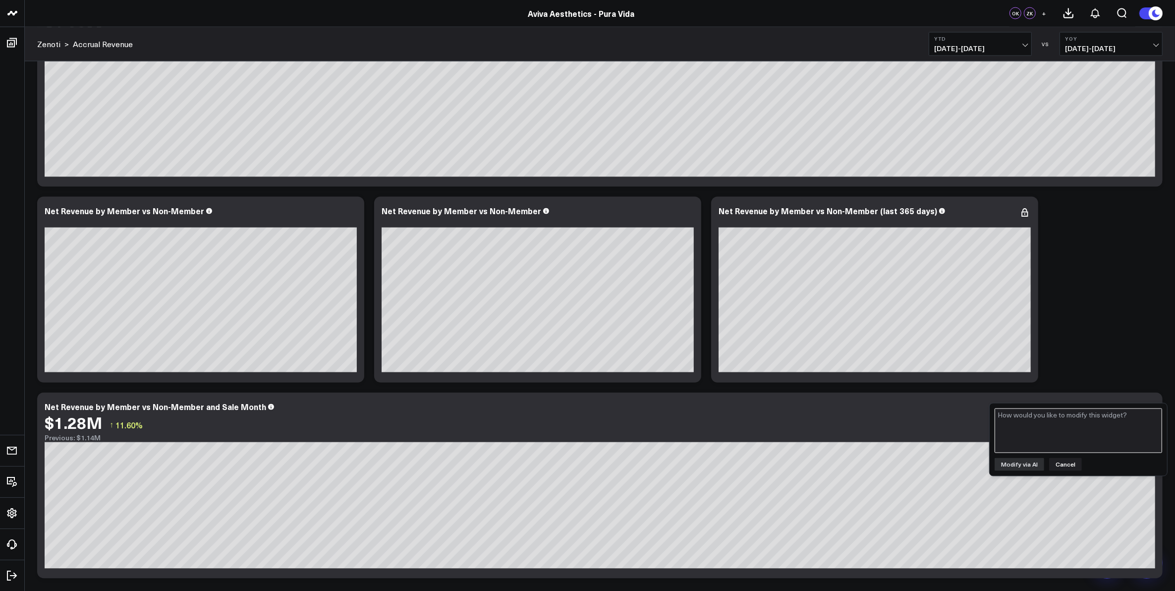
click at [1085, 437] on textarea at bounding box center [1079, 430] width 168 height 45
type textarea "replace member vs non-member with referral source"
click at [1029, 461] on button "Modify via AI" at bounding box center [1020, 464] width 50 height 13
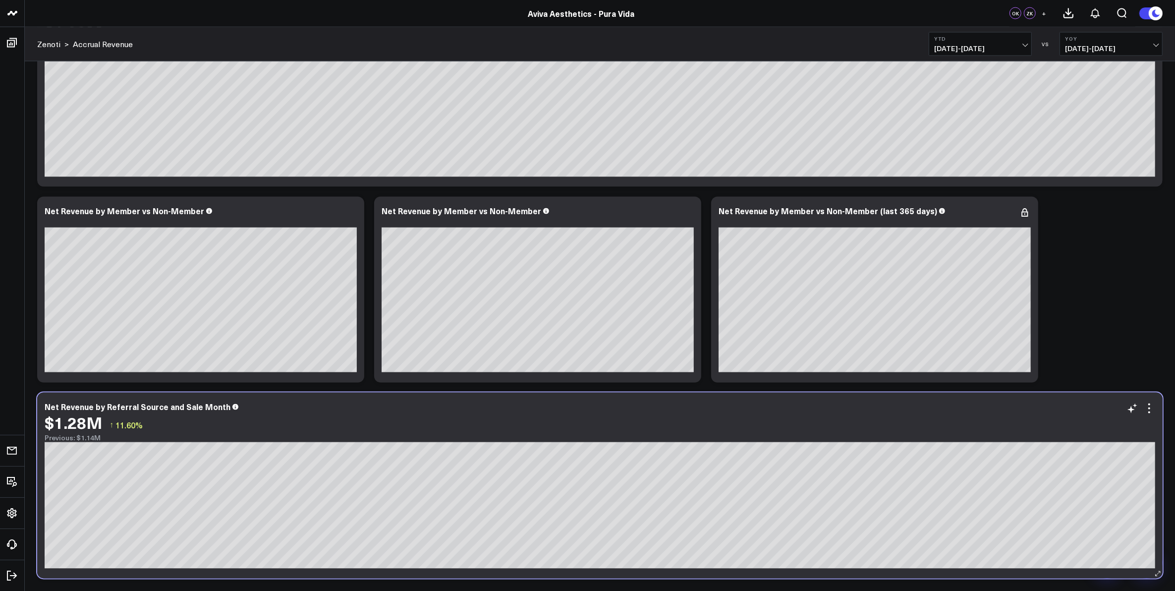
click at [562, 405] on div "Net Revenue by Referral Source and Sale Month" at bounding box center [600, 406] width 1111 height 9
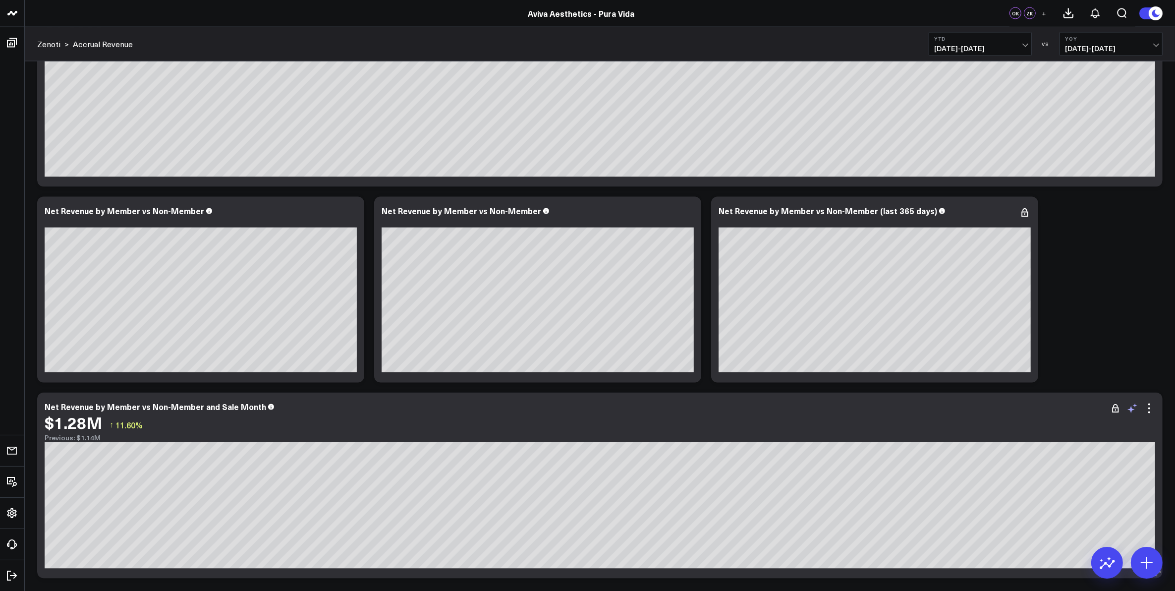
click at [1131, 410] on icon at bounding box center [1131, 409] width 7 height 7
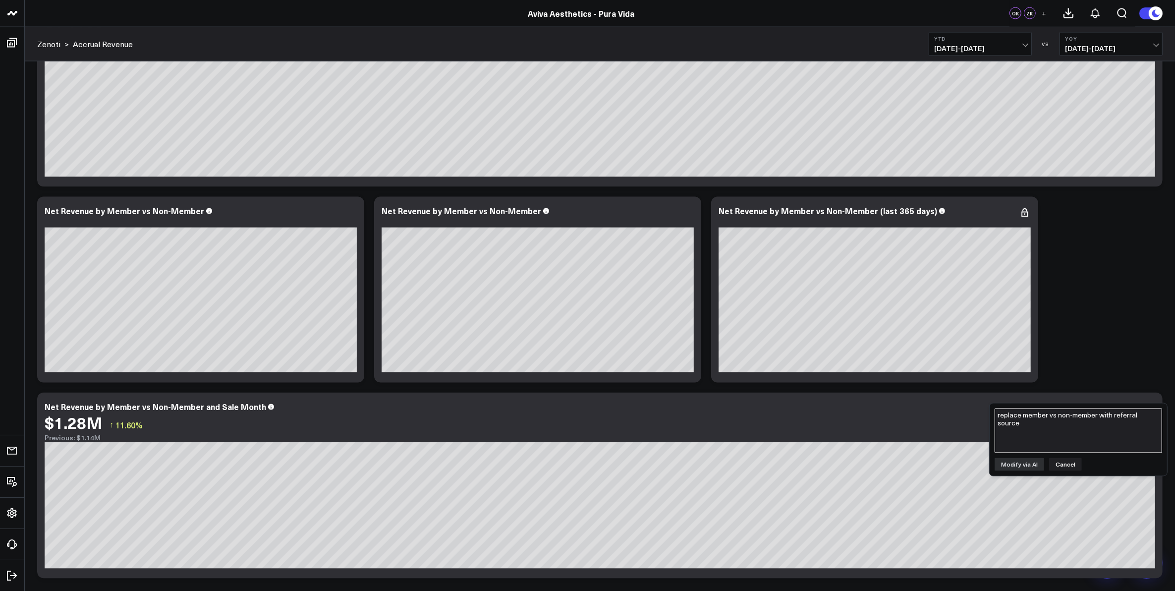
click at [1078, 434] on textarea "replace member vs non-member with referral source" at bounding box center [1079, 430] width 168 height 45
type textarea "replace member vs non-member with referral source"
click at [1026, 466] on button "Modify via AI" at bounding box center [1020, 464] width 50 height 13
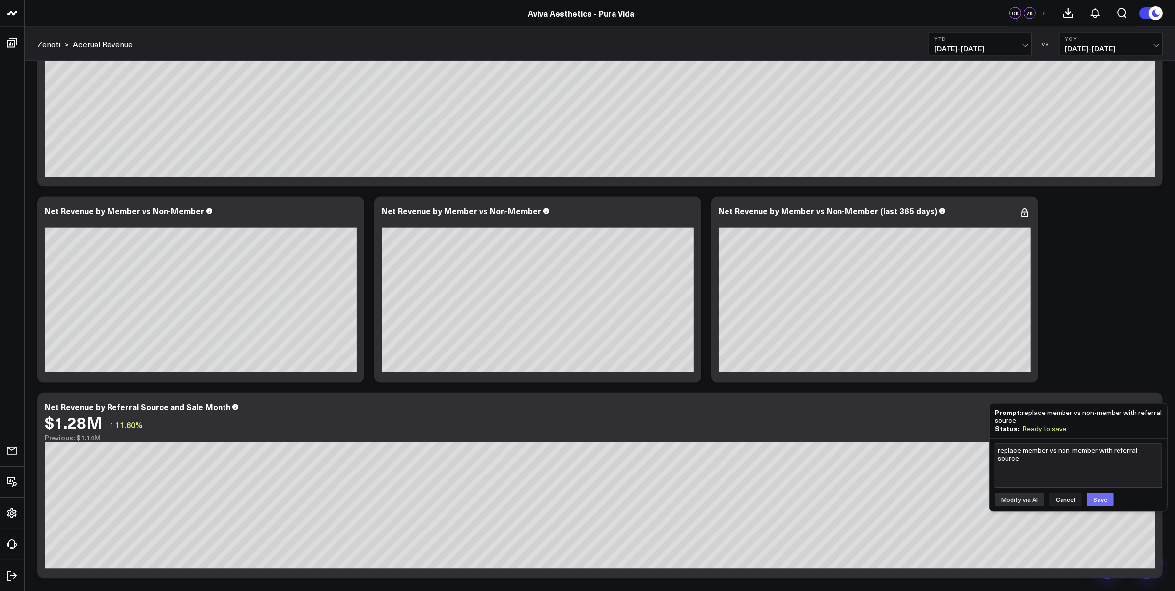
click at [1097, 502] on button "Save" at bounding box center [1100, 499] width 27 height 13
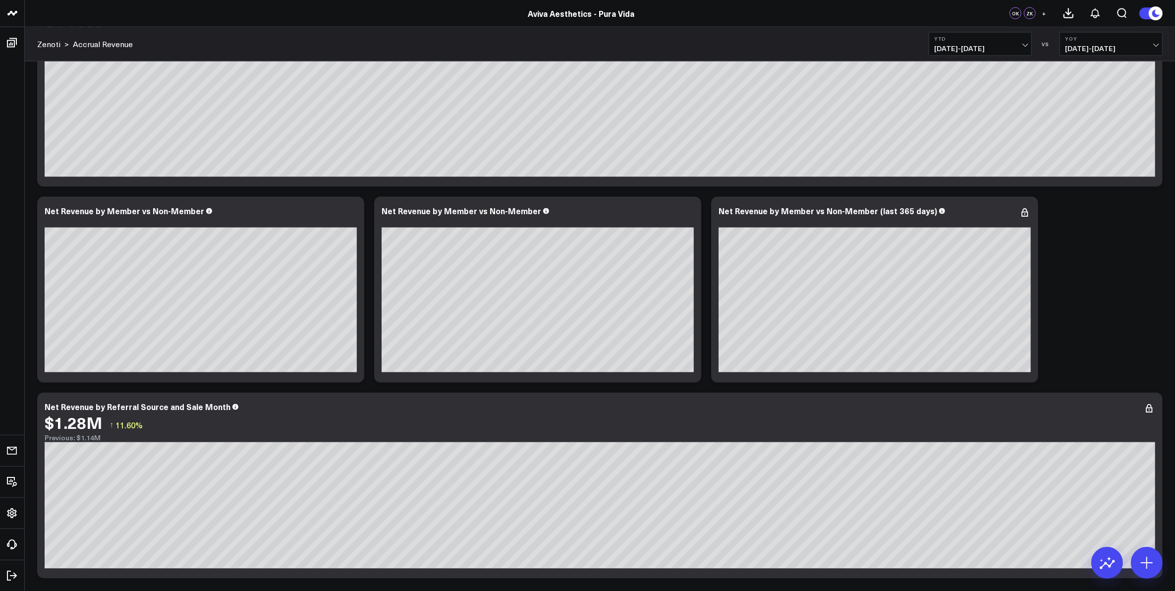
click at [1144, 561] on icon at bounding box center [1147, 563] width 16 height 16
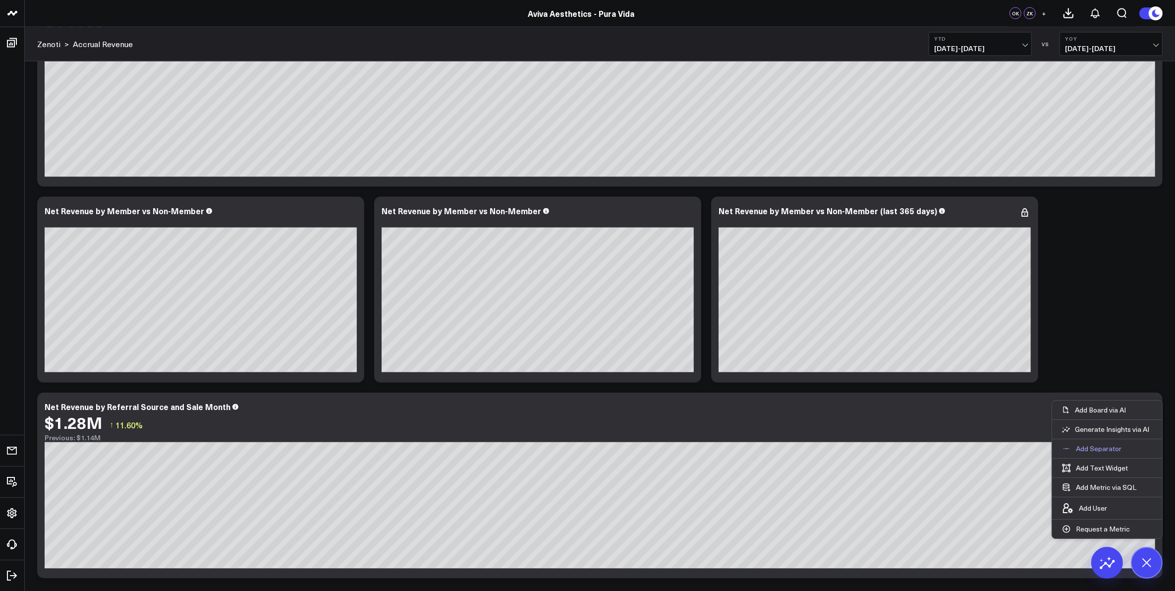
click at [1101, 446] on p "Add Separator" at bounding box center [1099, 448] width 46 height 9
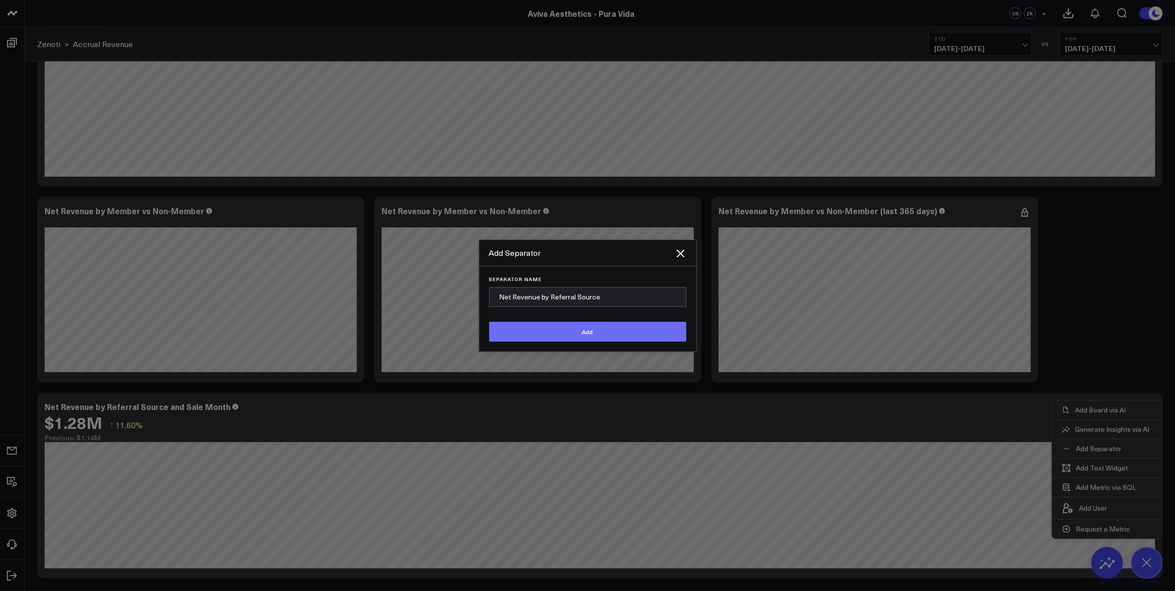
type input "Net Revenue by Referral Source"
click at [581, 331] on button "Add" at bounding box center [587, 332] width 197 height 20
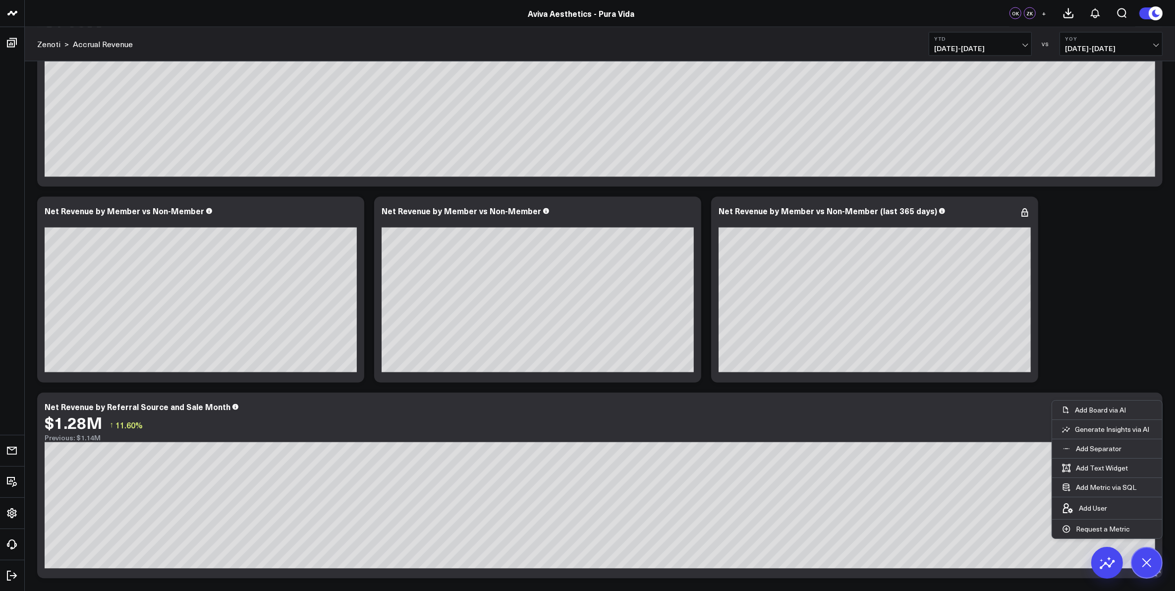
scroll to position [2237, 0]
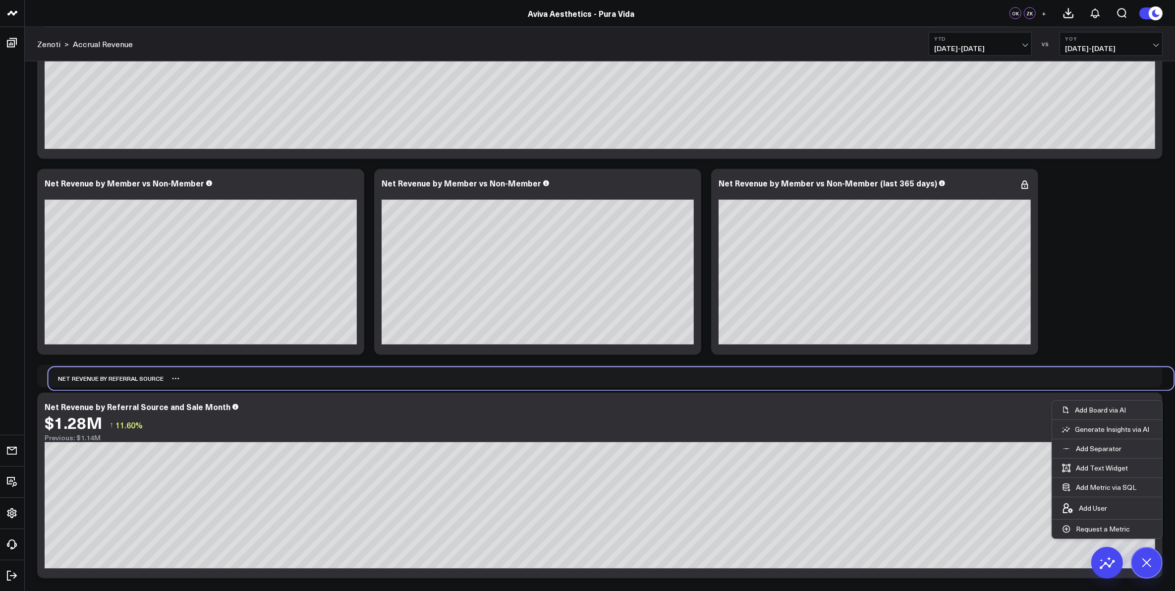
drag, startPoint x: 137, startPoint y: 571, endPoint x: 149, endPoint y: 378, distance: 193.6
click at [149, 378] on div "Net Revenue by Referral Source" at bounding box center [106, 378] width 115 height 23
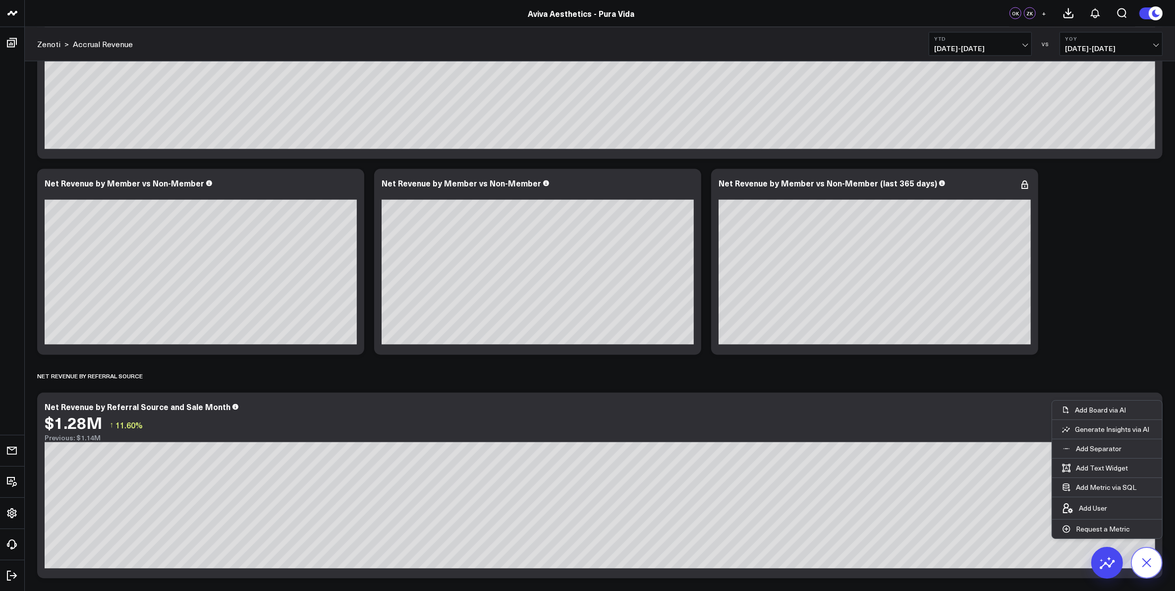
click at [1151, 559] on icon at bounding box center [1146, 562] width 17 height 17
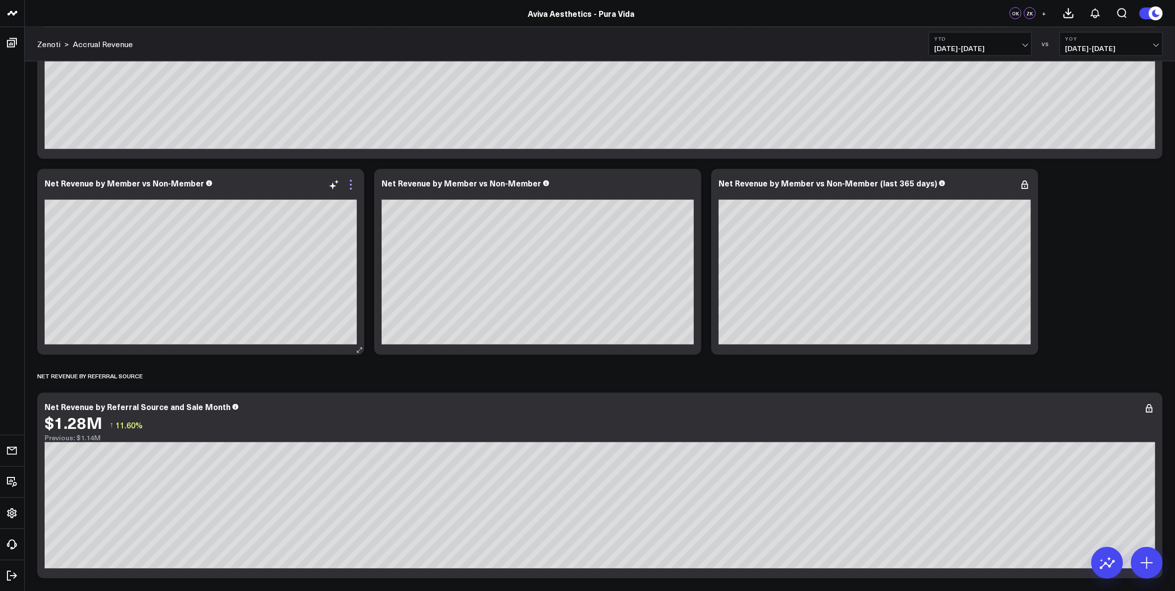
click at [349, 187] on icon at bounding box center [351, 185] width 12 height 12
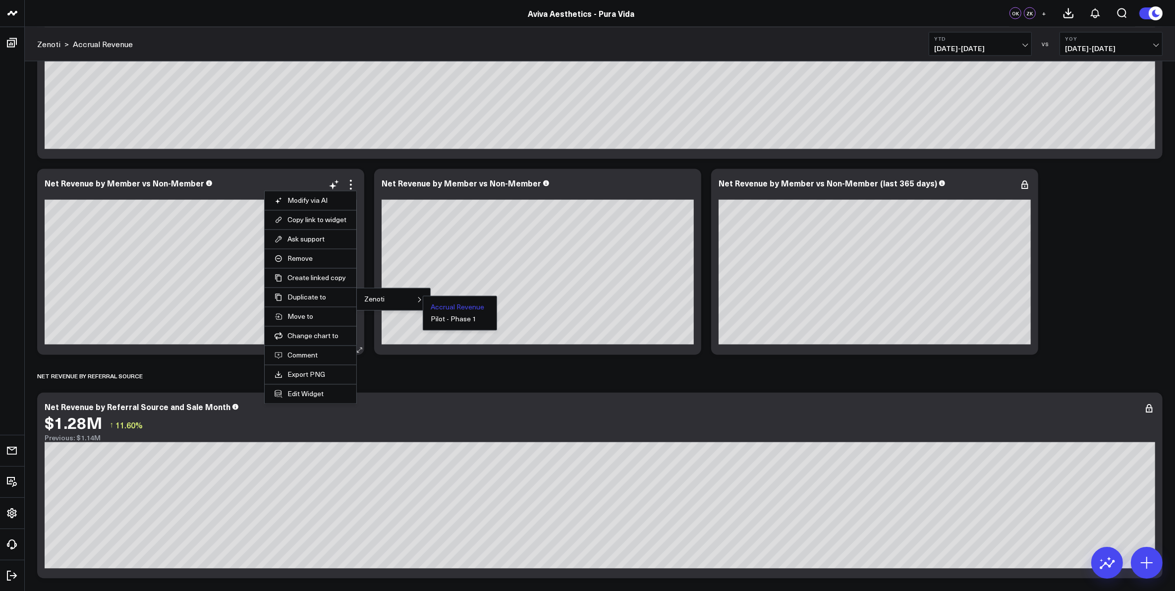
click at [438, 308] on button "Accrual Revenue" at bounding box center [458, 307] width 54 height 7
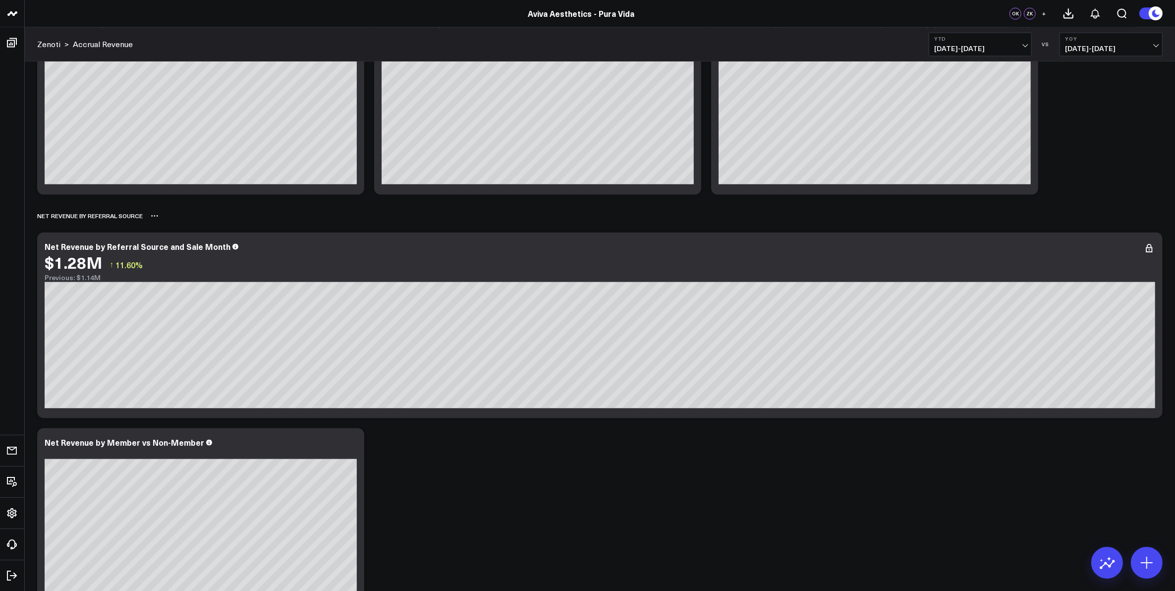
scroll to position [2432, 0]
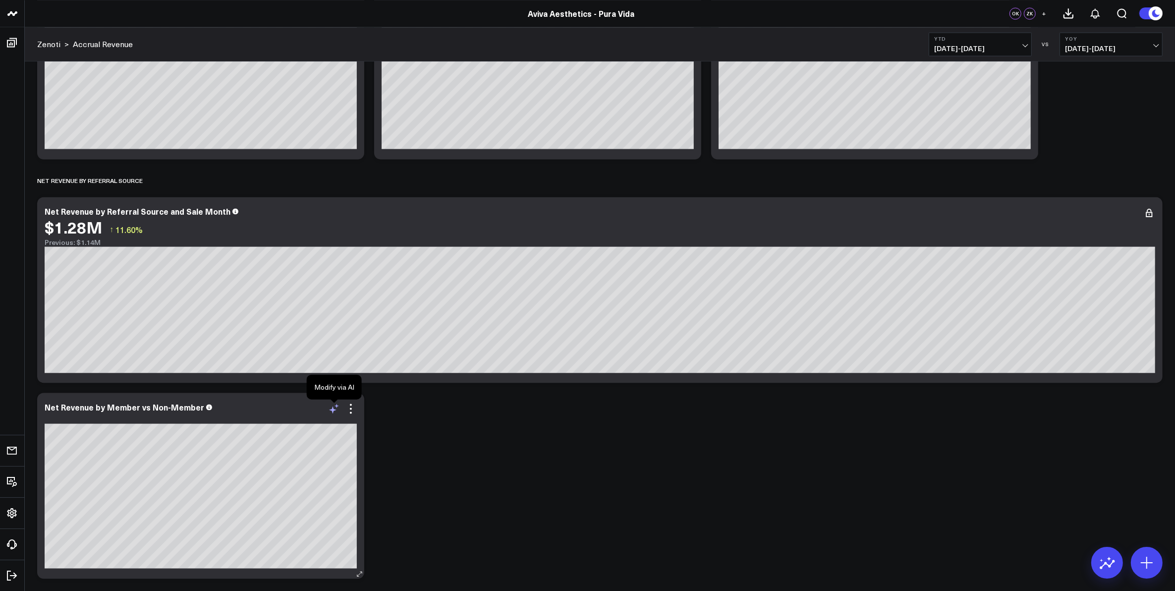
click at [335, 409] on icon at bounding box center [334, 408] width 12 height 12
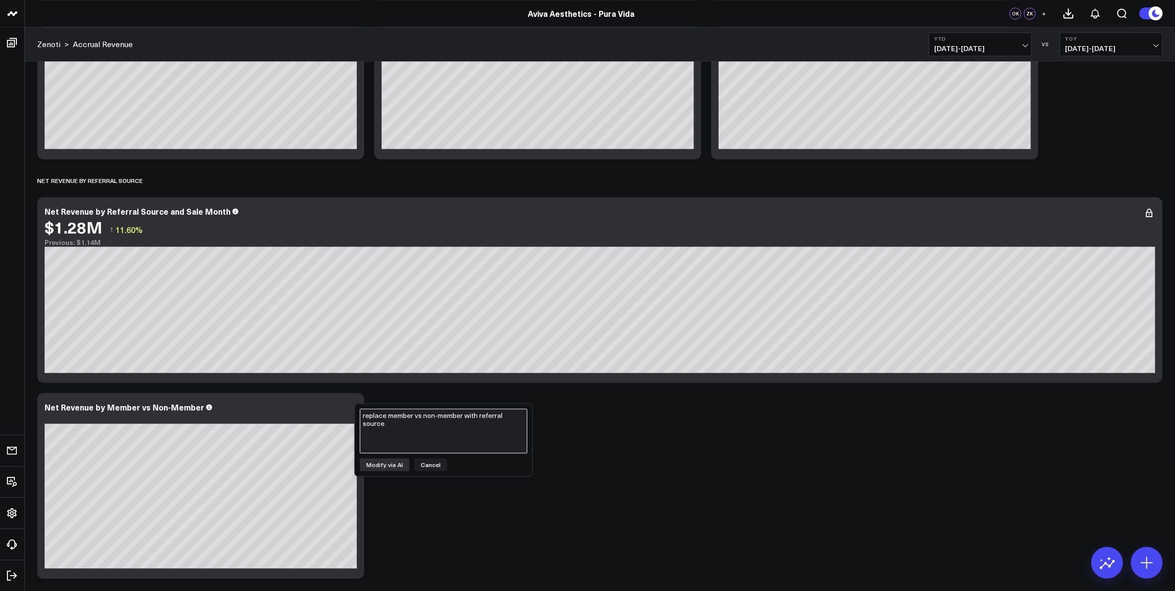
click at [395, 424] on textarea "replace member vs non-member with referral source" at bounding box center [444, 430] width 168 height 45
type textarea "Replace member vs non-member with referral source"
click at [390, 462] on button "Modify via AI" at bounding box center [385, 464] width 50 height 13
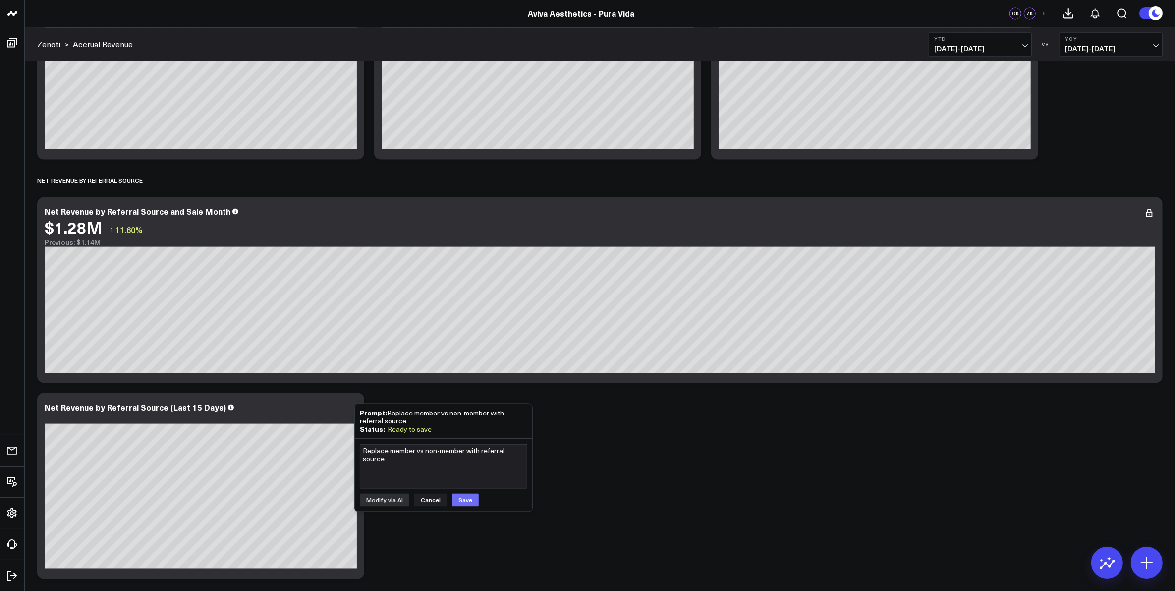
click at [456, 496] on button "Save" at bounding box center [465, 499] width 27 height 13
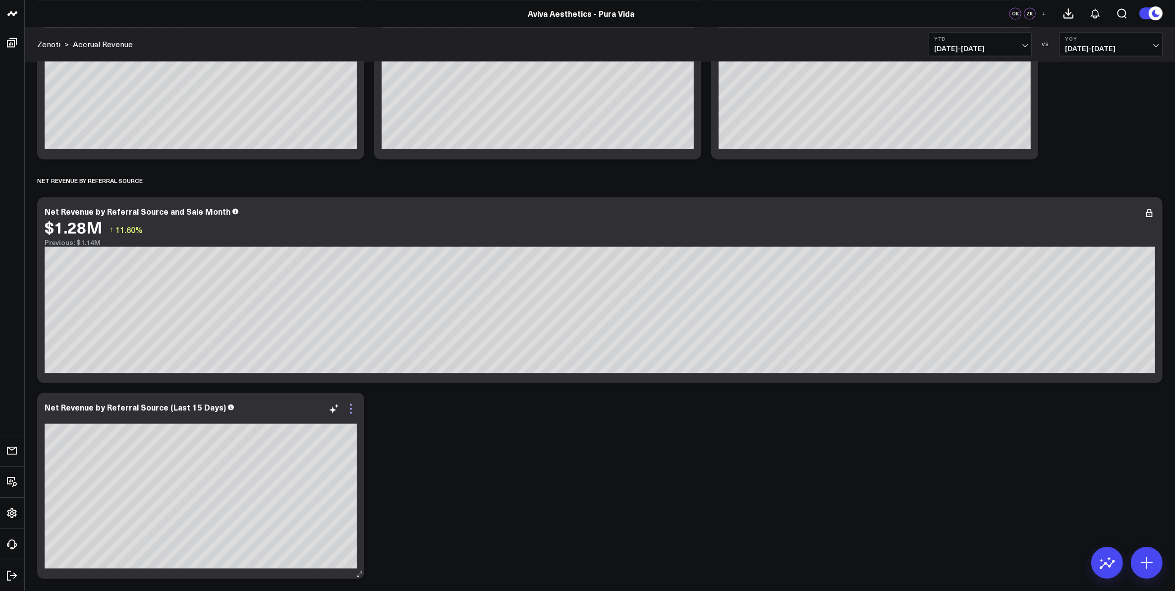
click at [348, 407] on icon at bounding box center [351, 408] width 12 height 12
click at [283, 407] on div "Net Revenue by Referral Source (Last 15 Days)" at bounding box center [201, 406] width 312 height 9
click at [350, 410] on icon at bounding box center [351, 408] width 12 height 12
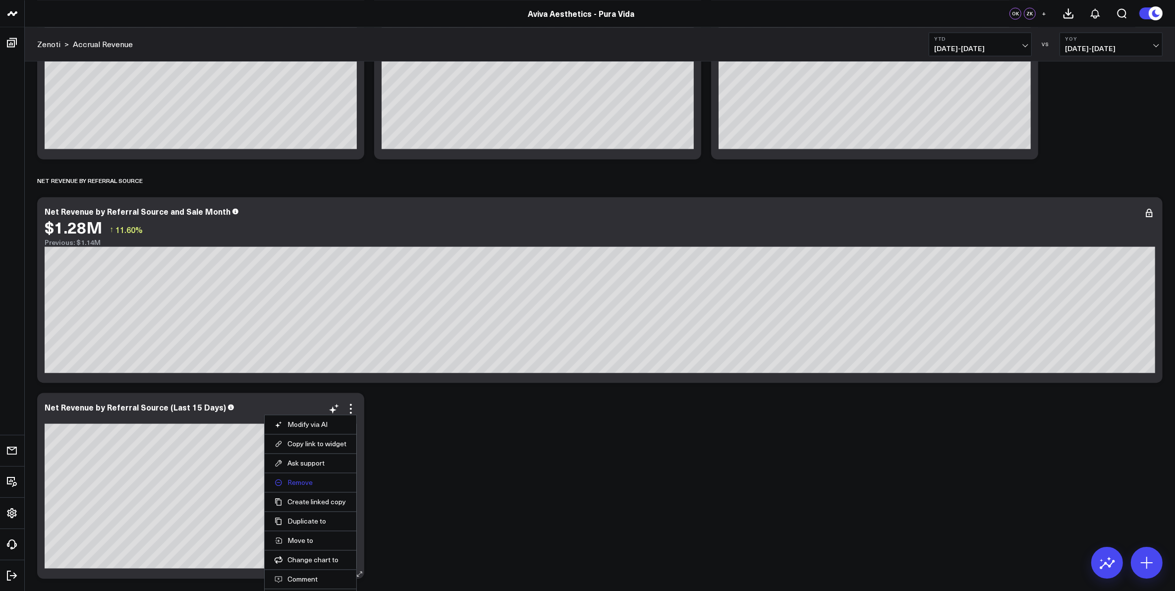
click at [304, 482] on button "Remove" at bounding box center [311, 482] width 72 height 9
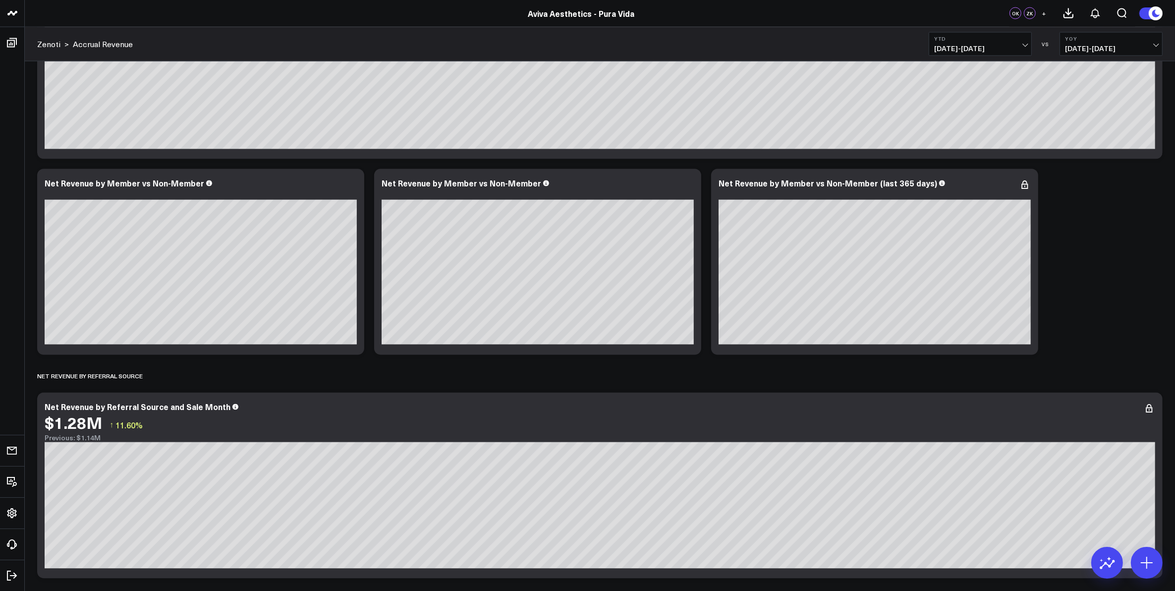
scroll to position [2237, 0]
click at [352, 185] on icon at bounding box center [351, 185] width 12 height 12
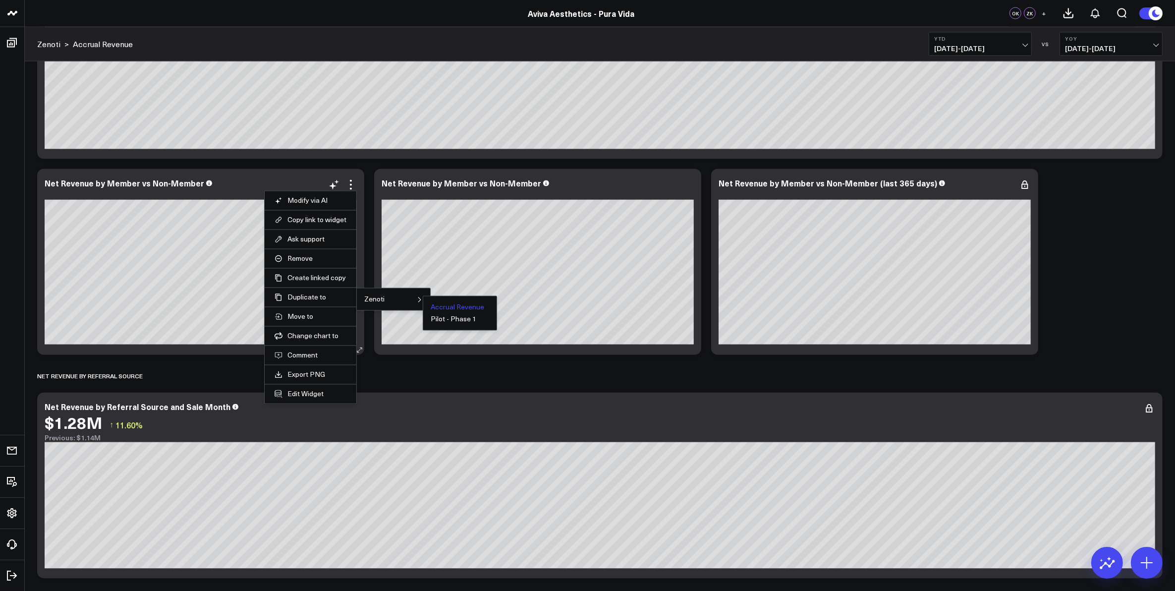
click at [463, 311] on button "Accrual Revenue" at bounding box center [458, 307] width 54 height 7
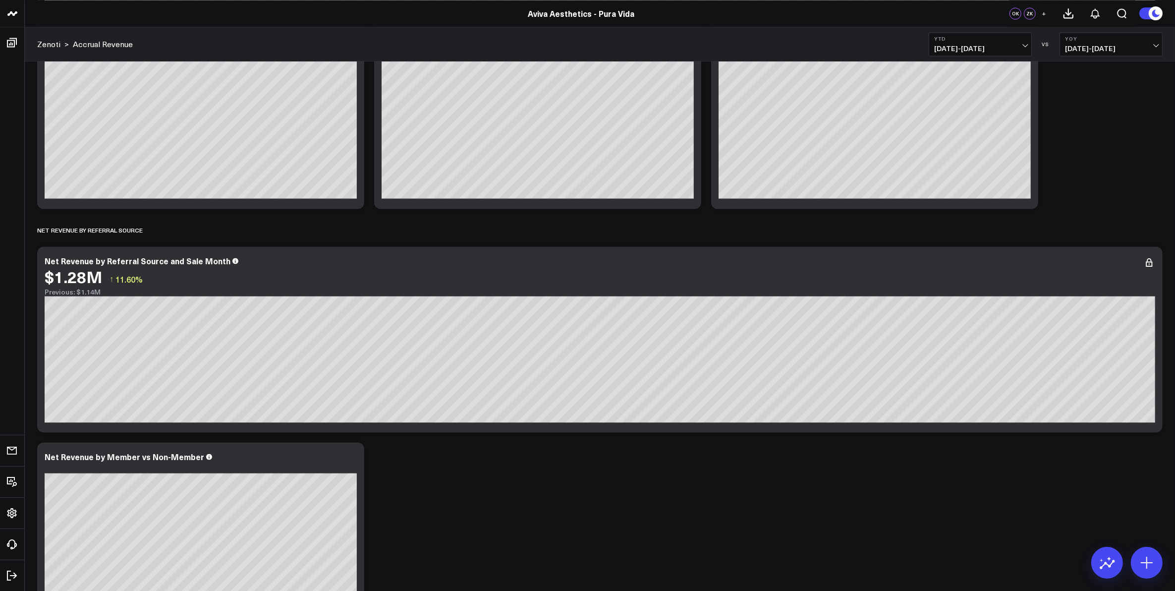
scroll to position [2432, 0]
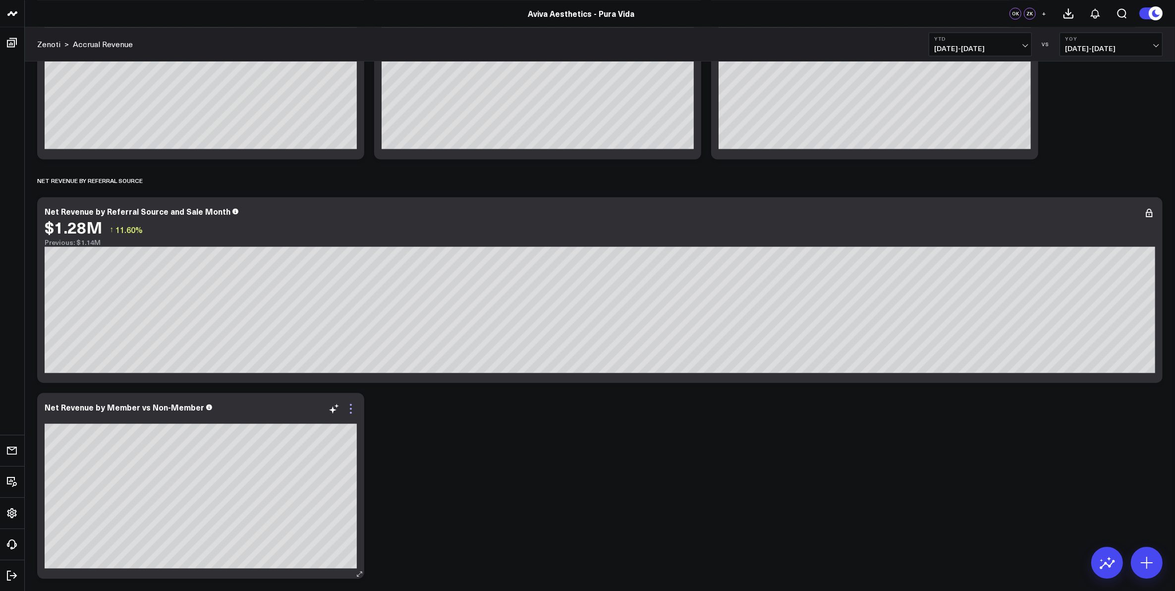
click at [351, 410] on icon at bounding box center [351, 408] width 12 height 12
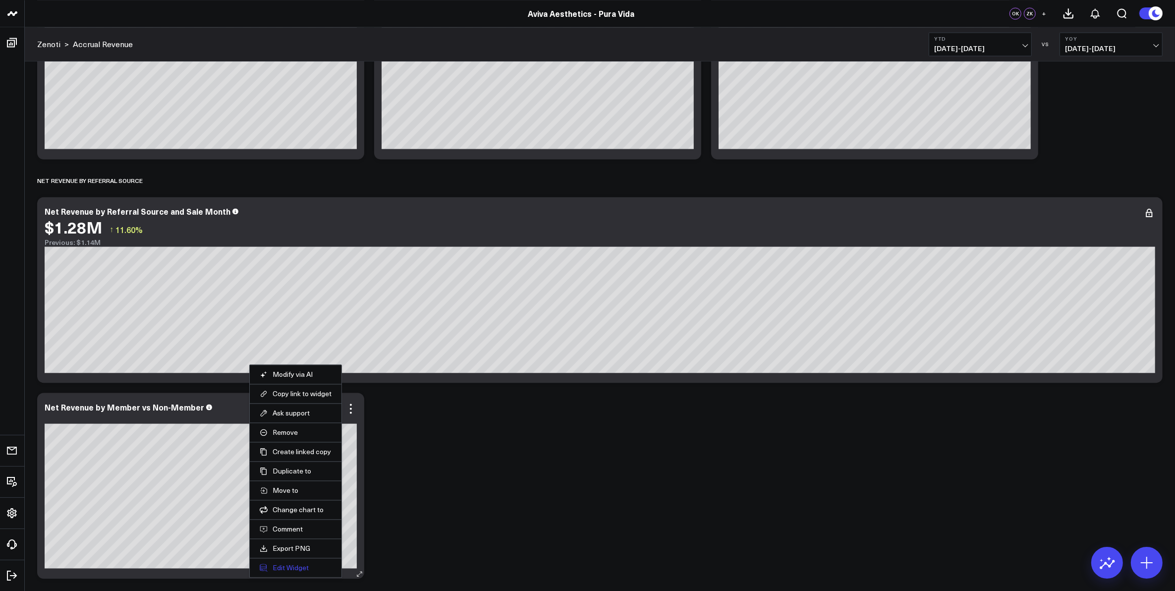
click at [296, 569] on button "Edit Widget" at bounding box center [296, 567] width 72 height 9
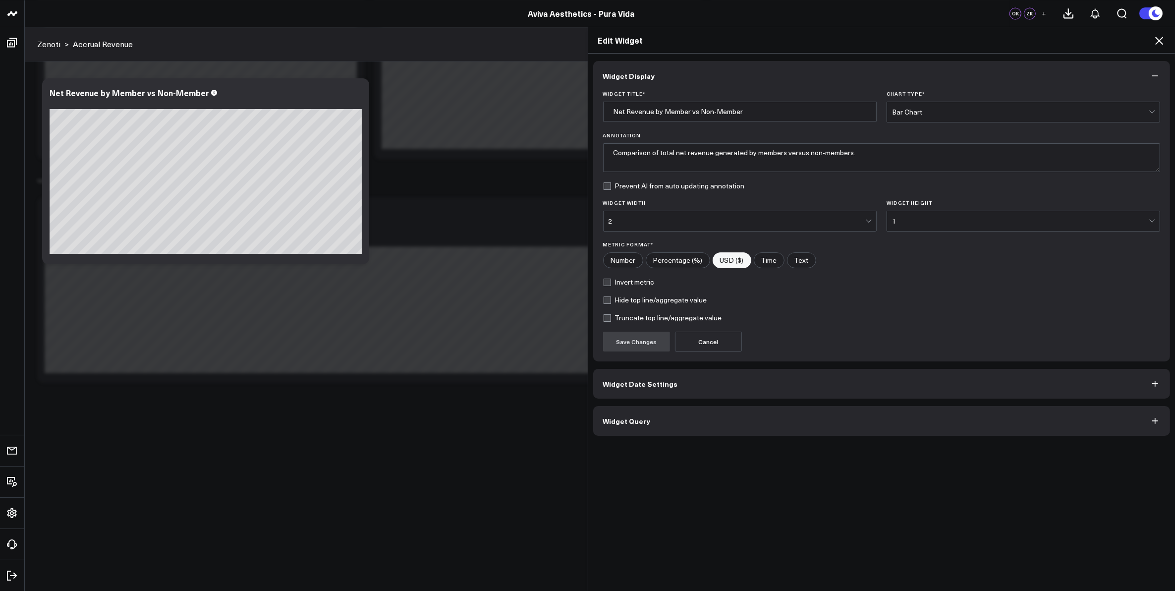
click at [695, 425] on button "Widget Query" at bounding box center [881, 421] width 577 height 30
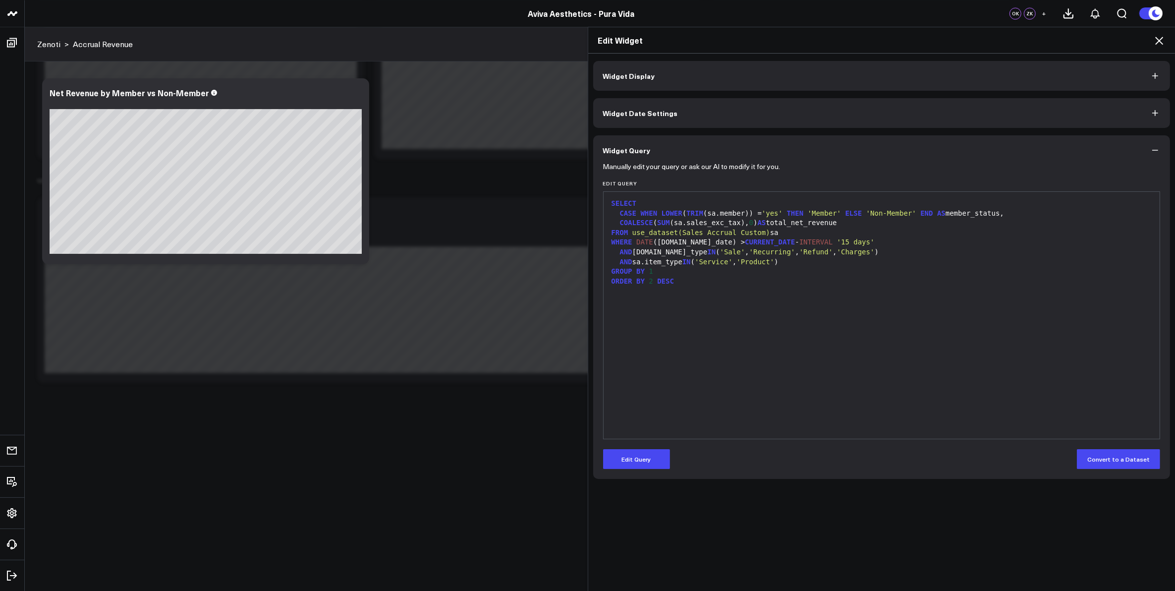
click at [1158, 41] on icon at bounding box center [1159, 41] width 12 height 12
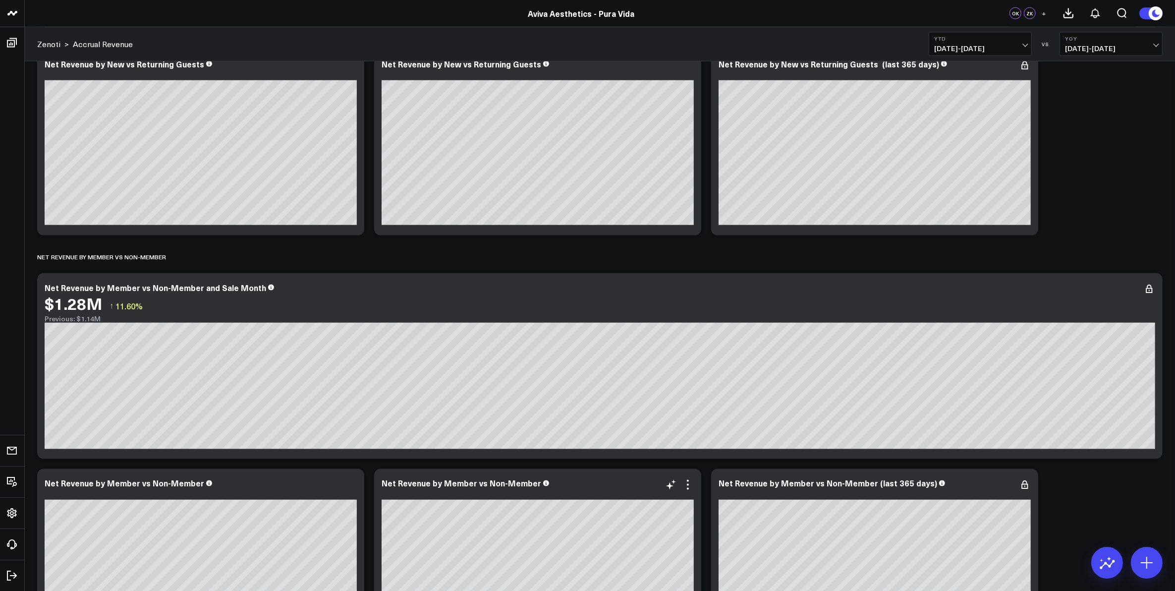
scroll to position [1875, 0]
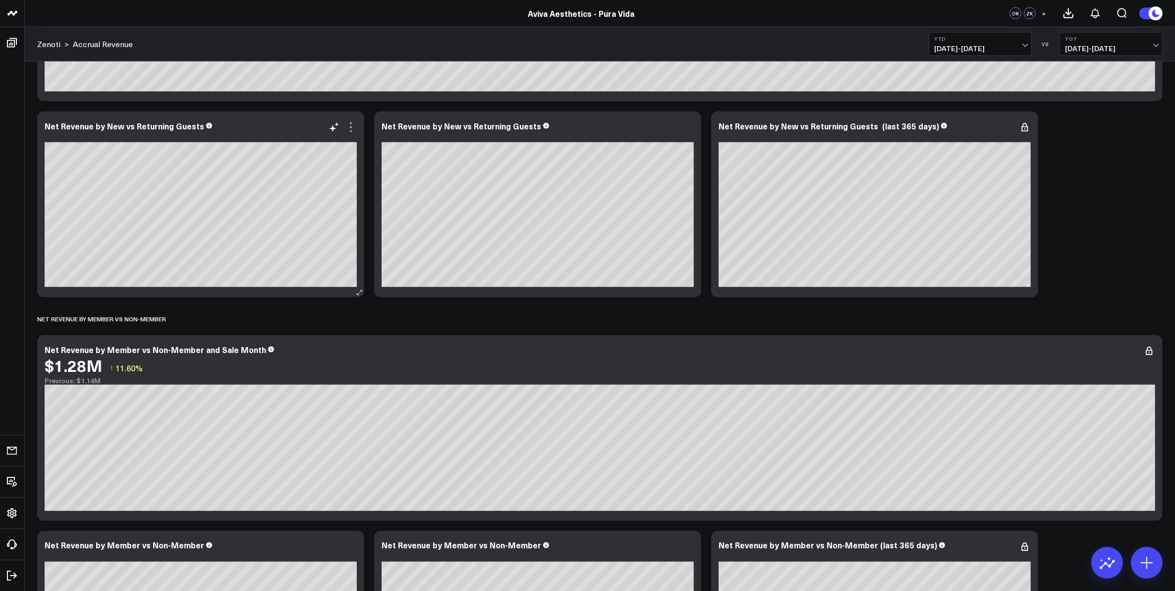
click at [349, 128] on icon at bounding box center [351, 127] width 12 height 12
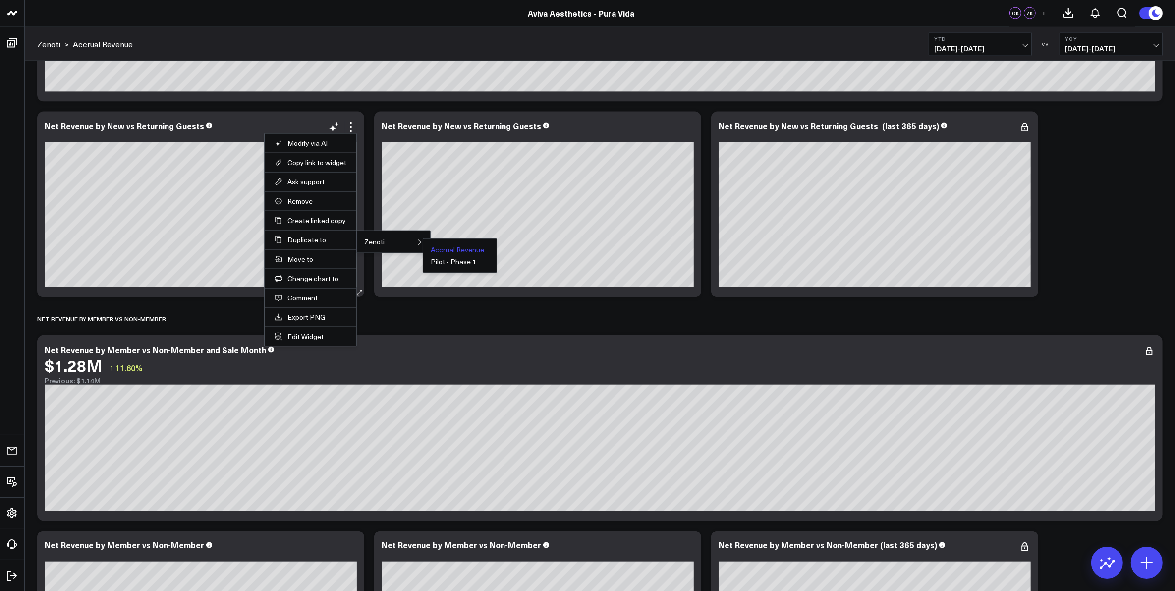
click at [447, 249] on button "Accrual Revenue" at bounding box center [458, 249] width 54 height 7
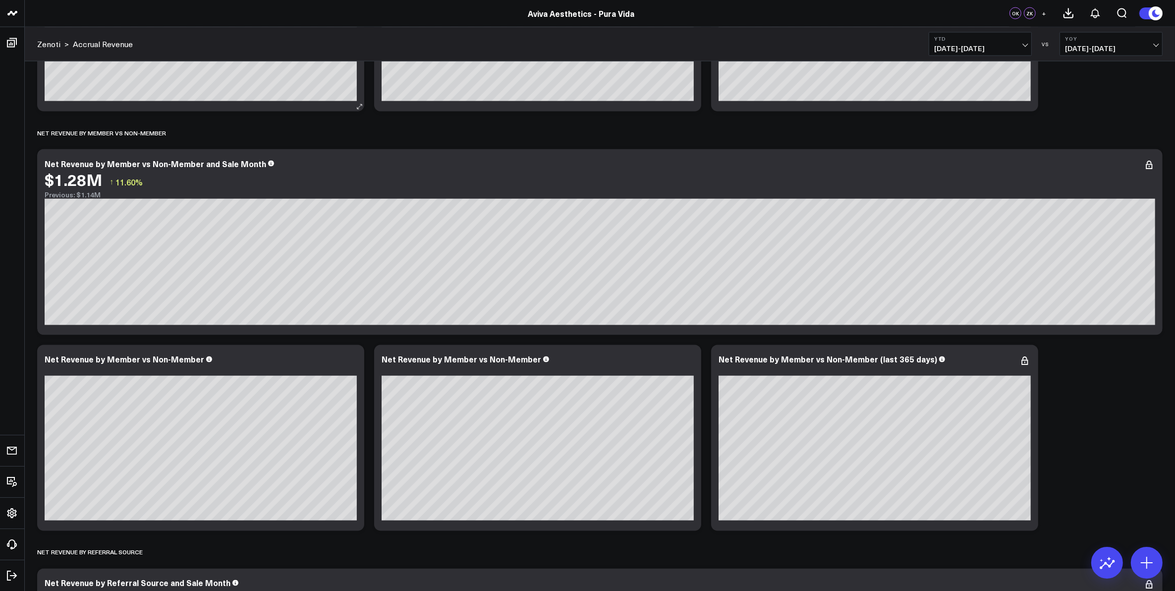
scroll to position [2432, 0]
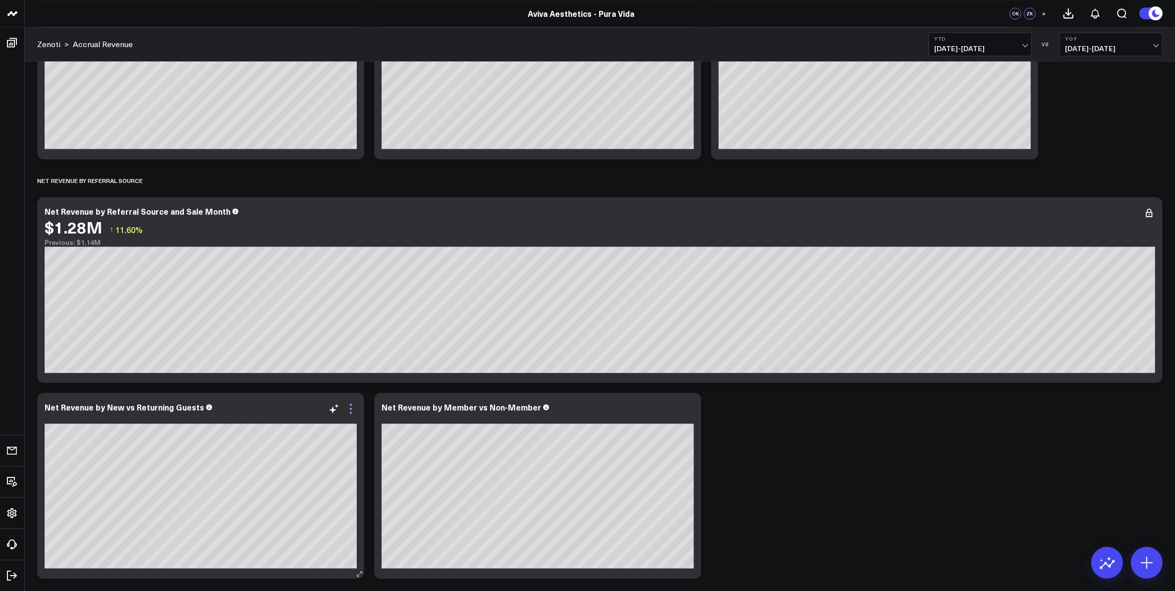
click at [352, 405] on icon at bounding box center [351, 408] width 12 height 12
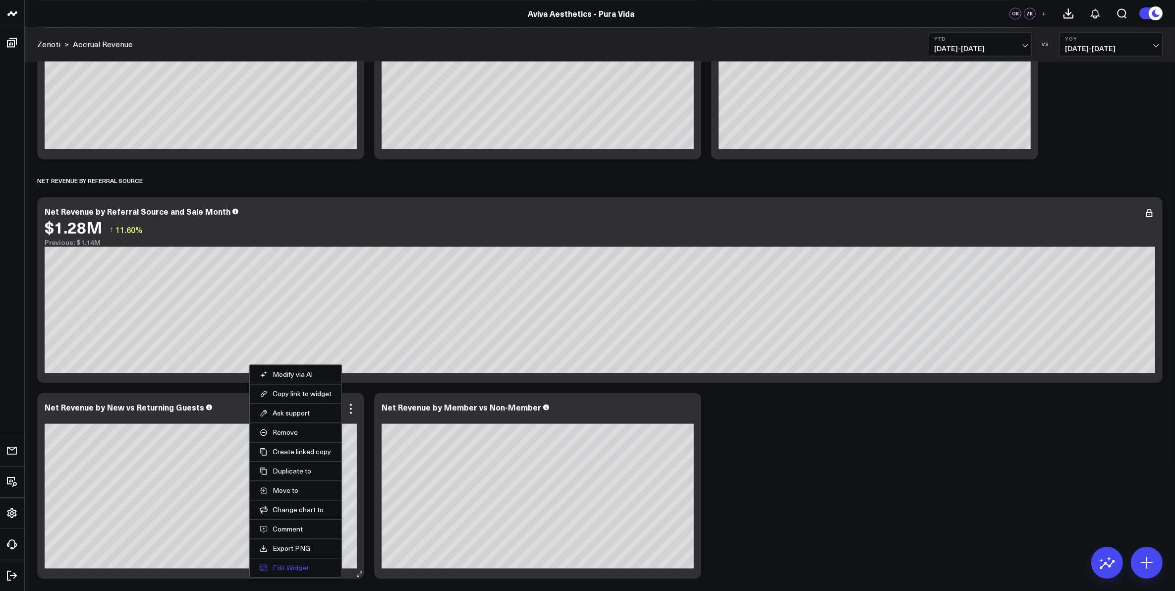
click at [292, 568] on button "Edit Widget" at bounding box center [296, 567] width 72 height 9
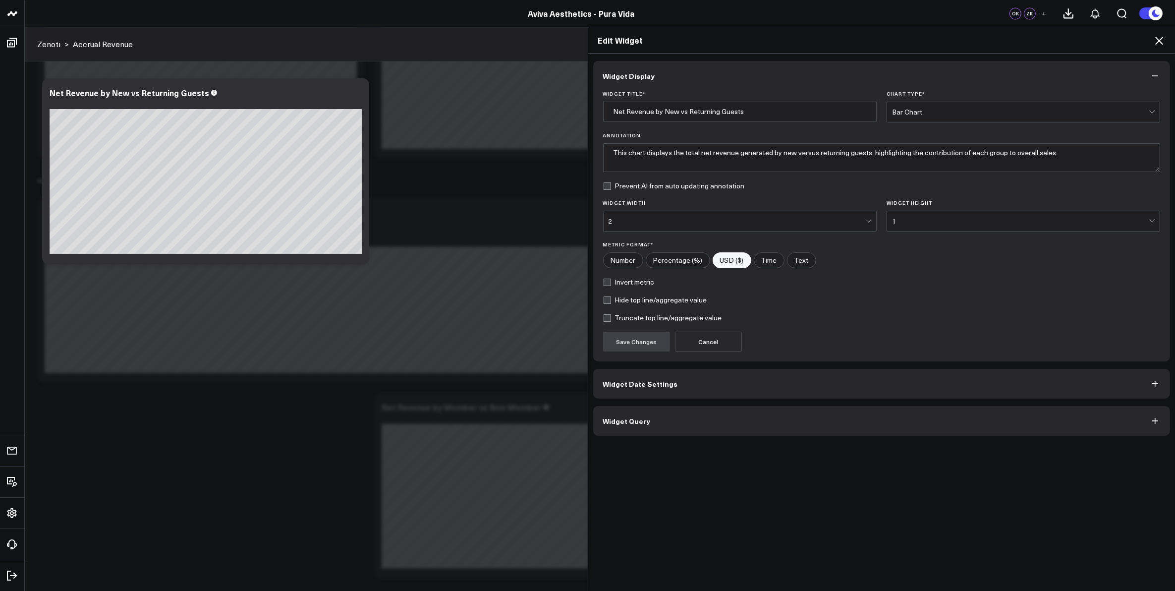
click at [689, 425] on button "Widget Query" at bounding box center [881, 421] width 577 height 30
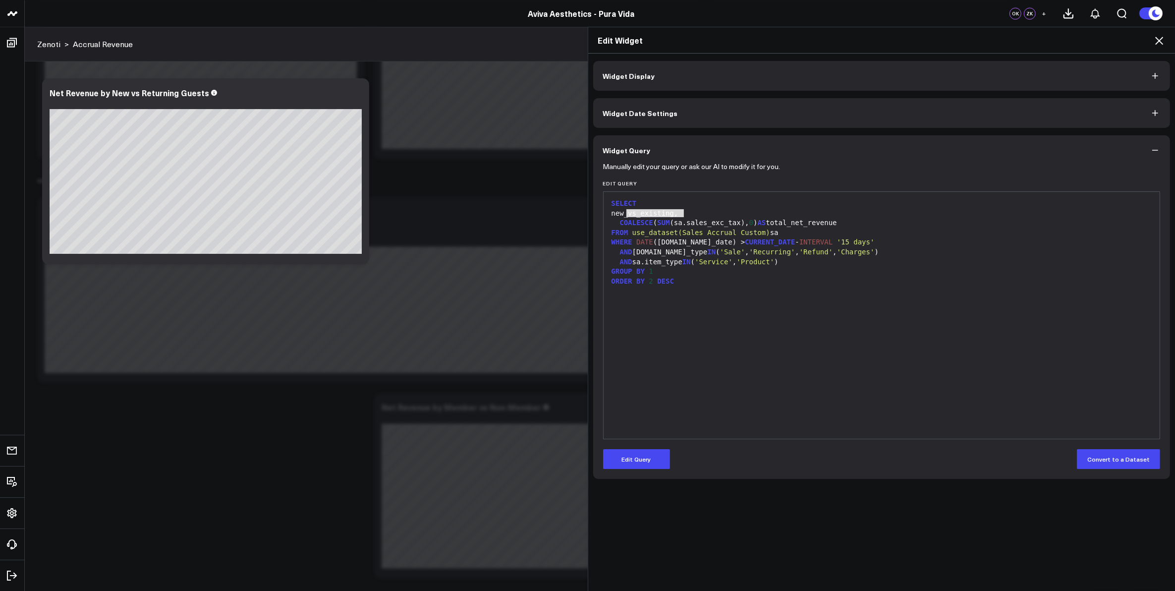
drag, startPoint x: 622, startPoint y: 214, endPoint x: 678, endPoint y: 214, distance: 55.5
click at [678, 214] on div "new_vs_existing," at bounding box center [882, 214] width 547 height 10
click at [655, 461] on button "Edit Query" at bounding box center [636, 459] width 67 height 20
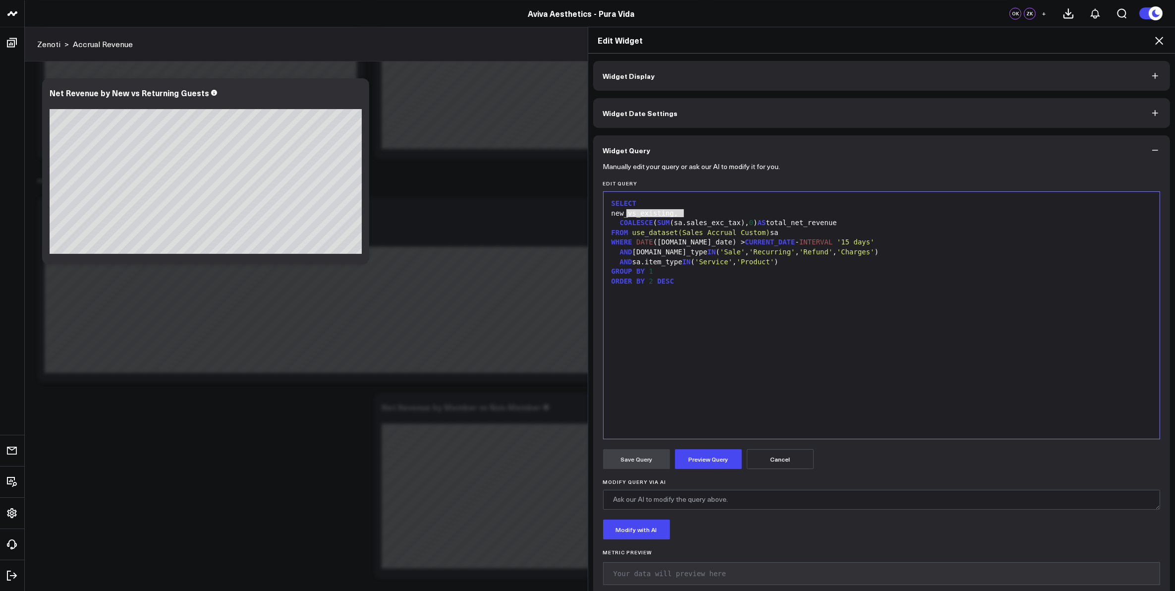
click at [640, 215] on div "new_vs_existing," at bounding box center [882, 214] width 547 height 10
drag, startPoint x: 623, startPoint y: 215, endPoint x: 681, endPoint y: 215, distance: 58.0
click at [681, 215] on div "new_vs_existing," at bounding box center [882, 214] width 547 height 10
click at [695, 458] on button "Preview Query" at bounding box center [708, 459] width 67 height 20
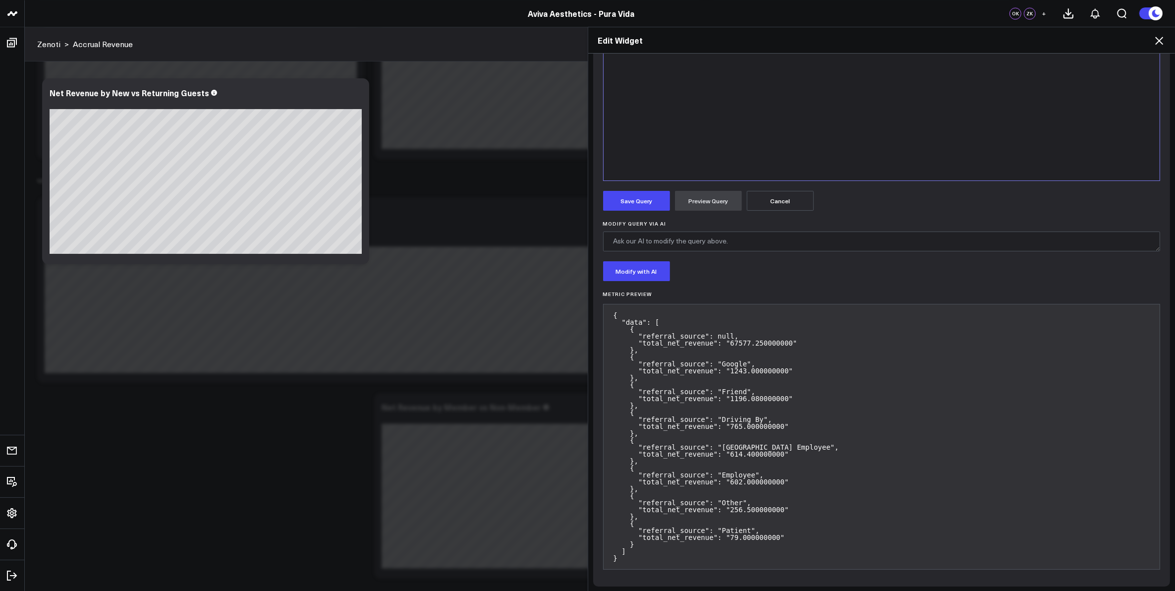
scroll to position [261, 0]
click at [642, 191] on button "Save Query" at bounding box center [636, 198] width 67 height 20
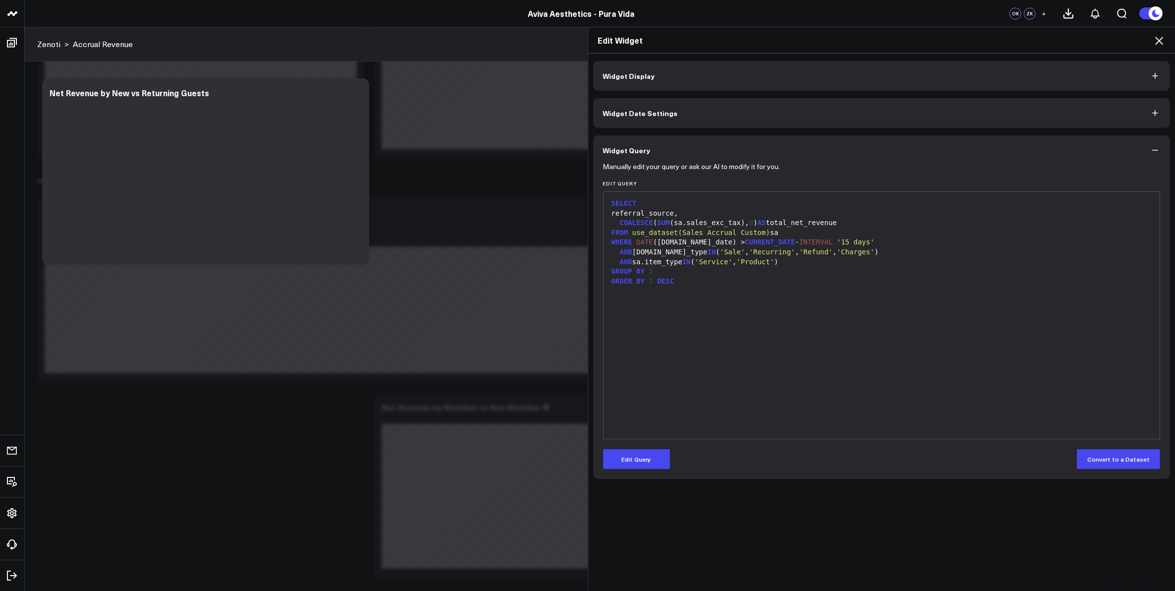
scroll to position [0, 0]
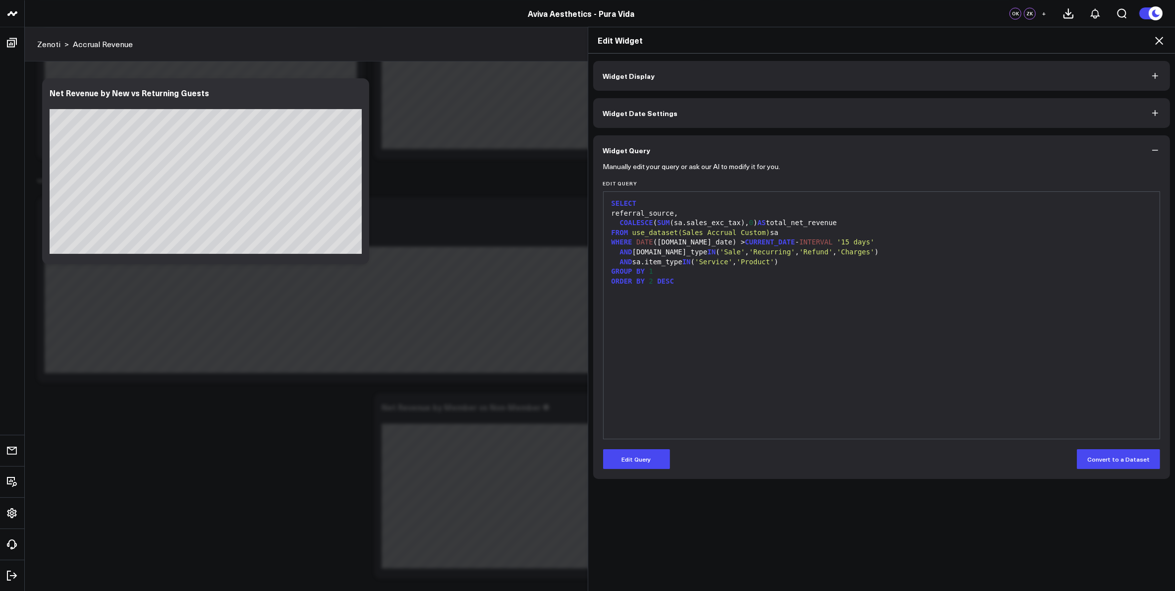
click at [1164, 37] on icon at bounding box center [1159, 41] width 12 height 12
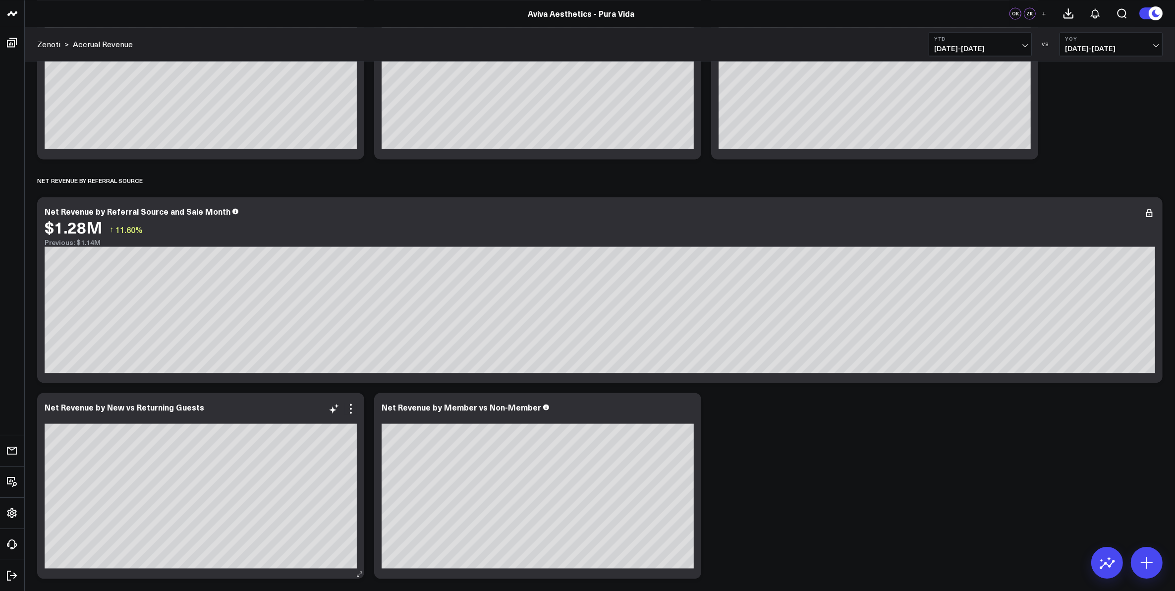
click at [214, 405] on div "Net Revenue by New vs Returning Guests" at bounding box center [201, 406] width 312 height 9
click at [352, 406] on icon at bounding box center [351, 408] width 12 height 12
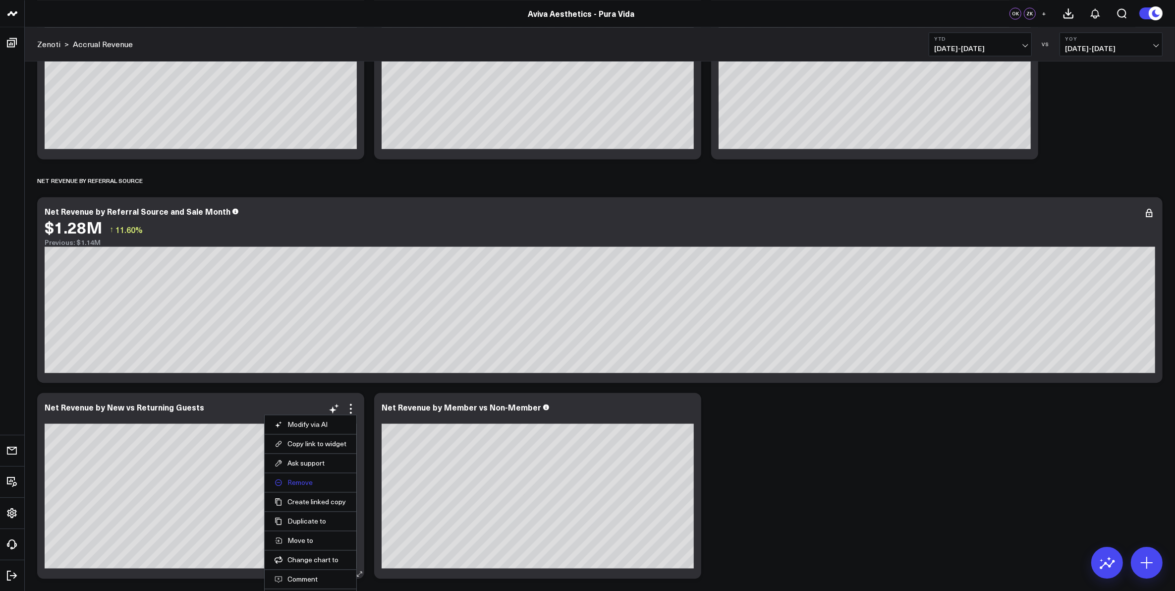
click at [306, 478] on button "Remove" at bounding box center [311, 482] width 72 height 9
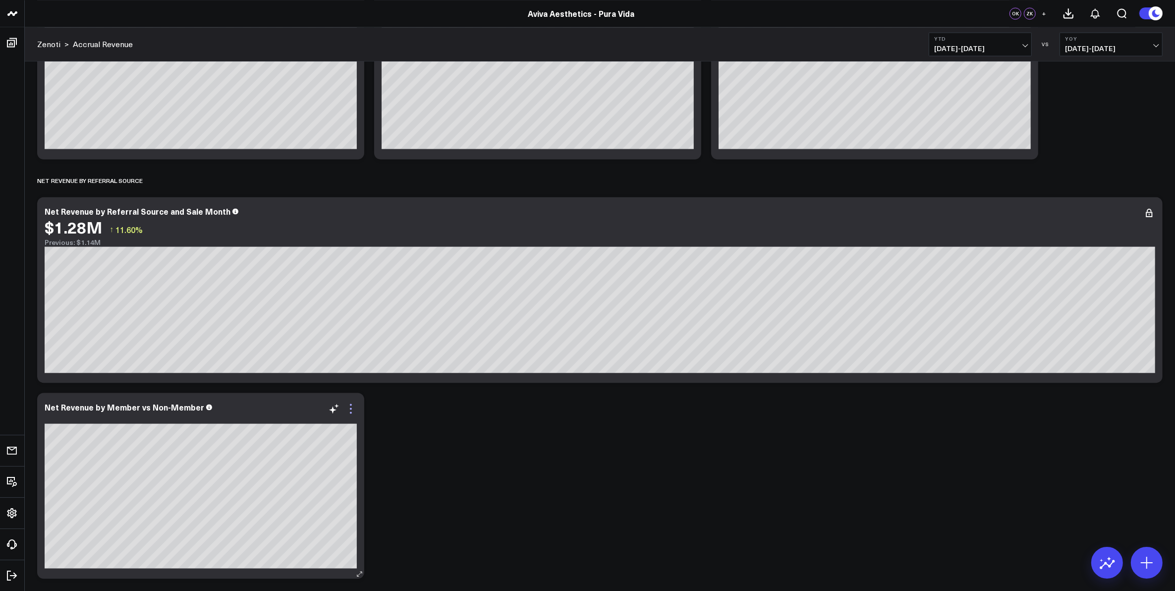
click at [352, 407] on icon at bounding box center [351, 408] width 12 height 12
click at [333, 410] on icon at bounding box center [332, 409] width 7 height 7
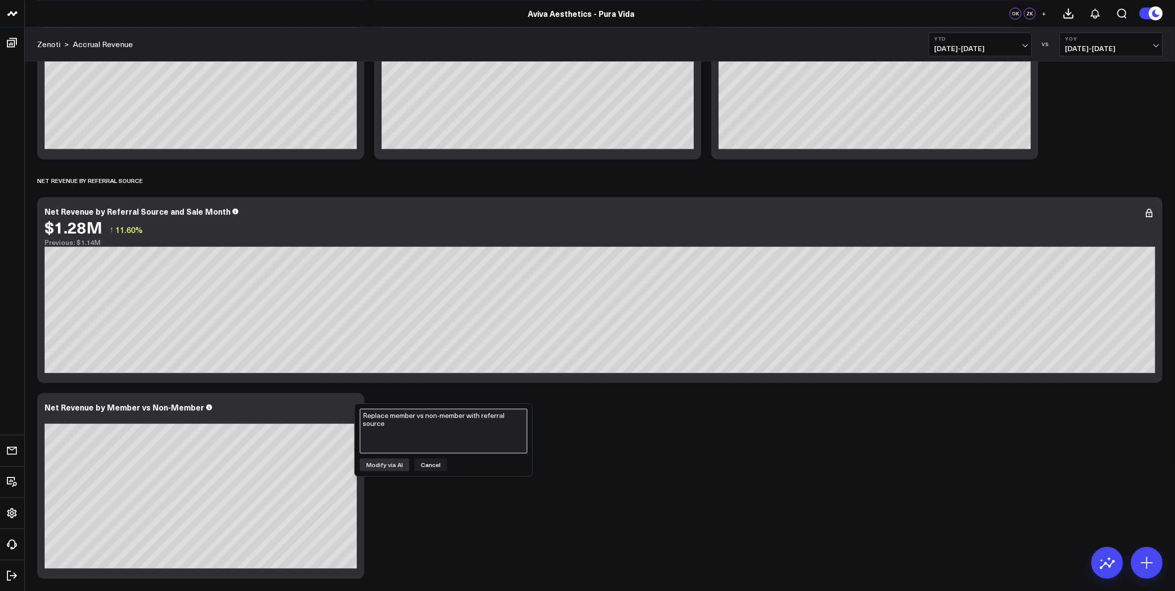
click at [382, 437] on textarea "Replace member vs non-member with referral source" at bounding box center [444, 430] width 168 height 45
type textarea "show me net revenue by referral source instead of member vs non-member"
click at [395, 466] on button "Modify via AI" at bounding box center [385, 464] width 50 height 13
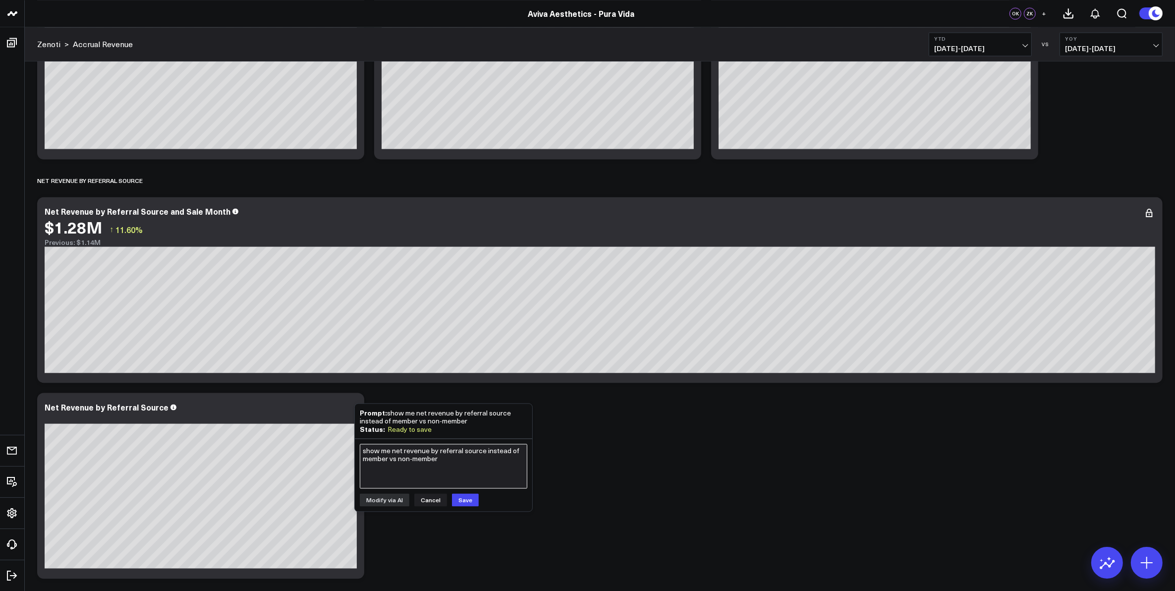
click at [392, 464] on textarea "show me net revenue by referral source instead of member vs non-member" at bounding box center [444, 466] width 168 height 45
type textarea "show all referral source fields"
click at [392, 500] on button "Modify via AI" at bounding box center [385, 499] width 50 height 13
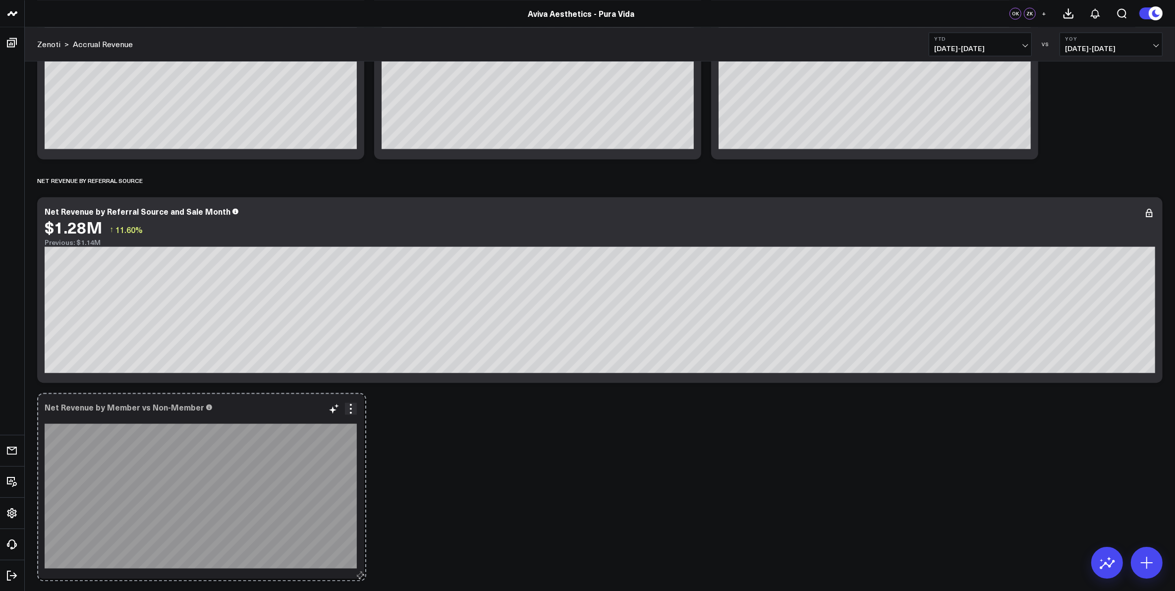
drag, startPoint x: 695, startPoint y: 575, endPoint x: 360, endPoint y: 577, distance: 335.0
click at [360, 577] on icon at bounding box center [359, 573] width 7 height 7
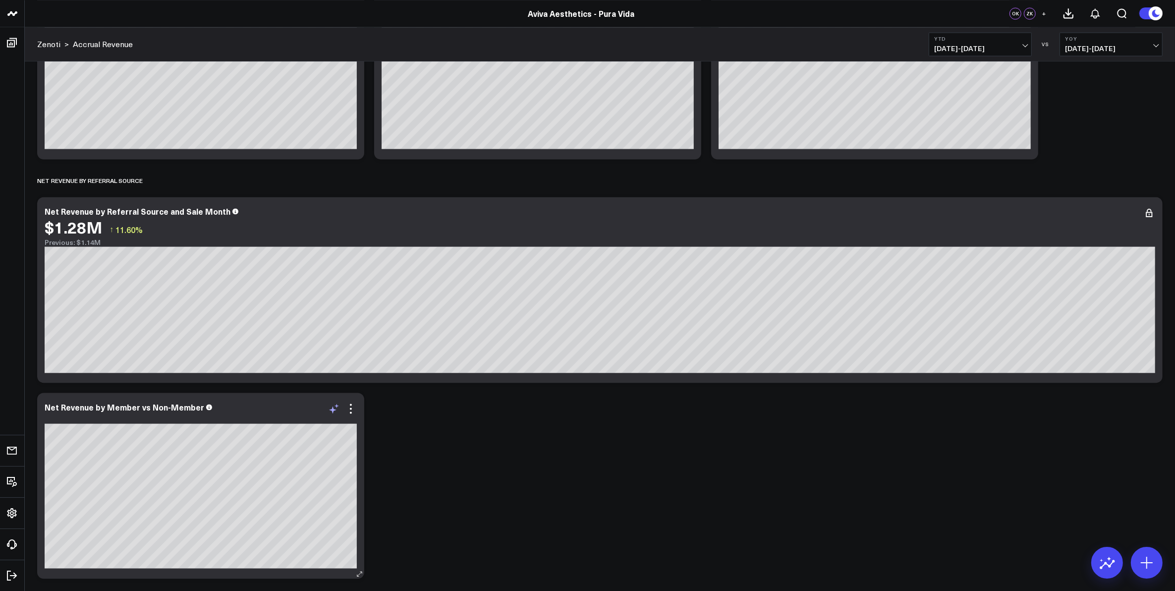
click at [333, 406] on icon at bounding box center [332, 409] width 7 height 7
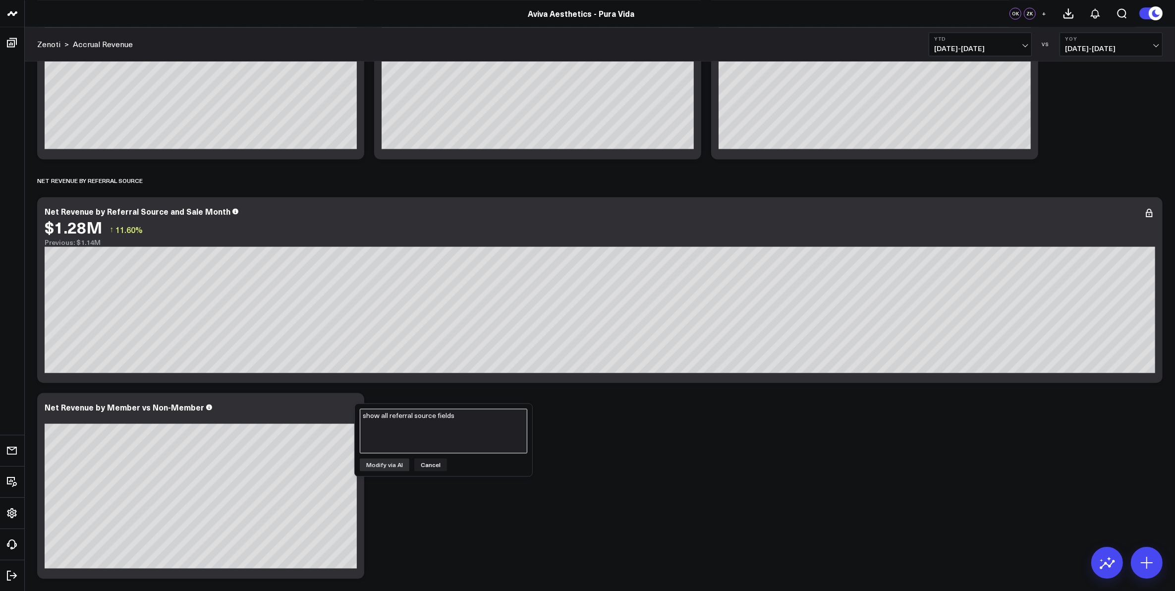
click at [392, 446] on textarea "show all referral source fields" at bounding box center [444, 430] width 168 height 45
type textarea "replace member vs non-member with referral source and show all referral source …"
click at [393, 464] on button "Modify via AI" at bounding box center [385, 464] width 50 height 13
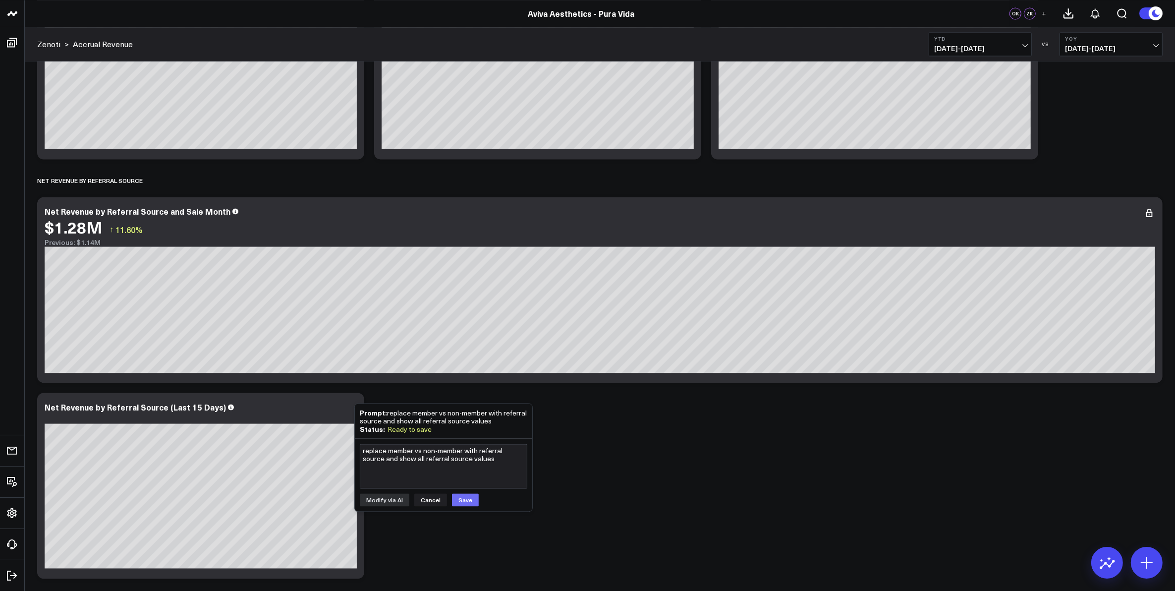
click at [459, 496] on button "Save" at bounding box center [465, 499] width 27 height 13
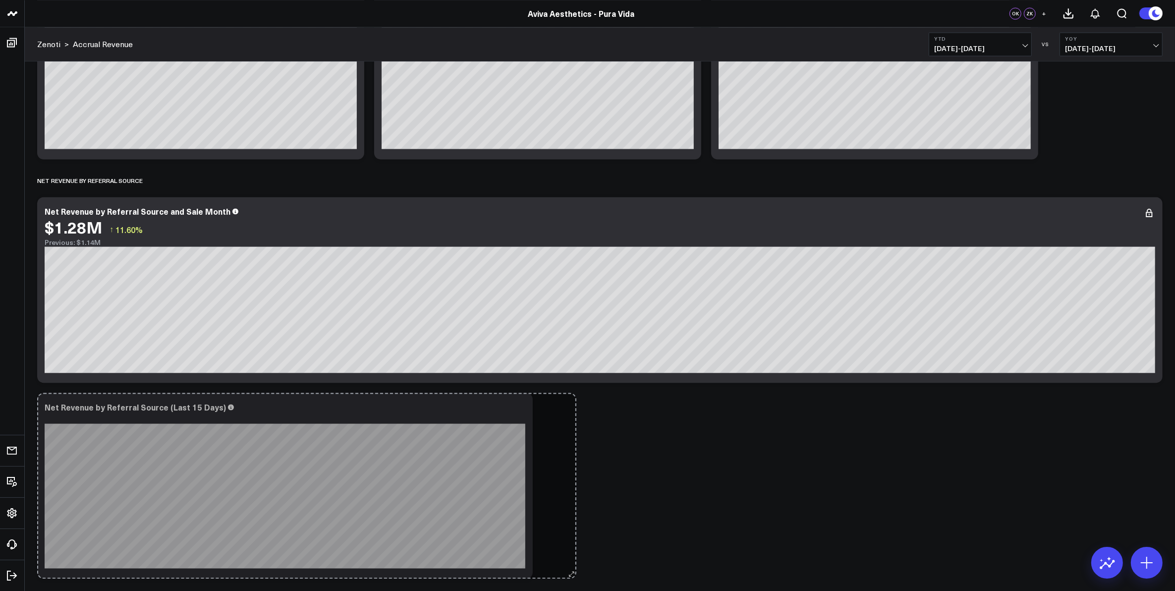
drag, startPoint x: 358, startPoint y: 573, endPoint x: 570, endPoint y: 573, distance: 212.1
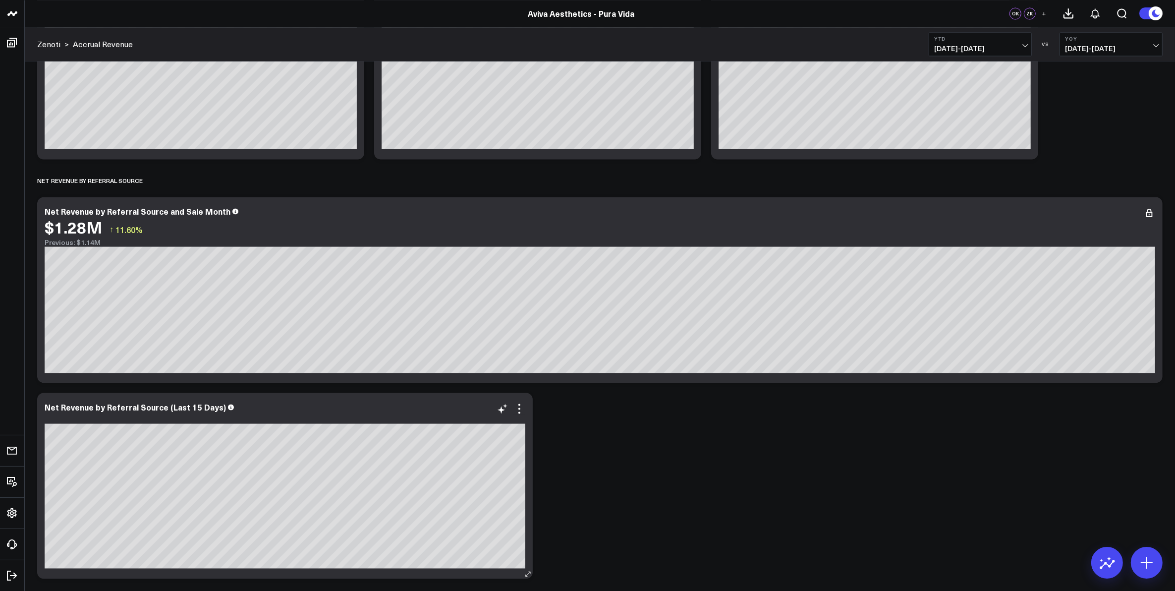
click at [363, 574] on div "Net Revenue by Referral Source (Last 15 Days)" at bounding box center [285, 486] width 496 height 186
click at [499, 409] on icon at bounding box center [503, 408] width 12 height 12
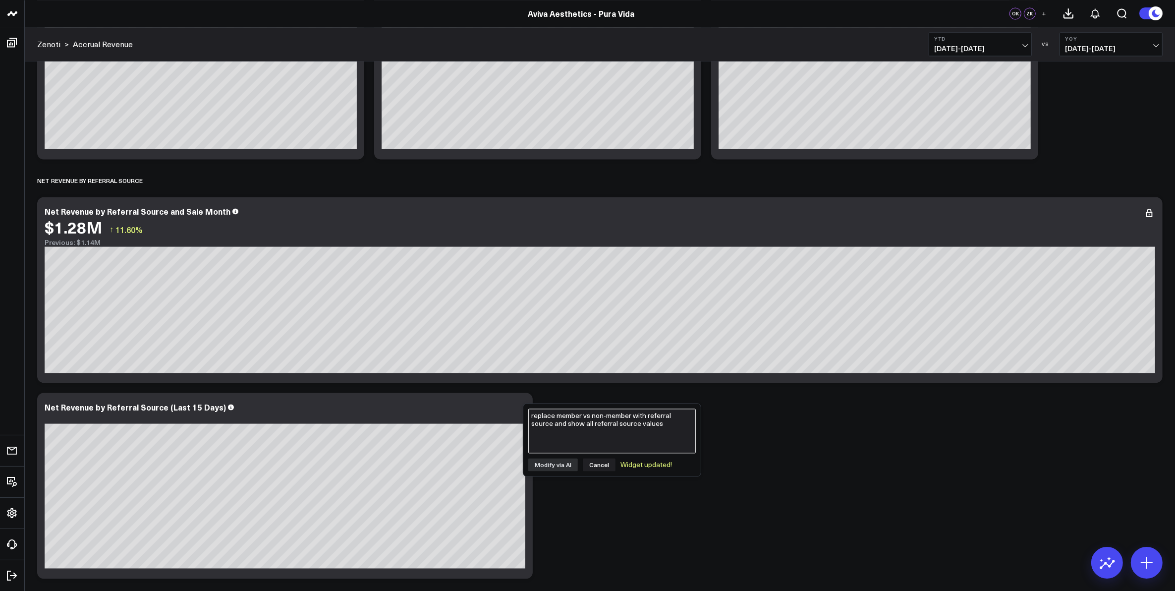
click at [560, 424] on textarea "replace member vs non-member with referral source and show all referral source …" at bounding box center [612, 430] width 168 height 45
type textarea "Breakout the other referral source"
click at [557, 466] on button "Modify via AI" at bounding box center [553, 464] width 50 height 13
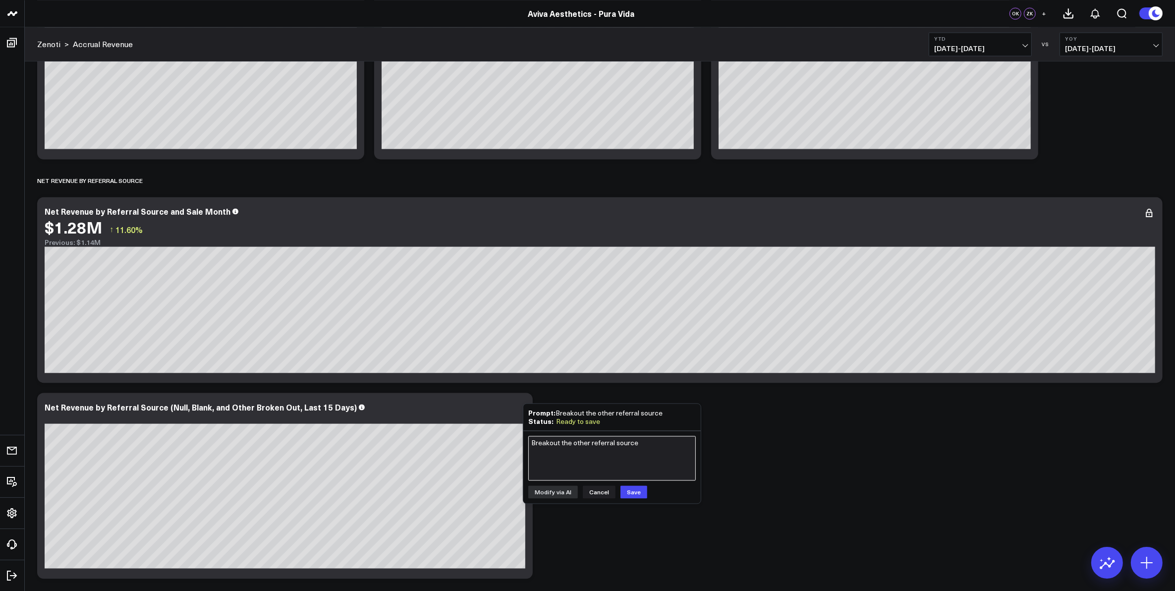
click at [582, 459] on textarea "Breakout the other referral source" at bounding box center [612, 458] width 168 height 45
click at [608, 442] on textarea "show all referral source fields" at bounding box center [612, 458] width 168 height 45
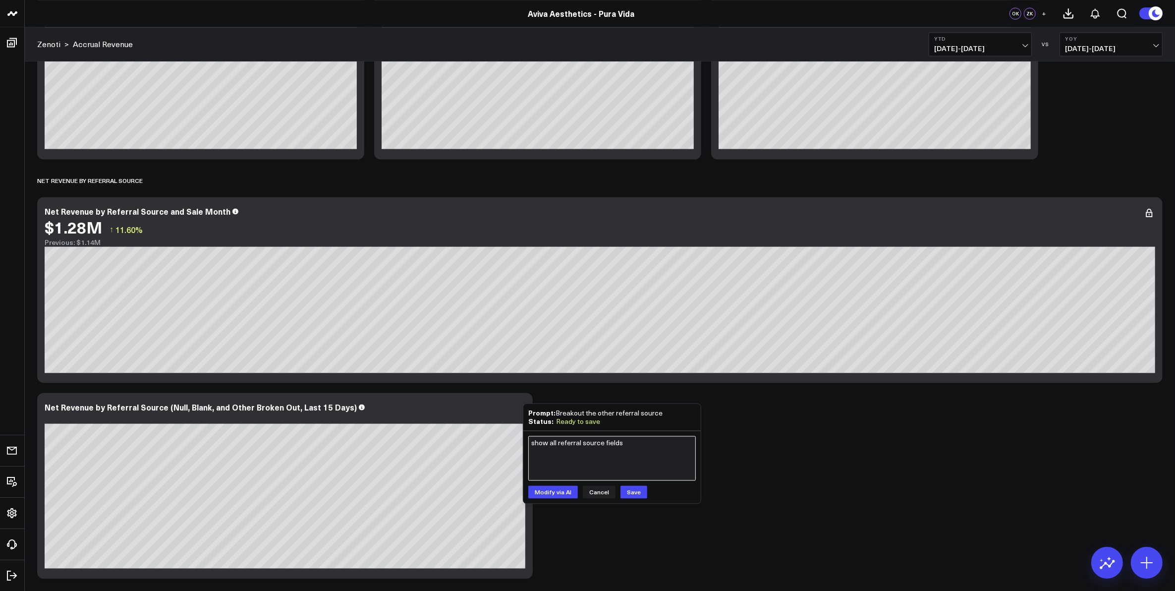
click at [608, 442] on textarea "show all referral source fields" at bounding box center [612, 458] width 168 height 45
type textarea "show all referral source values"
click at [564, 492] on button "Modify via AI" at bounding box center [553, 491] width 50 height 13
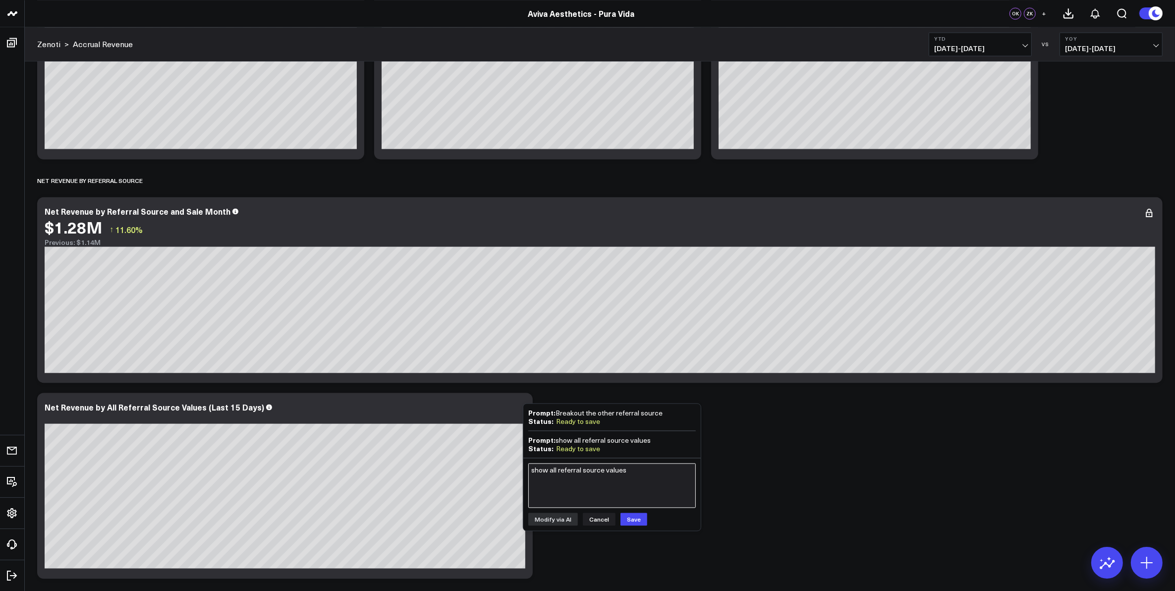
click at [571, 482] on textarea "show all referral source values" at bounding box center [612, 485] width 168 height 45
type textarea "do not show multiple 'Other' categories"
click at [633, 516] on button "Save" at bounding box center [634, 518] width 27 height 13
click at [563, 516] on button "Modify via AI" at bounding box center [553, 518] width 50 height 13
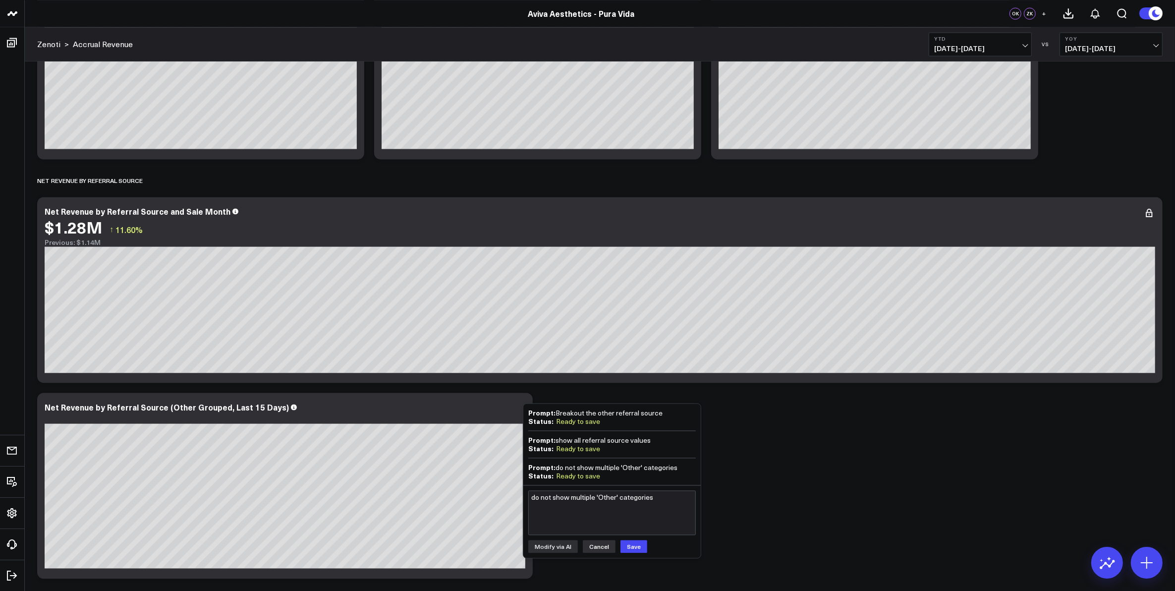
click at [595, 540] on button "Cancel" at bounding box center [599, 546] width 33 height 13
click at [494, 409] on div "Modify via AI Copy link to widget Ask support Remove Create linked copy Zenoti …" at bounding box center [509, 408] width 34 height 12
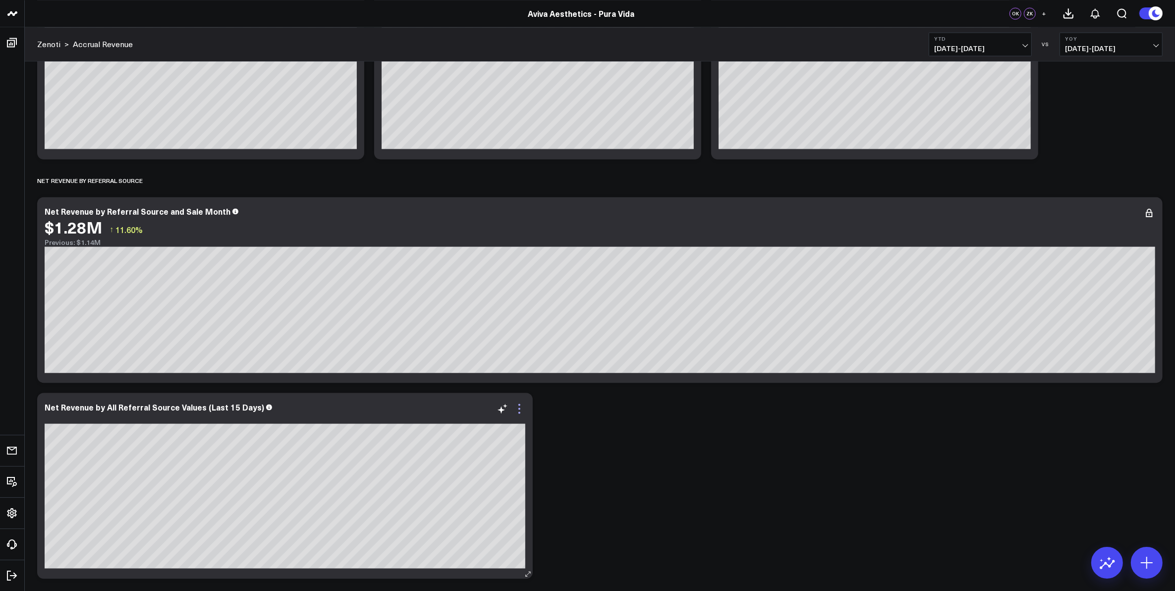
click at [521, 413] on icon at bounding box center [519, 408] width 12 height 12
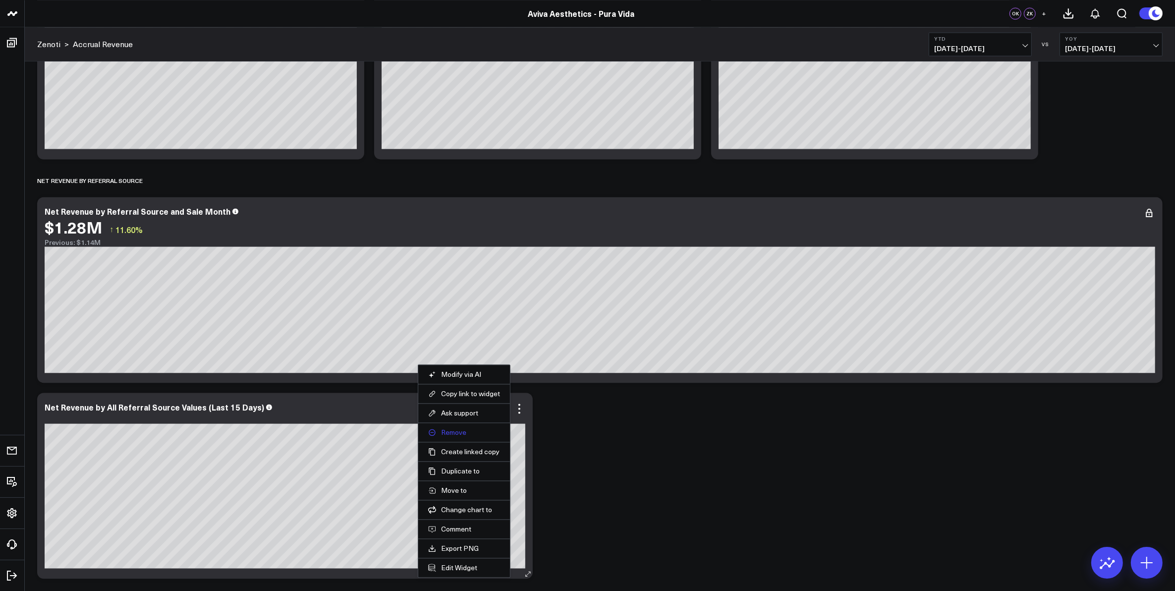
click at [457, 432] on button "Remove" at bounding box center [464, 432] width 72 height 9
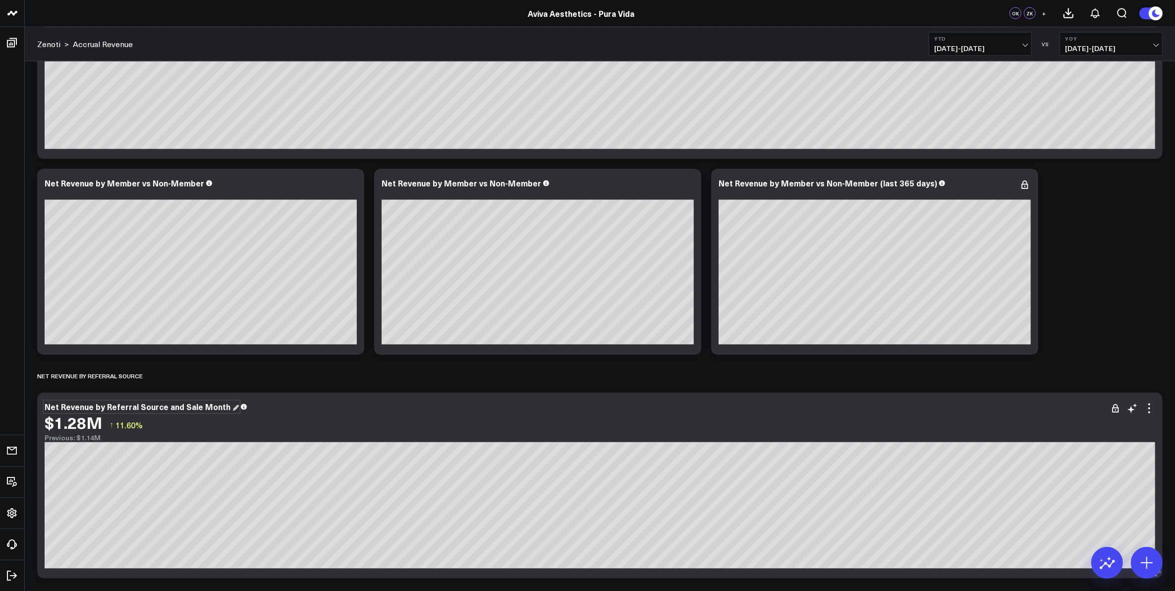
scroll to position [2237, 0]
click at [1113, 563] on icon at bounding box center [1107, 563] width 16 height 16
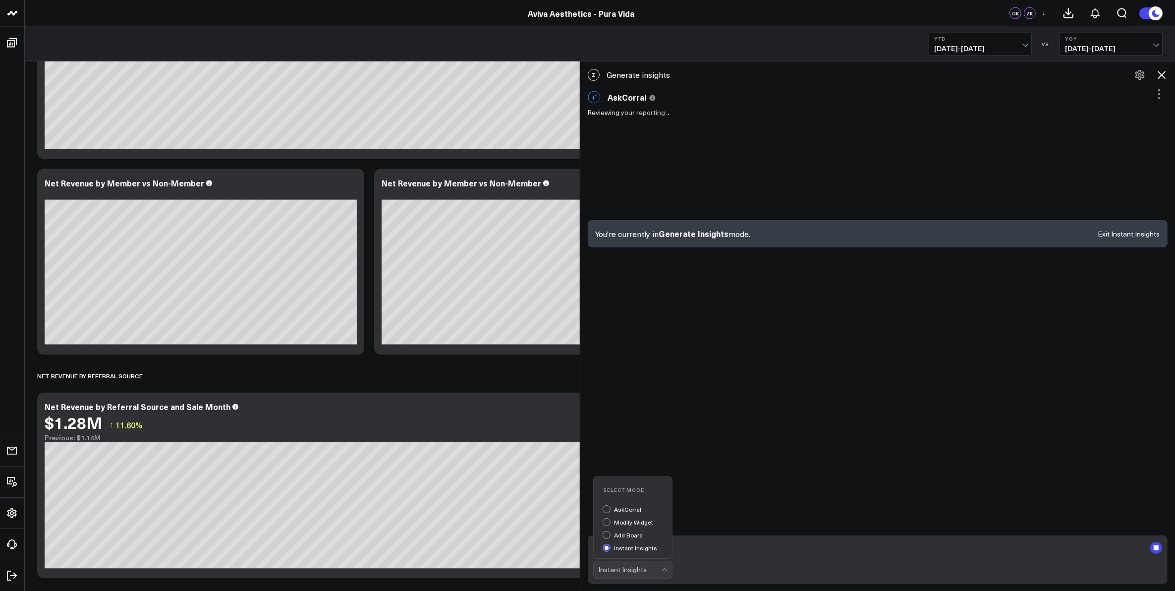
click at [651, 573] on div "Instant Insights" at bounding box center [630, 569] width 62 height 17
click at [612, 509] on div "AskCorral" at bounding box center [637, 510] width 69 height 10
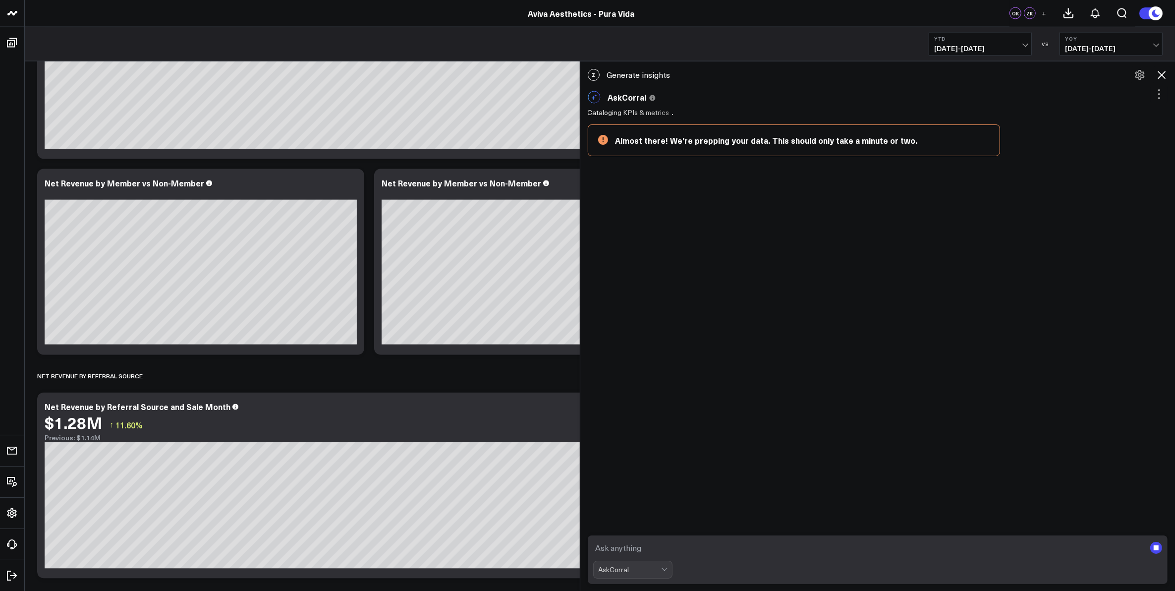
click at [627, 548] on textarea at bounding box center [869, 548] width 553 height 18
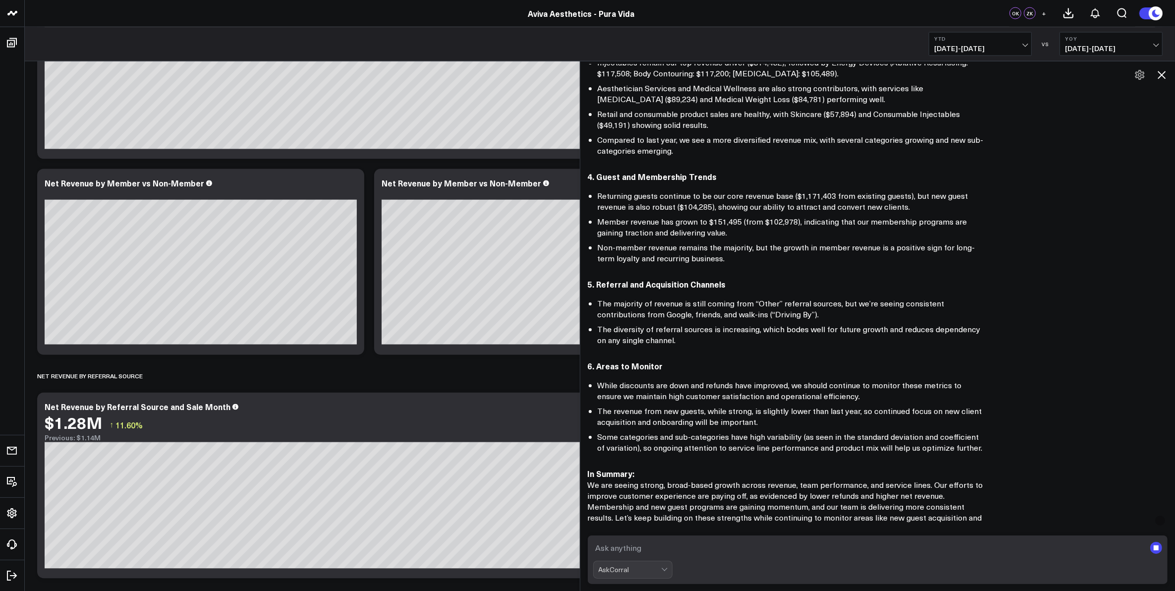
scroll to position [368, 0]
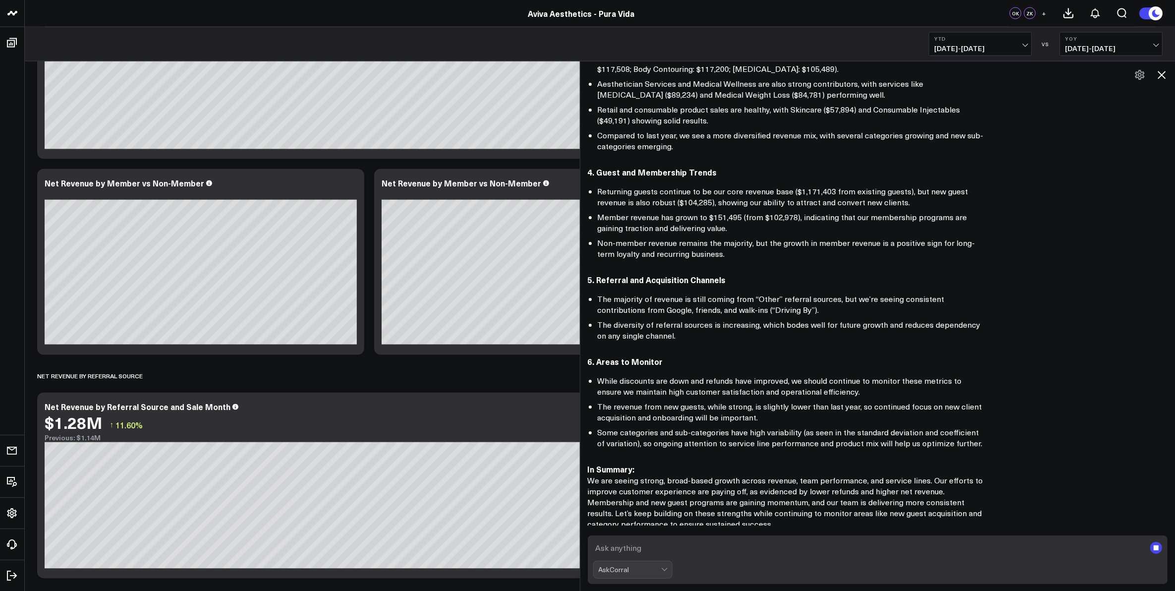
click at [650, 549] on textarea at bounding box center [869, 548] width 553 height 18
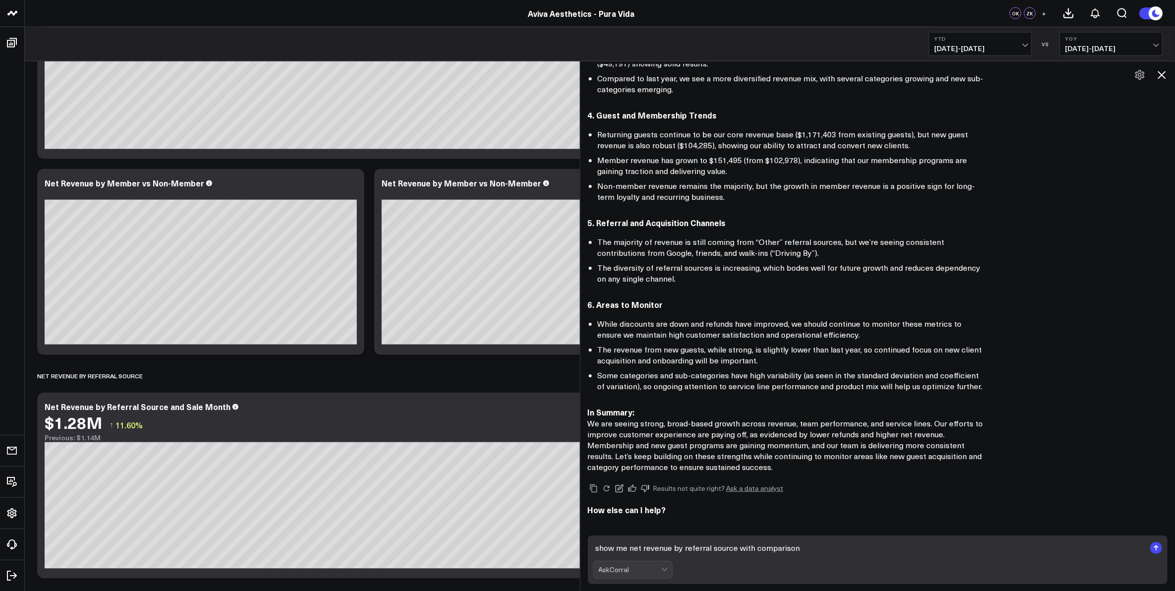
type textarea "show me net revenue by referral source with comparison"
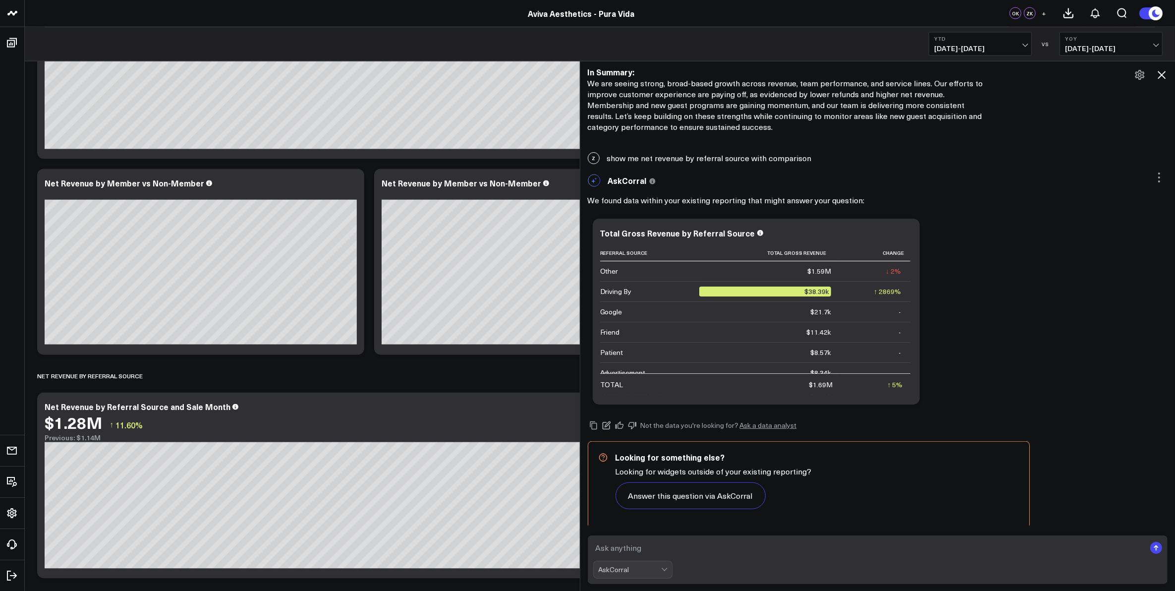
scroll to position [766, 0]
click at [675, 481] on button "Answer this question via AskCorral" at bounding box center [691, 494] width 150 height 27
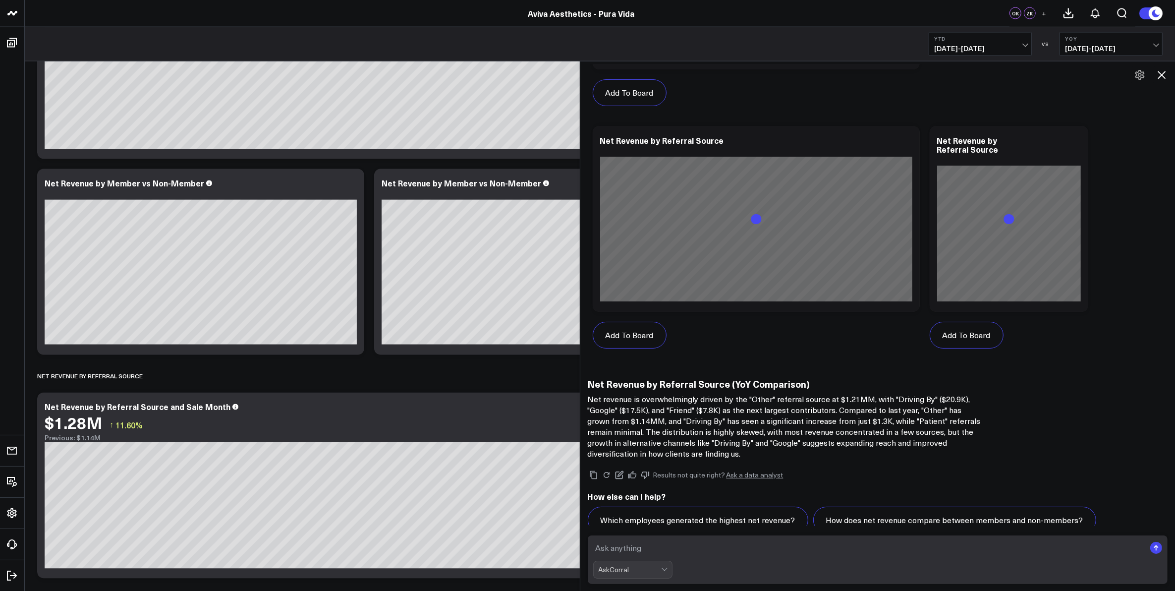
scroll to position [1906, 0]
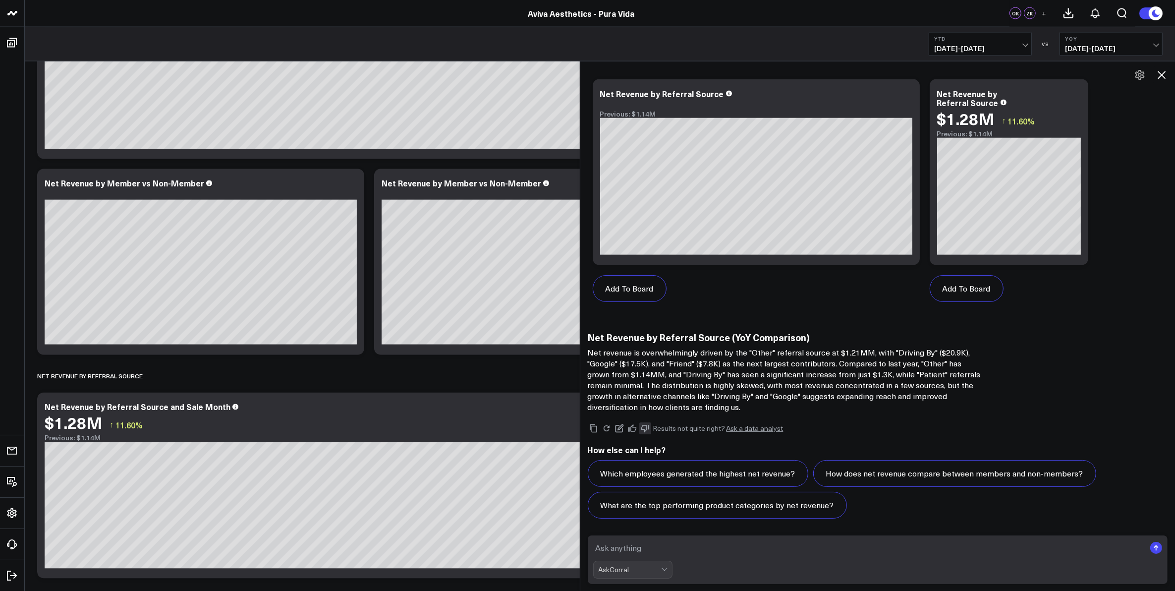
click at [650, 424] on icon at bounding box center [645, 428] width 9 height 9
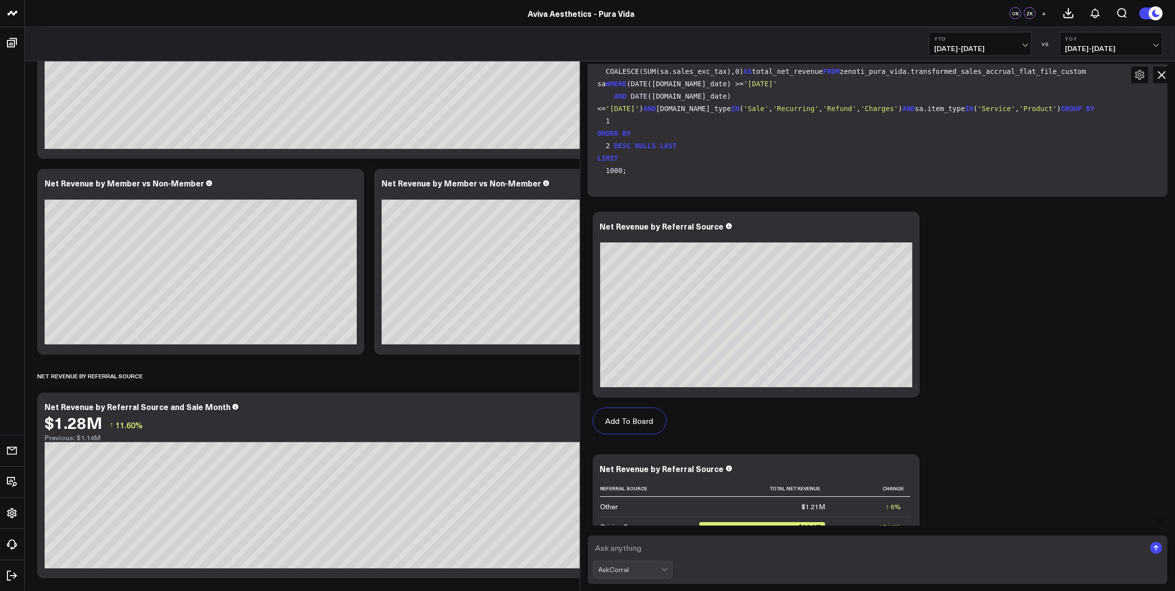
scroll to position [1287, 0]
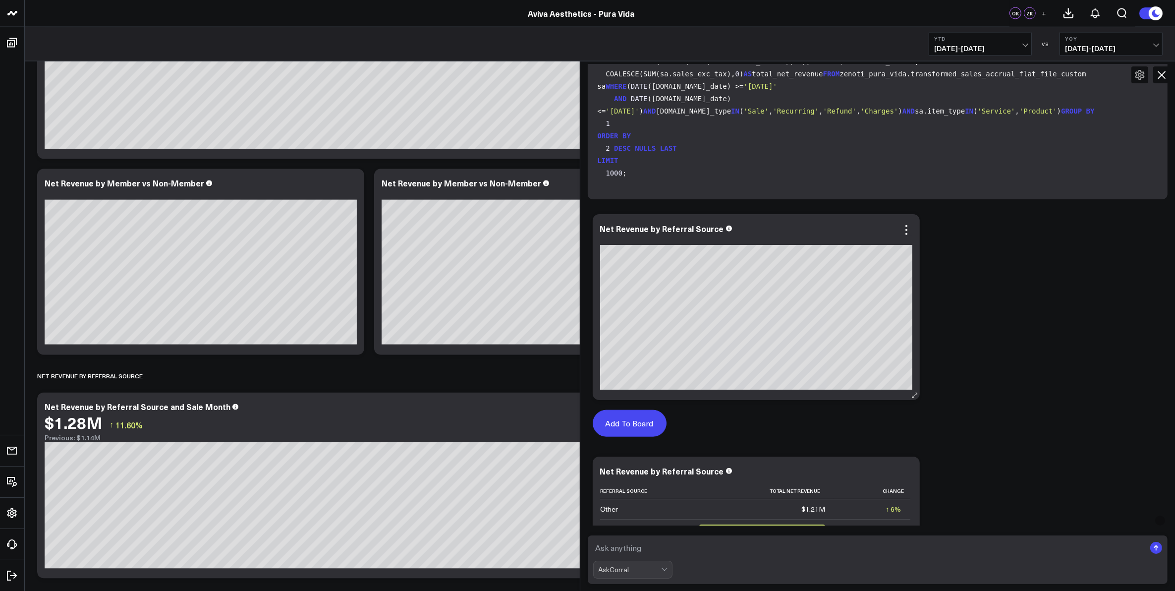
click at [642, 417] on button "Add To Board" at bounding box center [630, 423] width 74 height 27
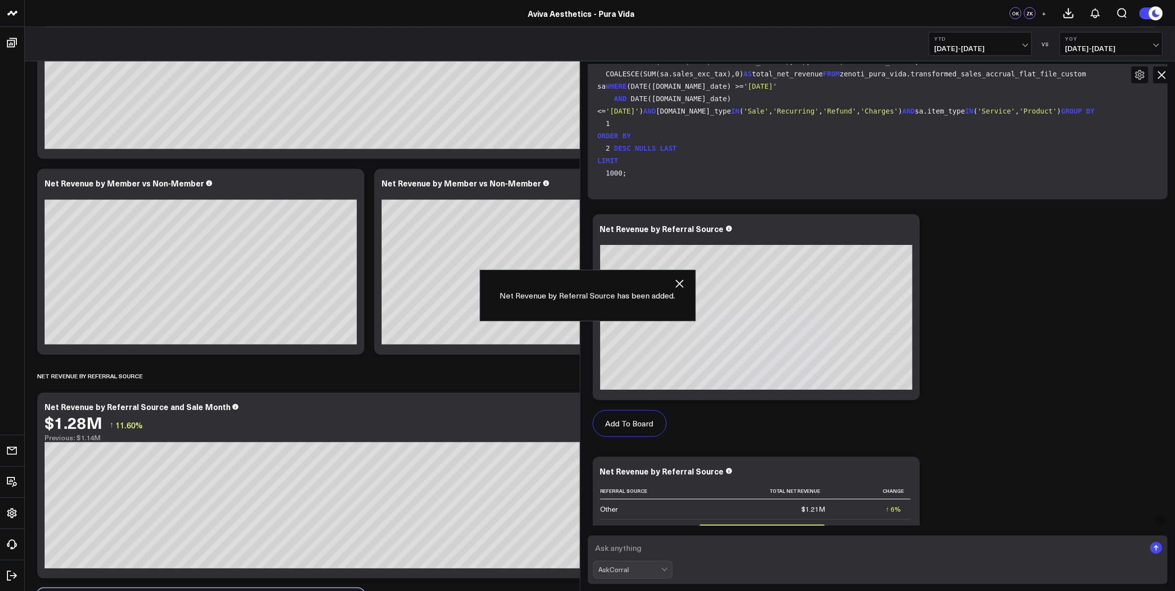
scroll to position [2432, 0]
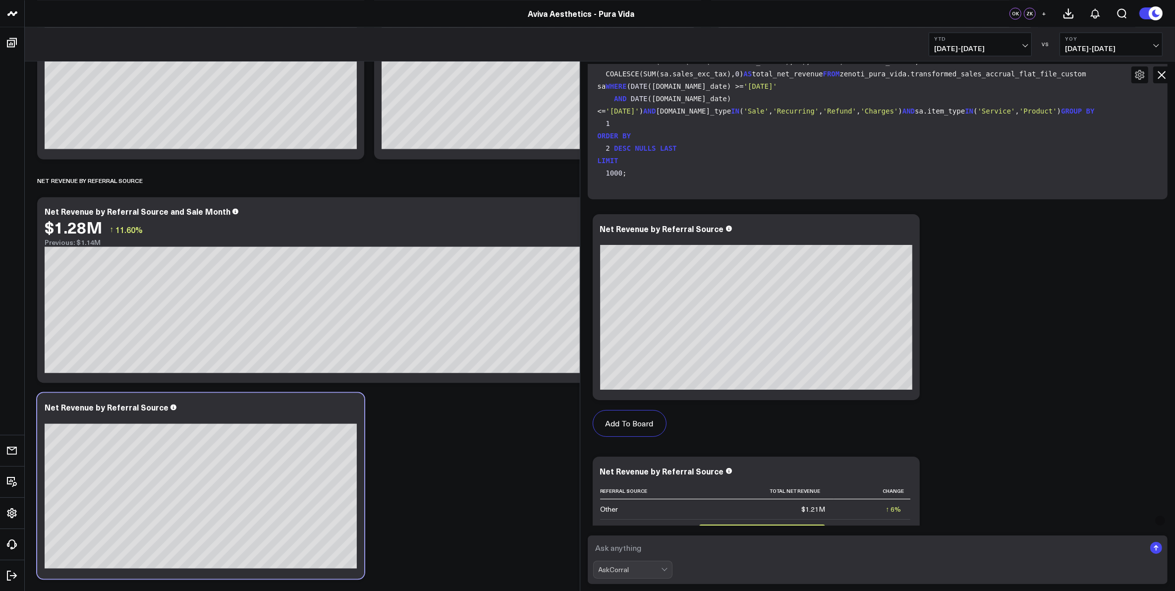
click at [1163, 74] on icon at bounding box center [1162, 75] width 8 height 8
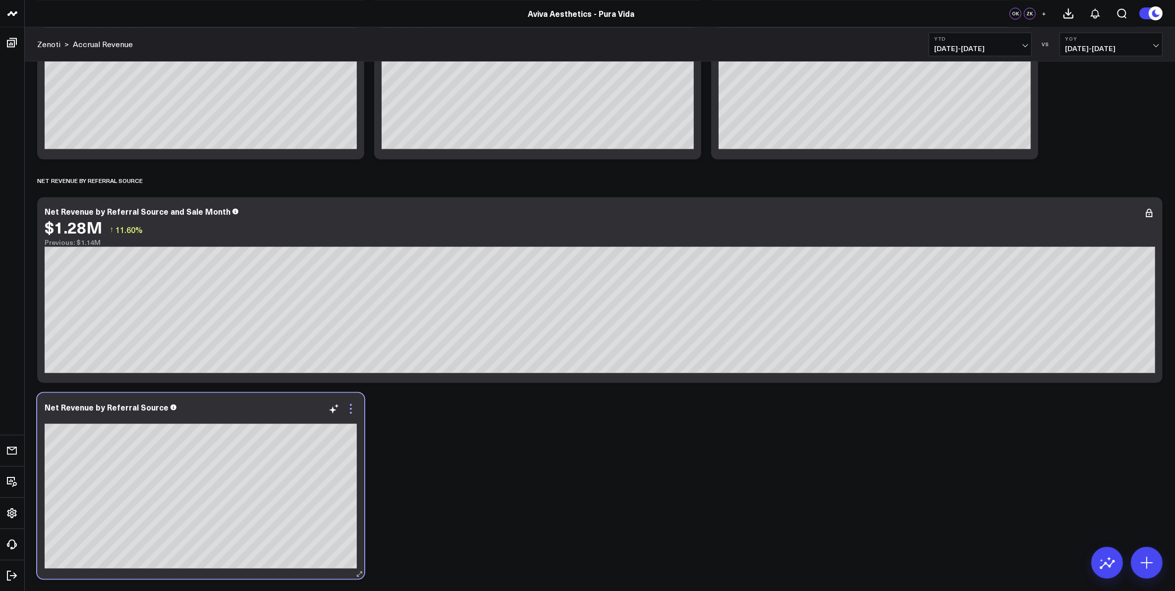
click at [350, 409] on icon at bounding box center [351, 408] width 12 height 12
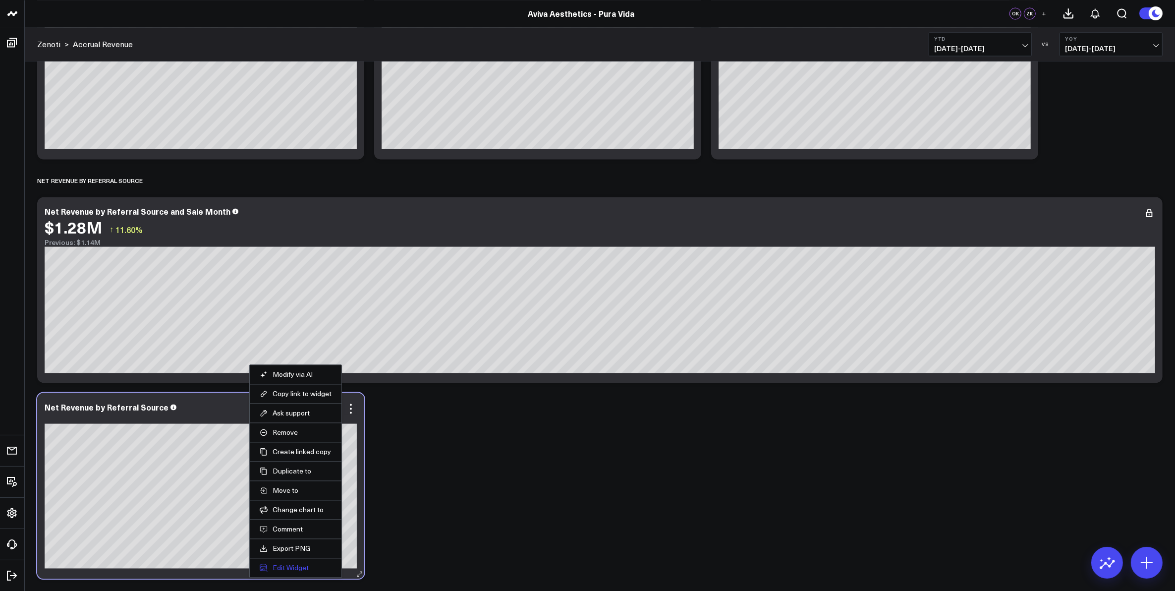
click at [299, 567] on button "Edit Widget" at bounding box center [296, 567] width 72 height 9
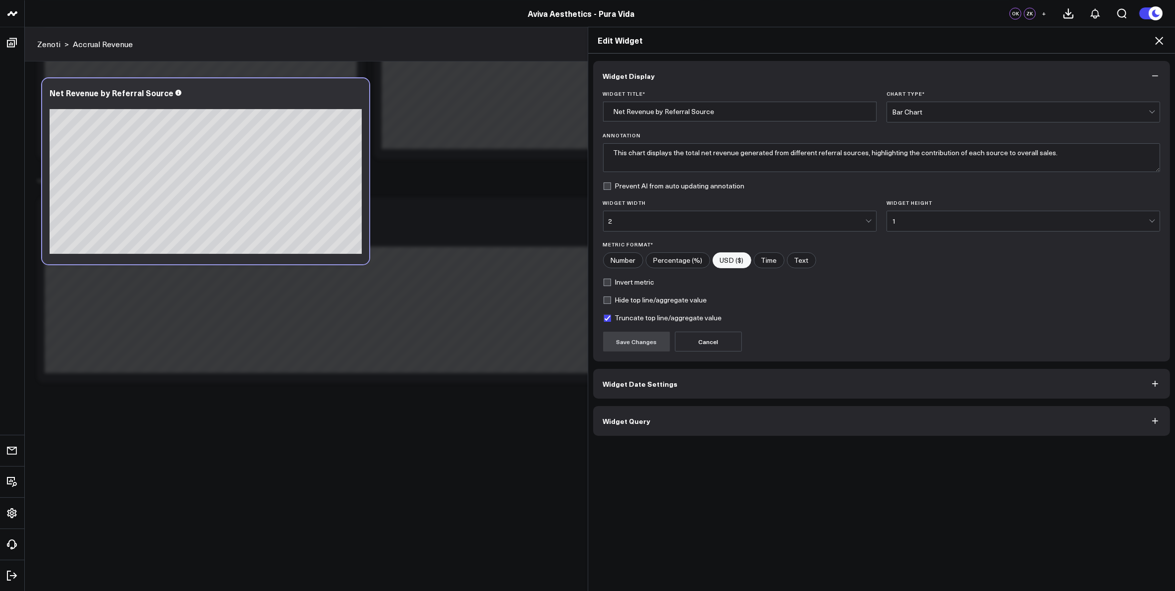
click at [690, 425] on button "Widget Query" at bounding box center [881, 421] width 577 height 30
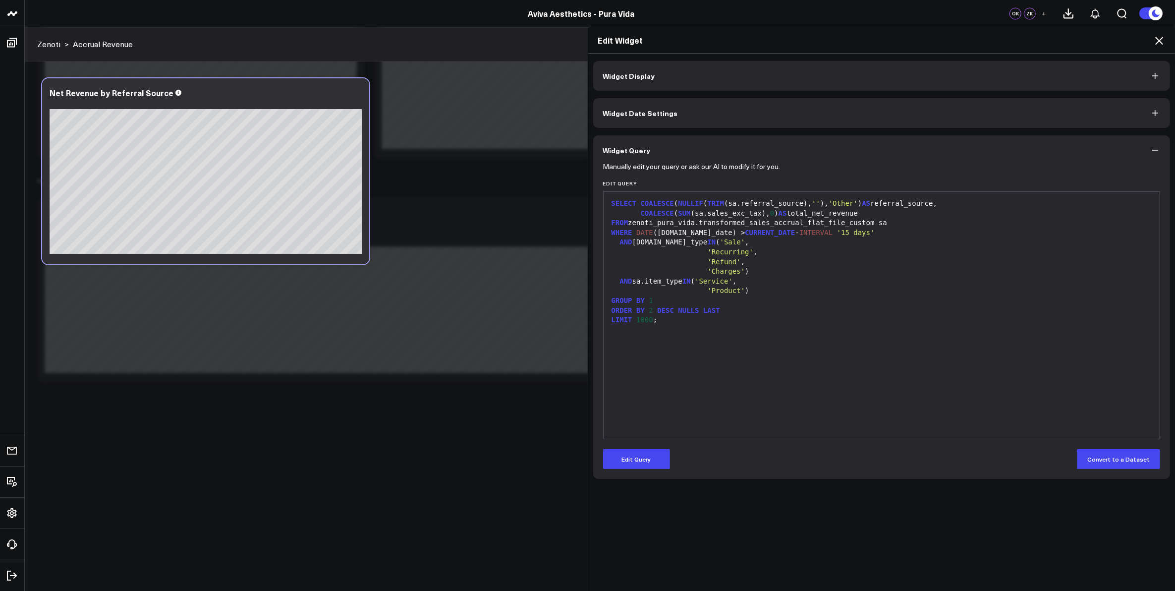
click at [1157, 37] on icon at bounding box center [1159, 41] width 12 height 12
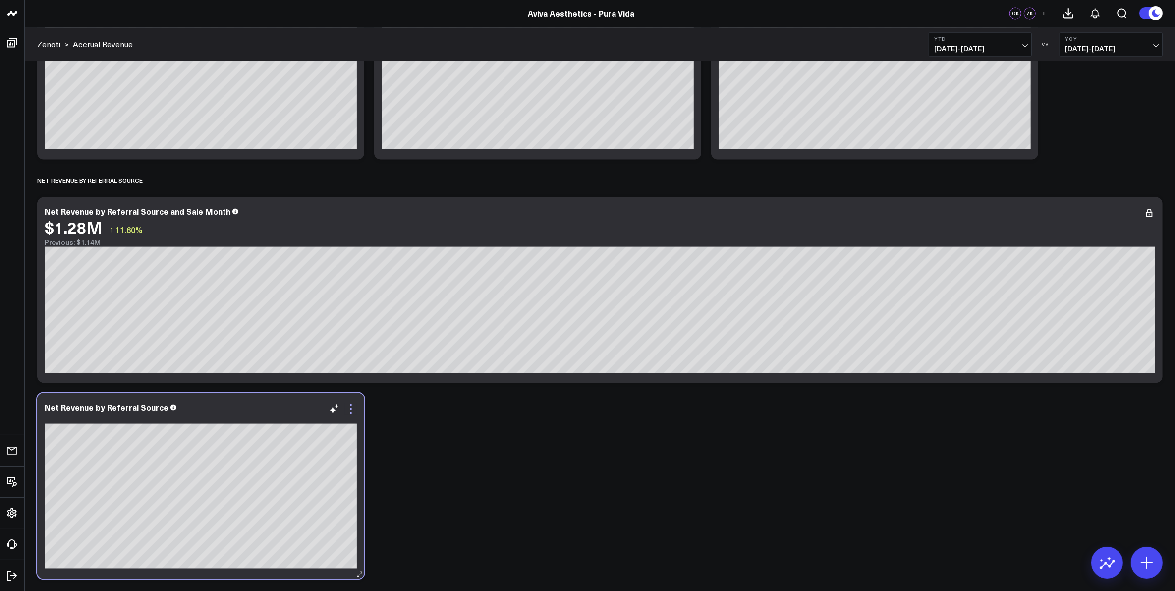
click at [350, 409] on icon at bounding box center [351, 408] width 12 height 12
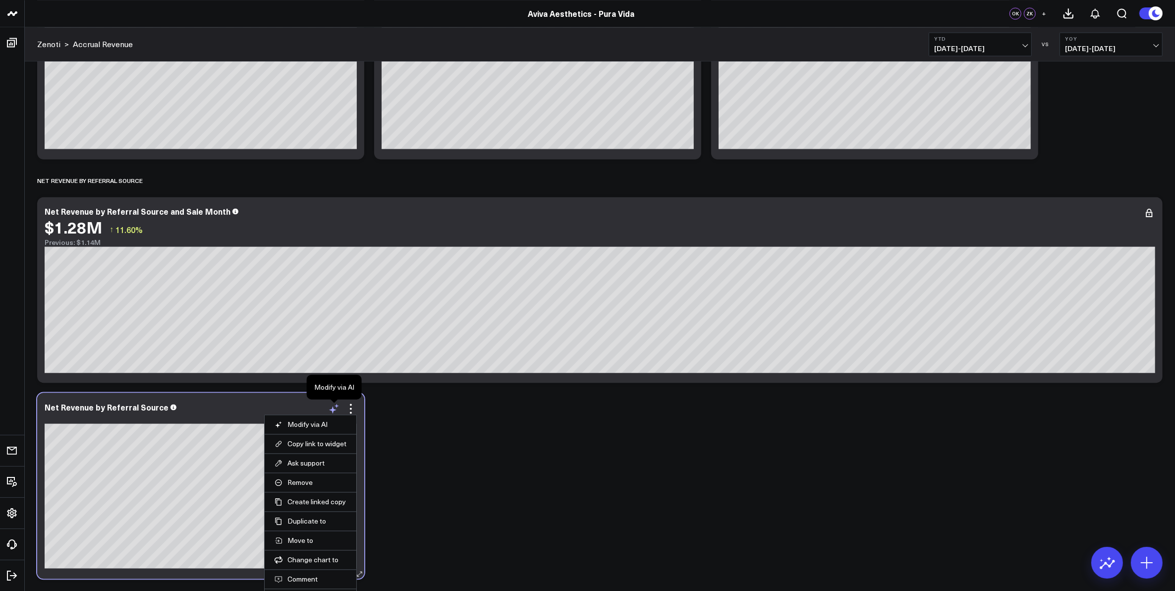
click at [331, 411] on icon at bounding box center [334, 408] width 12 height 12
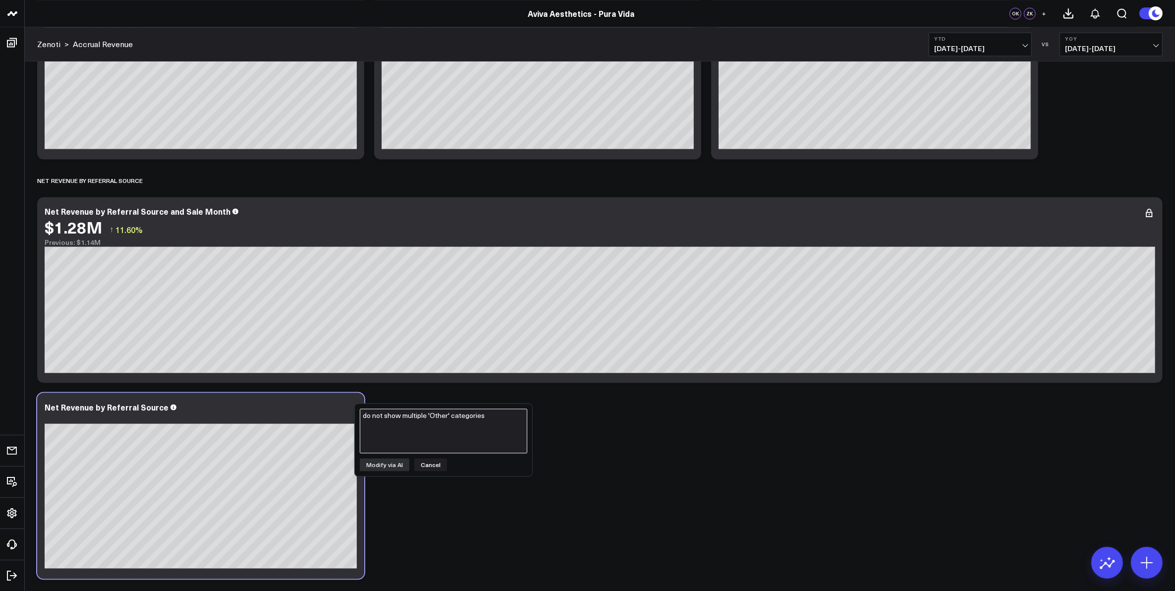
click at [387, 432] on textarea "do not show multiple 'Other' categories" at bounding box center [444, 430] width 168 height 45
type textarea "show nulls as null"
click at [433, 492] on button "Cancel" at bounding box center [430, 491] width 33 height 13
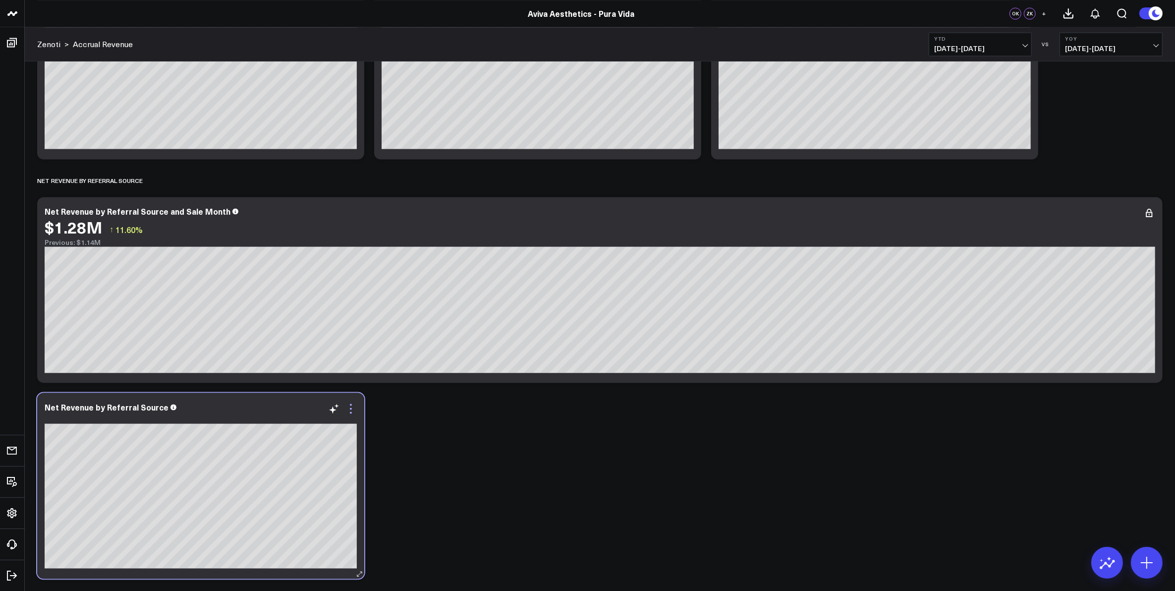
click at [351, 409] on icon at bounding box center [351, 408] width 2 height 2
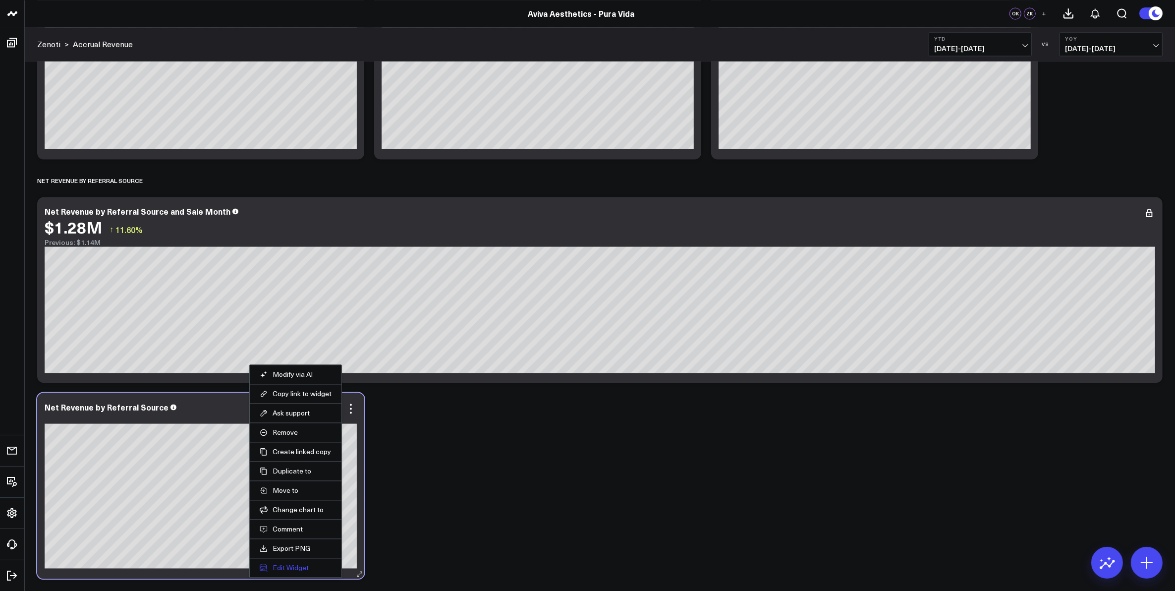
click at [301, 568] on button "Edit Widget" at bounding box center [296, 567] width 72 height 9
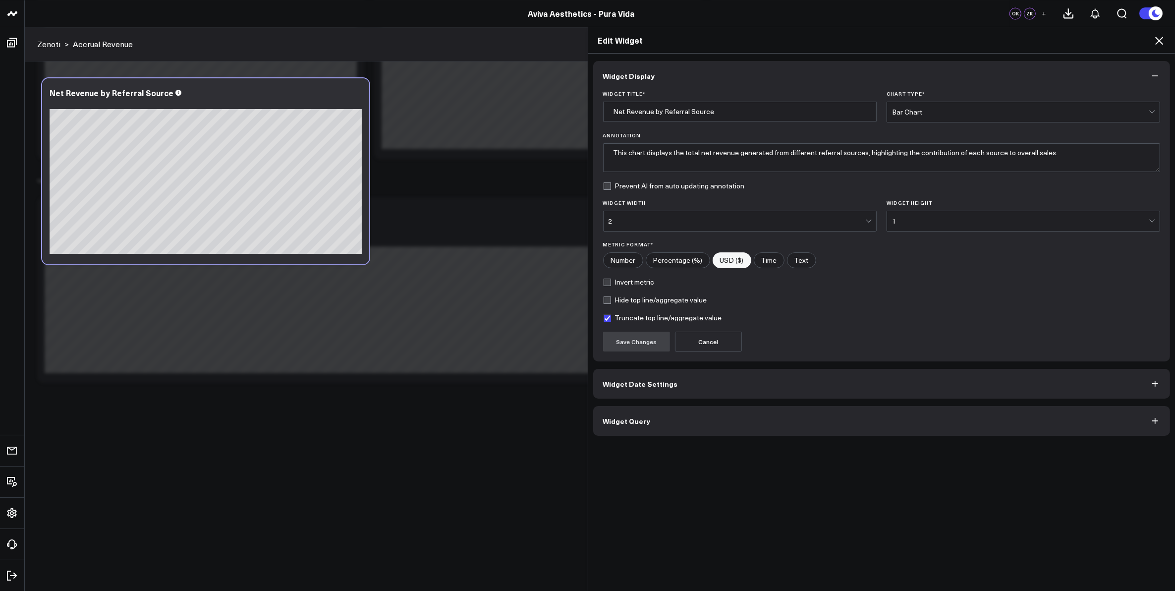
click at [648, 427] on button "Widget Query" at bounding box center [881, 421] width 577 height 30
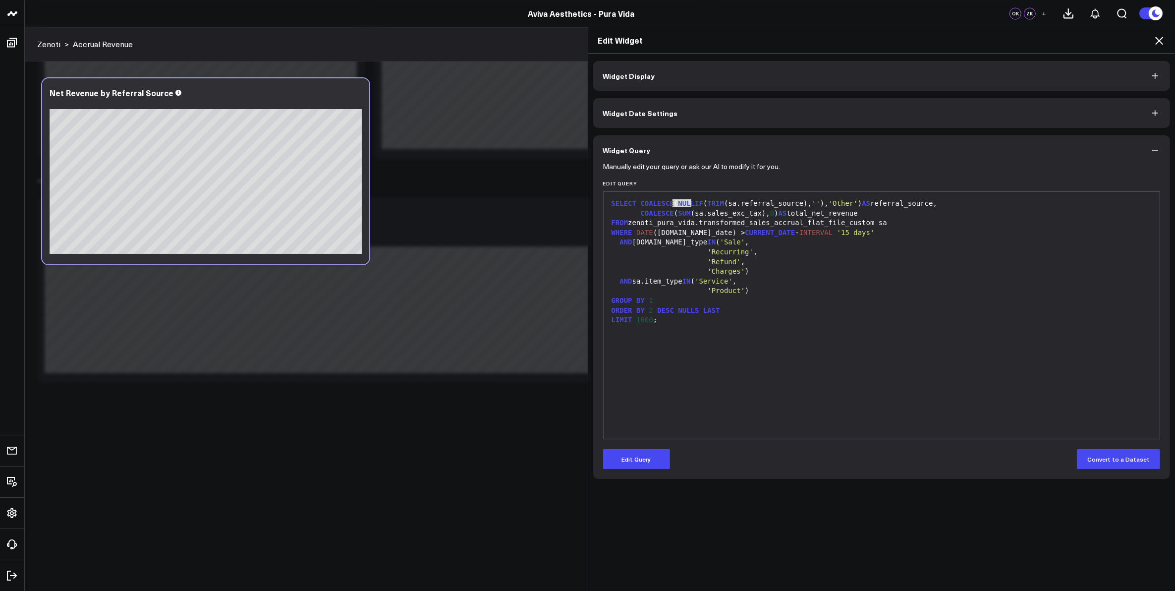
drag, startPoint x: 668, startPoint y: 205, endPoint x: 687, endPoint y: 204, distance: 19.3
click at [687, 204] on span "NULLIF" at bounding box center [690, 203] width 25 height 8
click at [645, 461] on button "Edit Query" at bounding box center [636, 459] width 67 height 20
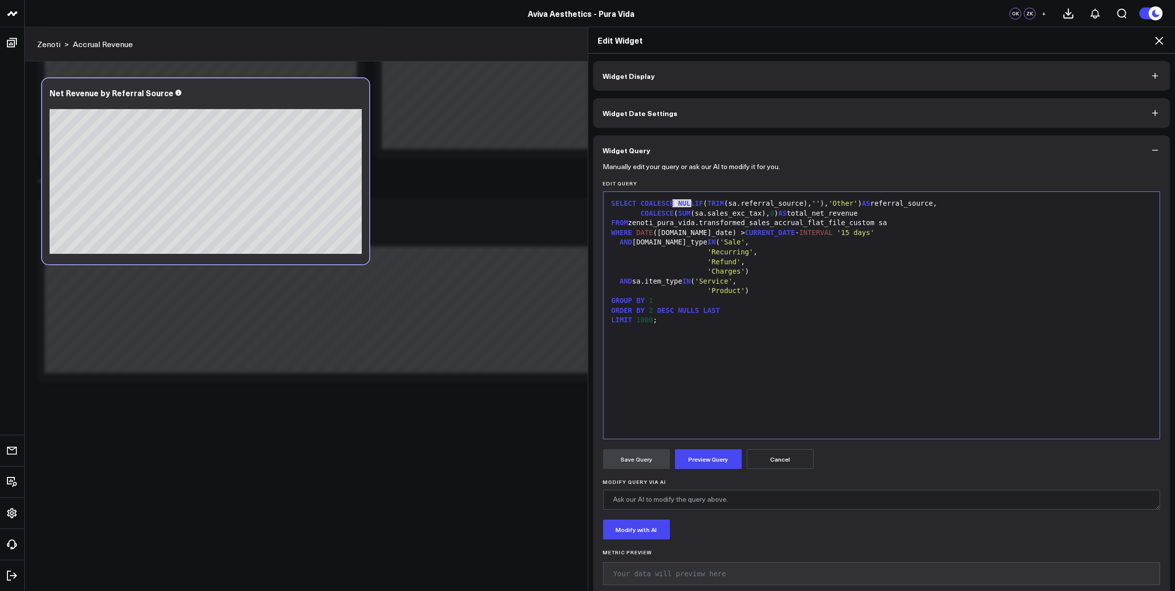
click at [678, 204] on span "NULLIF" at bounding box center [690, 203] width 25 height 8
drag, startPoint x: 667, startPoint y: 206, endPoint x: 694, endPoint y: 207, distance: 26.8
click at [694, 207] on div "SELECT COALESCE ( NULLIF ( TRIM (sa.referral_source), '' ), 'Other' ) AS referr…" at bounding box center [882, 204] width 547 height 10
drag, startPoint x: 759, startPoint y: 204, endPoint x: 813, endPoint y: 202, distance: 53.6
click at [813, 202] on div "SELECT COALESCE ( TRIM (sa.referral_source), '' ), 'Other' ) AS referral_source," at bounding box center [882, 204] width 547 height 10
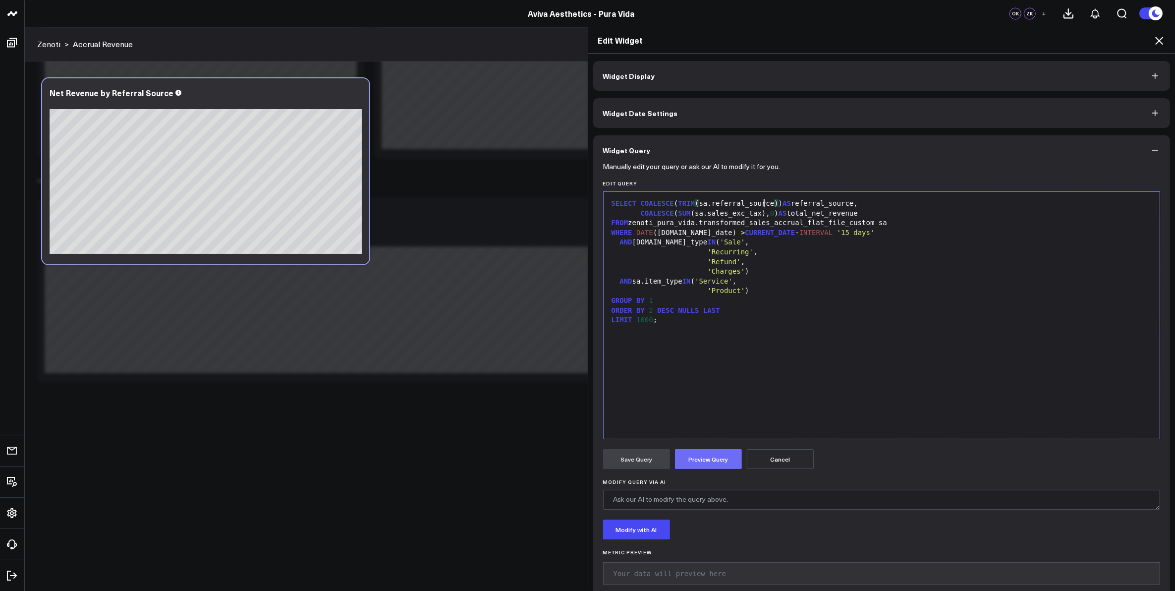
click at [690, 457] on button "Preview Query" at bounding box center [708, 459] width 67 height 20
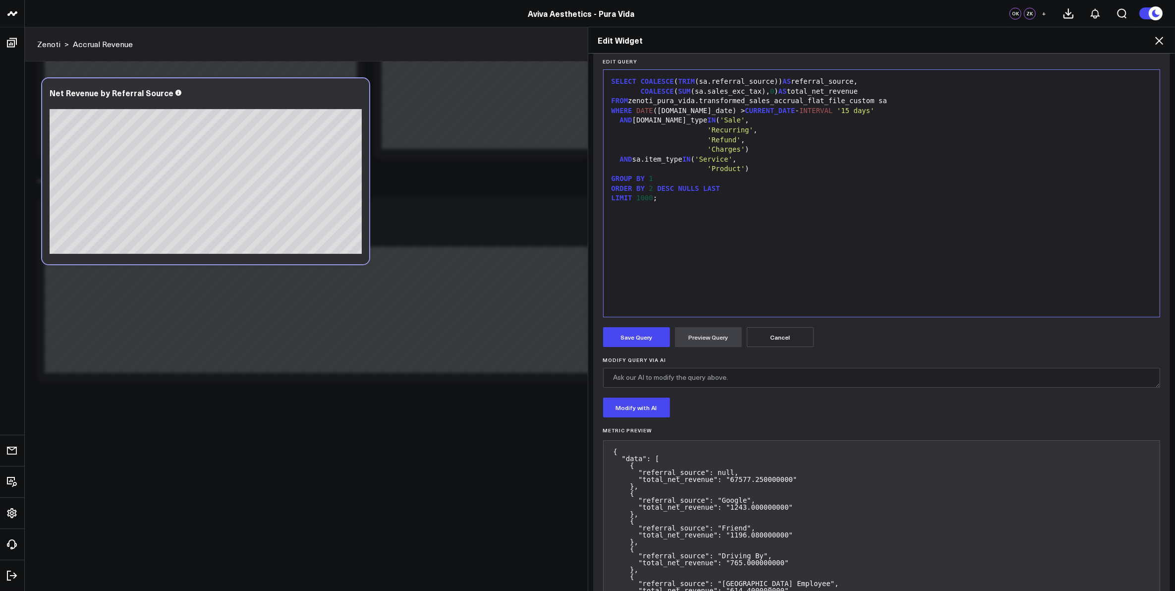
scroll to position [261, 0]
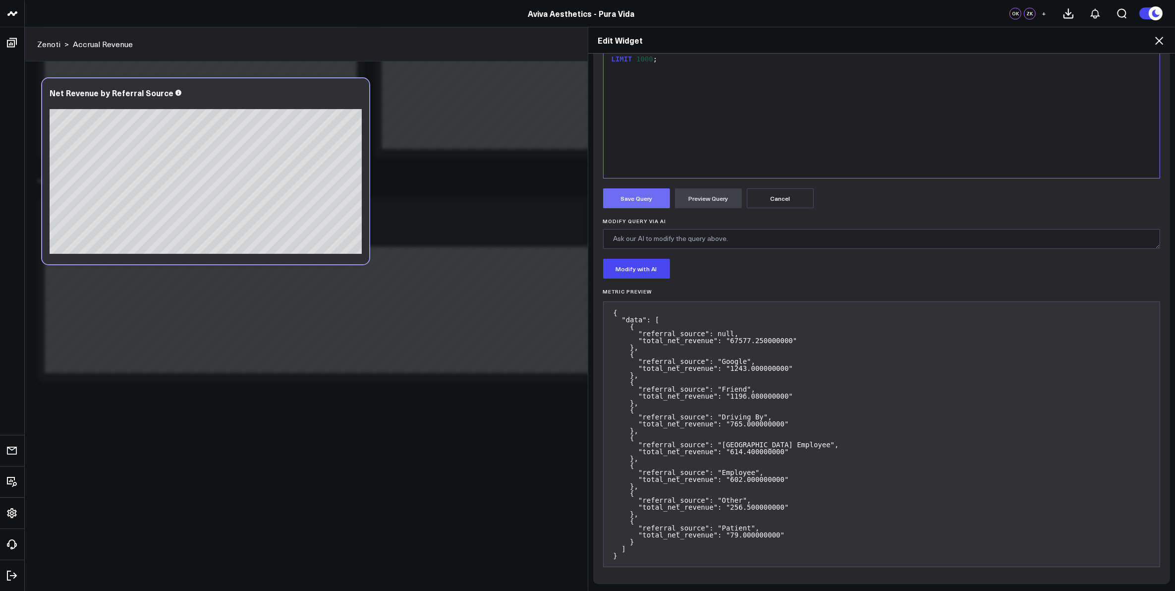
click at [633, 199] on button "Save Query" at bounding box center [636, 198] width 67 height 20
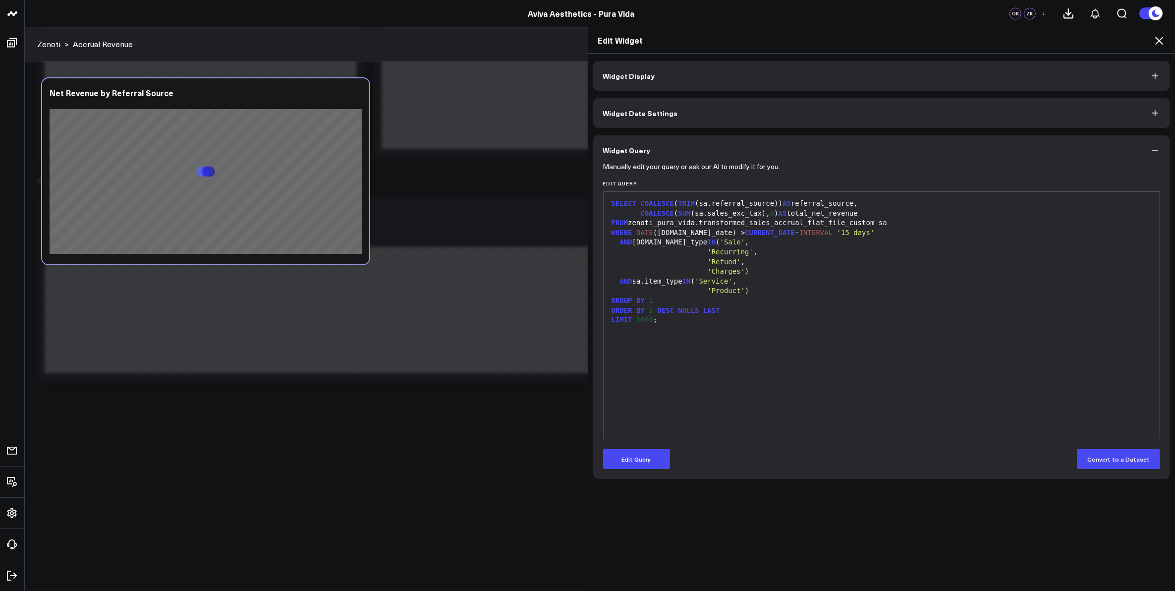
scroll to position [0, 0]
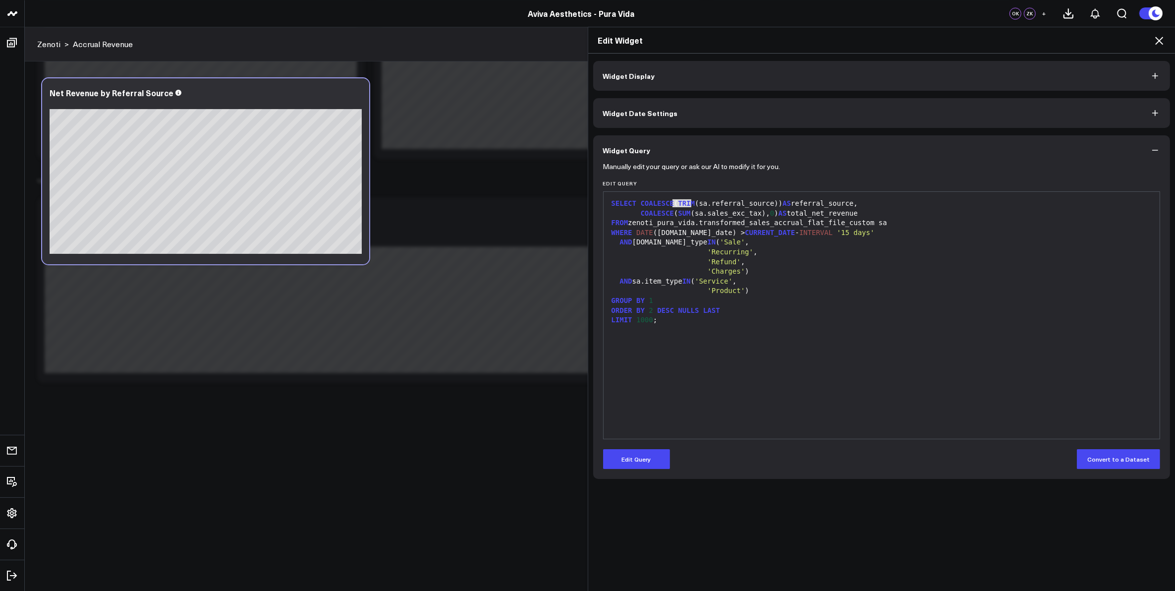
drag, startPoint x: 668, startPoint y: 204, endPoint x: 689, endPoint y: 204, distance: 21.3
click at [689, 204] on div "SELECT COALESCE ( TRIM (sa.referral_source)) AS referral_source," at bounding box center [882, 204] width 547 height 10
click at [652, 457] on button "Edit Query" at bounding box center [636, 459] width 67 height 20
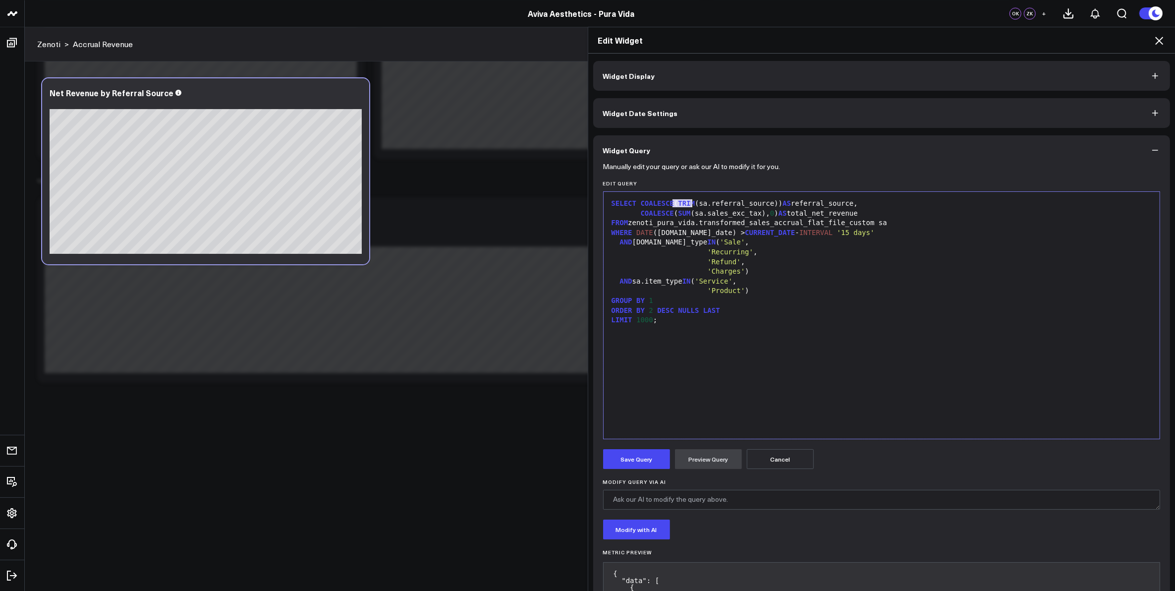
click at [678, 204] on span "TRIM" at bounding box center [686, 203] width 17 height 8
drag, startPoint x: 668, startPoint y: 204, endPoint x: 686, endPoint y: 207, distance: 18.5
click at [686, 207] on div "SELECT COALESCE ( TRIM (sa.referral_source)) AS referral_source," at bounding box center [882, 204] width 547 height 10
click at [740, 203] on div "SELECT COALESCE ( sa.referral_source ) ) AS referral_source," at bounding box center [882, 204] width 547 height 10
click at [692, 449] on form "Manually edit your query or ask our AI to modify it for you. Edit Query Selecti…" at bounding box center [882, 500] width 558 height 670
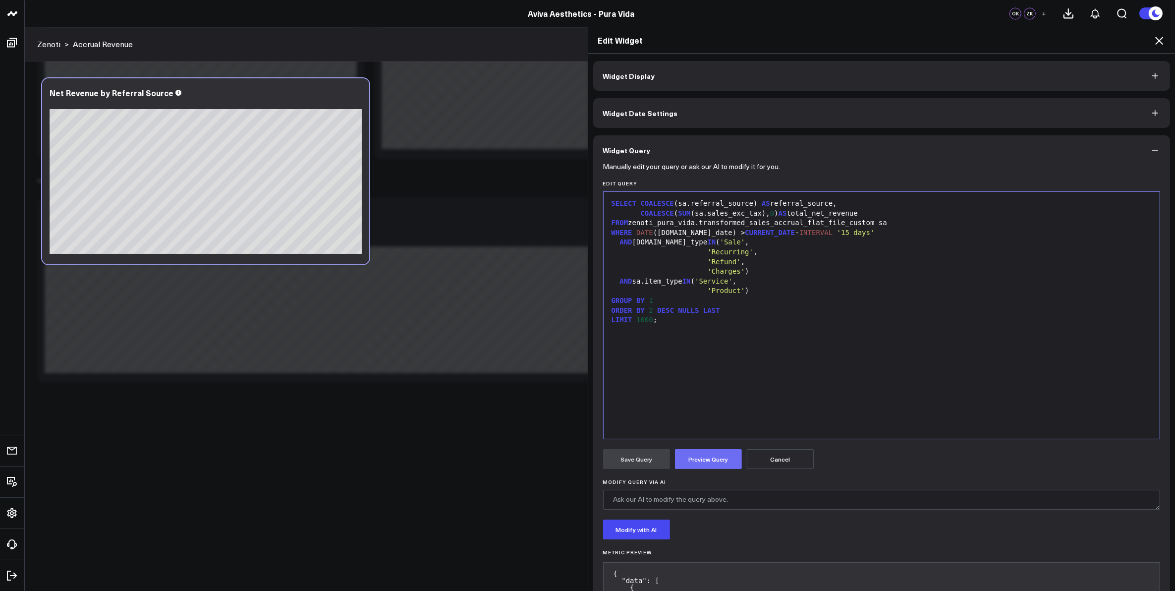
click at [694, 459] on button "Preview Query" at bounding box center [708, 459] width 67 height 20
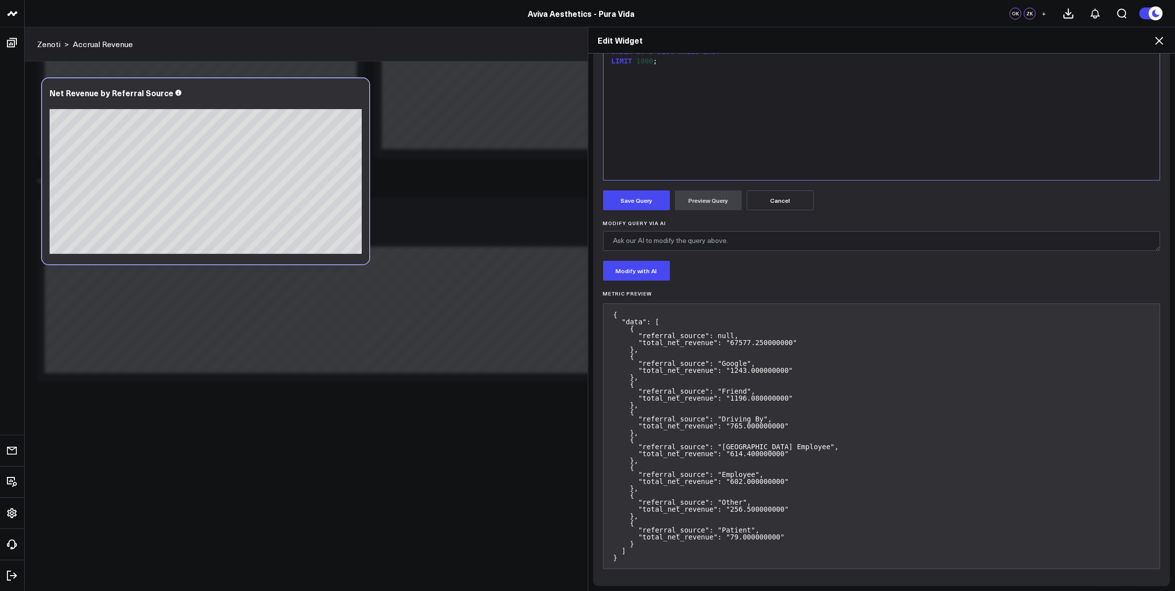
scroll to position [261, 0]
click at [637, 201] on button "Save Query" at bounding box center [636, 198] width 67 height 20
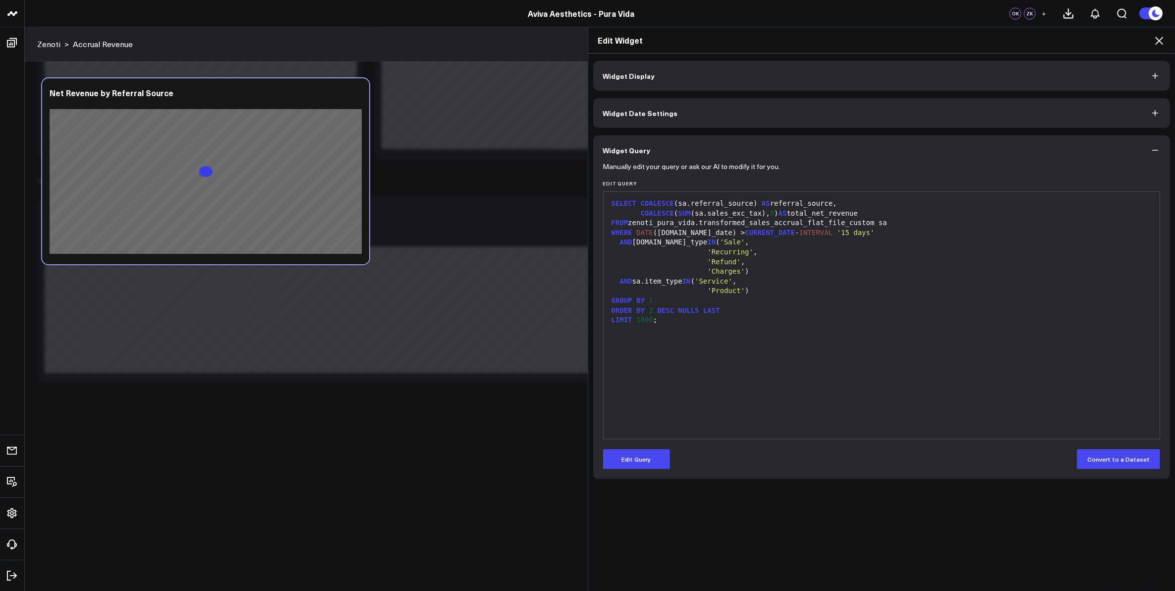
scroll to position [0, 0]
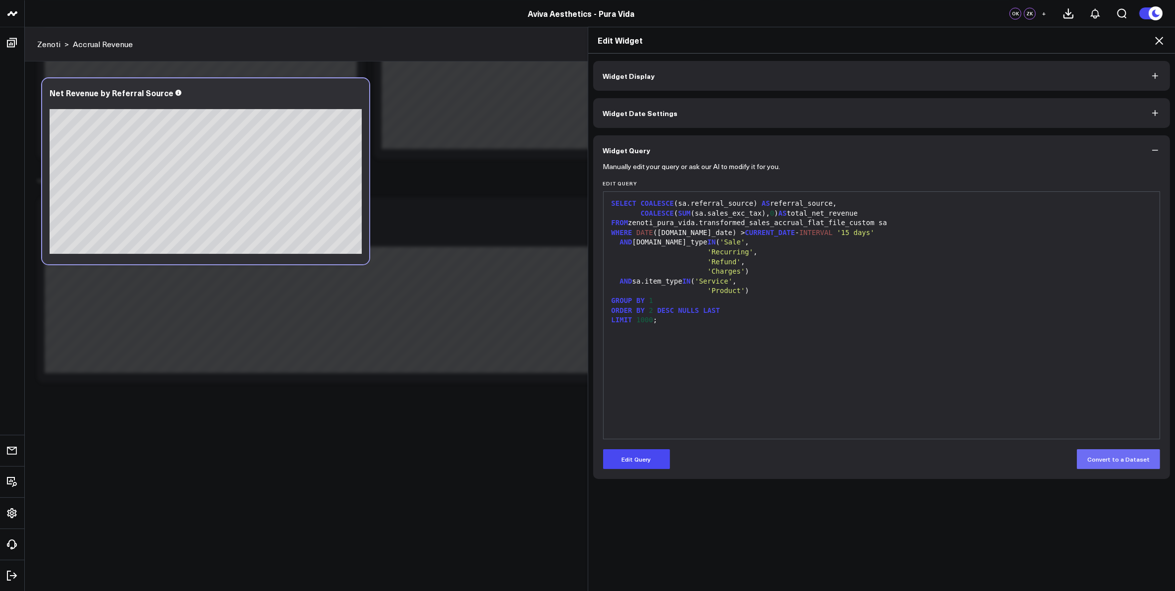
click at [1126, 456] on button "Convert to a Dataset" at bounding box center [1118, 459] width 83 height 20
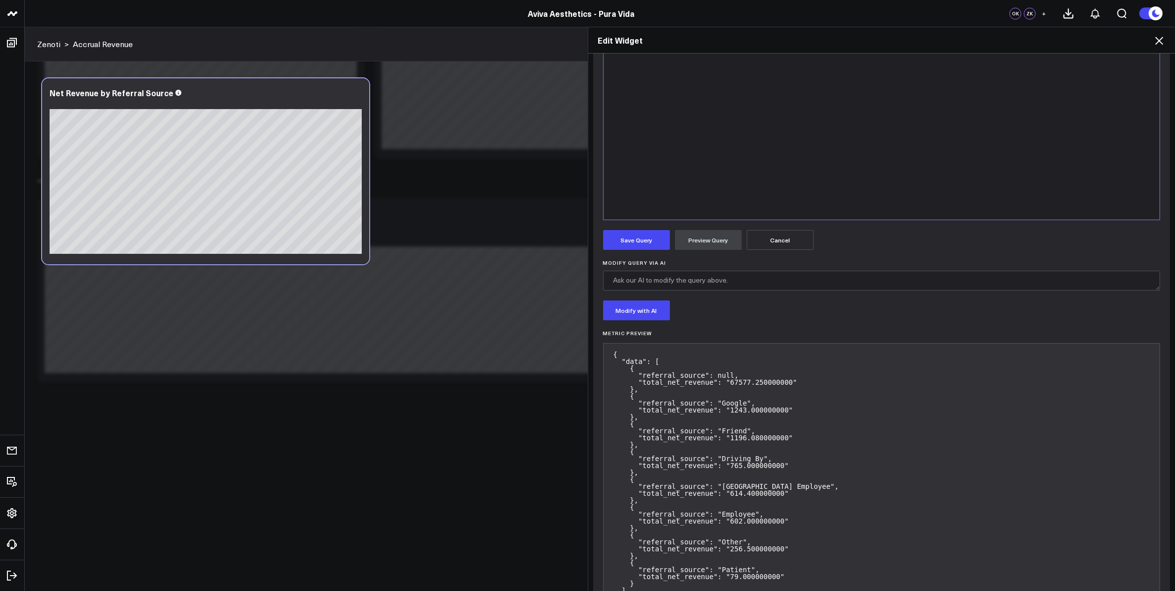
scroll to position [261, 0]
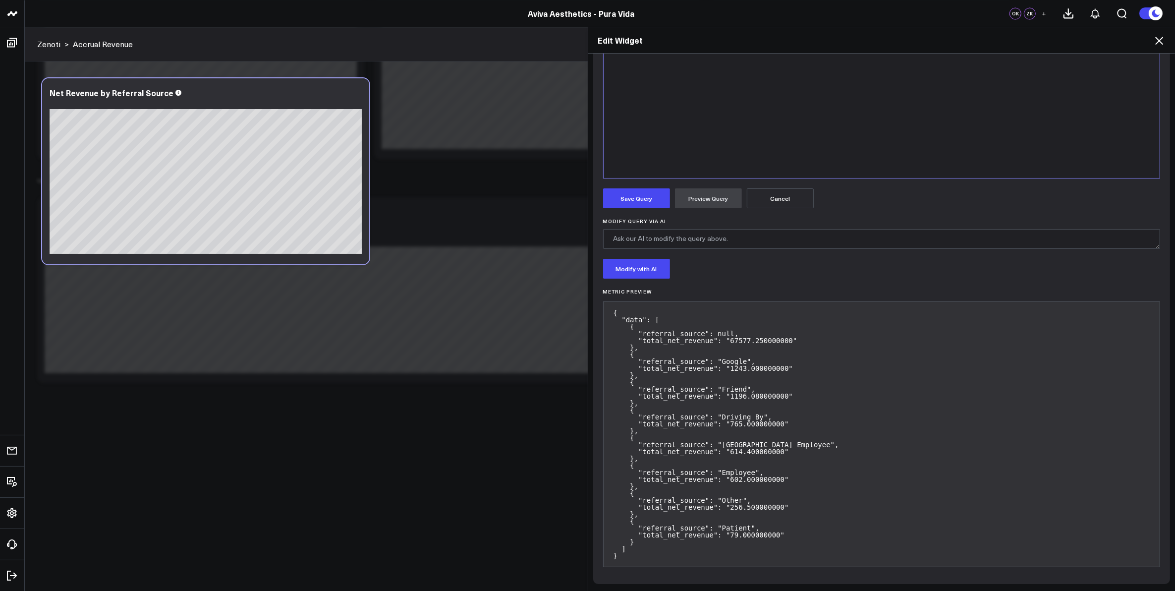
click at [783, 197] on button "Cancel" at bounding box center [780, 198] width 67 height 20
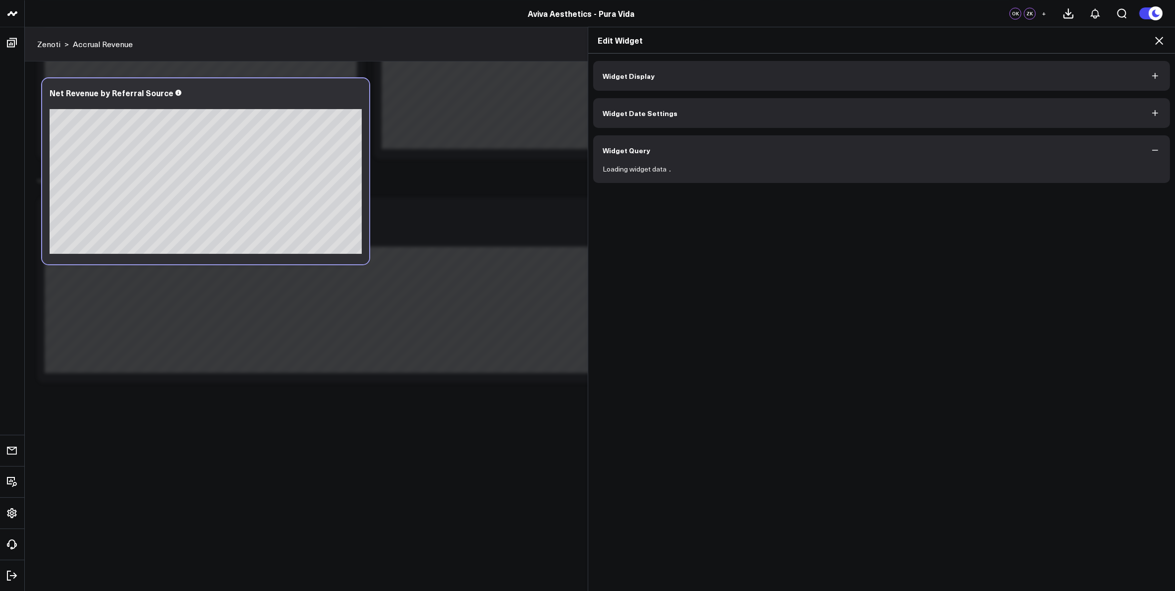
scroll to position [0, 0]
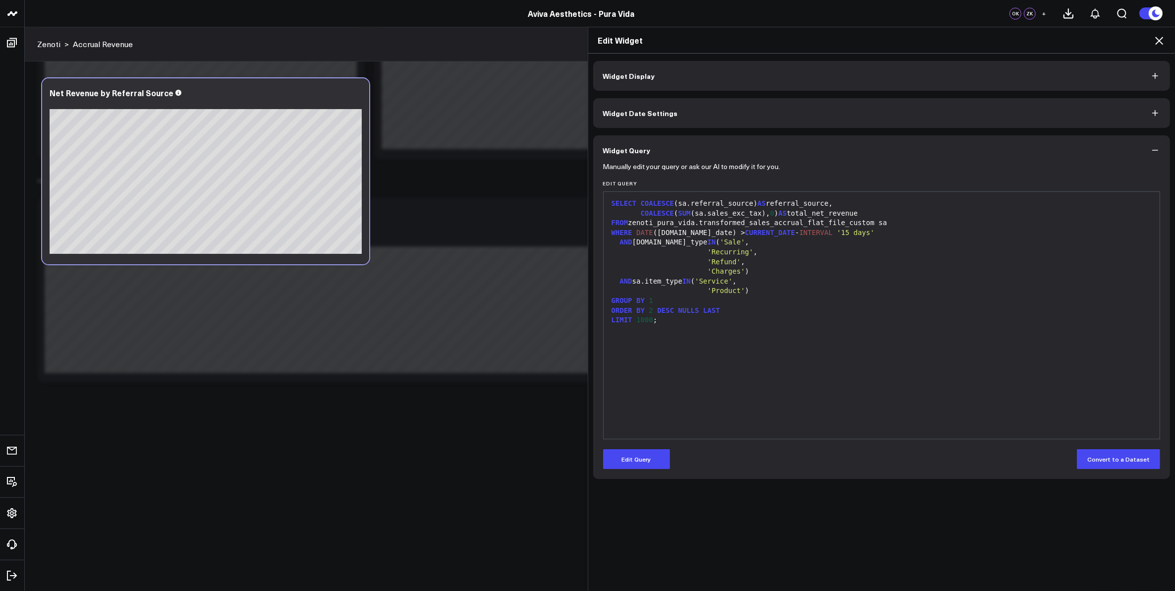
click at [796, 122] on button "Widget Date Settings" at bounding box center [881, 113] width 577 height 30
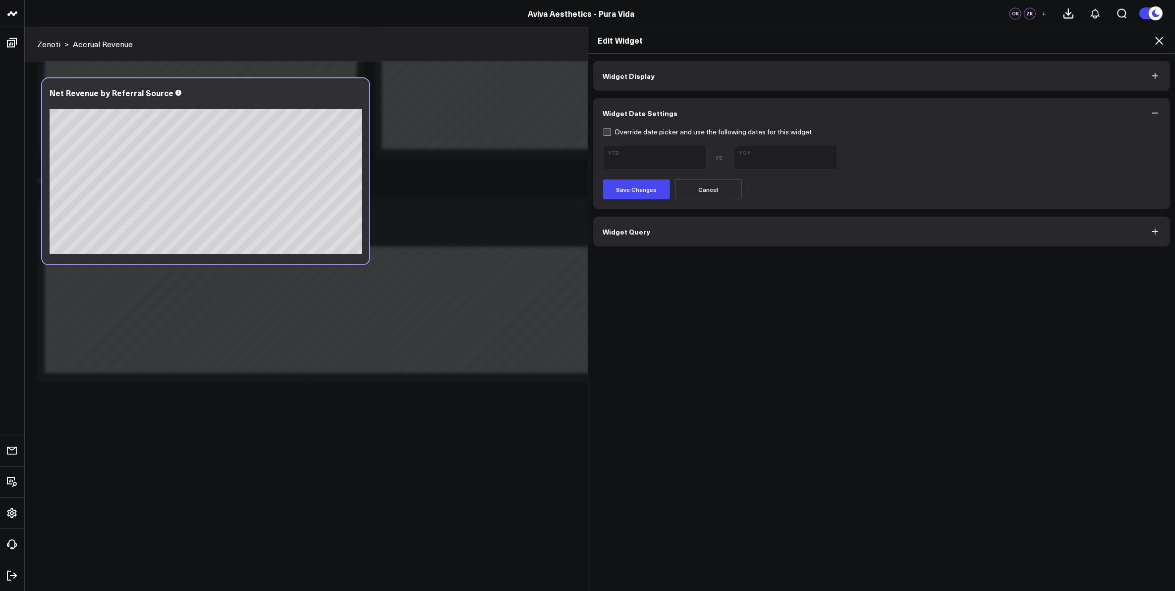
click at [692, 190] on button "Cancel" at bounding box center [708, 189] width 67 height 20
click at [1160, 40] on icon at bounding box center [1159, 41] width 8 height 8
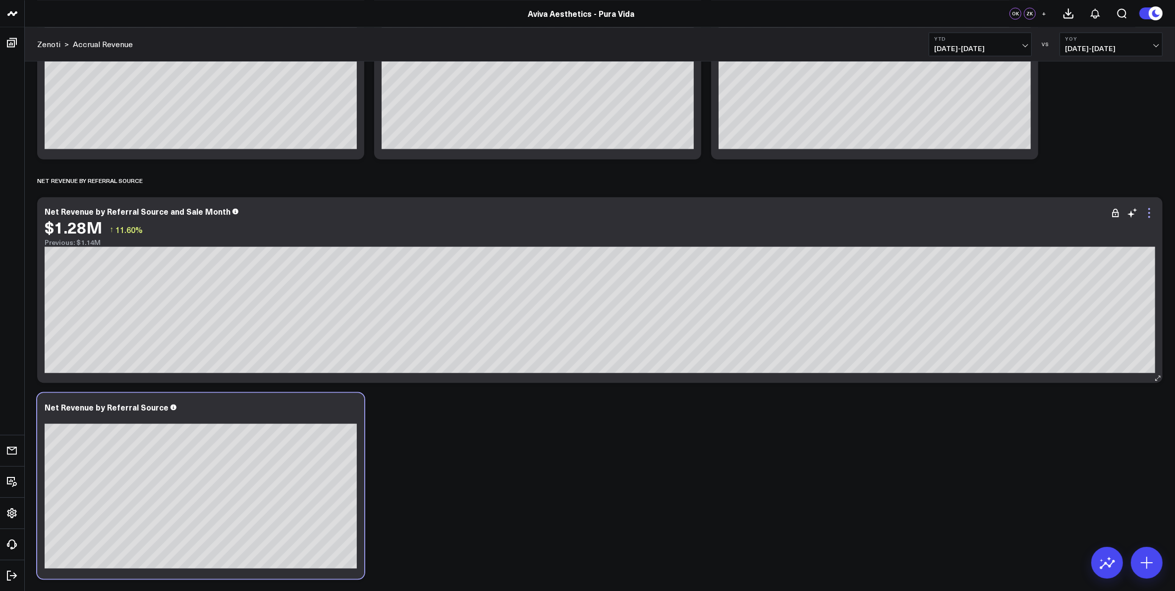
click at [1150, 216] on icon at bounding box center [1149, 213] width 12 height 12
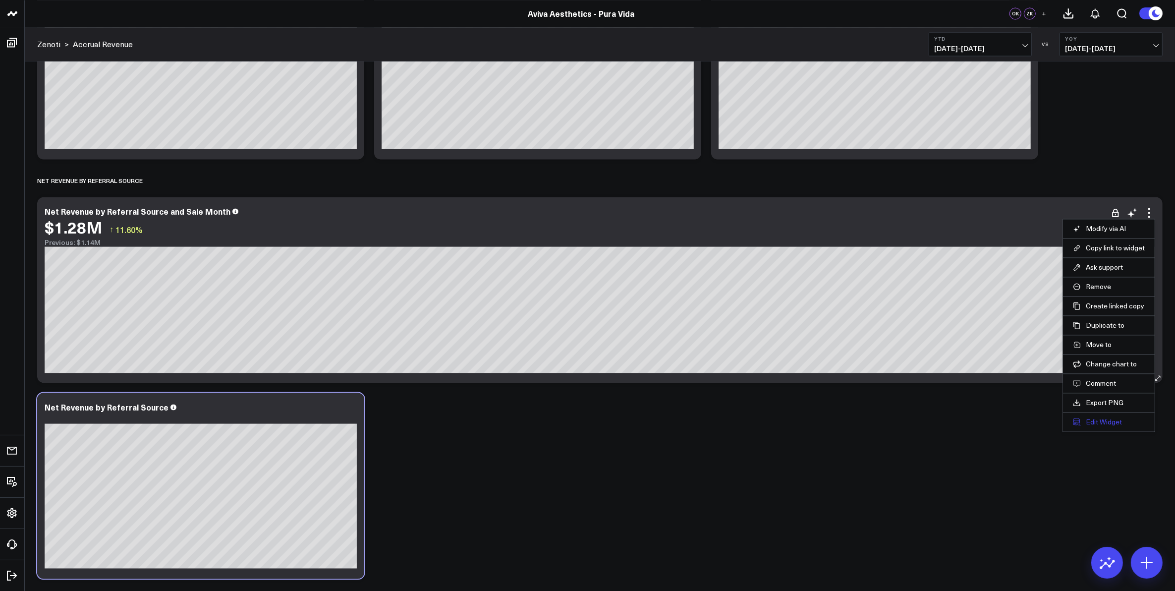
click at [1118, 421] on button "Edit Widget" at bounding box center [1109, 421] width 72 height 9
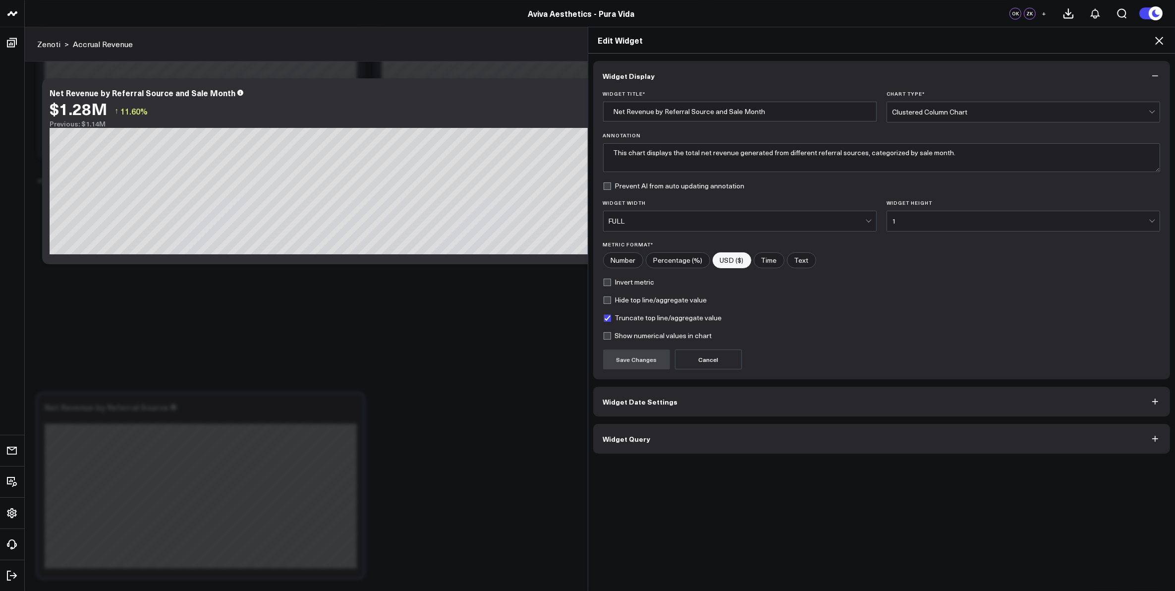
click at [656, 441] on button "Widget Query" at bounding box center [881, 439] width 577 height 30
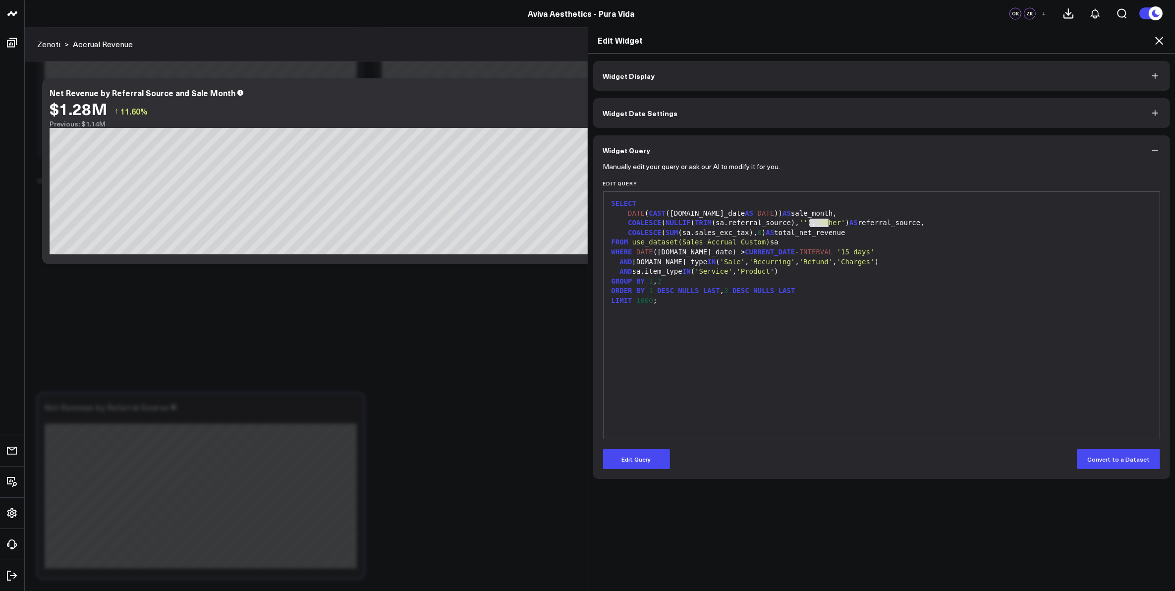
drag, startPoint x: 804, startPoint y: 221, endPoint x: 824, endPoint y: 222, distance: 19.4
click at [824, 222] on span "'Other'" at bounding box center [830, 223] width 29 height 8
click at [640, 457] on button "Edit Query" at bounding box center [636, 459] width 67 height 20
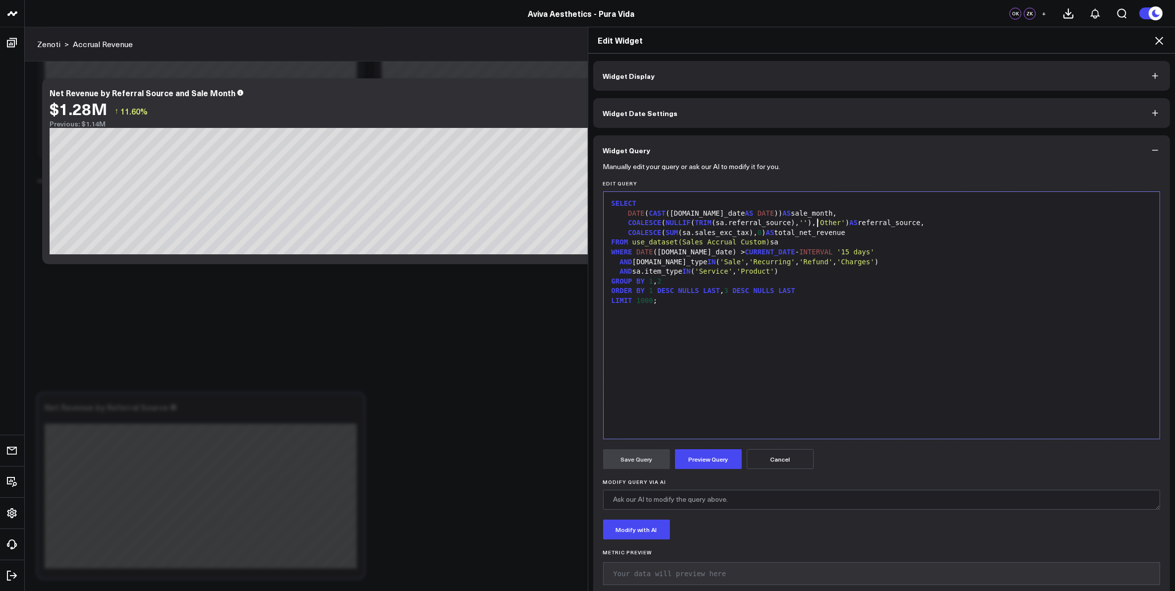
click at [816, 219] on span "'Other'" at bounding box center [830, 223] width 29 height 8
drag, startPoint x: 806, startPoint y: 224, endPoint x: 823, endPoint y: 226, distance: 17.5
click at [823, 226] on span "'Other'" at bounding box center [830, 223] width 29 height 8
click at [698, 461] on button "Preview Query" at bounding box center [708, 459] width 67 height 20
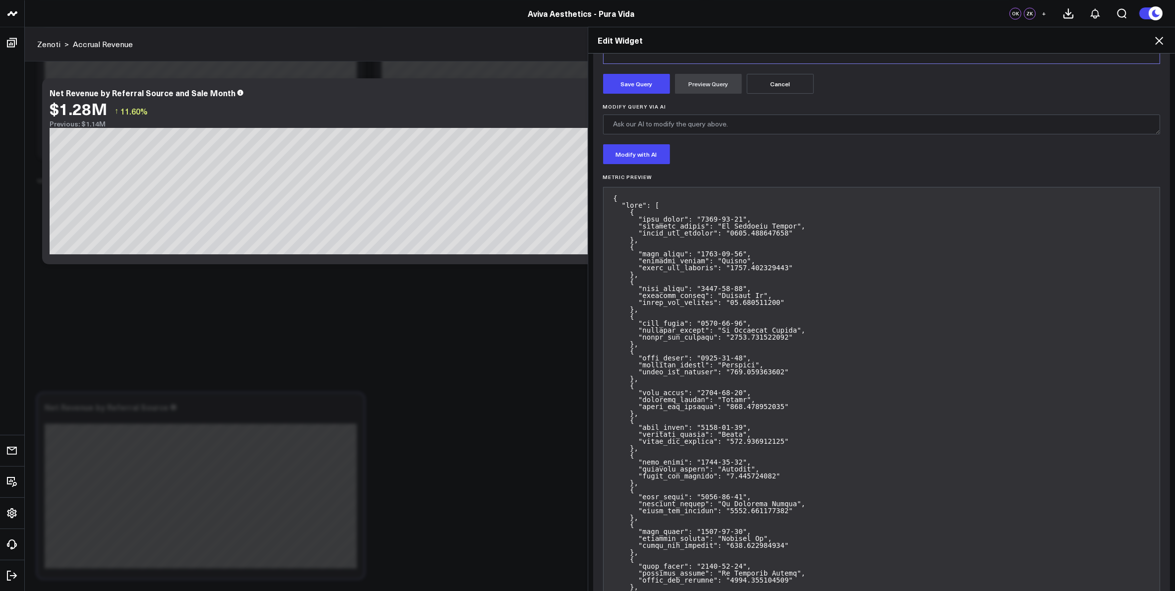
scroll to position [315, 0]
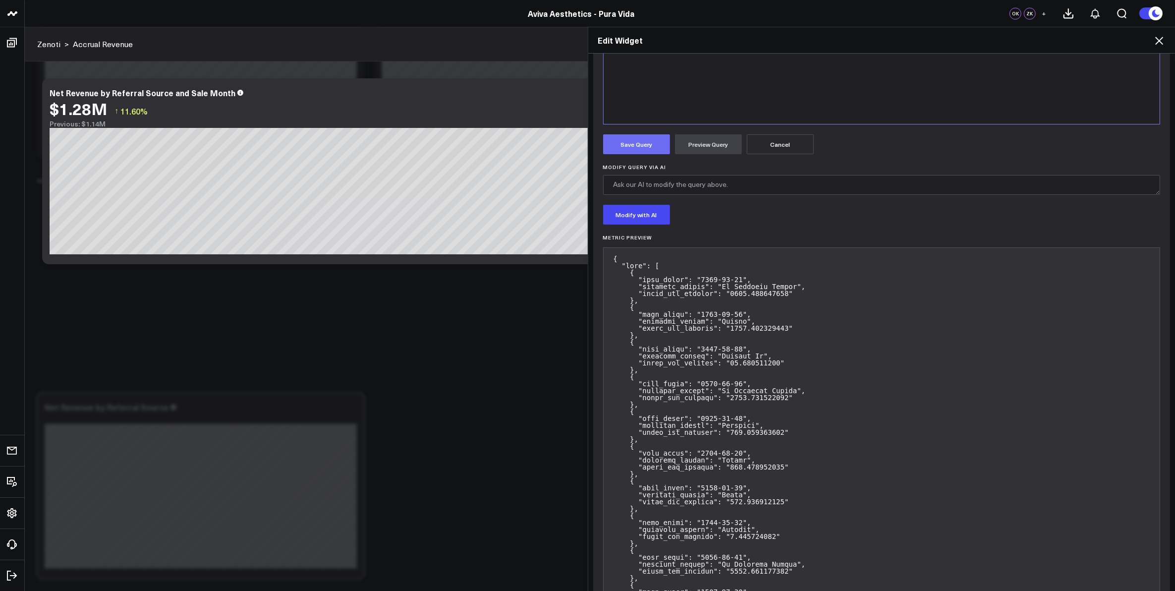
click at [643, 147] on button "Save Query" at bounding box center [636, 144] width 67 height 20
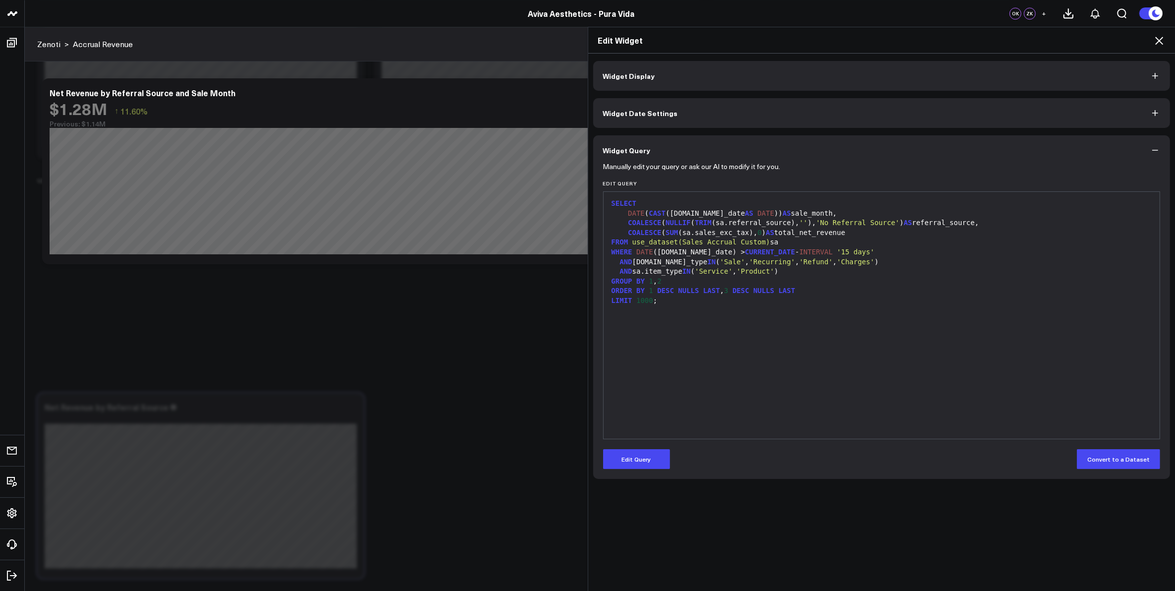
scroll to position [0, 0]
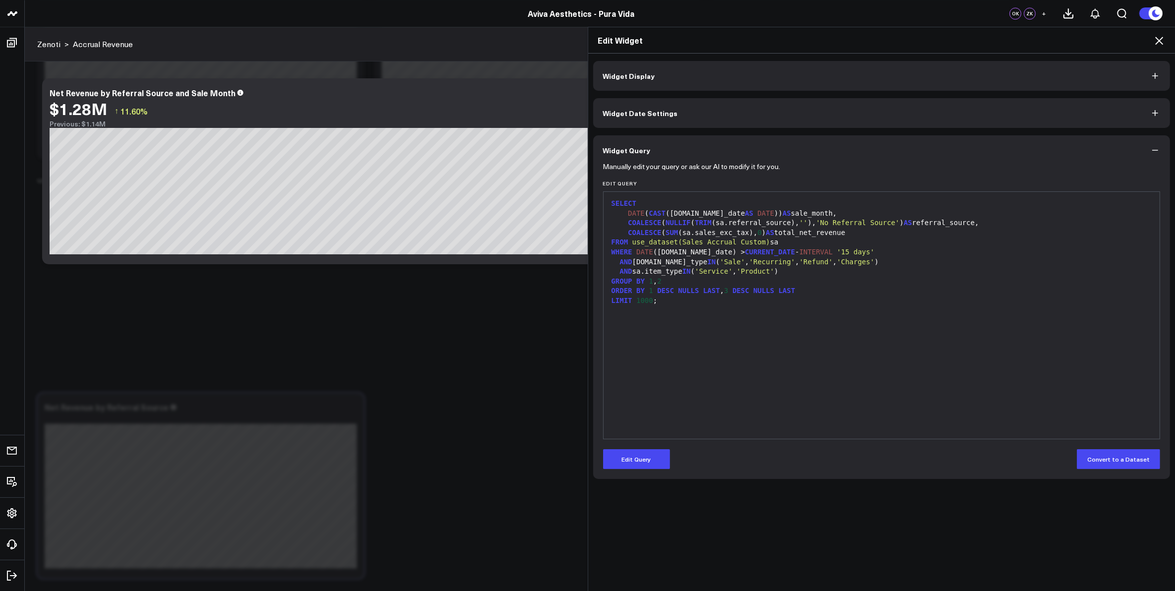
click at [1160, 38] on icon at bounding box center [1159, 41] width 12 height 12
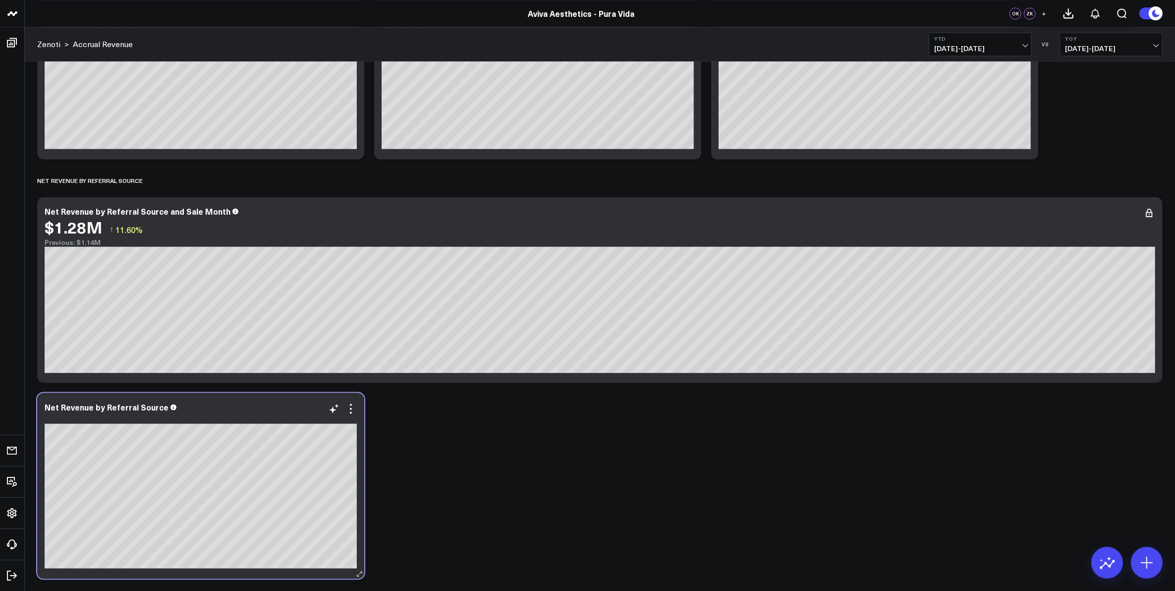
click at [242, 404] on div "Net Revenue by Referral Source" at bounding box center [201, 406] width 312 height 9
click at [362, 450] on div "Net Revenue by Referral Source" at bounding box center [200, 486] width 327 height 186
click at [349, 409] on icon at bounding box center [351, 408] width 12 height 12
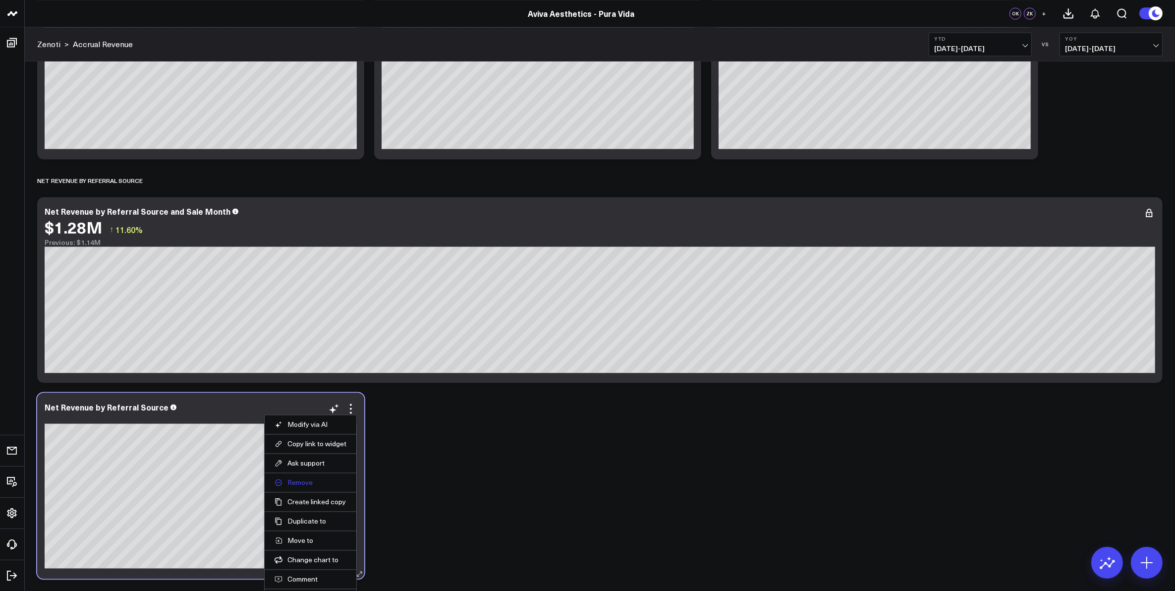
click at [305, 481] on button "Remove" at bounding box center [311, 482] width 72 height 9
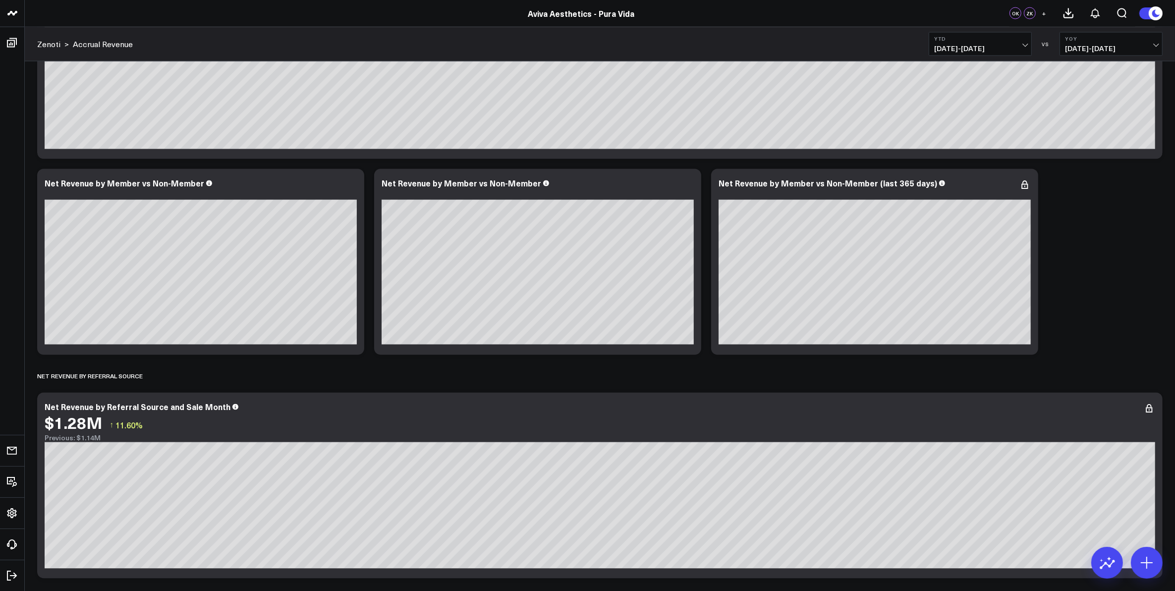
scroll to position [2237, 0]
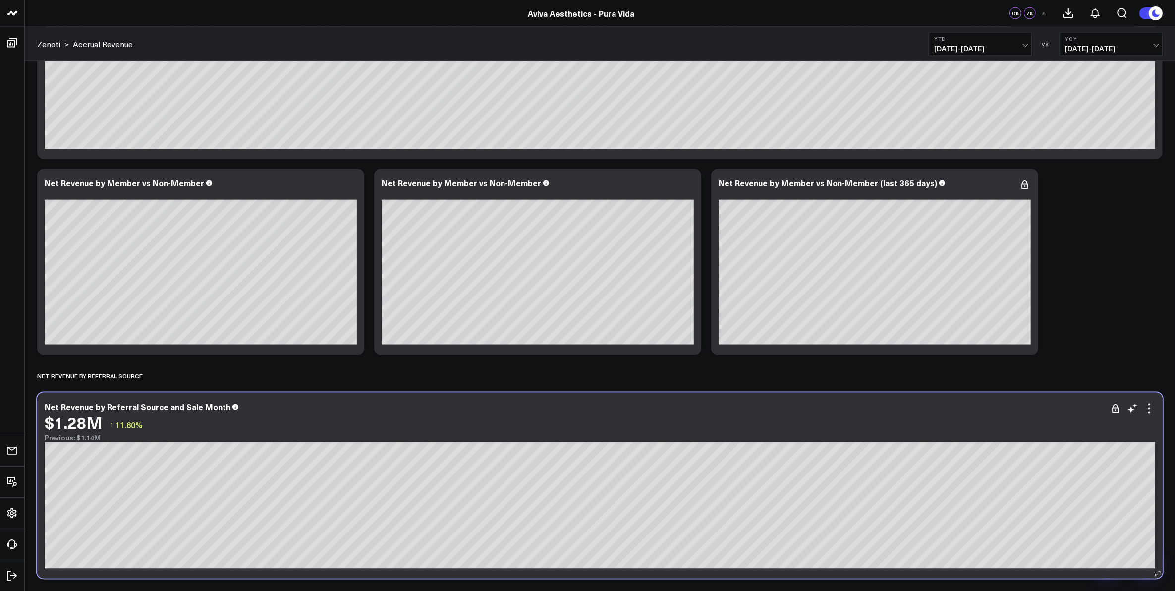
click at [529, 407] on div "Net Revenue by Referral Source and Sale Month" at bounding box center [600, 406] width 1111 height 9
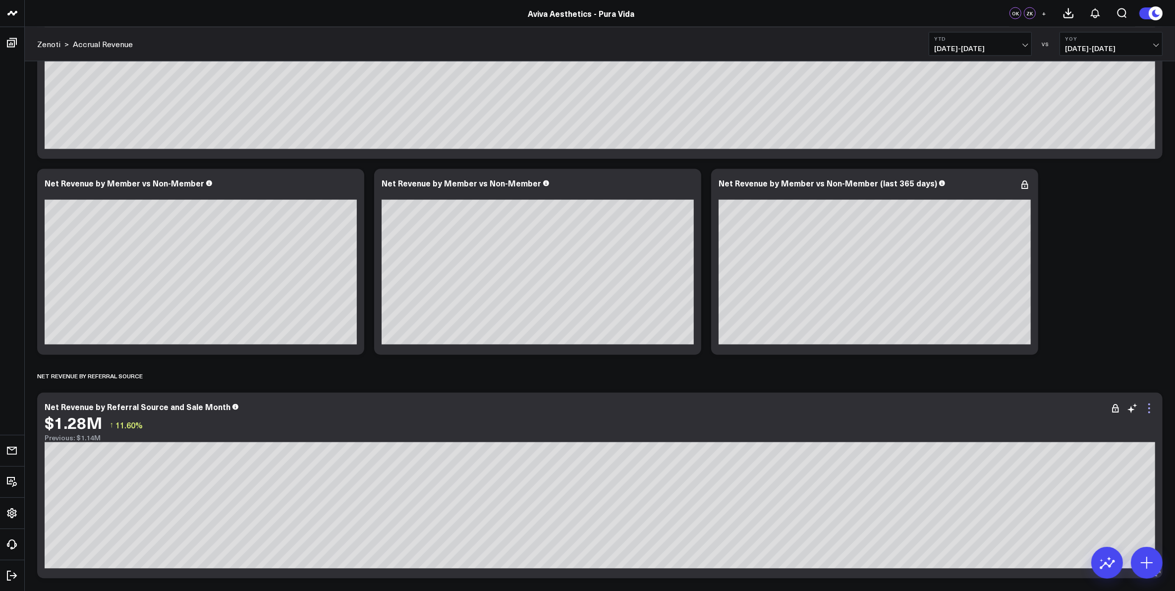
click at [1153, 407] on icon at bounding box center [1149, 408] width 12 height 12
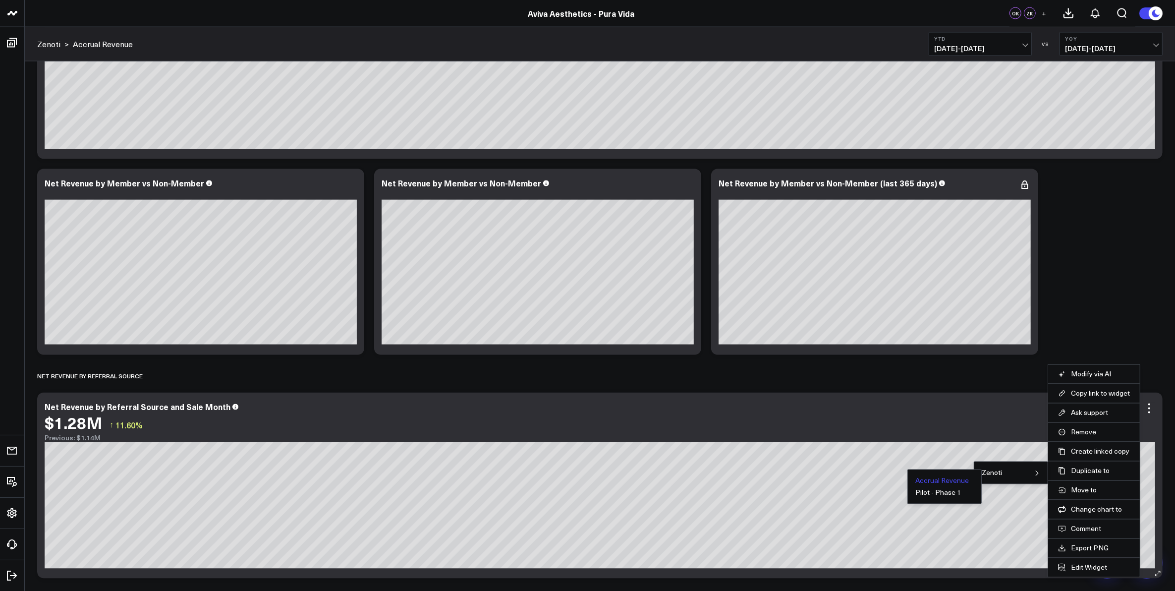
click at [933, 482] on button "Accrual Revenue" at bounding box center [942, 480] width 54 height 7
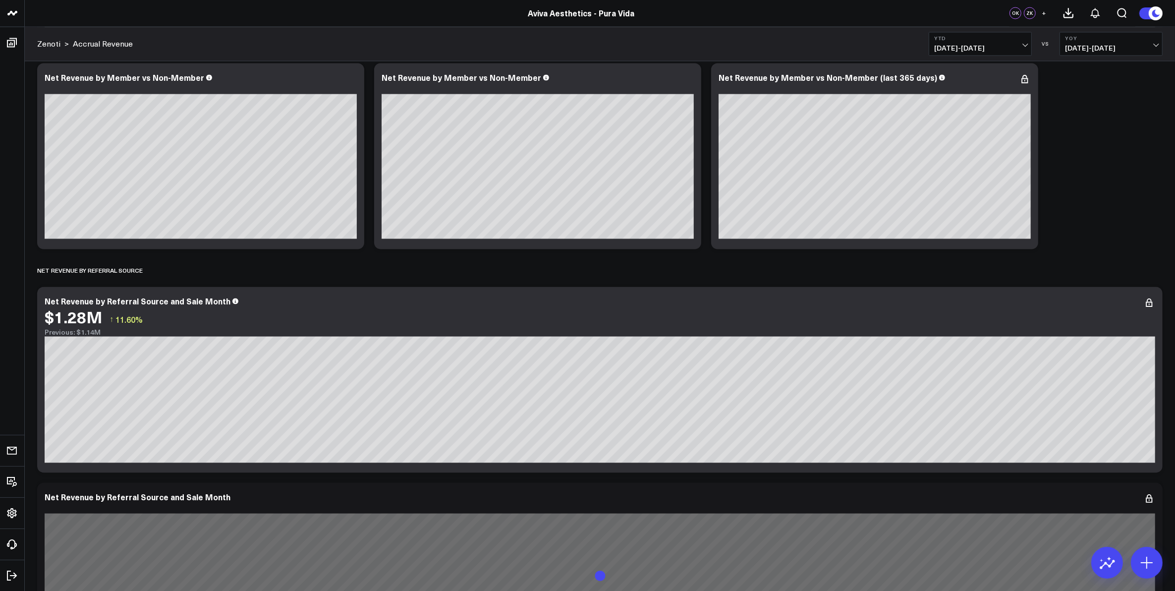
scroll to position [2432, 0]
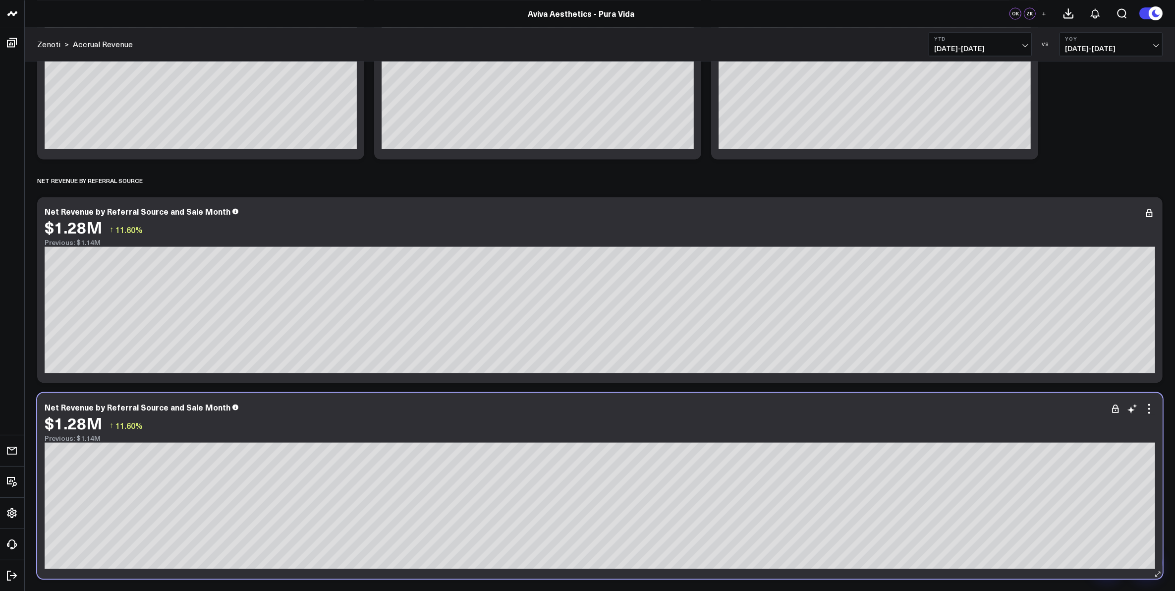
click at [569, 403] on div "Net Revenue by Referral Source and Sale Month" at bounding box center [600, 406] width 1111 height 9
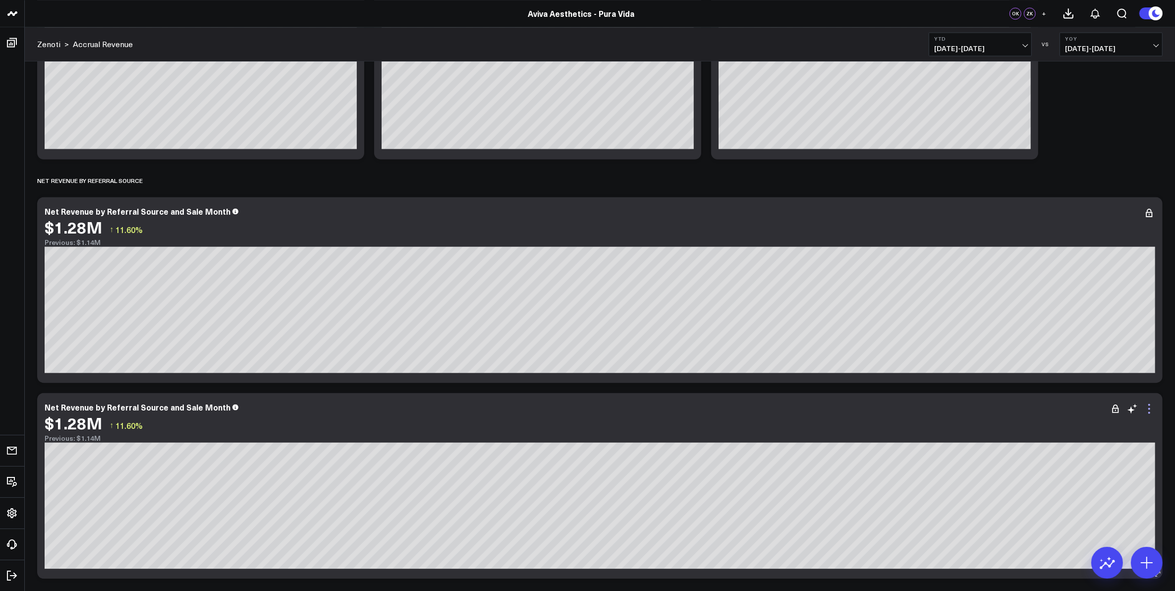
click at [1150, 410] on icon at bounding box center [1149, 408] width 12 height 12
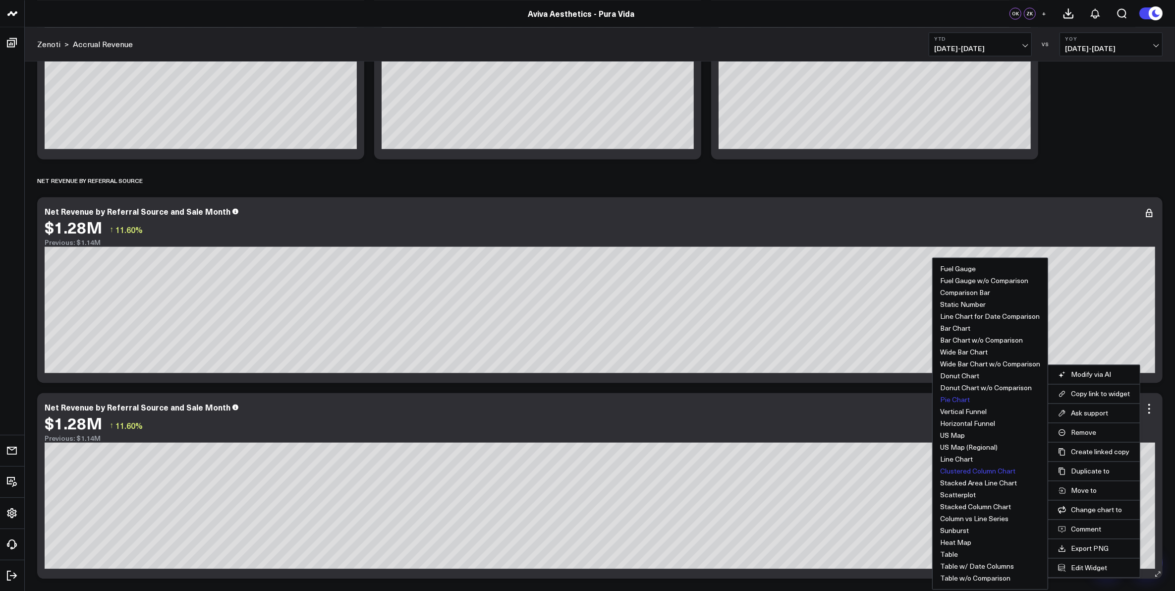
click at [964, 398] on button "Pie Chart" at bounding box center [955, 399] width 30 height 7
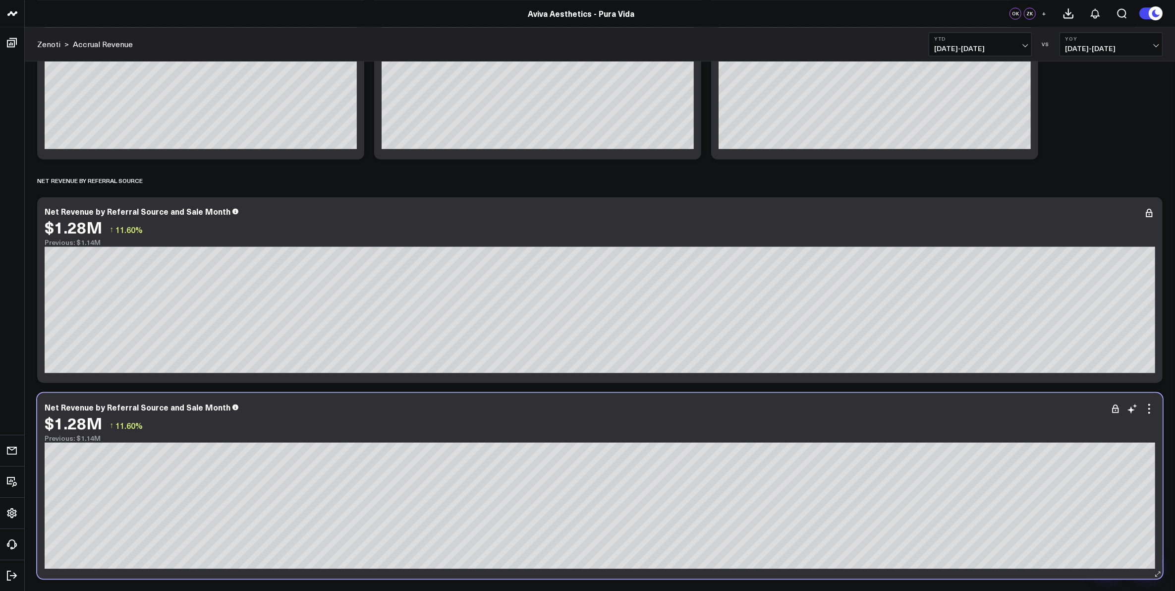
click at [1030, 409] on div "Net Revenue by Referral Source and Sale Month" at bounding box center [600, 406] width 1111 height 9
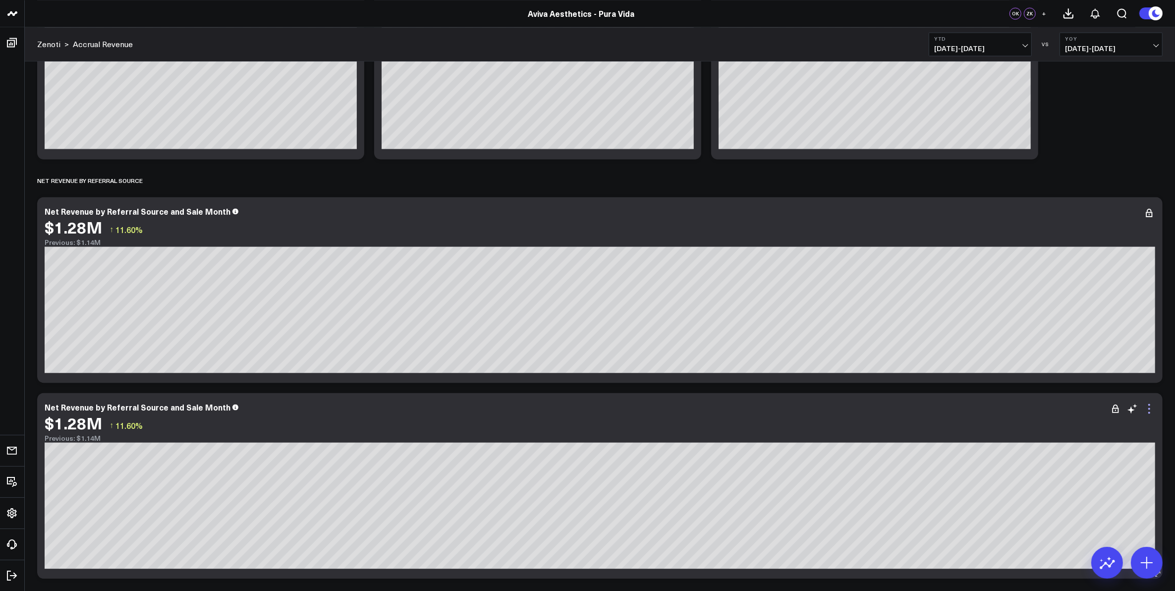
click at [1150, 408] on icon at bounding box center [1149, 408] width 12 height 12
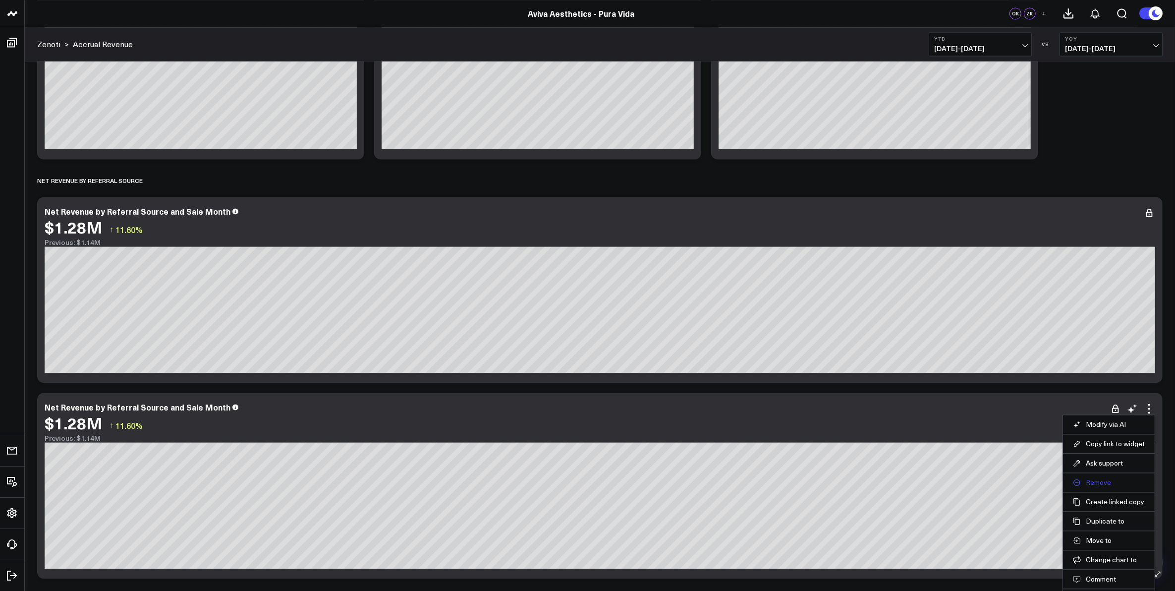
click at [1099, 480] on button "Remove" at bounding box center [1109, 482] width 72 height 9
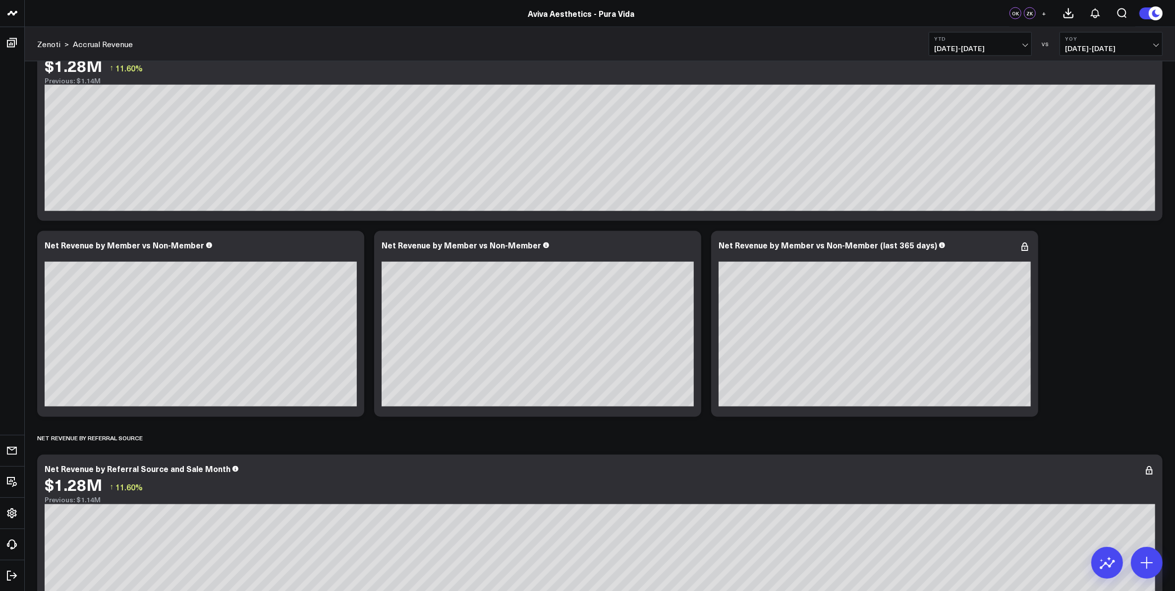
scroll to position [2237, 0]
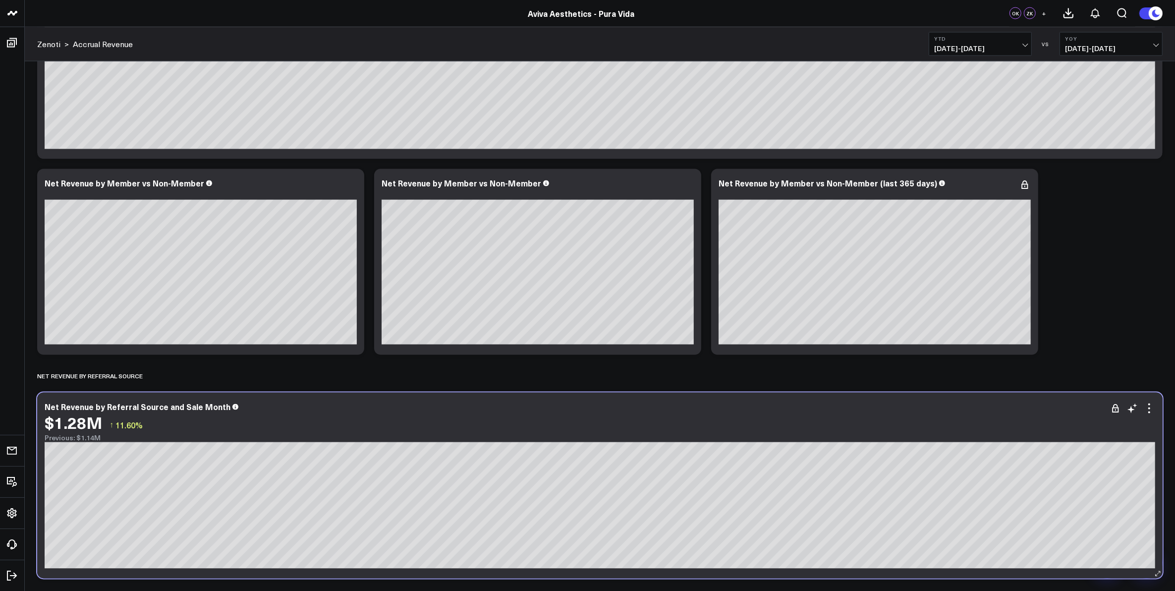
click at [534, 408] on div "Net Revenue by Referral Source and Sale Month" at bounding box center [600, 406] width 1111 height 9
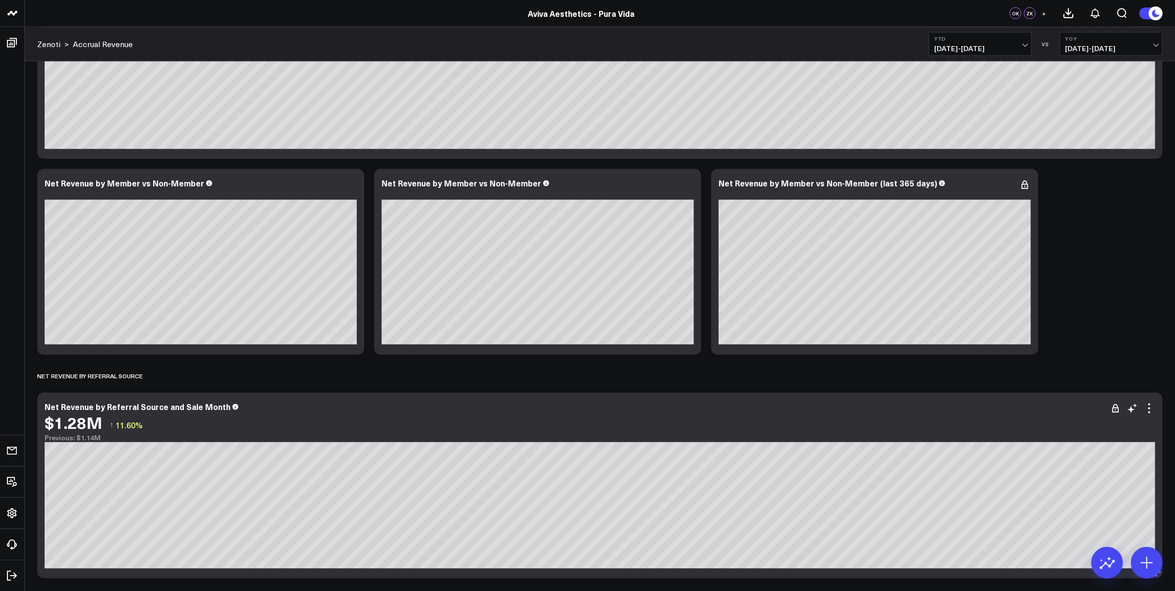
click at [631, 414] on div "$1.28M ↑ 11.60%" at bounding box center [600, 423] width 1111 height 18
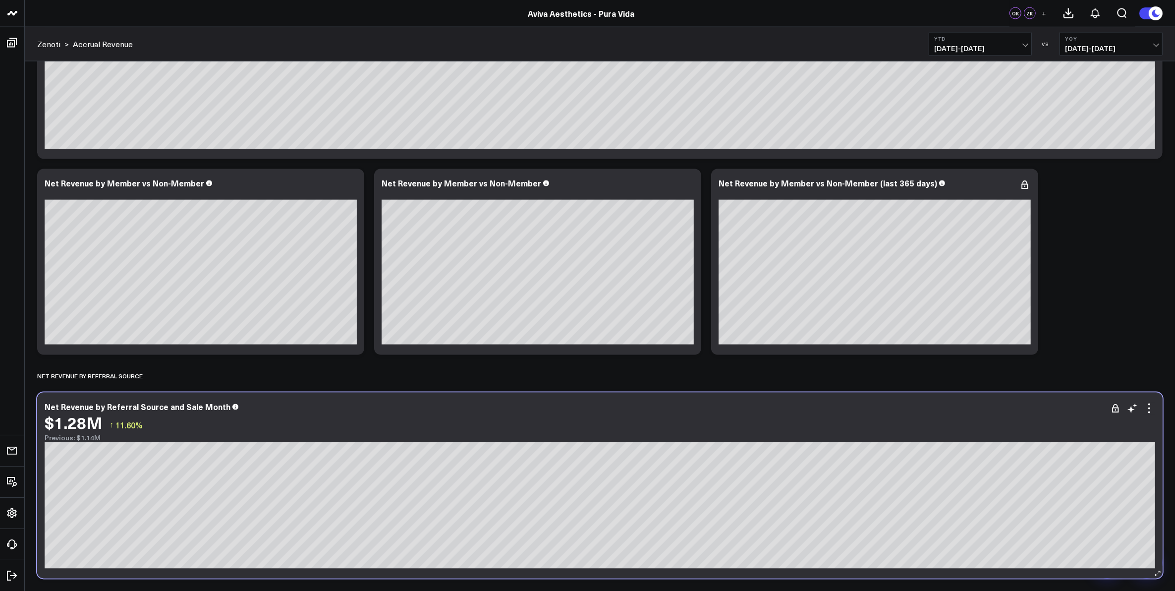
click at [630, 414] on div "$1.28M ↑ 11.60%" at bounding box center [600, 423] width 1111 height 18
click at [660, 412] on div "Net Revenue by Referral Source and Sale Month $1.28M ↑ 11.60% Previous: $1.14M" at bounding box center [600, 422] width 1111 height 40
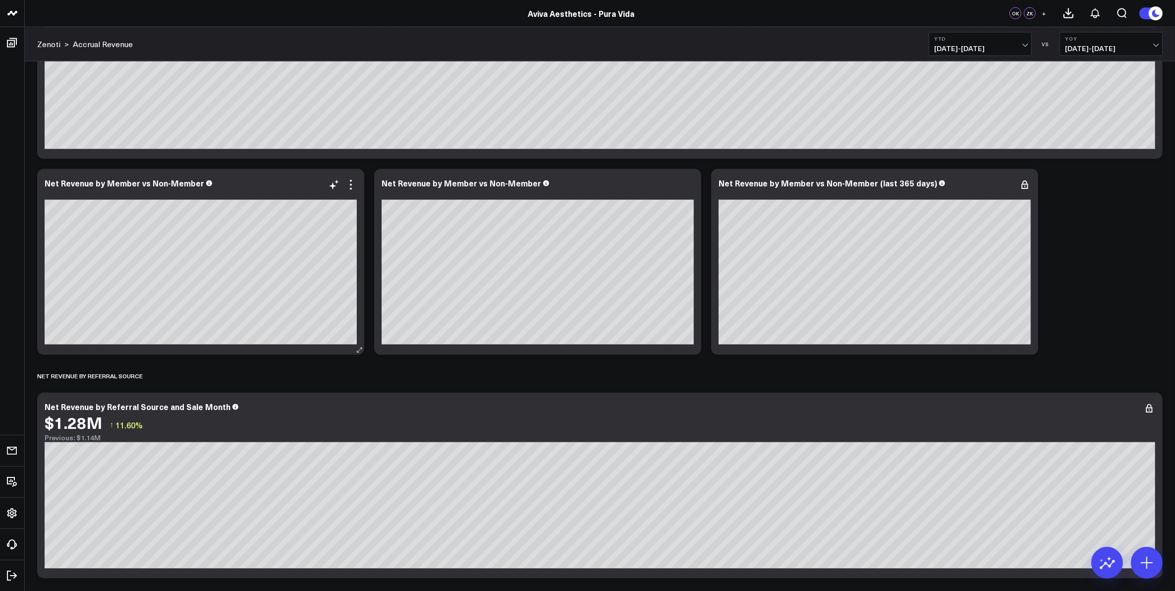
click at [357, 228] on div "Net Revenue by Member vs Non-Member" at bounding box center [200, 262] width 327 height 186
click at [350, 185] on icon at bounding box center [351, 185] width 2 height 2
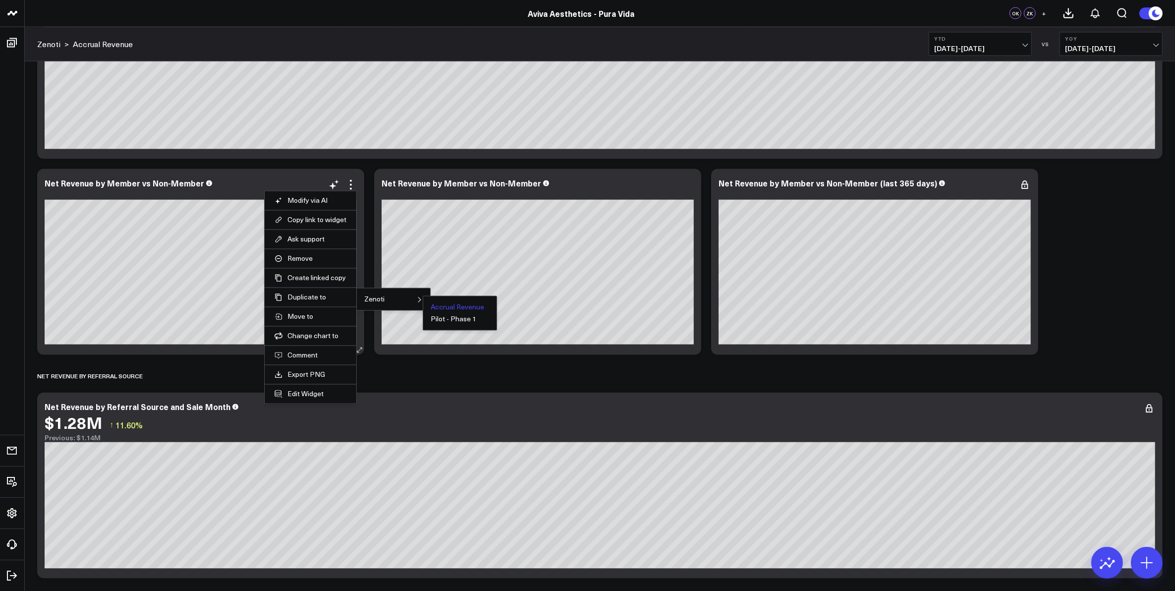
click at [442, 308] on button "Accrual Revenue" at bounding box center [458, 307] width 54 height 7
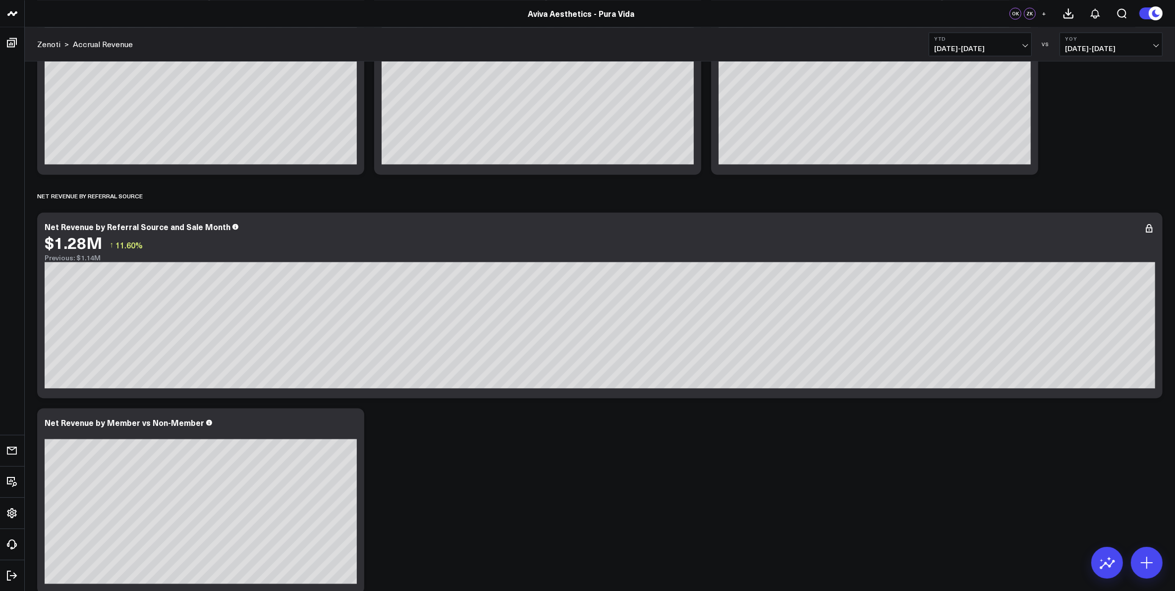
scroll to position [2432, 0]
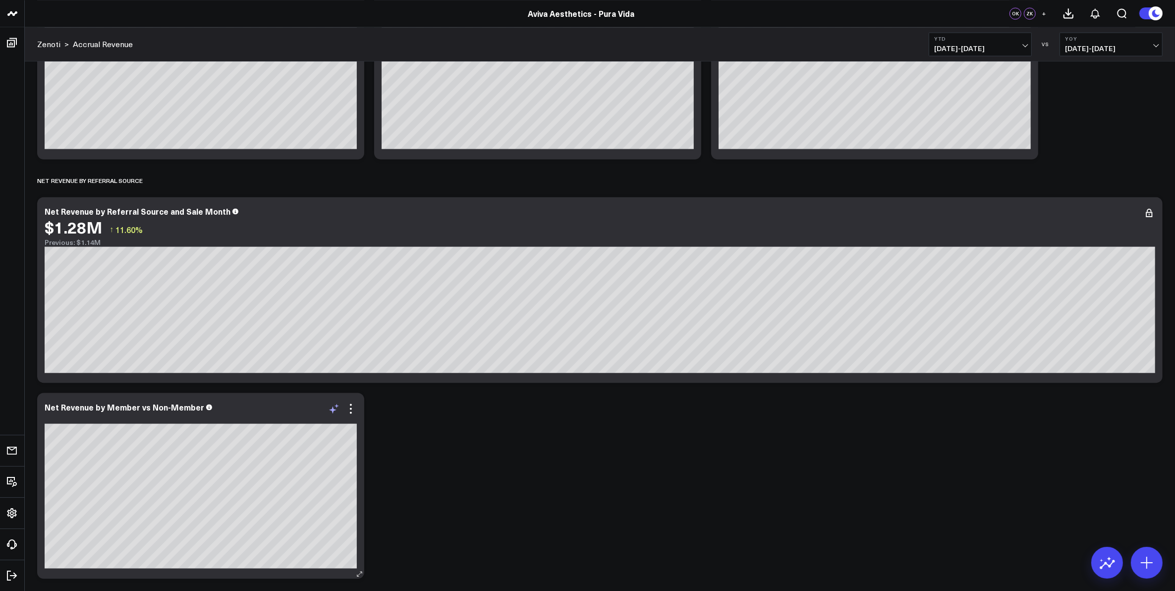
click at [334, 410] on icon at bounding box center [332, 409] width 7 height 7
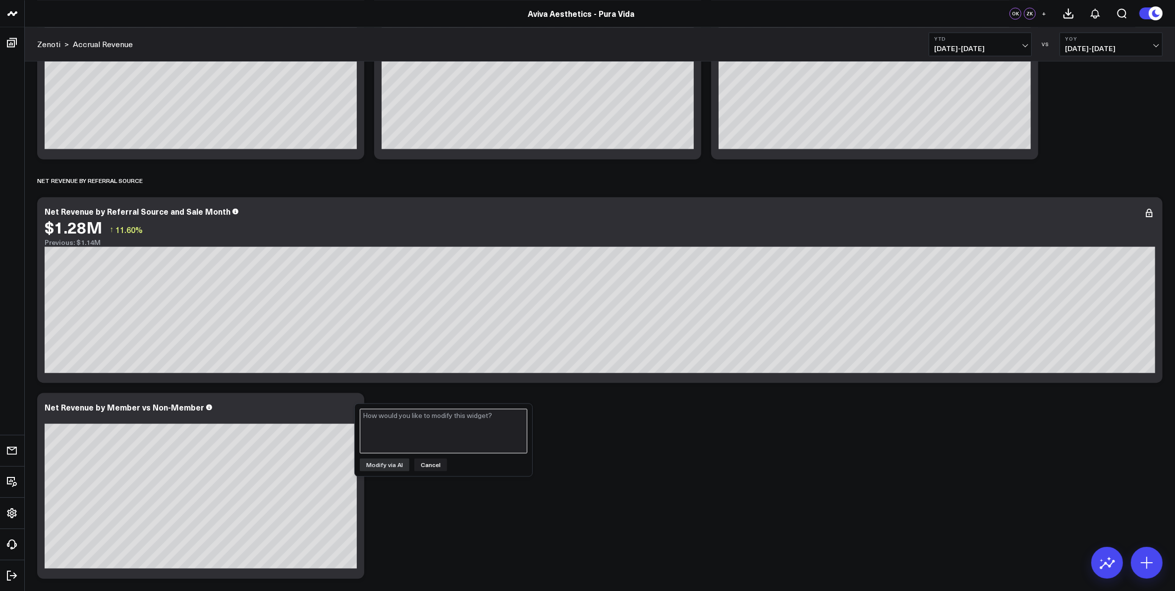
click at [401, 428] on textarea at bounding box center [444, 430] width 168 height 45
type textarea "show me net revenue by referral source instead of member vs non-member"
click at [388, 464] on button "Modify via AI" at bounding box center [385, 464] width 50 height 13
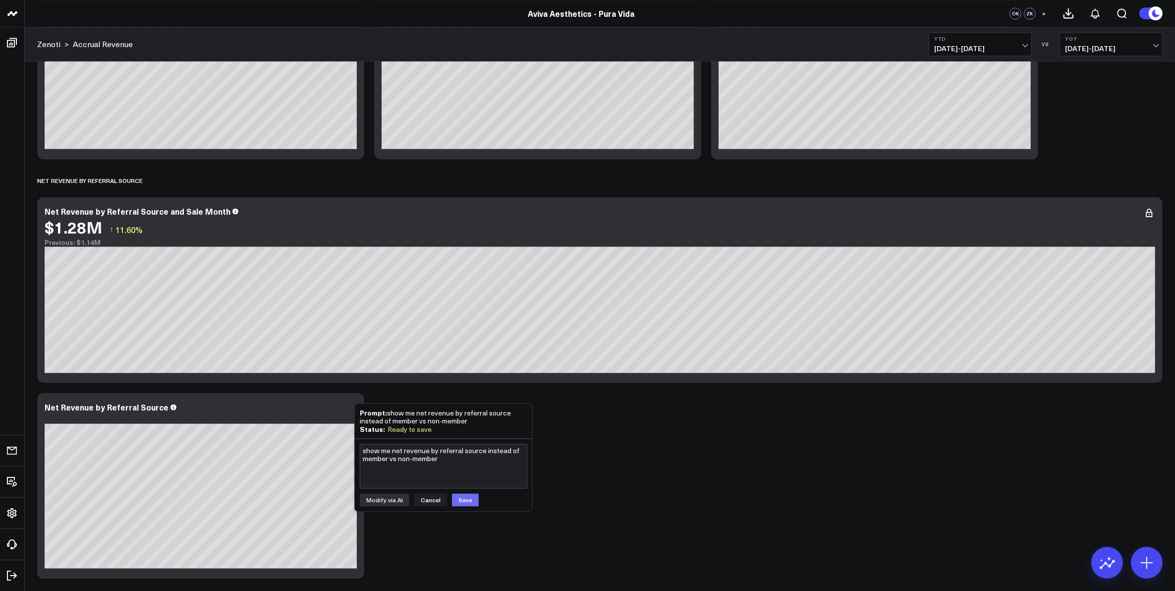
click at [460, 503] on button "Save" at bounding box center [465, 499] width 27 height 13
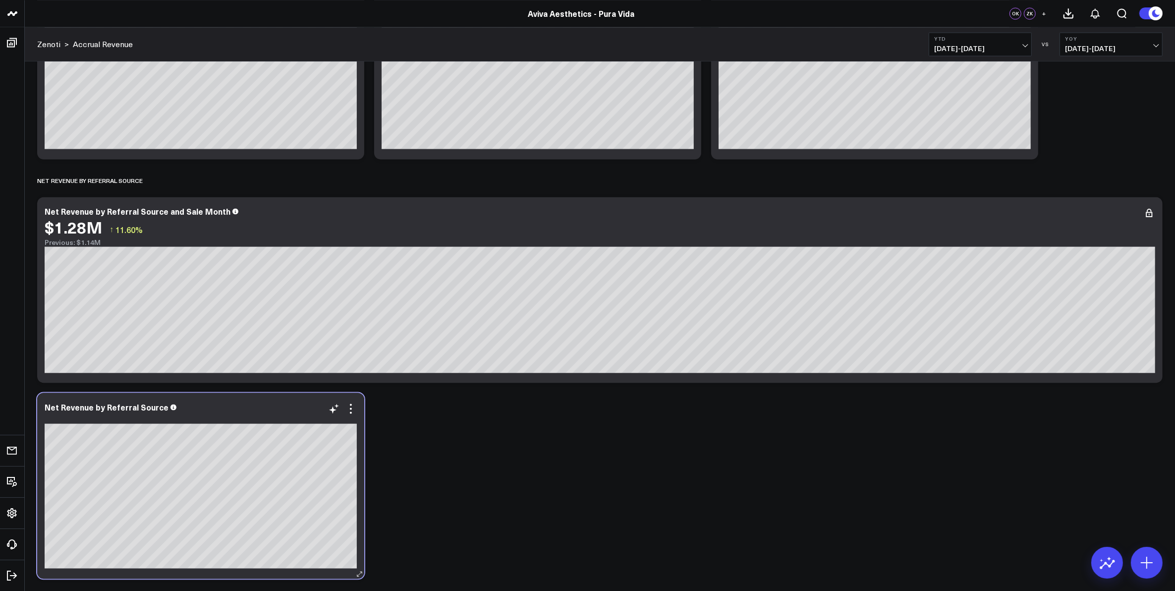
click at [258, 410] on div "Net Revenue by Referral Source" at bounding box center [201, 406] width 312 height 9
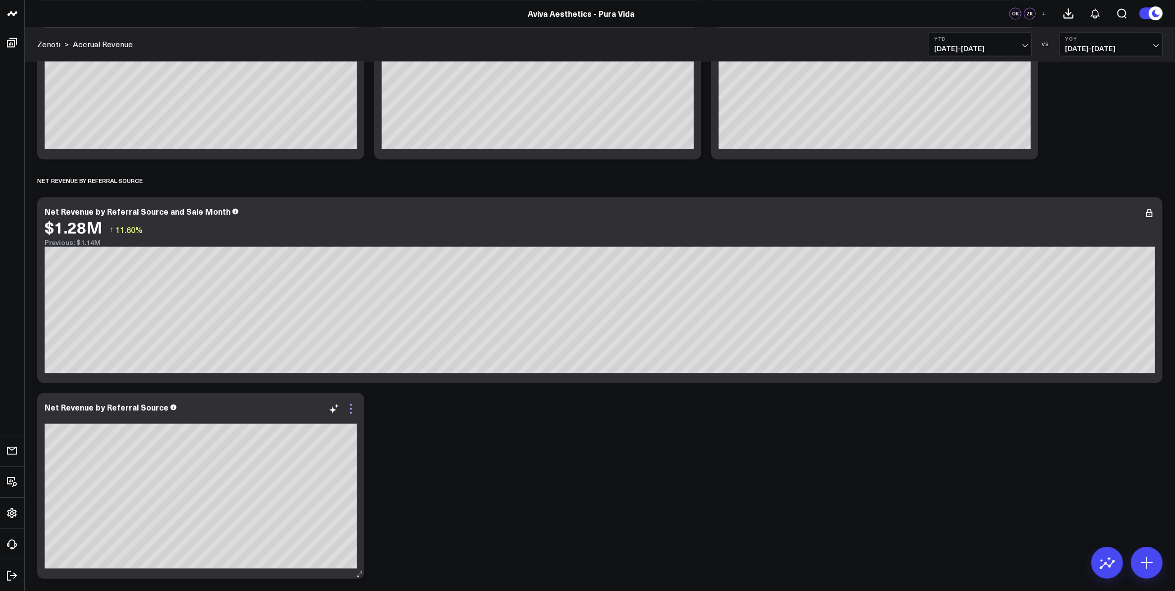
click at [347, 410] on icon at bounding box center [351, 408] width 12 height 12
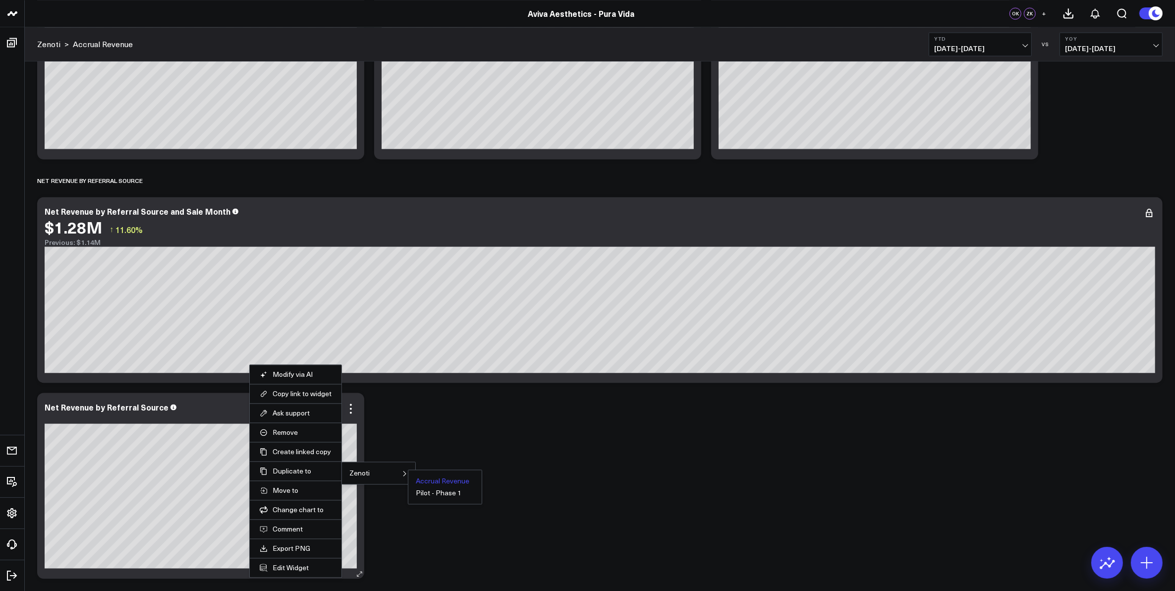
click at [439, 484] on button "Accrual Revenue" at bounding box center [443, 480] width 54 height 7
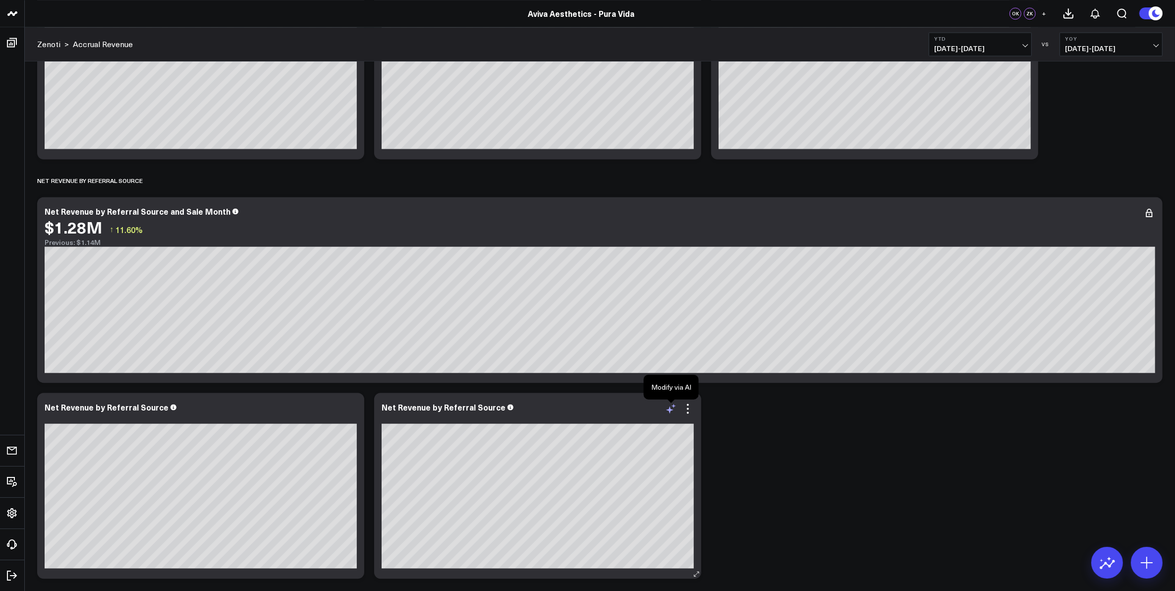
click at [670, 409] on icon at bounding box center [669, 409] width 7 height 7
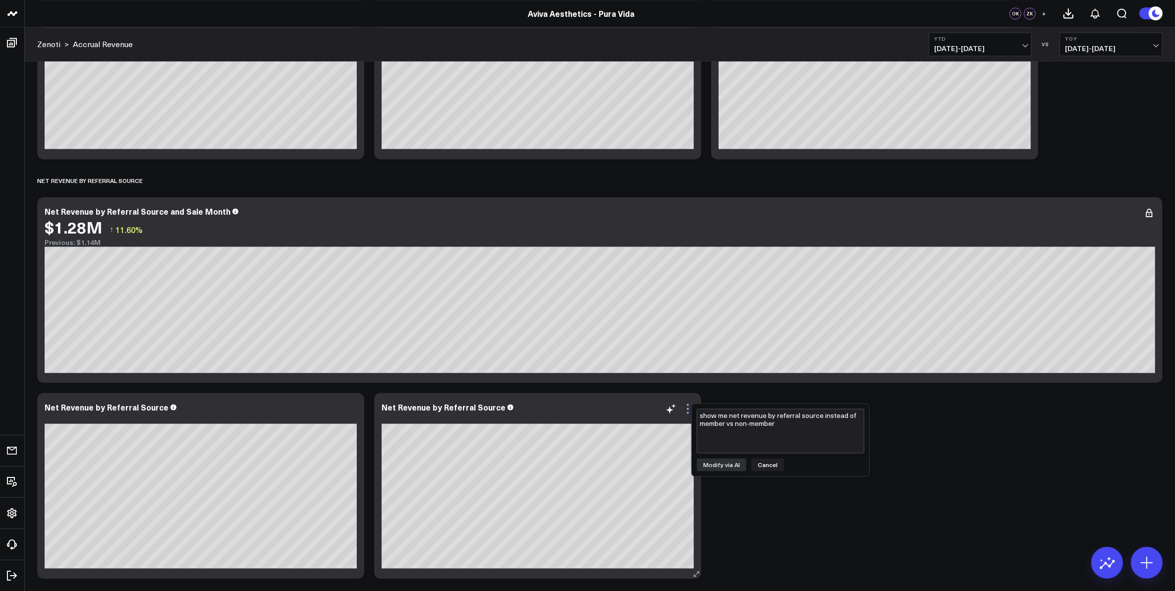
click at [687, 407] on icon at bounding box center [688, 408] width 12 height 12
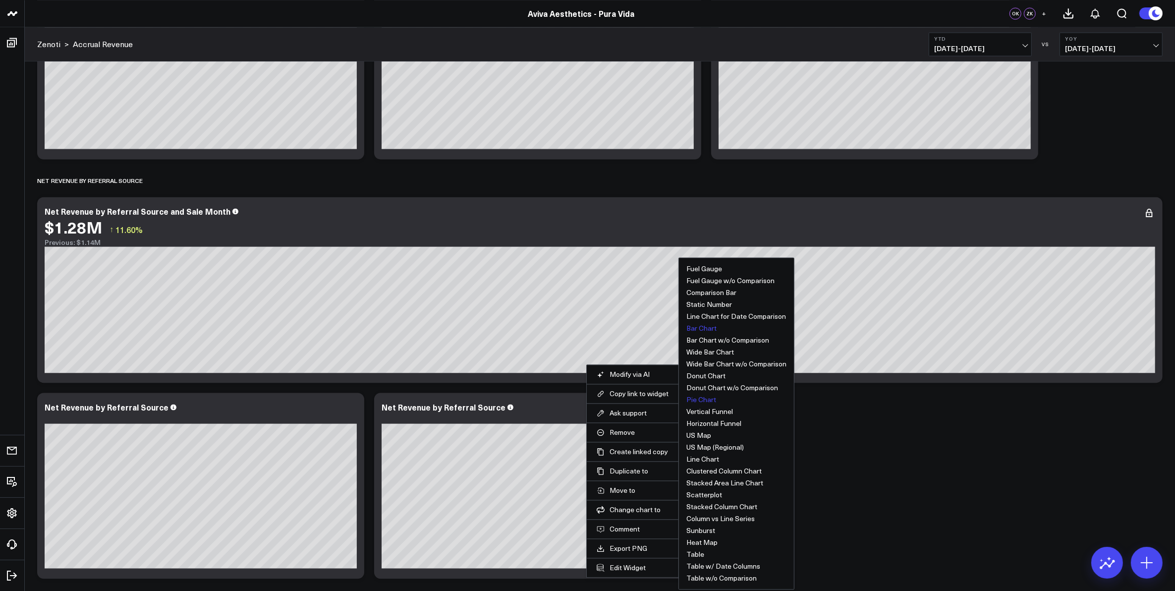
click at [715, 400] on button "Pie Chart" at bounding box center [701, 399] width 30 height 7
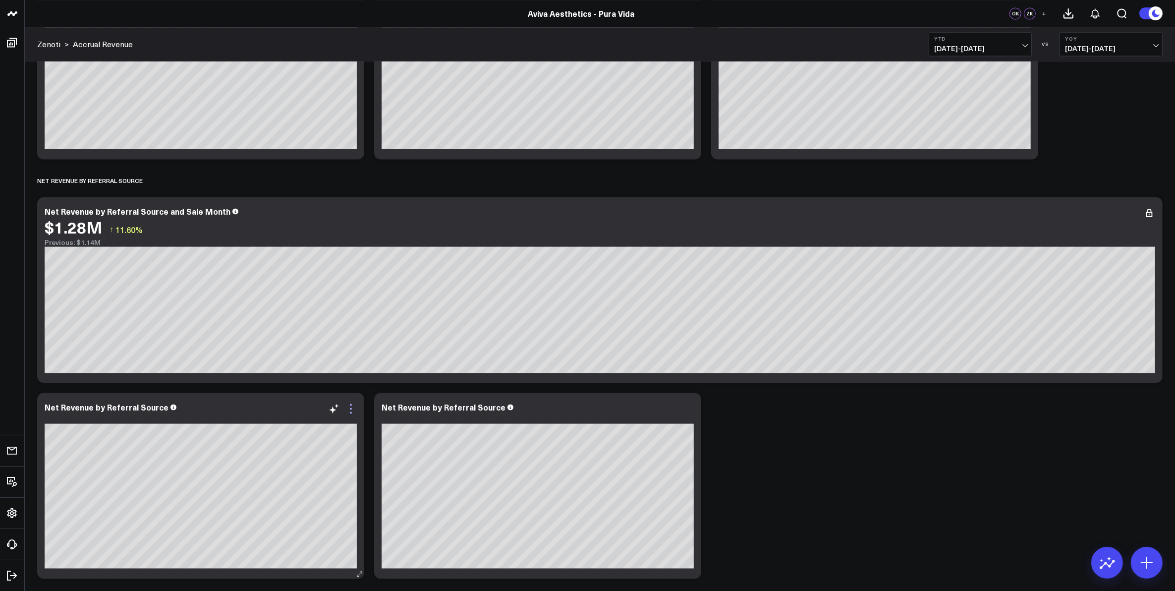
click at [351, 412] on icon at bounding box center [351, 412] width 2 height 2
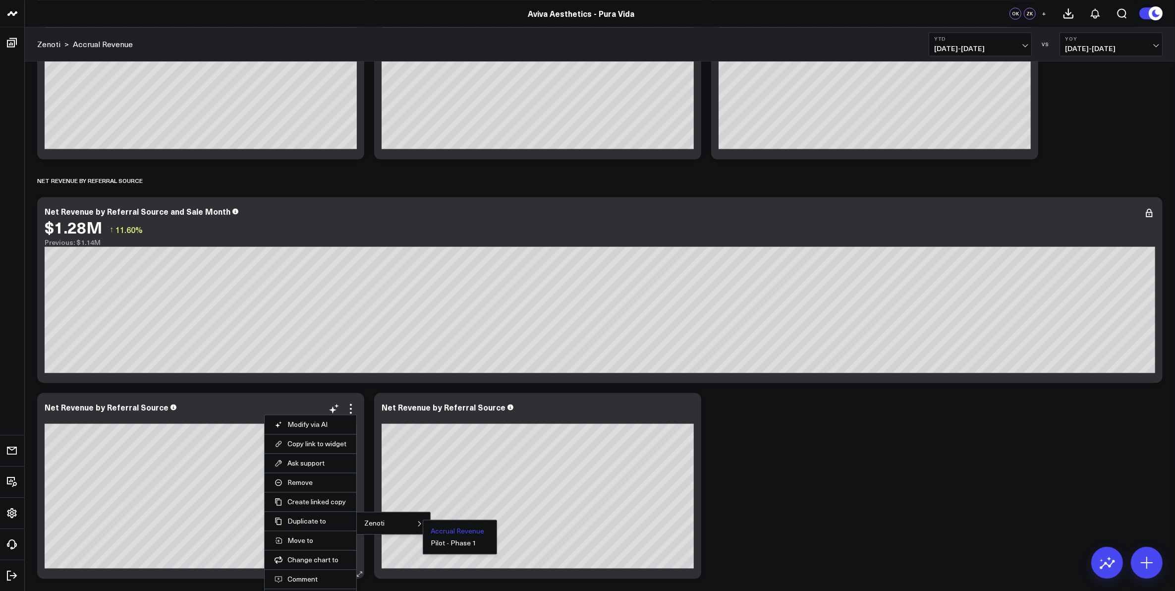
click at [454, 531] on button "Accrual Revenue" at bounding box center [458, 530] width 54 height 7
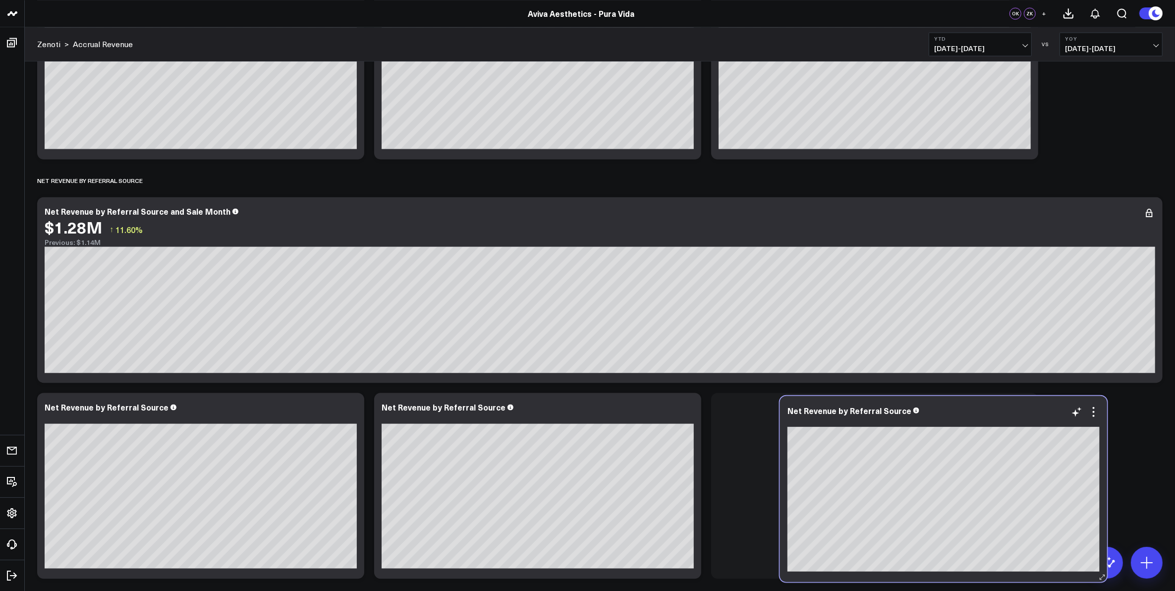
drag, startPoint x: 529, startPoint y: 407, endPoint x: 922, endPoint y: 406, distance: 393.5
click at [935, 409] on div "Net Revenue by Referral Source" at bounding box center [944, 409] width 312 height 9
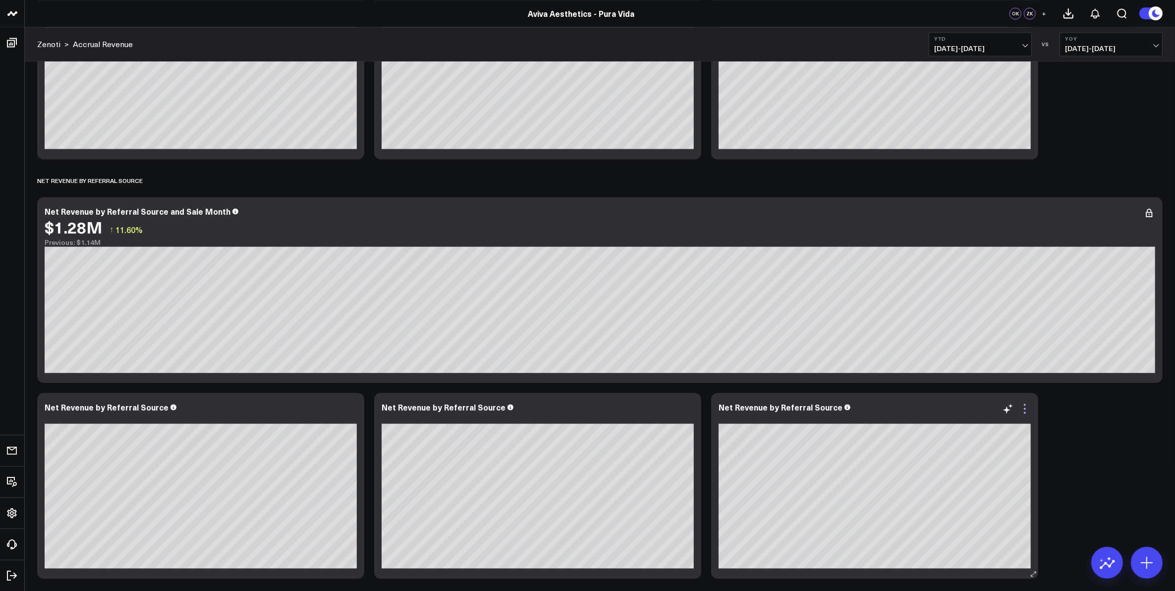
click at [1026, 412] on icon at bounding box center [1025, 408] width 12 height 12
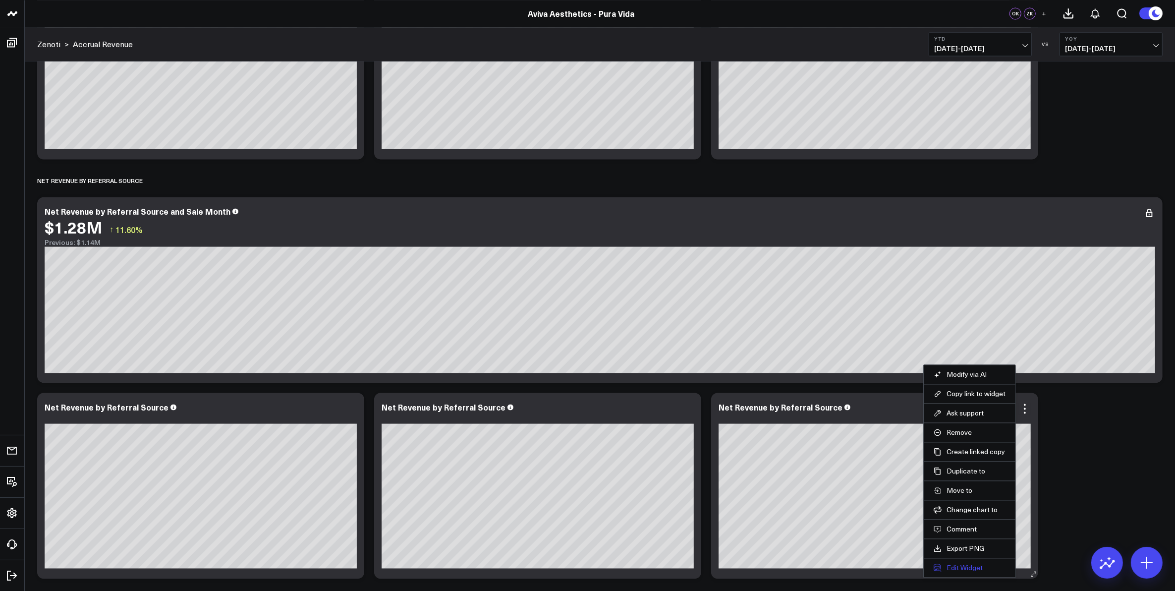
click at [974, 568] on button "Edit Widget" at bounding box center [970, 567] width 72 height 9
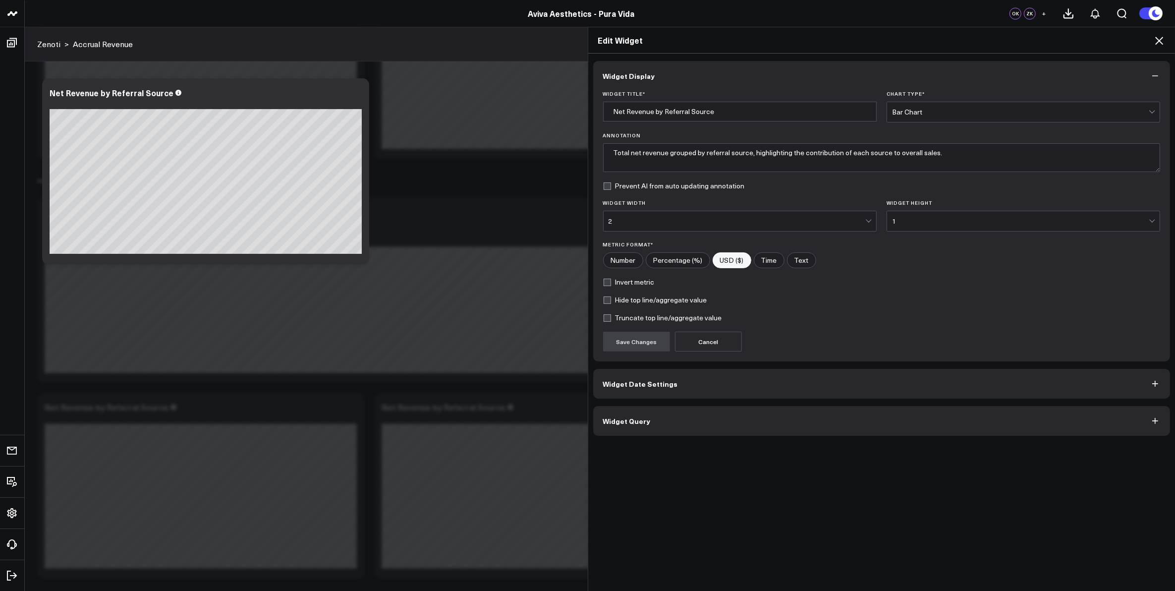
click at [670, 388] on button "Widget Date Settings" at bounding box center [881, 384] width 577 height 30
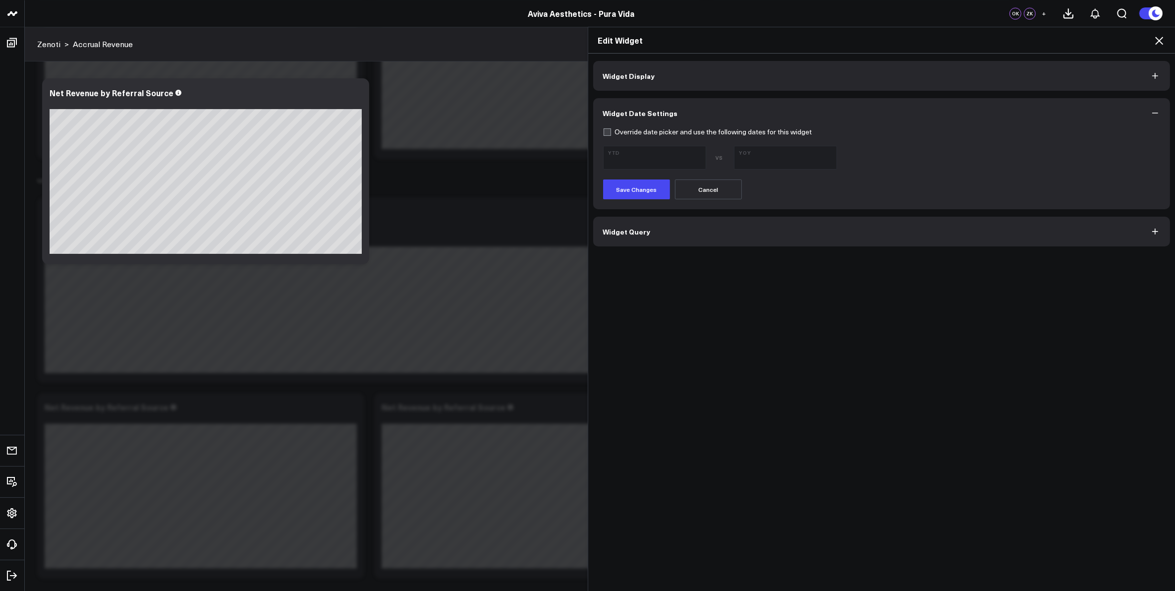
click at [604, 131] on label "Override date picker and use the following dates for this widget" at bounding box center [707, 132] width 209 height 8
click at [604, 131] on input "Override date picker and use the following dates for this widget" at bounding box center [607, 132] width 8 height 8
checkbox input "true"
click at [695, 158] on span "[DATE] - [DATE]" at bounding box center [655, 162] width 92 height 8
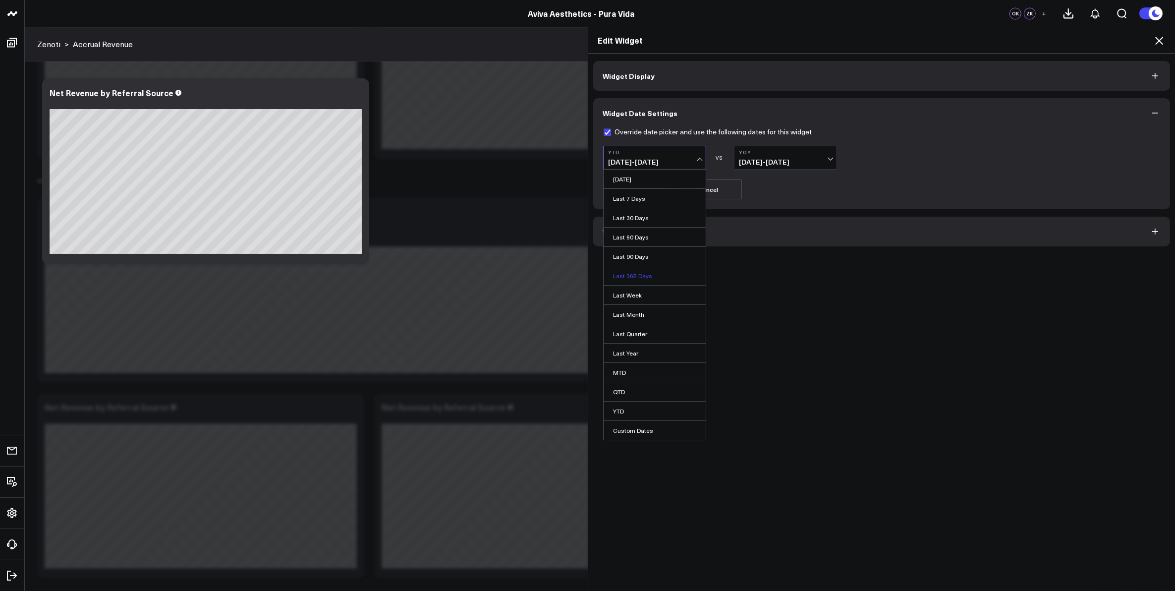
click at [645, 278] on link "Last 365 Days" at bounding box center [655, 275] width 102 height 19
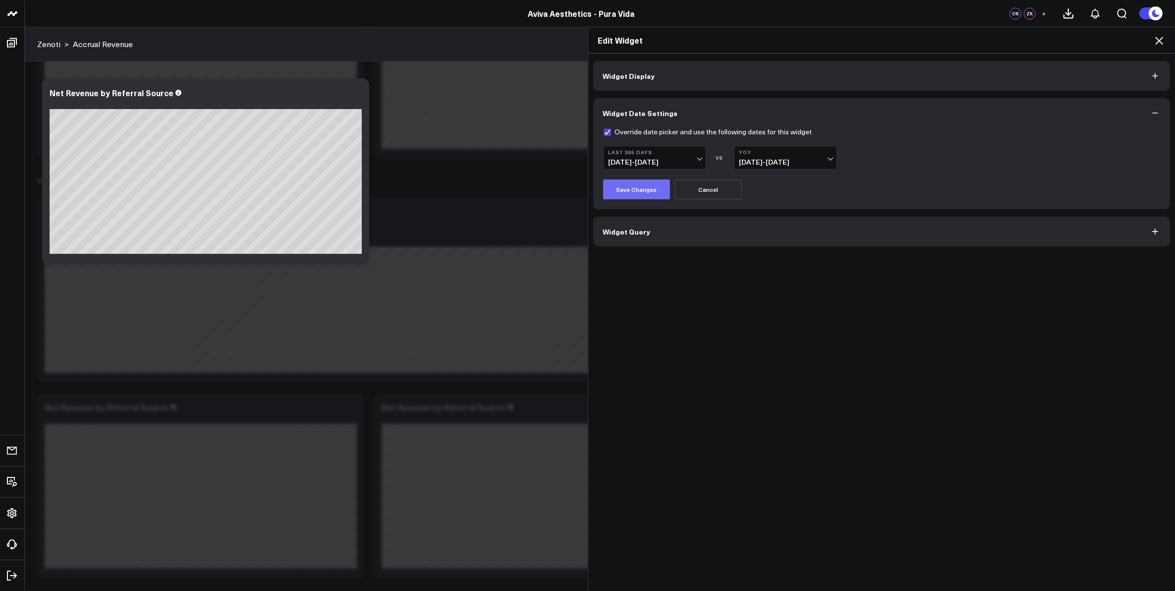
click at [628, 191] on button "Save Changes" at bounding box center [636, 189] width 67 height 20
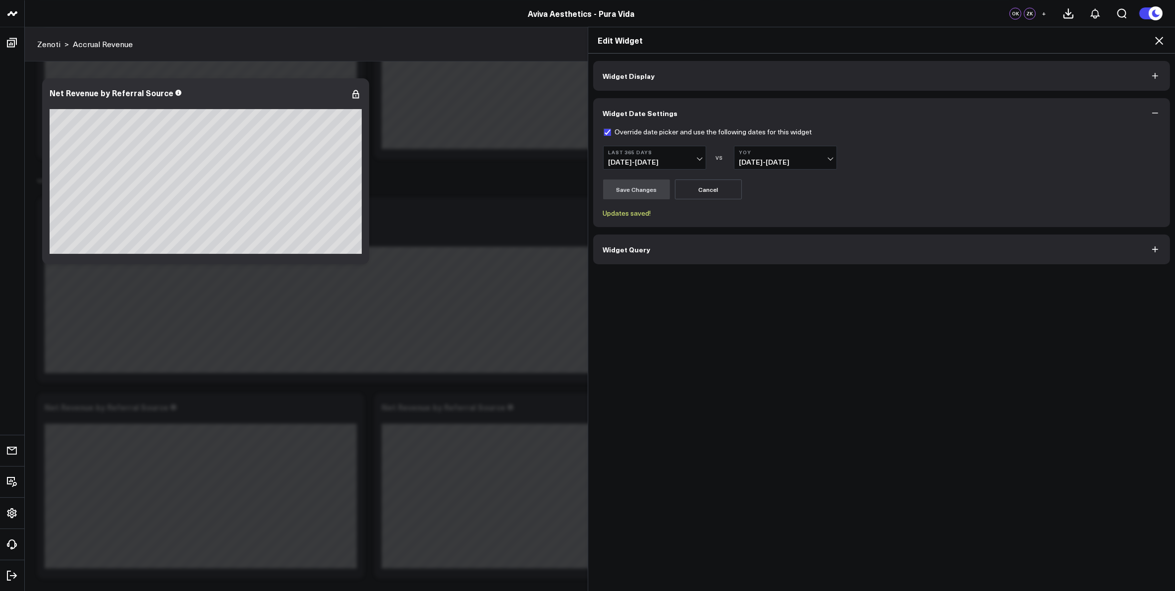
click at [1156, 41] on icon at bounding box center [1159, 41] width 12 height 12
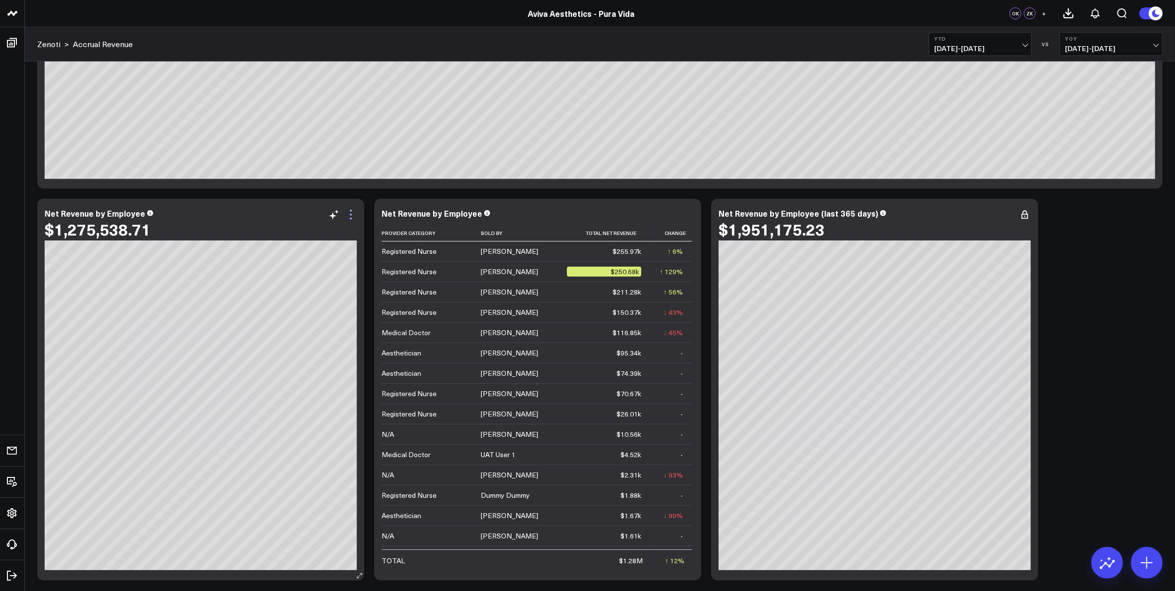
click at [348, 213] on icon at bounding box center [351, 215] width 12 height 12
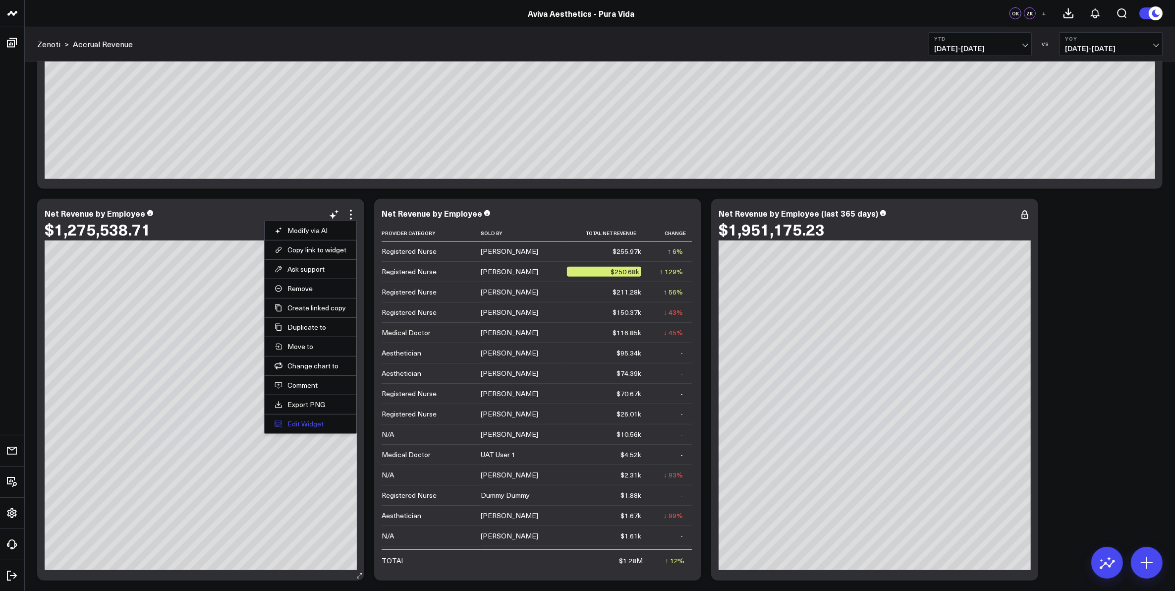
click at [321, 424] on button "Edit Widget" at bounding box center [311, 423] width 72 height 9
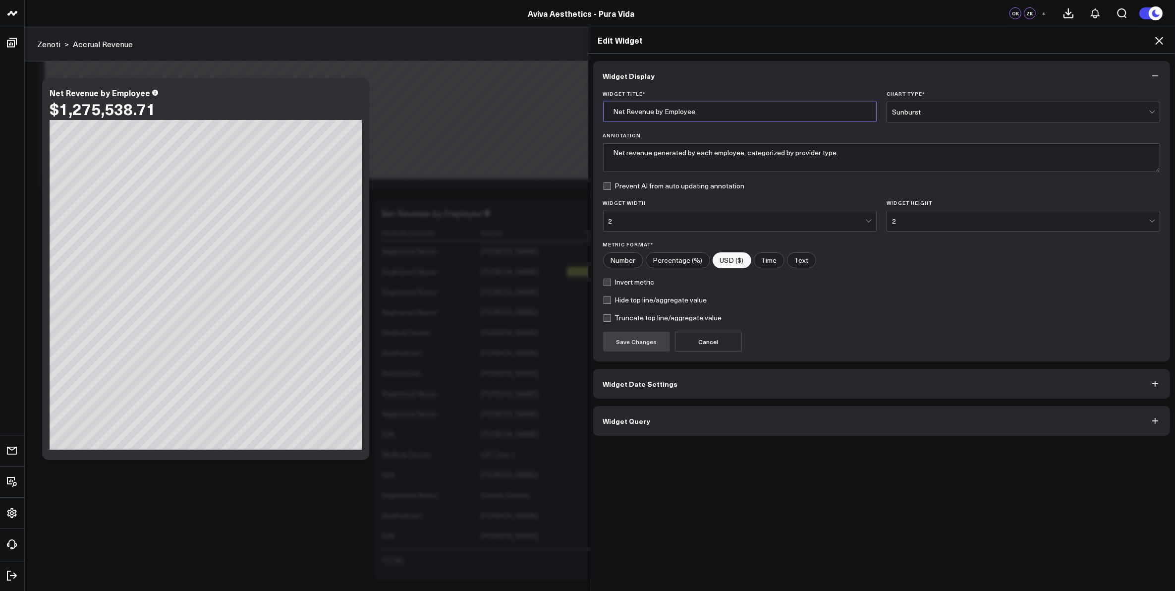
click at [699, 112] on input "Net Revenue by Employee" at bounding box center [740, 112] width 274 height 20
type input "Net Revenue by Employee (Dynamic)"
click at [787, 154] on textarea "Net revenue generated by each employee, categorized by provider type." at bounding box center [882, 157] width 558 height 29
click at [837, 153] on textarea "Net revenue generated by each employee, categorized by Aviva provider type." at bounding box center [882, 157] width 558 height 29
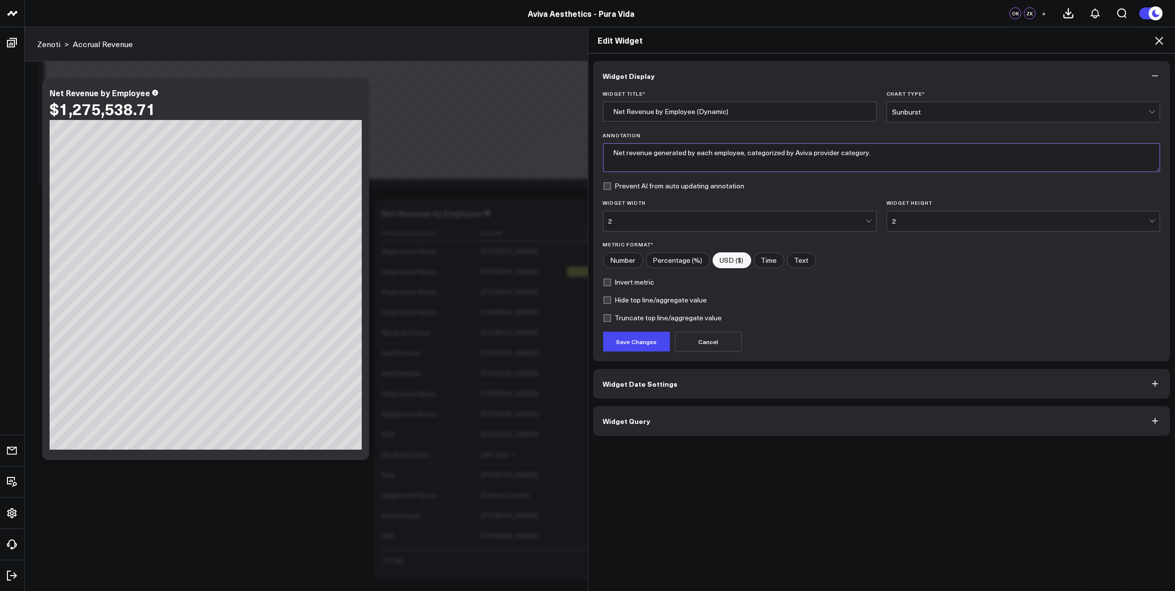
type textarea "Net revenue generated by each employee, categorized by Aviva provider category."
click at [659, 110] on input "Net Revenue by Employee (Dynamic)" at bounding box center [740, 112] width 274 height 20
click at [664, 110] on input "Net Revenue by Aviva Provider Category & Employee (Dynamic)" at bounding box center [740, 112] width 274 height 20
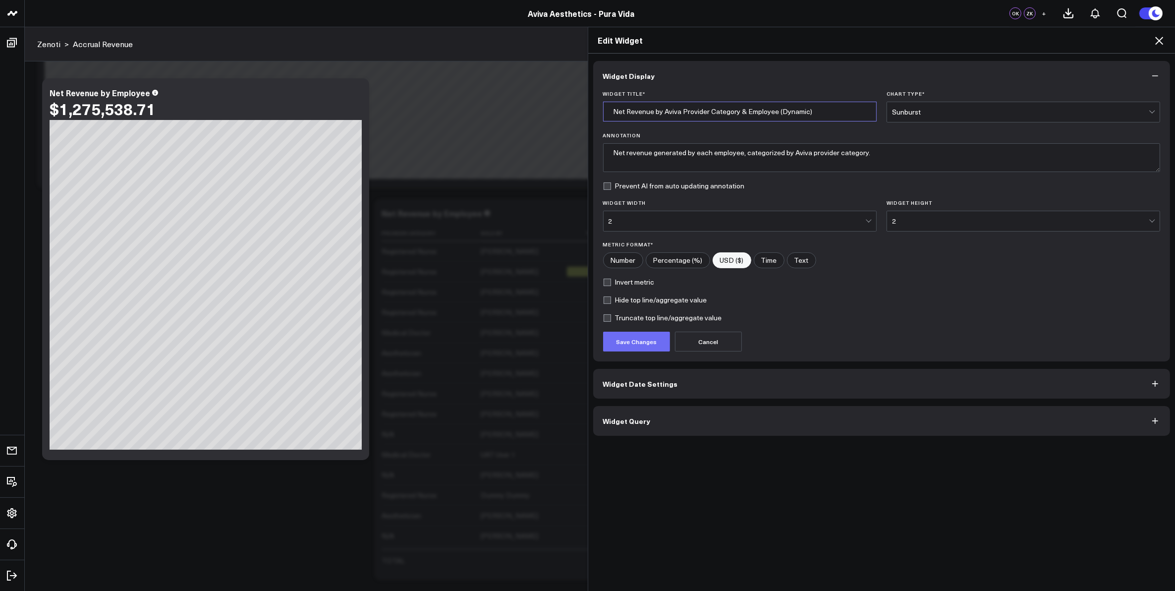
type input "Net Revenue by Aviva Provider Category & Employee (Dynamic)"
click at [639, 345] on button "Save Changes" at bounding box center [636, 342] width 67 height 20
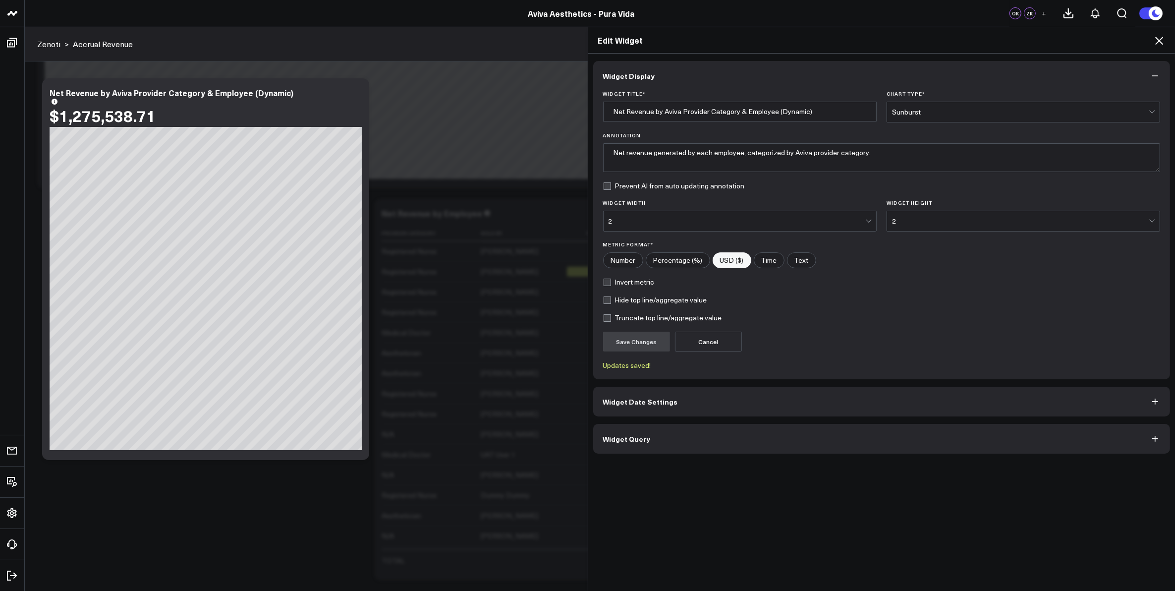
click at [1155, 40] on icon at bounding box center [1159, 41] width 12 height 12
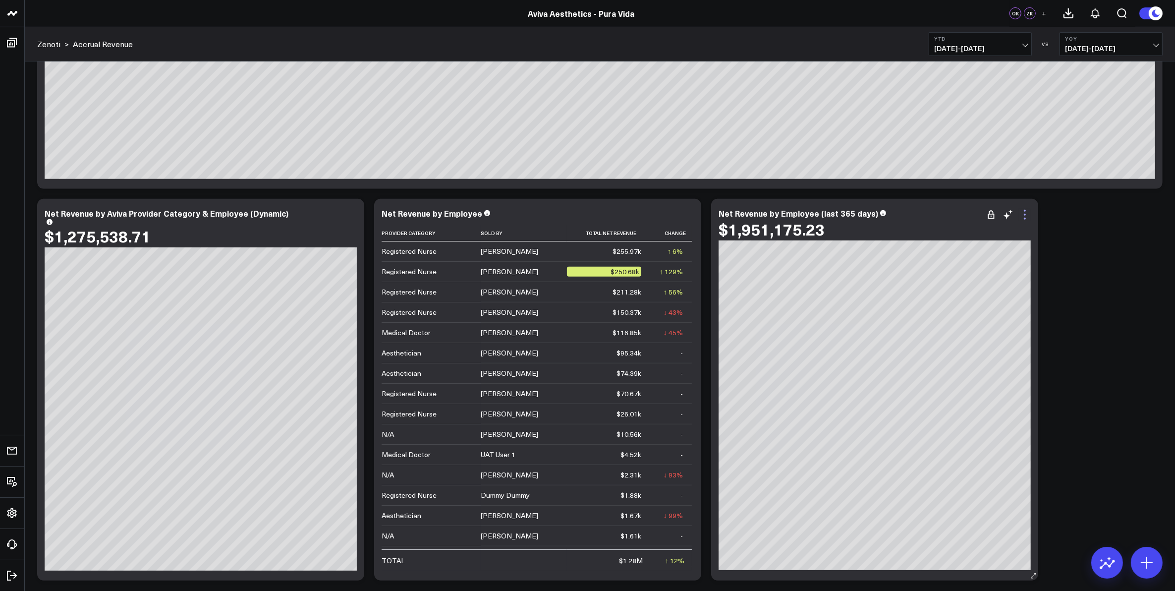
click at [1025, 212] on icon at bounding box center [1025, 215] width 12 height 12
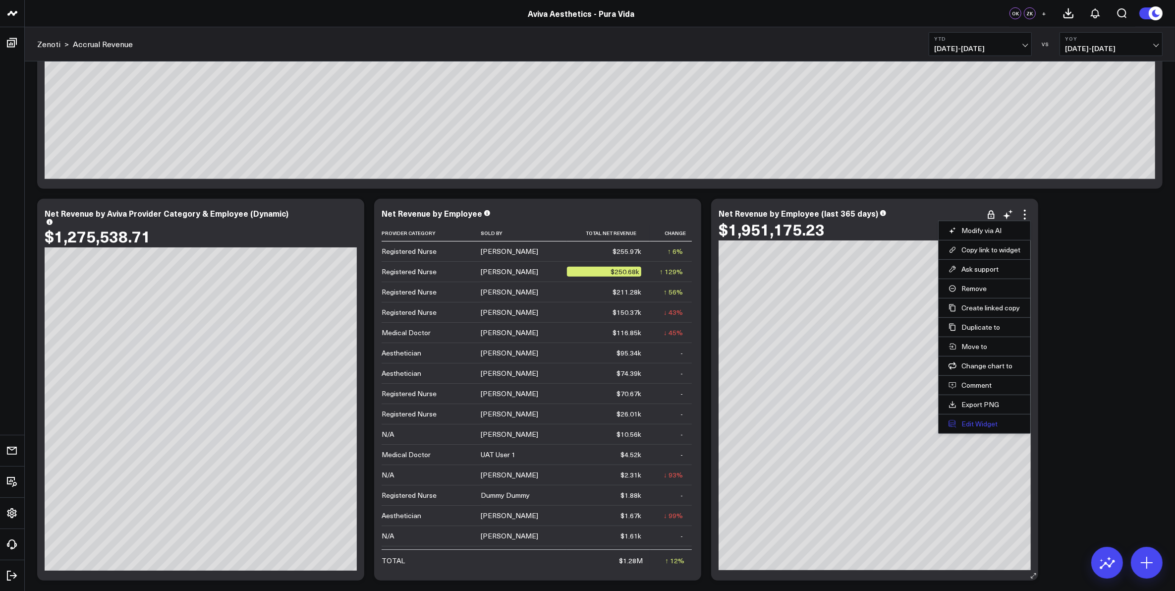
click at [981, 427] on button "Edit Widget" at bounding box center [985, 423] width 72 height 9
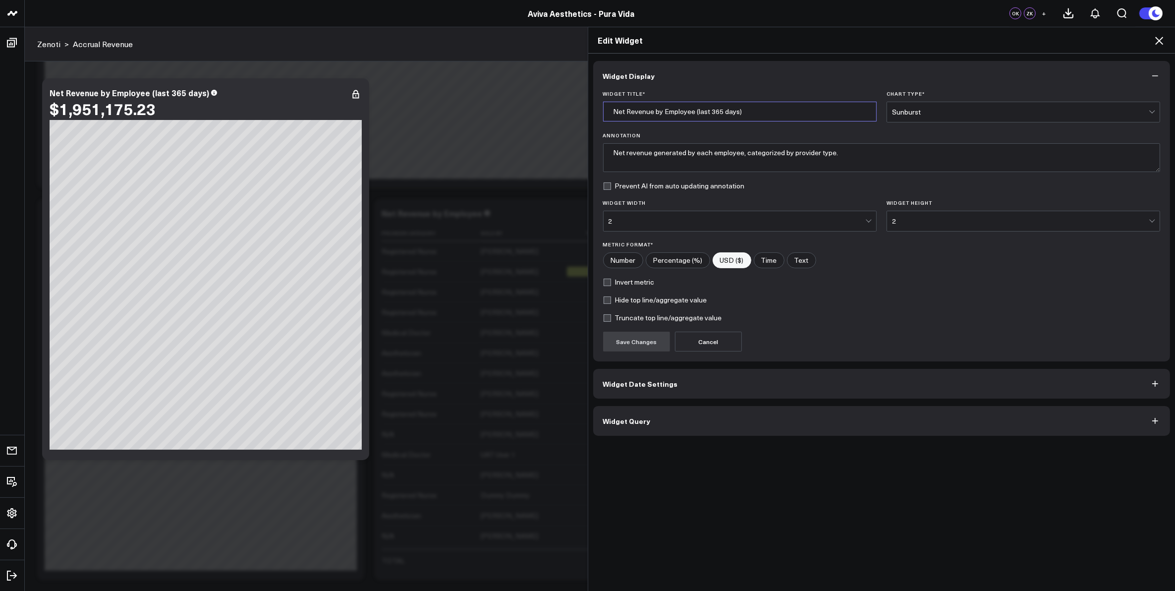
click at [719, 112] on input "Net Revenue by Employee (last 365 days)" at bounding box center [740, 112] width 274 height 20
paste input "Aviva Provider Category & Employee (Dynamic"
click at [791, 112] on input "Net Revenue by Aviva Provider Category & Employee (Dynamic)" at bounding box center [740, 112] width 274 height 20
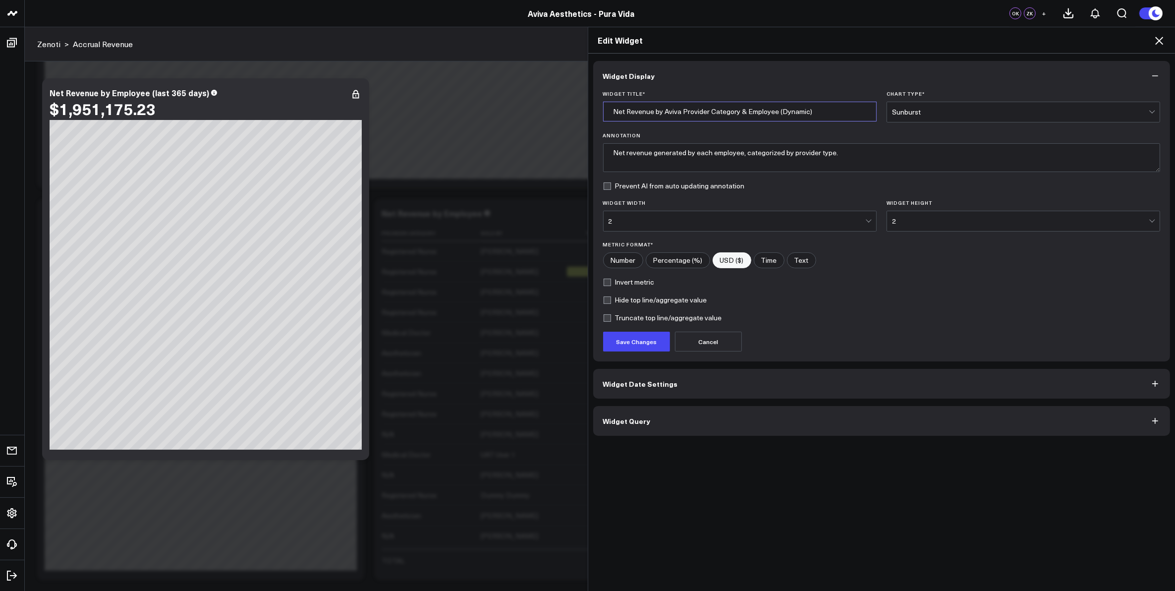
click at [791, 112] on input "Net Revenue by Aviva Provider Category & Employee (Dynamic)" at bounding box center [740, 112] width 274 height 20
type input "Net Revenue by Aviva Provider Category & Employee (Last 365 Days)"
click at [789, 155] on textarea "Net revenue generated by each employee, categorized by provider type." at bounding box center [882, 157] width 558 height 29
click at [839, 152] on textarea "Net revenue generated by each employee, categorized by Aviva provider type." at bounding box center [882, 157] width 558 height 29
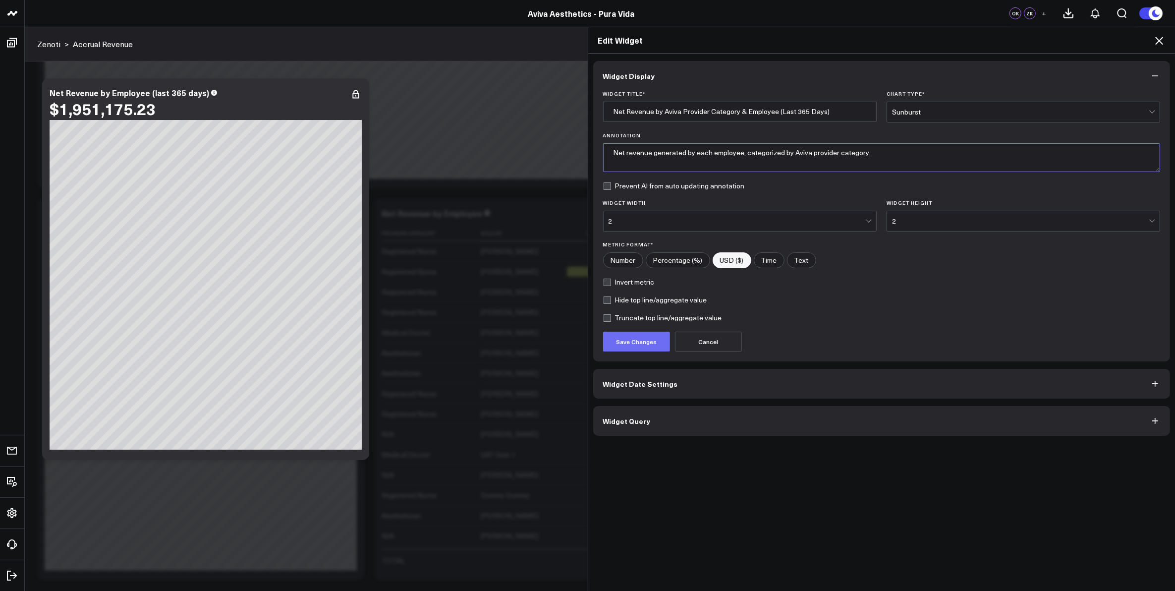
type textarea "Net revenue generated by each employee, categorized by Aviva provider category."
click at [645, 340] on button "Save Changes" at bounding box center [636, 342] width 67 height 20
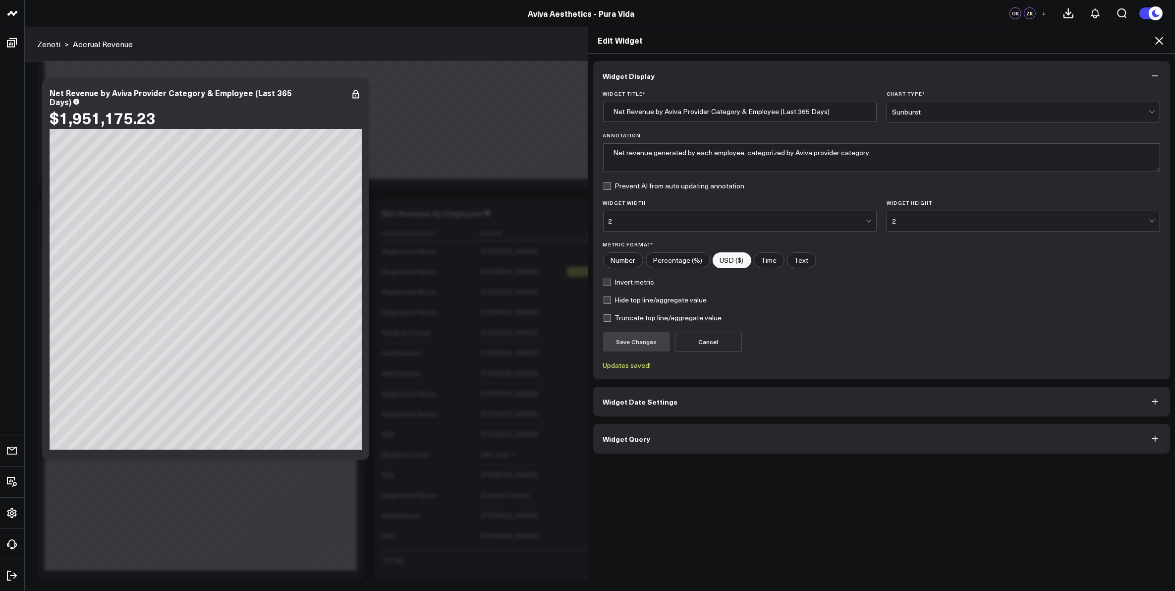
click at [1158, 39] on icon at bounding box center [1159, 41] width 12 height 12
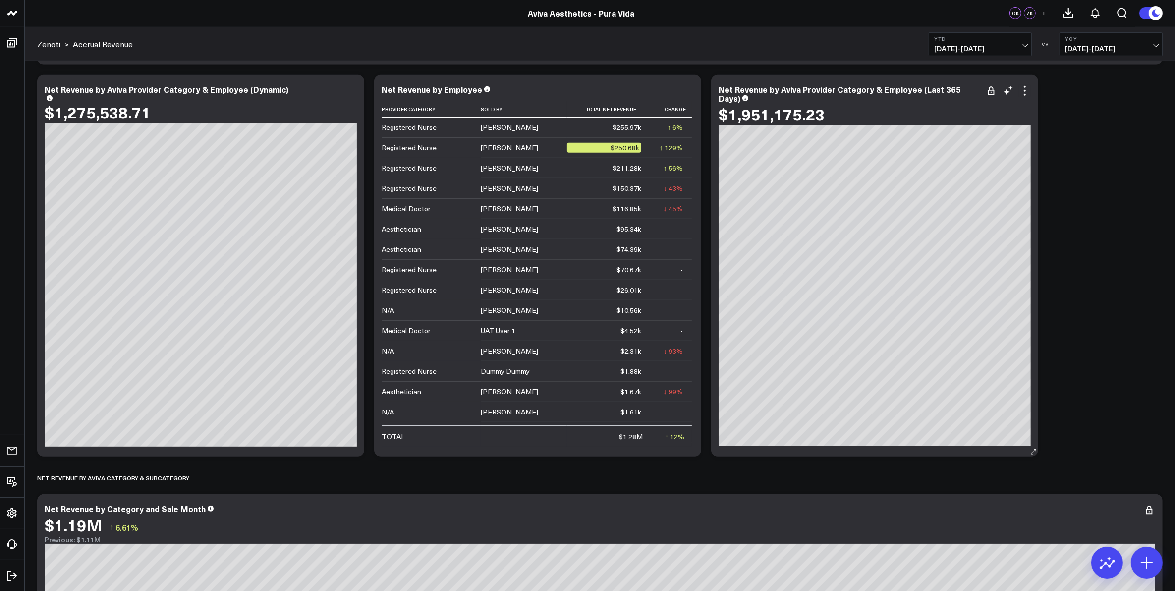
scroll to position [620, 0]
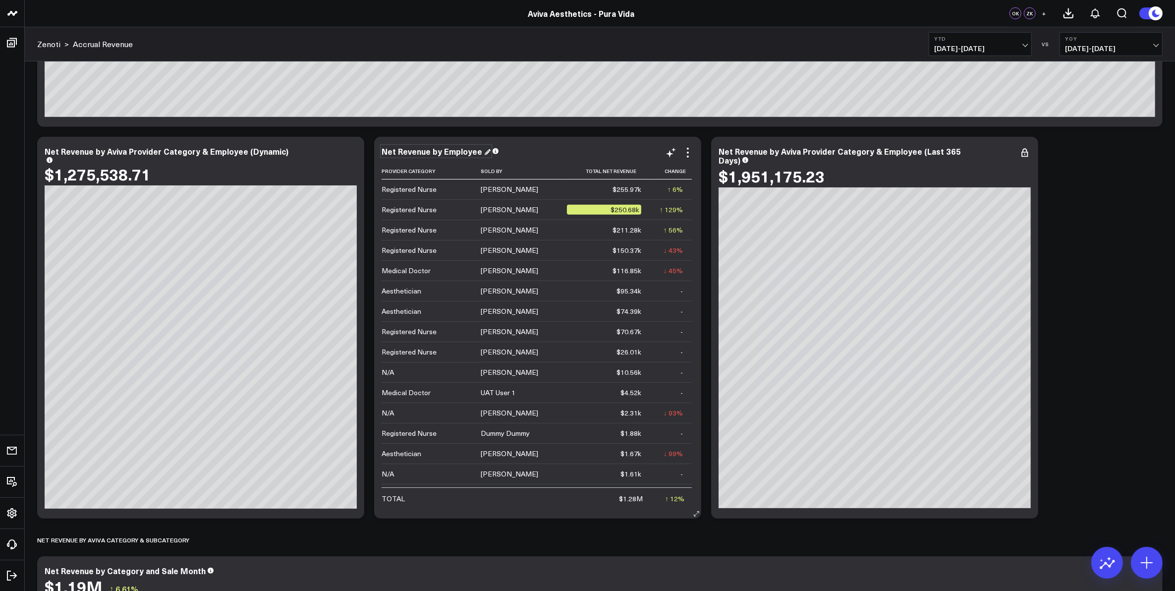
click at [484, 149] on div "Net Revenue by Employee" at bounding box center [436, 151] width 109 height 11
click at [480, 152] on div "Net Revenue by Employee" at bounding box center [436, 151] width 109 height 11
click at [687, 156] on icon at bounding box center [688, 157] width 2 height 2
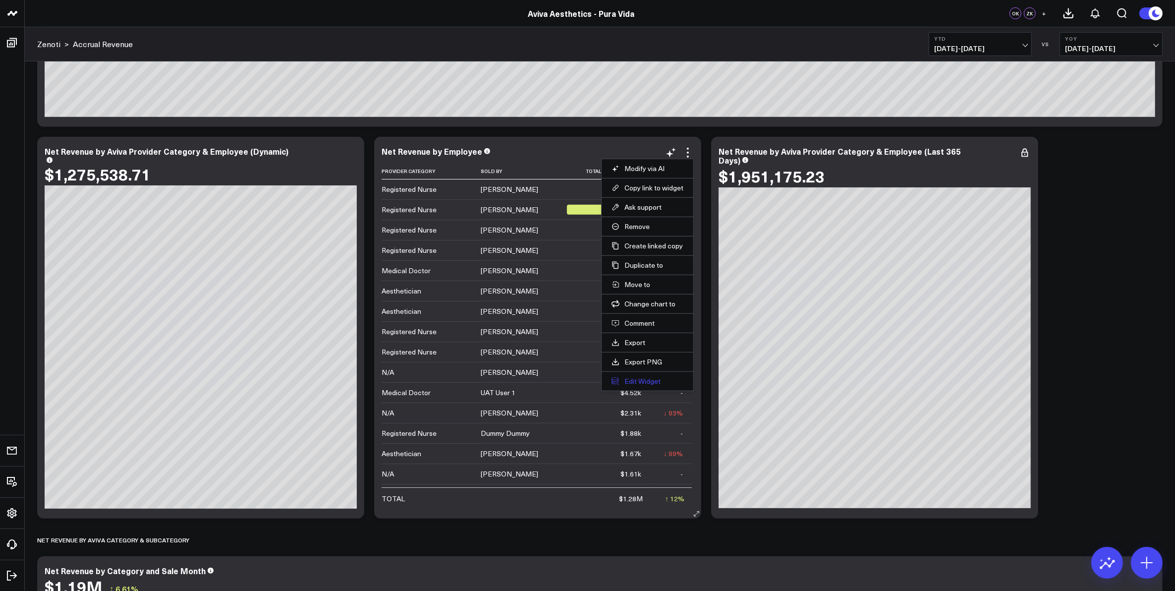
click at [658, 381] on button "Edit Widget" at bounding box center [648, 381] width 72 height 9
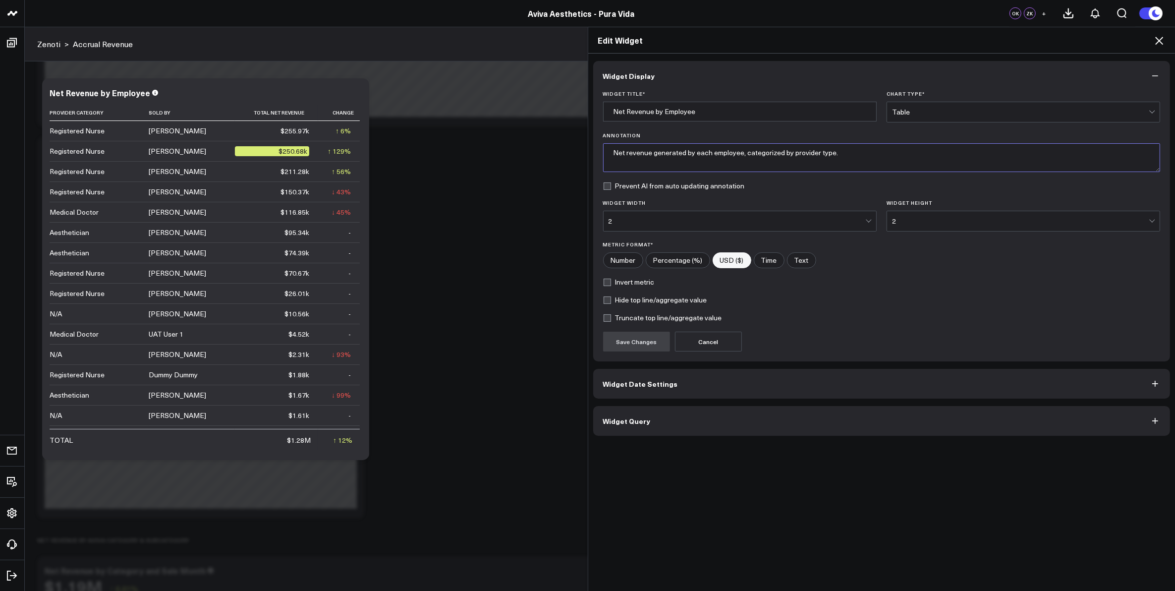
click at [787, 153] on textarea "Net revenue generated by each employee, categorized by provider type." at bounding box center [882, 157] width 558 height 29
click at [839, 152] on textarea "Net revenue generated by each employee, categorized by Aviva provider type." at bounding box center [882, 157] width 558 height 29
type textarea "Net revenue generated by each employee, categorized by Aviva provider category."
click at [649, 340] on button "Save Changes" at bounding box center [636, 342] width 67 height 20
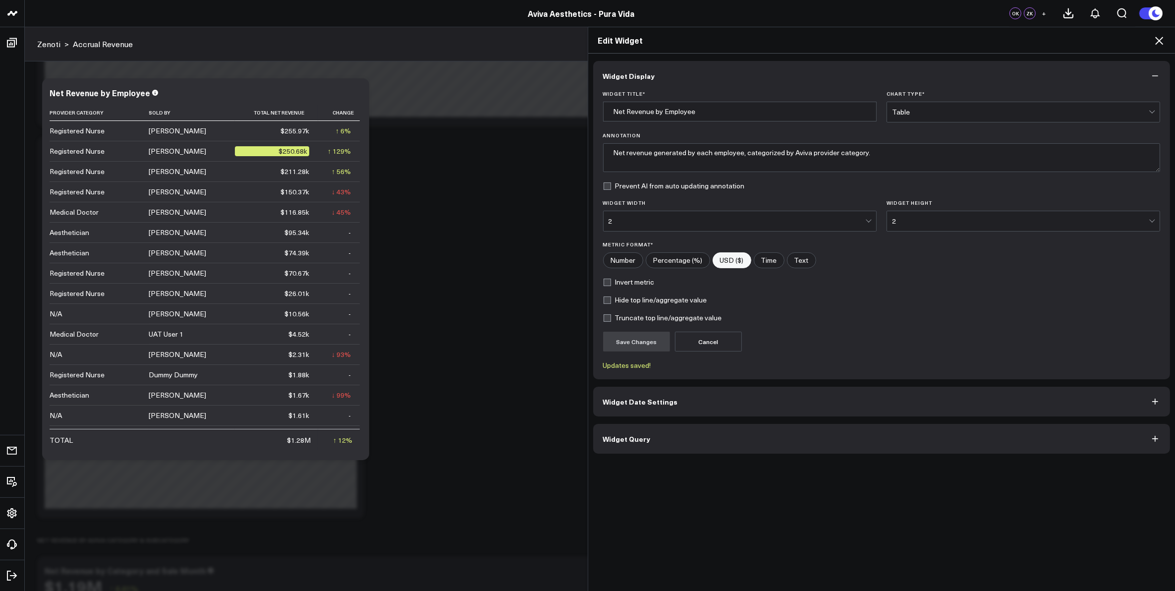
click at [1158, 41] on icon at bounding box center [1159, 41] width 12 height 12
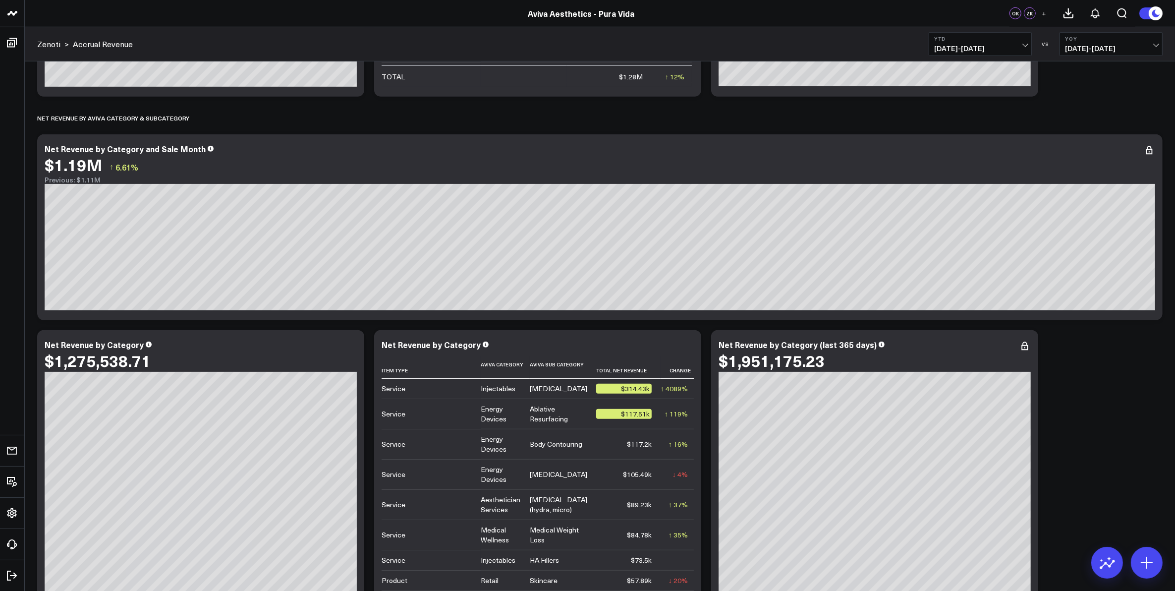
scroll to position [1053, 0]
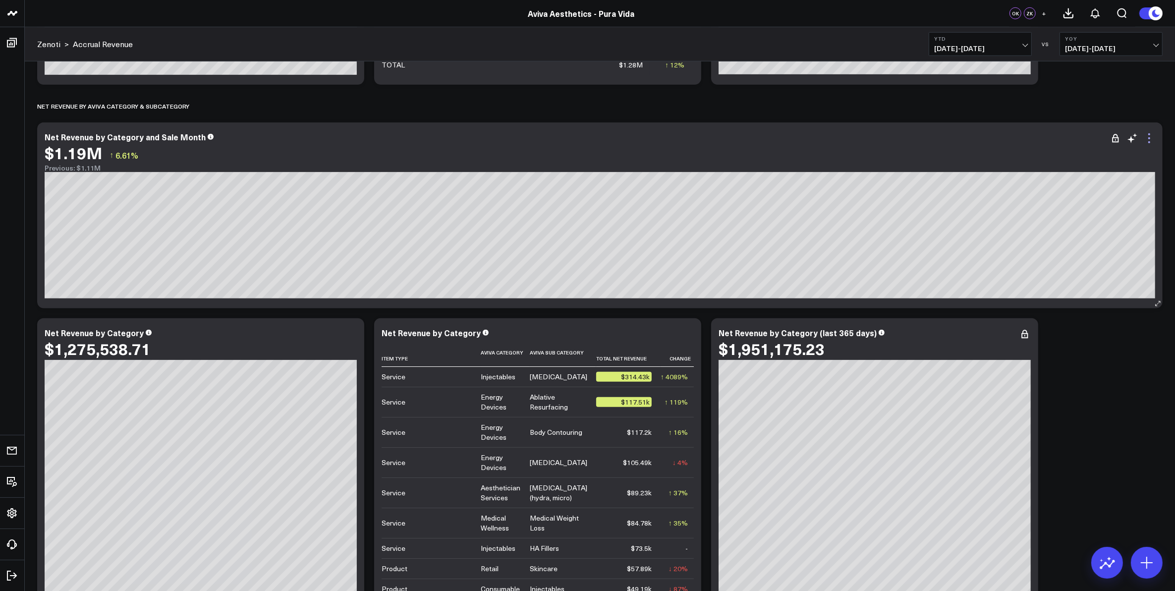
click at [1149, 140] on icon at bounding box center [1149, 138] width 12 height 12
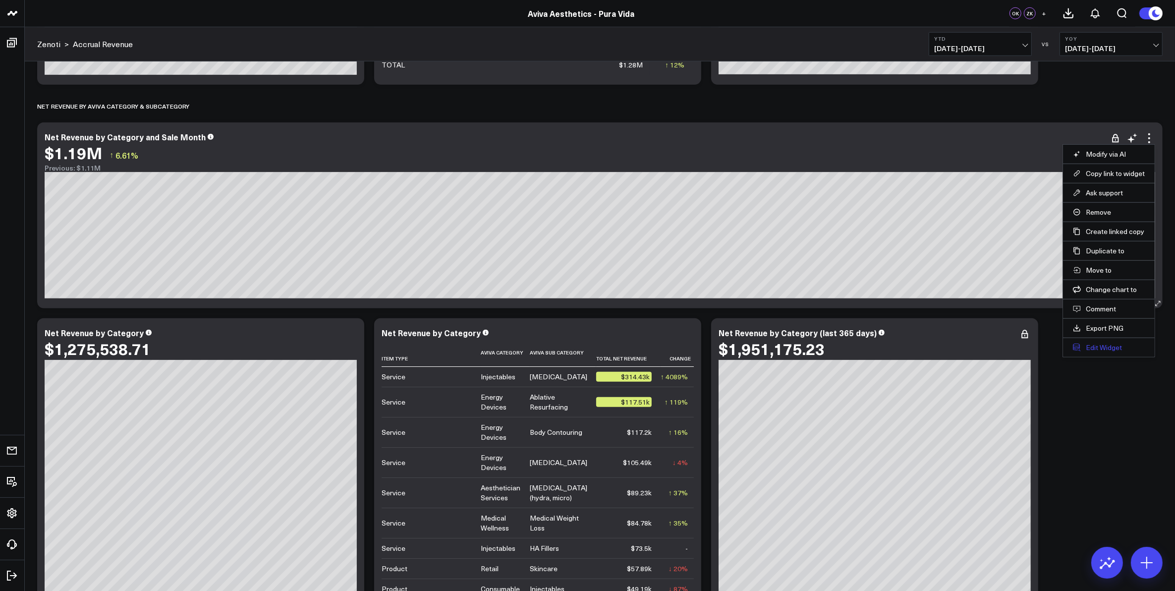
click at [1108, 348] on button "Edit Widget" at bounding box center [1109, 347] width 72 height 9
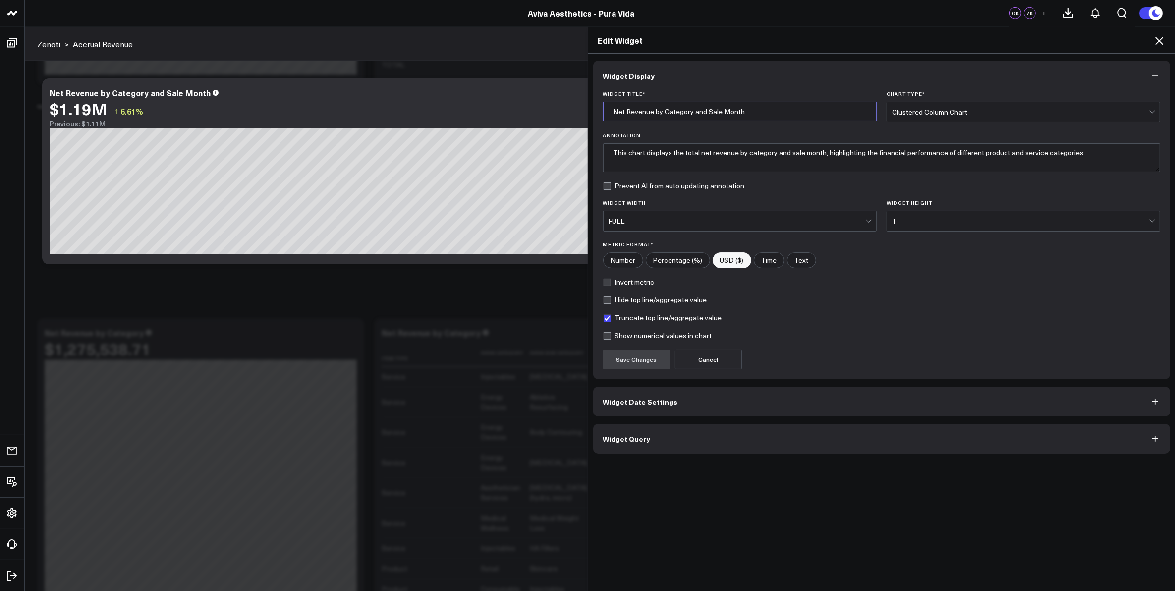
click at [660, 111] on input "Net Revenue by Category and Sale Month" at bounding box center [740, 112] width 274 height 20
type input "Net Revenue by Aviva Category and Sale Month"
click at [742, 155] on textarea "This chart displays the total net revenue by category and sale month, highlight…" at bounding box center [882, 157] width 558 height 29
drag, startPoint x: 886, startPoint y: 155, endPoint x: 1142, endPoint y: 155, distance: 256.2
click at [1142, 155] on textarea "This chart displays the total net revenue by Aviva product/service category and…" at bounding box center [882, 157] width 558 height 29
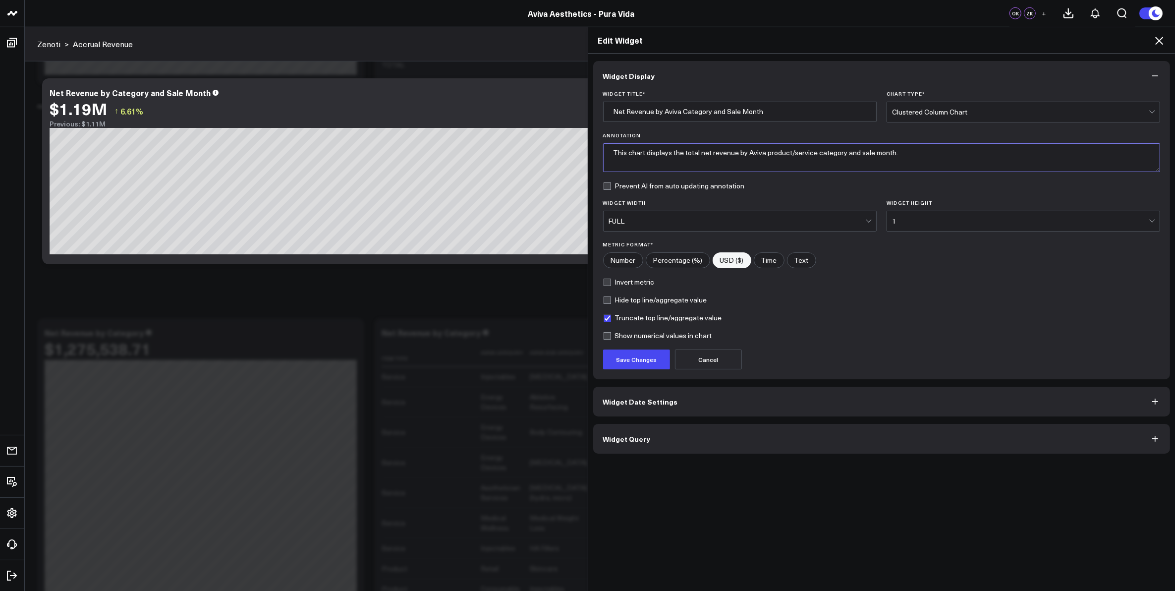
type textarea "This chart displays the total net revenue by Aviva product/service category and…"
click at [796, 113] on input "Net Revenue by Aviva Category and Sale Month" at bounding box center [740, 112] width 274 height 20
type input "Net Revenue by Aviva Category and Sale Month (YTD)"
click at [651, 360] on button "Save Changes" at bounding box center [636, 359] width 67 height 20
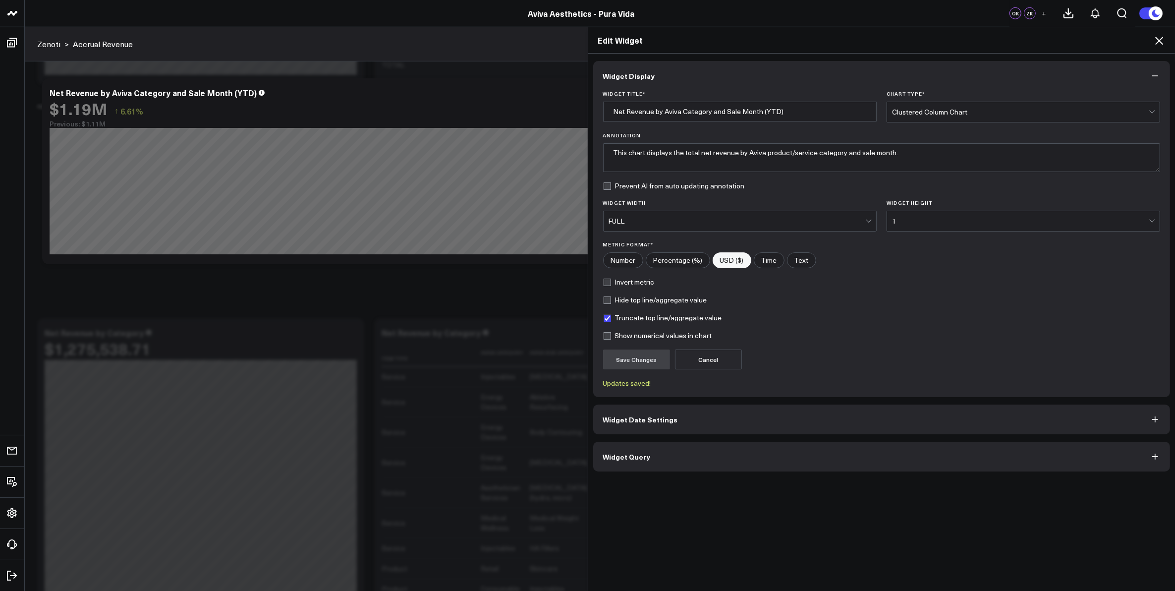
click at [1161, 39] on icon at bounding box center [1159, 41] width 8 height 8
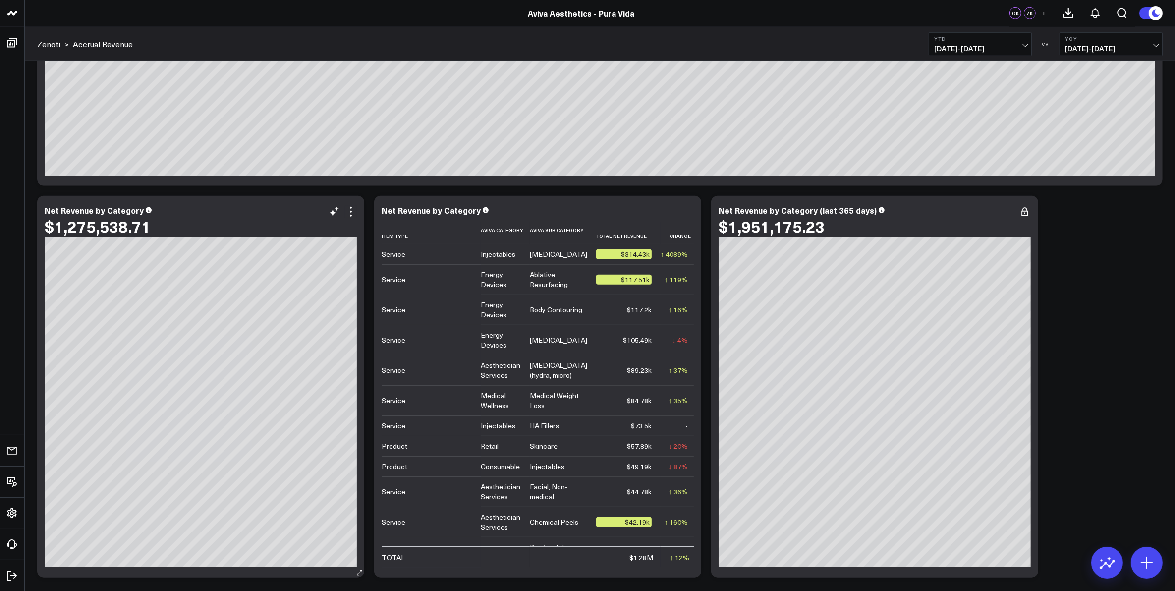
scroll to position [1177, 0]
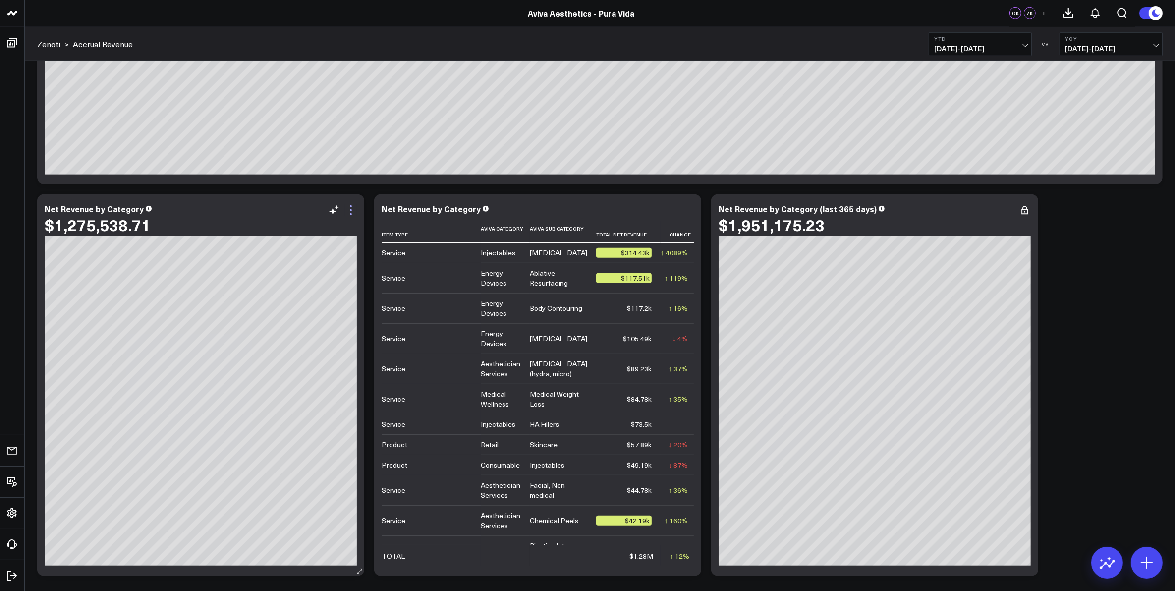
click at [352, 212] on icon at bounding box center [351, 210] width 12 height 12
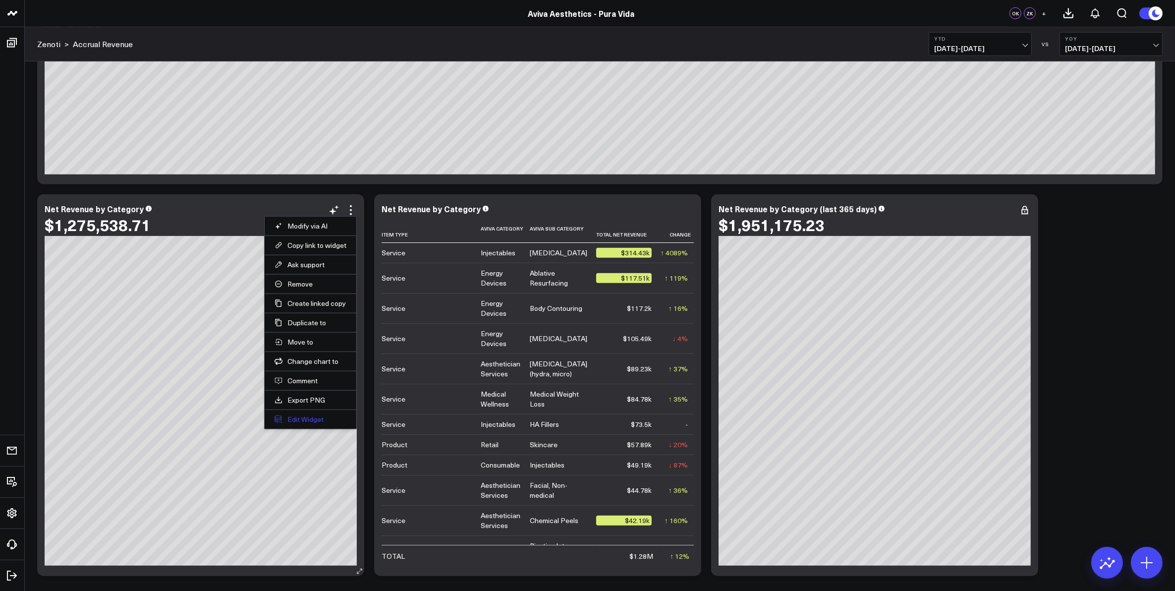
click at [303, 417] on button "Edit Widget" at bounding box center [311, 419] width 72 height 9
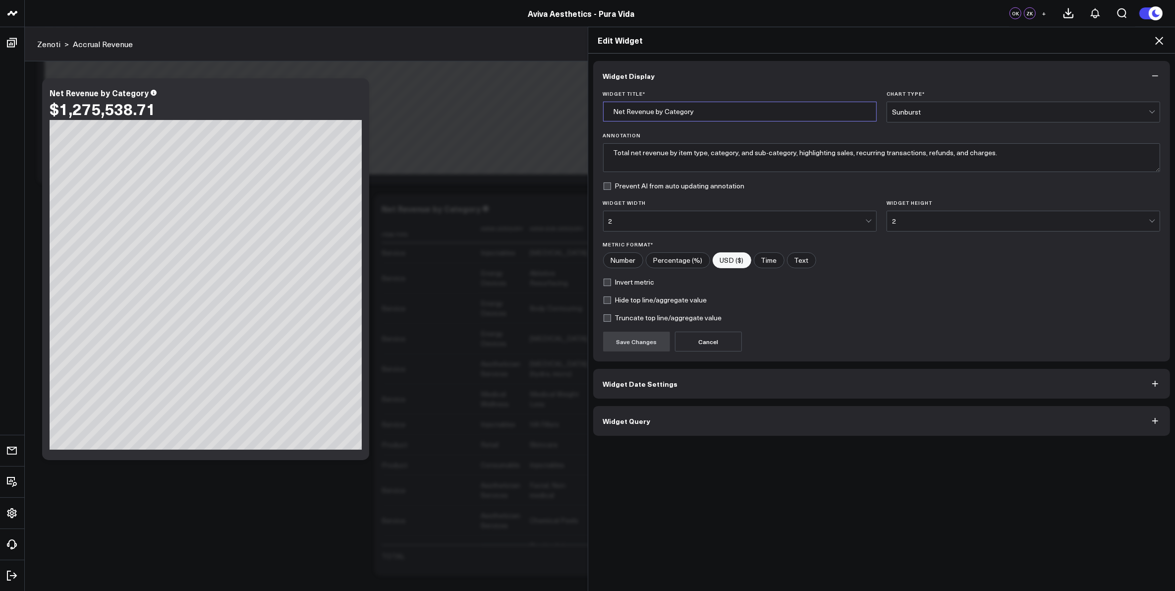
click at [658, 112] on input "Net Revenue by Category" at bounding box center [740, 112] width 274 height 20
click at [722, 109] on input "Net Revenue by Aviva Category" at bounding box center [740, 112] width 274 height 20
type input "Net Revenue by Aviva Category (Dynamic)"
click at [704, 154] on textarea "Total net revenue by item type, category, and sub-category, highlighting sales,…" at bounding box center [882, 157] width 558 height 29
drag, startPoint x: 750, startPoint y: 155, endPoint x: 763, endPoint y: 156, distance: 13.4
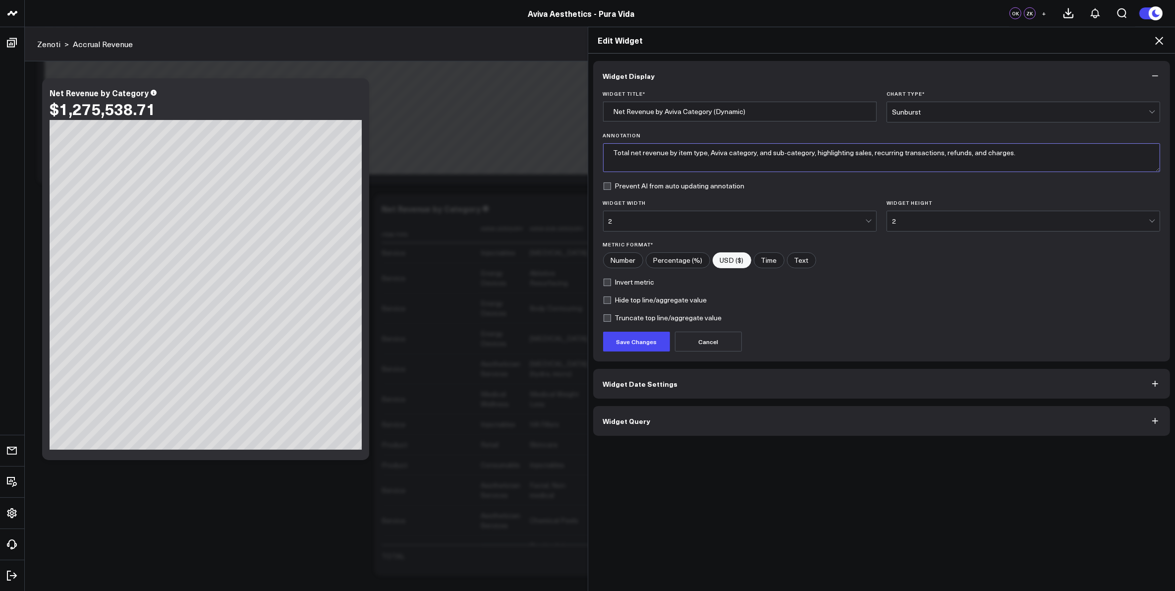
click at [763, 156] on textarea "Total net revenue by item type, Aviva category, and sub-category, highlighting …" at bounding box center [882, 157] width 558 height 29
drag, startPoint x: 798, startPoint y: 154, endPoint x: 1069, endPoint y: 154, distance: 271.1
click at [1069, 154] on textarea "Total net revenue by item type, Aviva category & sub-category, highlighting sal…" at bounding box center [882, 157] width 558 height 29
type textarea "Total net revenue by item type, Aviva category & sub-category."
click at [650, 343] on button "Save Changes" at bounding box center [636, 342] width 67 height 20
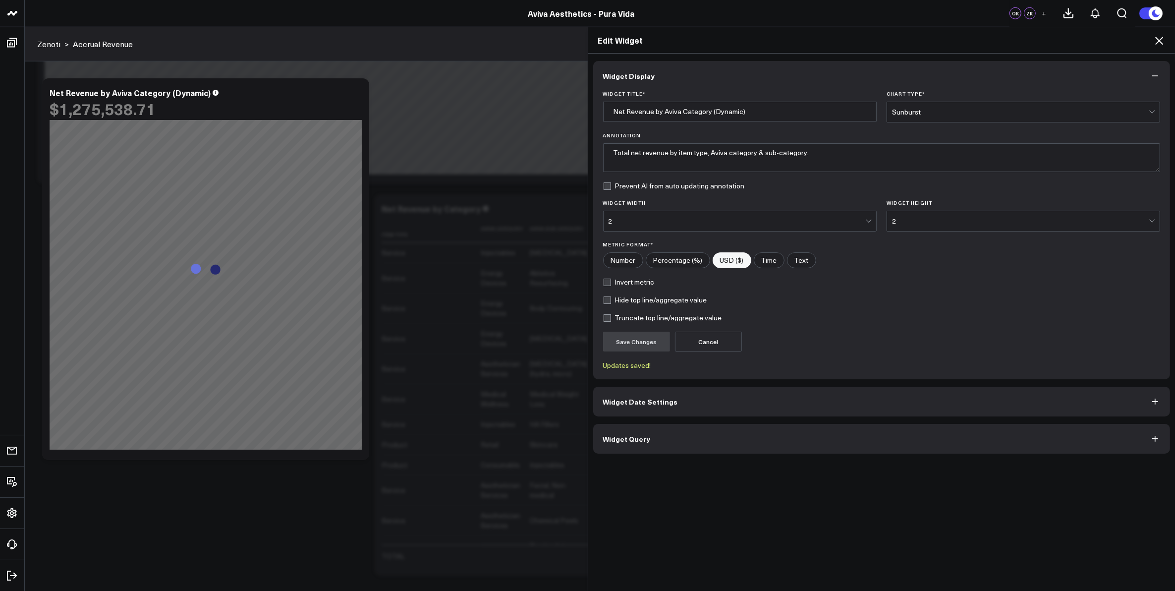
click at [1159, 39] on icon at bounding box center [1159, 41] width 12 height 12
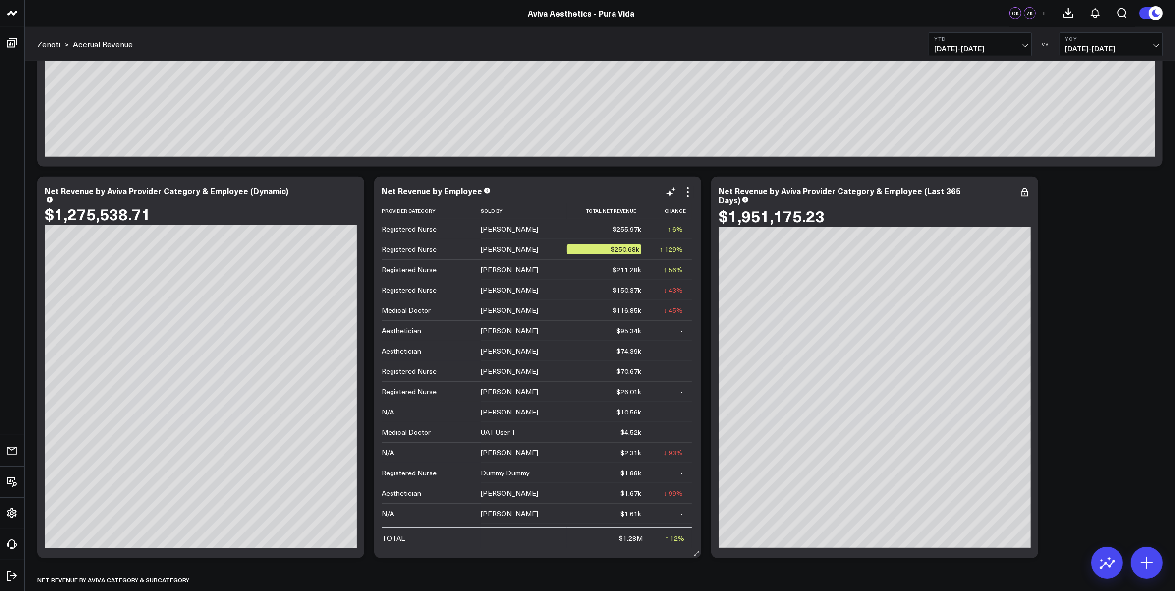
scroll to position [558, 0]
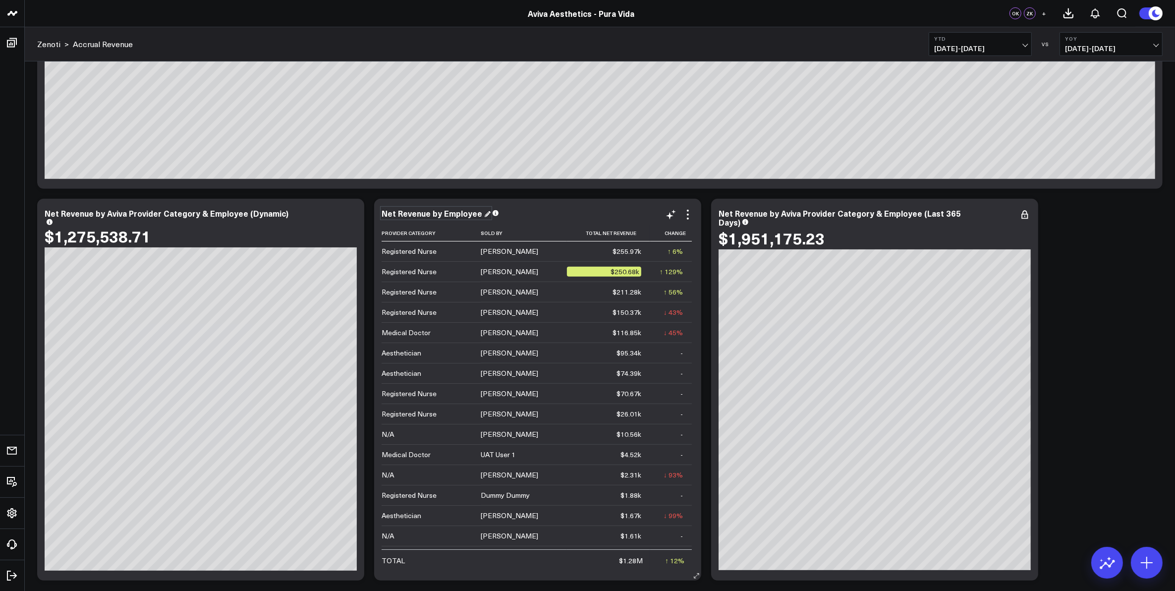
click at [481, 216] on div "Net Revenue by Employee" at bounding box center [436, 213] width 109 height 11
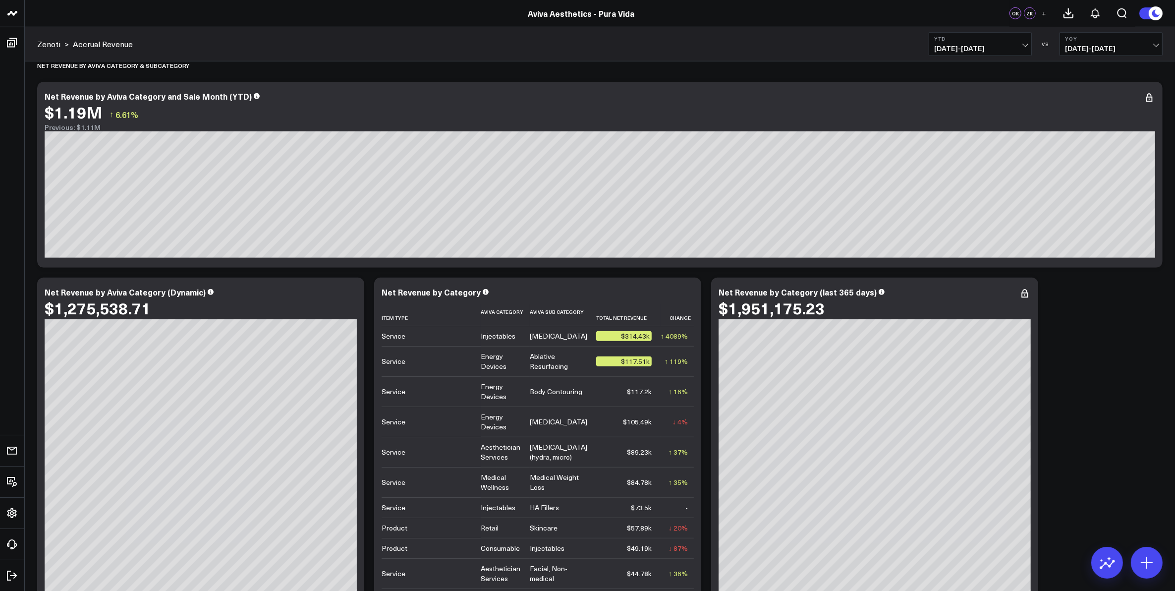
scroll to position [1177, 0]
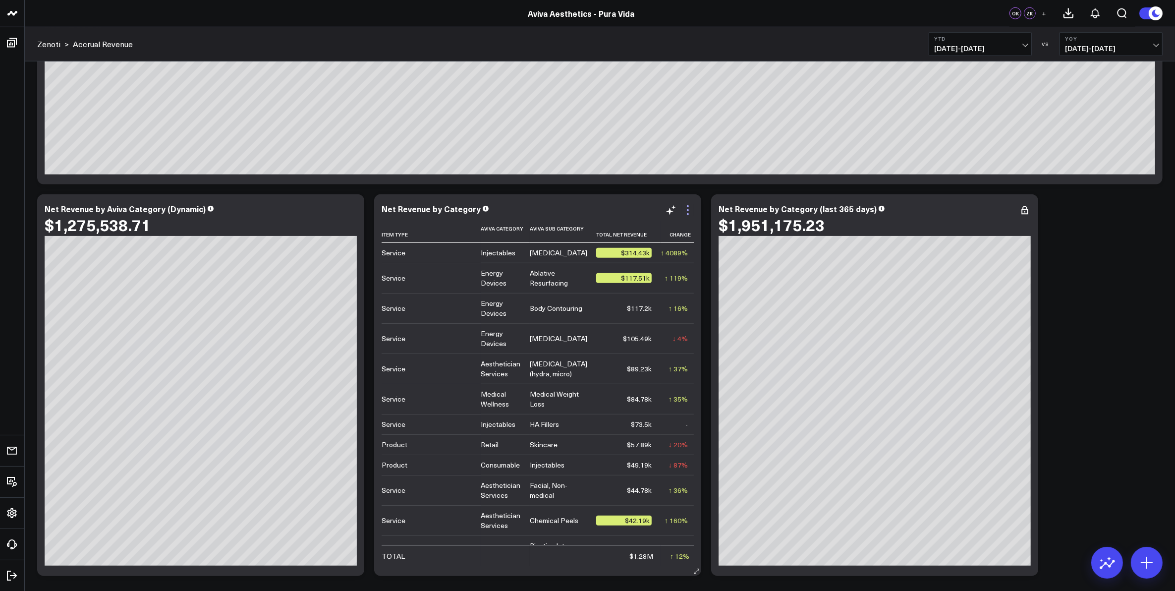
click at [688, 212] on icon at bounding box center [688, 210] width 12 height 12
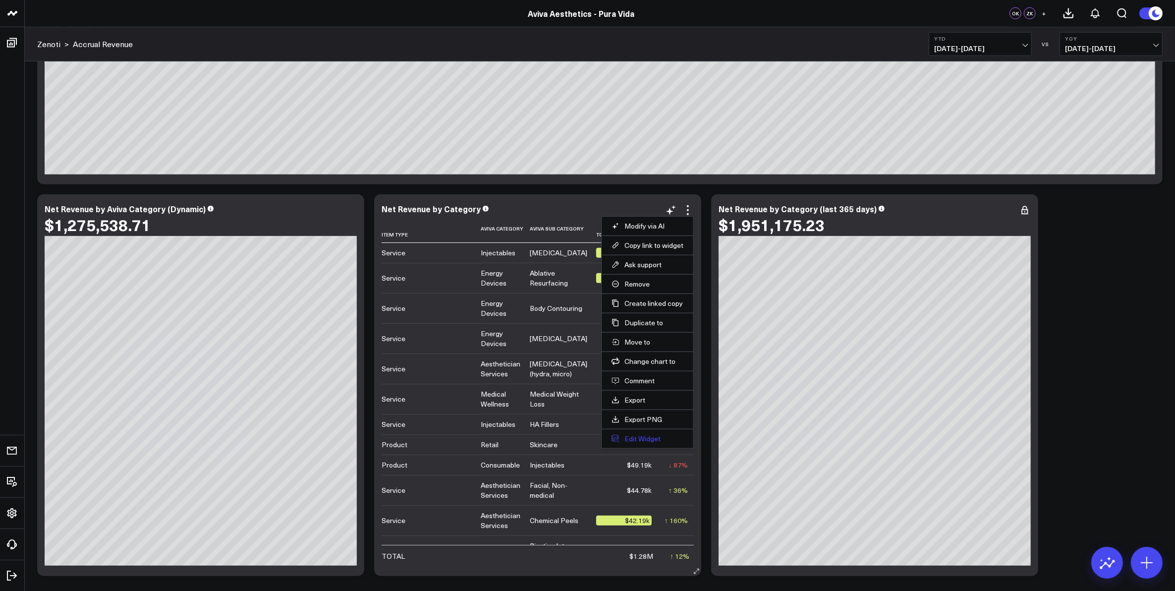
click at [654, 440] on button "Edit Widget" at bounding box center [648, 438] width 72 height 9
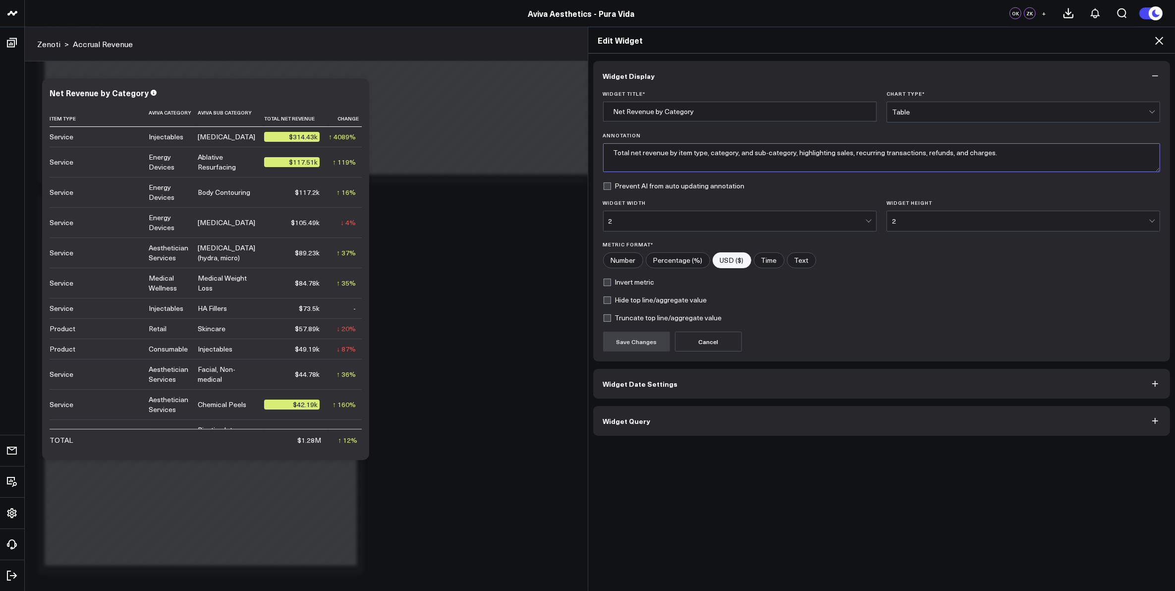
click at [704, 154] on textarea "Total net revenue by item type, category, and sub-category, highlighting sales,…" at bounding box center [882, 157] width 558 height 29
drag, startPoint x: 749, startPoint y: 155, endPoint x: 762, endPoint y: 154, distance: 12.5
click at [762, 154] on textarea "Total net revenue by item type, Aviva category, and sub-category, highlighting …" at bounding box center [882, 157] width 558 height 29
drag, startPoint x: 799, startPoint y: 153, endPoint x: 1028, endPoint y: 158, distance: 229.5
click at [1028, 158] on textarea "Total net revenue by item type, Aviva category & sub-category, highlighting sal…" at bounding box center [882, 157] width 558 height 29
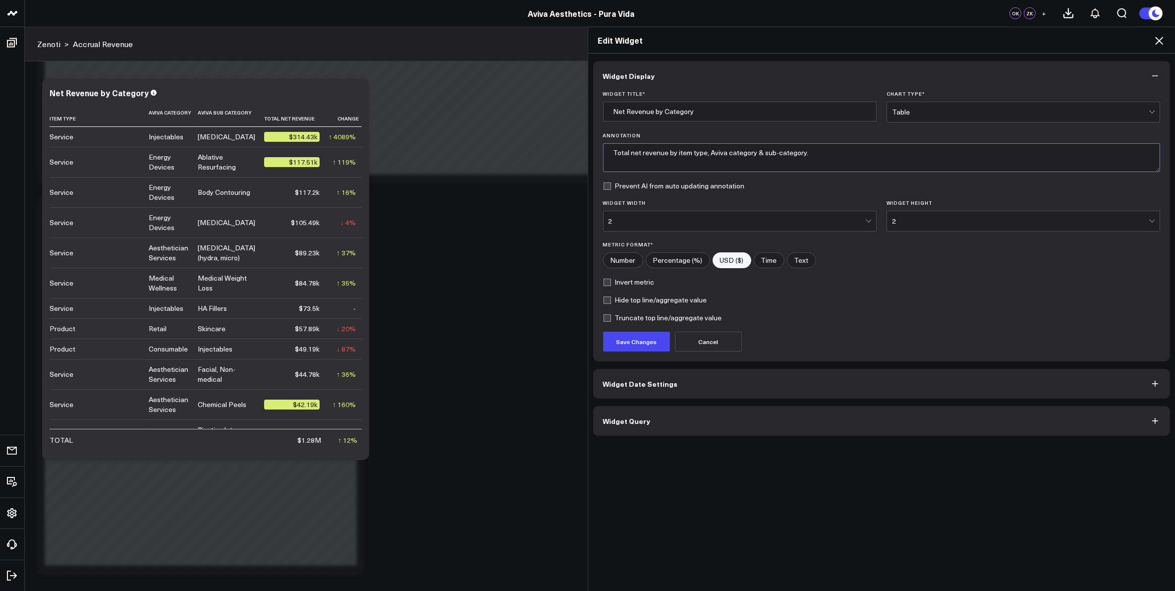
type textarea "Total net revenue by item type, Aviva category & sub-category."
click at [657, 113] on input "Net Revenue by Category" at bounding box center [740, 112] width 274 height 20
click at [662, 113] on input "Net Revenue by Category" at bounding box center [740, 112] width 274 height 20
click at [658, 113] on input "Net Revenue by Category" at bounding box center [740, 112] width 274 height 20
click at [741, 105] on input "Net Revenue by Aviva Category" at bounding box center [740, 112] width 274 height 20
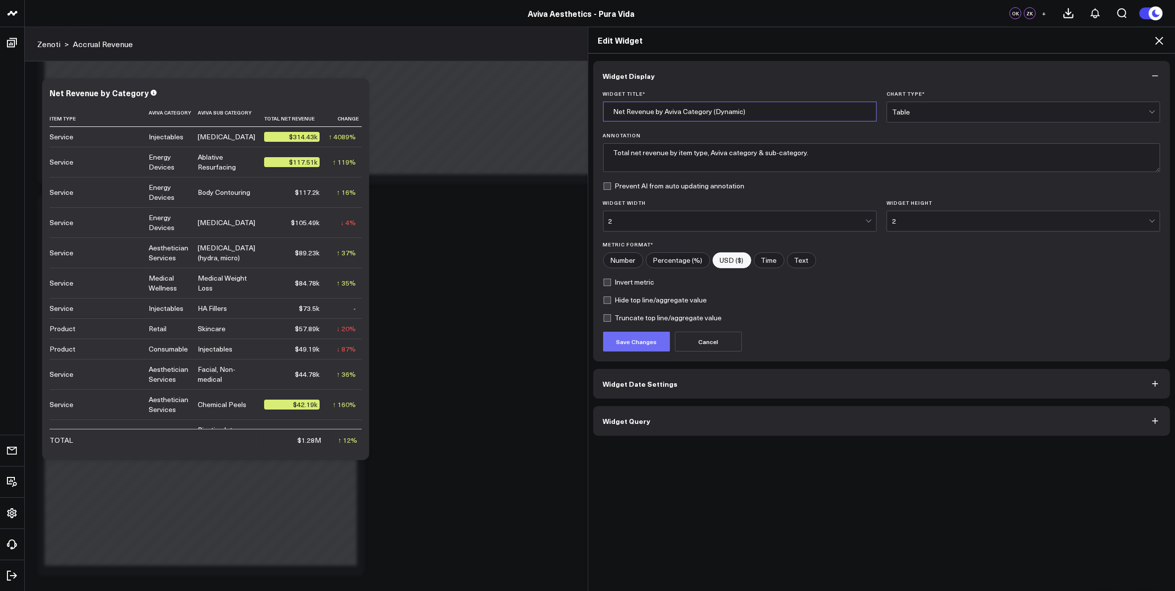
type input "Net Revenue by Aviva Category (Dynamic)"
click at [633, 342] on button "Save Changes" at bounding box center [636, 342] width 67 height 20
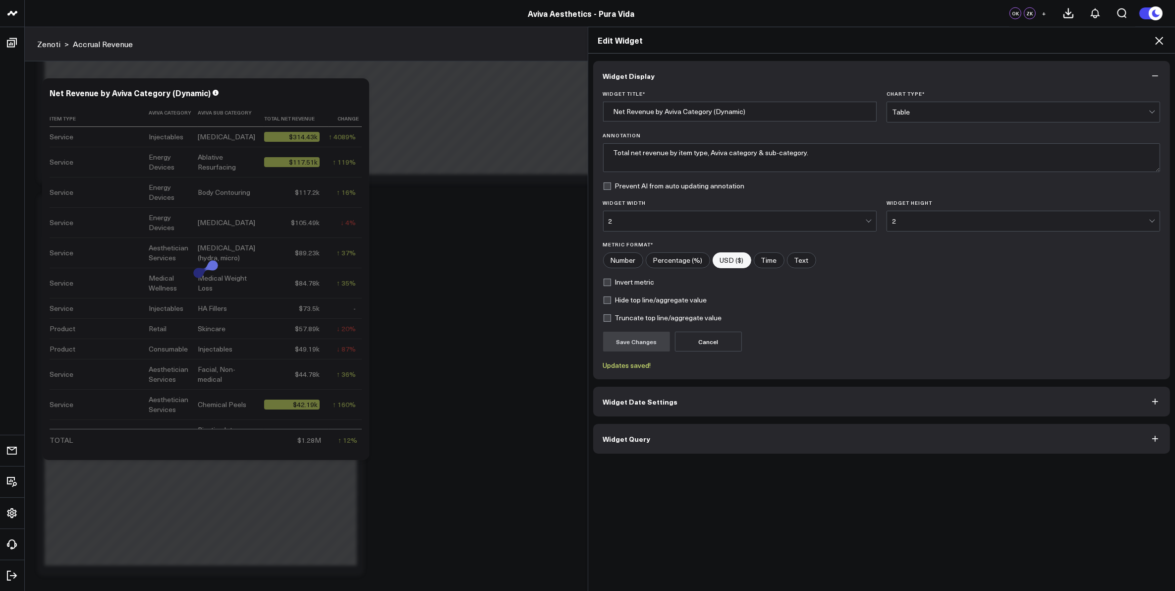
click at [1157, 40] on icon at bounding box center [1159, 41] width 12 height 12
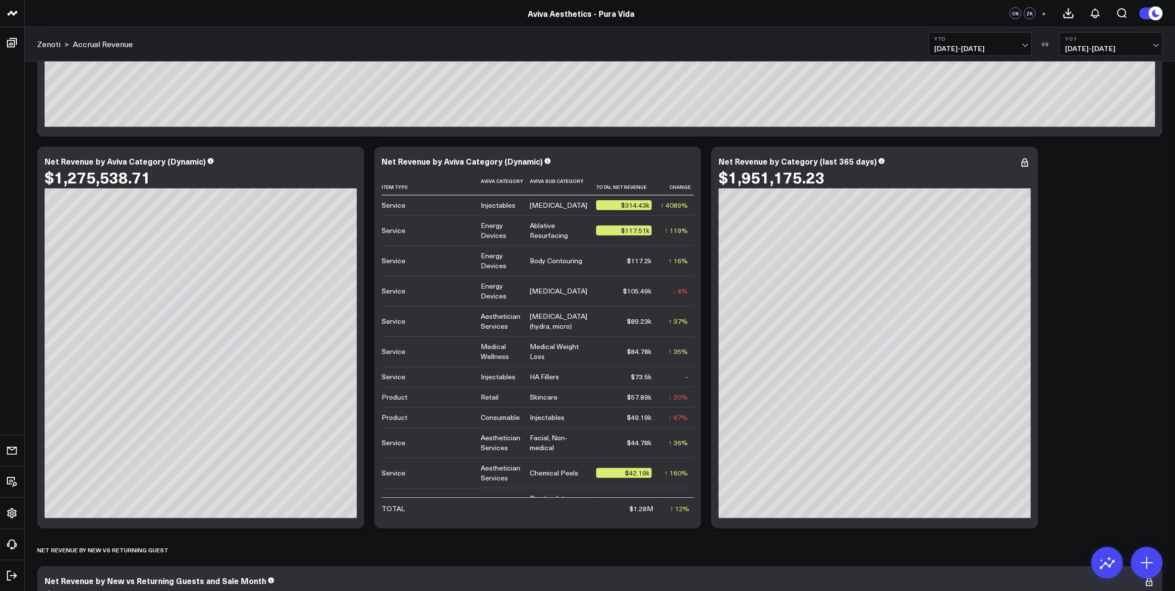
scroll to position [1239, 0]
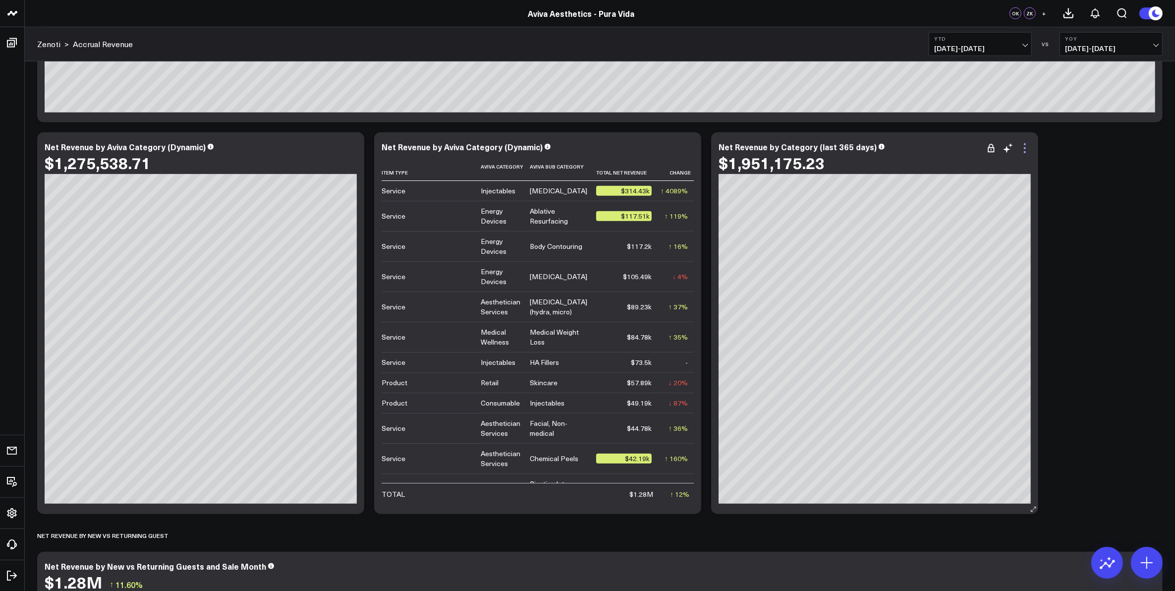
click at [1024, 150] on icon at bounding box center [1025, 148] width 12 height 12
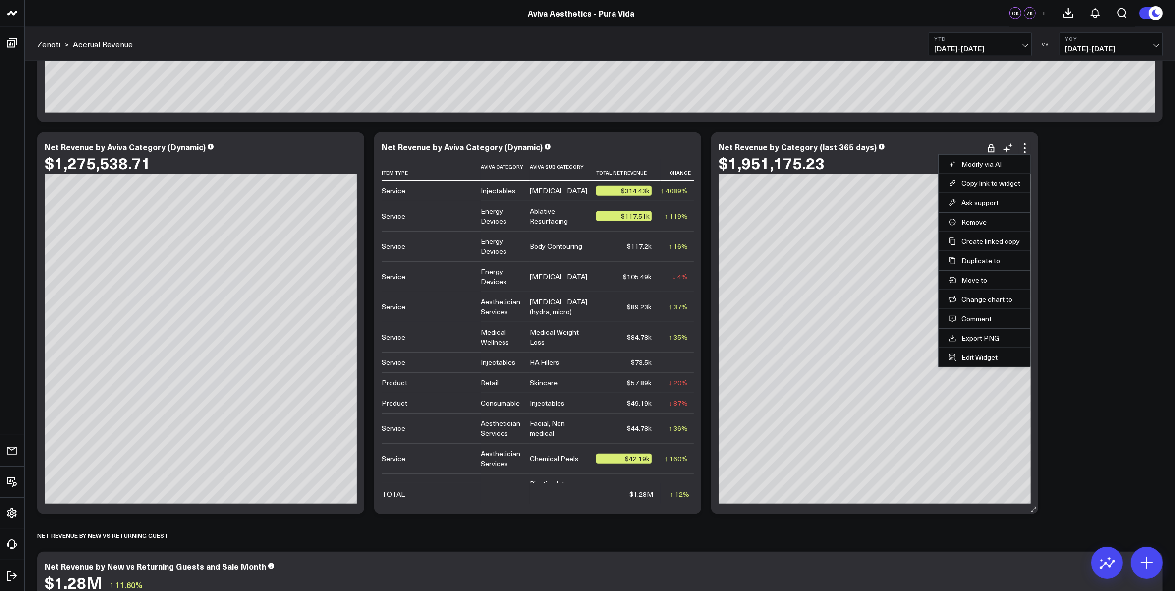
click at [993, 365] on li "Edit Widget" at bounding box center [985, 356] width 92 height 19
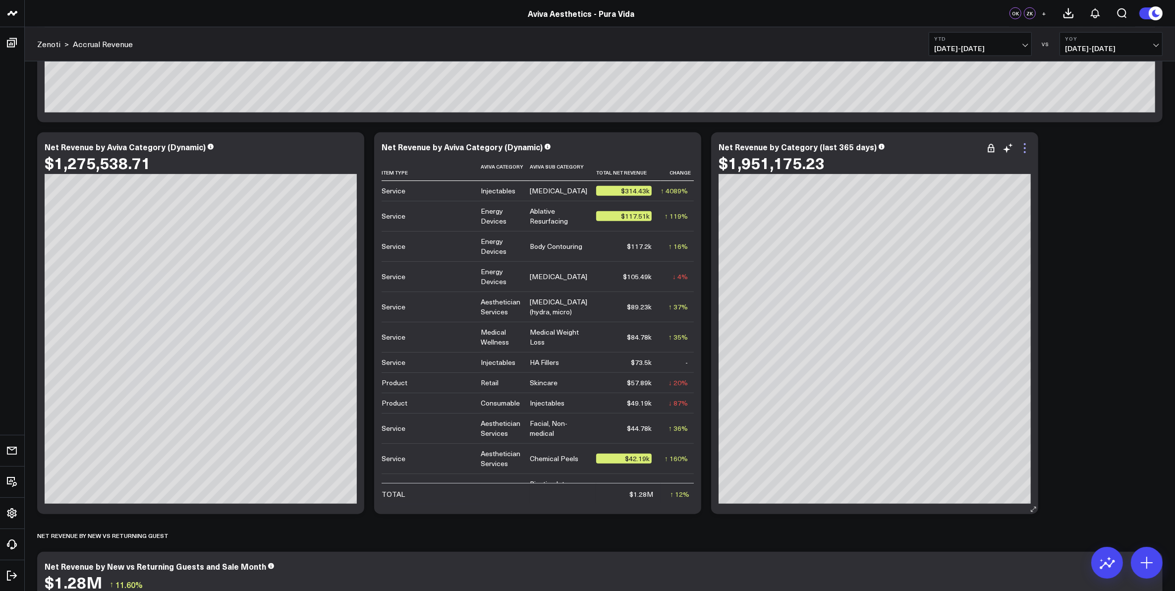
click at [1025, 154] on icon at bounding box center [1025, 148] width 12 height 12
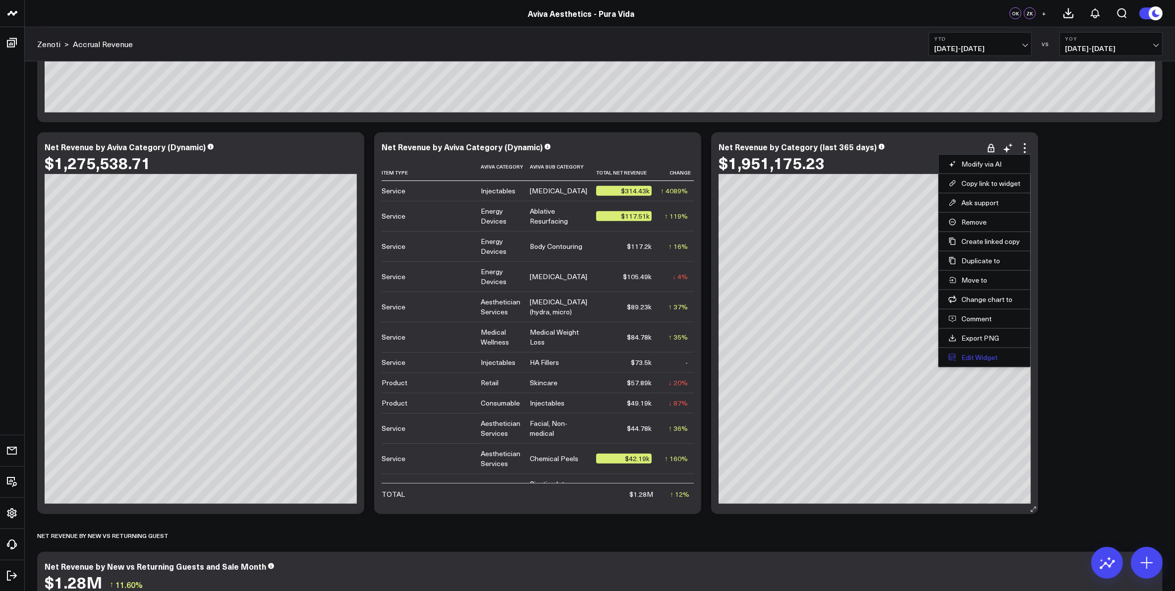
click at [982, 359] on button "Edit Widget" at bounding box center [985, 357] width 72 height 9
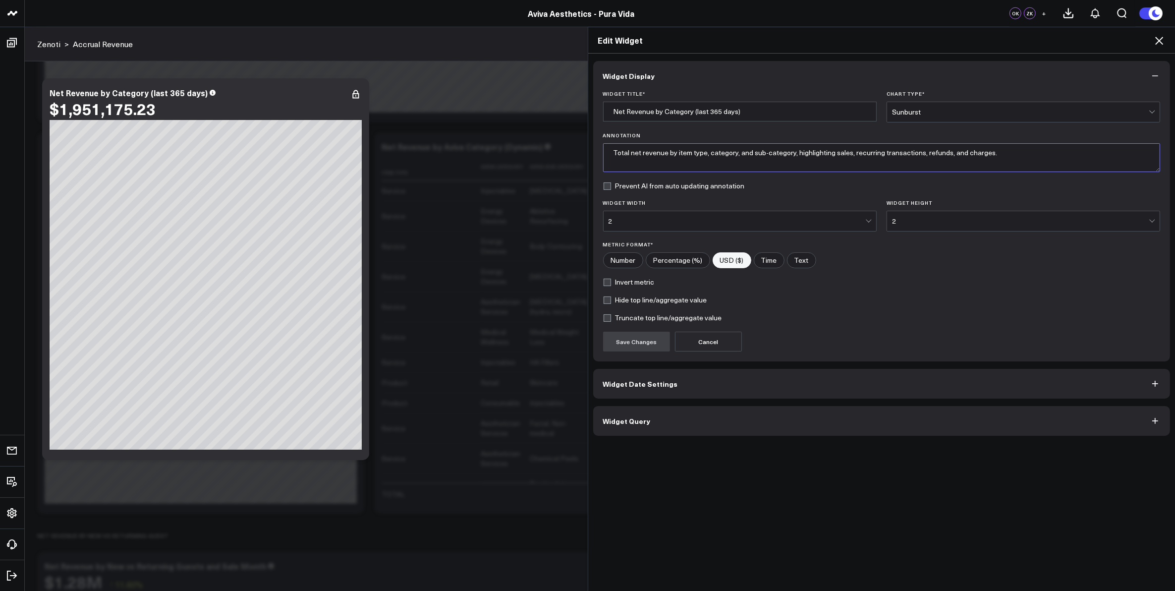
drag, startPoint x: 787, startPoint y: 154, endPoint x: 999, endPoint y: 152, distance: 211.6
click at [999, 152] on textarea "Total net revenue by item type, category, and sub-category, highlighting sales,…" at bounding box center [882, 157] width 558 height 29
click at [704, 155] on textarea "Total net revenue by item type, category, and sub-category." at bounding box center [882, 157] width 558 height 29
drag, startPoint x: 748, startPoint y: 154, endPoint x: 764, endPoint y: 155, distance: 15.4
click at [764, 155] on textarea "Total net revenue by item type, Aviva category, and sub-category." at bounding box center [882, 157] width 558 height 29
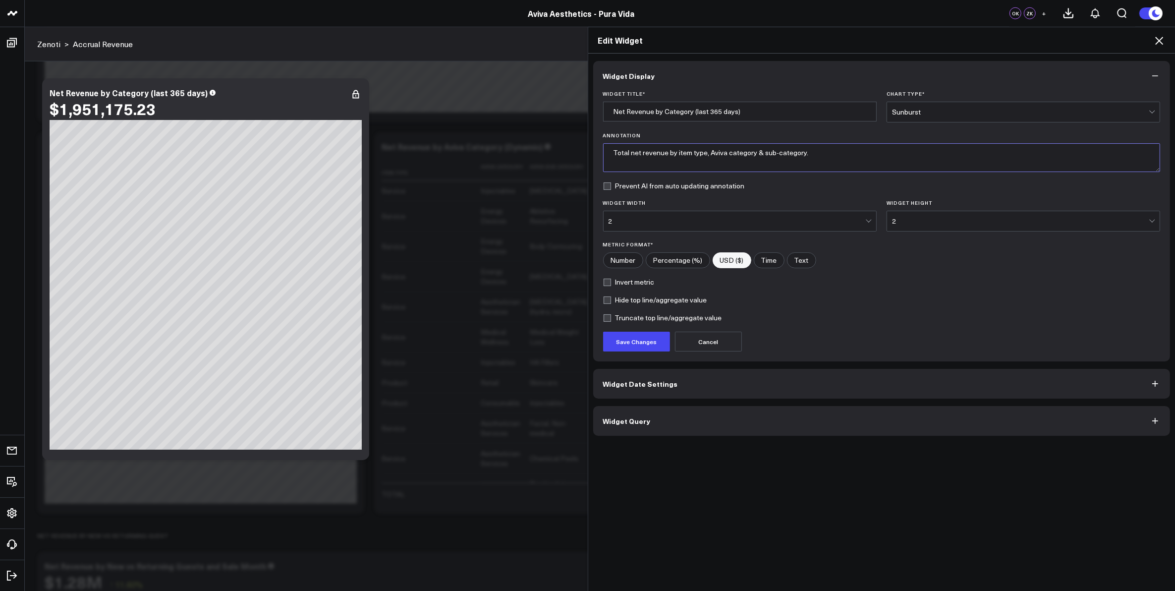
type textarea "Total net revenue by item type, Aviva category & sub-category."
click at [658, 113] on input "Net Revenue by Category (last 365 days)" at bounding box center [740, 112] width 274 height 20
click at [705, 111] on input "Net Revenue by Aviva Category (last 365 days)" at bounding box center [740, 112] width 274 height 20
type input "Net Revenue by [PERSON_NAME] Category & Sub-Category (last 365 days)"
click at [642, 345] on button "Save Changes" at bounding box center [636, 342] width 67 height 20
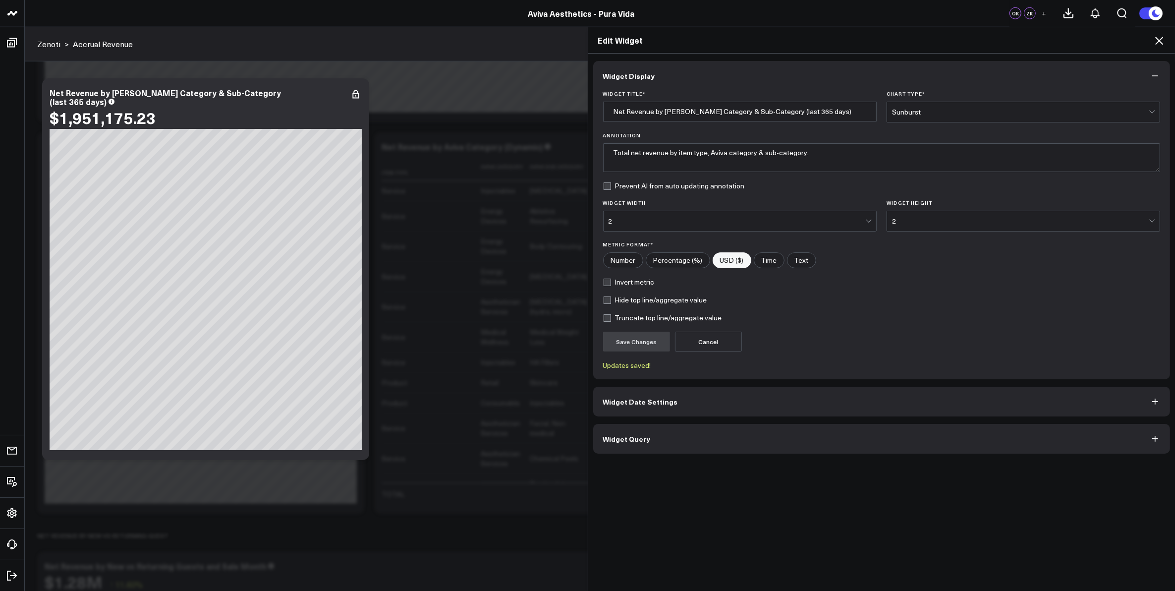
click at [1156, 36] on icon at bounding box center [1159, 41] width 12 height 12
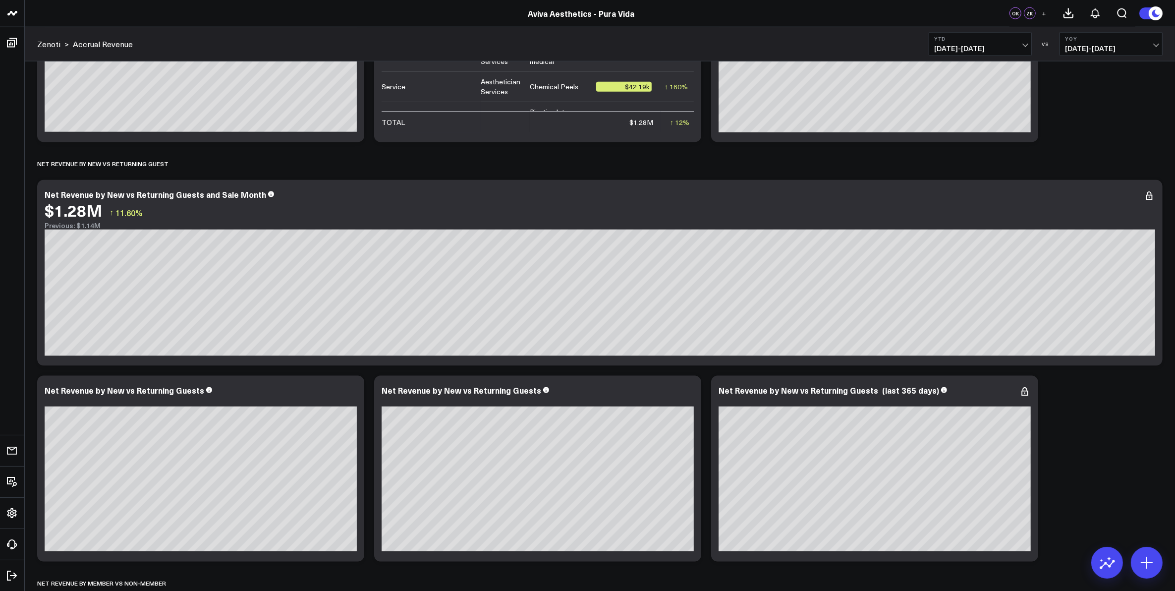
scroll to position [1673, 0]
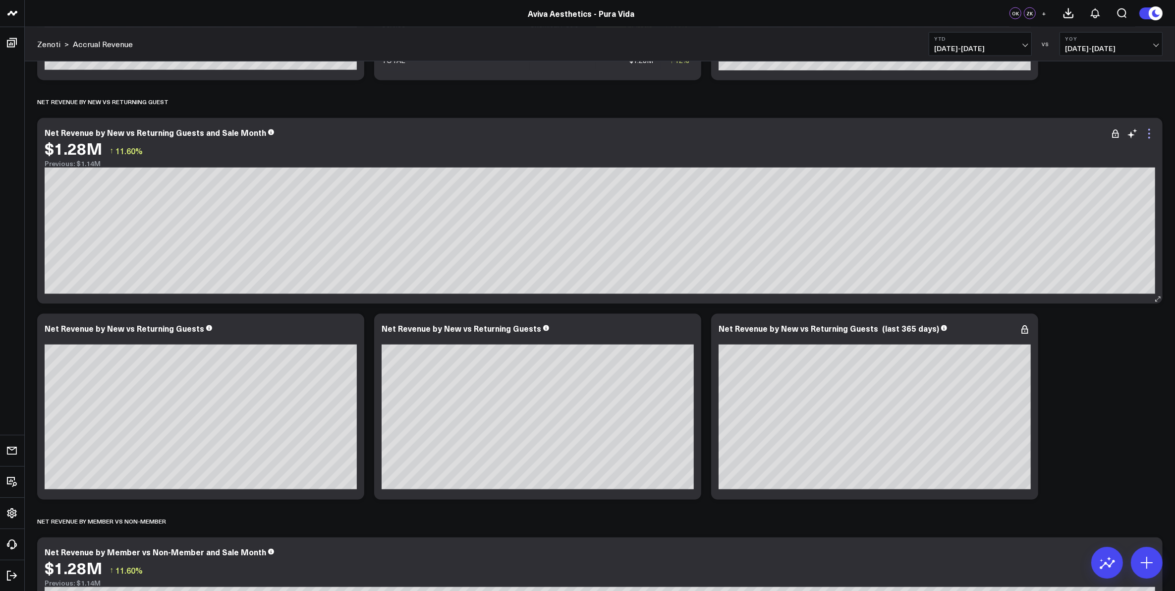
click at [1151, 138] on icon at bounding box center [1149, 134] width 12 height 12
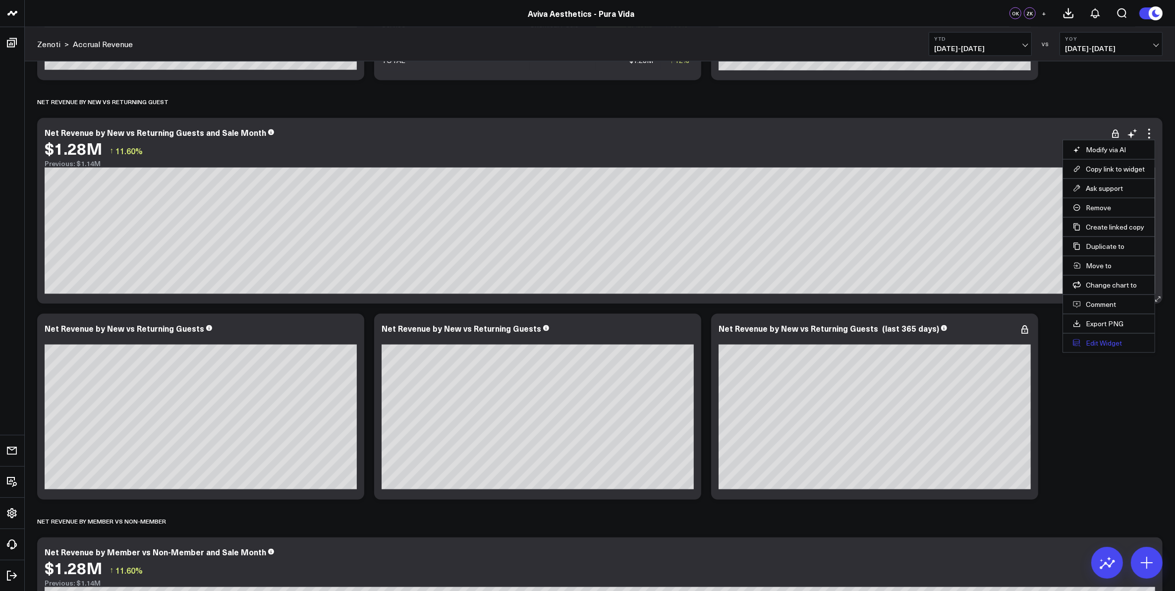
click at [1116, 343] on button "Edit Widget" at bounding box center [1109, 343] width 72 height 9
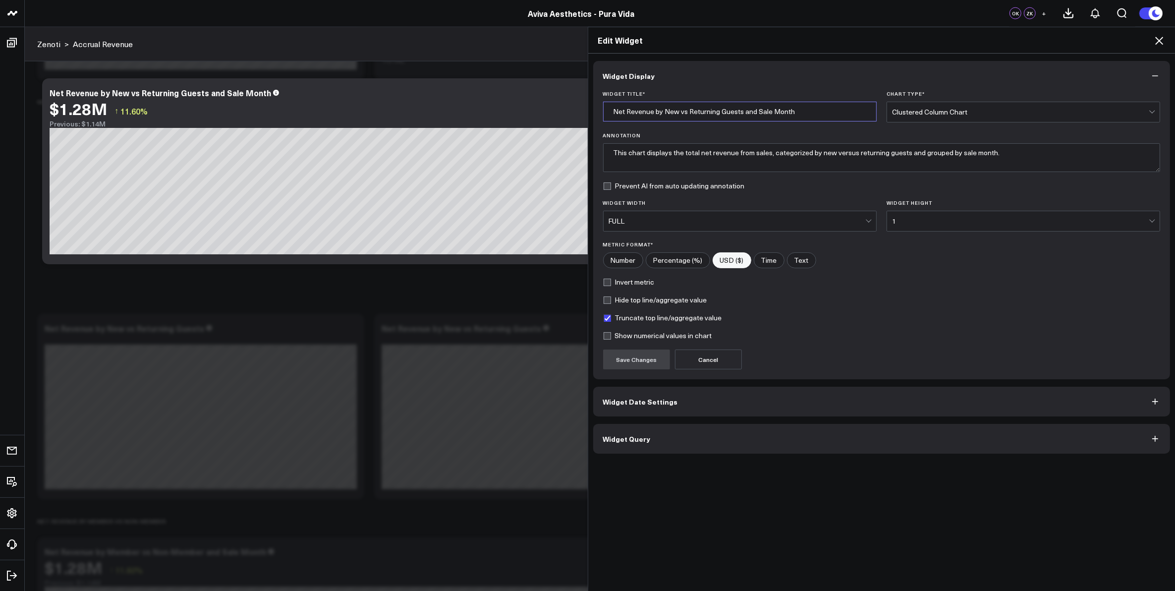
click at [791, 113] on input "Net Revenue by New vs Returning Guests and Sale Month" at bounding box center [740, 112] width 274 height 20
click at [698, 112] on input "Net Revenue by New vs Returning Guests and Sale Month (YTD)" at bounding box center [740, 112] width 274 height 20
type input "Net Revenue by New vs Existing Guests and Sale Month (YTD)"
click at [860, 152] on textarea "This chart displays the total net revenue from sales, categorized by new versus…" at bounding box center [882, 157] width 558 height 29
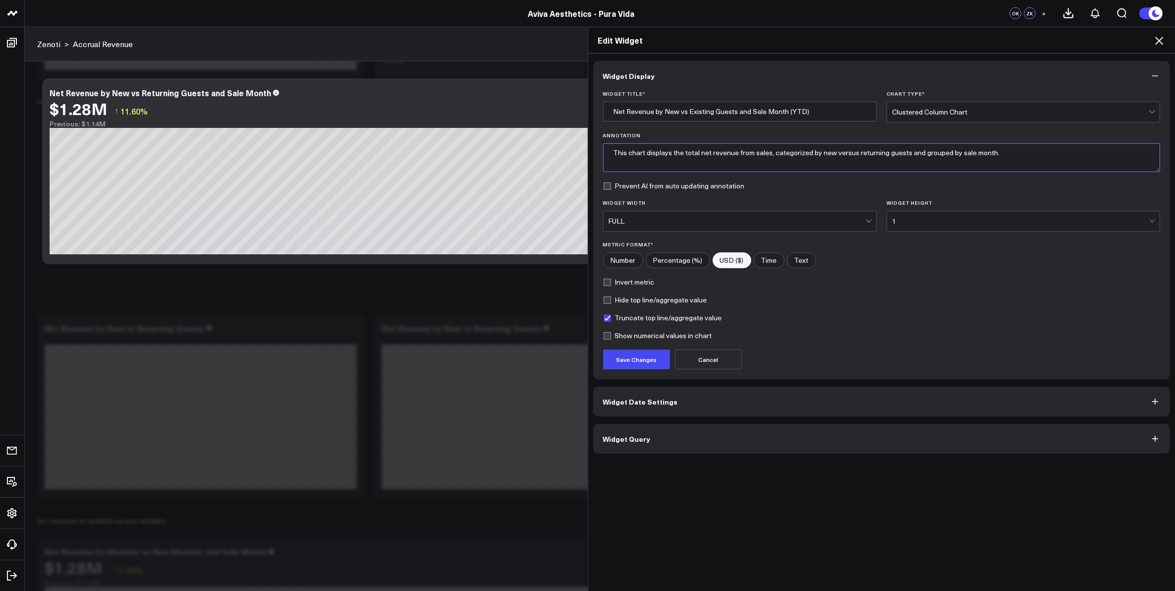
click at [860, 152] on textarea "This chart displays the total net revenue from sales, categorized by new versus…" at bounding box center [882, 157] width 558 height 29
type textarea "This chart displays the total net revenue from sales, categorized by new versus…"
click at [644, 358] on button "Save Changes" at bounding box center [636, 359] width 67 height 20
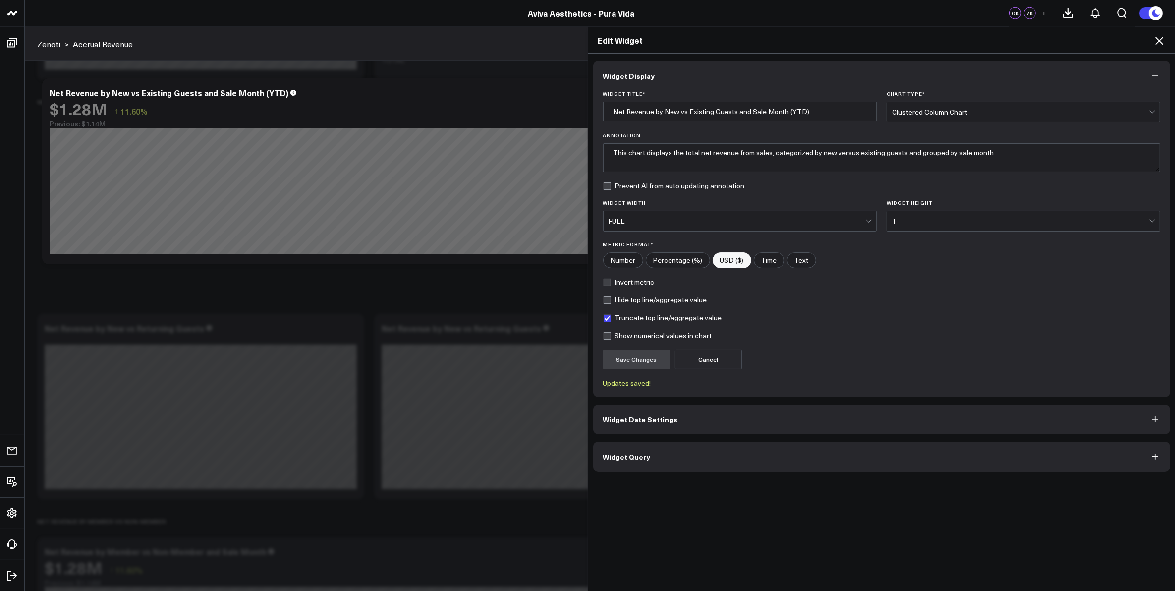
click at [1157, 43] on icon at bounding box center [1159, 41] width 8 height 8
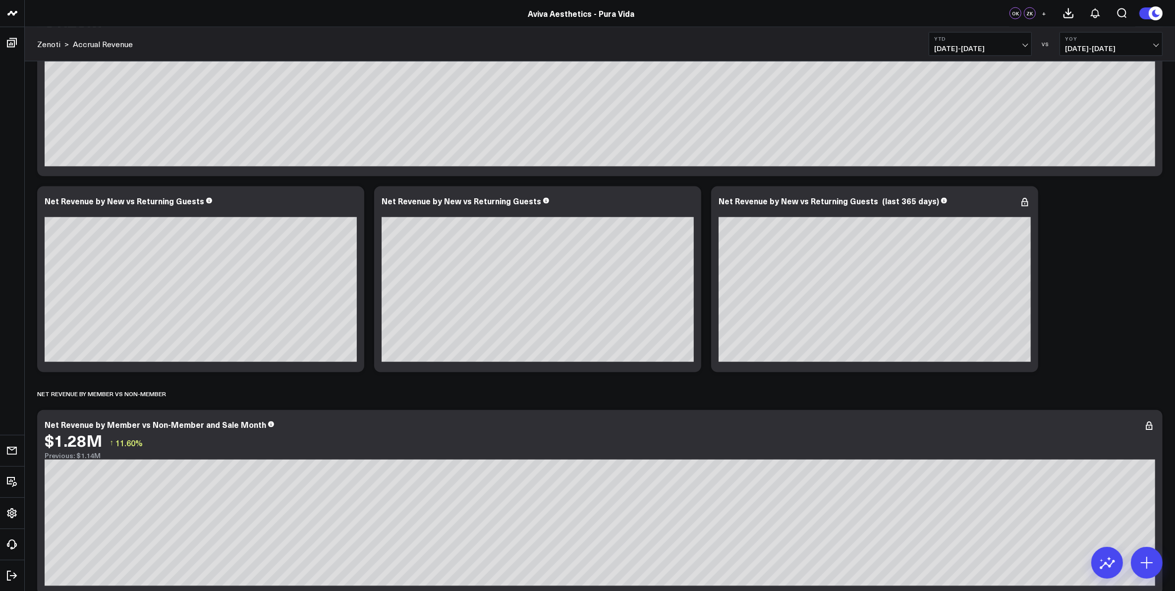
scroll to position [1859, 0]
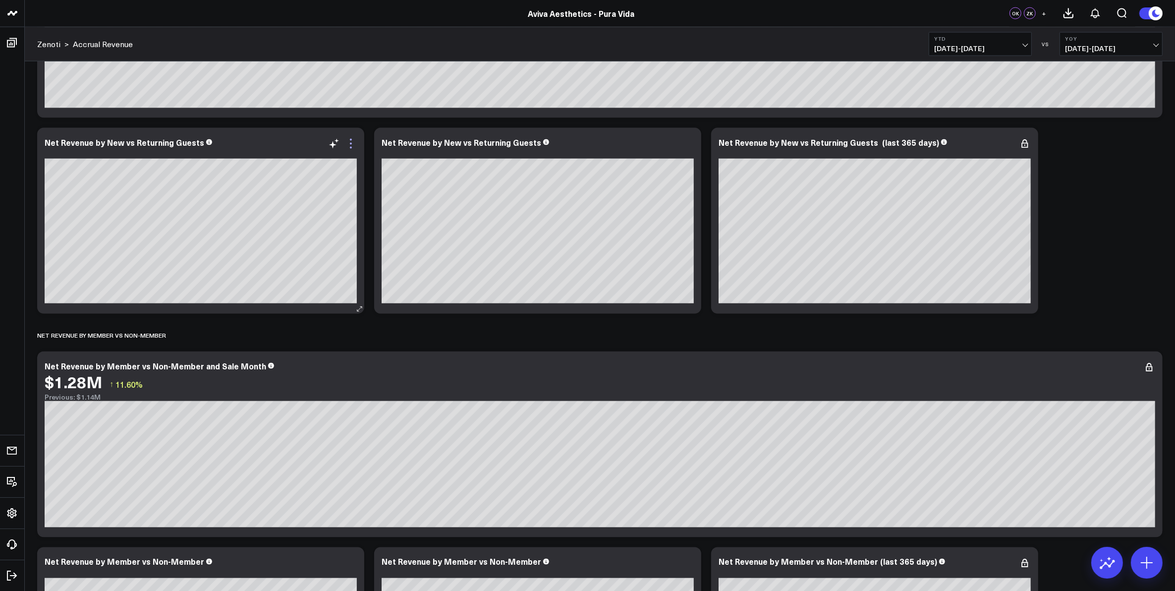
click at [352, 147] on icon at bounding box center [351, 144] width 12 height 12
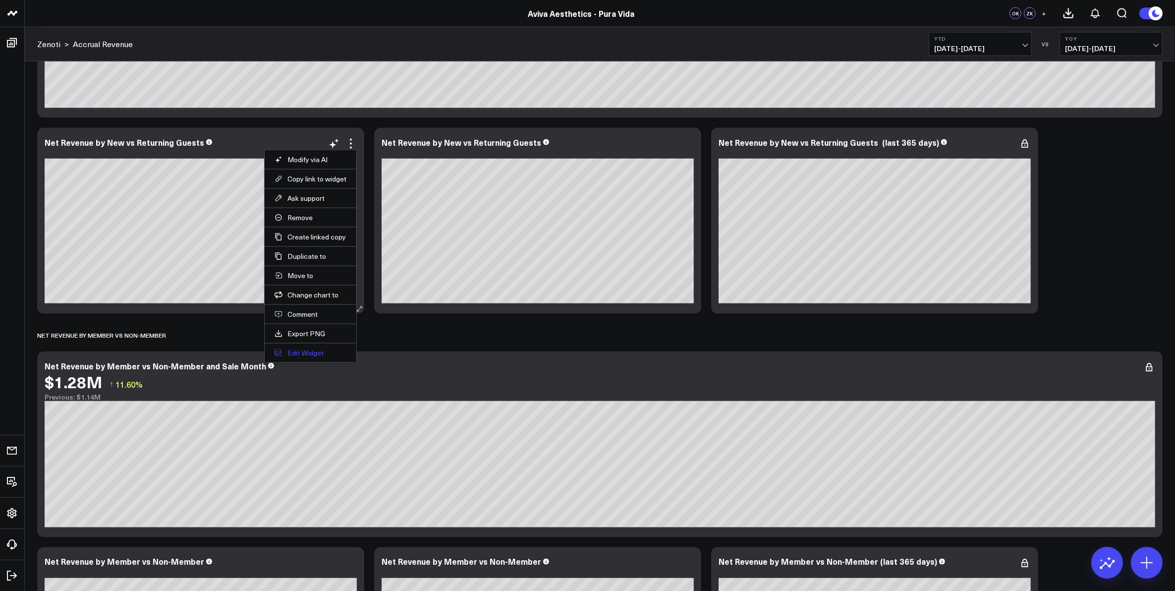
click at [313, 352] on button "Edit Widget" at bounding box center [311, 352] width 72 height 9
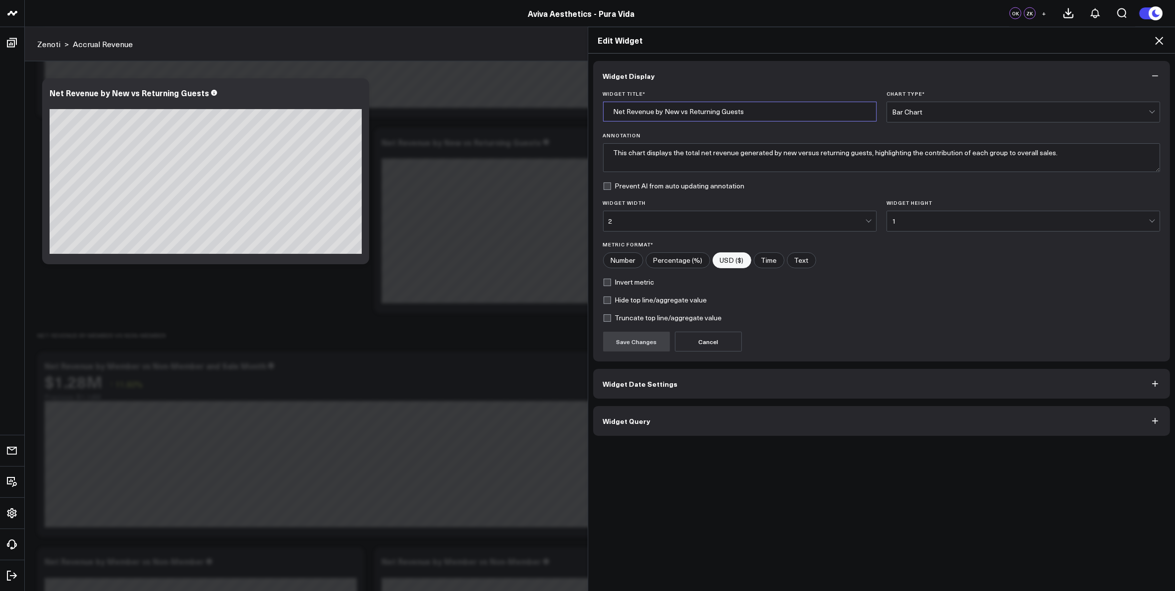
click at [694, 112] on input "Net Revenue by New vs Returning Guests" at bounding box center [740, 112] width 274 height 20
click at [741, 117] on input "Net Revenue by New vs Existing Guests" at bounding box center [740, 112] width 274 height 20
type input "Net Revenue by New vs Existing Guests (Dynamic)"
click at [831, 148] on textarea "This chart displays the total net revenue generated by new versus returning gue…" at bounding box center [882, 157] width 558 height 29
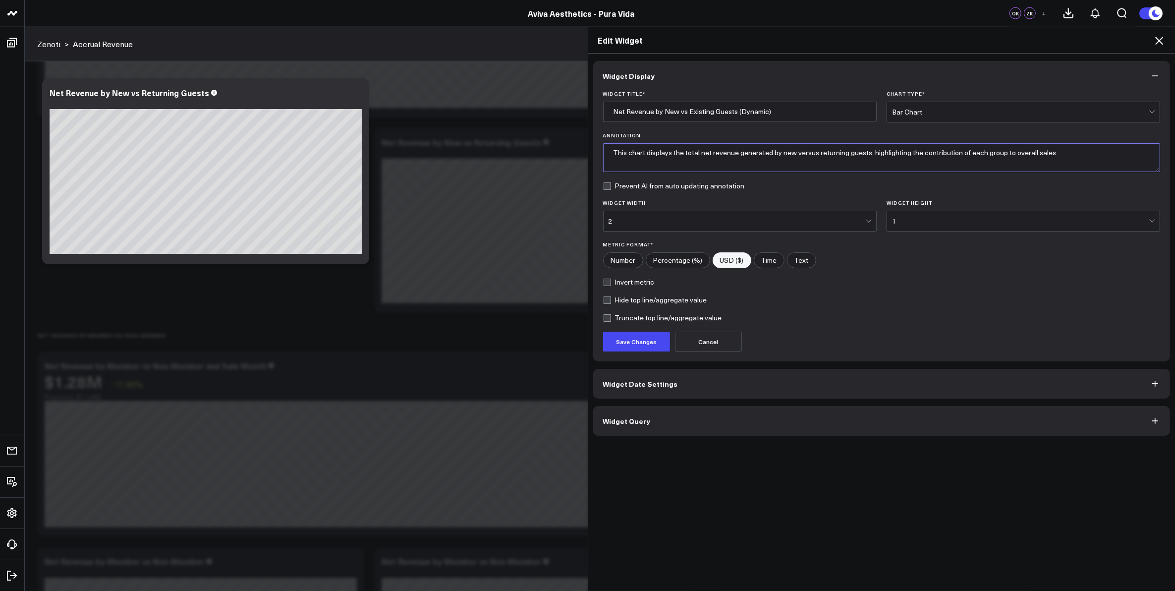
click at [830, 148] on textarea "This chart displays the total net revenue generated by new versus returning gue…" at bounding box center [882, 157] width 558 height 29
drag, startPoint x: 858, startPoint y: 153, endPoint x: 1051, endPoint y: 163, distance: 192.6
click at [1051, 163] on textarea "This chart displays the total net revenue generated by new versus existing gues…" at bounding box center [882, 157] width 558 height 29
type textarea "This chart displays the total net revenue generated by new versus existing gues…"
click at [638, 345] on button "Save Changes" at bounding box center [636, 342] width 67 height 20
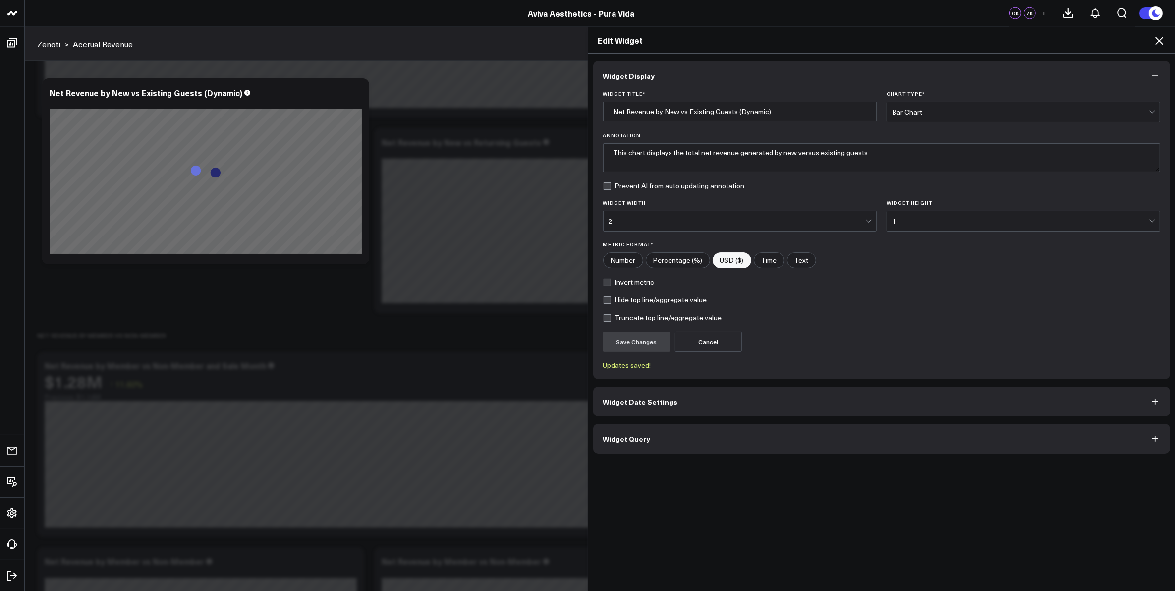
click at [1159, 39] on icon at bounding box center [1159, 41] width 12 height 12
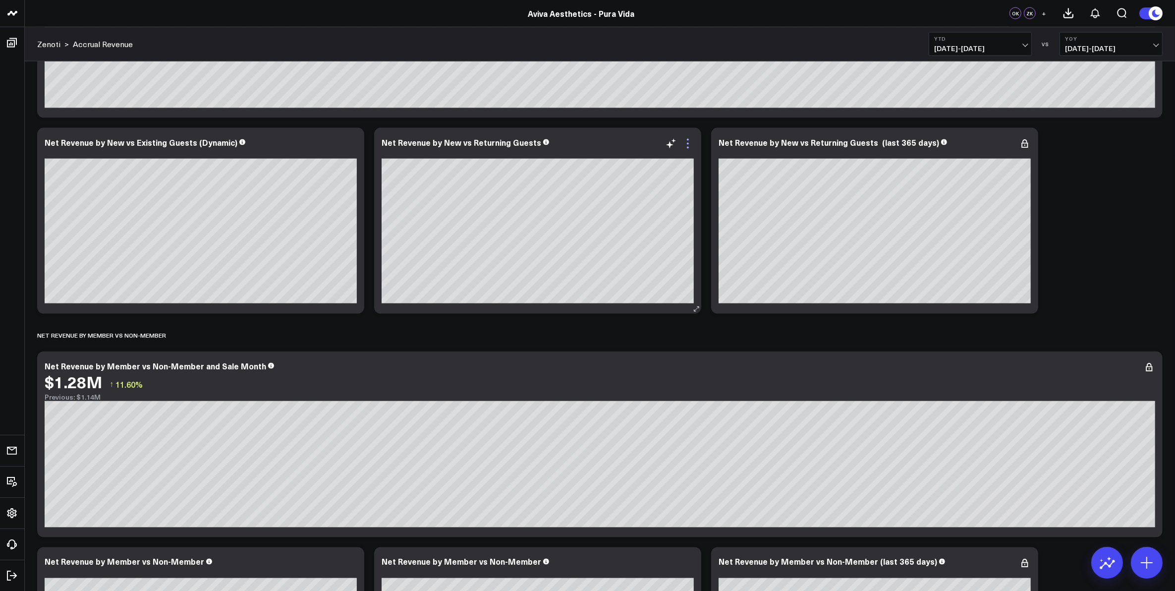
click at [689, 145] on icon at bounding box center [688, 144] width 12 height 12
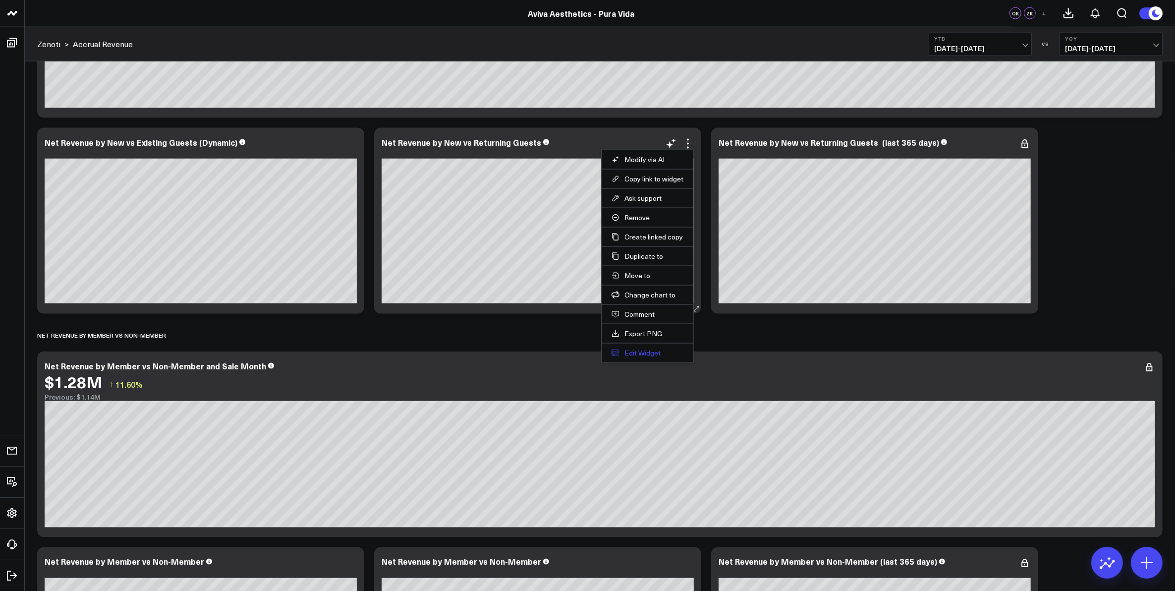
click at [647, 350] on button "Edit Widget" at bounding box center [648, 352] width 72 height 9
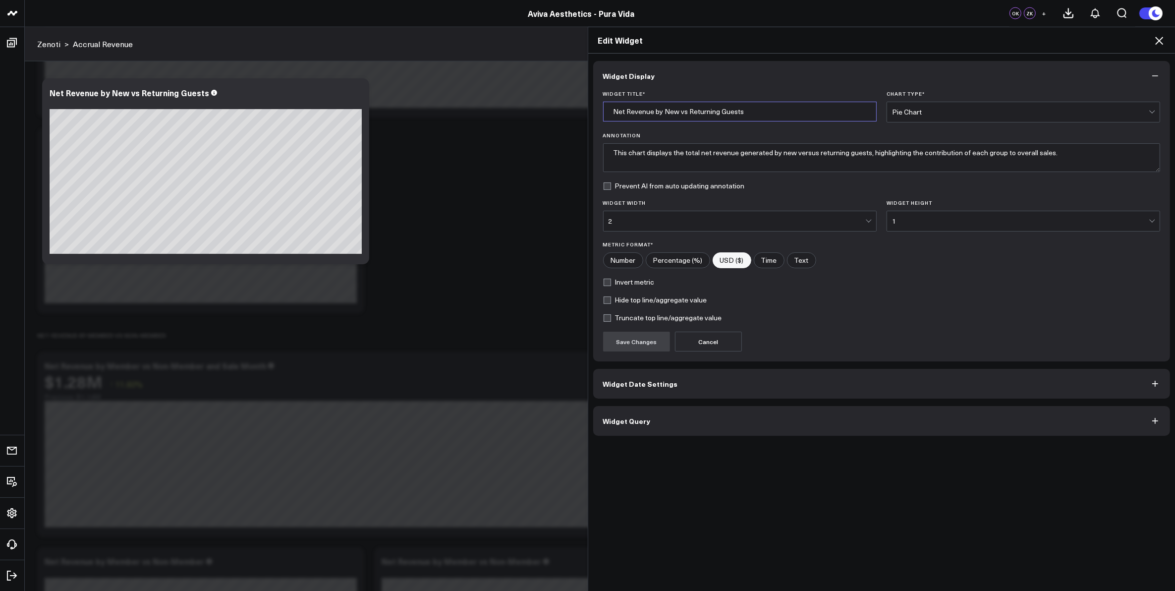
click at [746, 112] on input "Net Revenue by New vs Returning Guests" at bounding box center [740, 112] width 274 height 20
click at [691, 113] on input "Net Revenue by New vs Returning Guests" at bounding box center [740, 112] width 274 height 20
click at [742, 107] on input "Net Revenue by New vs Existing Guests" at bounding box center [740, 112] width 274 height 20
type input "Net Revenue by New vs Existing Guests (Dynamic) - Pie"
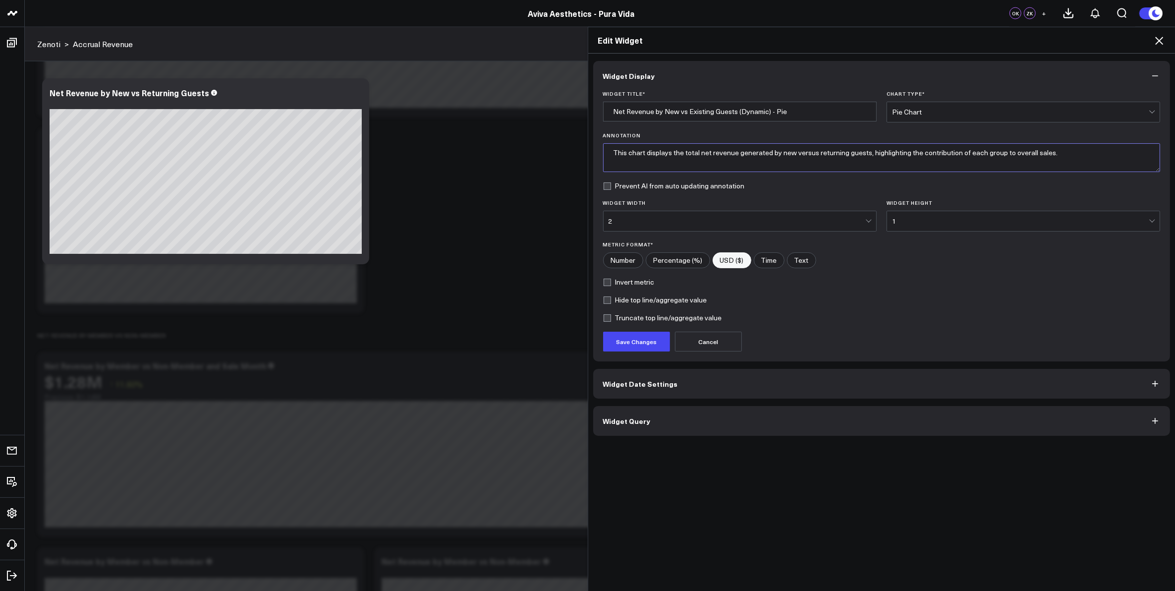
click at [819, 155] on textarea "This chart displays the total net revenue generated by new versus returning gue…" at bounding box center [882, 157] width 558 height 29
drag, startPoint x: 857, startPoint y: 154, endPoint x: 1057, endPoint y: 154, distance: 199.2
click at [1057, 154] on textarea "This chart displays the total net revenue generated by new versus existing gues…" at bounding box center [882, 157] width 558 height 29
click at [1054, 159] on textarea "This chart displays the total net revenue generated by new versus existing gues…" at bounding box center [882, 157] width 558 height 29
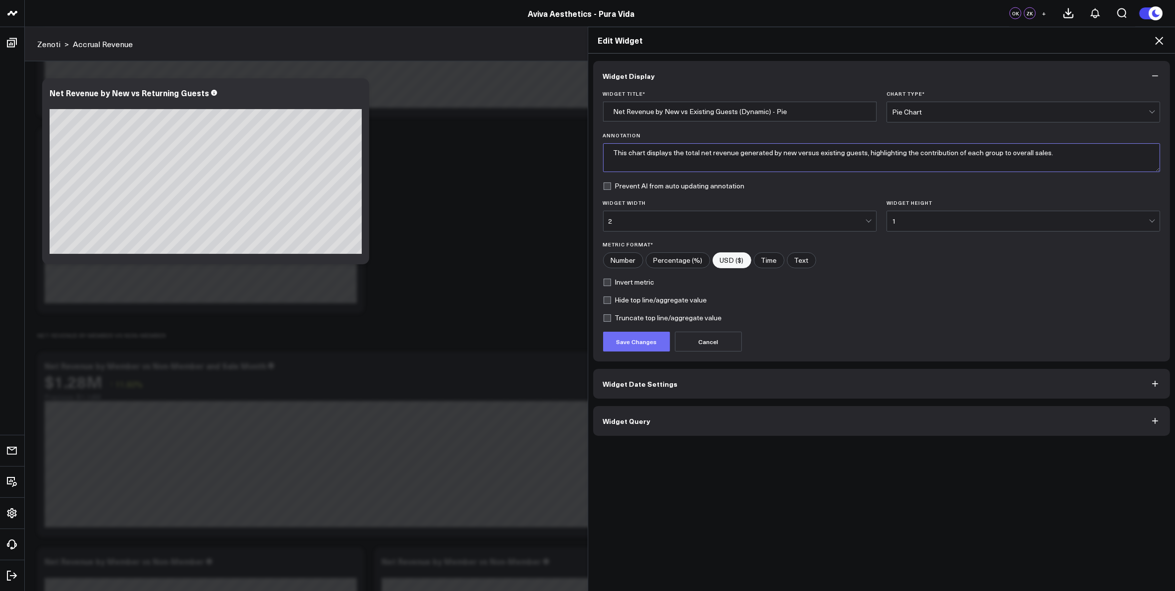
type textarea "This chart displays the total net revenue generated by new versus existing gues…"
click at [647, 343] on button "Save Changes" at bounding box center [636, 342] width 67 height 20
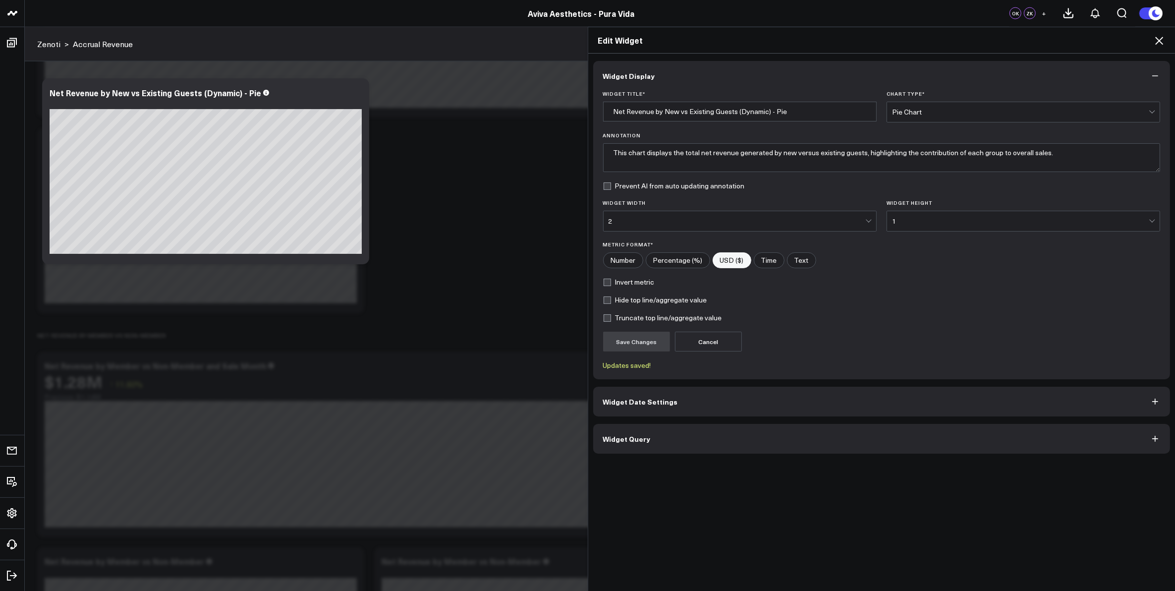
click at [1163, 38] on icon at bounding box center [1159, 41] width 12 height 12
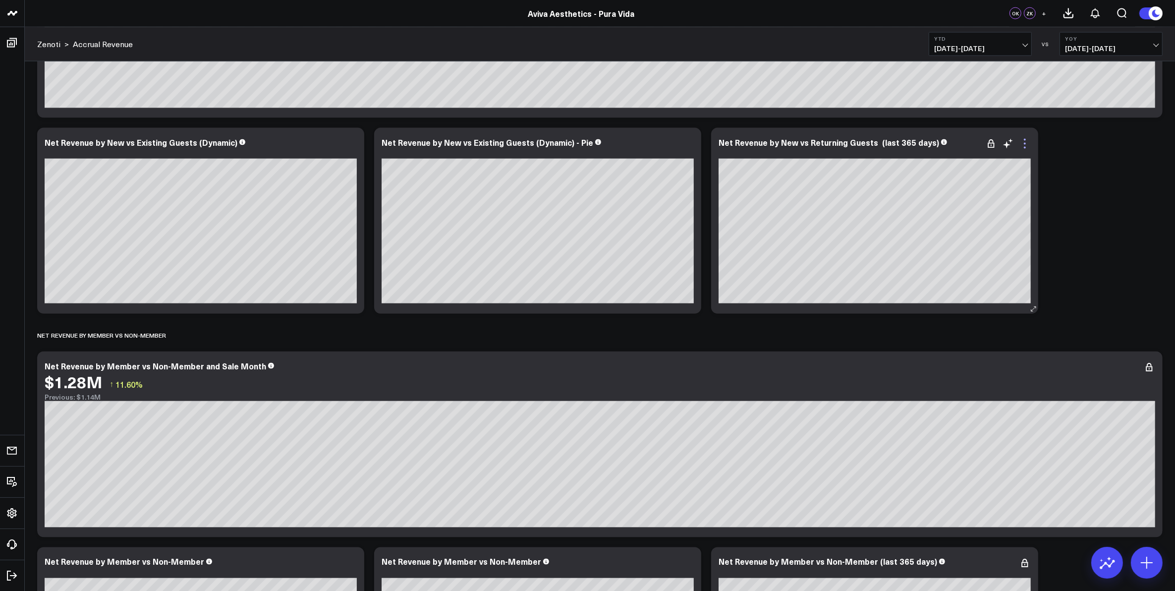
click at [1024, 144] on icon at bounding box center [1025, 144] width 2 height 2
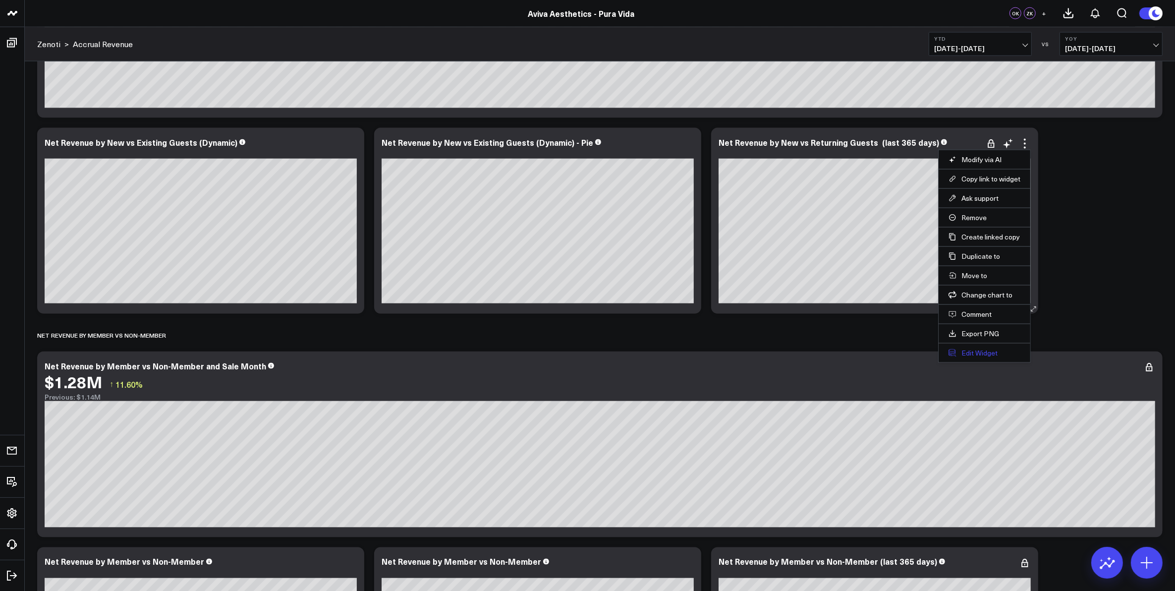
click at [979, 353] on button "Edit Widget" at bounding box center [985, 352] width 72 height 9
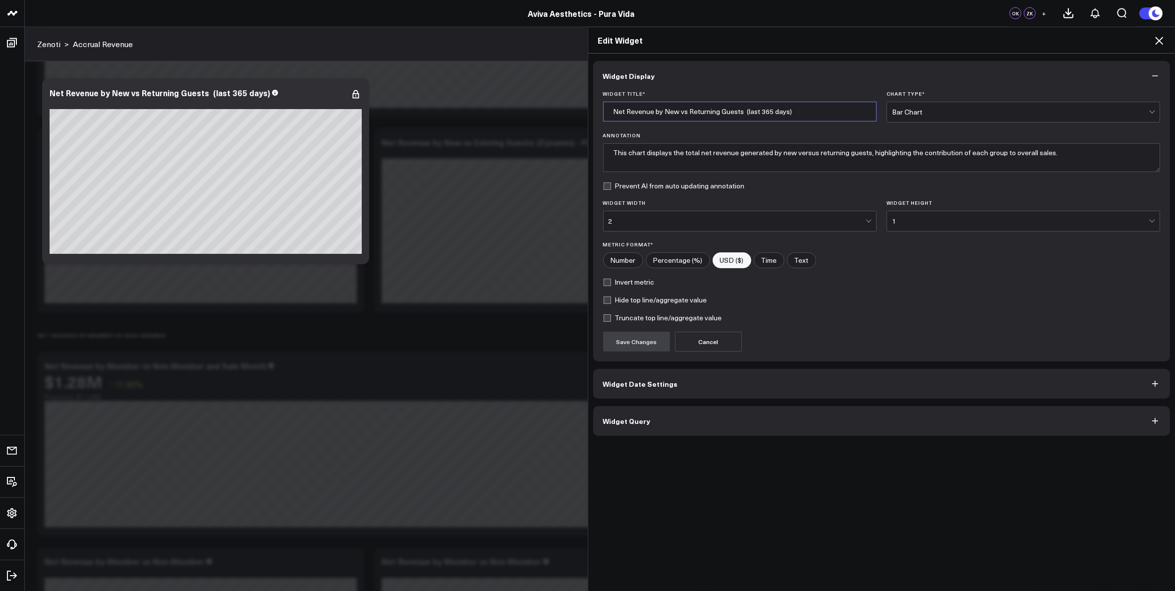
click at [697, 111] on input "Net Revenue by New vs Returning Guests (last 365 days)" at bounding box center [740, 112] width 274 height 20
click at [695, 111] on input "Net Revenue by New vs Returning Guests (last 365 days)" at bounding box center [740, 112] width 274 height 20
type input "Net Revenue by New vs Existing Guests (last 365 days)"
click at [821, 155] on textarea "This chart displays the total net revenue generated by new versus returning gue…" at bounding box center [882, 157] width 558 height 29
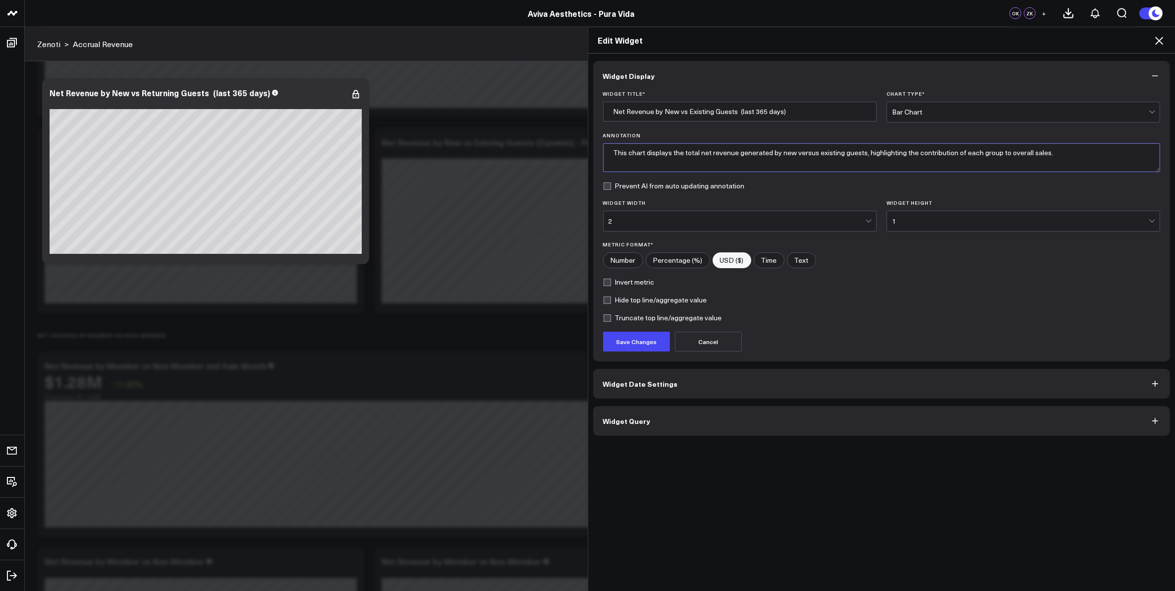
drag, startPoint x: 858, startPoint y: 155, endPoint x: 1063, endPoint y: 159, distance: 204.7
click at [1063, 159] on textarea "This chart displays the total net revenue generated by new versus existing gues…" at bounding box center [882, 157] width 558 height 29
type textarea "This chart displays the total net revenue generated by new versus existing gues…"
click at [644, 345] on button "Save Changes" at bounding box center [636, 342] width 67 height 20
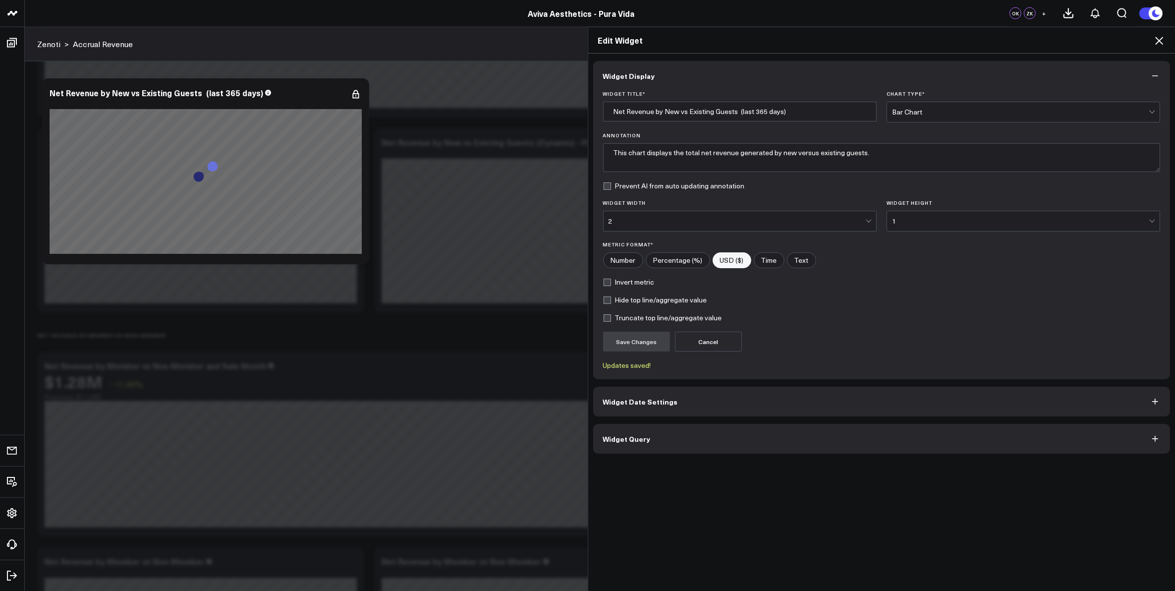
click at [1163, 42] on icon at bounding box center [1159, 41] width 12 height 12
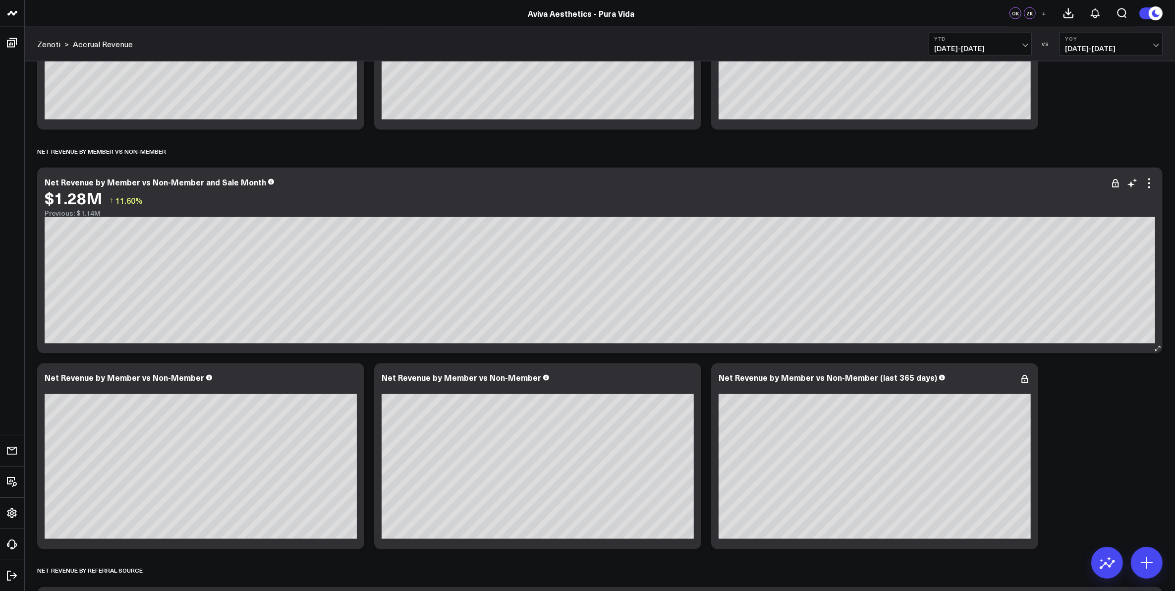
scroll to position [2044, 0]
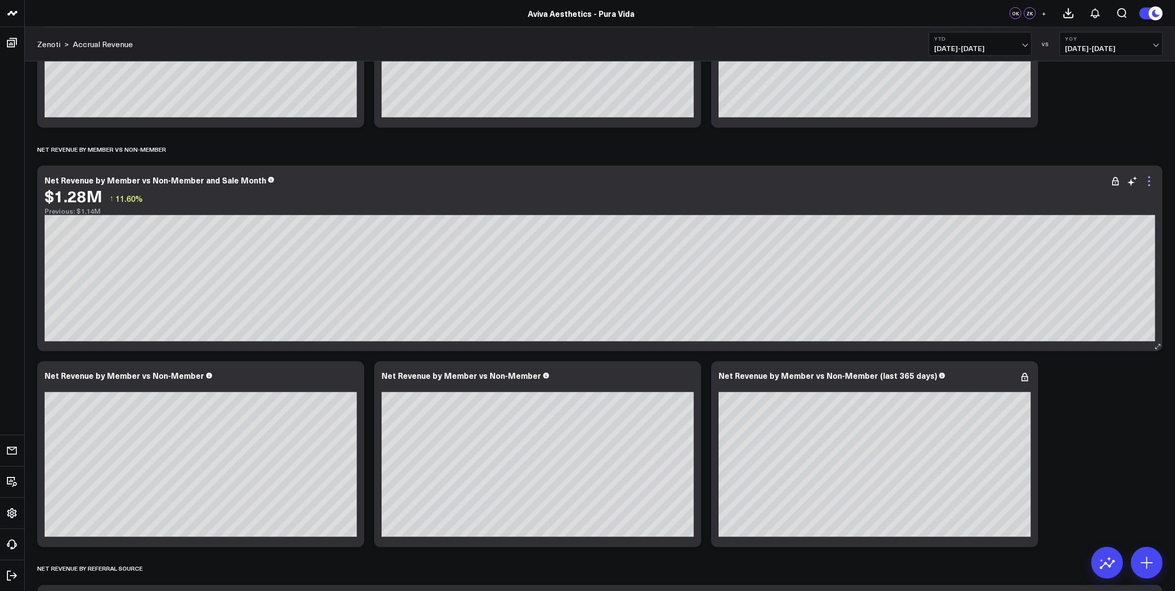
click at [1150, 182] on icon at bounding box center [1149, 181] width 12 height 12
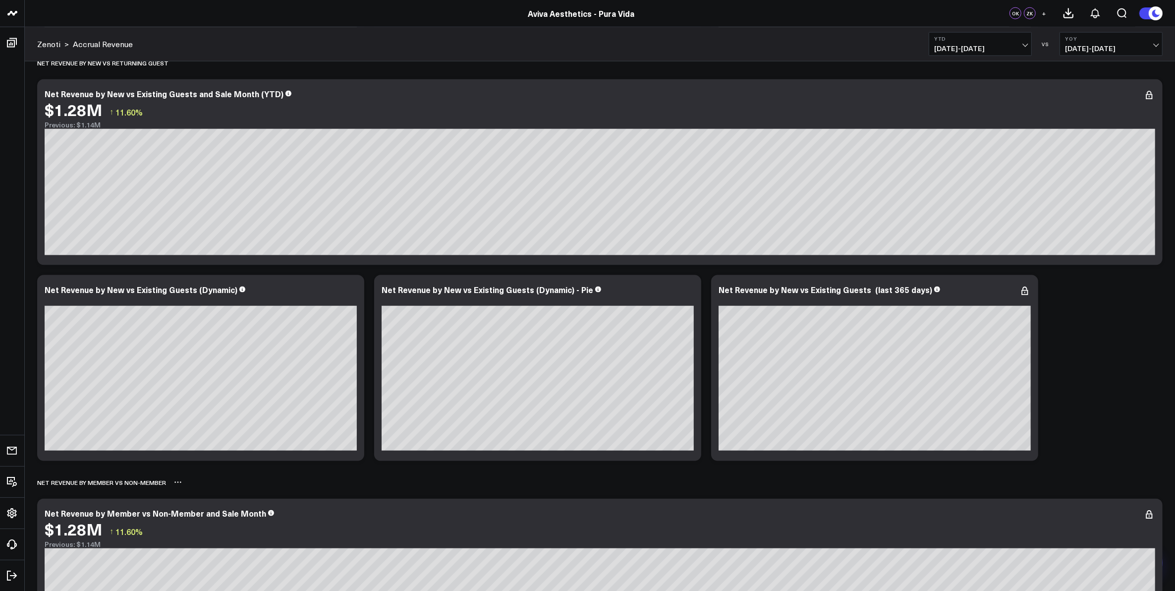
scroll to position [1549, 0]
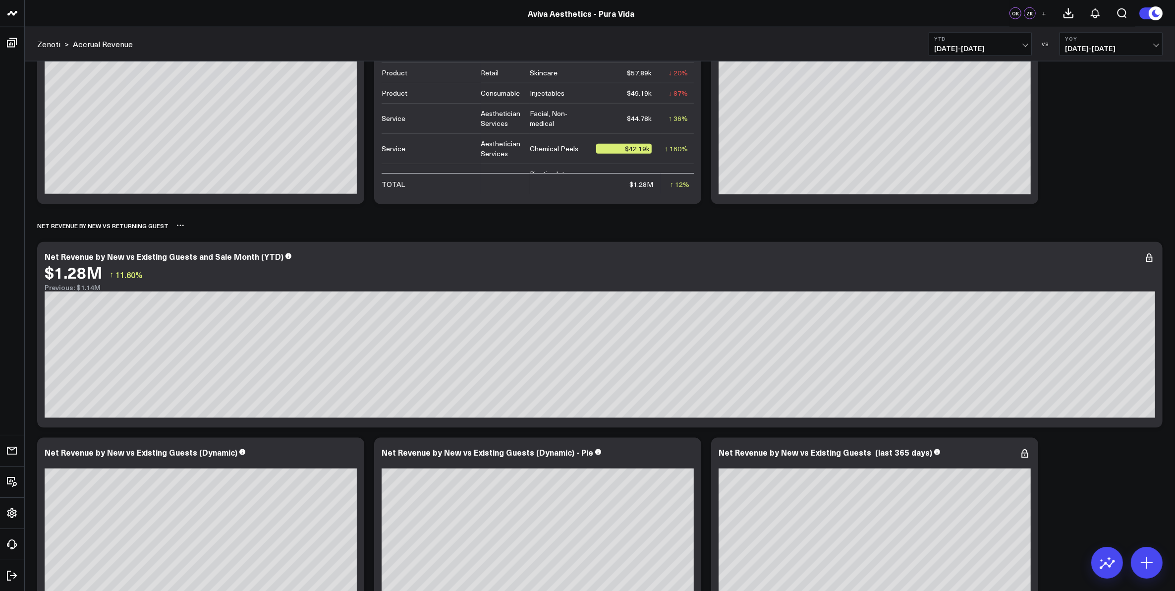
click at [178, 229] on button at bounding box center [180, 226] width 8 height 12
click at [197, 236] on button "Rename" at bounding box center [206, 236] width 43 height 17
click at [128, 225] on div "Net Revenue by New vs Returning Guest" at bounding box center [102, 225] width 131 height 23
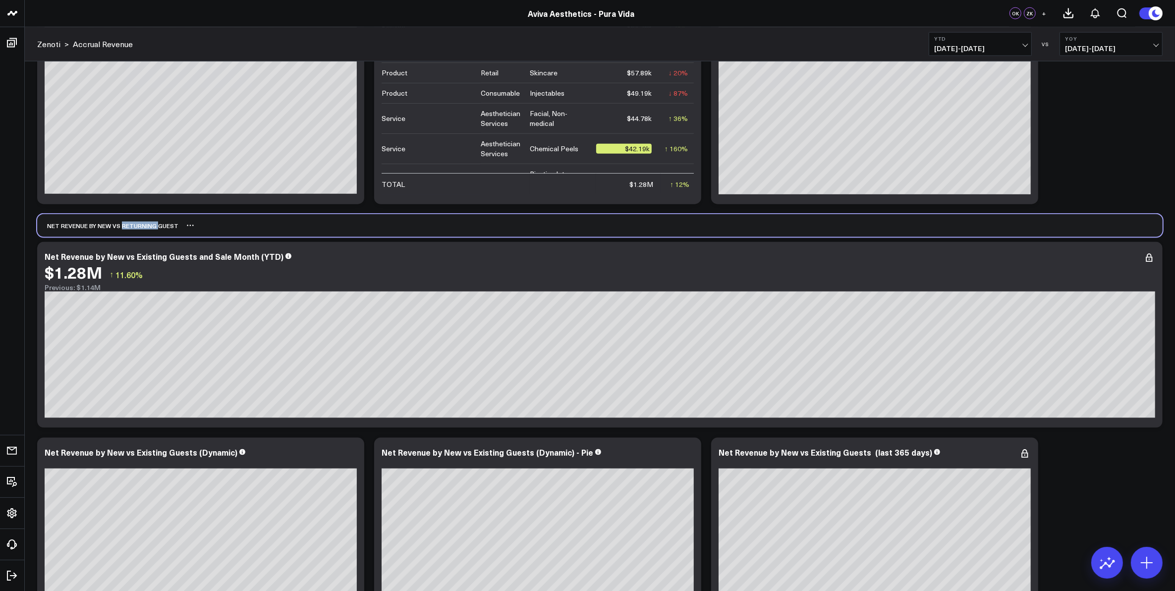
click at [128, 225] on div "Net Revenue by New vs Returning Guest" at bounding box center [107, 225] width 141 height 23
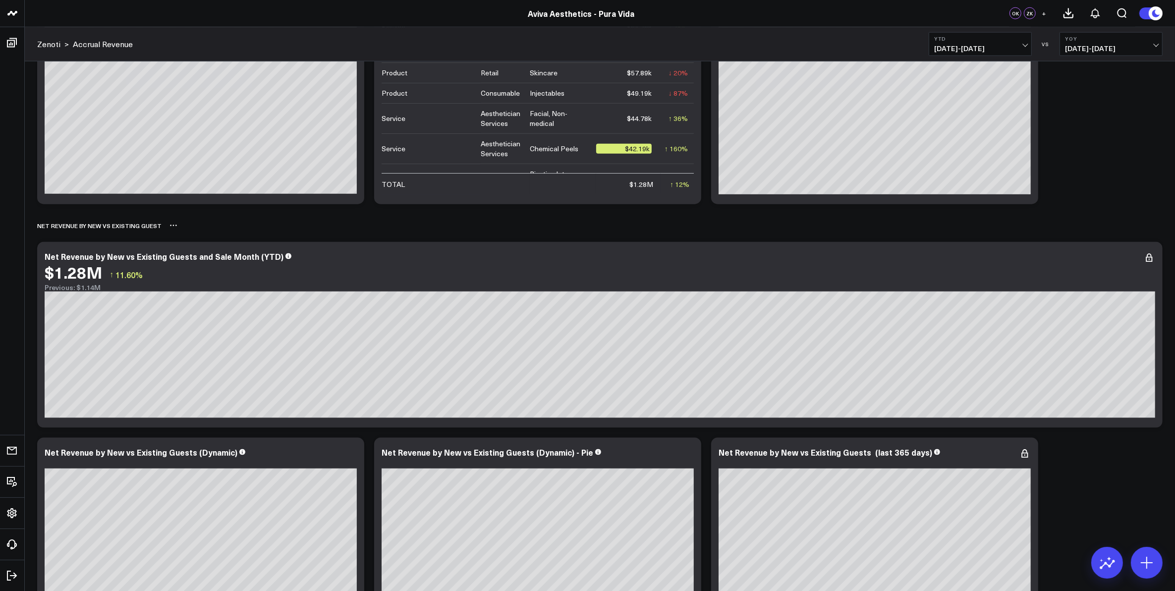
click at [234, 226] on div "Net Revenue by New vs existing Guest" at bounding box center [600, 225] width 1126 height 23
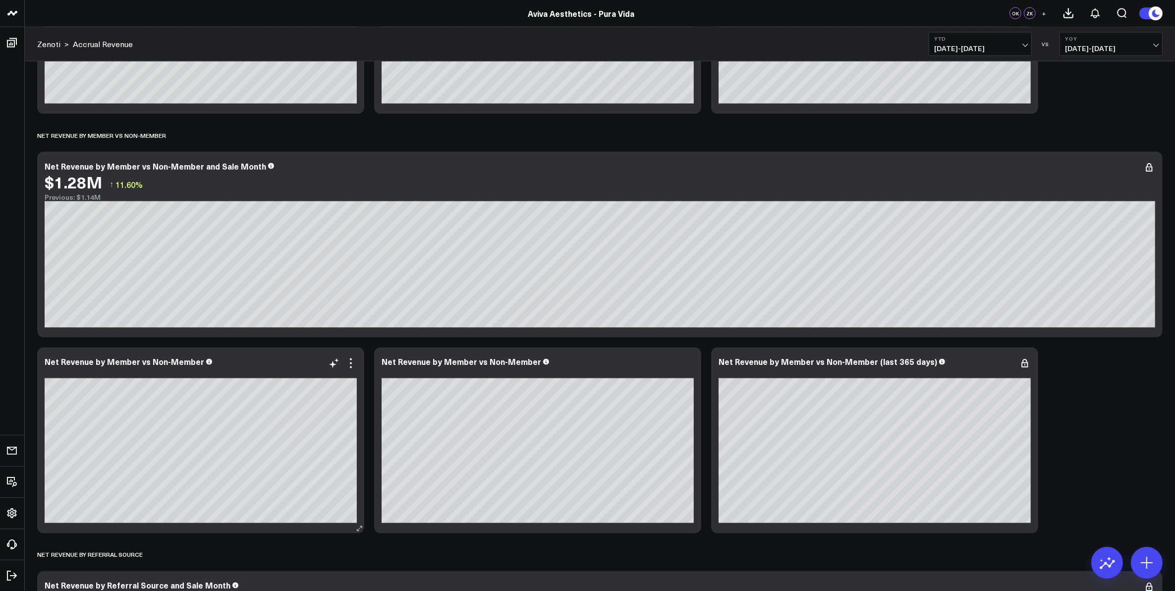
scroll to position [2044, 0]
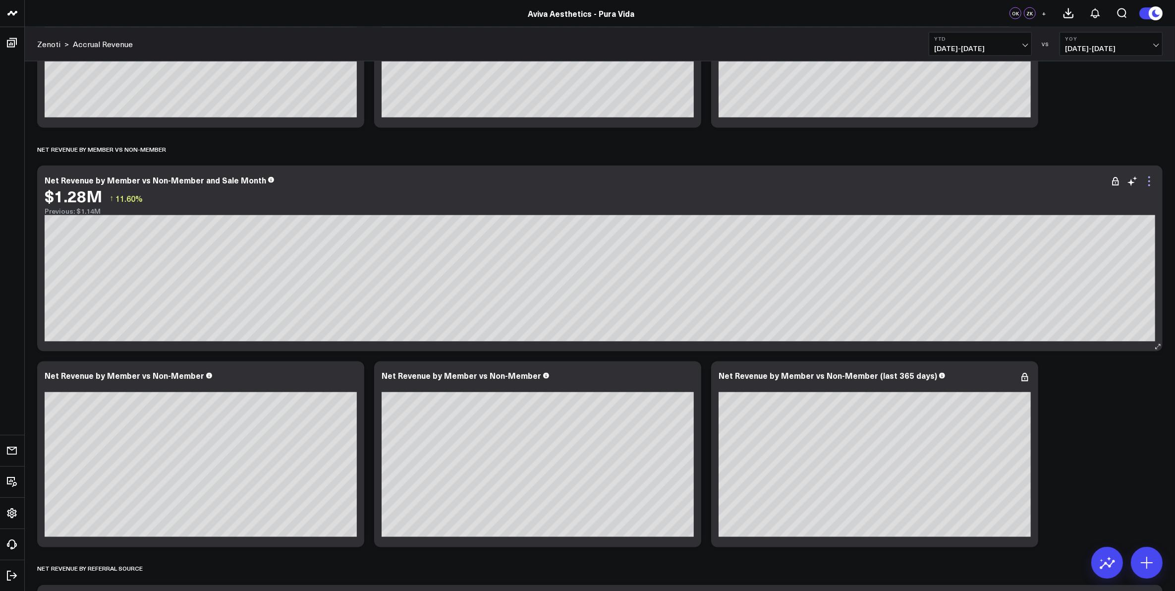
click at [1152, 186] on icon at bounding box center [1149, 181] width 12 height 12
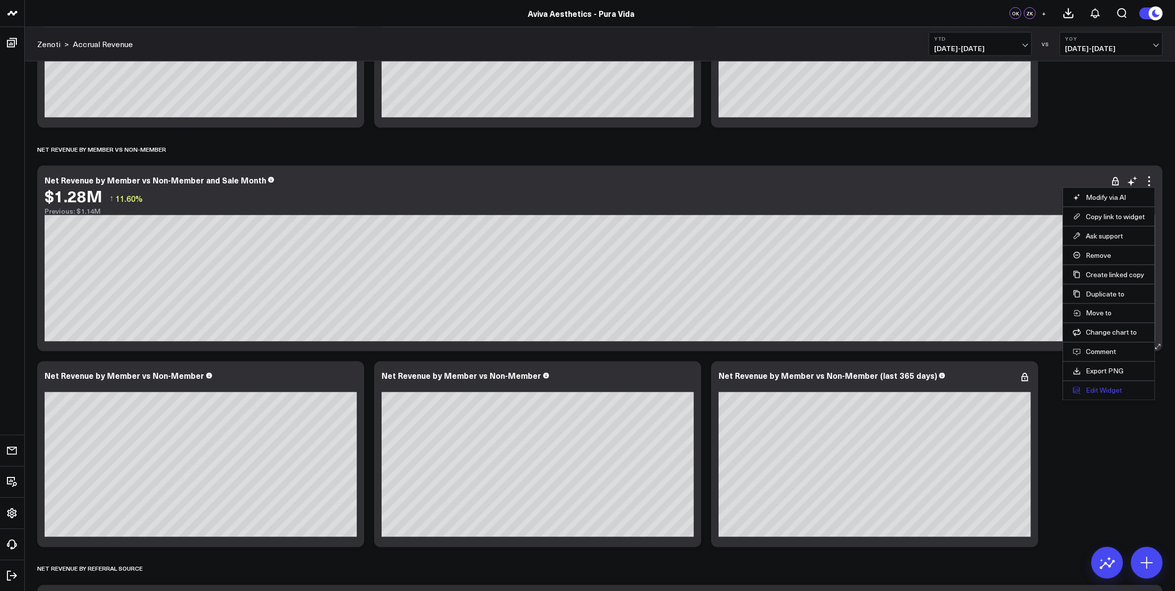
click at [1114, 395] on button "Edit Widget" at bounding box center [1109, 390] width 72 height 9
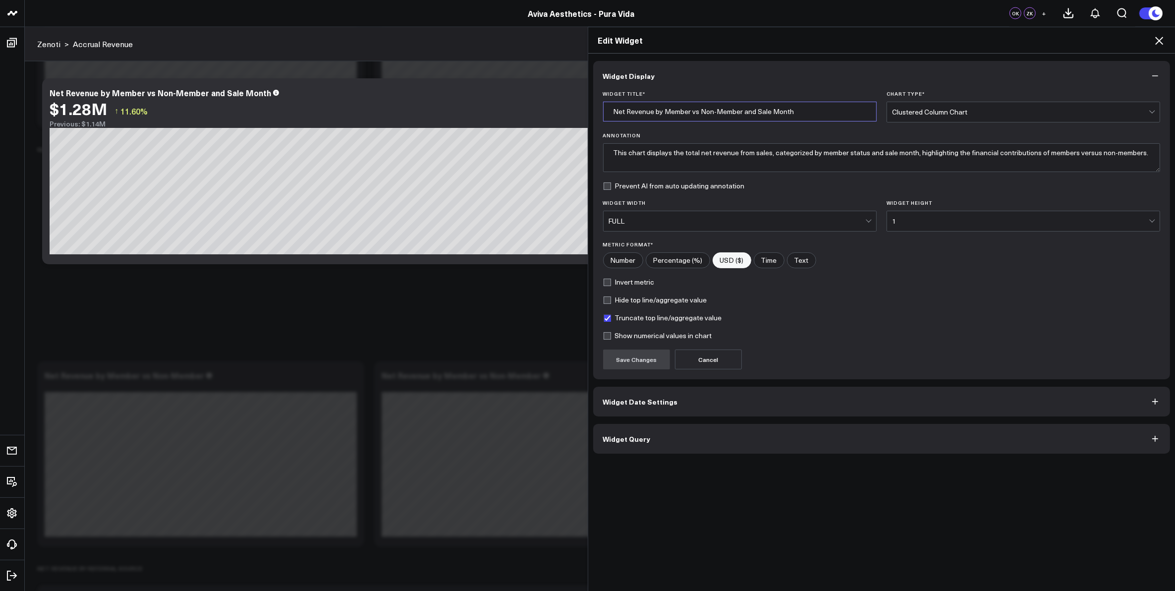
click at [794, 111] on input "Net Revenue by Member vs Non-Member and Sale Month" at bounding box center [740, 112] width 274 height 20
type input "Net Revenue by Member vs Non-Member and Sale Month (YTD)"
drag, startPoint x: 910, startPoint y: 154, endPoint x: 1186, endPoint y: 154, distance: 276.1
type textarea "This chart displays the total net revenue from sales, categorized by member sta…"
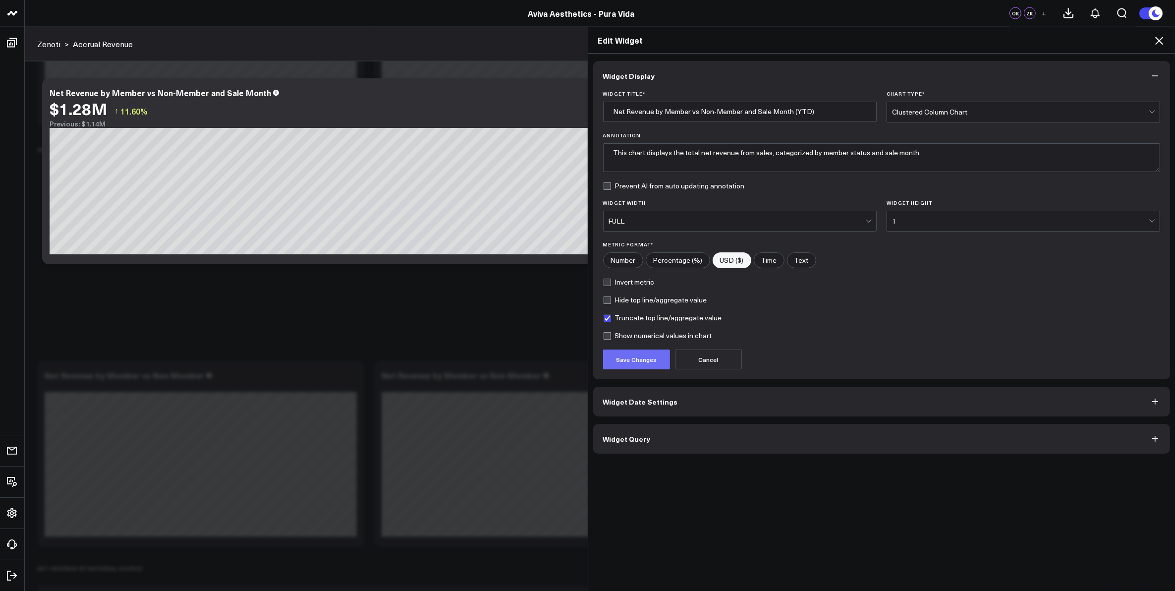
click at [632, 361] on button "Save Changes" at bounding box center [636, 359] width 67 height 20
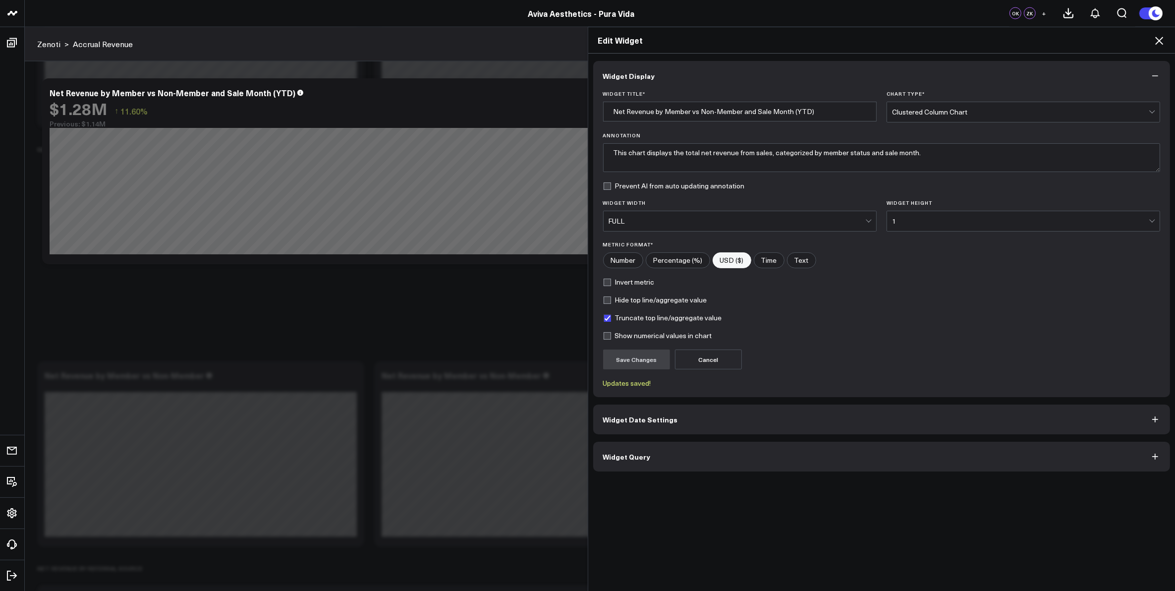
click at [1156, 40] on icon at bounding box center [1159, 41] width 12 height 12
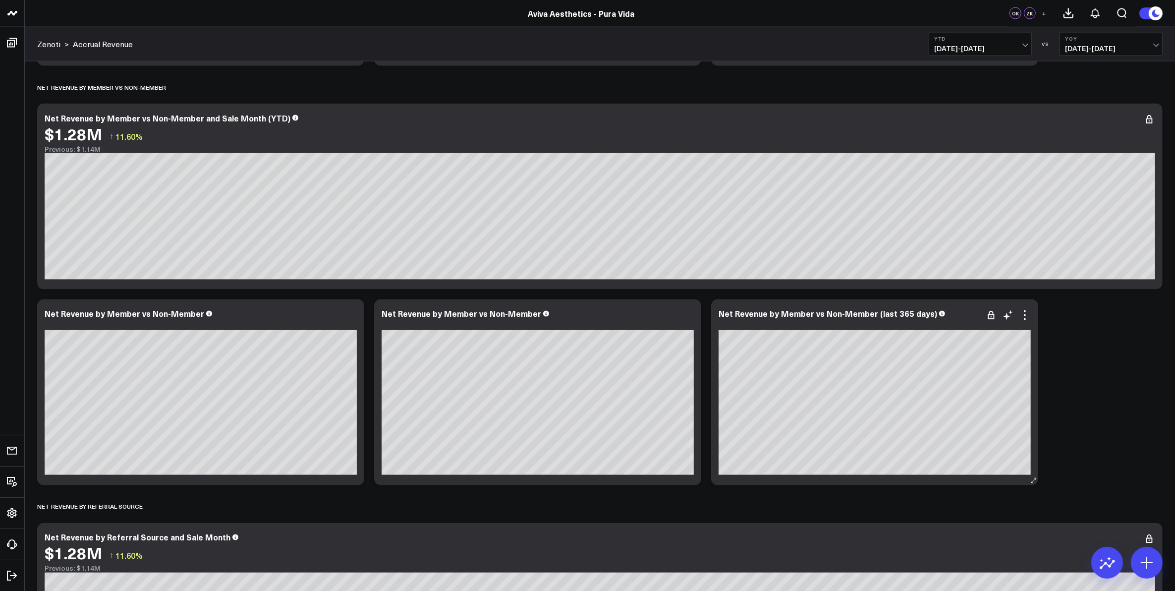
scroll to position [2168, 0]
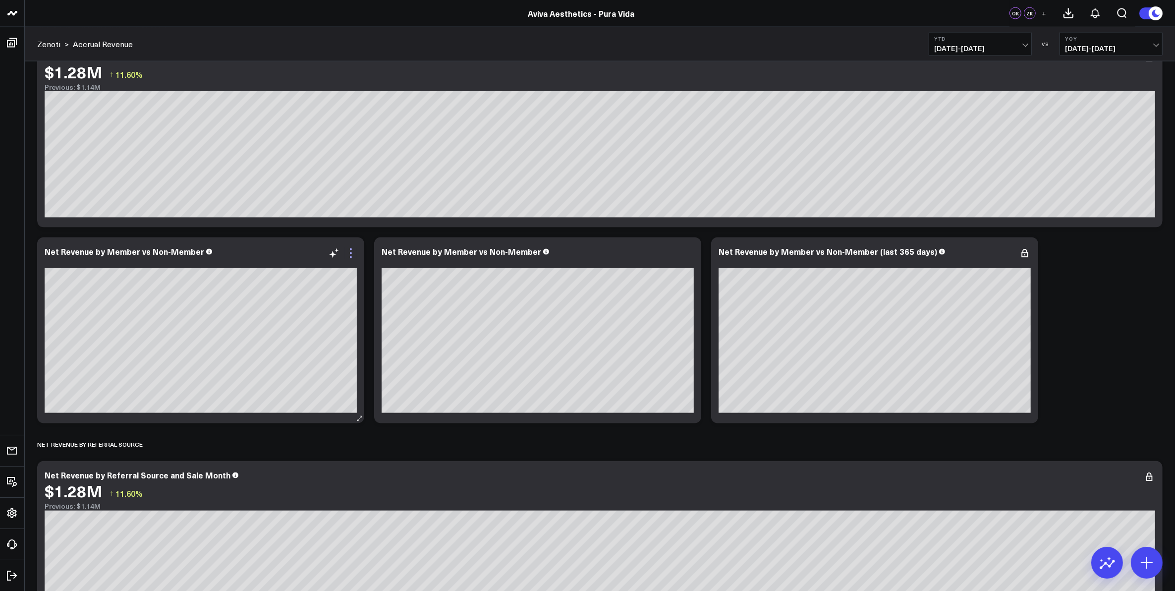
click at [349, 256] on icon at bounding box center [351, 253] width 12 height 12
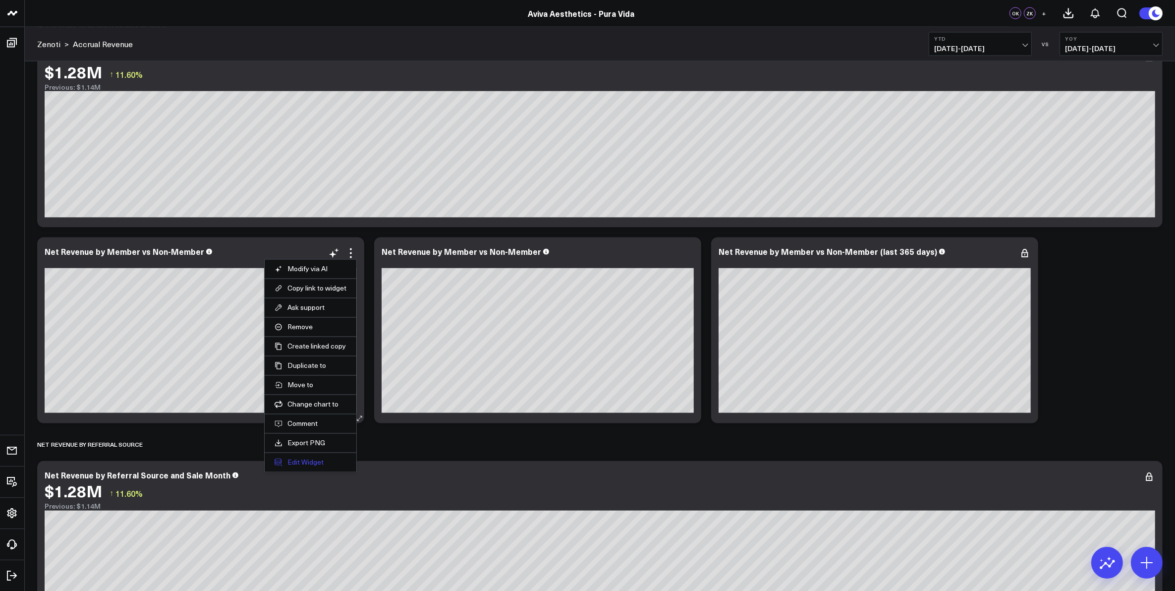
click at [308, 463] on button "Edit Widget" at bounding box center [311, 462] width 72 height 9
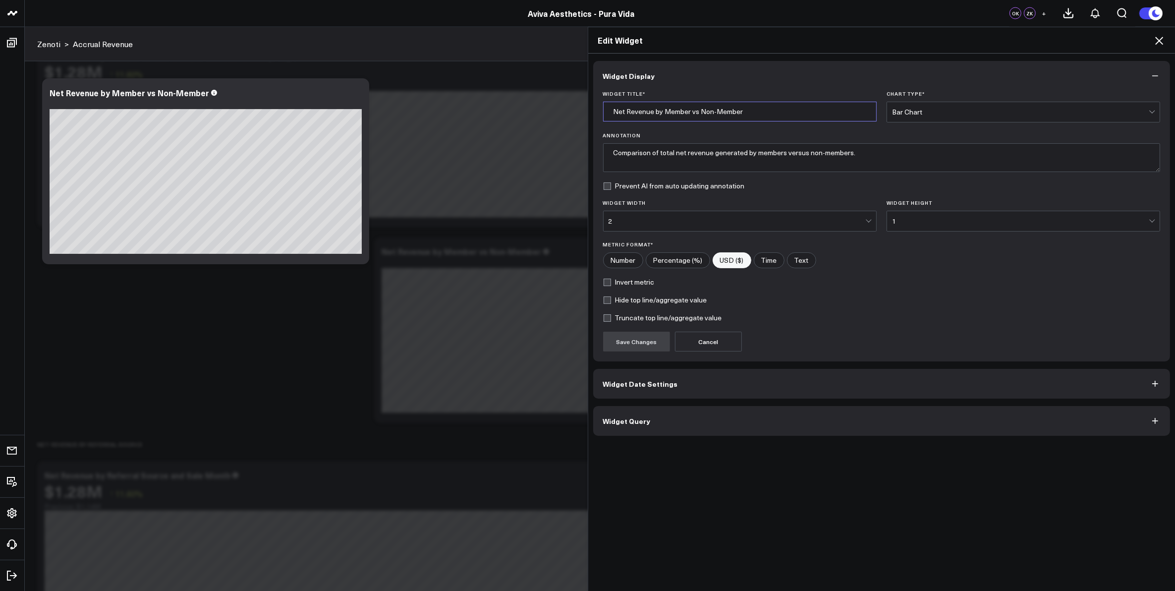
click at [761, 110] on input "Net Revenue by Member vs Non-Member" at bounding box center [740, 112] width 274 height 20
type input "Net Revenue by Member vs Non-Member (Dynamic)"
click at [627, 340] on button "Save Changes" at bounding box center [636, 342] width 67 height 20
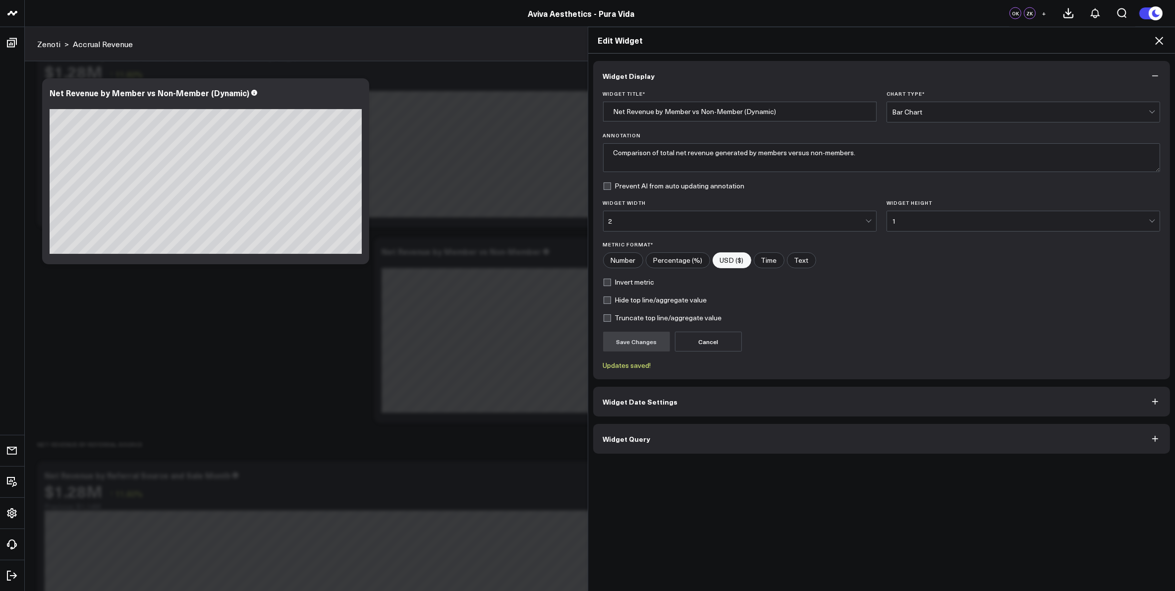
click at [1158, 38] on icon at bounding box center [1159, 41] width 12 height 12
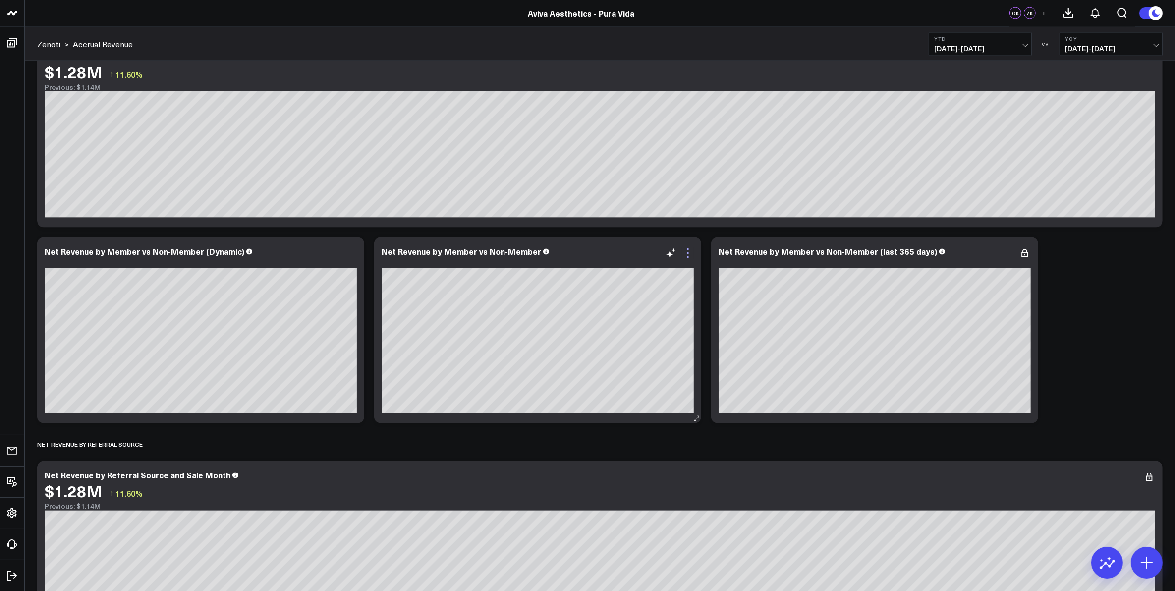
click at [687, 258] on icon at bounding box center [688, 257] width 2 height 2
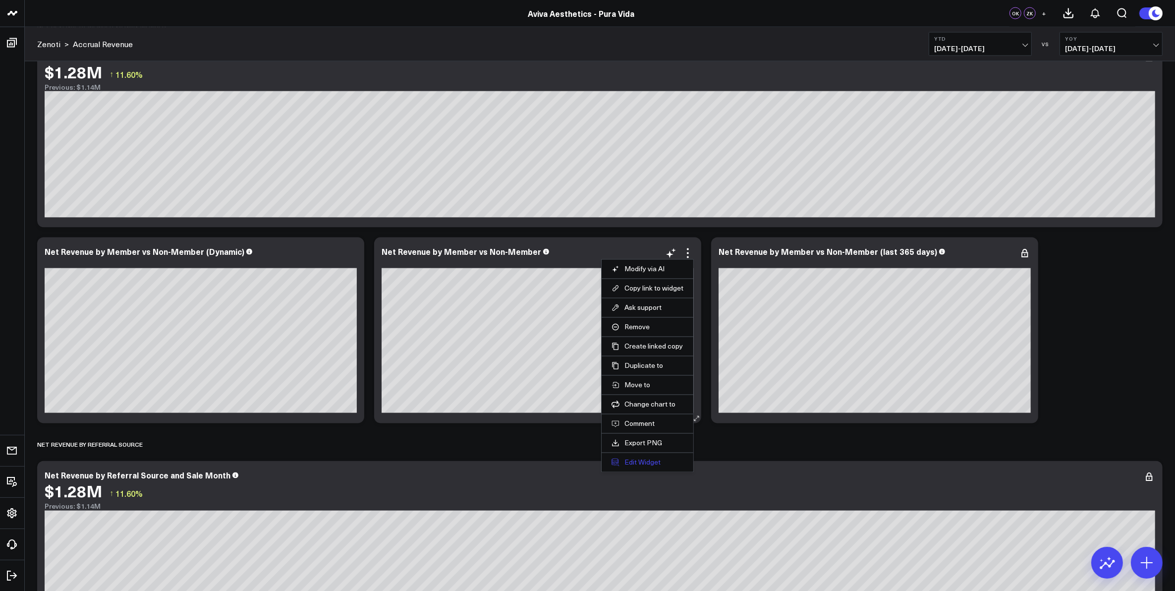
click at [638, 461] on button "Edit Widget" at bounding box center [648, 462] width 72 height 9
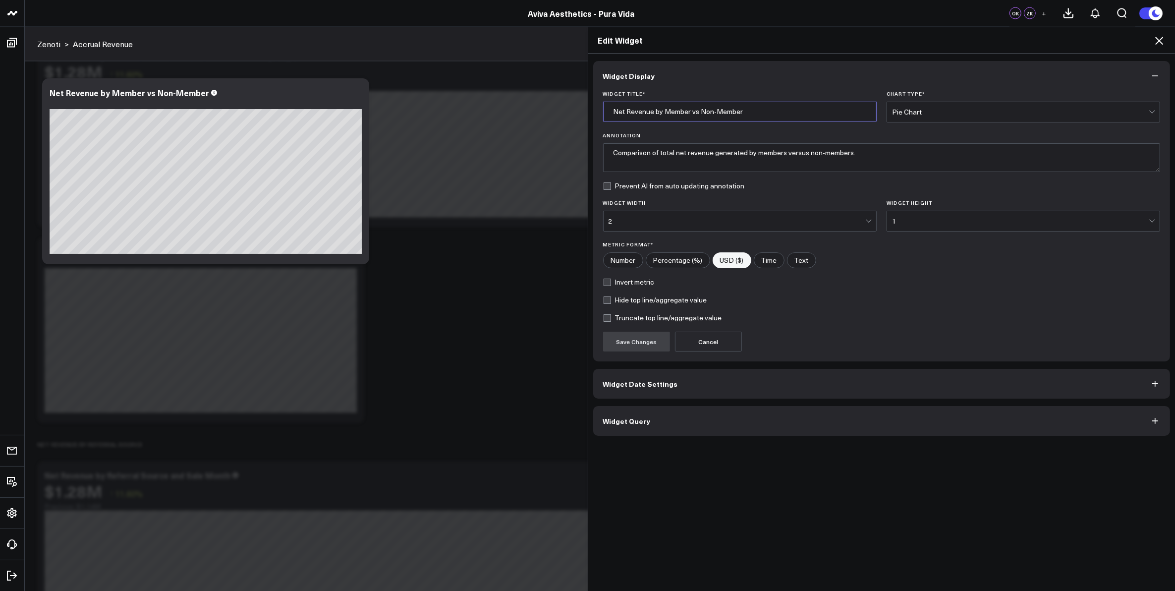
click at [759, 113] on input "Net Revenue by Member vs Non-Member" at bounding box center [740, 112] width 274 height 20
type input "Net Revenue by Member vs Non-Member (Dynamic) - Pie"
click at [625, 340] on button "Save Changes" at bounding box center [636, 342] width 67 height 20
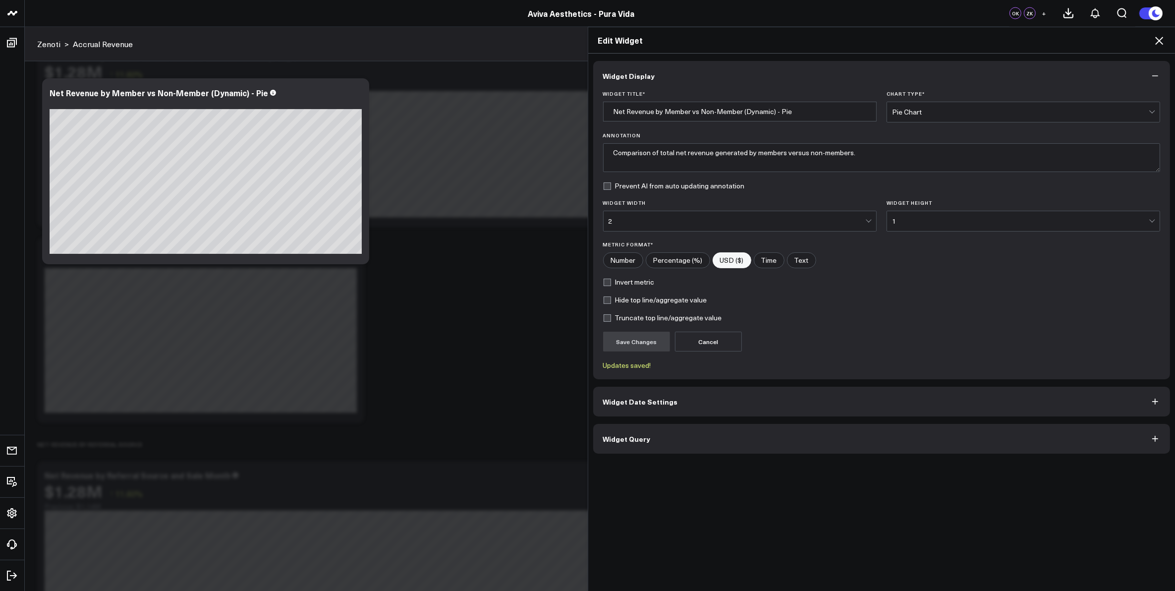
click at [1159, 43] on icon at bounding box center [1159, 41] width 12 height 12
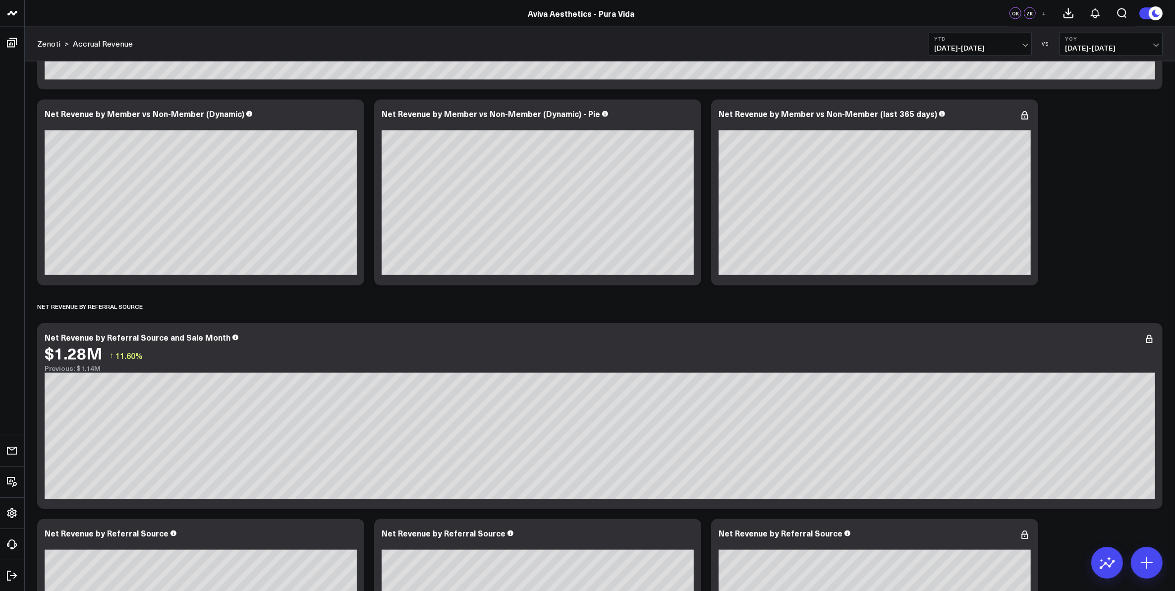
scroll to position [2432, 0]
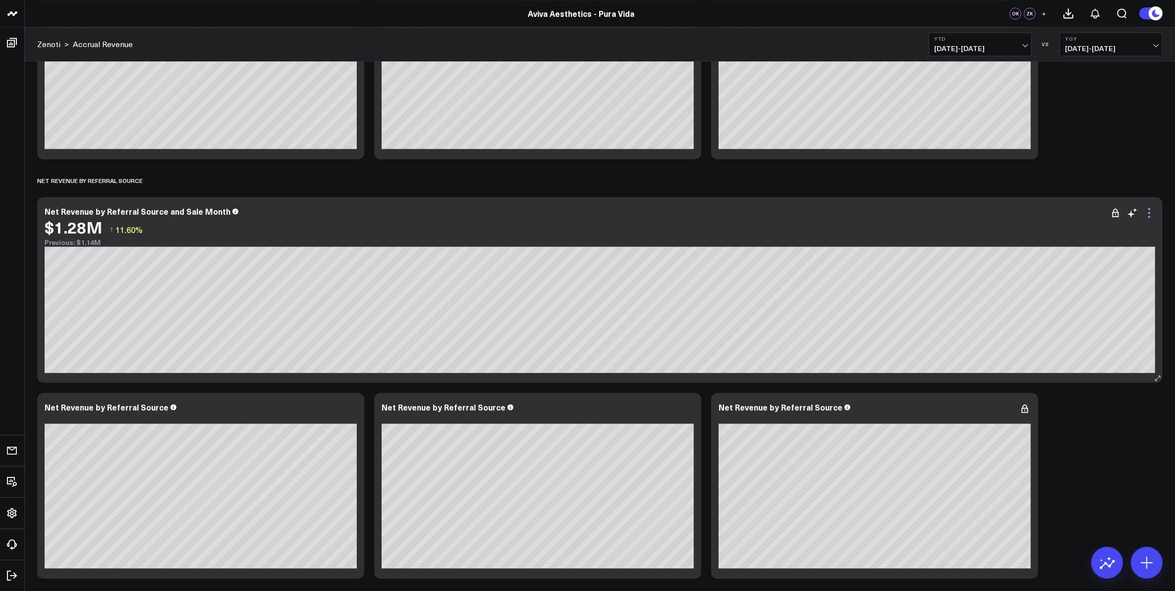
click at [1151, 215] on icon at bounding box center [1149, 213] width 12 height 12
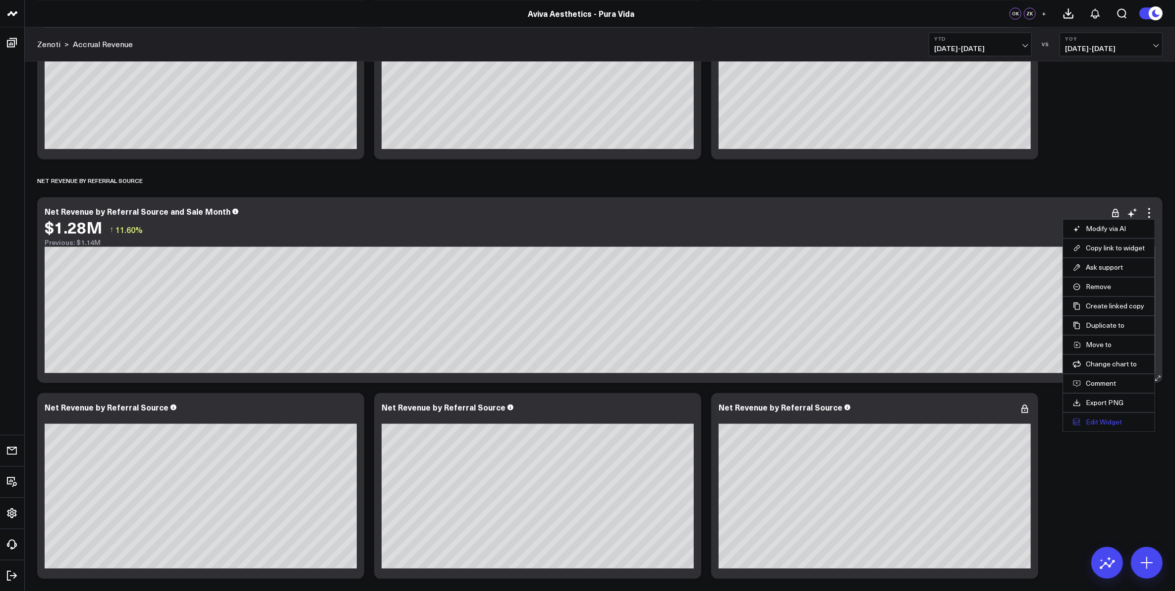
click at [1106, 420] on button "Edit Widget" at bounding box center [1109, 421] width 72 height 9
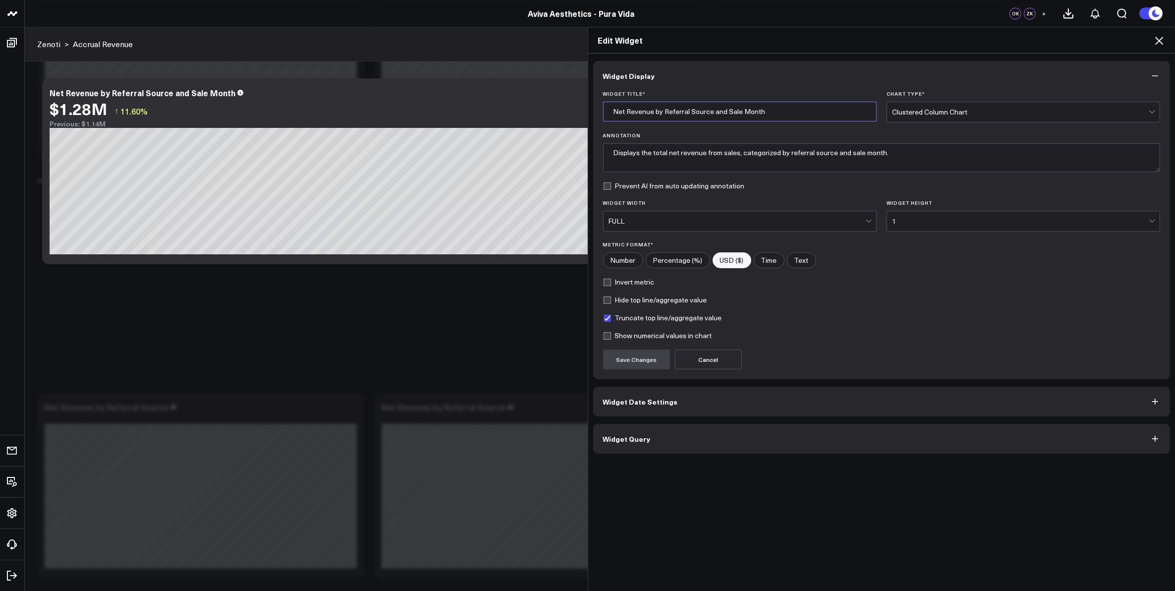
drag, startPoint x: 782, startPoint y: 112, endPoint x: 778, endPoint y: 117, distance: 6.0
click at [781, 113] on input "Net Revenue by Referral Source and Sale Month" at bounding box center [740, 112] width 274 height 20
type input "Net Revenue by Referral Source and Sale Month (YTD)"
click at [635, 353] on button "Save Changes" at bounding box center [636, 359] width 67 height 20
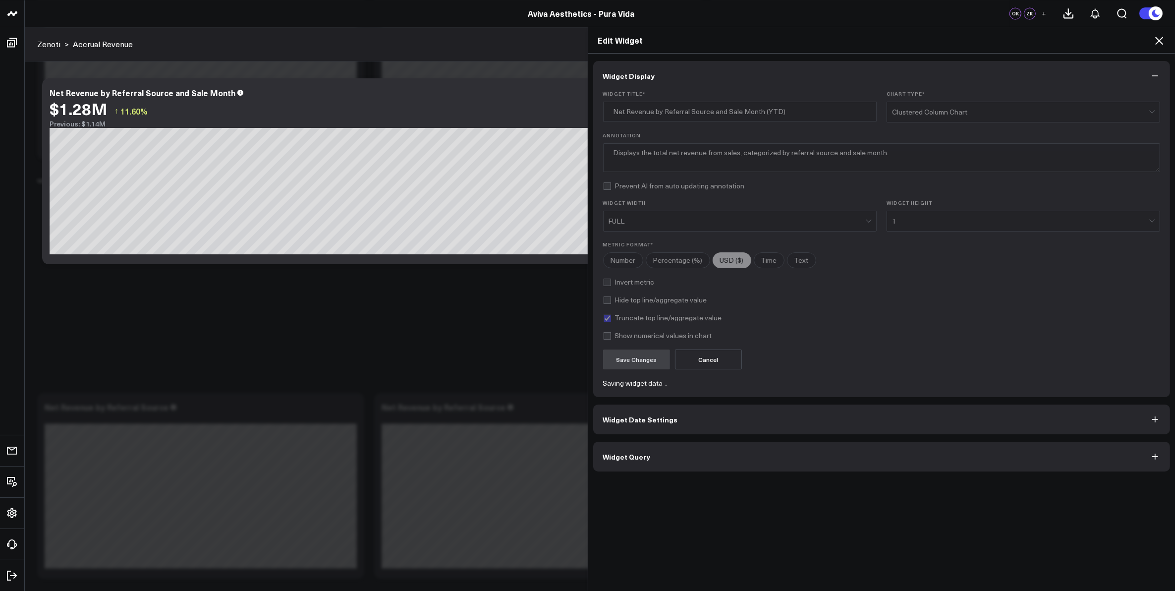
click at [1160, 38] on icon at bounding box center [1159, 41] width 12 height 12
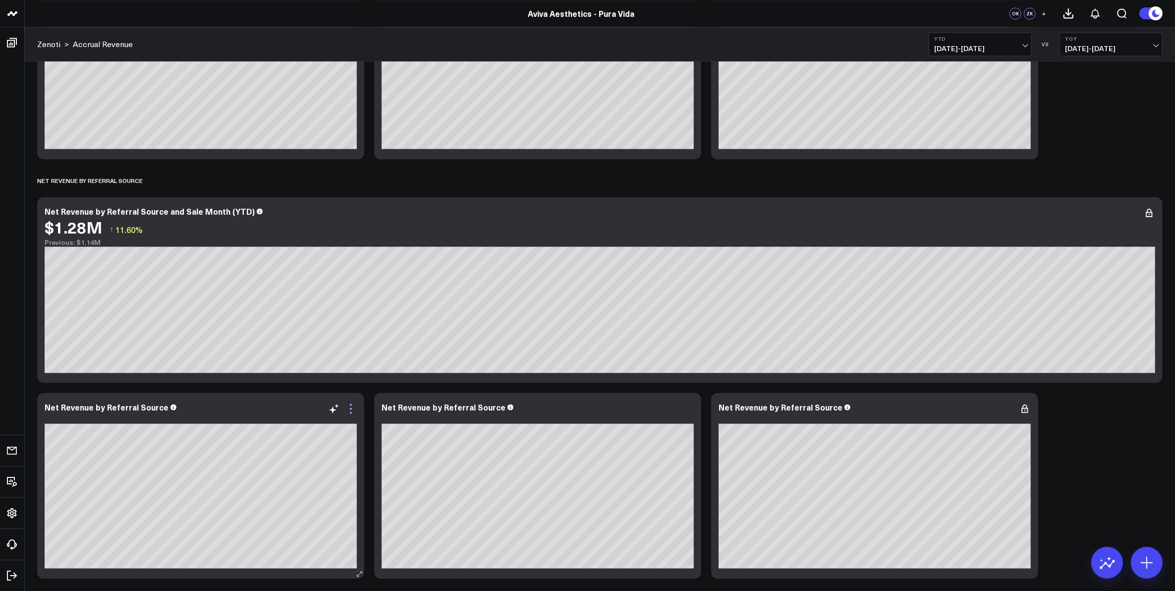
click at [348, 409] on icon at bounding box center [351, 408] width 12 height 12
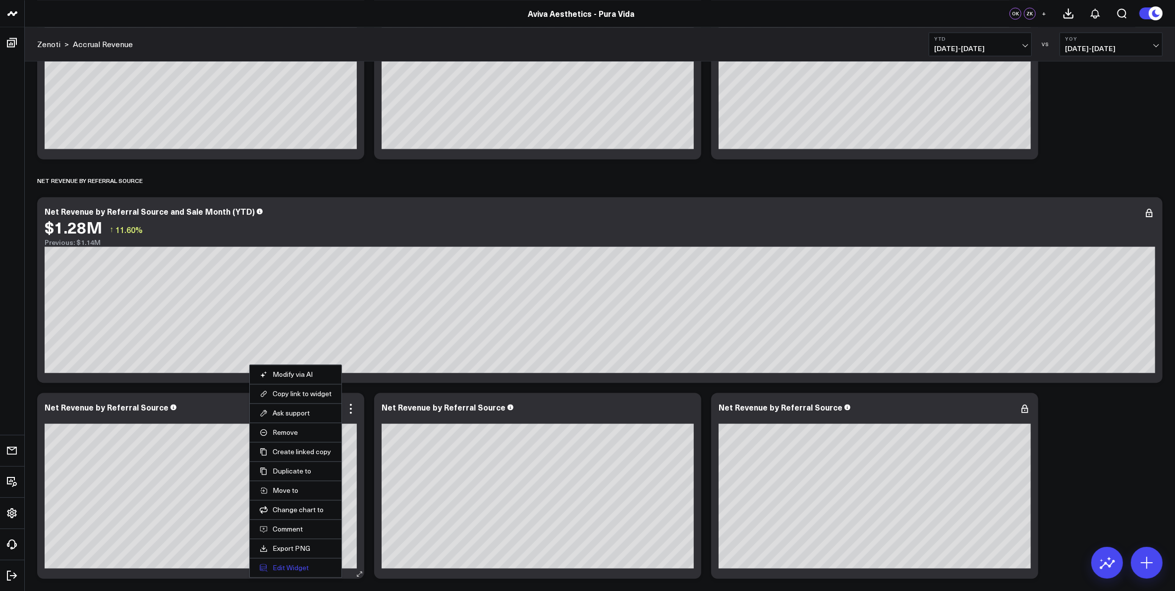
click at [298, 571] on button "Edit Widget" at bounding box center [296, 567] width 72 height 9
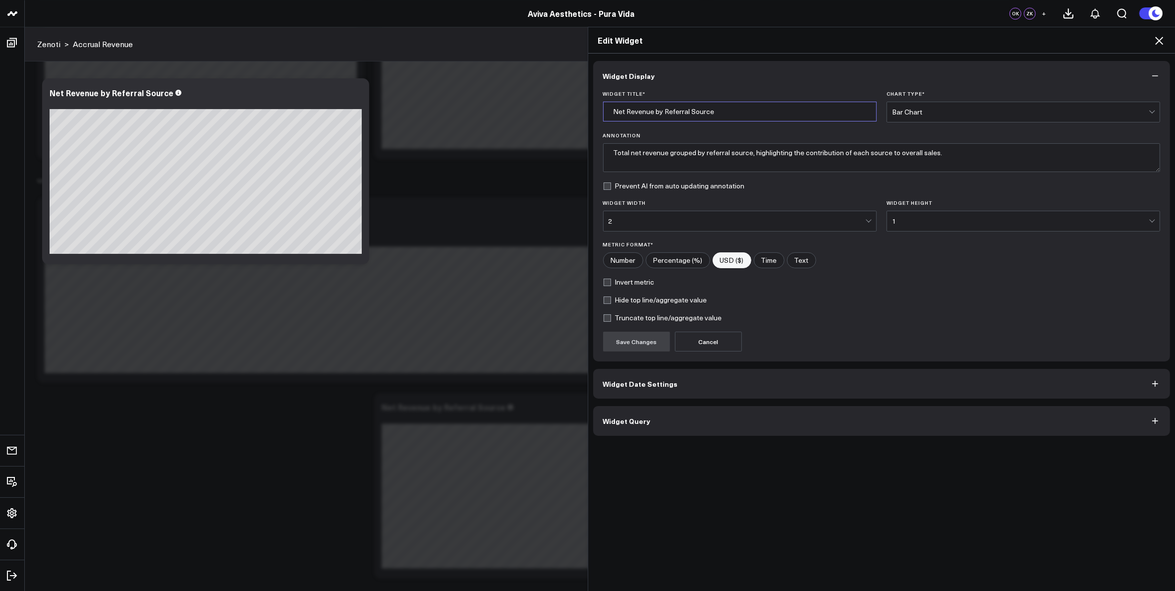
click at [718, 110] on input "Net Revenue by Referral Source" at bounding box center [740, 112] width 274 height 20
type input "Net Revenue by Referral Source (Dynamic)"
click at [647, 348] on button "Save Changes" at bounding box center [636, 342] width 67 height 20
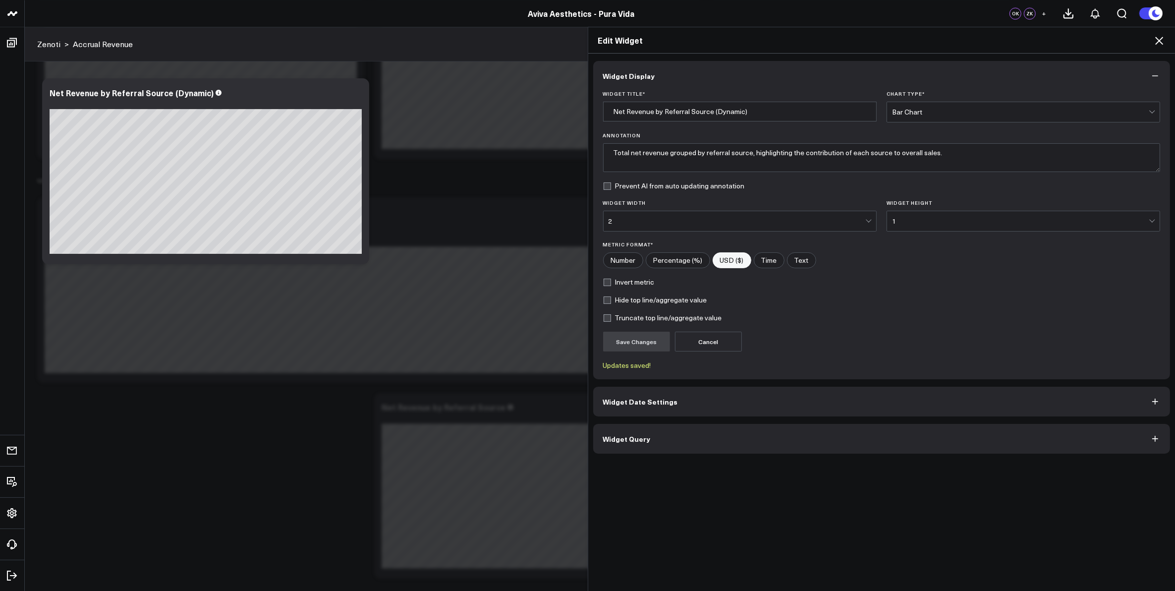
click at [1161, 38] on icon at bounding box center [1159, 41] width 12 height 12
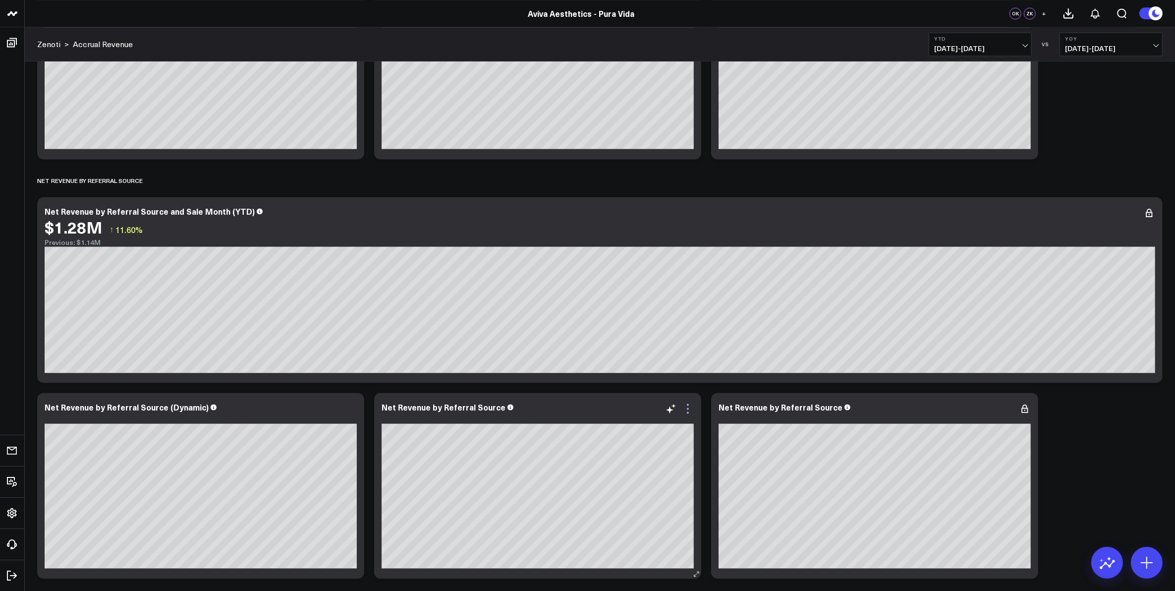
click at [689, 406] on icon at bounding box center [688, 408] width 12 height 12
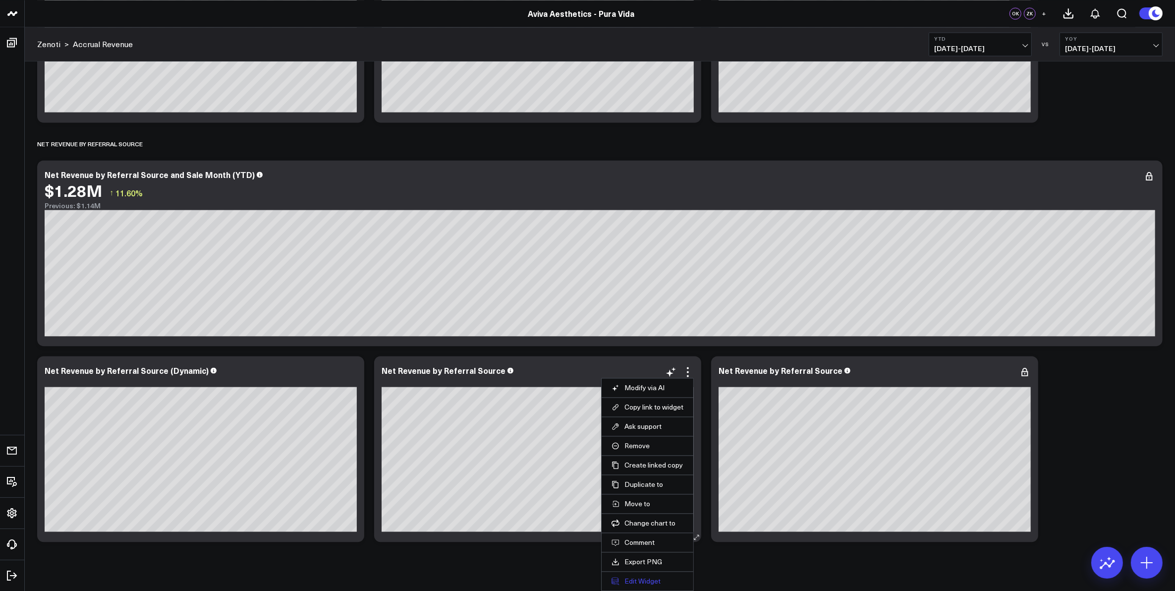
click at [646, 579] on button "Edit Widget" at bounding box center [648, 580] width 72 height 9
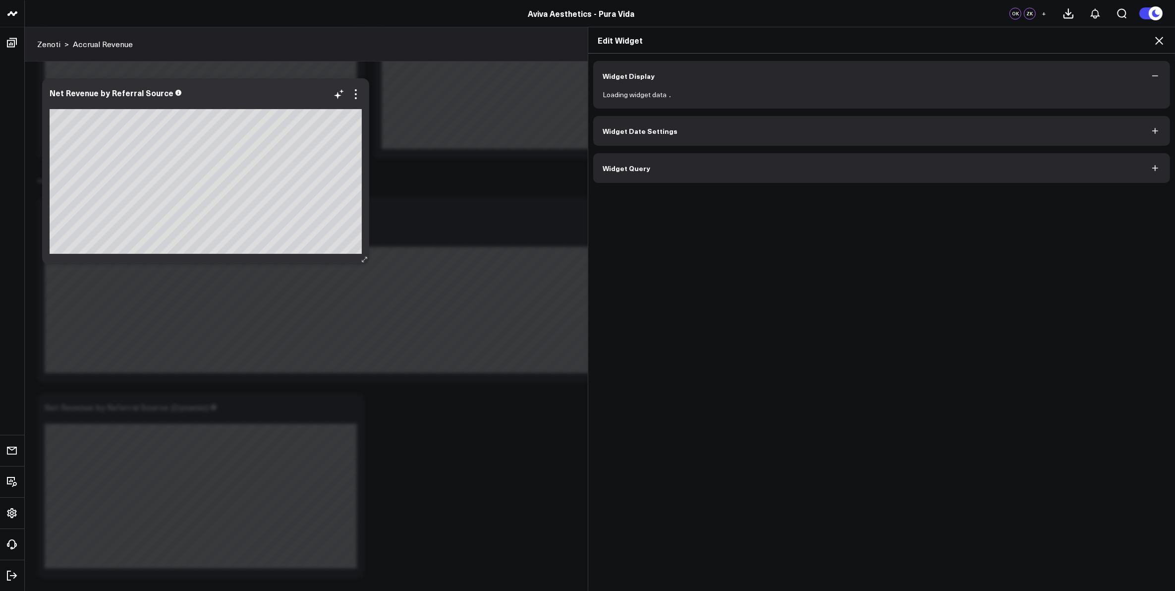
scroll to position [2432, 0]
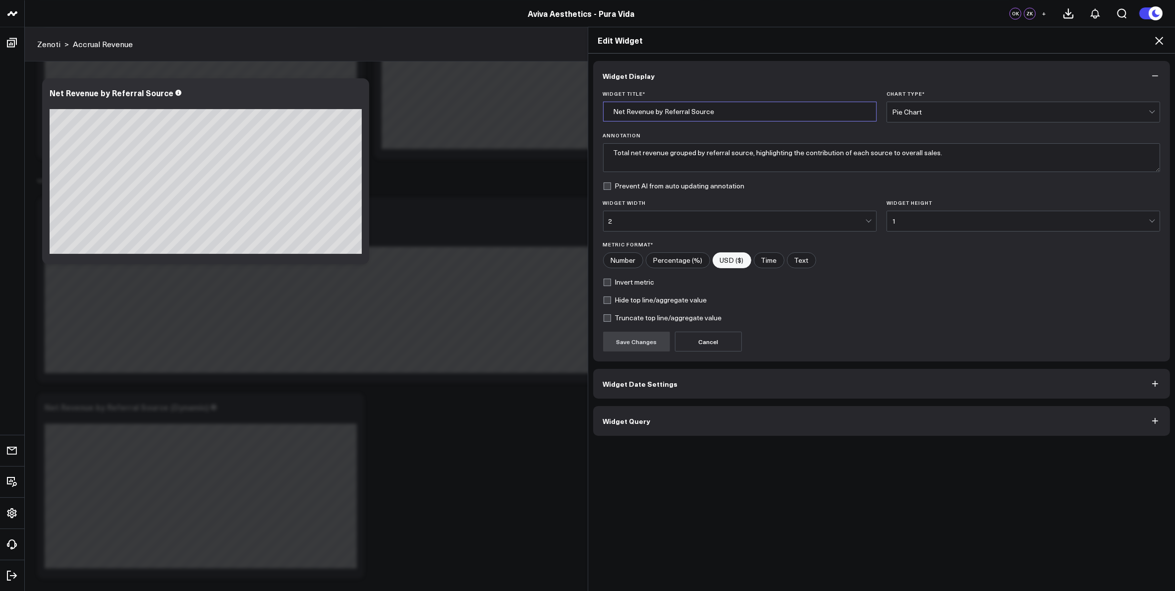
click at [741, 108] on input "Net Revenue by Referral Source" at bounding box center [740, 112] width 274 height 20
type input "Net Revenue by Referral Source (Dynamic) - Pie"
click at [638, 346] on button "Save Changes" at bounding box center [636, 342] width 67 height 20
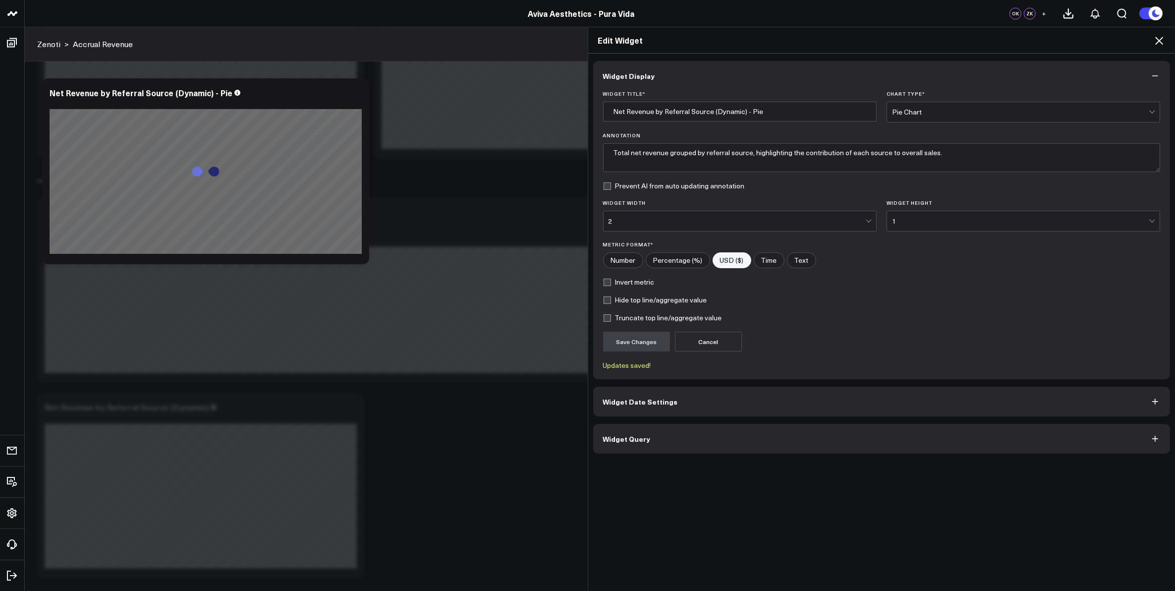
click at [1161, 39] on icon at bounding box center [1159, 41] width 8 height 8
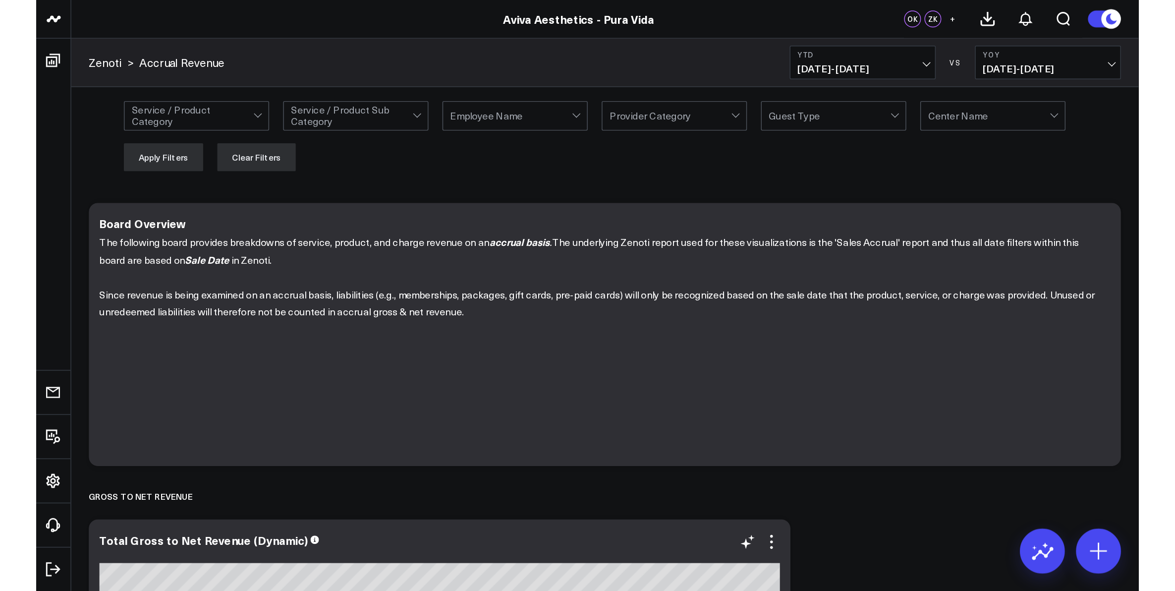
scroll to position [1356, 0]
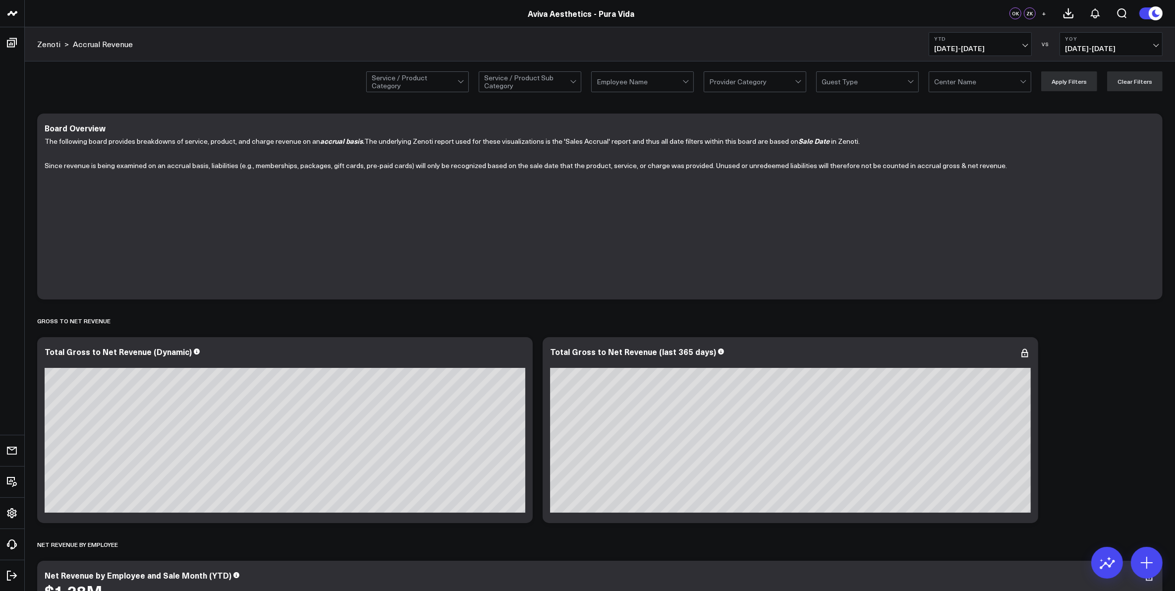
click at [1044, 12] on span "+" at bounding box center [1044, 13] width 4 height 7
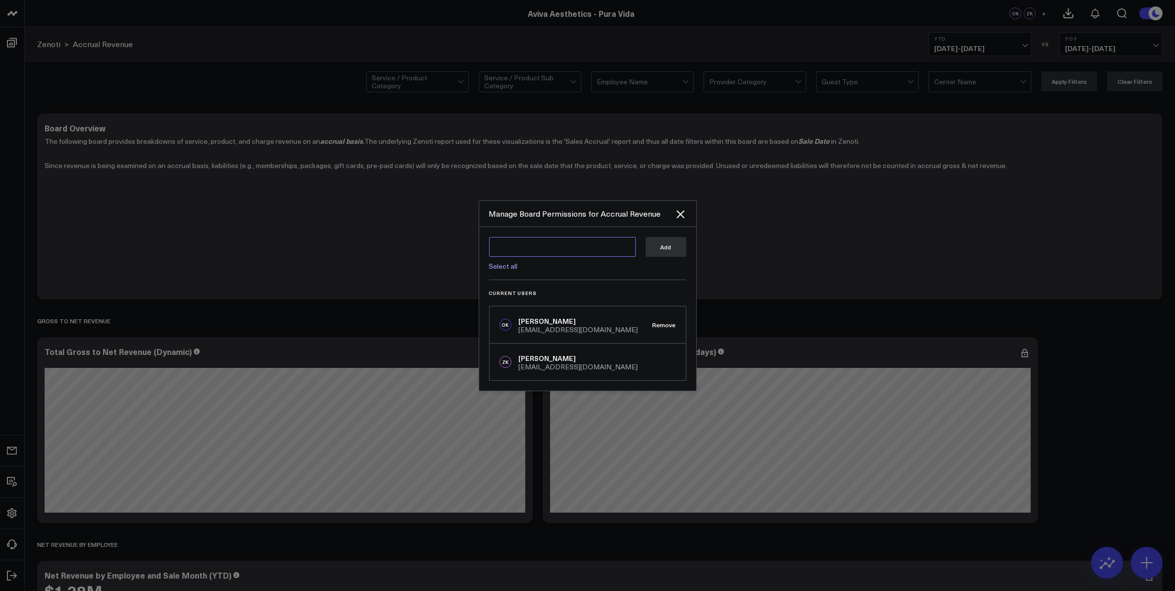
click at [578, 248] on textarea at bounding box center [562, 247] width 147 height 20
type textarea "s"
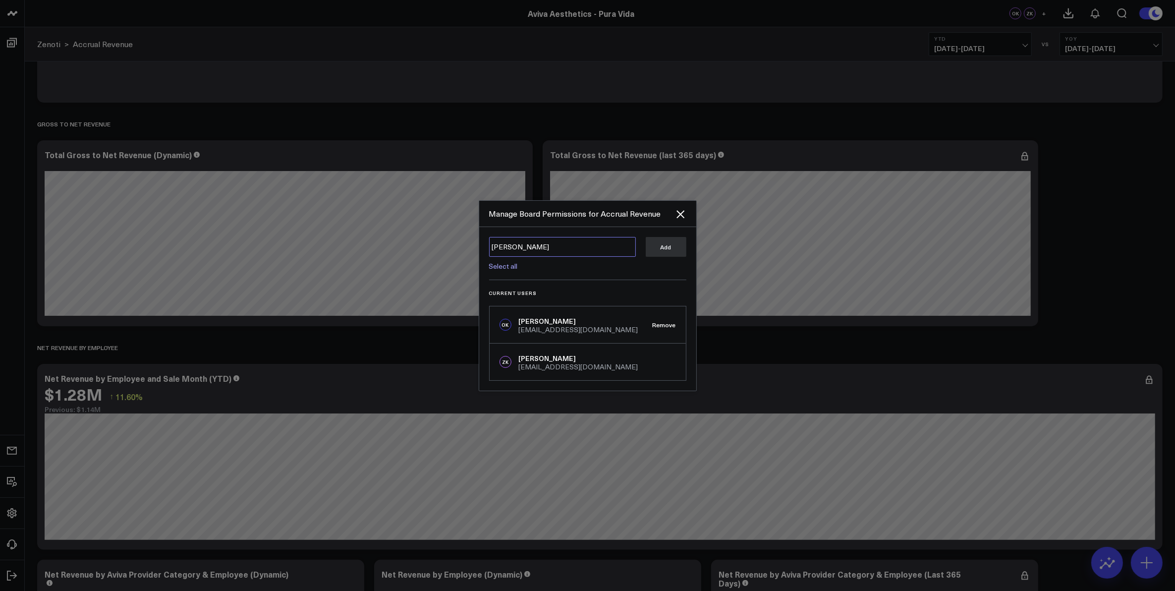
scroll to position [186, 0]
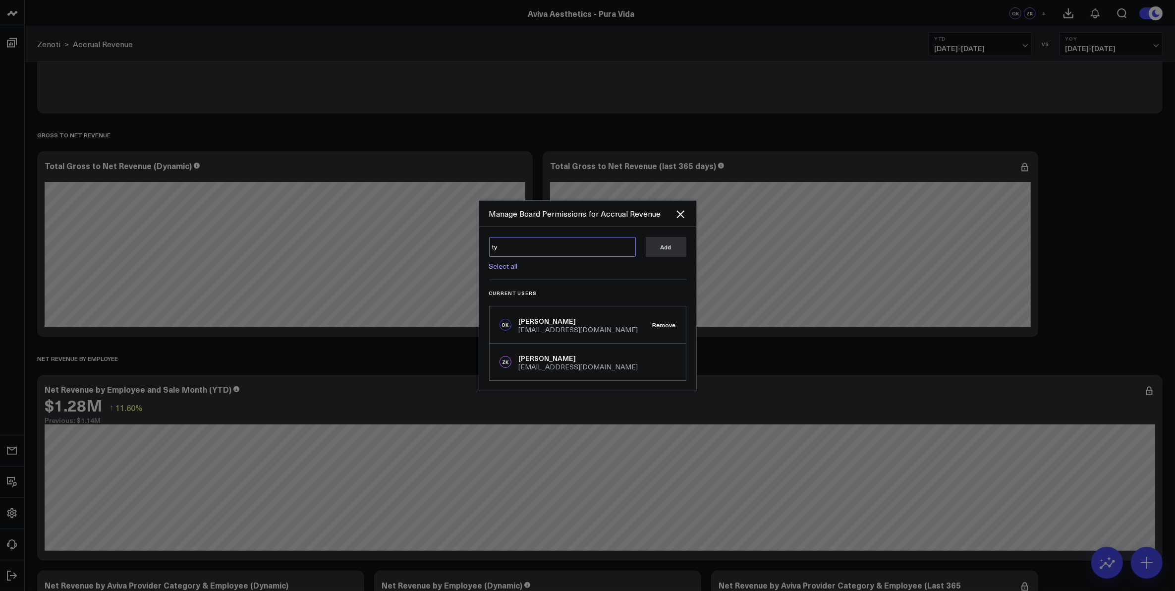
type textarea "t"
click at [541, 249] on textarea at bounding box center [562, 247] width 147 height 20
paste textarea "[EMAIL_ADDRESS][DOMAIN_NAME]"
type textarea "[EMAIL_ADDRESS][DOMAIN_NAME]"
click at [579, 248] on textarea "[EMAIL_ADDRESS][DOMAIN_NAME]" at bounding box center [562, 247] width 147 height 20
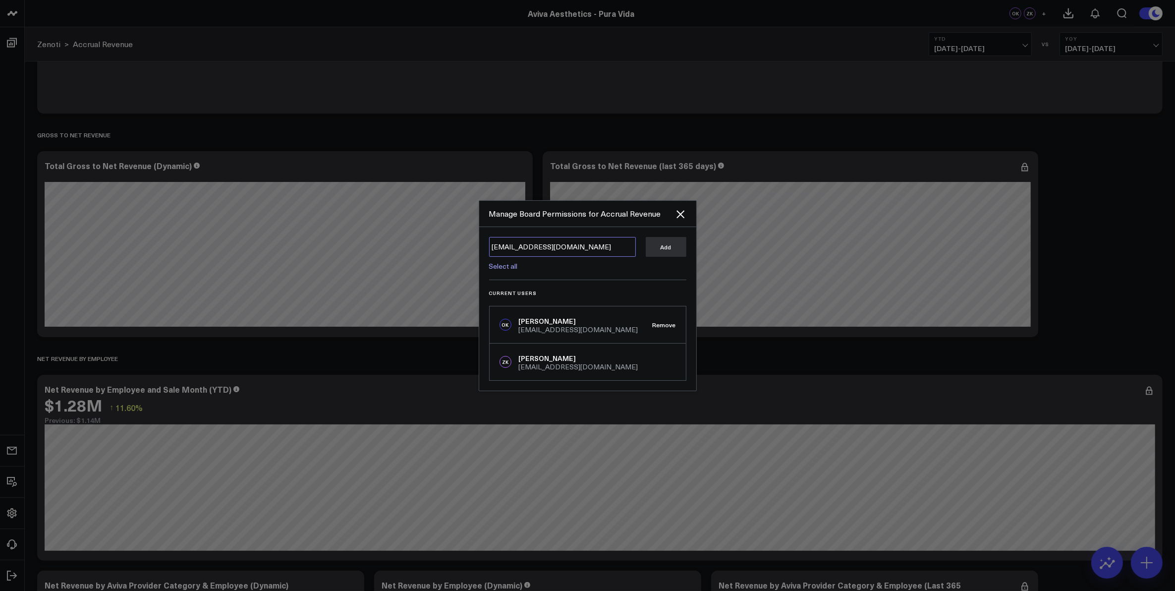
click at [602, 246] on textarea "[EMAIL_ADDRESS][DOMAIN_NAME]" at bounding box center [562, 247] width 147 height 20
click at [595, 245] on textarea "[EMAIL_ADDRESS][DOMAIN_NAME]" at bounding box center [562, 247] width 147 height 20
click at [679, 214] on icon "Close" at bounding box center [681, 214] width 12 height 12
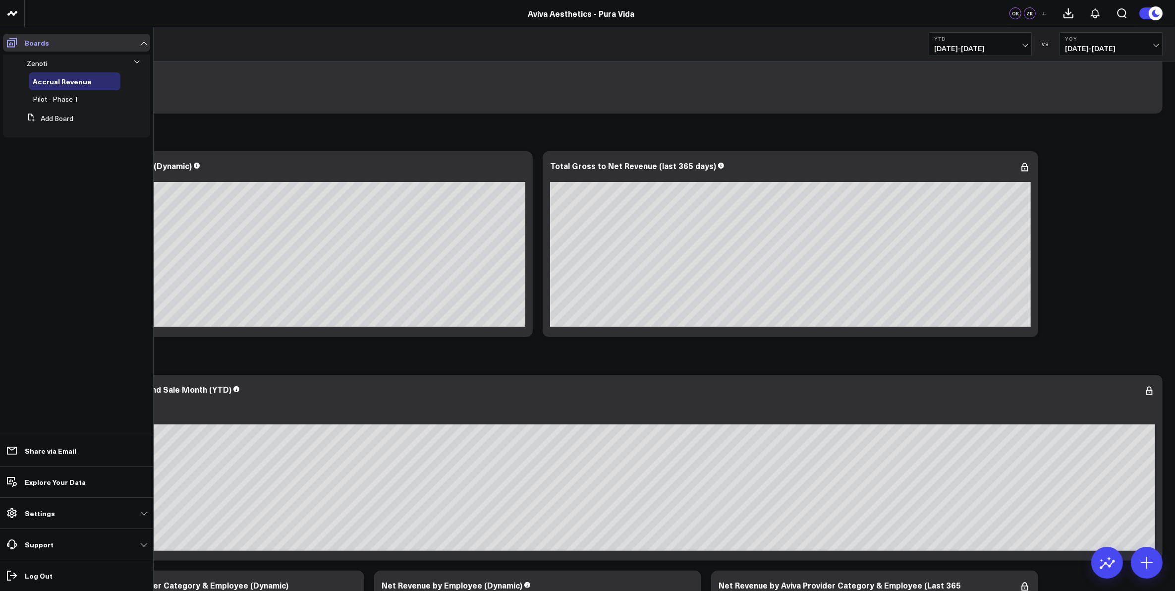
click at [35, 45] on p "Boards" at bounding box center [37, 43] width 24 height 8
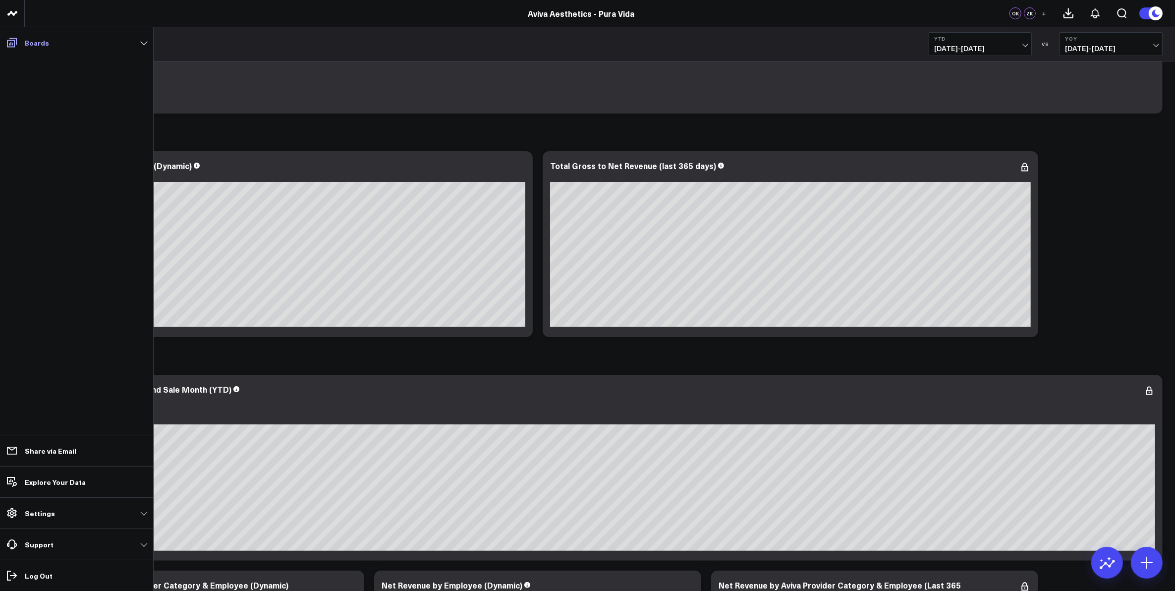
click at [35, 45] on p "Boards" at bounding box center [37, 43] width 24 height 8
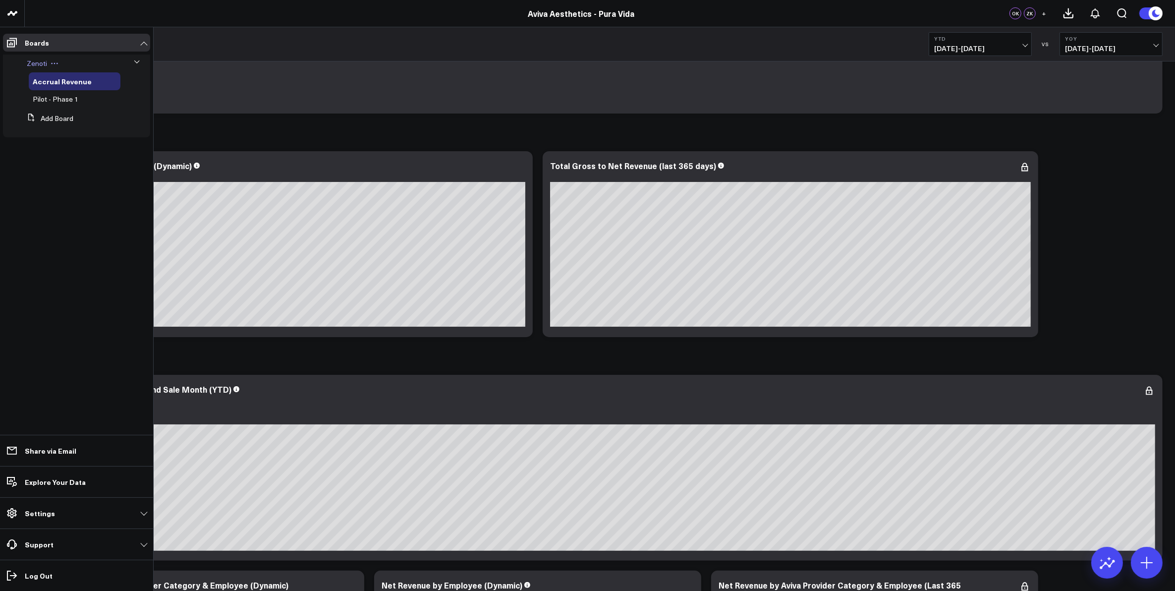
click at [40, 62] on span "Zenoti" at bounding box center [37, 62] width 20 height 9
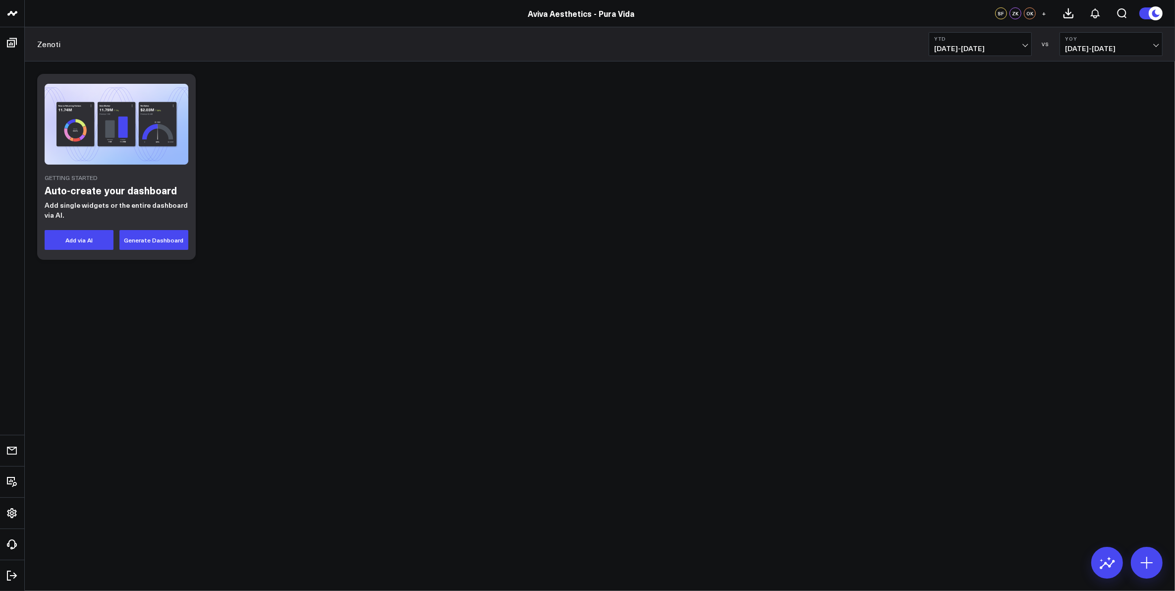
click at [1044, 13] on span "+" at bounding box center [1044, 13] width 4 height 7
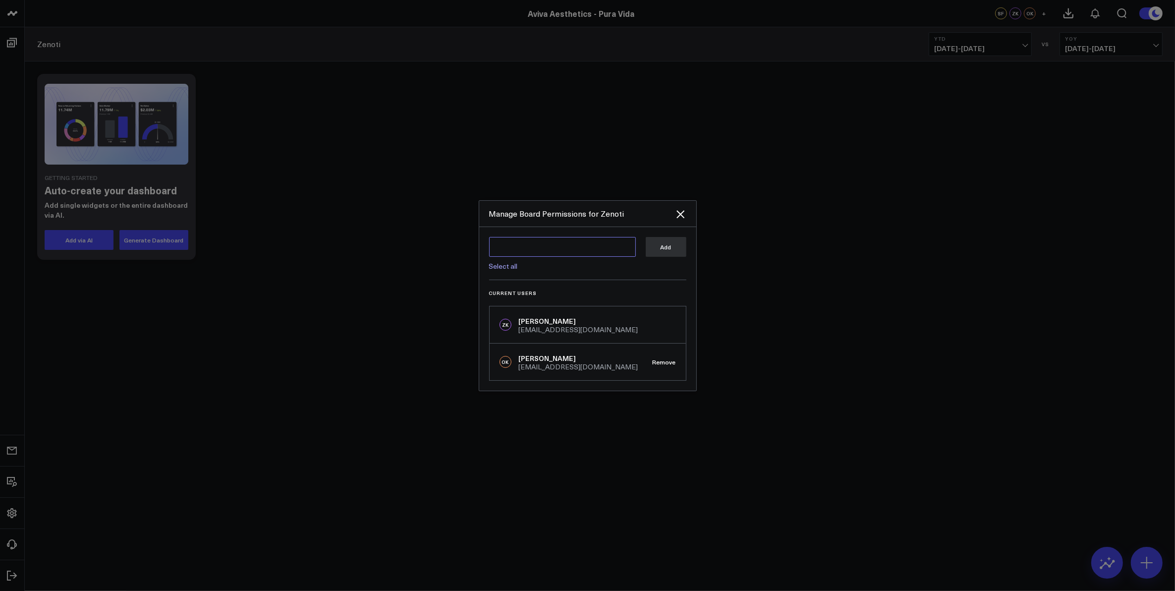
click at [565, 241] on textarea at bounding box center [562, 247] width 147 height 20
type textarea "s"
click at [557, 244] on textarea at bounding box center [562, 247] width 147 height 20
type textarea "t"
click at [799, 336] on div at bounding box center [587, 295] width 1175 height 591
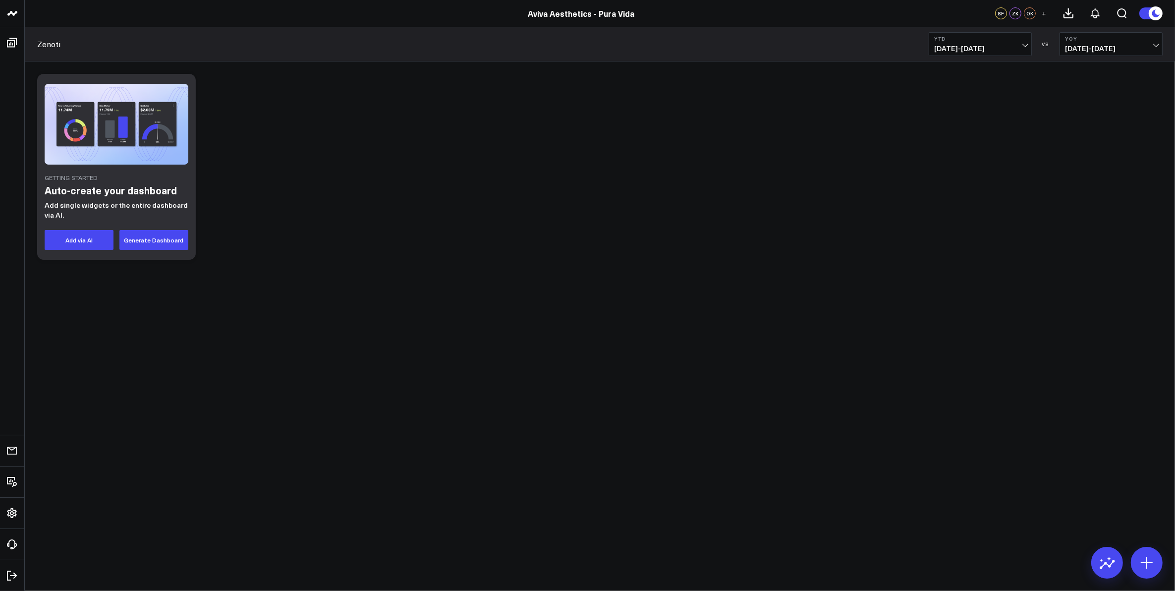
click at [1045, 13] on span "+" at bounding box center [1044, 13] width 4 height 7
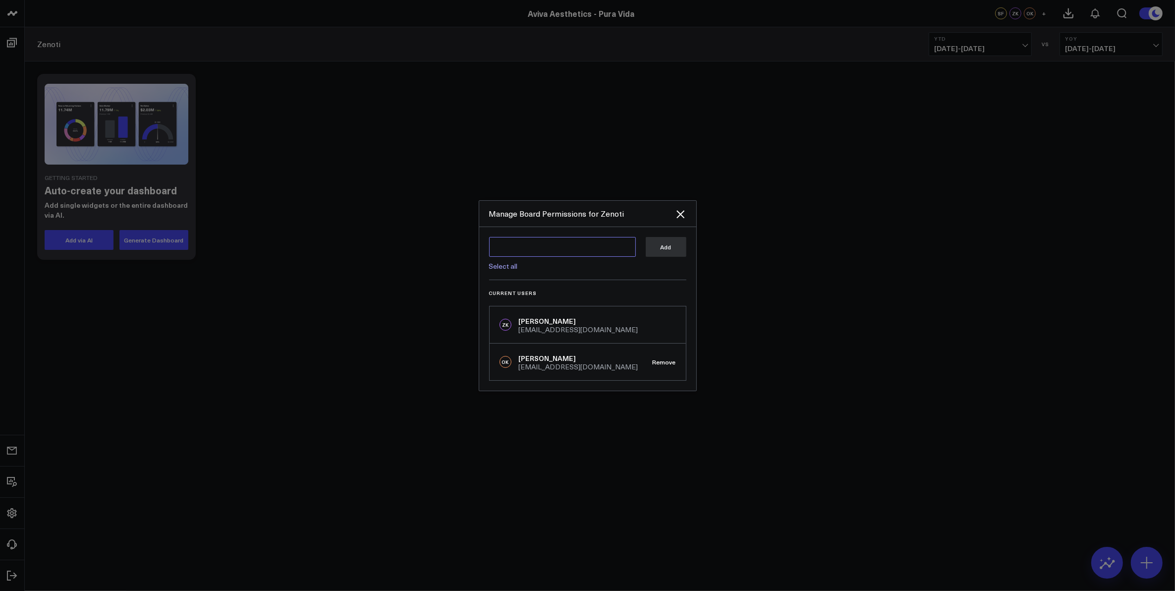
click at [533, 247] on textarea at bounding box center [562, 247] width 147 height 20
type textarea "t"
click at [533, 245] on textarea at bounding box center [562, 247] width 147 height 20
paste textarea "[EMAIL_ADDRESS][DOMAIN_NAME]"
type textarea "[EMAIL_ADDRESS][DOMAIN_NAME]"
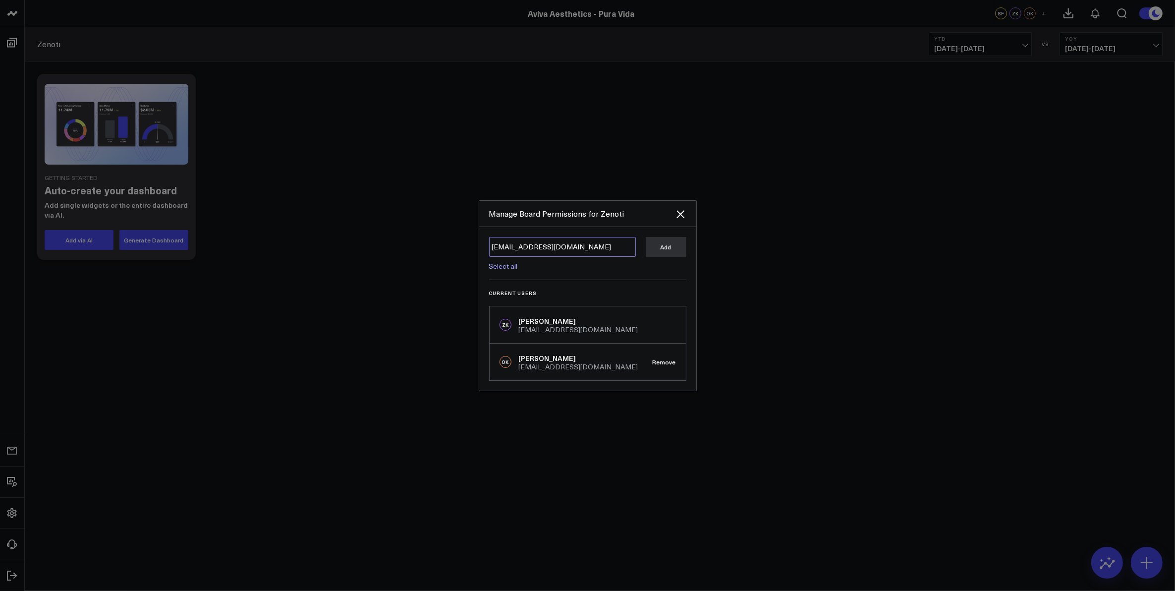
click at [634, 249] on textarea "[EMAIL_ADDRESS][DOMAIN_NAME]" at bounding box center [562, 247] width 147 height 20
click at [622, 243] on textarea "[EMAIL_ADDRESS][DOMAIN_NAME]" at bounding box center [562, 247] width 147 height 20
click at [620, 243] on textarea "[EMAIL_ADDRESS][DOMAIN_NAME]" at bounding box center [562, 247] width 147 height 20
click at [617, 244] on textarea "[EMAIL_ADDRESS][DOMAIN_NAME]" at bounding box center [562, 247] width 147 height 20
click at [510, 263] on link "Select all" at bounding box center [503, 265] width 29 height 9
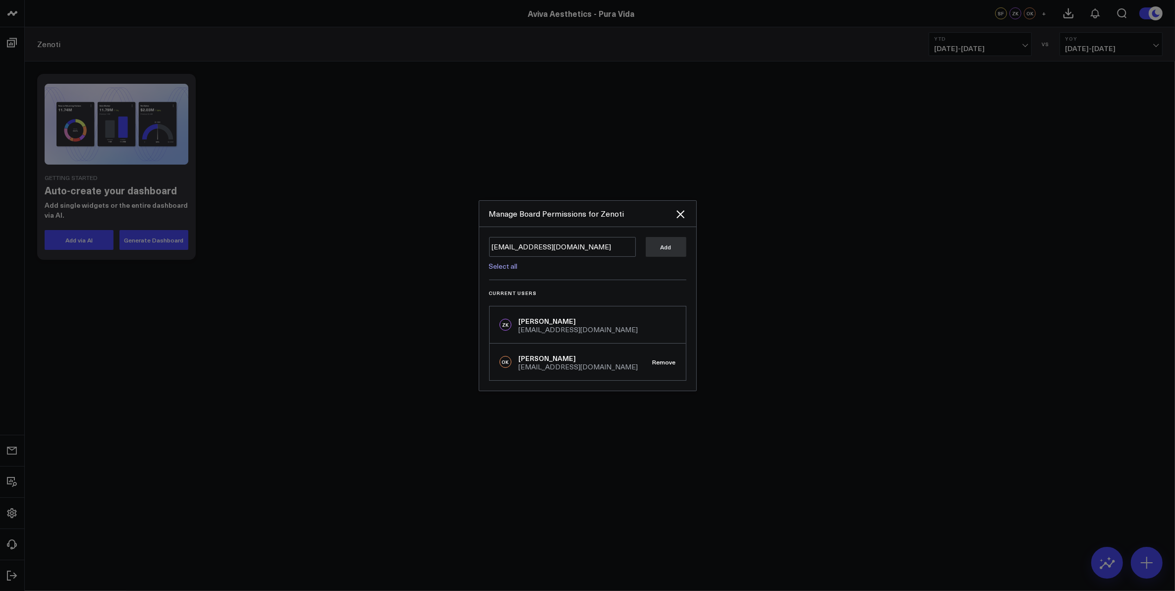
type textarea "@Corral Support"
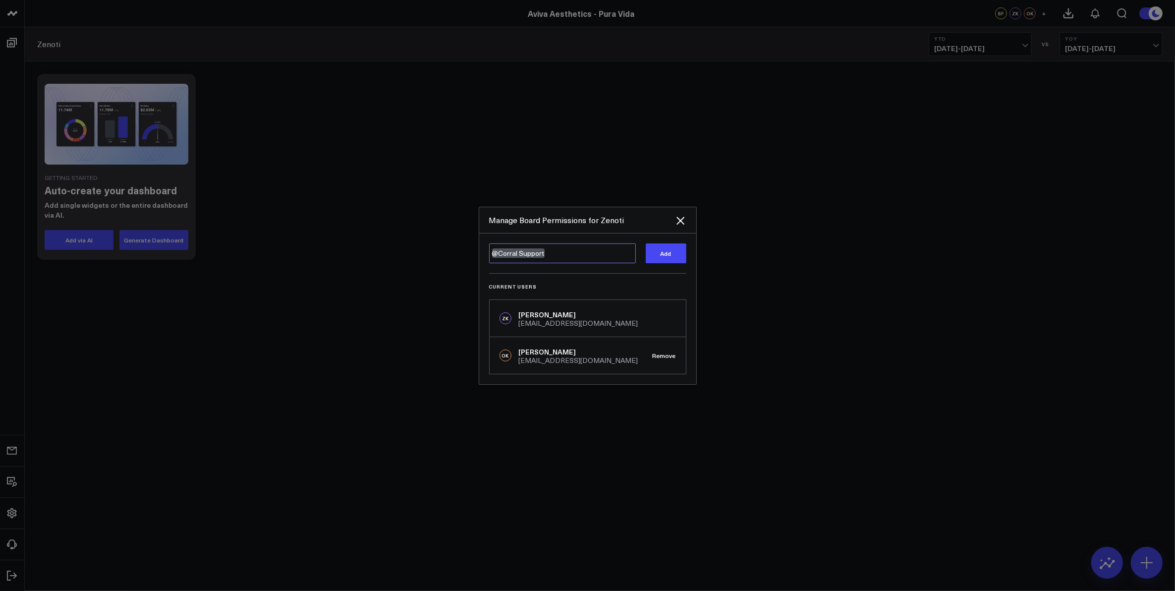
click at [602, 257] on textarea "@Corral Support" at bounding box center [562, 253] width 147 height 20
click at [573, 251] on textarea at bounding box center [562, 247] width 147 height 20
type textarea "@"
type textarea "t"
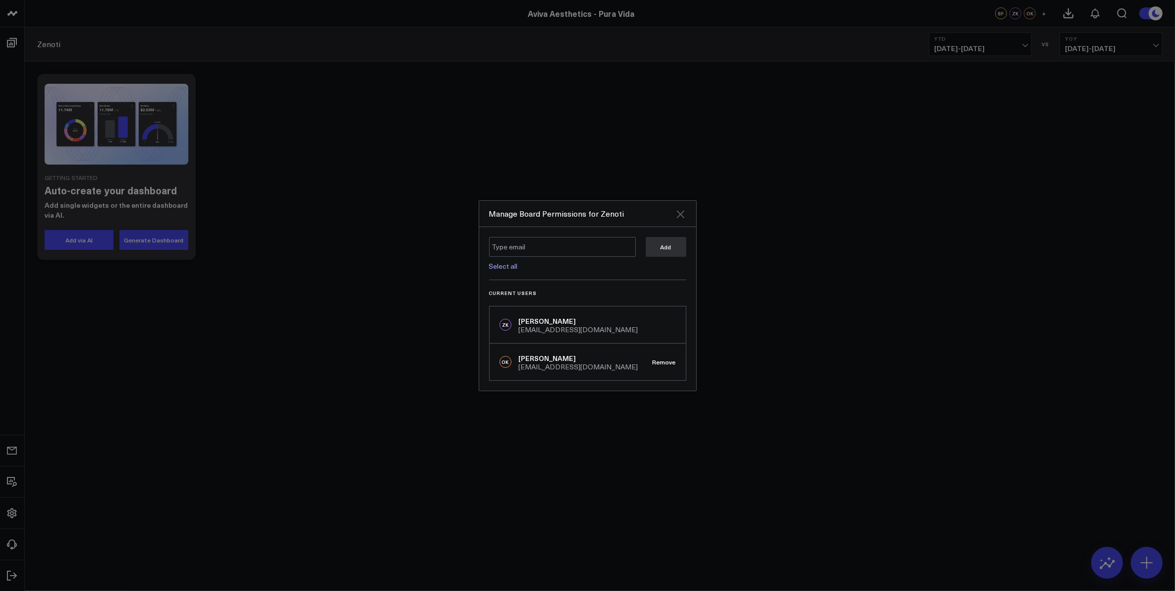
click at [680, 211] on icon "Close" at bounding box center [681, 214] width 12 height 12
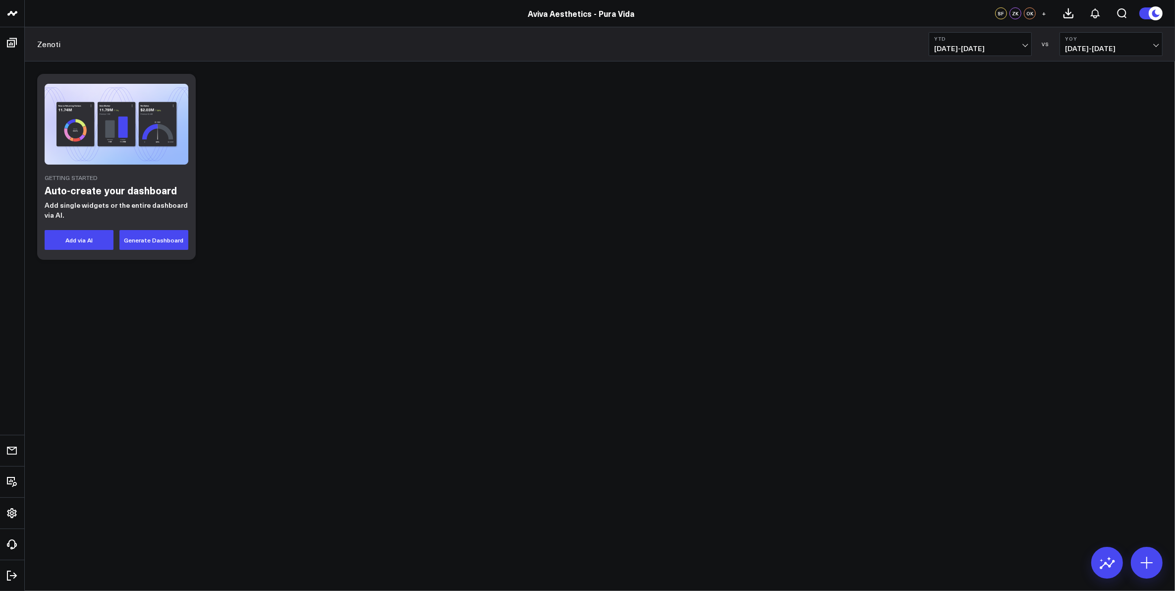
click at [409, 188] on div "Getting Started Auto-create your dashboard Add single widgets or the entire das…" at bounding box center [599, 167] width 1135 height 196
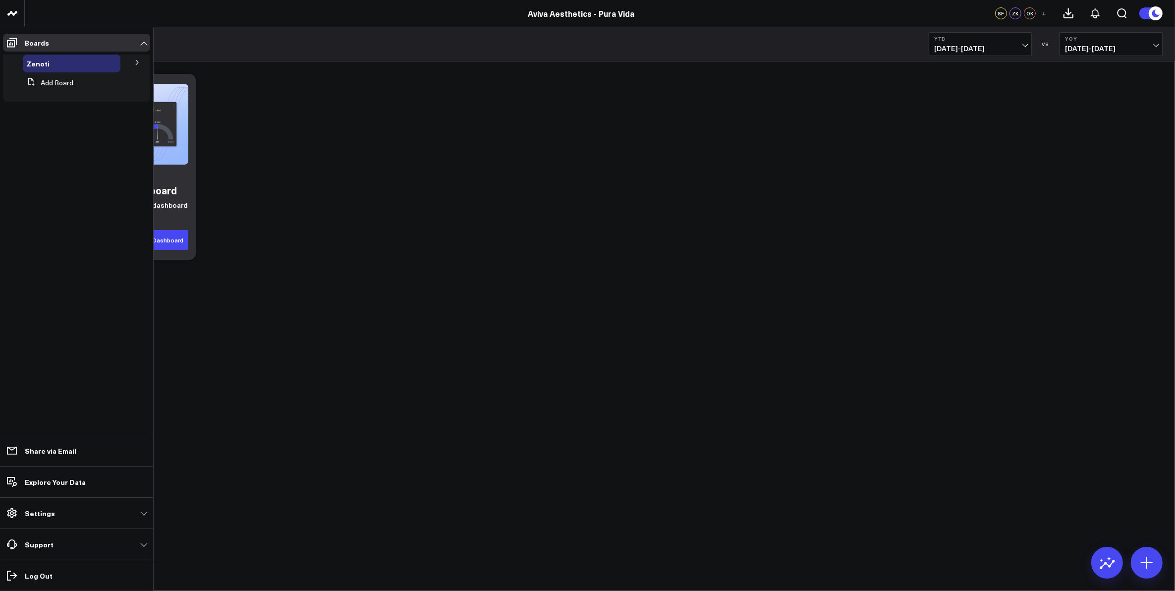
click at [135, 63] on icon at bounding box center [137, 62] width 6 height 6
click at [65, 85] on span "Accrual Revenue" at bounding box center [60, 80] width 54 height 9
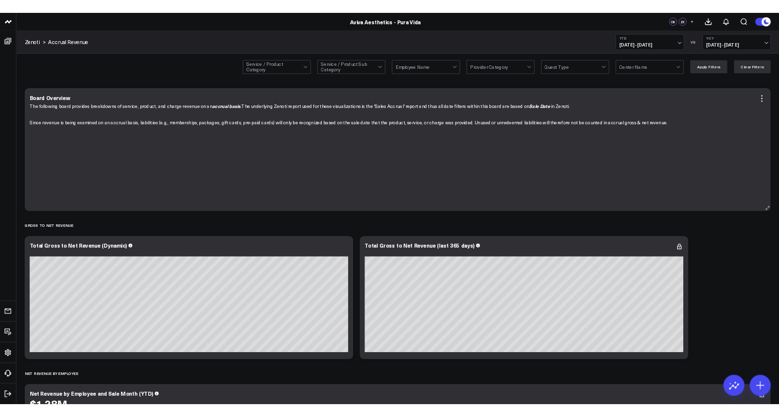
scroll to position [1377, 0]
